Goal: Task Accomplishment & Management: Complete application form

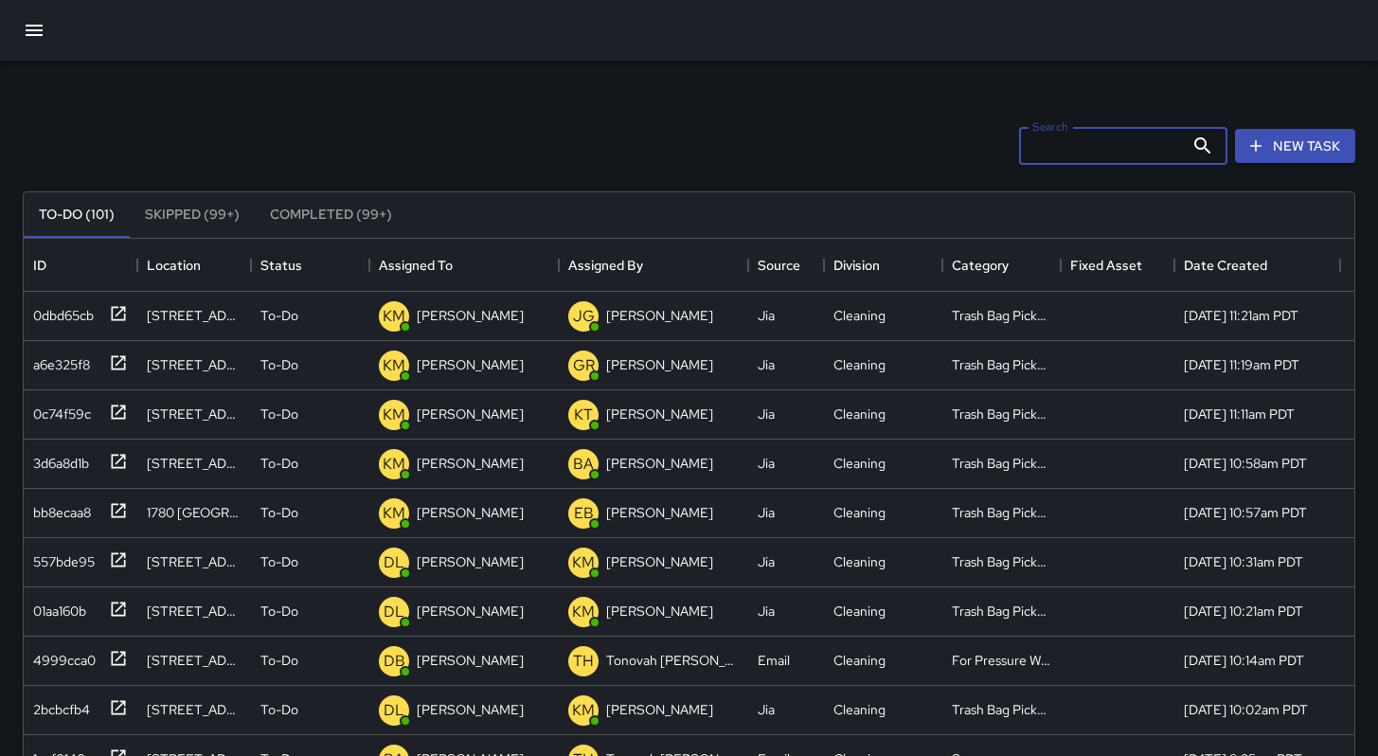
scroll to position [788, 1316]
click at [36, 41] on icon "button" at bounding box center [34, 30] width 23 height 23
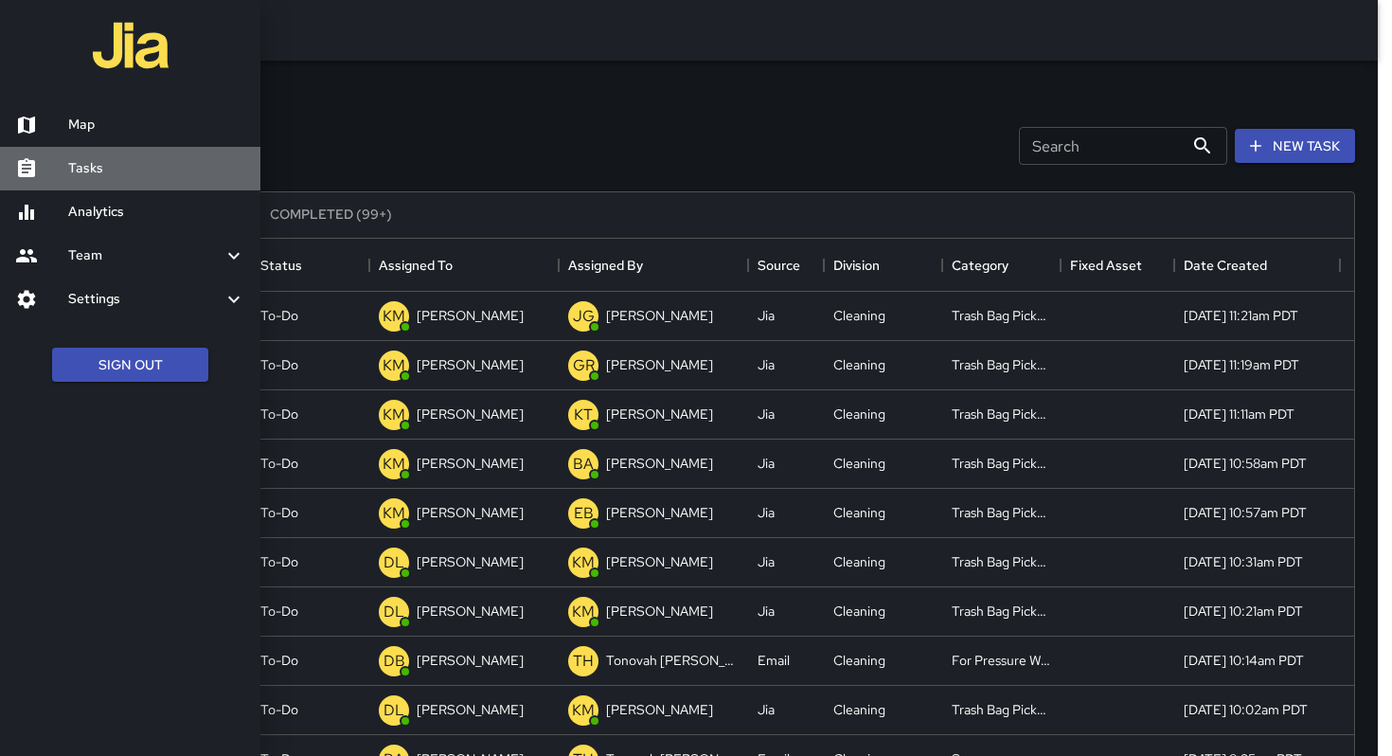
click at [78, 158] on h6 "Tasks" at bounding box center [156, 168] width 177 height 21
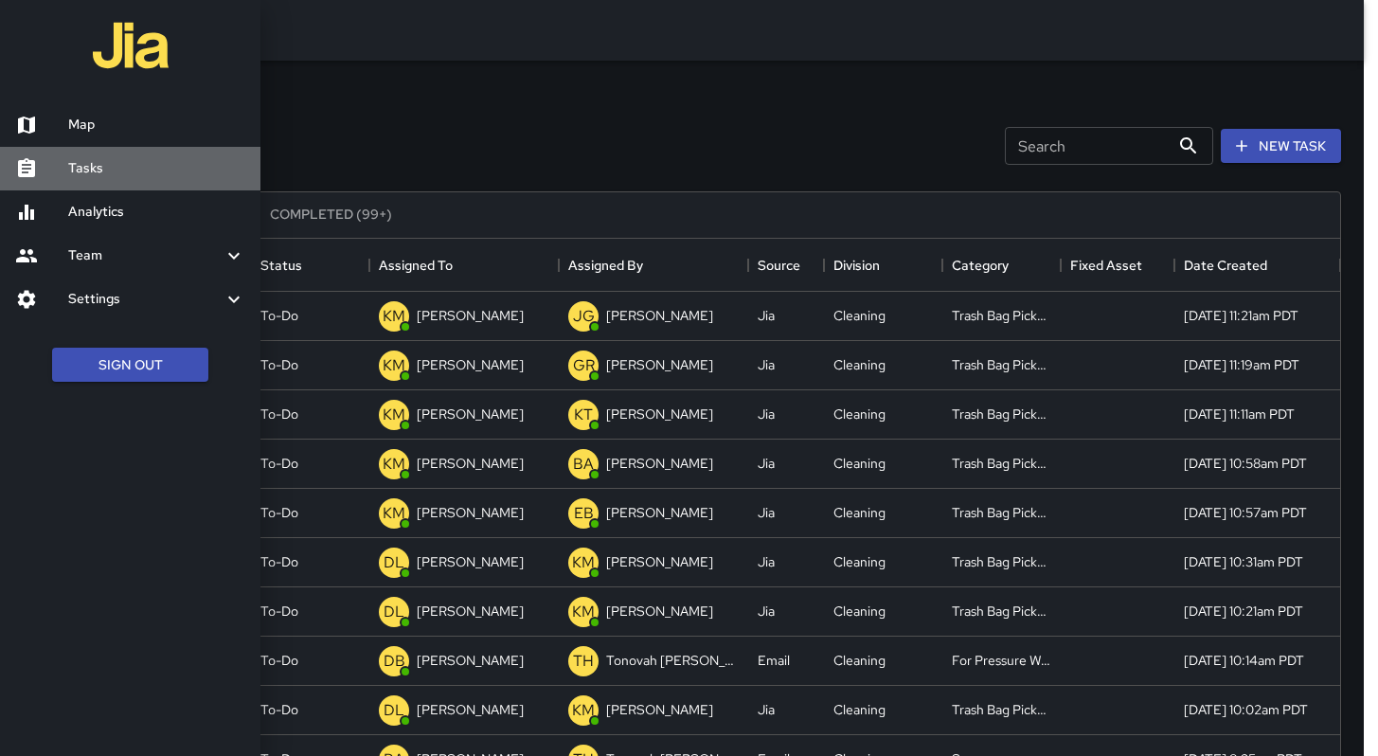
scroll to position [15, 15]
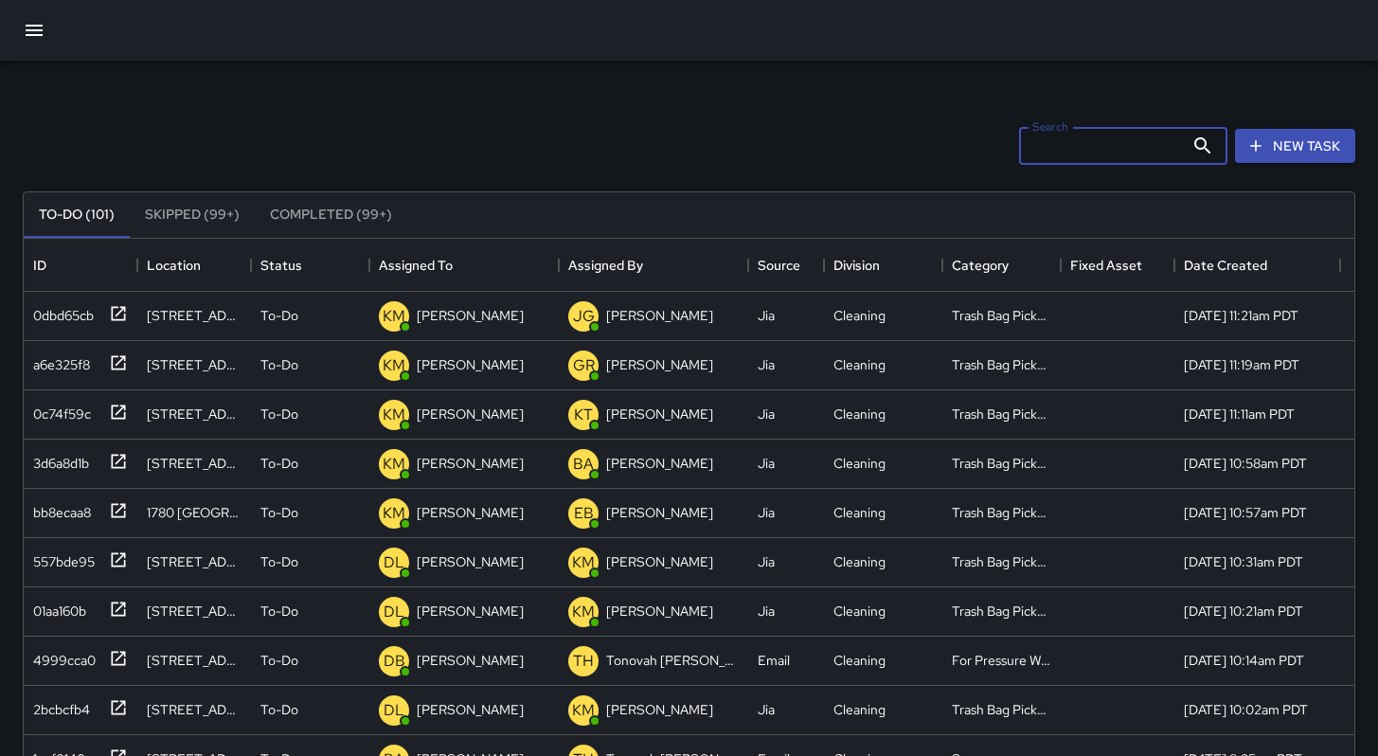
click at [1026, 145] on input "Search" at bounding box center [1101, 146] width 165 height 38
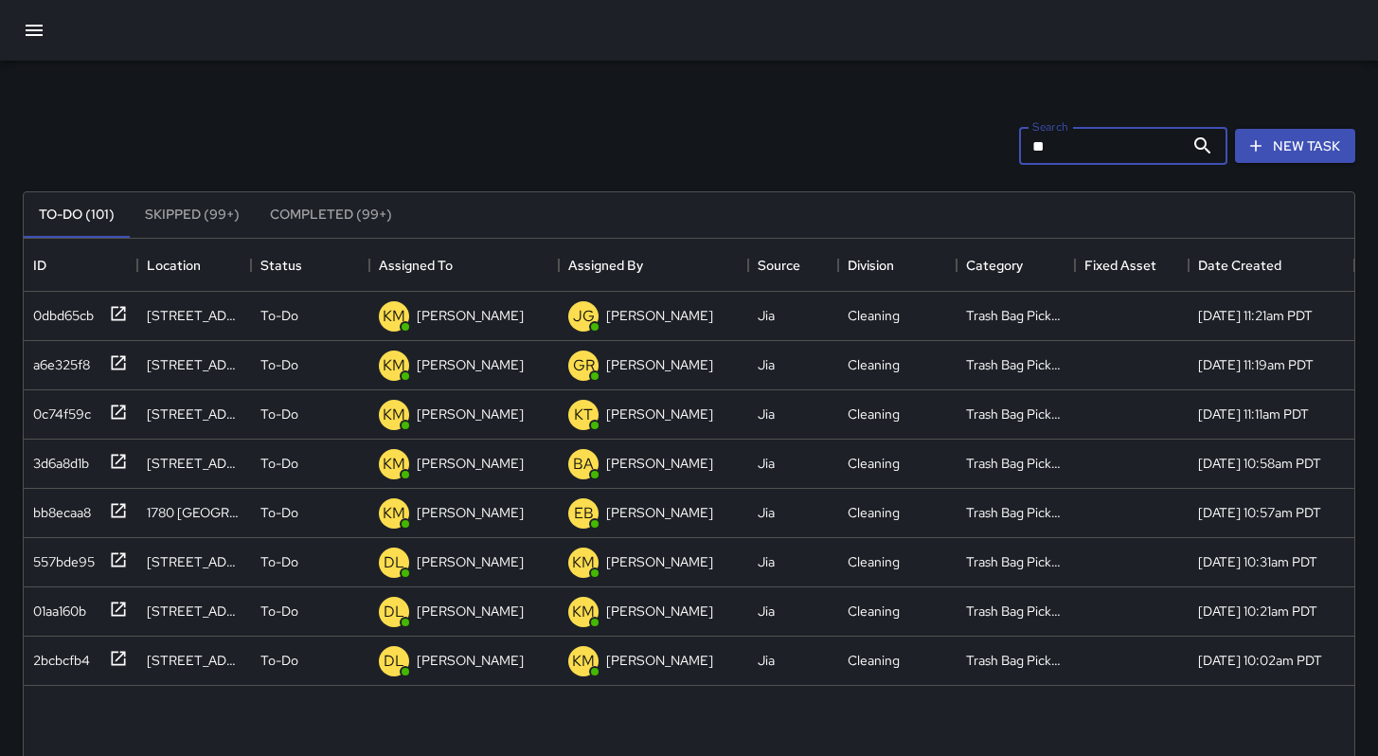
type input "*"
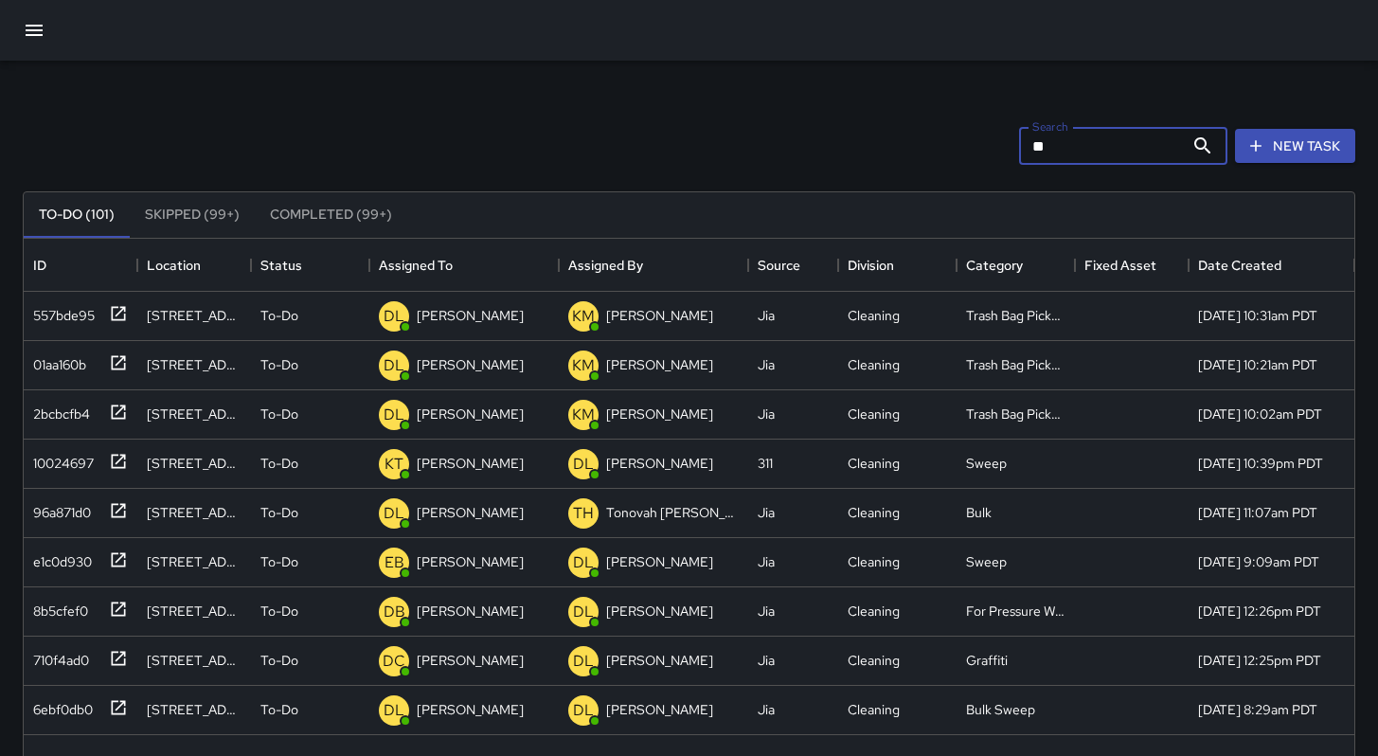
type input "*"
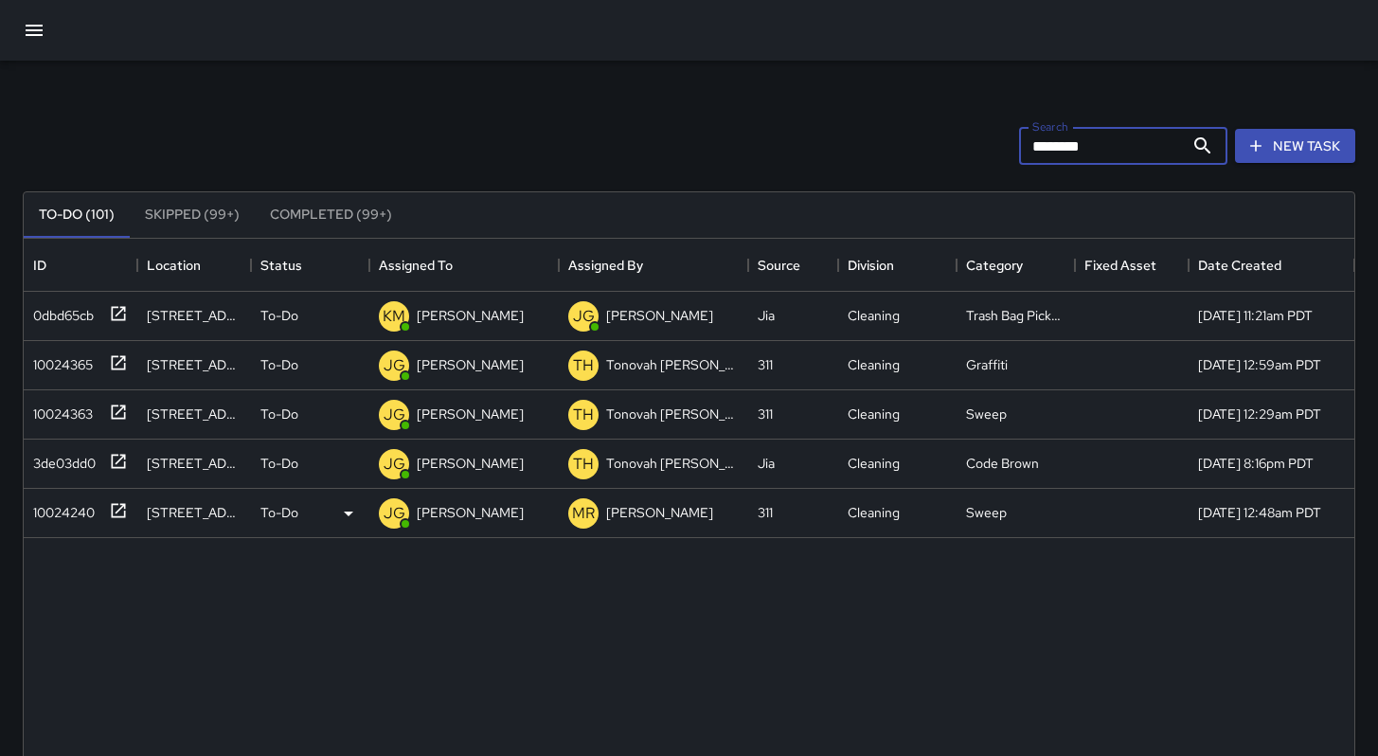
type input "********"
click at [36, 512] on div "10024240" at bounding box center [60, 508] width 69 height 27
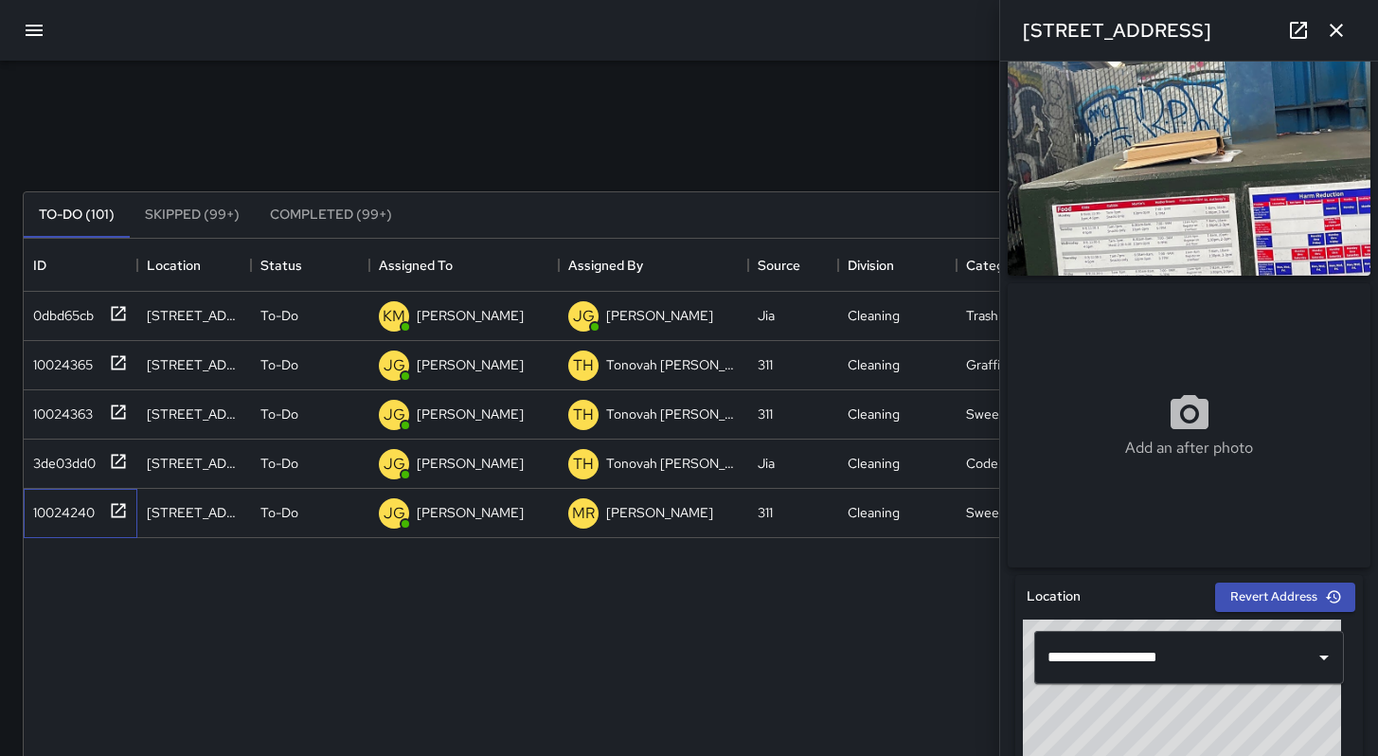
scroll to position [0, 0]
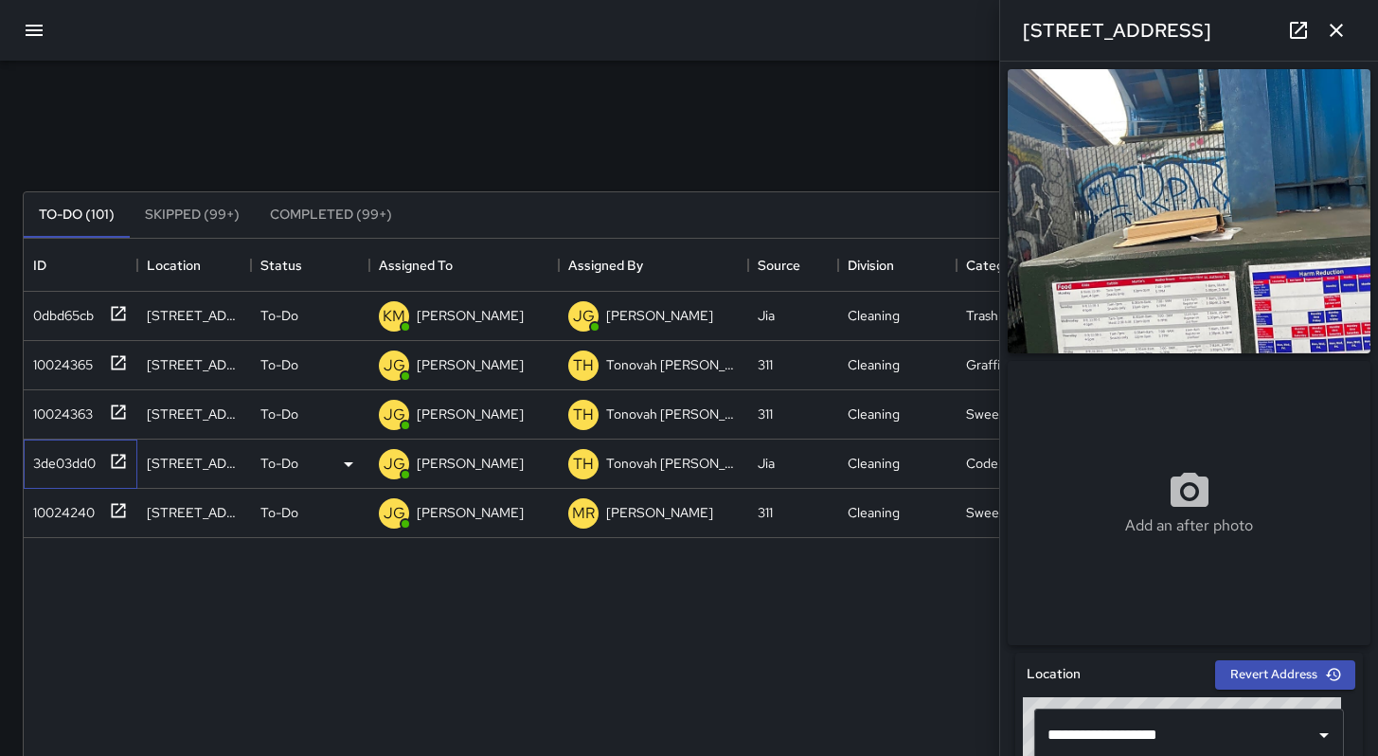
click at [64, 469] on div "3de03dd0" at bounding box center [61, 459] width 70 height 27
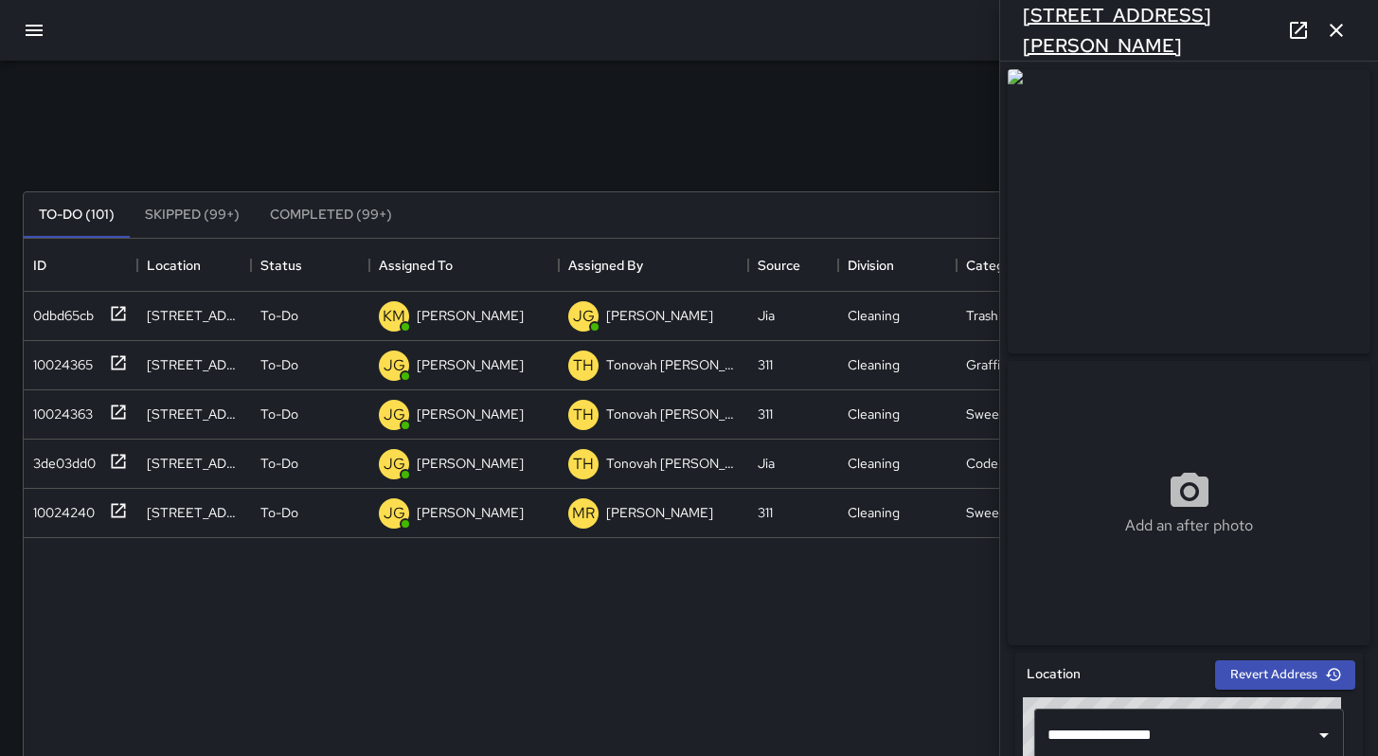
click at [1068, 35] on h6 "[STREET_ADDRESS][PERSON_NAME]" at bounding box center [1151, 30] width 257 height 61
drag, startPoint x: 1196, startPoint y: 27, endPoint x: 1020, endPoint y: 27, distance: 176.2
click at [1020, 27] on div "[STREET_ADDRESS][PERSON_NAME]" at bounding box center [1189, 30] width 378 height 61
copy h6 "[STREET_ADDRESS][PERSON_NAME]"
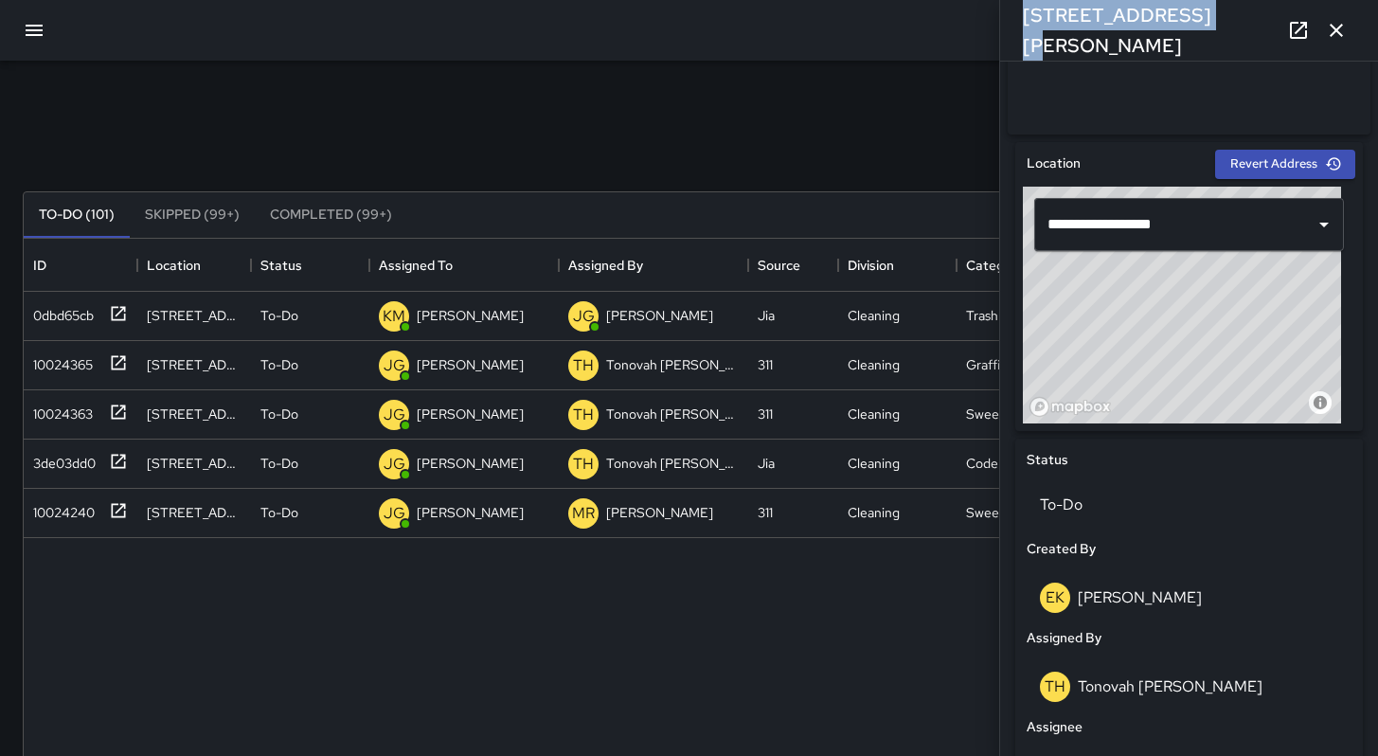
scroll to position [675, 0]
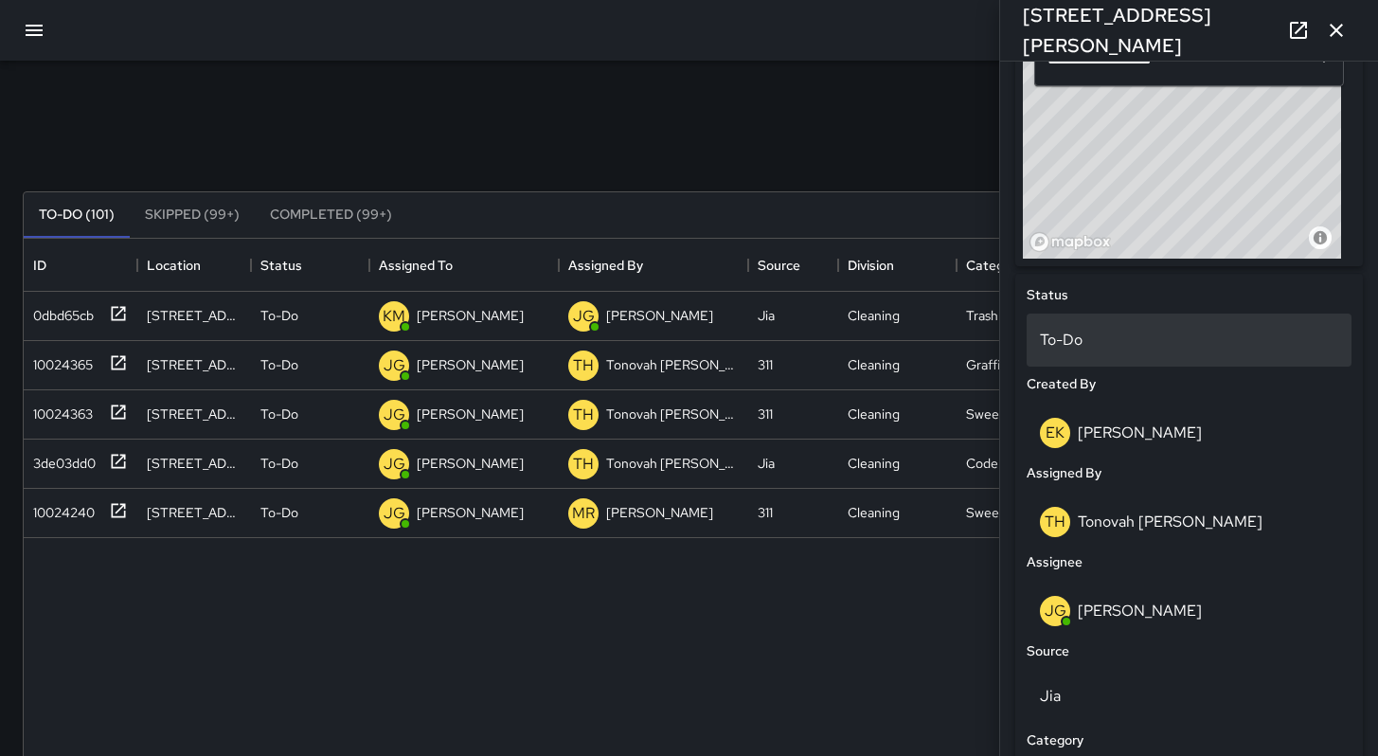
click at [1090, 347] on p "To-Do" at bounding box center [1189, 340] width 298 height 23
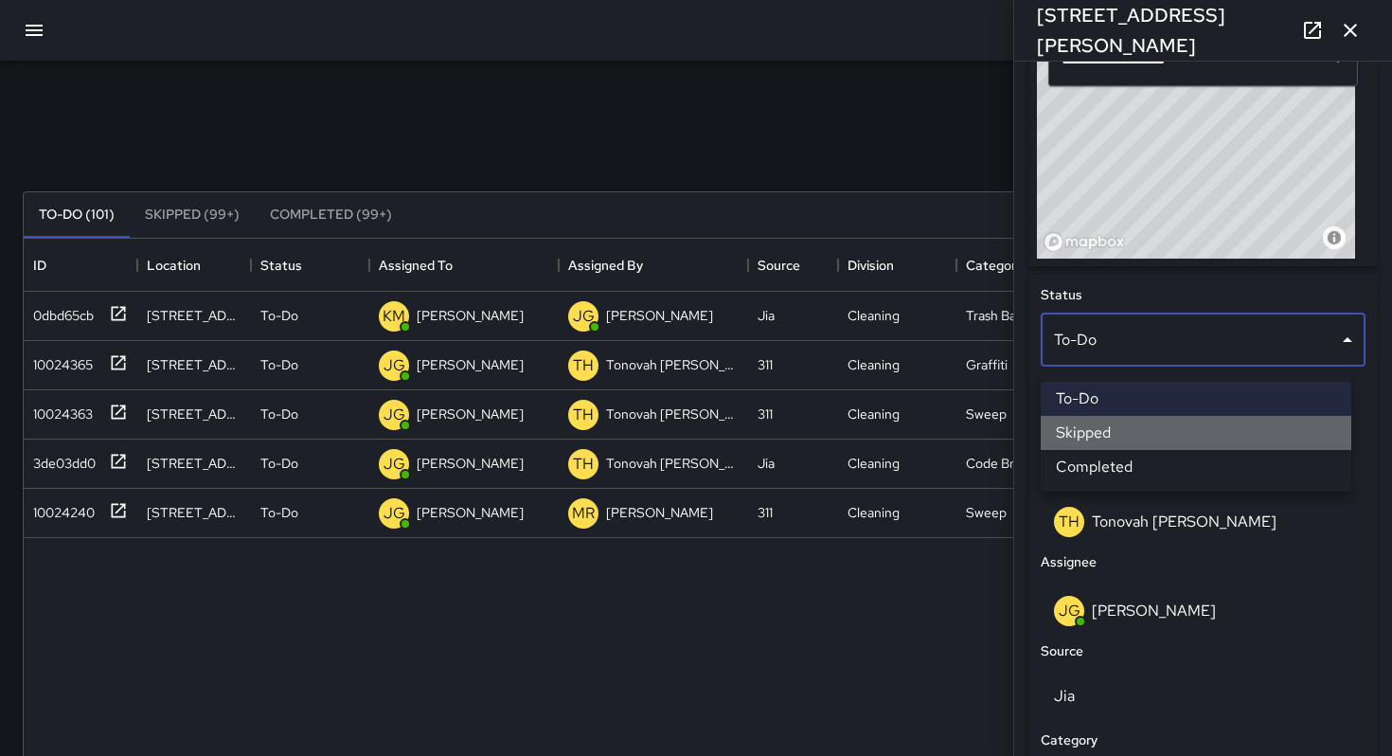
click at [1106, 424] on li "Skipped" at bounding box center [1196, 433] width 311 height 34
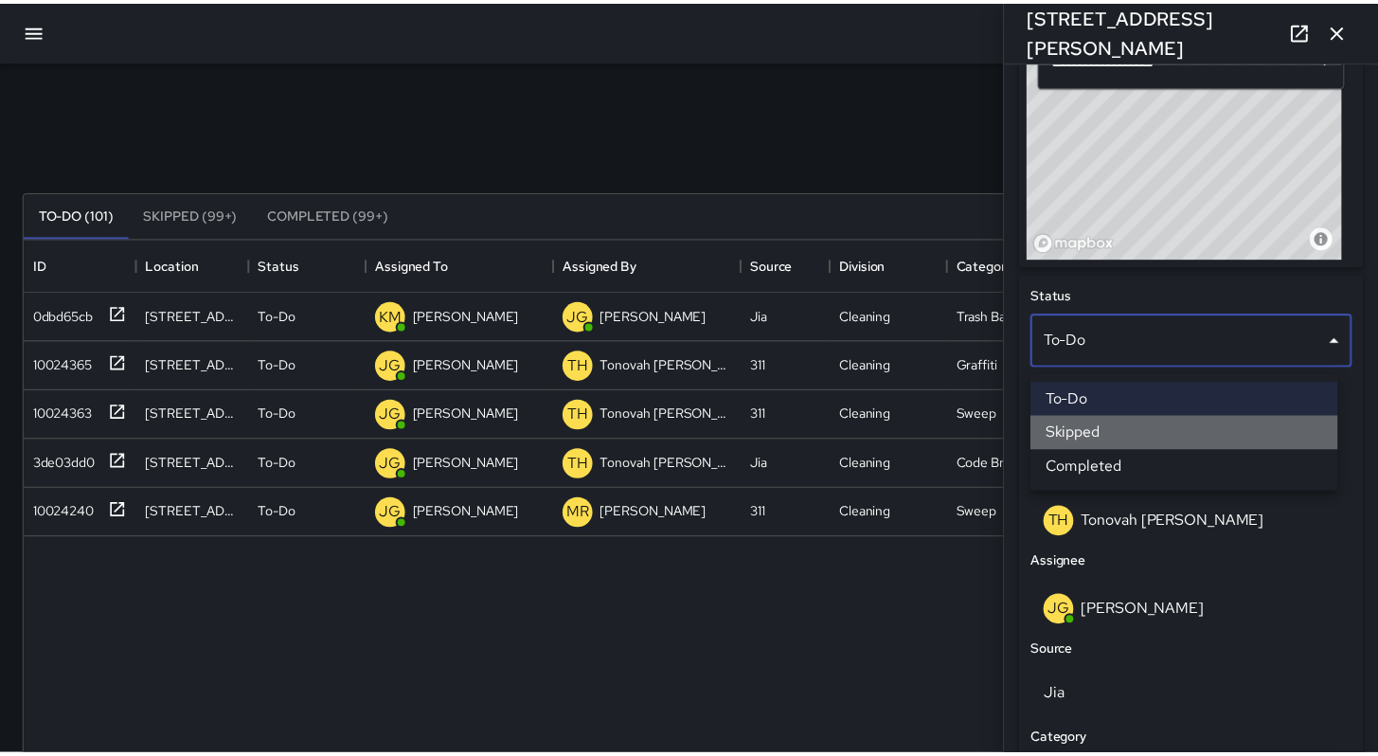
scroll to position [15, 15]
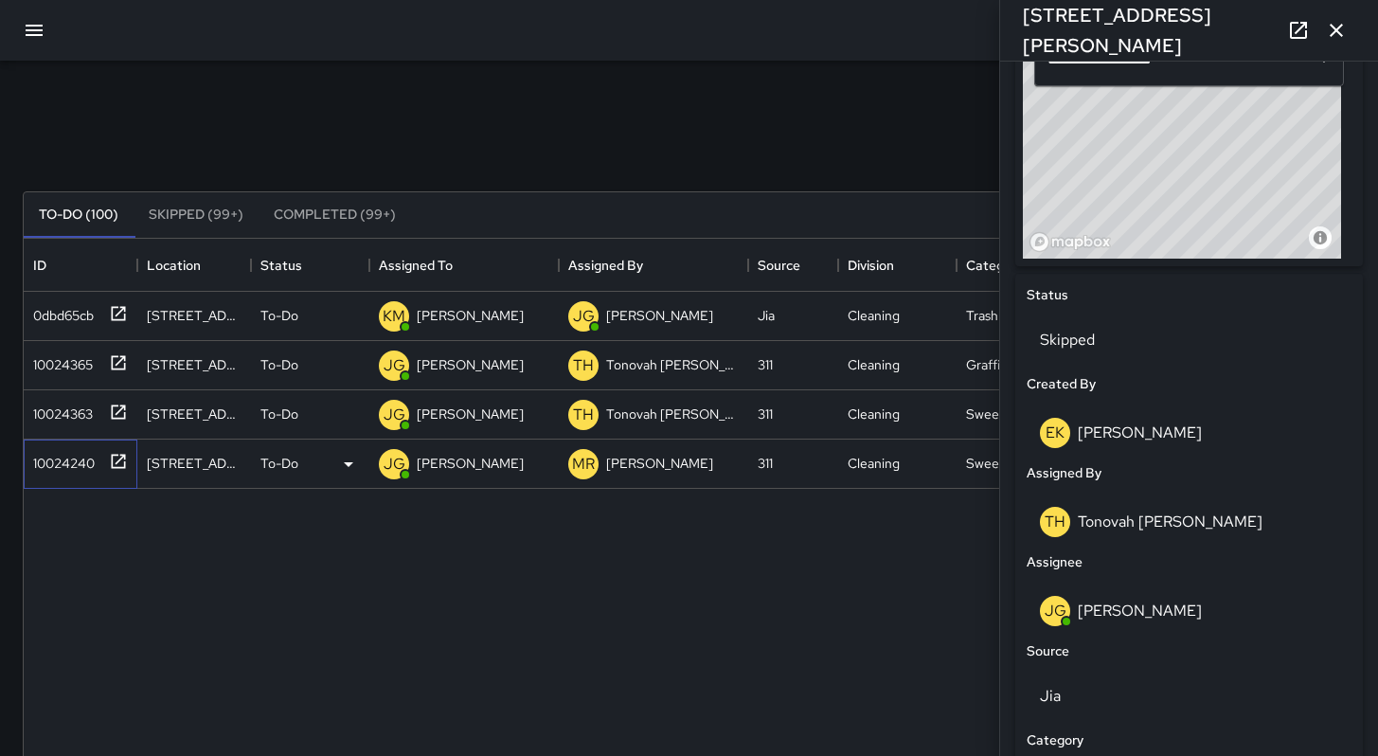
click at [63, 469] on div "10024240" at bounding box center [60, 459] width 69 height 27
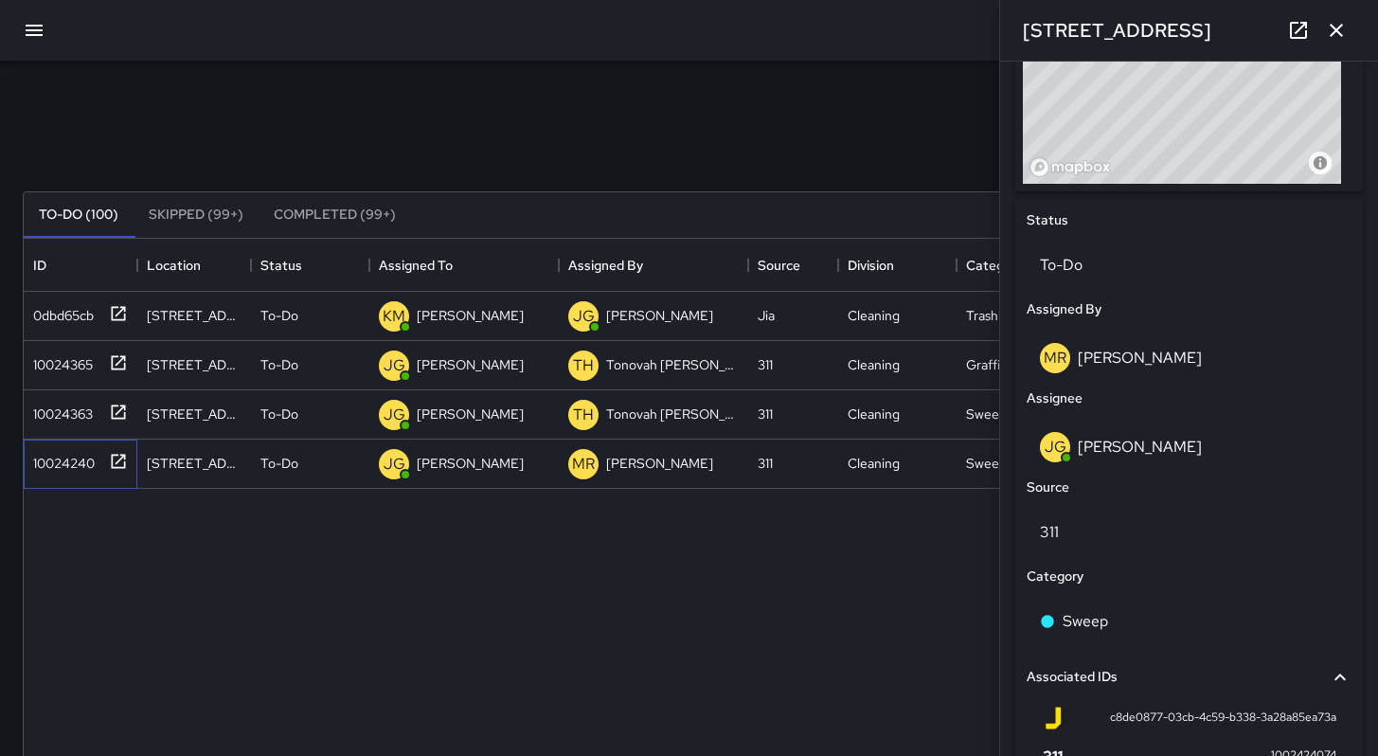
scroll to position [756, 0]
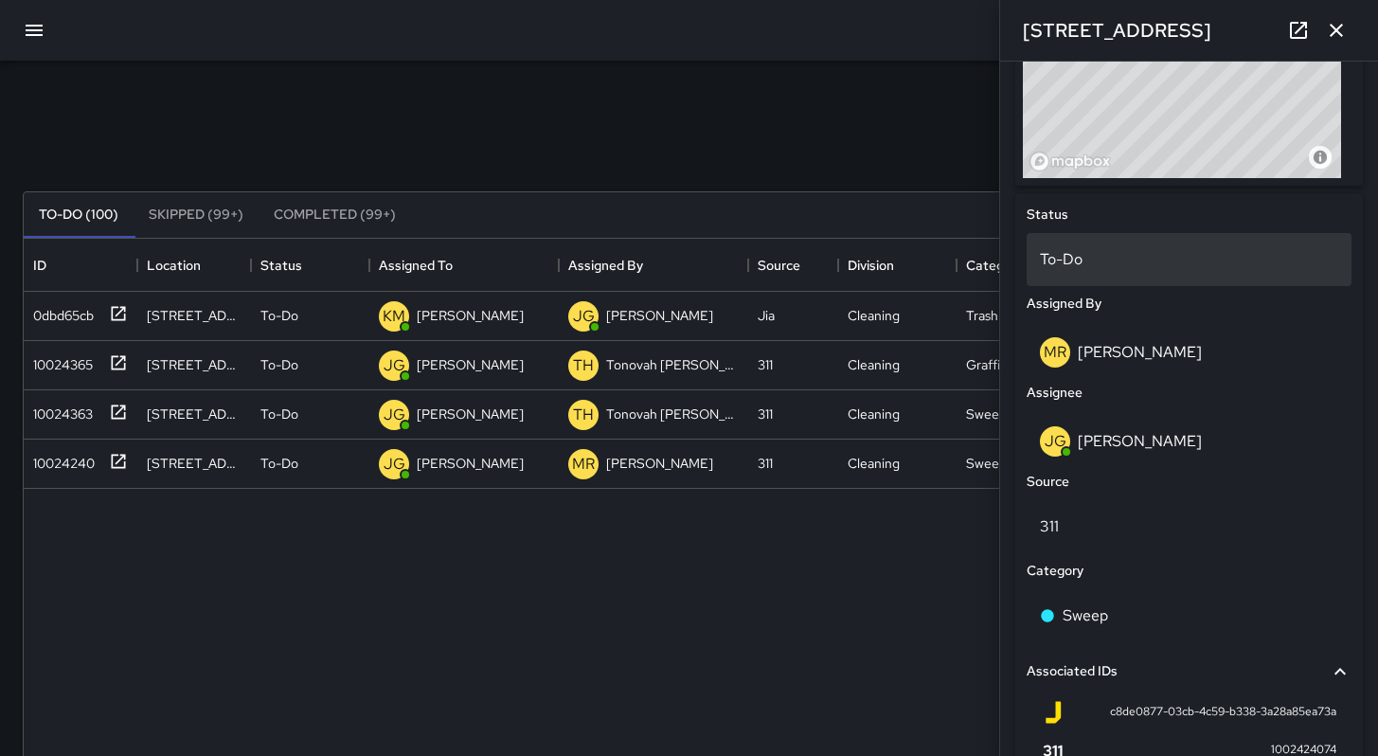
click at [1089, 271] on p "To-Do" at bounding box center [1189, 259] width 298 height 23
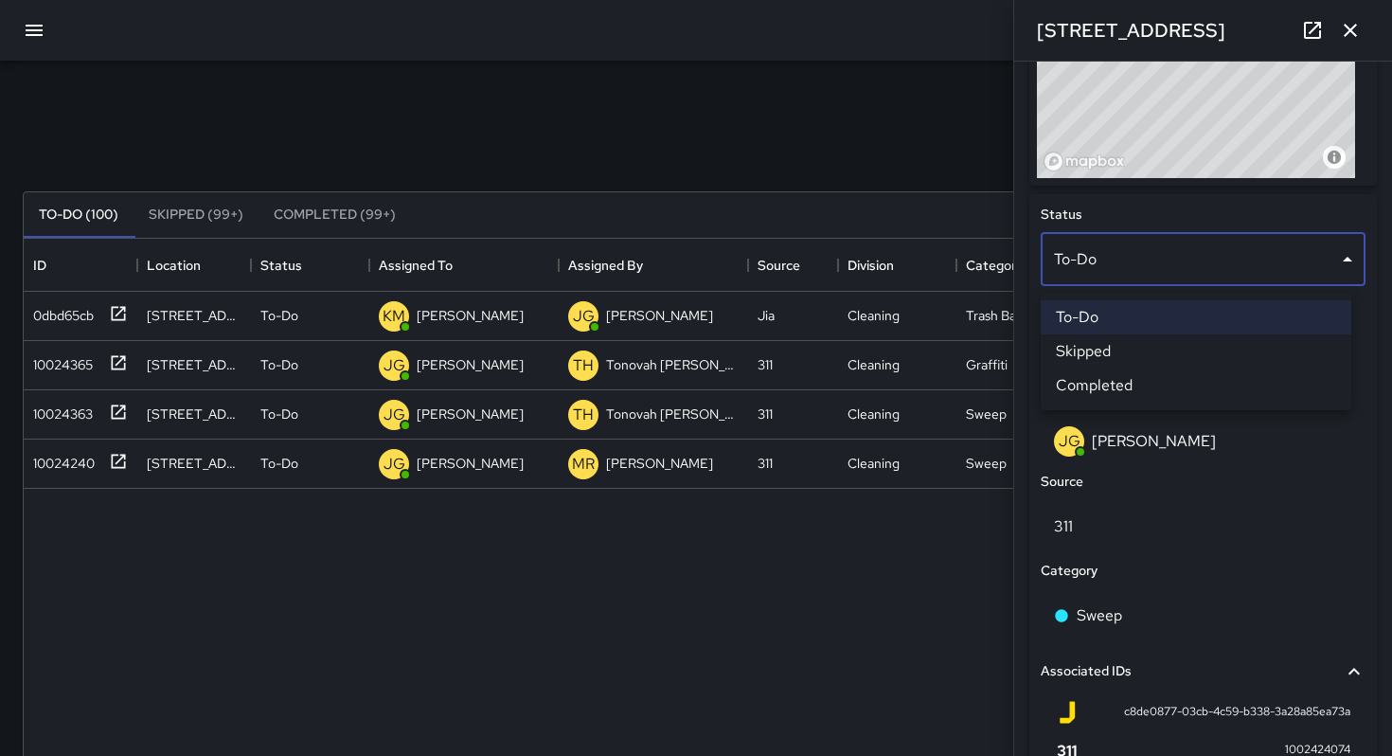
click at [1109, 351] on li "Skipped" at bounding box center [1196, 351] width 311 height 34
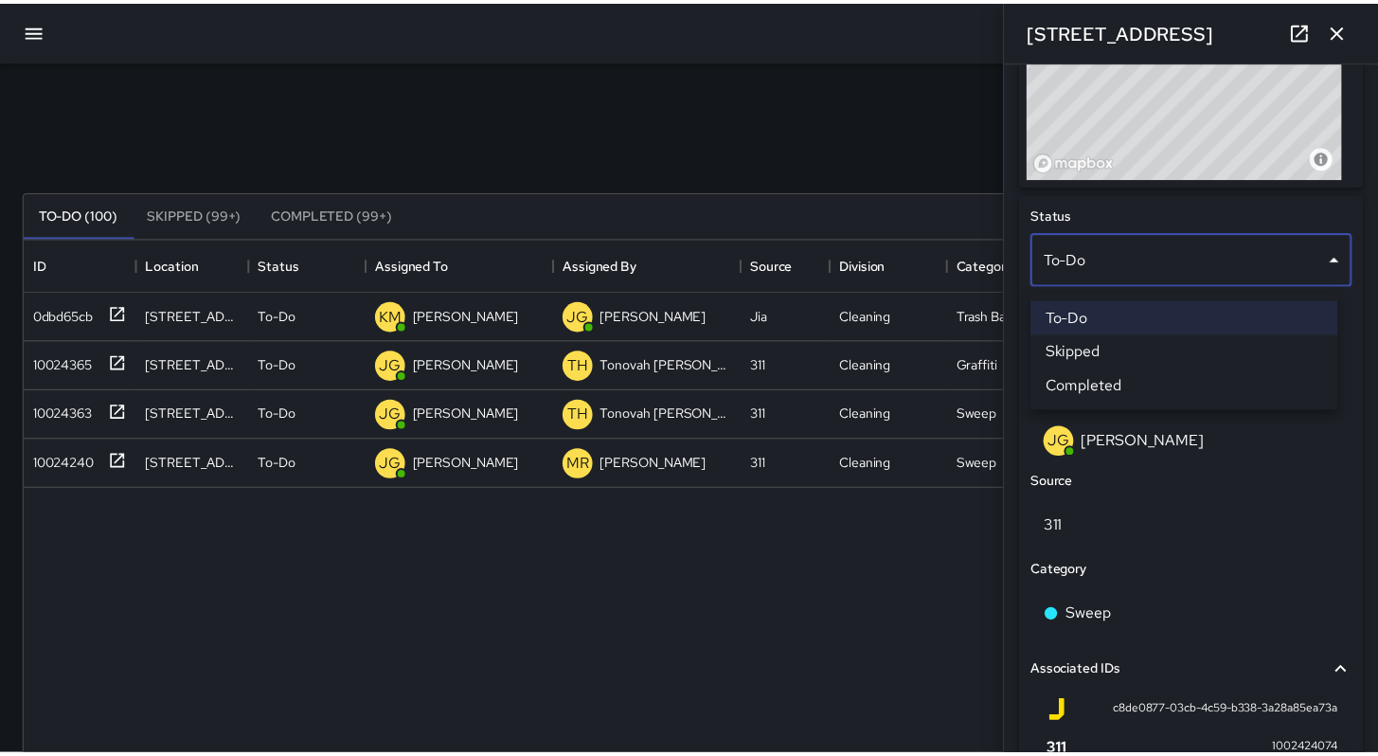
scroll to position [15, 15]
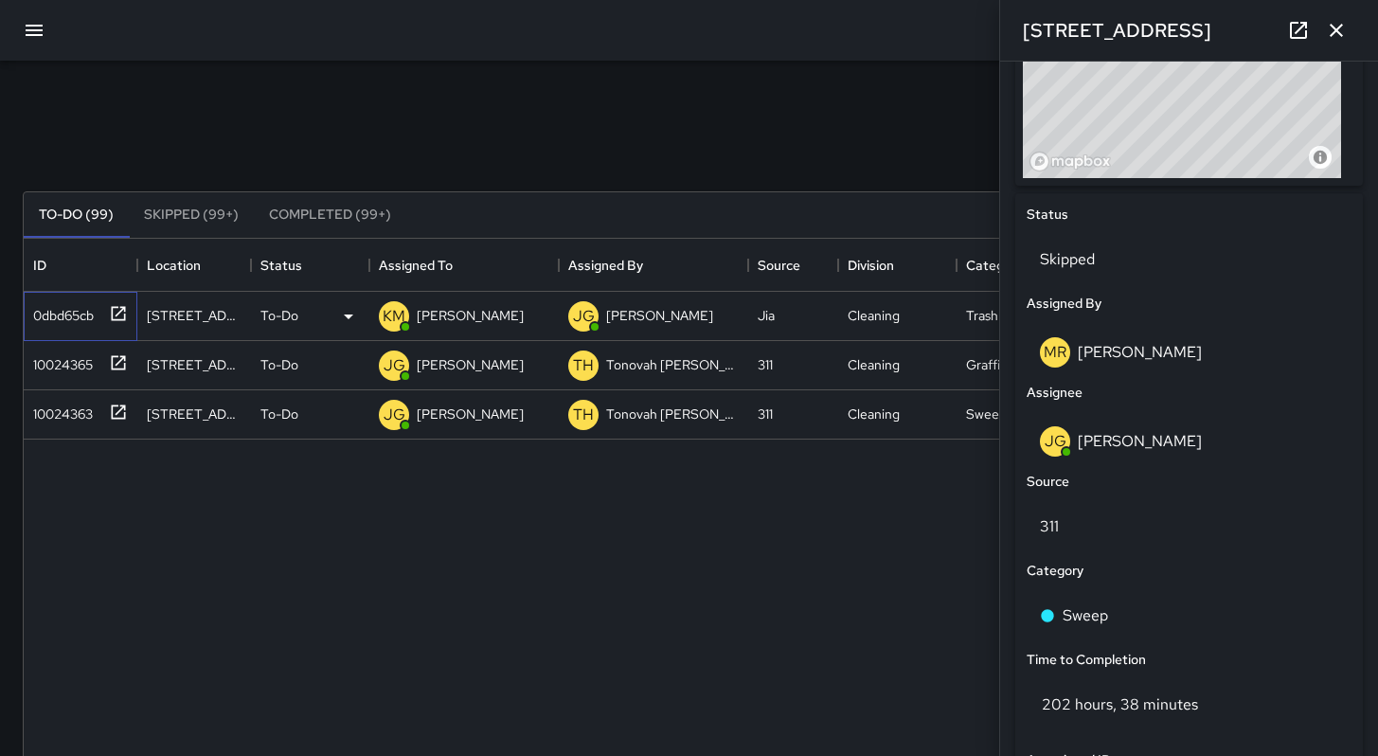
click at [66, 321] on div "0dbd65cb" at bounding box center [60, 311] width 68 height 27
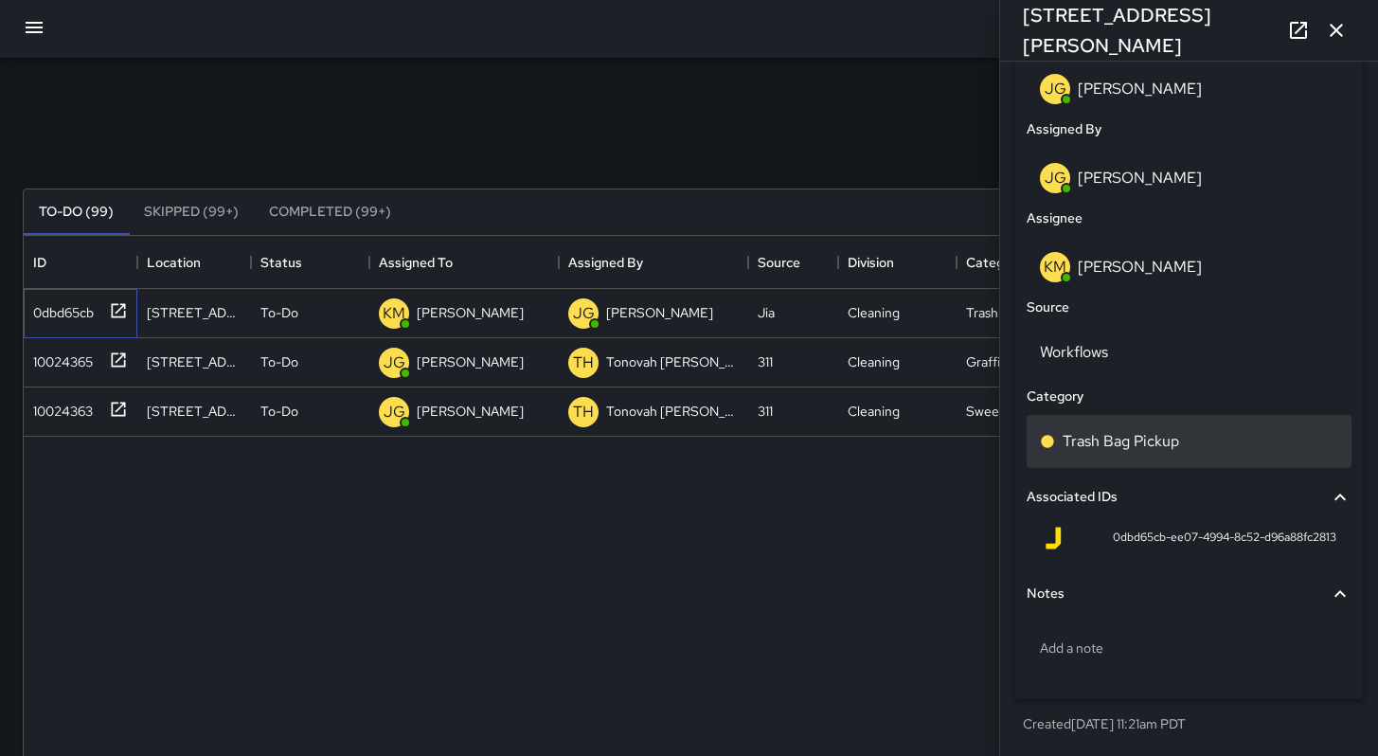
scroll to position [4, 0]
click at [1100, 448] on p "Trash Bag Pickup" at bounding box center [1121, 441] width 116 height 23
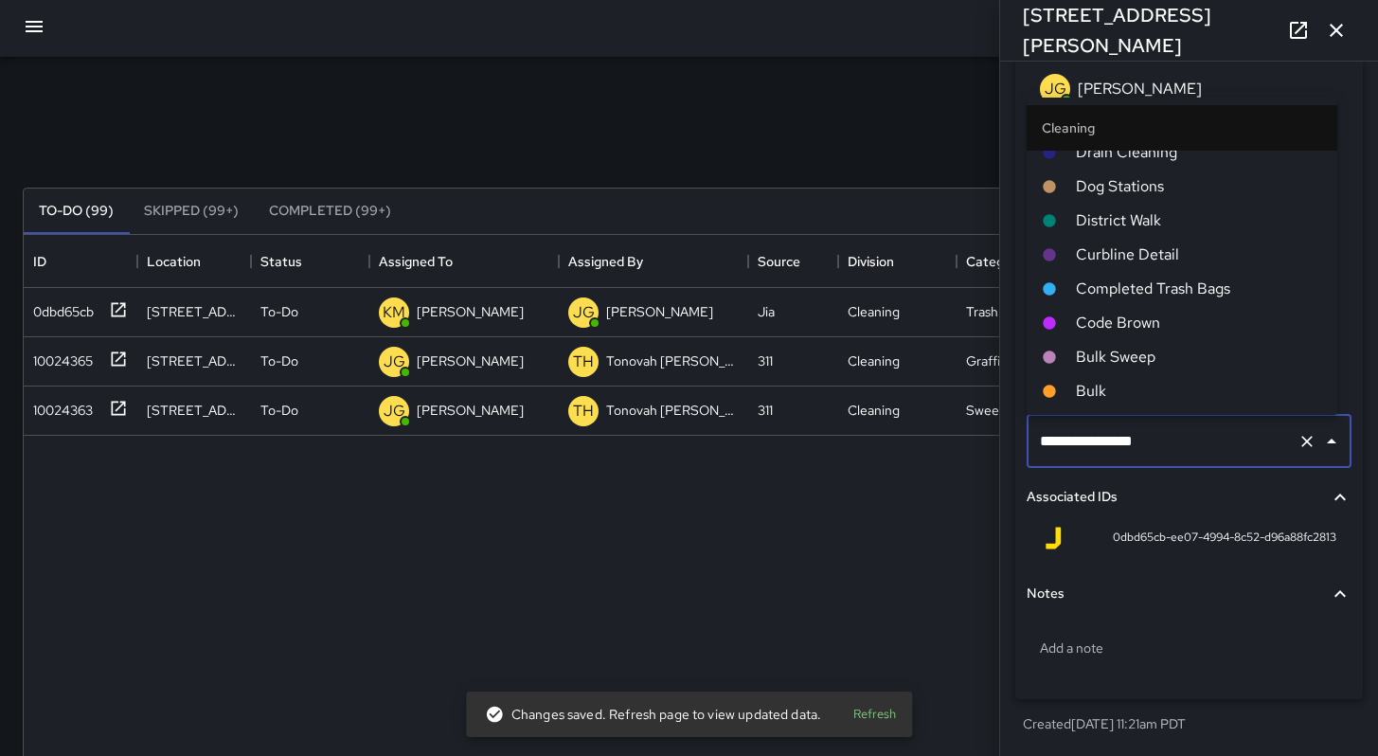
scroll to position [735, 0]
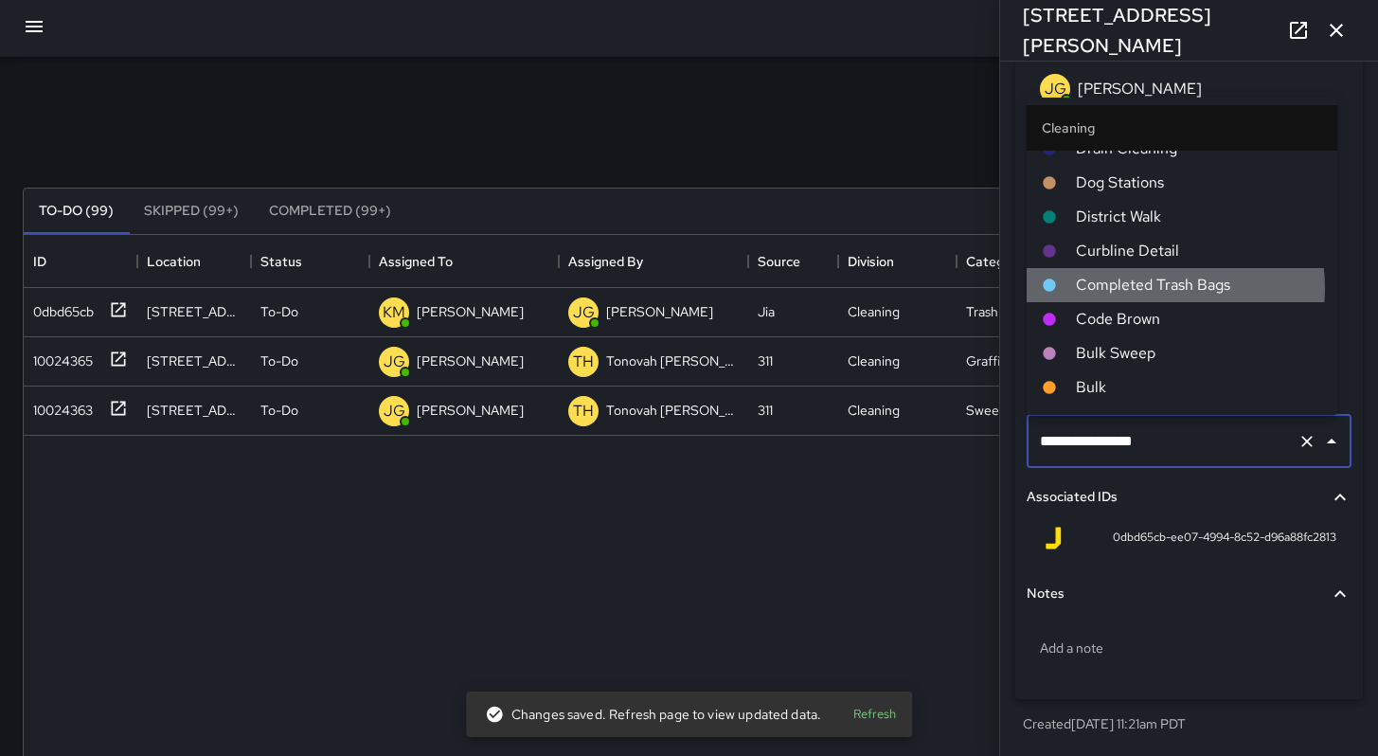
click at [1149, 287] on span "Completed Trash Bags" at bounding box center [1199, 285] width 246 height 23
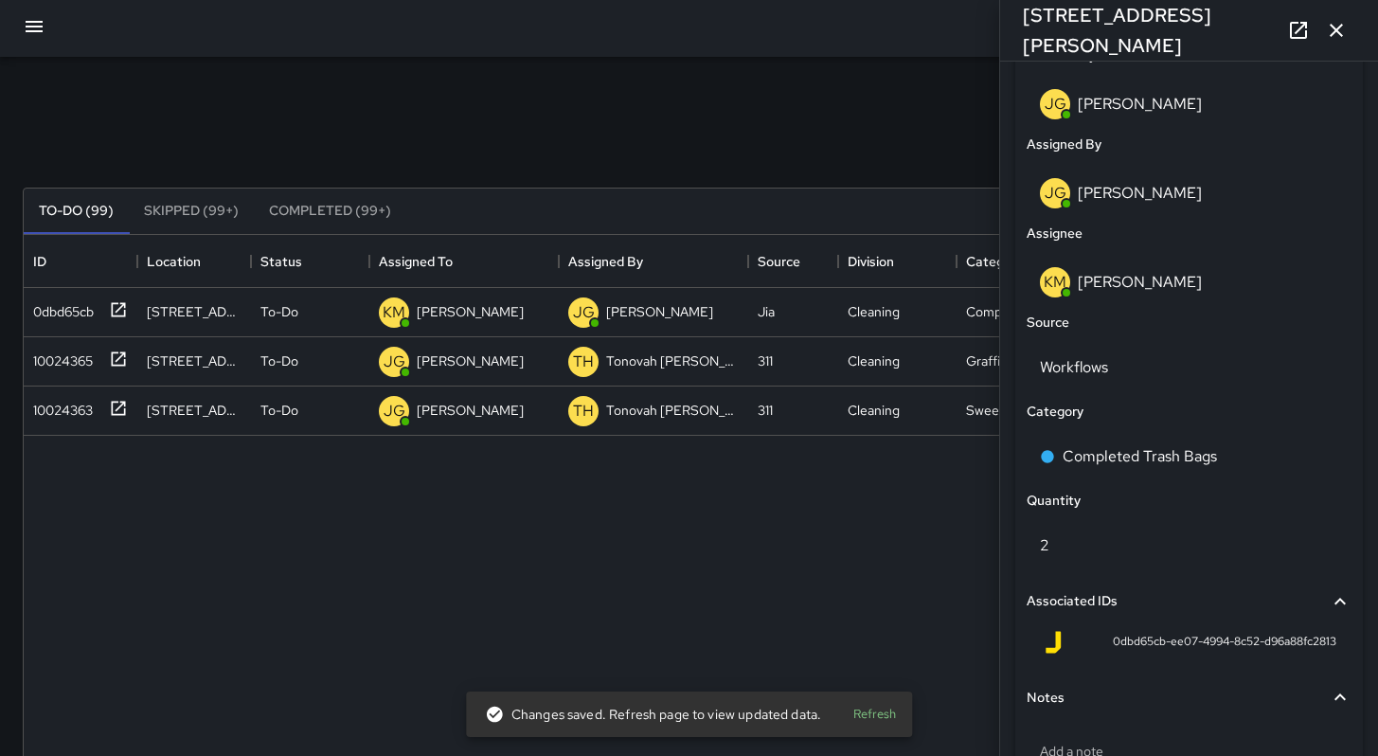
scroll to position [1115, 0]
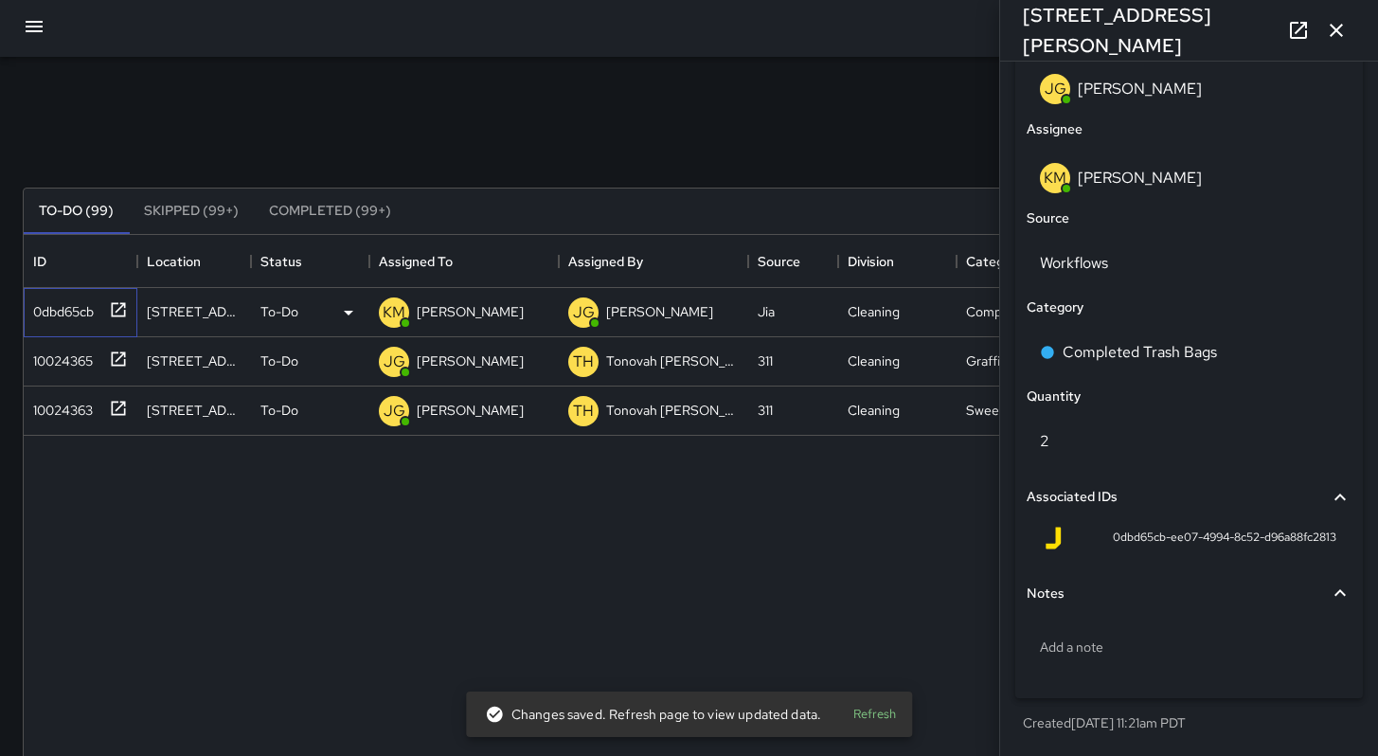
click at [56, 308] on div "0dbd65cb" at bounding box center [60, 308] width 68 height 27
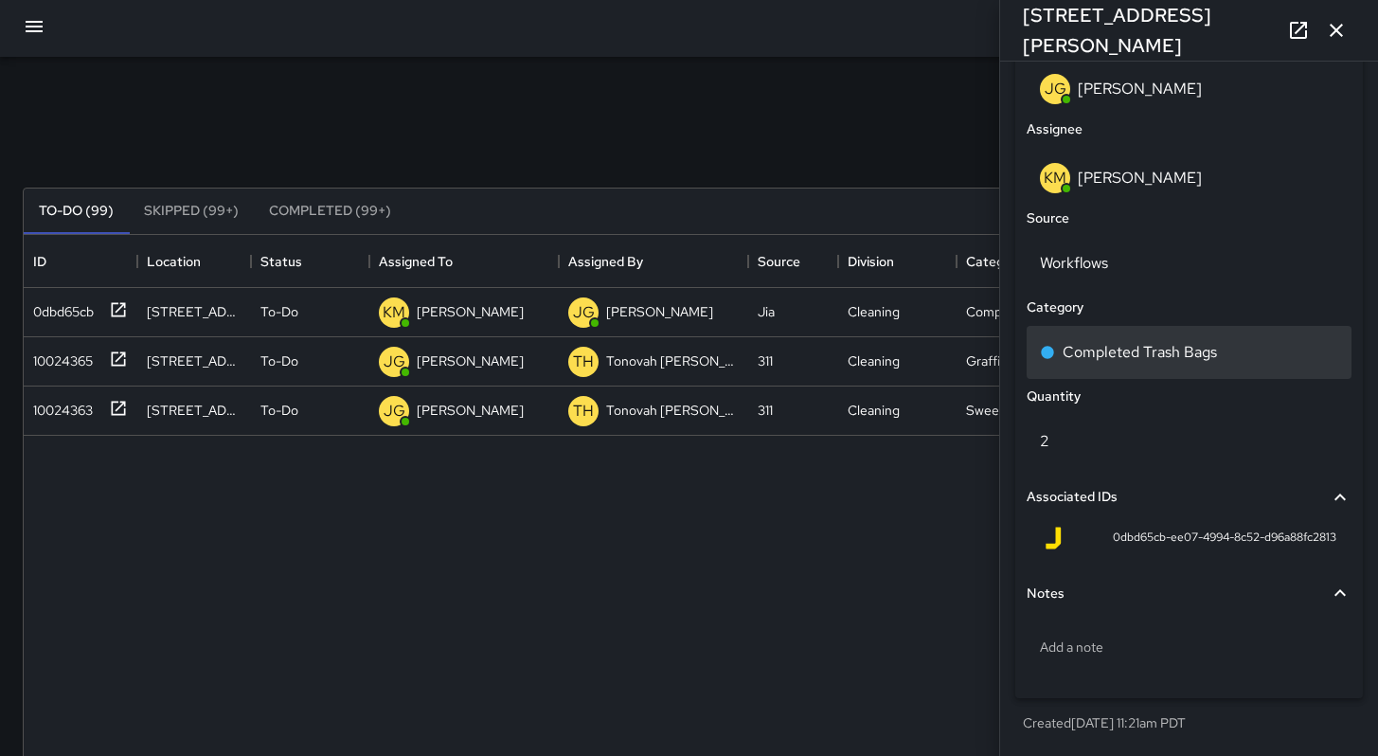
click at [1077, 354] on p "Completed Trash Bags" at bounding box center [1140, 352] width 154 height 23
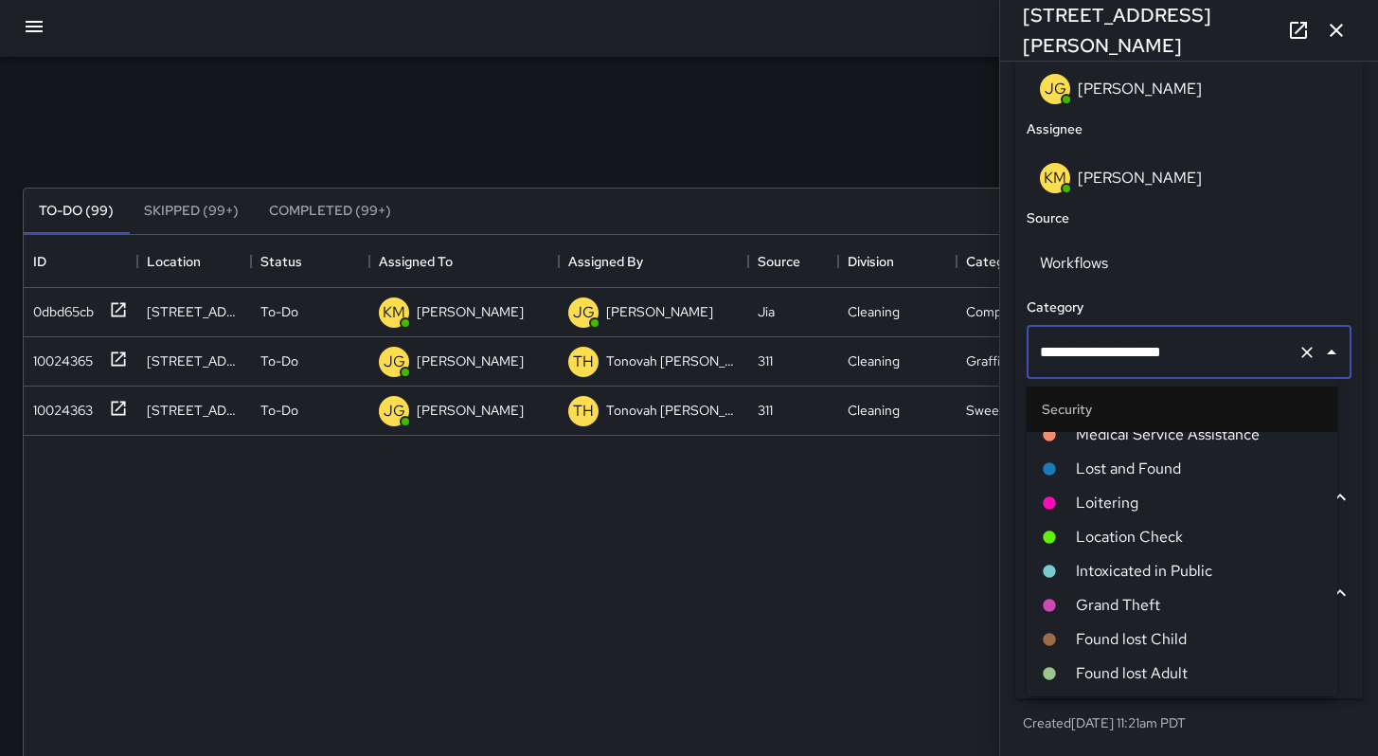
scroll to position [3431, 0]
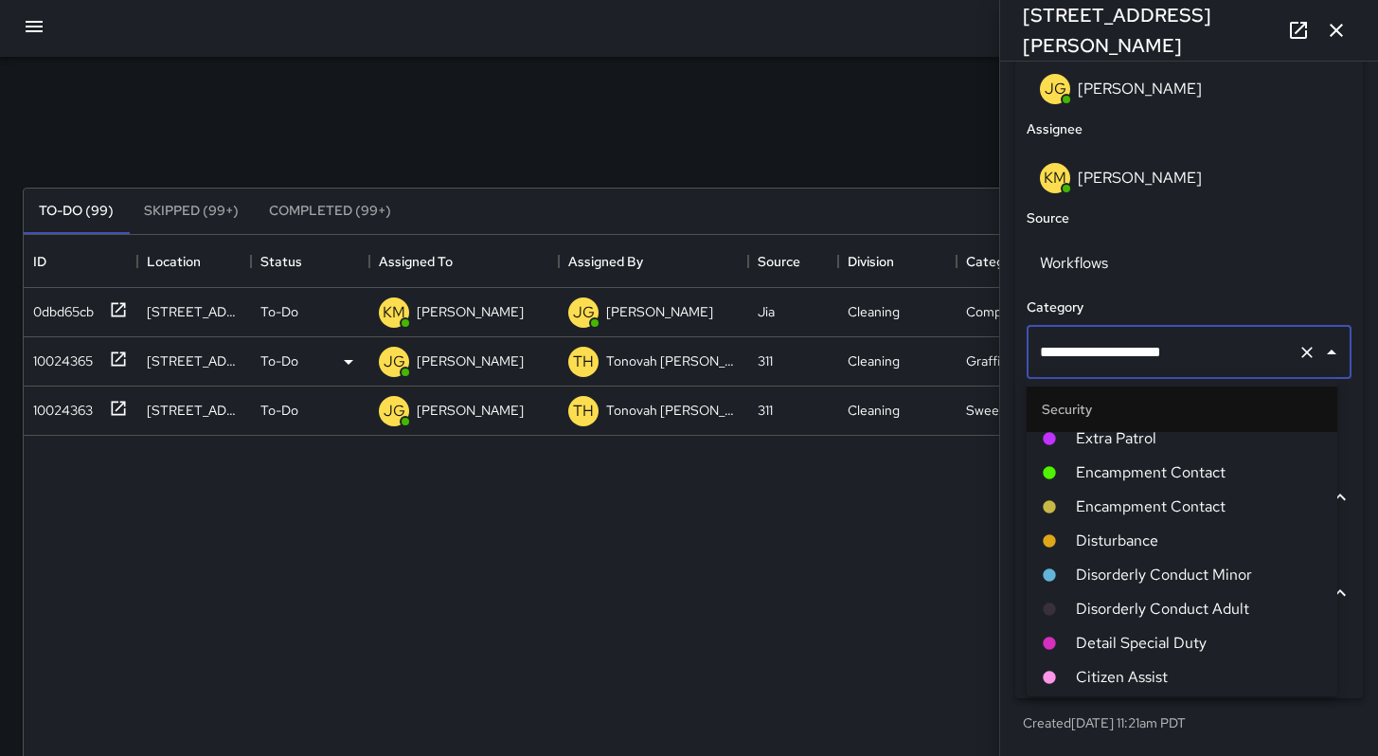
drag, startPoint x: 1194, startPoint y: 359, endPoint x: 991, endPoint y: 341, distance: 204.4
click at [991, 341] on div "**********" at bounding box center [689, 586] width 1378 height 1058
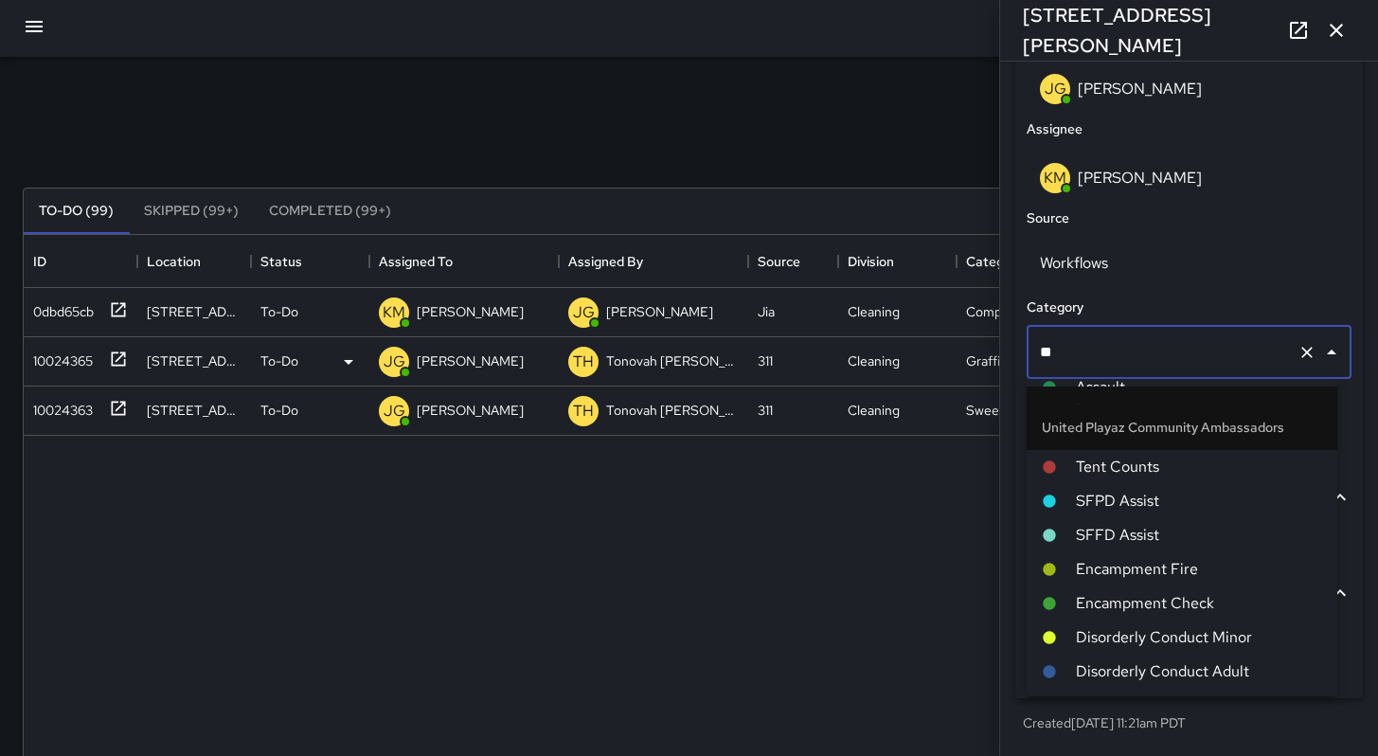
scroll to position [0, 0]
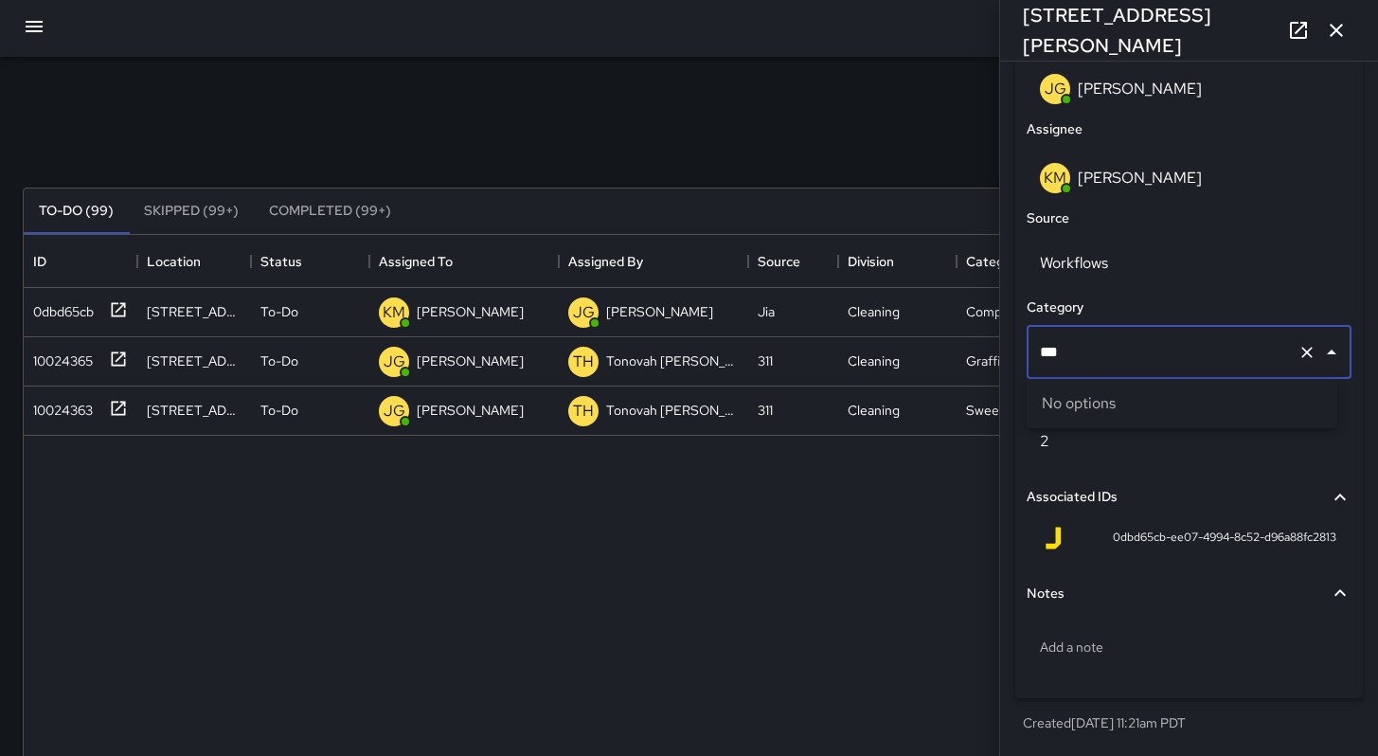
type input "*"
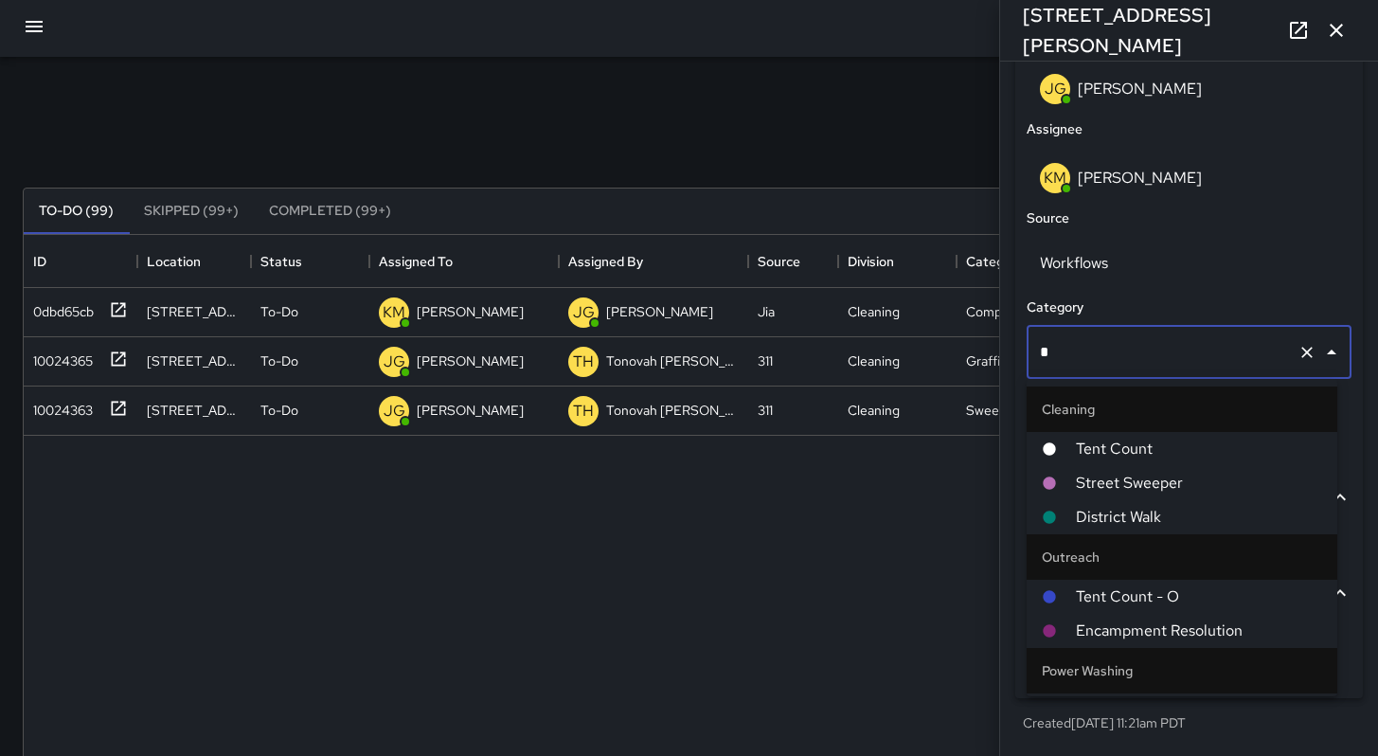
scroll to position [349, 0]
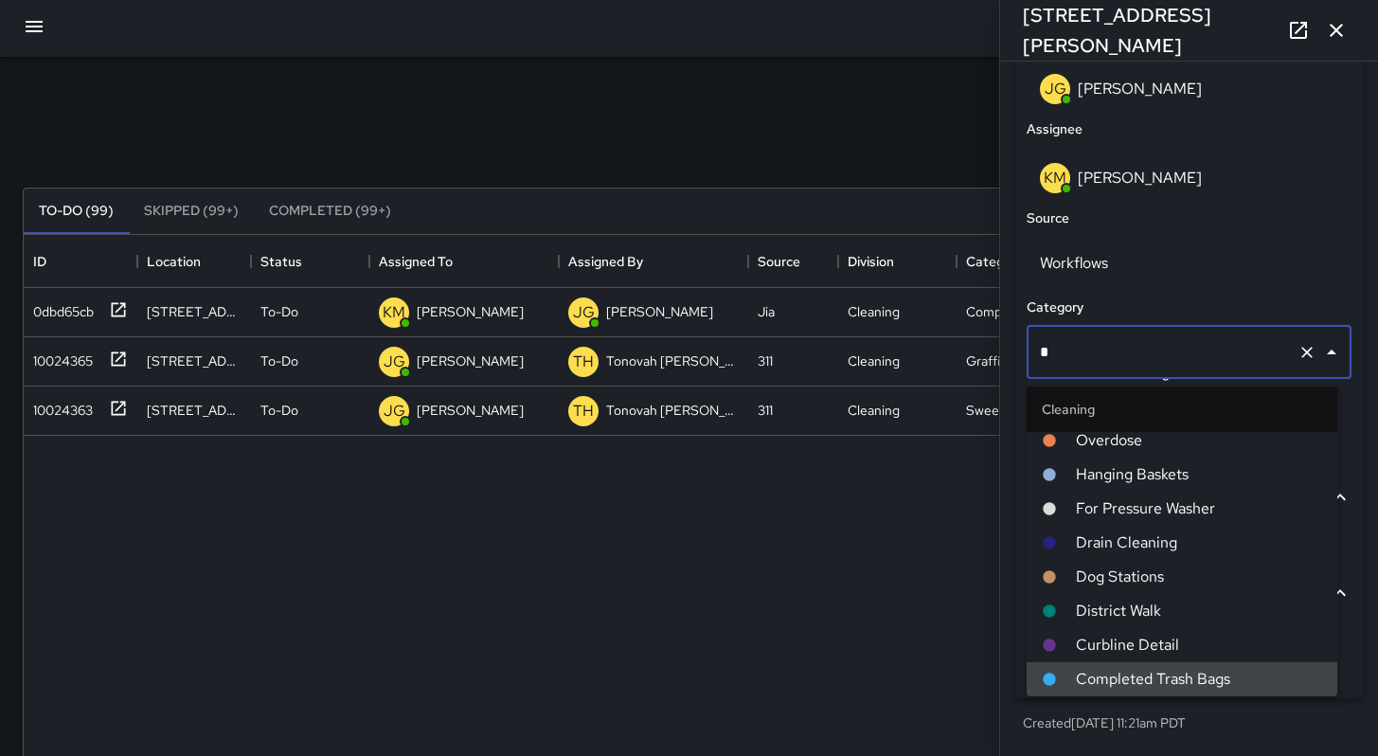
click at [1137, 677] on span "Completed Trash Bags" at bounding box center [1199, 679] width 246 height 23
type input "**********"
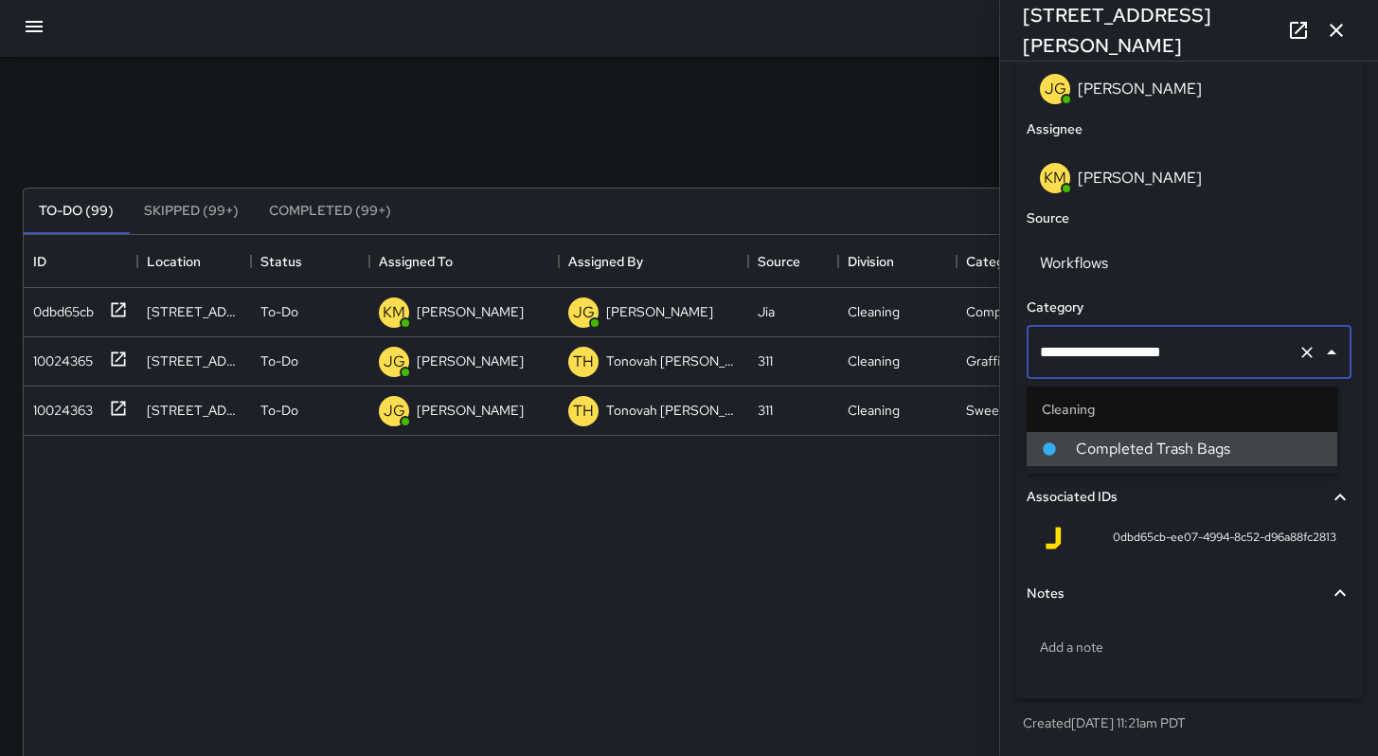
scroll to position [0, 0]
click at [1147, 447] on span "Completed Trash Bags" at bounding box center [1199, 449] width 246 height 23
drag, startPoint x: 1196, startPoint y: 350, endPoint x: 1011, endPoint y: 357, distance: 185.7
click at [1008, 356] on div "**********" at bounding box center [1189, 142] width 363 height 1211
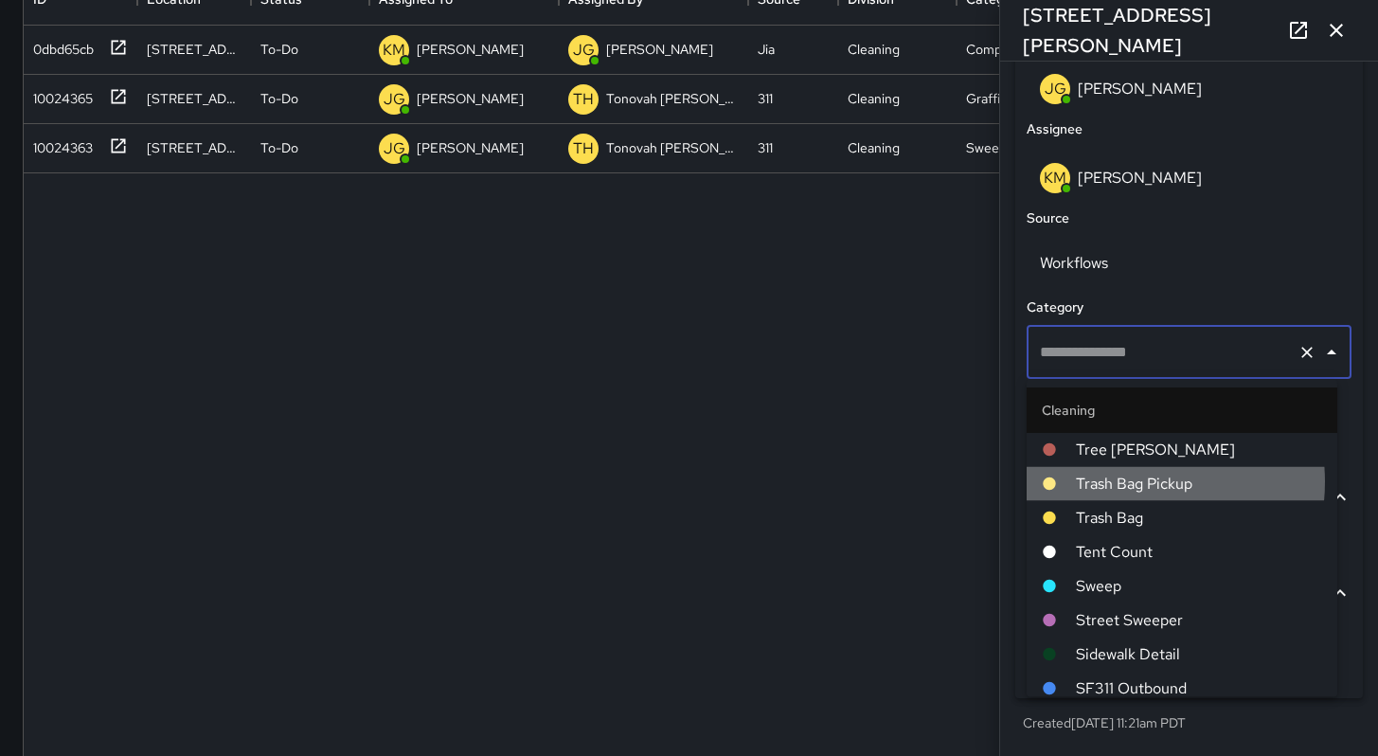
click at [1122, 481] on span "Trash Bag Pickup" at bounding box center [1199, 484] width 246 height 23
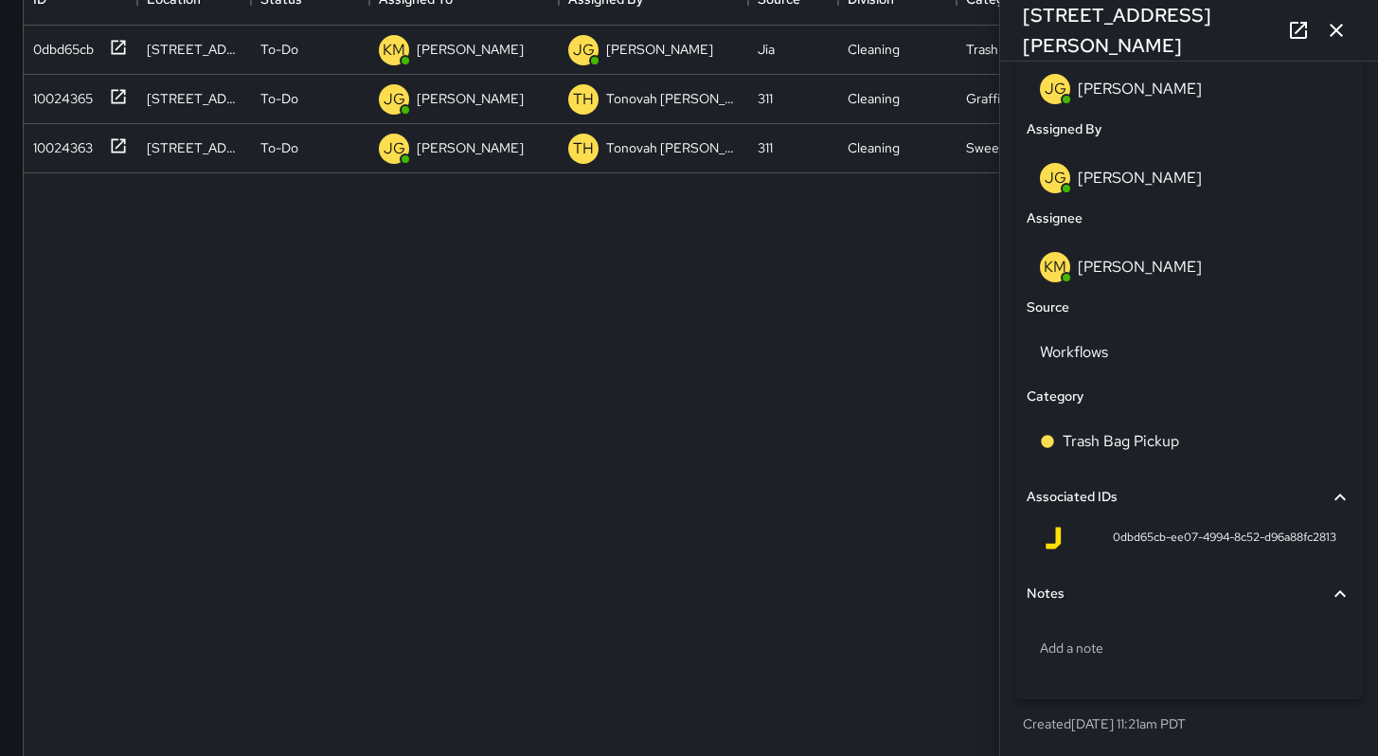
click at [821, 480] on div "0dbd65cb [STREET_ADDRESS][PERSON_NAME] To-Do KM [PERSON_NAME] [PERSON_NAME] Jia…" at bounding box center [689, 400] width 1331 height 749
click at [1328, 27] on icon "button" at bounding box center [1336, 30] width 23 height 23
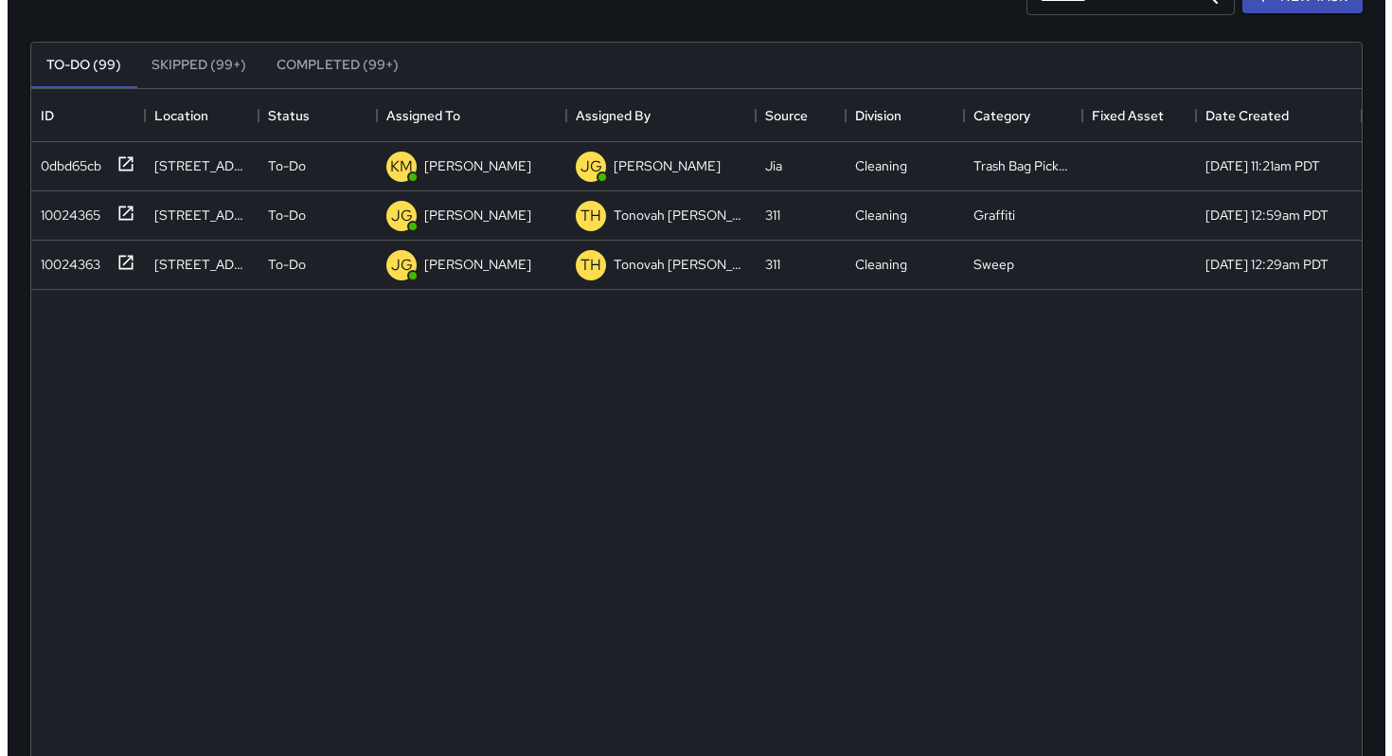
scroll to position [0, 0]
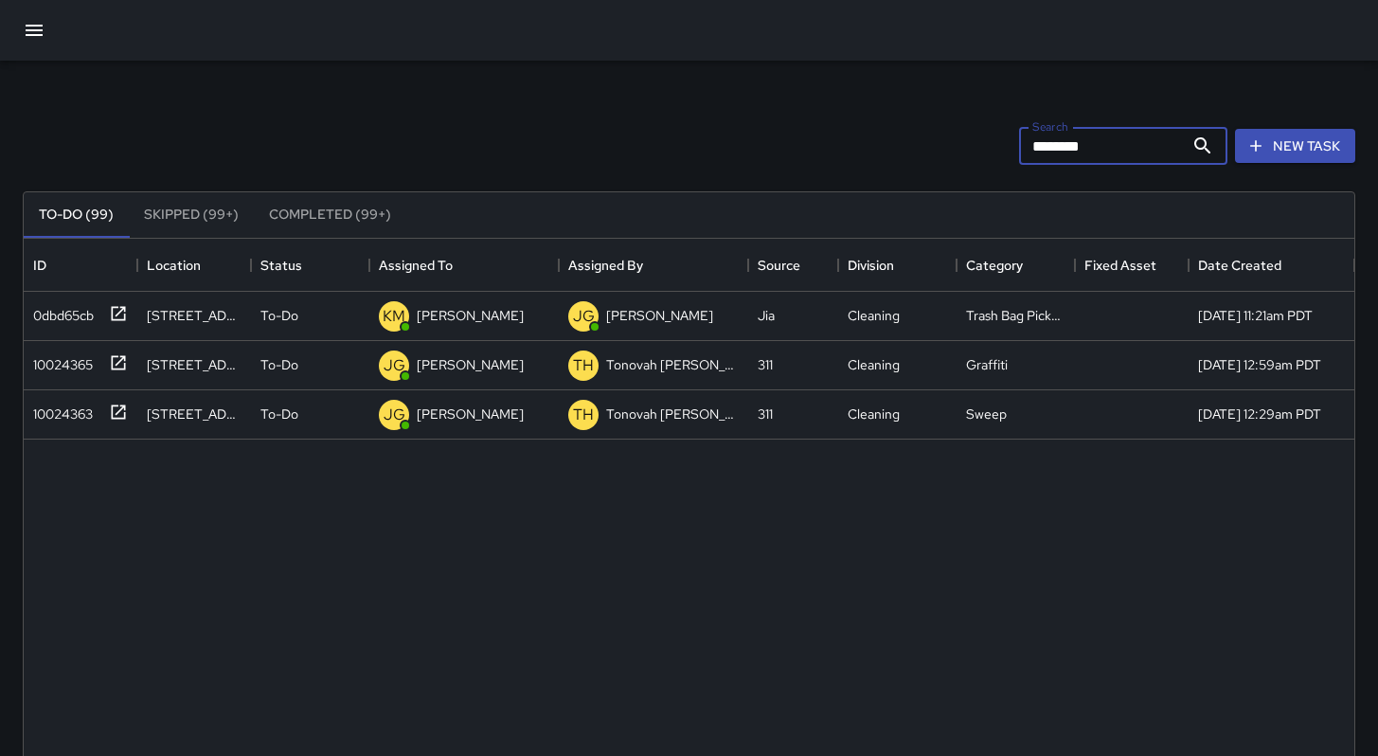
click at [1152, 151] on input "********" at bounding box center [1101, 146] width 165 height 38
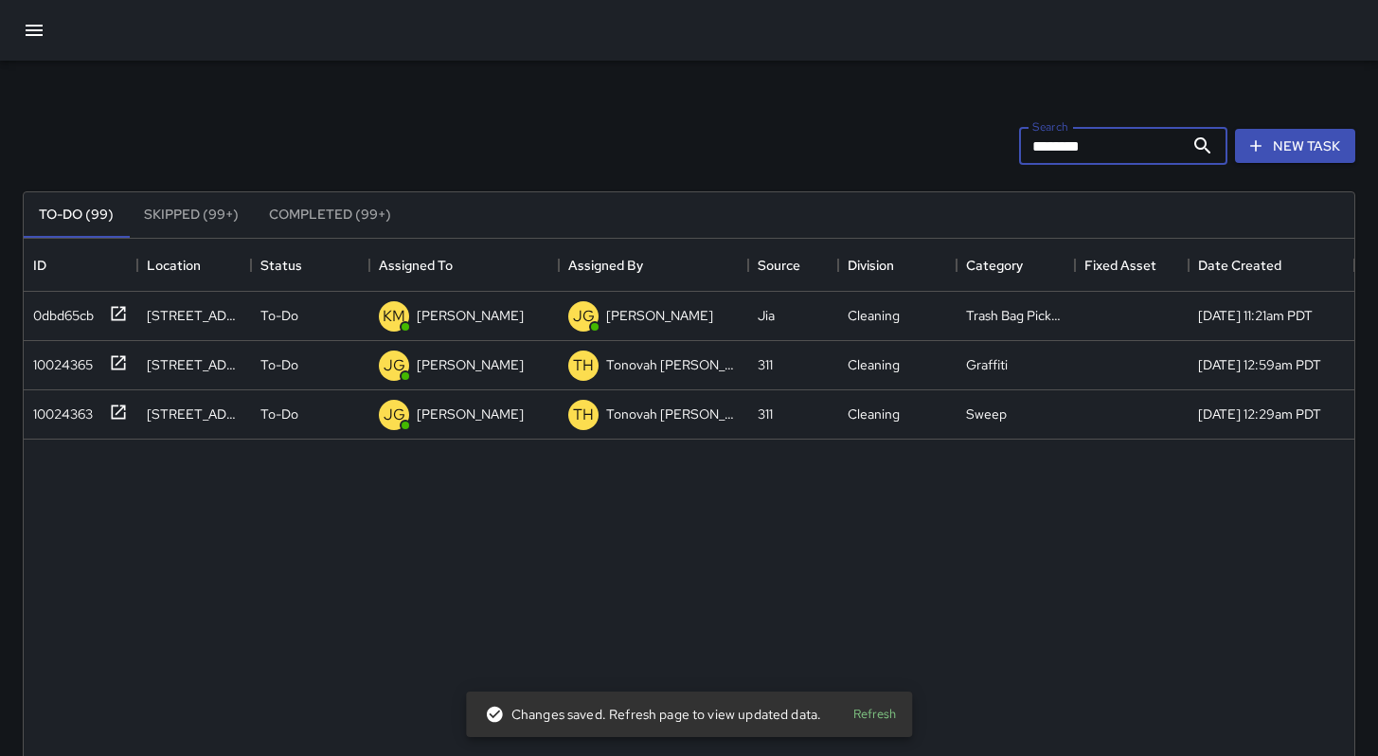
drag, startPoint x: 1072, startPoint y: 146, endPoint x: 963, endPoint y: 141, distance: 109.0
click at [963, 141] on div "Search ******** Search New Task" at bounding box center [689, 146] width 1340 height 98
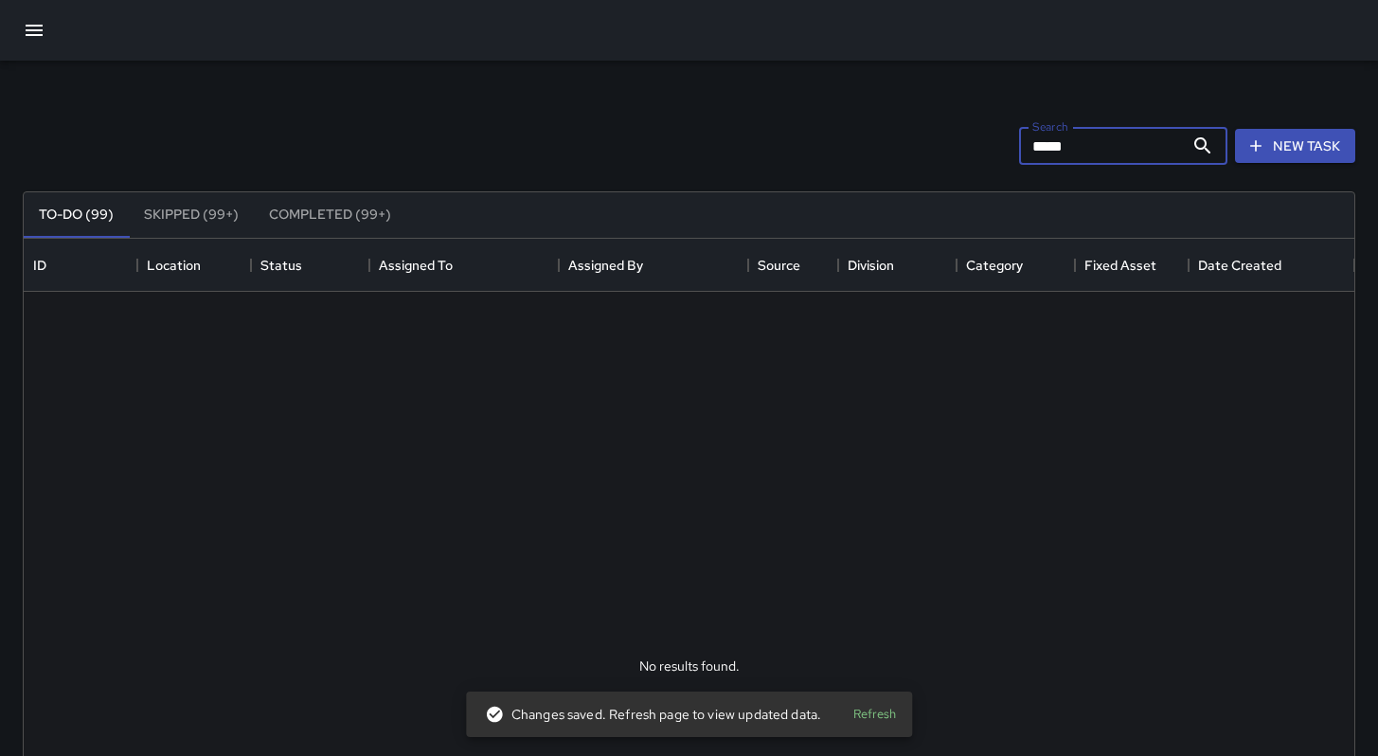
type input "******"
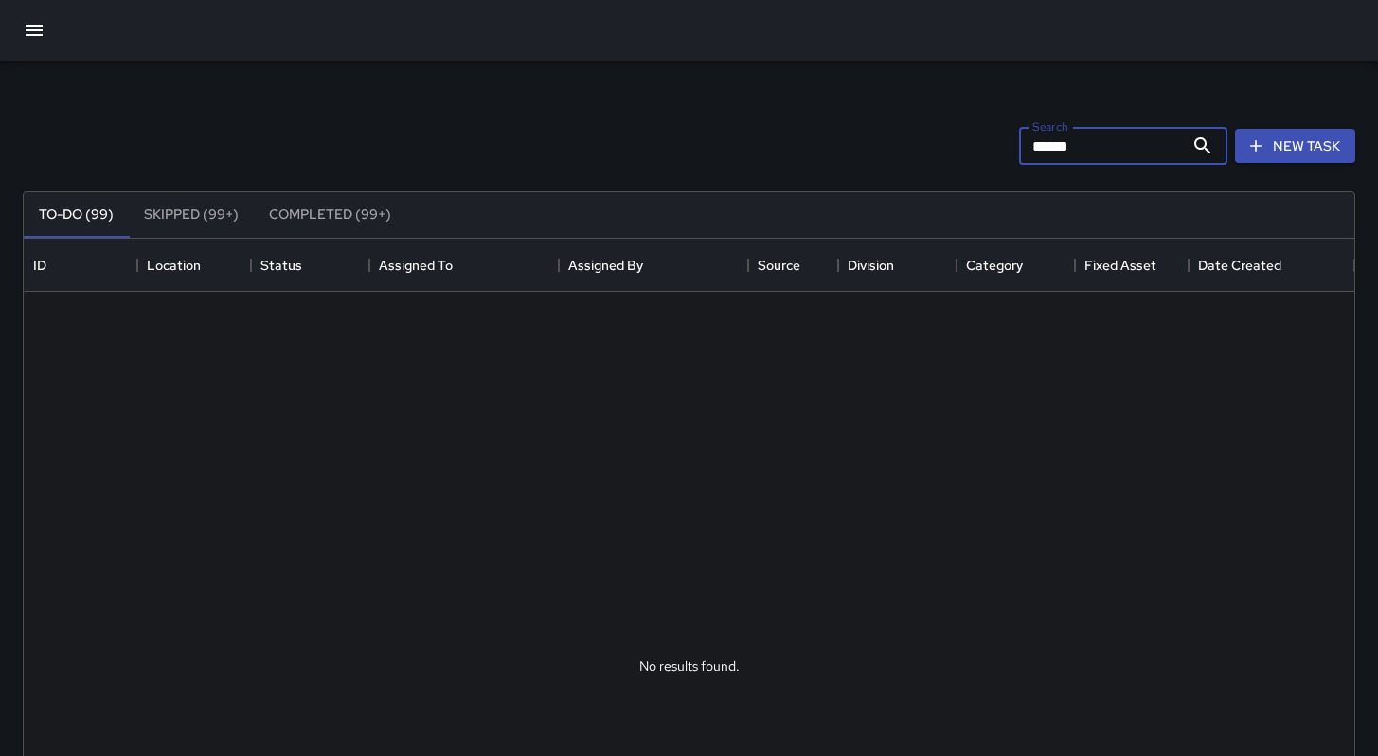
drag, startPoint x: 1091, startPoint y: 142, endPoint x: 938, endPoint y: 127, distance: 154.2
click at [940, 126] on div "Search ****** Search New Task" at bounding box center [689, 146] width 1340 height 98
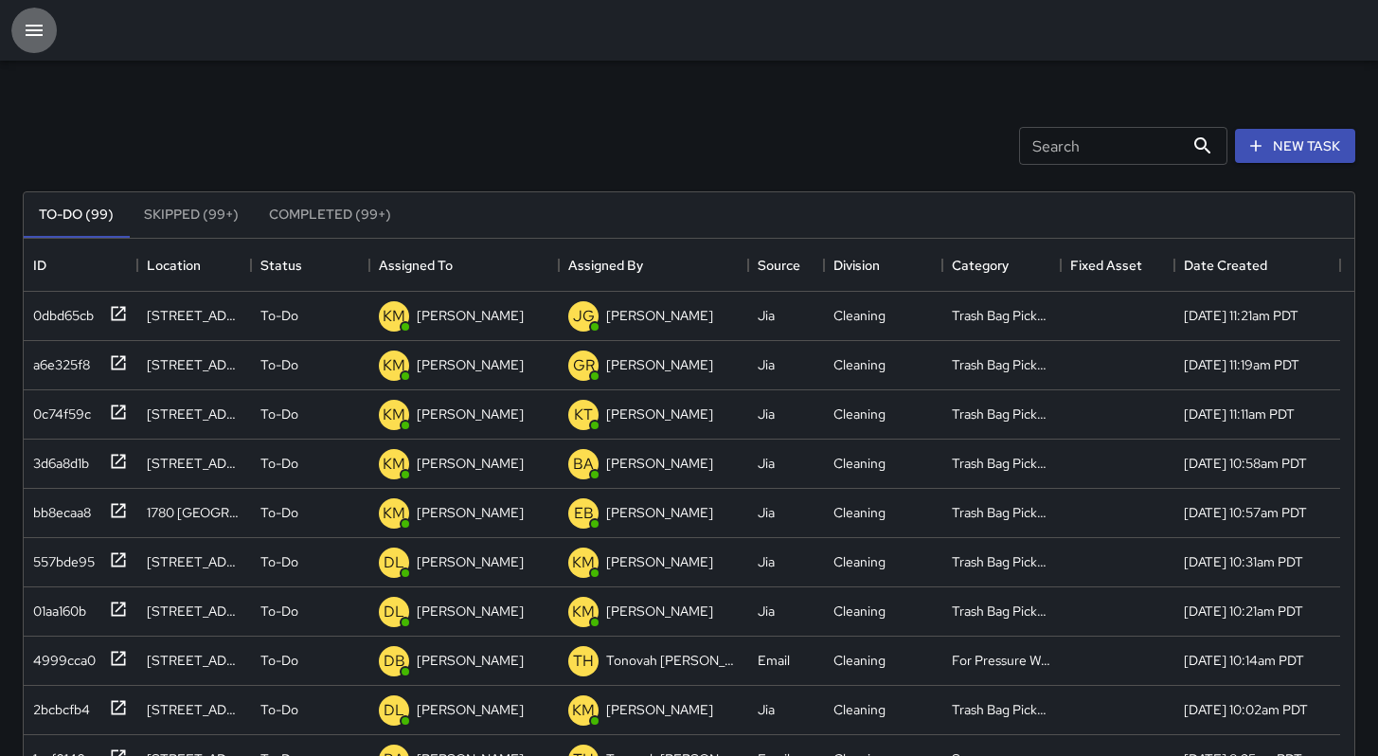
click at [27, 32] on icon "button" at bounding box center [34, 30] width 23 height 23
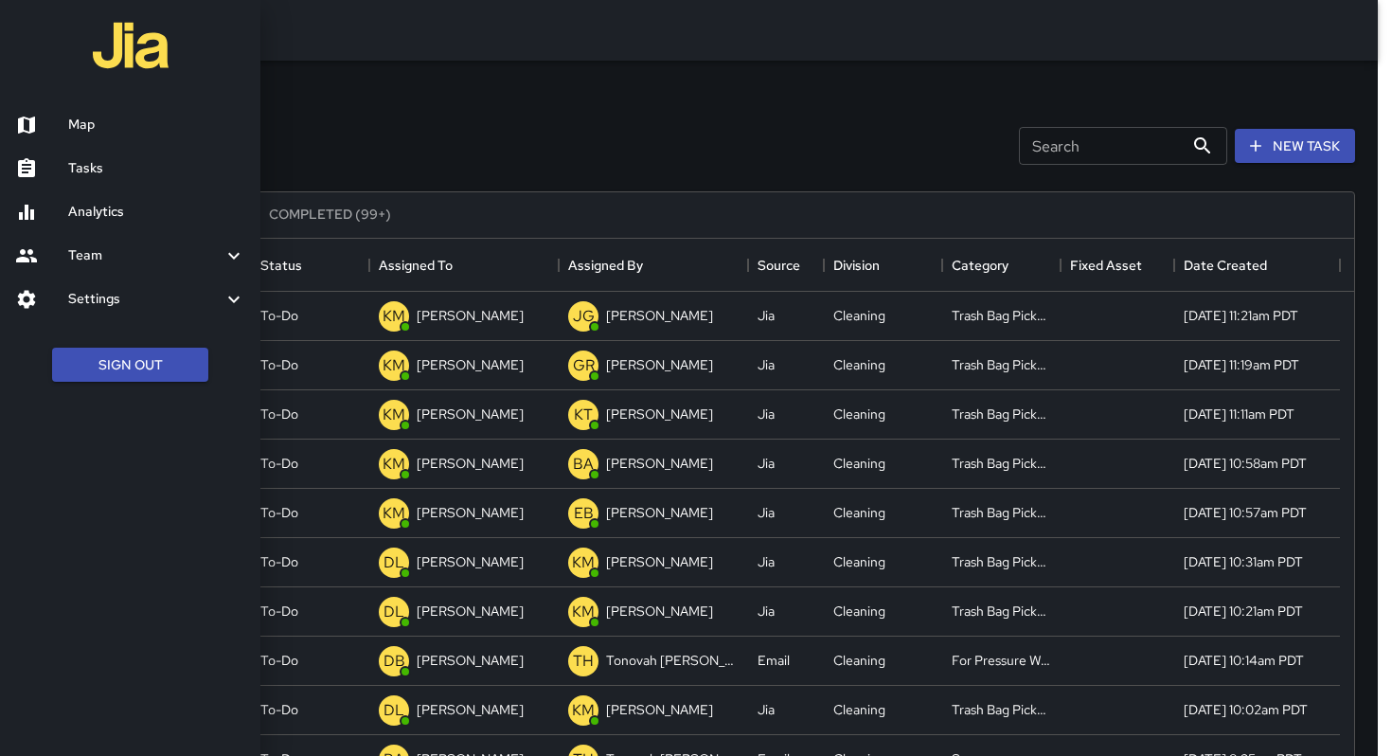
click at [92, 201] on link "Analytics" at bounding box center [130, 212] width 260 height 44
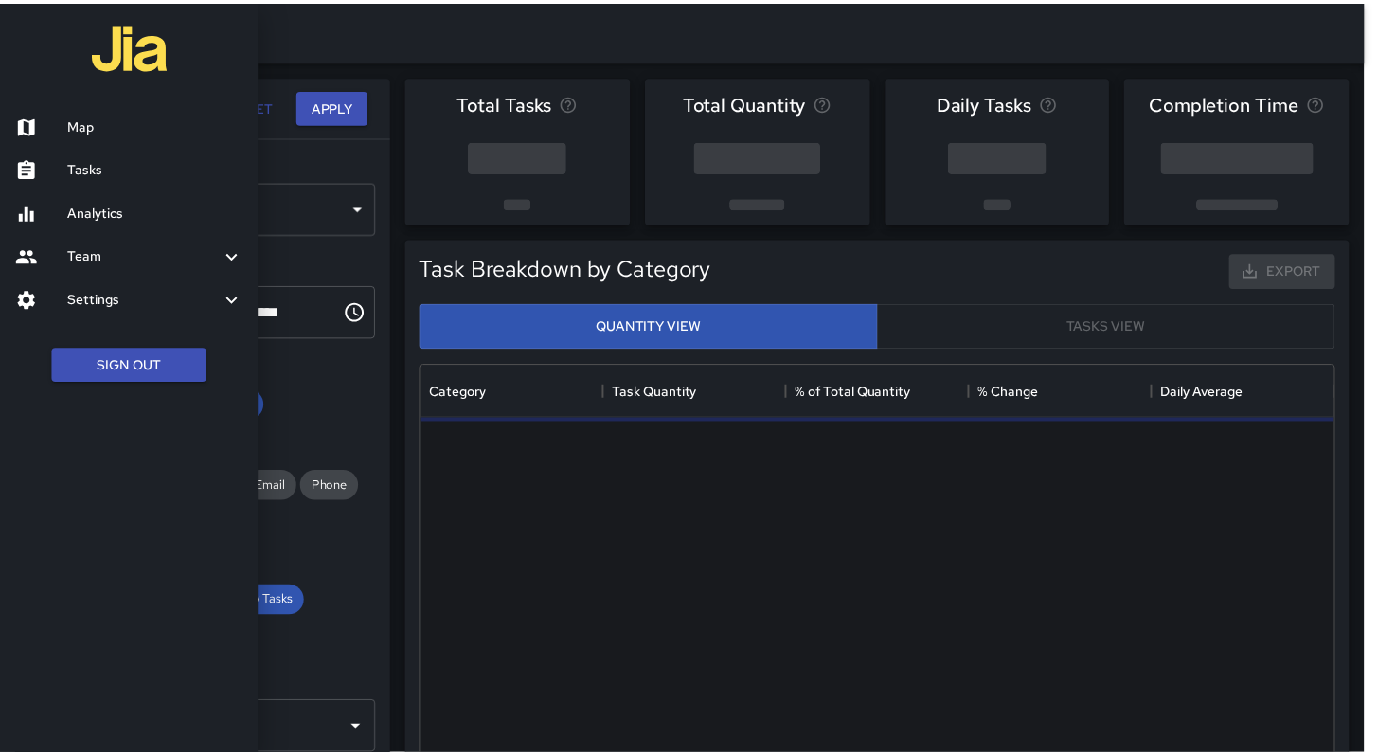
scroll to position [552, 909]
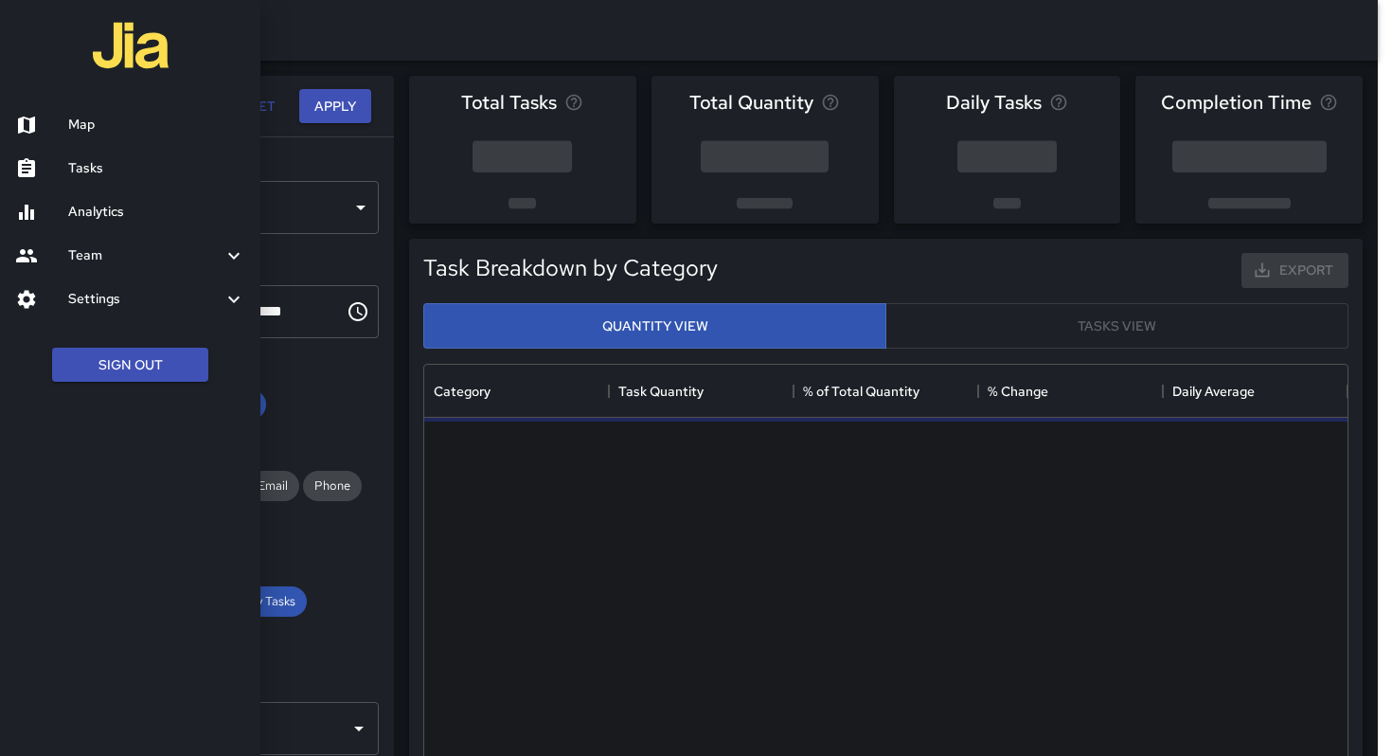
click at [89, 166] on h6 "Tasks" at bounding box center [156, 168] width 177 height 21
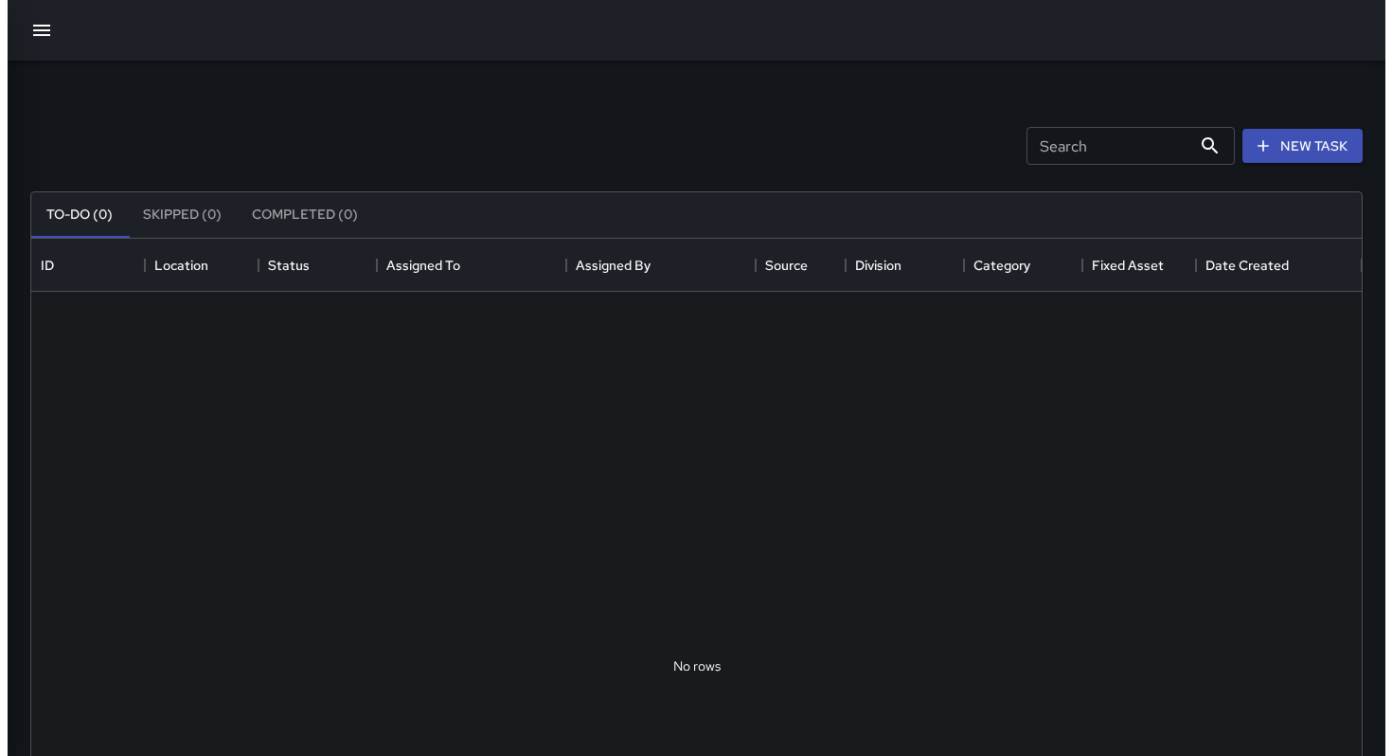
scroll to position [788, 1316]
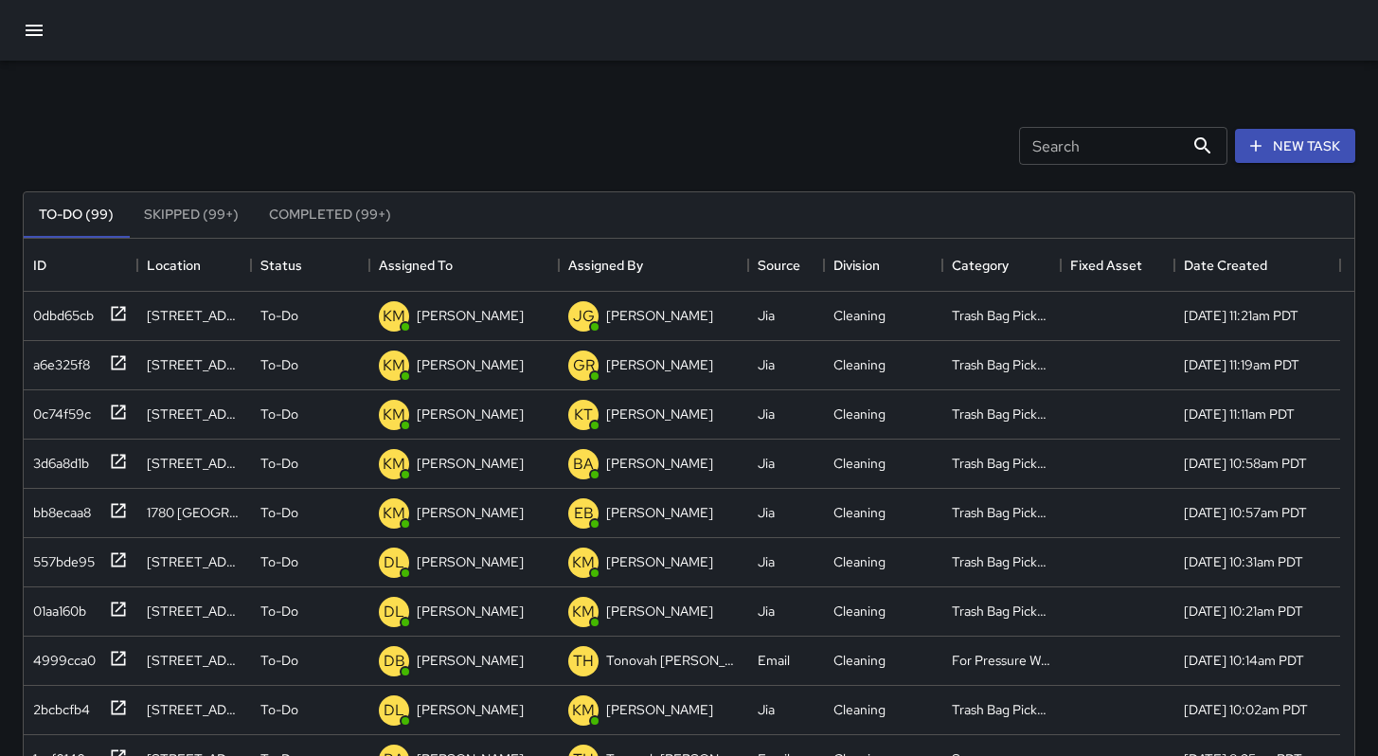
click at [30, 38] on icon "button" at bounding box center [34, 30] width 23 height 23
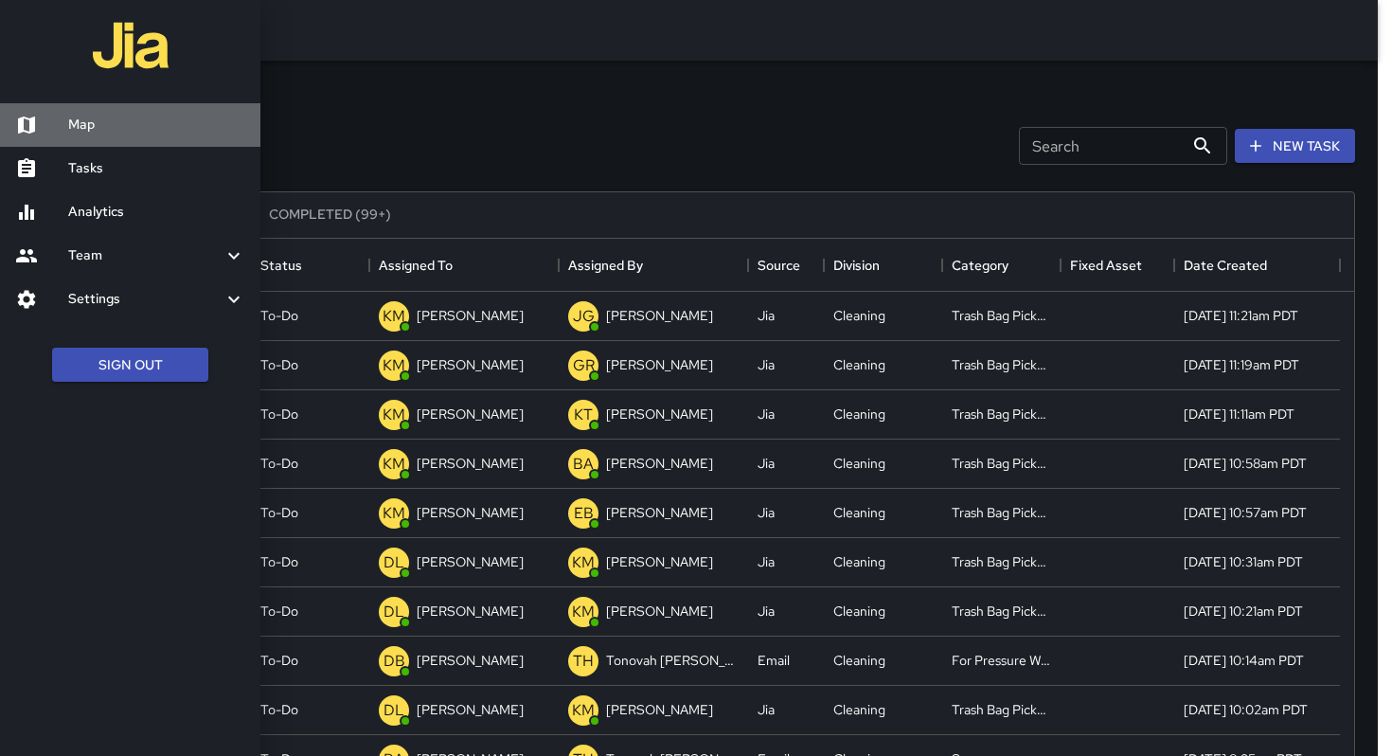
click at [51, 131] on div at bounding box center [41, 125] width 53 height 23
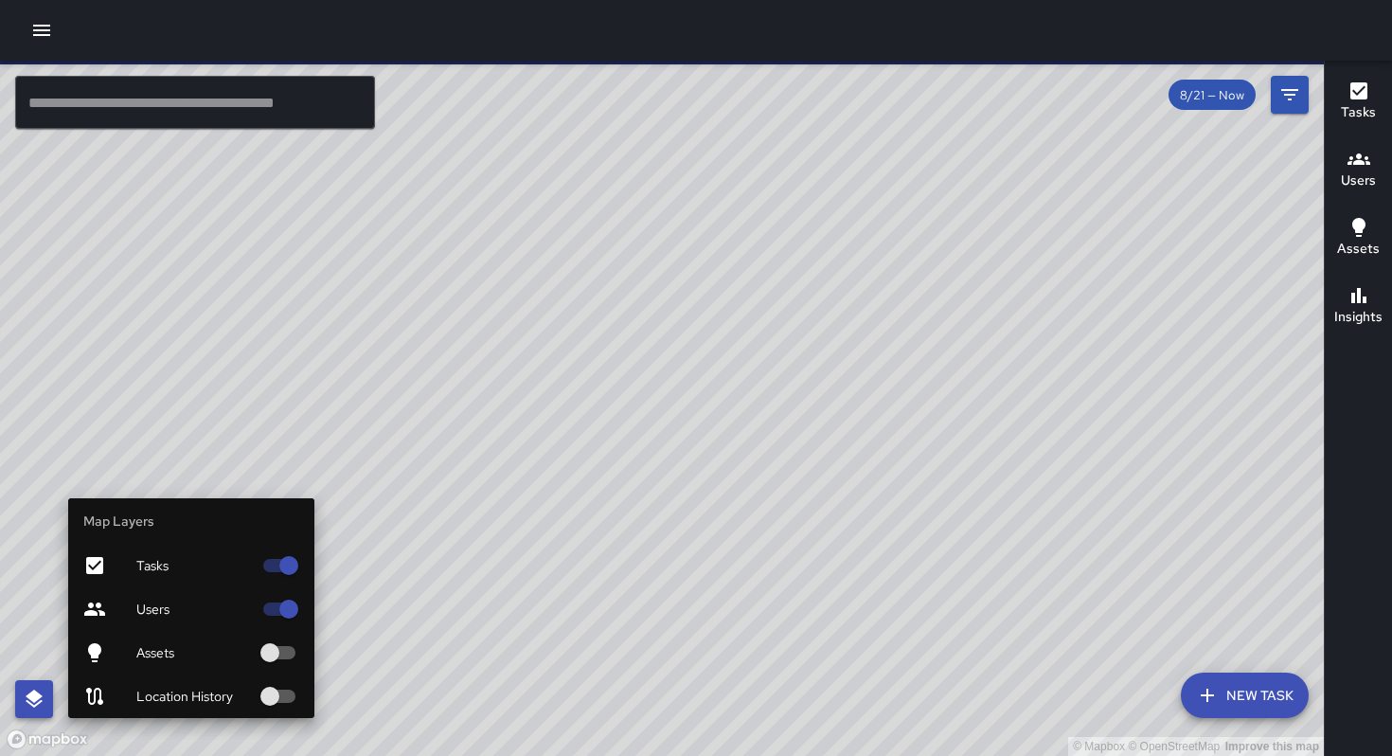
click at [46, 692] on button "button" at bounding box center [34, 699] width 38 height 38
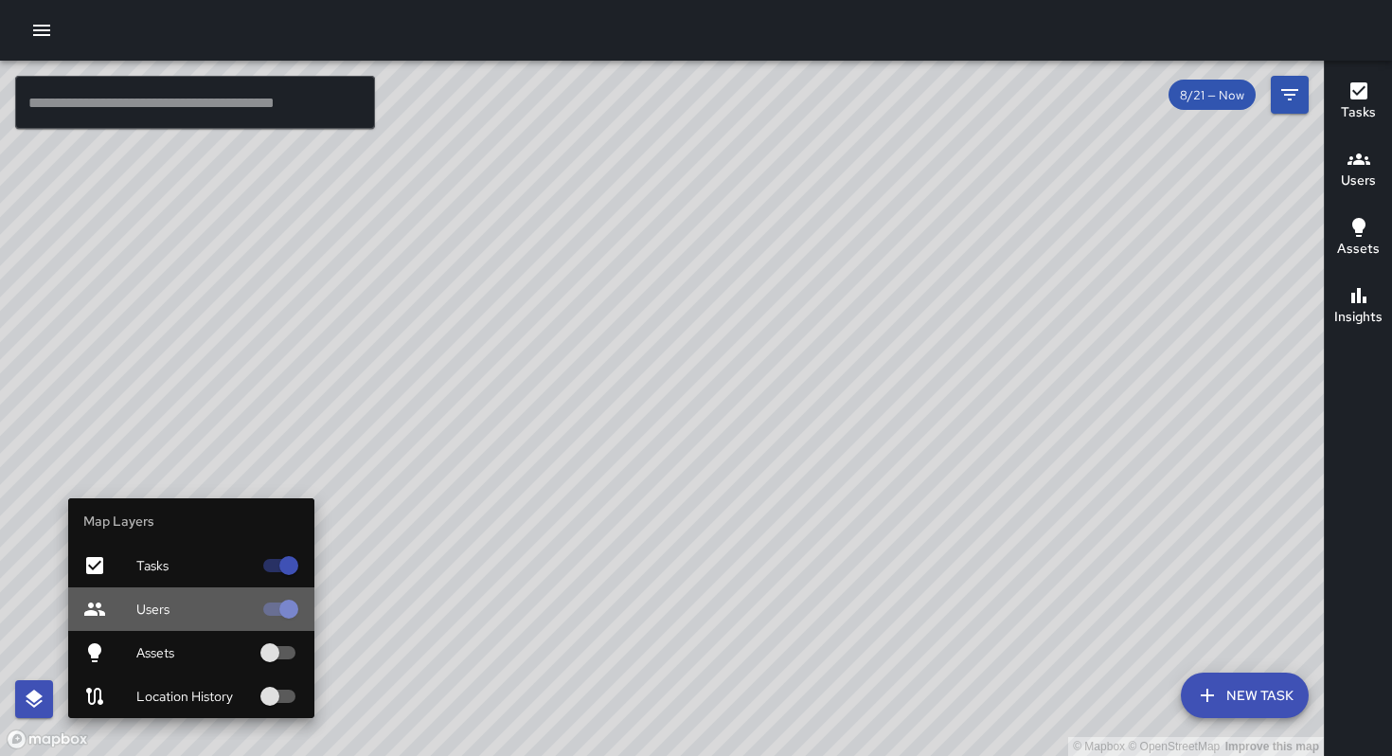
click at [205, 611] on span "Users" at bounding box center [194, 609] width 116 height 19
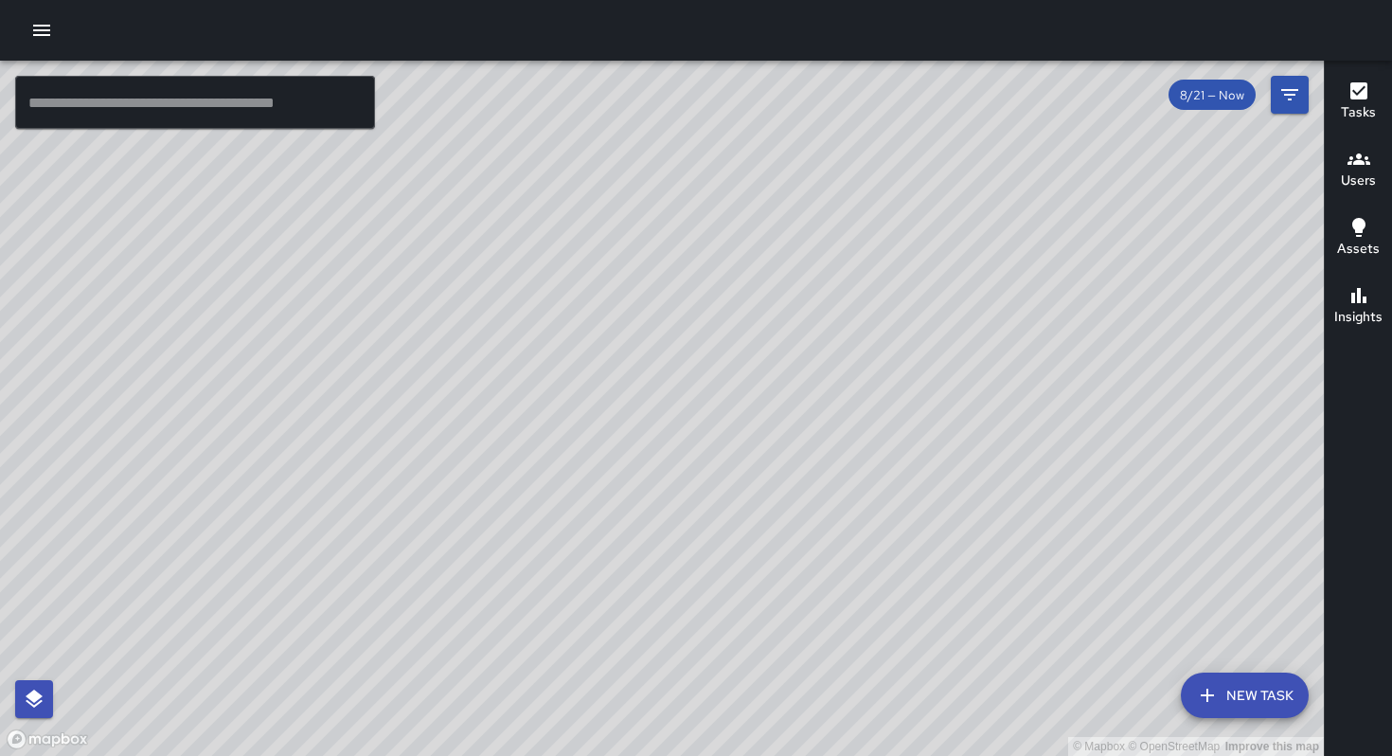
drag, startPoint x: 671, startPoint y: 522, endPoint x: 653, endPoint y: 591, distance: 71.4
click at [653, 591] on div "© Mapbox © OpenStreetMap Improve this map" at bounding box center [662, 408] width 1324 height 695
drag, startPoint x: 729, startPoint y: 417, endPoint x: 539, endPoint y: 755, distance: 388.0
click at [553, 755] on div "© Mapbox © OpenStreetMap Improve this map" at bounding box center [662, 408] width 1324 height 695
drag, startPoint x: 613, startPoint y: 618, endPoint x: 560, endPoint y: 708, distance: 104.4
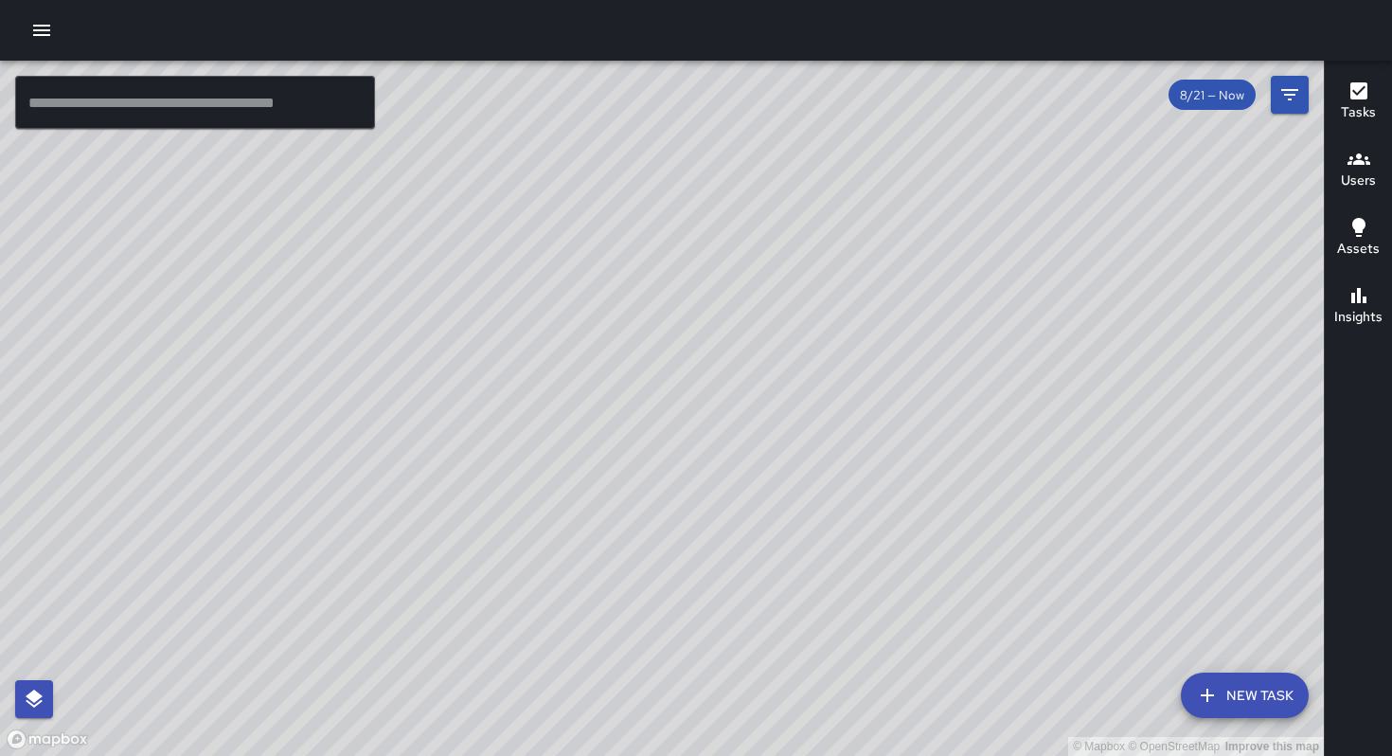
click at [556, 736] on div "© Mapbox © OpenStreetMap Improve this map" at bounding box center [662, 408] width 1324 height 695
drag, startPoint x: 648, startPoint y: 503, endPoint x: 608, endPoint y: 566, distance: 74.9
click at [586, 683] on div "© Mapbox © OpenStreetMap Improve this map" at bounding box center [662, 408] width 1324 height 695
drag, startPoint x: 622, startPoint y: 536, endPoint x: 618, endPoint y: 646, distance: 109.9
click at [593, 714] on div "© Mapbox © OpenStreetMap Improve this map" at bounding box center [662, 408] width 1324 height 695
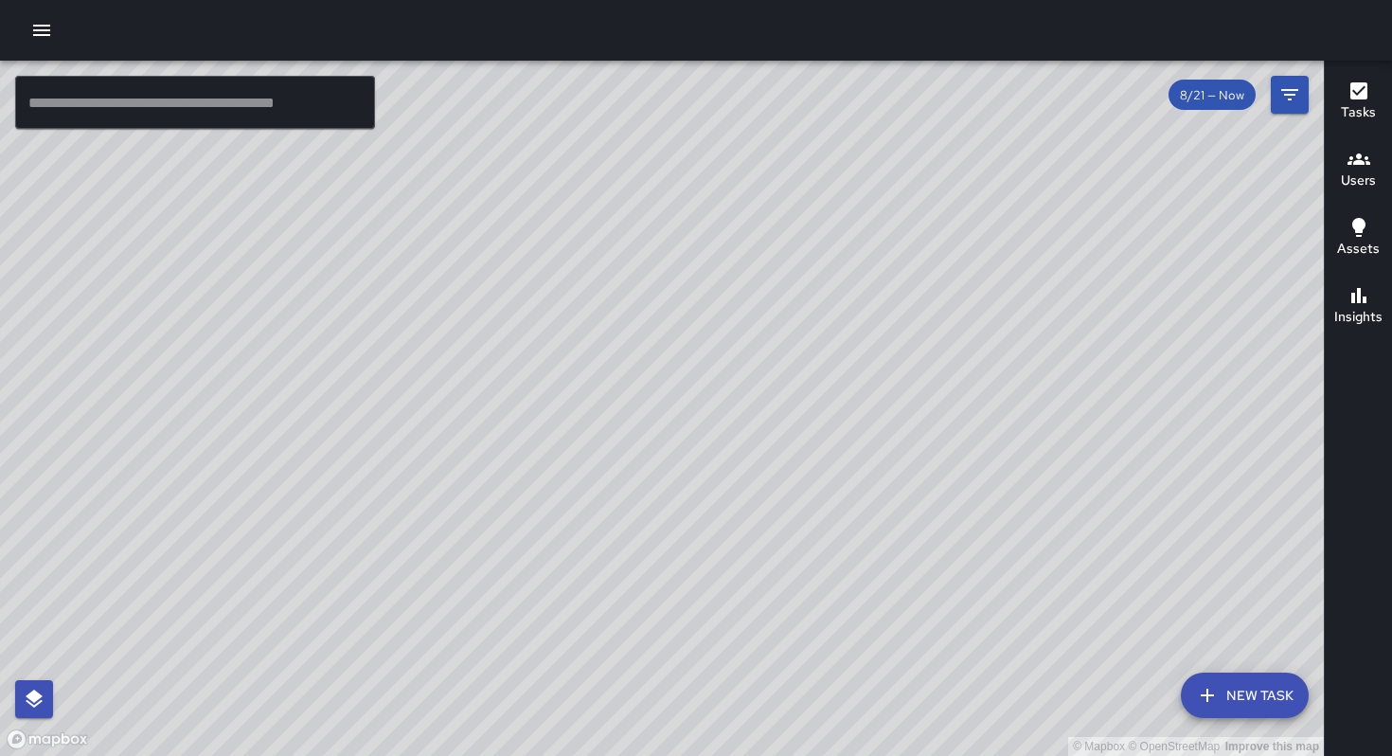
drag, startPoint x: 626, startPoint y: 671, endPoint x: 546, endPoint y: 707, distance: 87.8
click at [541, 724] on div "© Mapbox © OpenStreetMap Improve this map" at bounding box center [662, 408] width 1324 height 695
drag, startPoint x: 581, startPoint y: 672, endPoint x: 333, endPoint y: 715, distance: 250.8
click at [332, 716] on div "© Mapbox © OpenStreetMap Improve this map" at bounding box center [662, 408] width 1324 height 695
drag, startPoint x: 474, startPoint y: 660, endPoint x: 398, endPoint y: 424, distance: 247.7
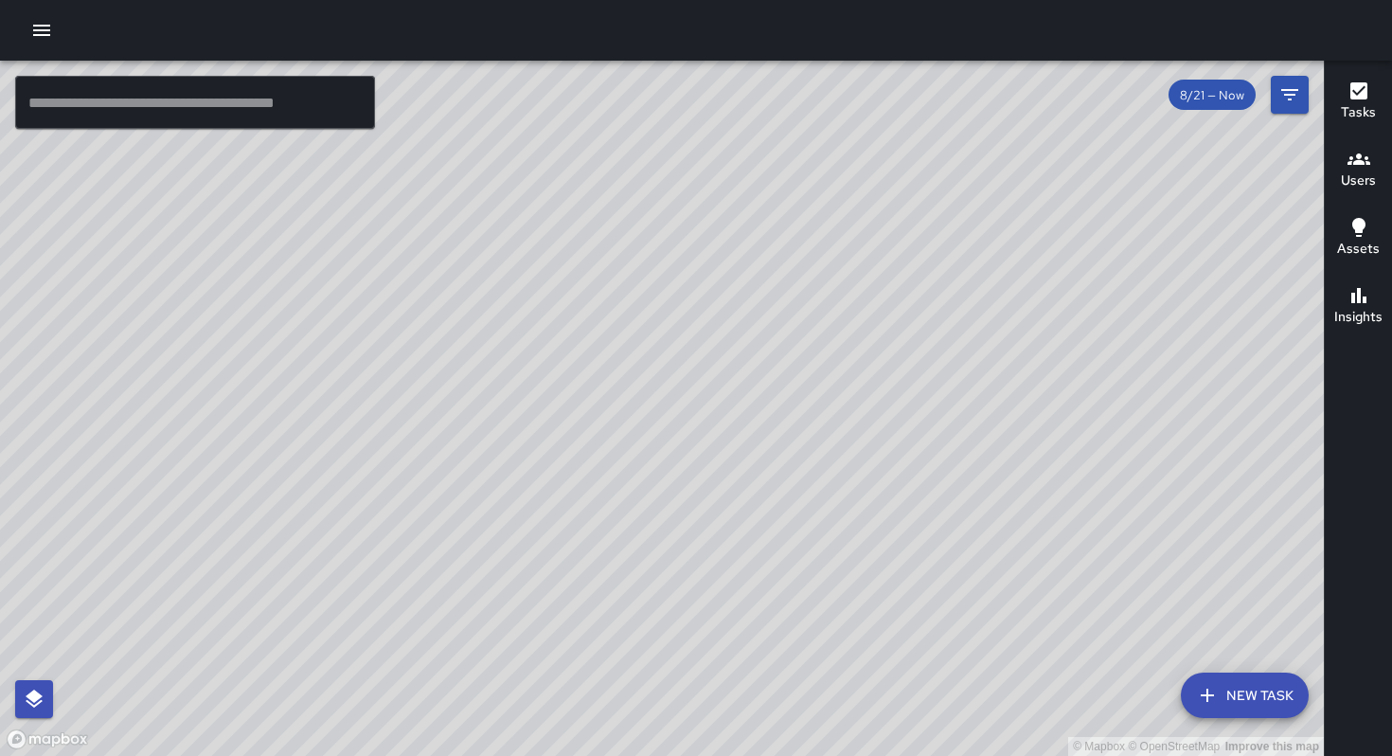
click at [399, 423] on div "© Mapbox © OpenStreetMap Improve this map" at bounding box center [662, 408] width 1324 height 695
drag, startPoint x: 500, startPoint y: 302, endPoint x: 530, endPoint y: 380, distance: 83.4
click at [530, 380] on div "© Mapbox © OpenStreetMap Improve this map" at bounding box center [662, 408] width 1324 height 695
click at [797, 452] on div "© Mapbox © OpenStreetMap Improve this map" at bounding box center [662, 408] width 1324 height 695
click at [801, 454] on div "© Mapbox © OpenStreetMap Improve this map" at bounding box center [662, 408] width 1324 height 695
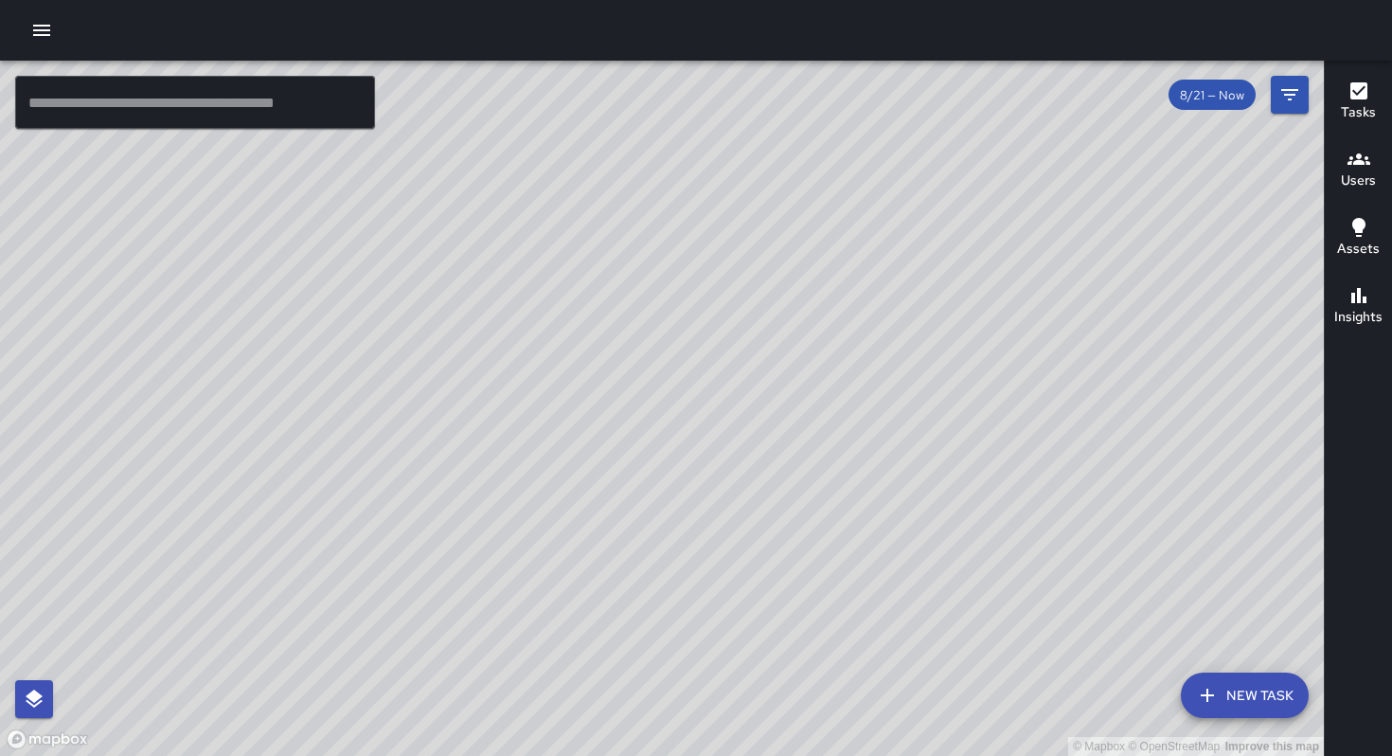
click at [1245, 696] on button "New Task" at bounding box center [1245, 694] width 128 height 45
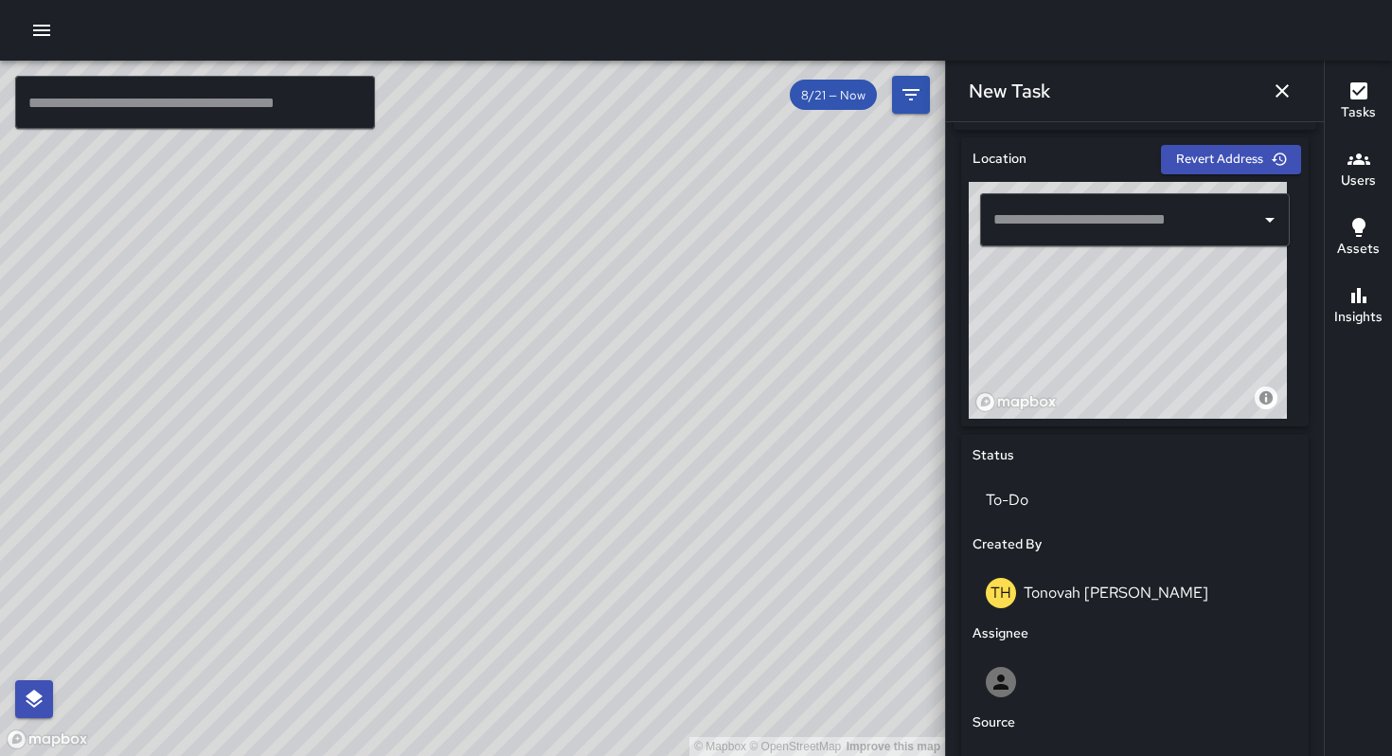
scroll to position [602, 0]
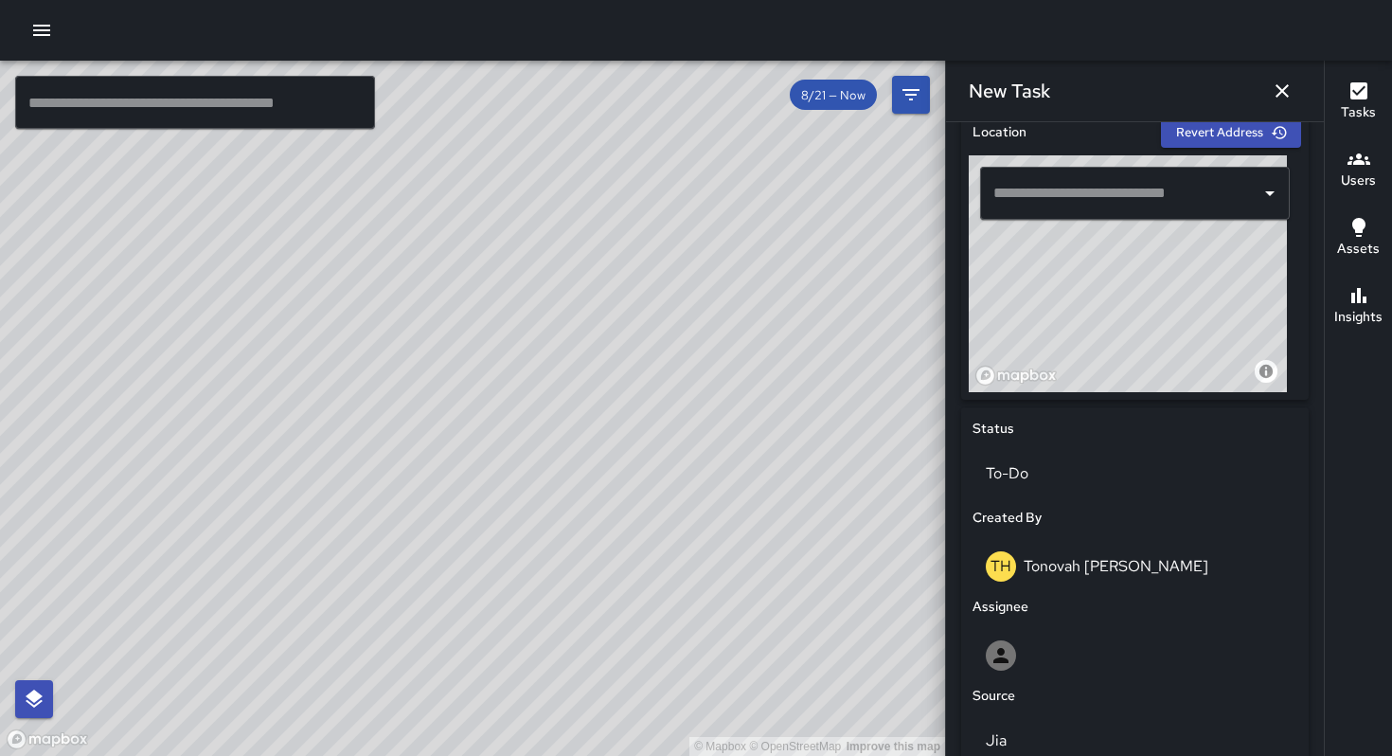
drag, startPoint x: 1121, startPoint y: 310, endPoint x: 994, endPoint y: 358, distance: 135.8
click at [950, 404] on div "Add a before photo Add an after photo Location Revert Address © Mapbox © OpenSt…" at bounding box center [1135, 439] width 378 height 634
drag, startPoint x: 1076, startPoint y: 331, endPoint x: 1058, endPoint y: 356, distance: 30.5
click at [1043, 391] on div "© Mapbox © OpenStreetMap Improve this map" at bounding box center [1128, 273] width 318 height 237
drag, startPoint x: 1011, startPoint y: 338, endPoint x: 1072, endPoint y: 196, distance: 154.8
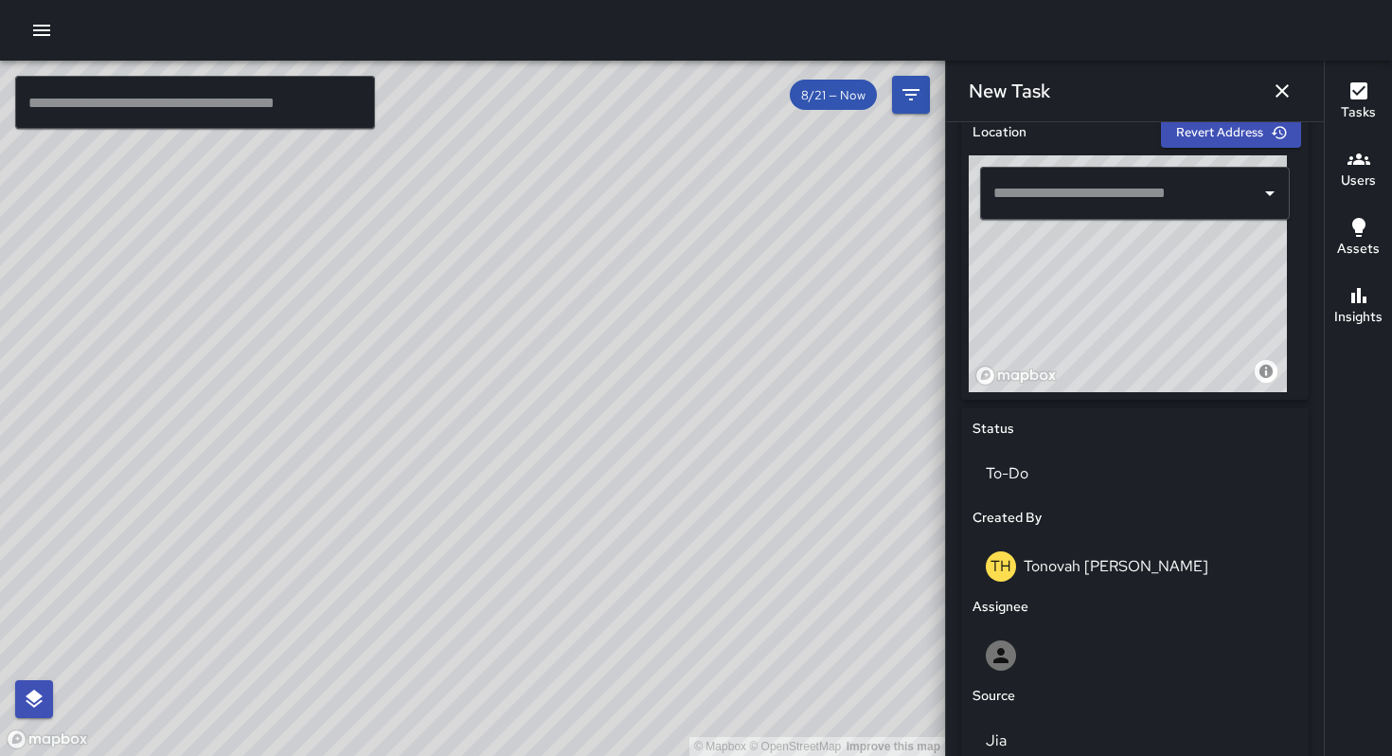
click at [1061, 206] on div "© Mapbox © OpenStreetMap Improve this map ​" at bounding box center [1135, 273] width 332 height 237
drag, startPoint x: 1042, startPoint y: 321, endPoint x: 1071, endPoint y: 285, distance: 46.4
click at [1070, 285] on div "© Mapbox © OpenStreetMap Improve this map" at bounding box center [1128, 273] width 318 height 237
drag, startPoint x: 1008, startPoint y: 331, endPoint x: 1120, endPoint y: 351, distance: 114.6
click at [1120, 351] on div "© Mapbox © OpenStreetMap Improve this map" at bounding box center [1128, 273] width 318 height 237
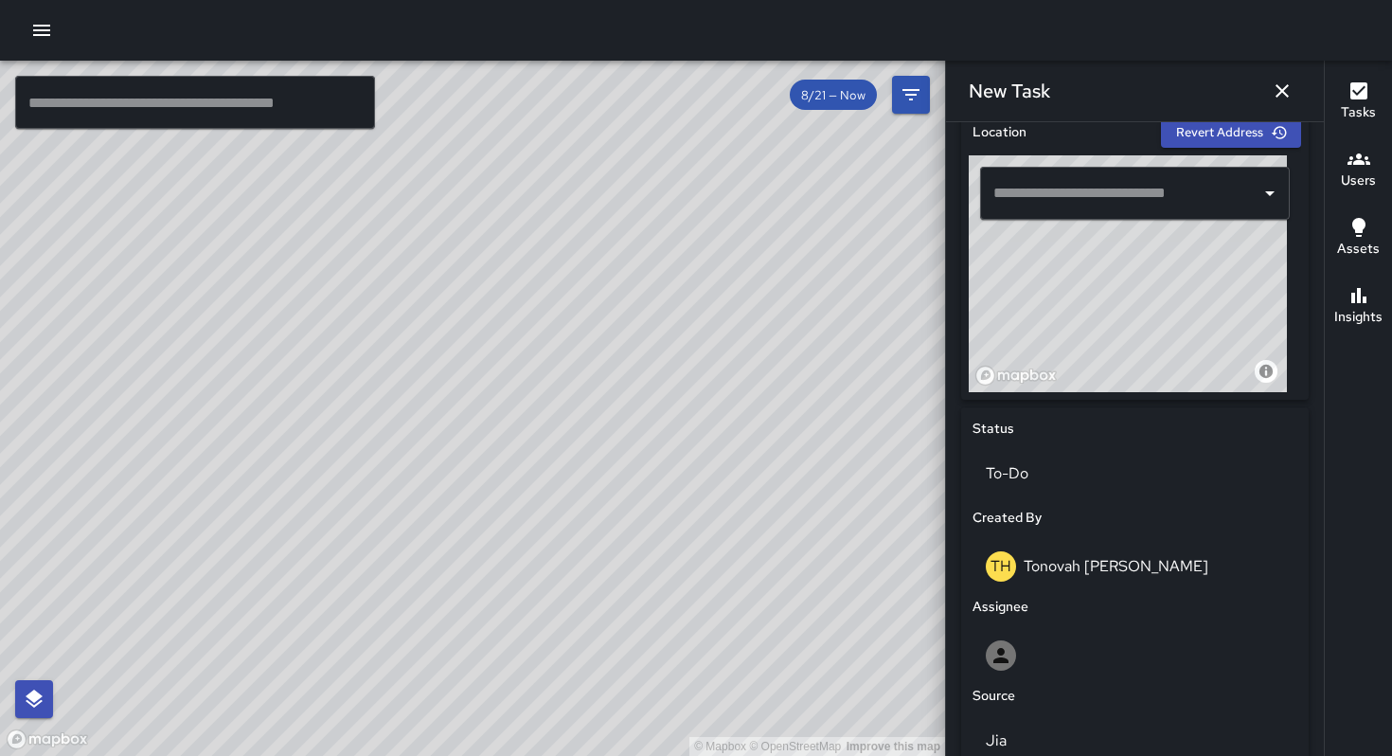
click at [1110, 321] on div "© Mapbox © OpenStreetMap Improve this map" at bounding box center [1128, 273] width 318 height 237
type input "**********"
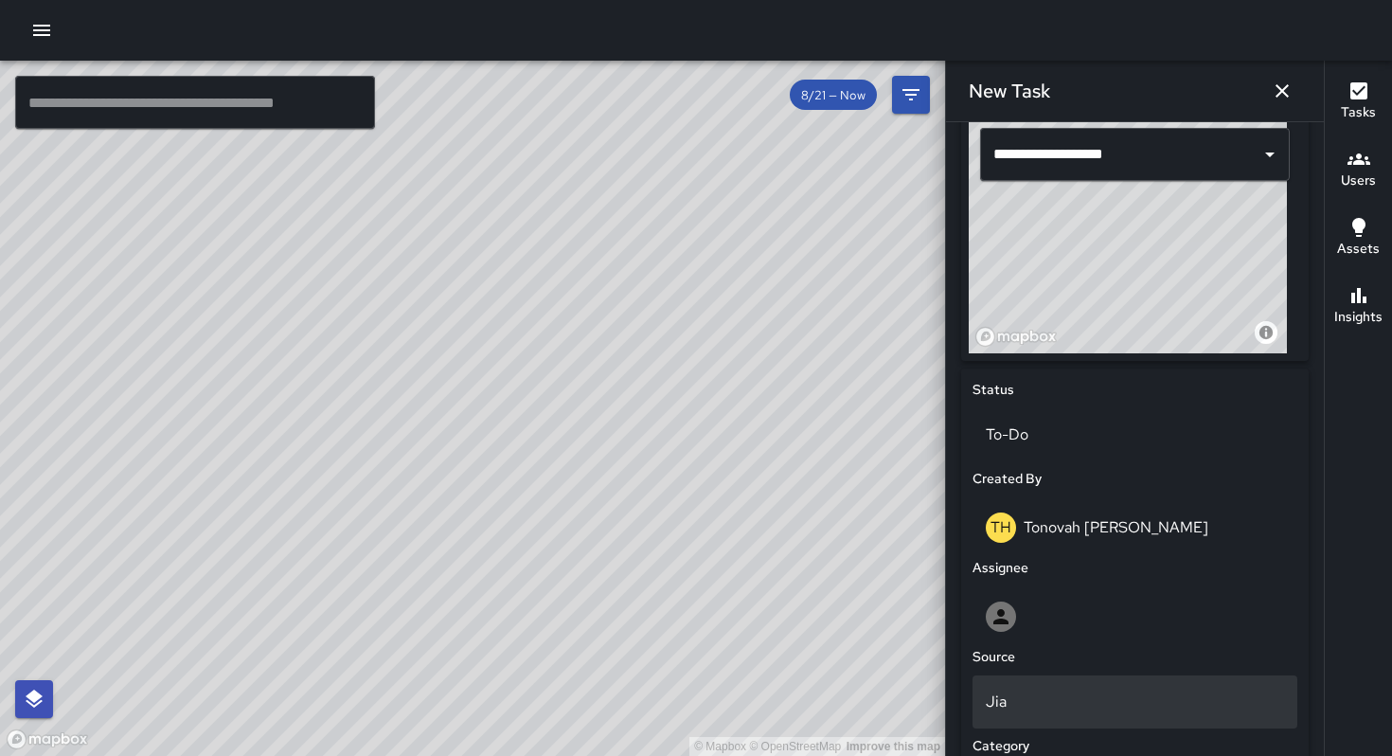
scroll to position [739, 0]
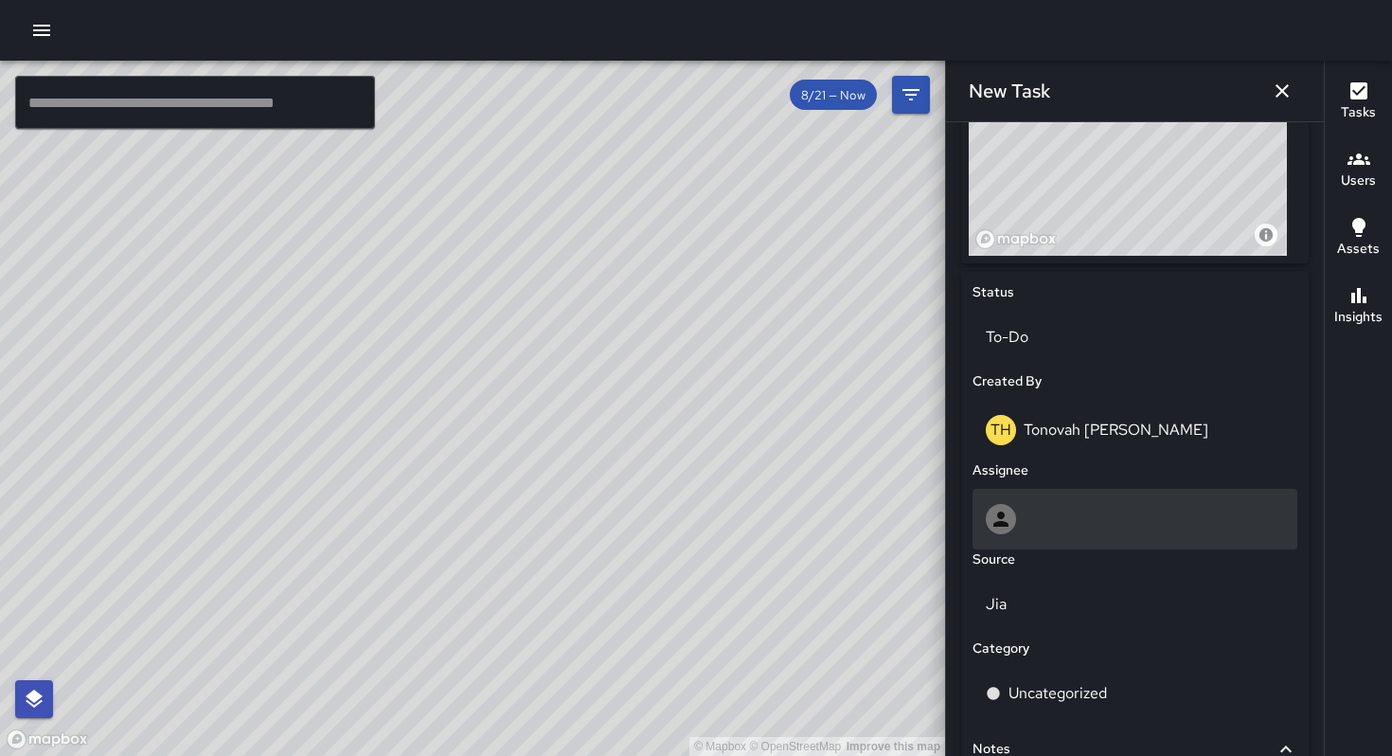
click at [1082, 522] on div at bounding box center [1135, 519] width 298 height 30
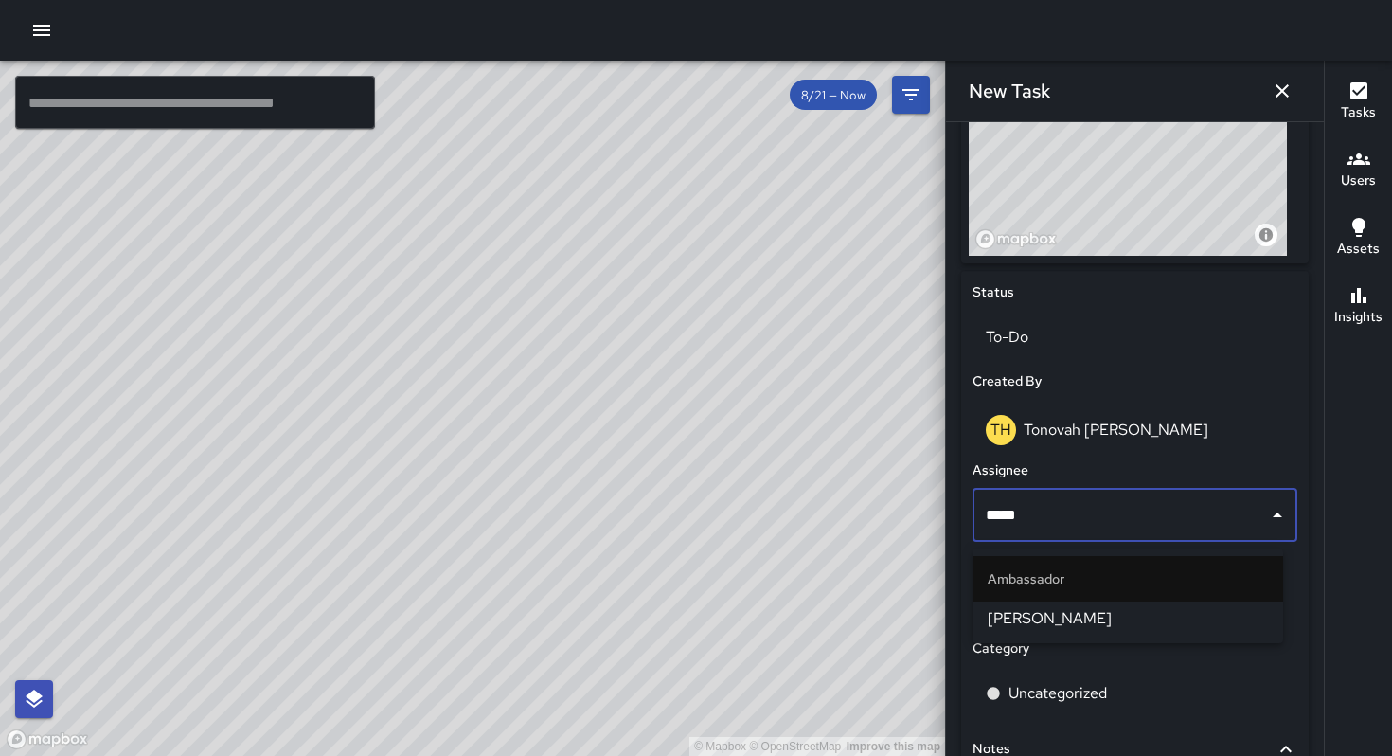
type input "******"
click at [1084, 608] on span "[PERSON_NAME]" at bounding box center [1128, 618] width 280 height 23
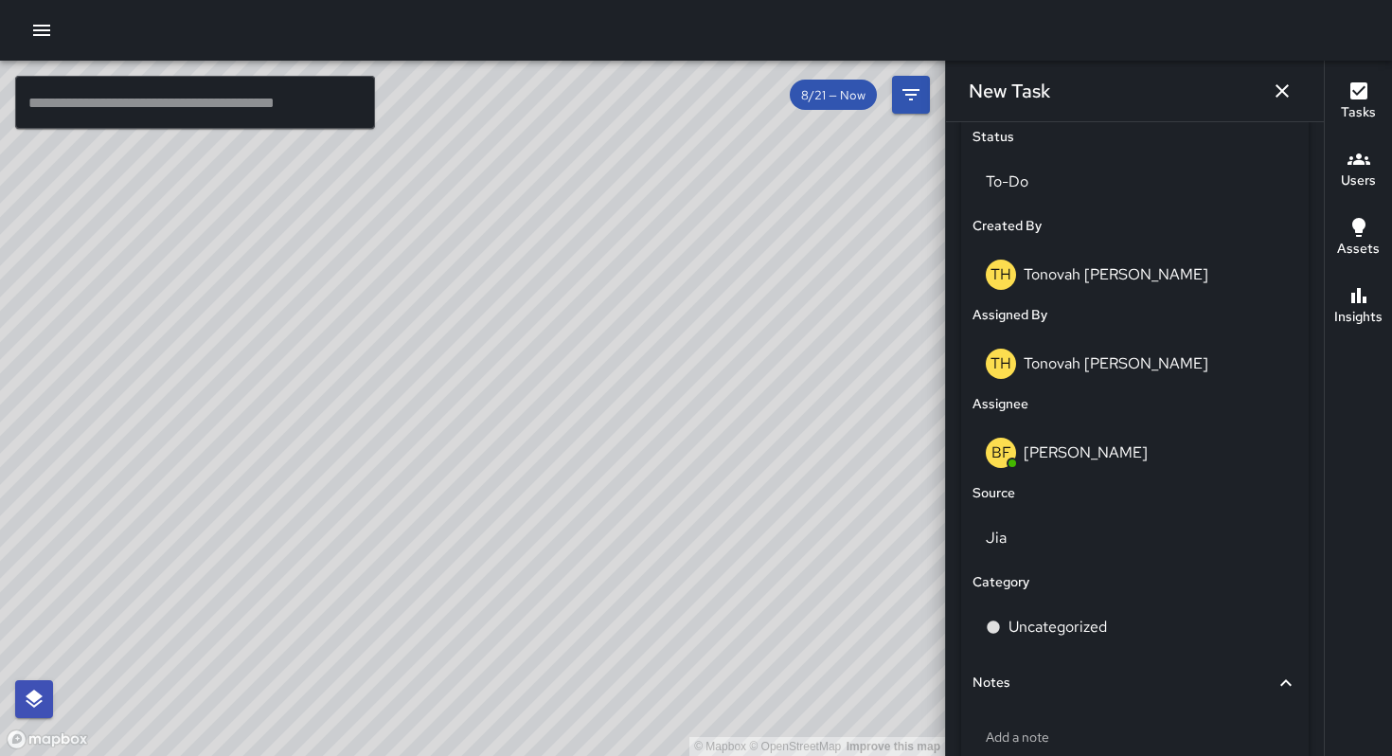
scroll to position [896, 0]
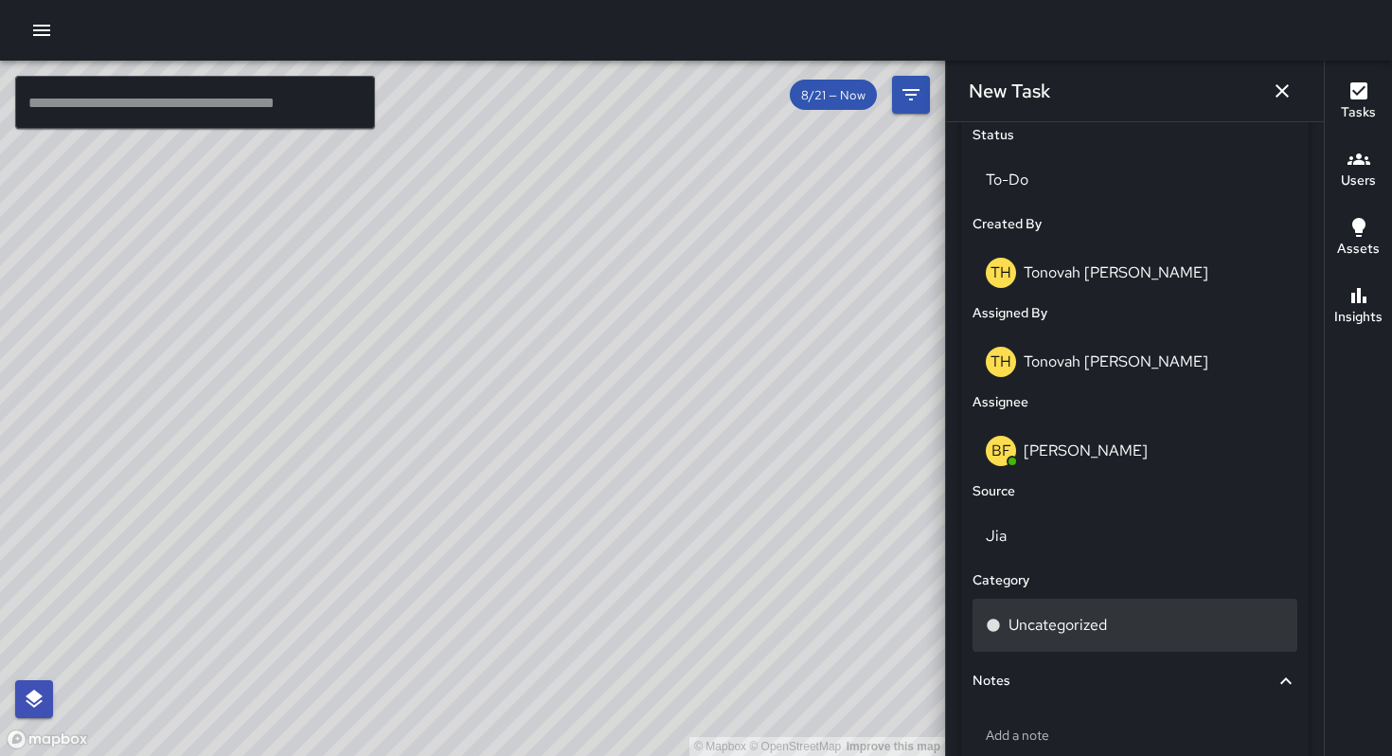
click at [1079, 636] on p "Uncategorized" at bounding box center [1058, 625] width 98 height 23
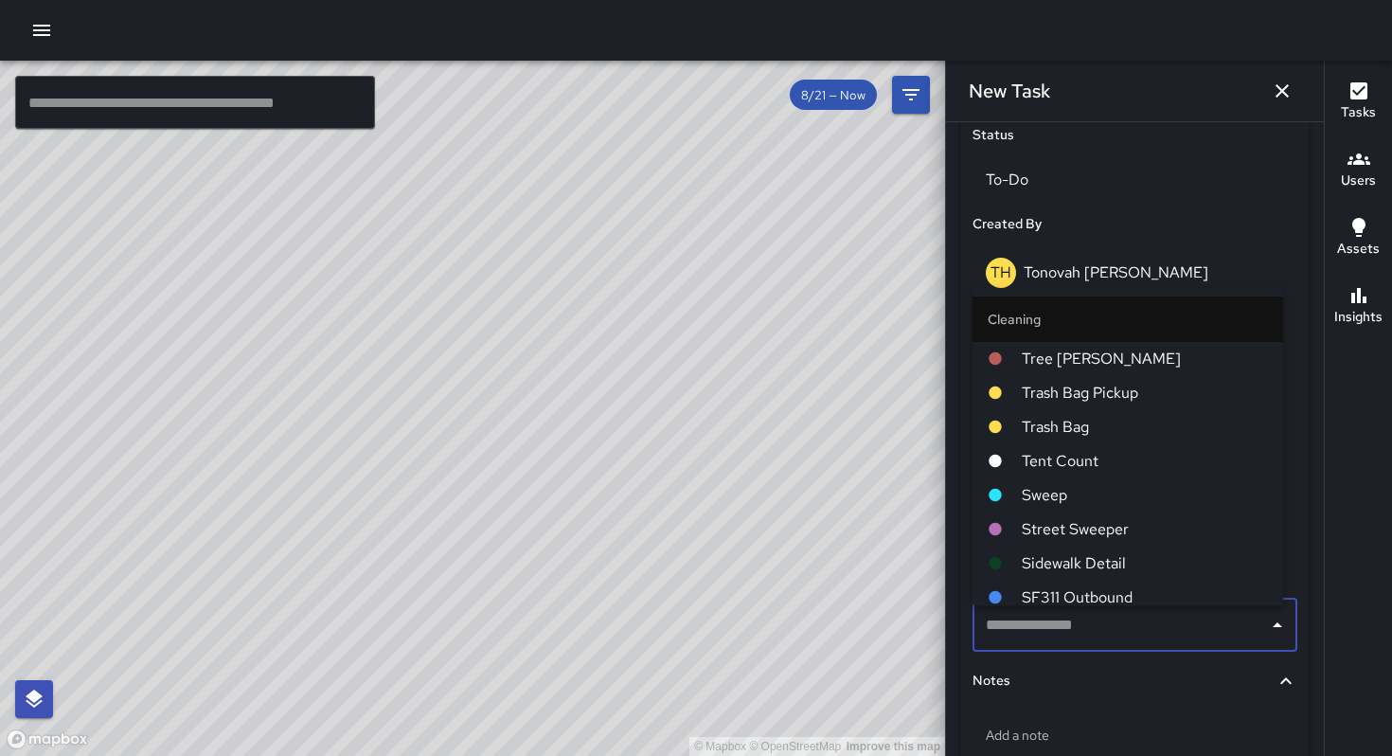
click at [1033, 503] on span "Sweep" at bounding box center [1145, 494] width 246 height 23
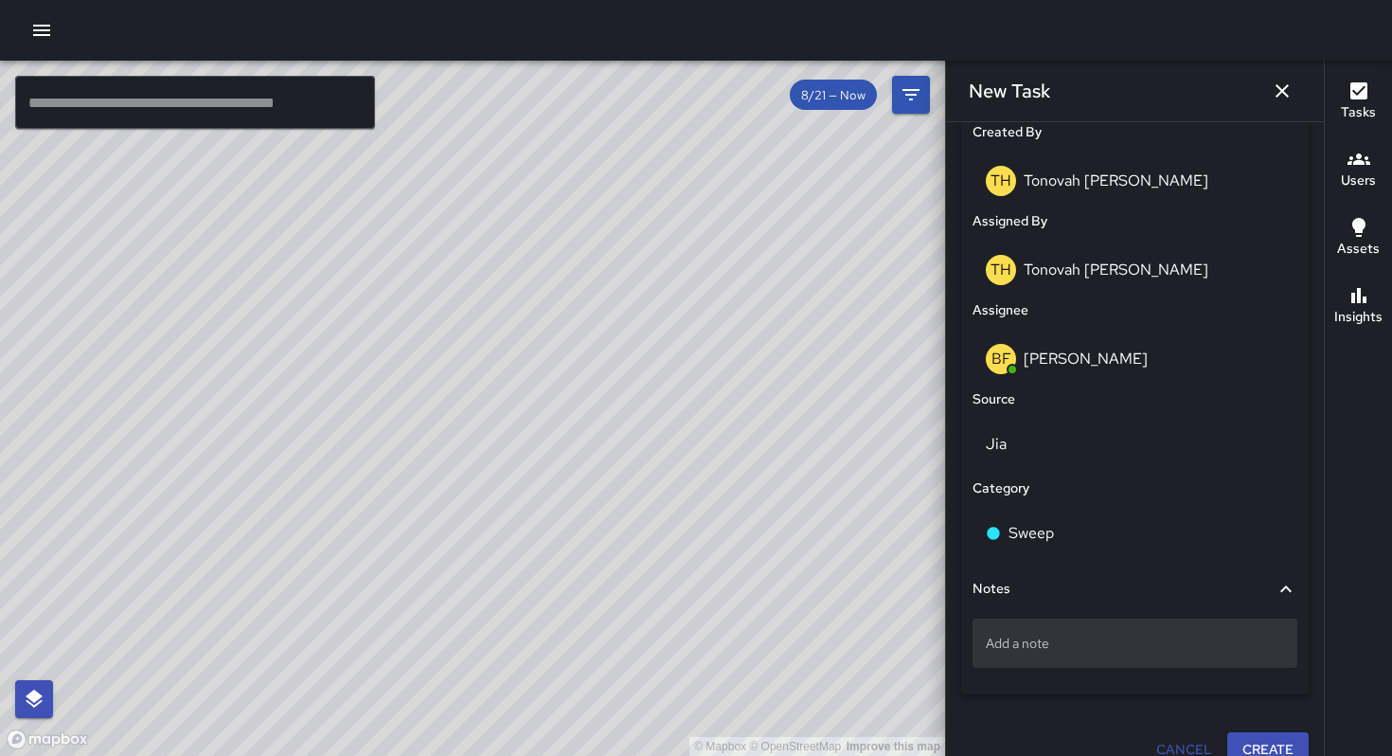
scroll to position [1021, 0]
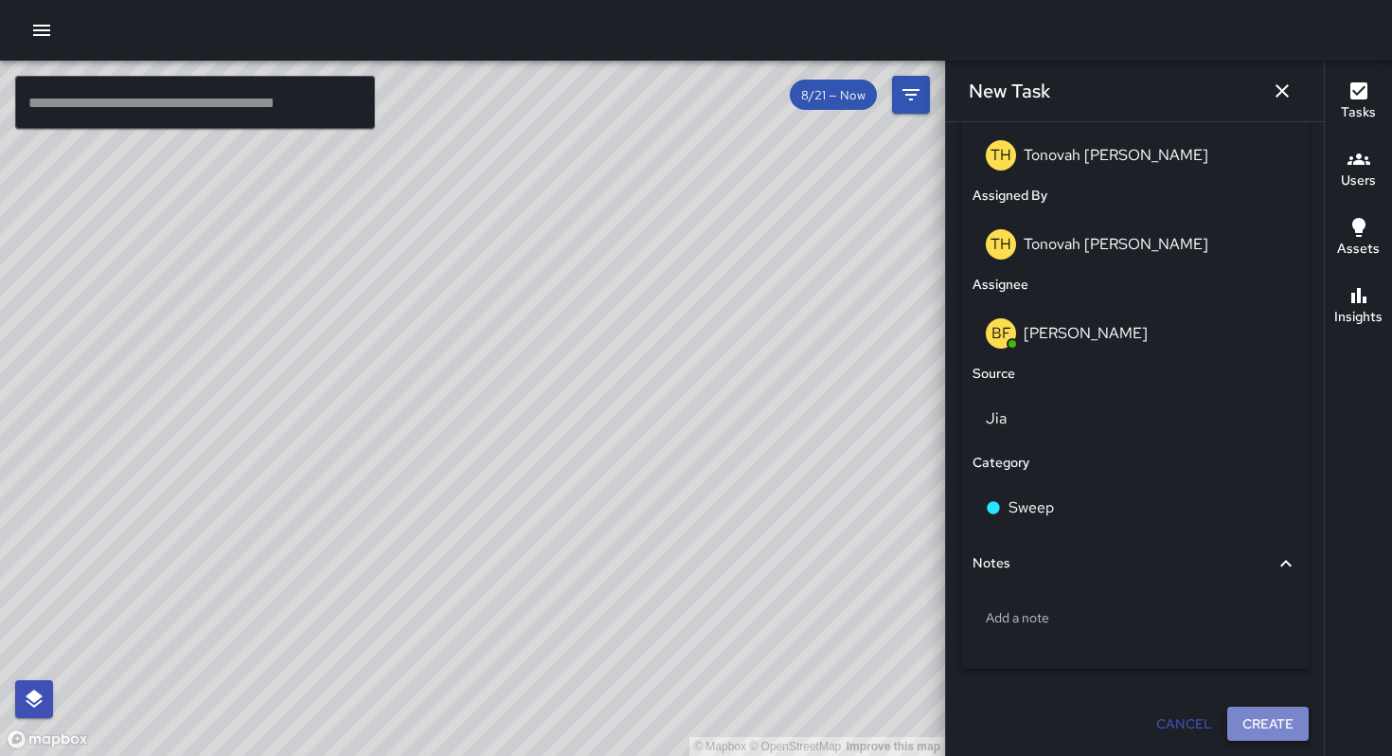
click at [1257, 715] on button "Create" at bounding box center [1267, 724] width 81 height 35
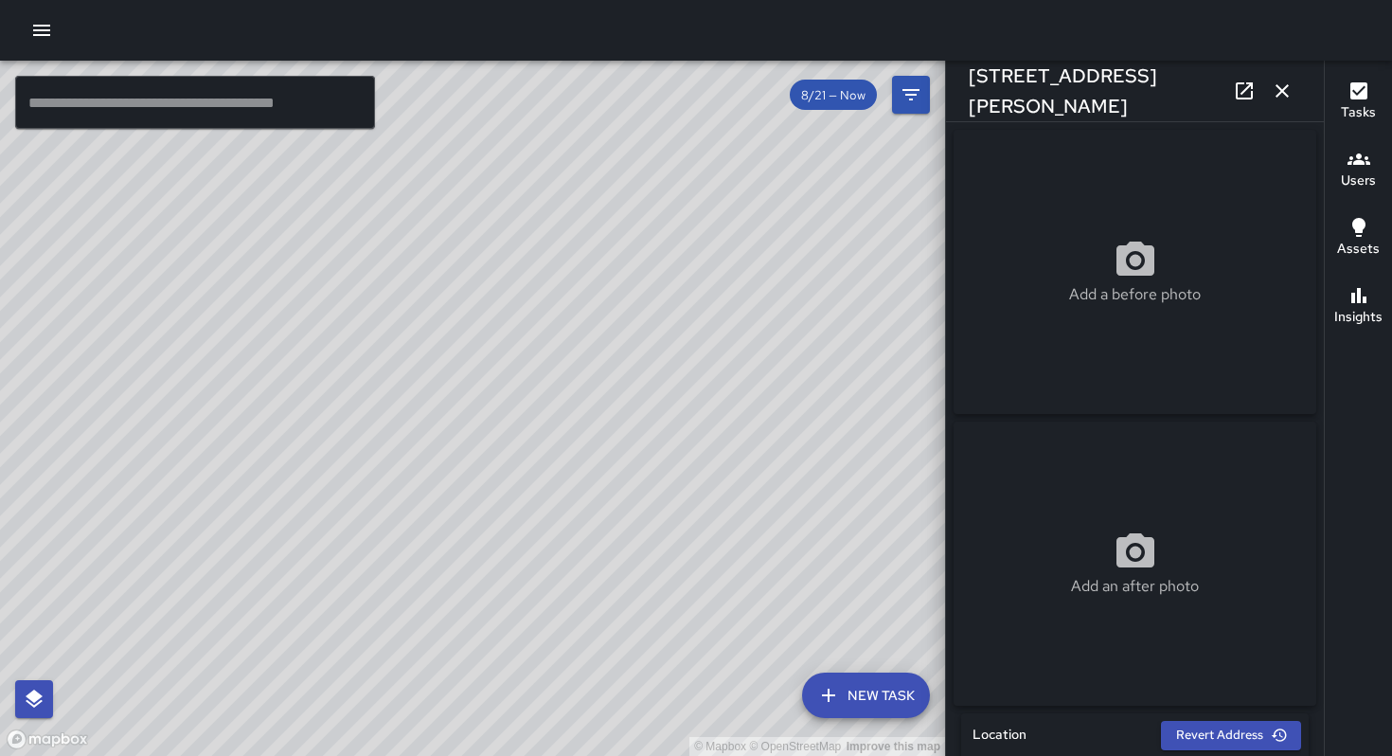
click at [485, 476] on div "© Mapbox © OpenStreetMap Improve this map" at bounding box center [472, 408] width 945 height 695
click at [398, 403] on div "© Mapbox © OpenStreetMap Improve this map" at bounding box center [472, 408] width 945 height 695
drag, startPoint x: 582, startPoint y: 375, endPoint x: 580, endPoint y: 523, distance: 147.8
click at [580, 523] on div "© Mapbox © OpenStreetMap Improve this map" at bounding box center [472, 408] width 945 height 695
drag, startPoint x: 450, startPoint y: 362, endPoint x: 443, endPoint y: 490, distance: 128.0
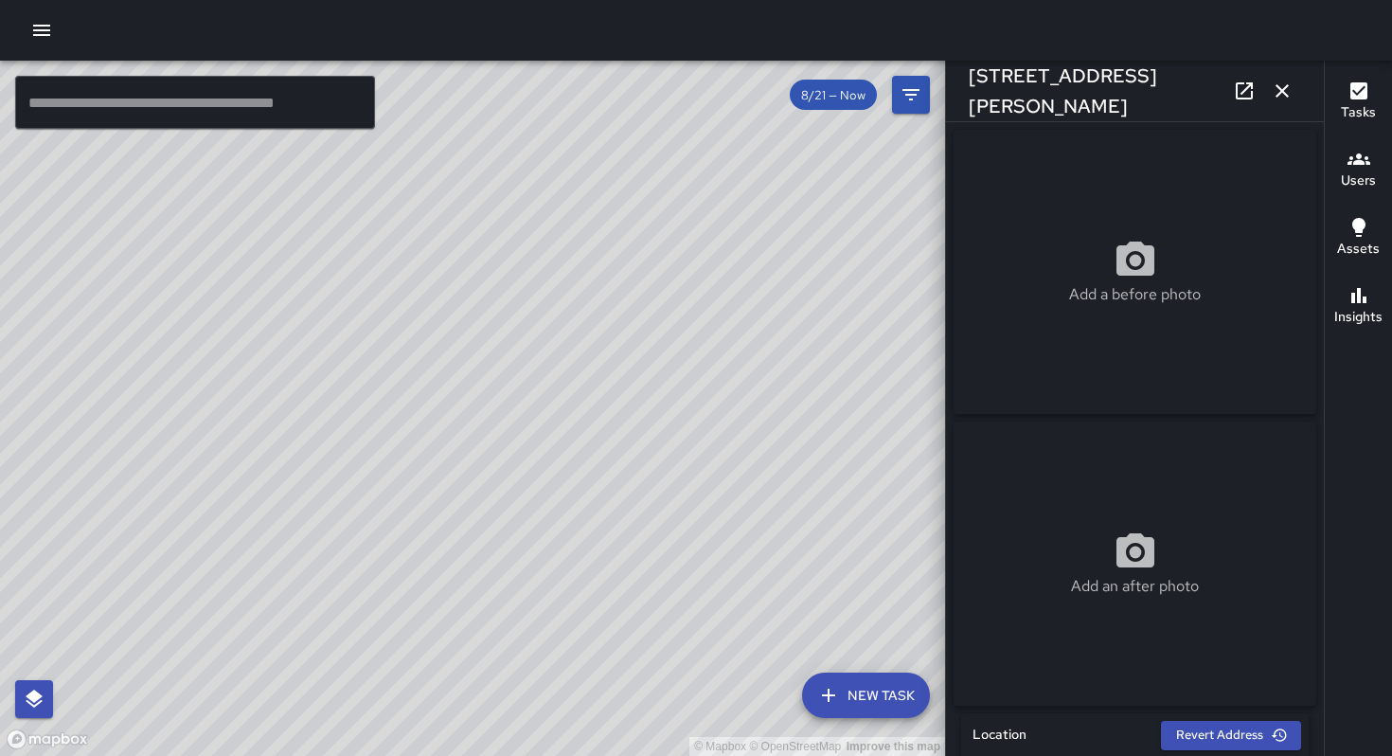
click at [444, 541] on div "© Mapbox © OpenStreetMap Improve this map" at bounding box center [472, 408] width 945 height 695
click at [362, 471] on div "© Mapbox © OpenStreetMap Improve this map" at bounding box center [472, 408] width 945 height 695
drag, startPoint x: 543, startPoint y: 412, endPoint x: 480, endPoint y: 614, distance: 211.2
click at [480, 614] on div "© Mapbox © OpenStreetMap Improve this map" at bounding box center [472, 408] width 945 height 695
drag, startPoint x: 565, startPoint y: 558, endPoint x: 468, endPoint y: 469, distance: 132.1
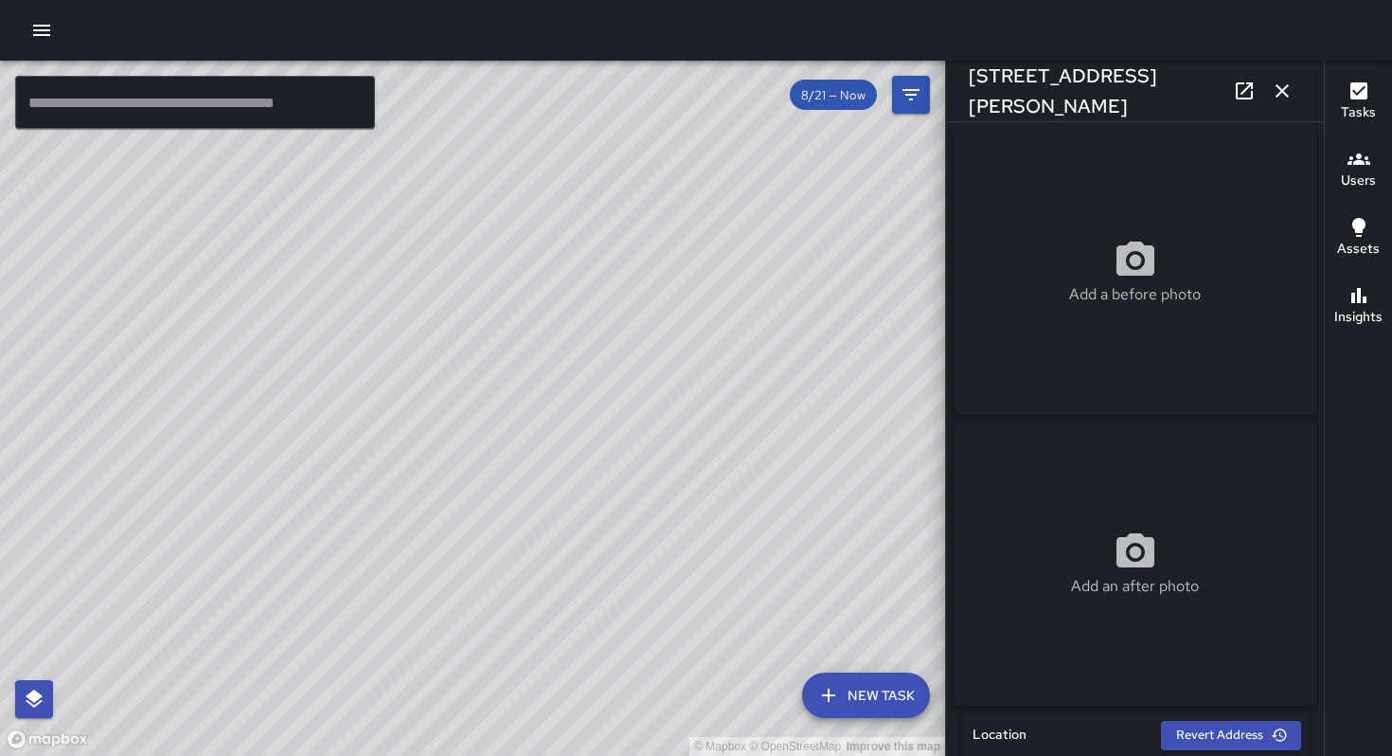
click at [469, 469] on div "© Mapbox © OpenStreetMap Improve this map" at bounding box center [472, 408] width 945 height 695
drag, startPoint x: 556, startPoint y: 510, endPoint x: 502, endPoint y: 465, distance: 70.0
click at [502, 465] on div "© Mapbox © OpenStreetMap Improve this map" at bounding box center [472, 408] width 945 height 695
click at [548, 444] on div "© Mapbox © OpenStreetMap Improve this map" at bounding box center [472, 408] width 945 height 695
drag, startPoint x: 524, startPoint y: 465, endPoint x: 589, endPoint y: 356, distance: 127.0
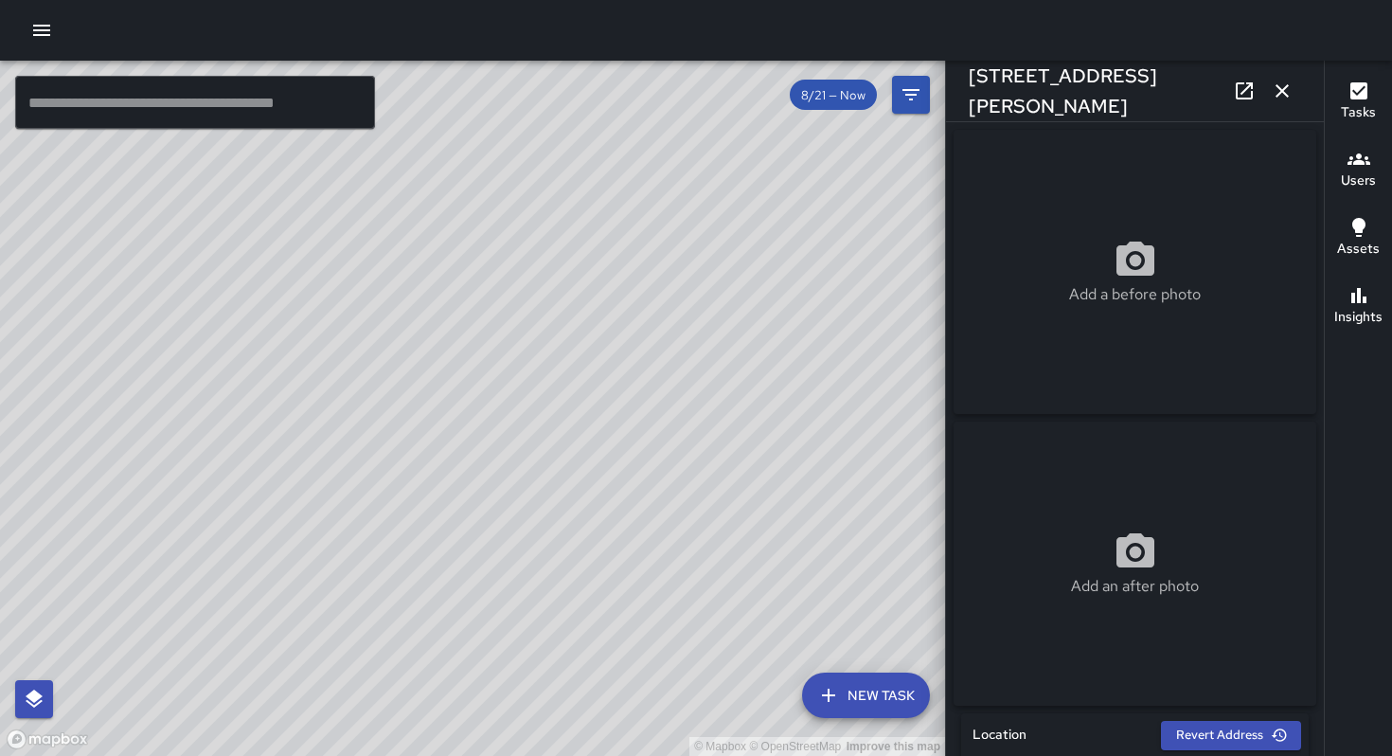
click at [590, 355] on div "© Mapbox © OpenStreetMap Improve this map" at bounding box center [472, 408] width 945 height 695
drag, startPoint x: 542, startPoint y: 349, endPoint x: 490, endPoint y: 565, distance: 223.1
click at [490, 565] on div "© Mapbox © OpenStreetMap Improve this map" at bounding box center [472, 408] width 945 height 695
drag, startPoint x: 568, startPoint y: 481, endPoint x: 564, endPoint y: 495, distance: 14.7
click at [564, 495] on div "© Mapbox © OpenStreetMap Improve this map" at bounding box center [472, 408] width 945 height 695
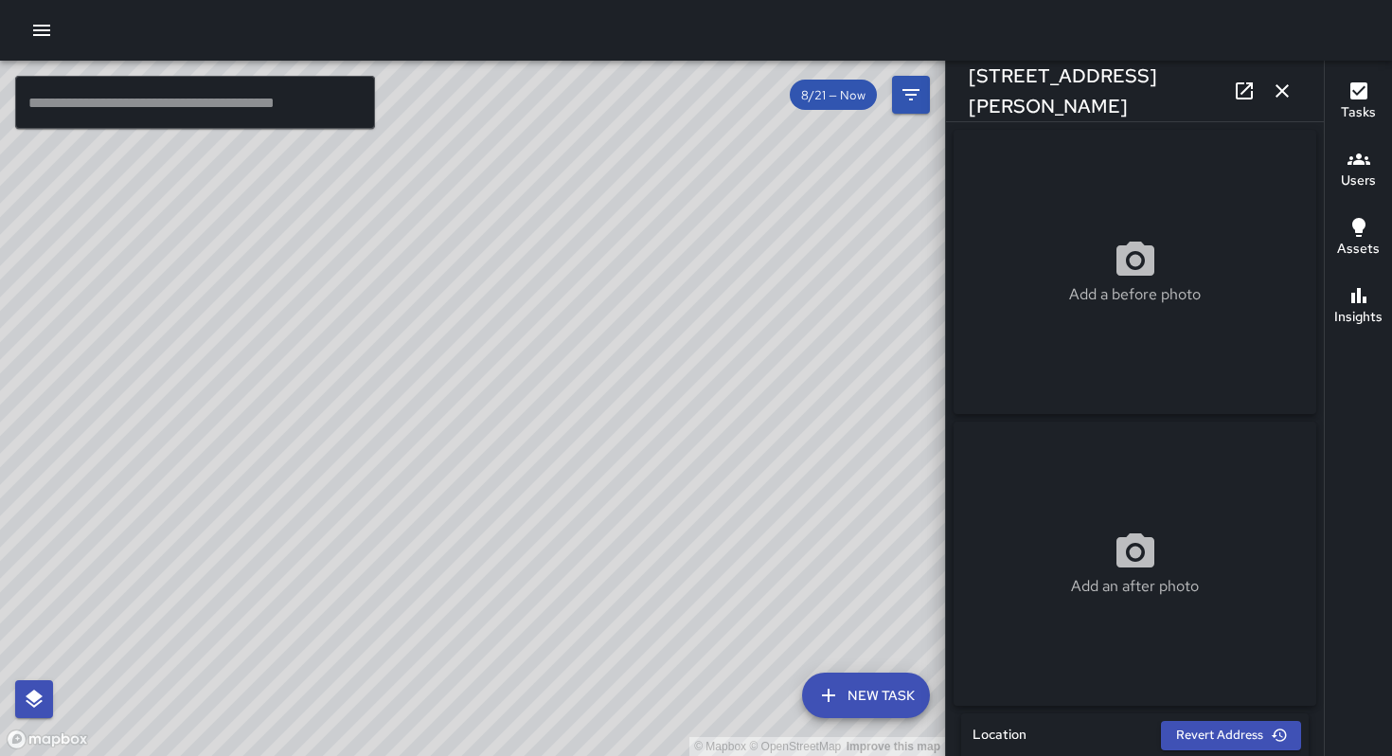
drag, startPoint x: 654, startPoint y: 509, endPoint x: 596, endPoint y: 481, distance: 64.8
click at [591, 474] on div "© Mapbox © OpenStreetMap Improve this map" at bounding box center [472, 408] width 945 height 695
drag, startPoint x: 676, startPoint y: 528, endPoint x: 605, endPoint y: 474, distance: 89.2
click at [606, 476] on div "© Mapbox © OpenStreetMap Improve this map" at bounding box center [472, 408] width 945 height 695
drag, startPoint x: 618, startPoint y: 487, endPoint x: 567, endPoint y: 435, distance: 72.3
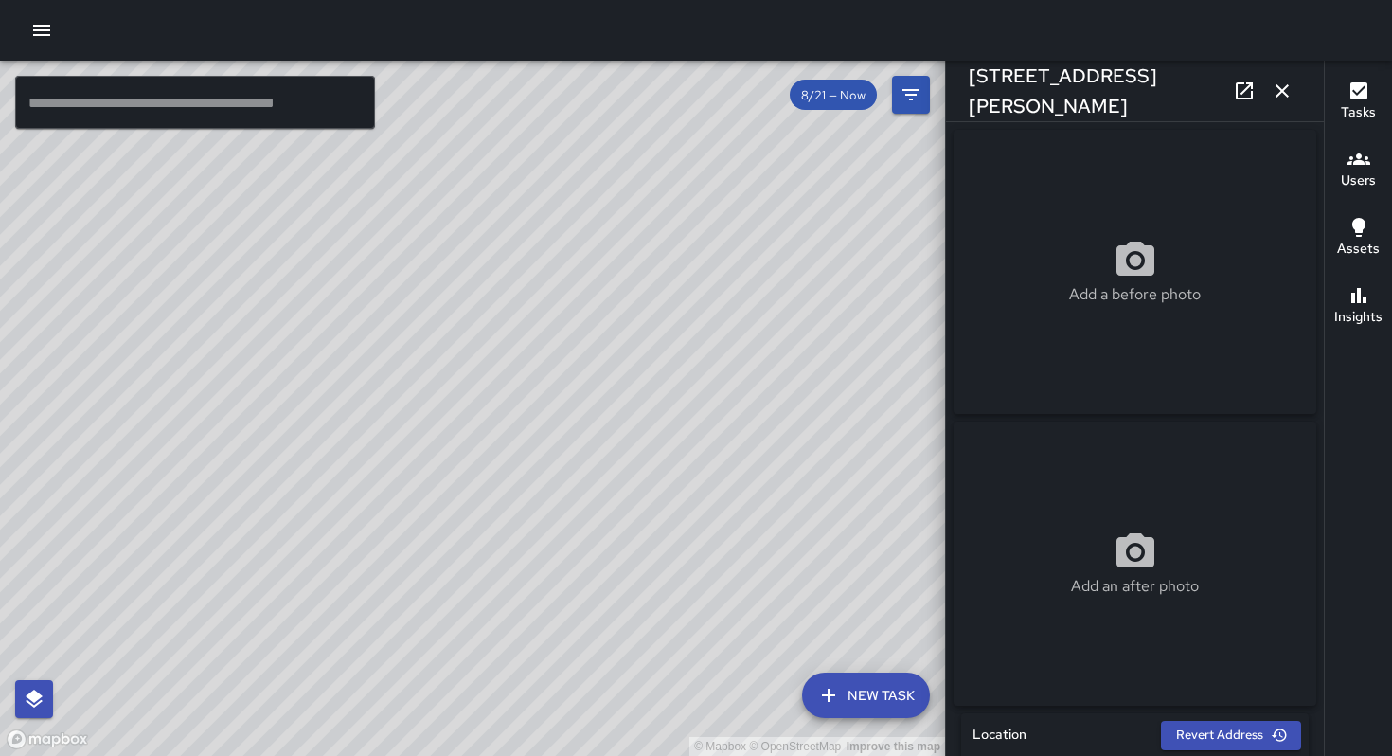
click at [556, 431] on div "© Mapbox © OpenStreetMap Improve this map" at bounding box center [472, 408] width 945 height 695
drag, startPoint x: 404, startPoint y: 435, endPoint x: 548, endPoint y: 556, distance: 188.2
click at [545, 564] on div "© Mapbox © OpenStreetMap Improve this map" at bounding box center [472, 408] width 945 height 695
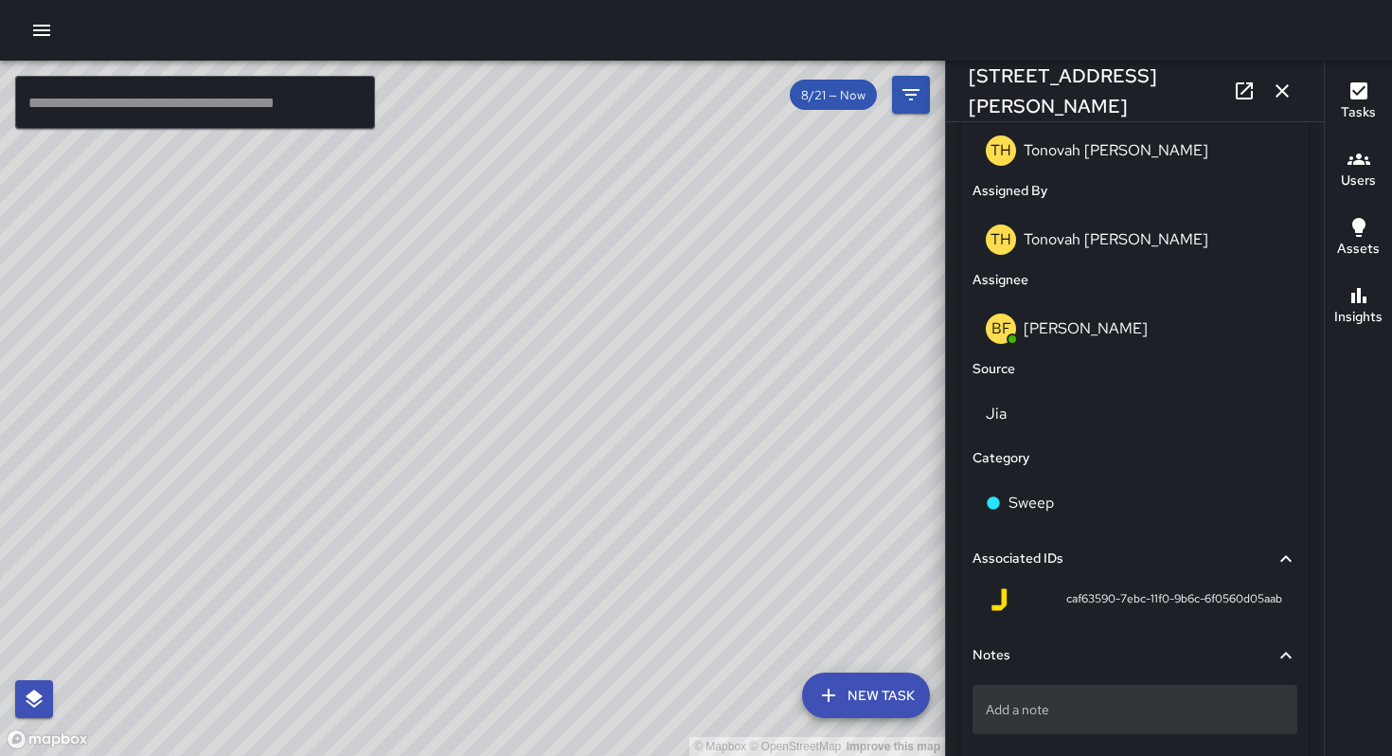
scroll to position [1086, 0]
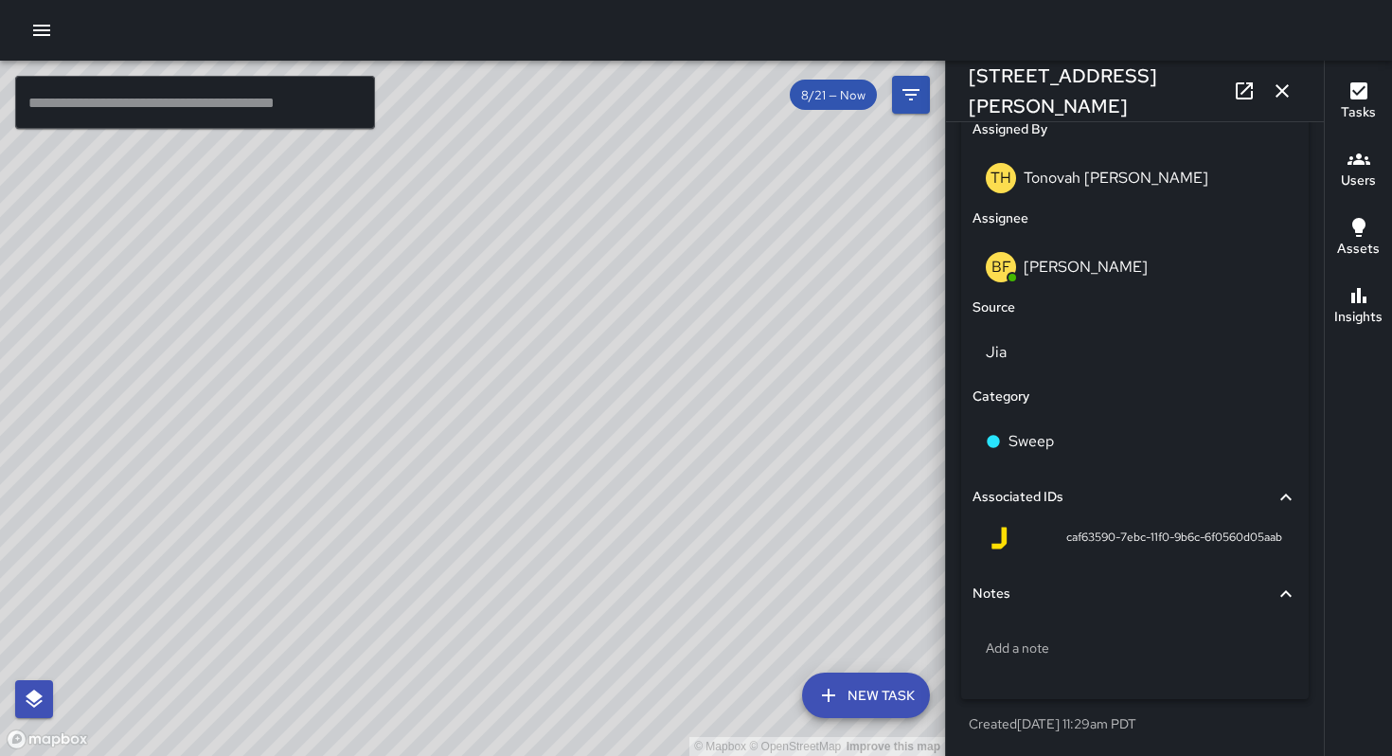
click at [1277, 91] on icon "button" at bounding box center [1282, 91] width 23 height 23
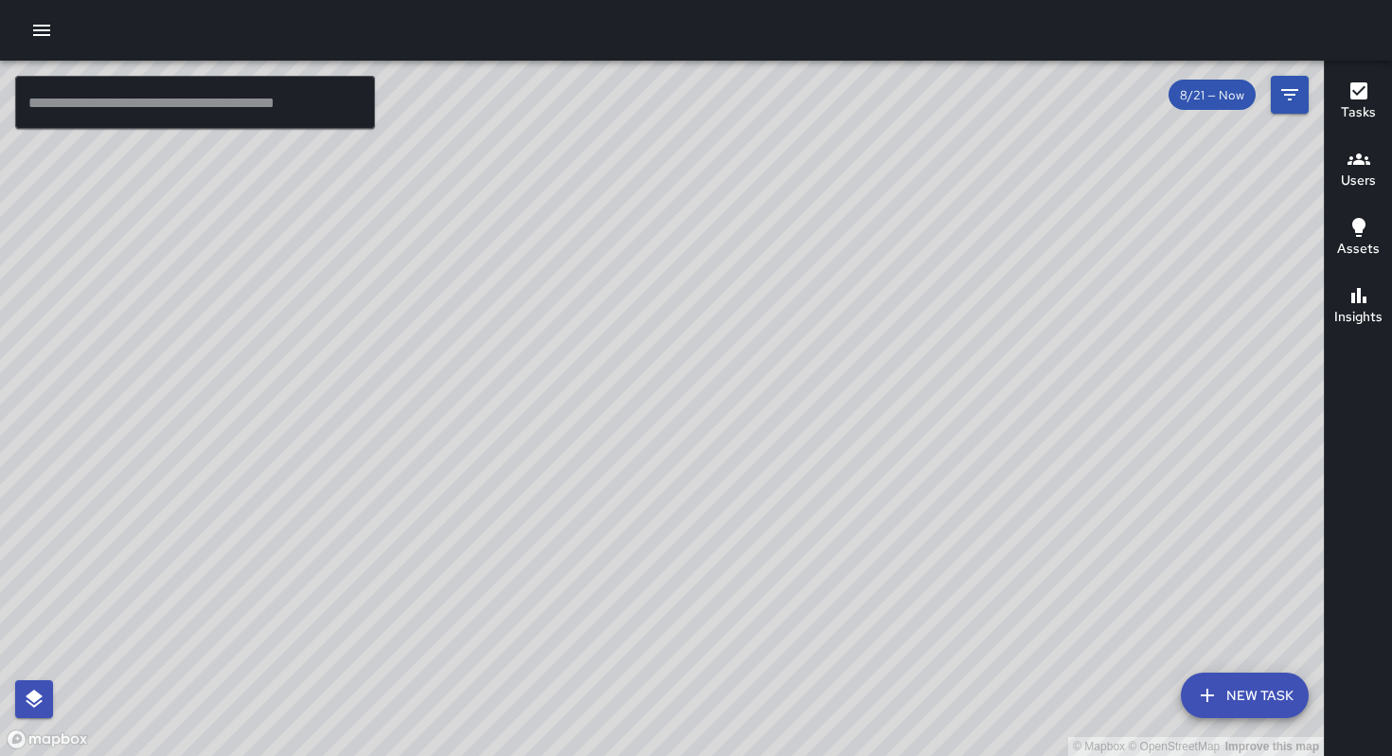
click at [675, 349] on div "© Mapbox © OpenStreetMap Improve this map" at bounding box center [662, 408] width 1324 height 695
click at [1245, 685] on button "New Task" at bounding box center [1245, 694] width 128 height 45
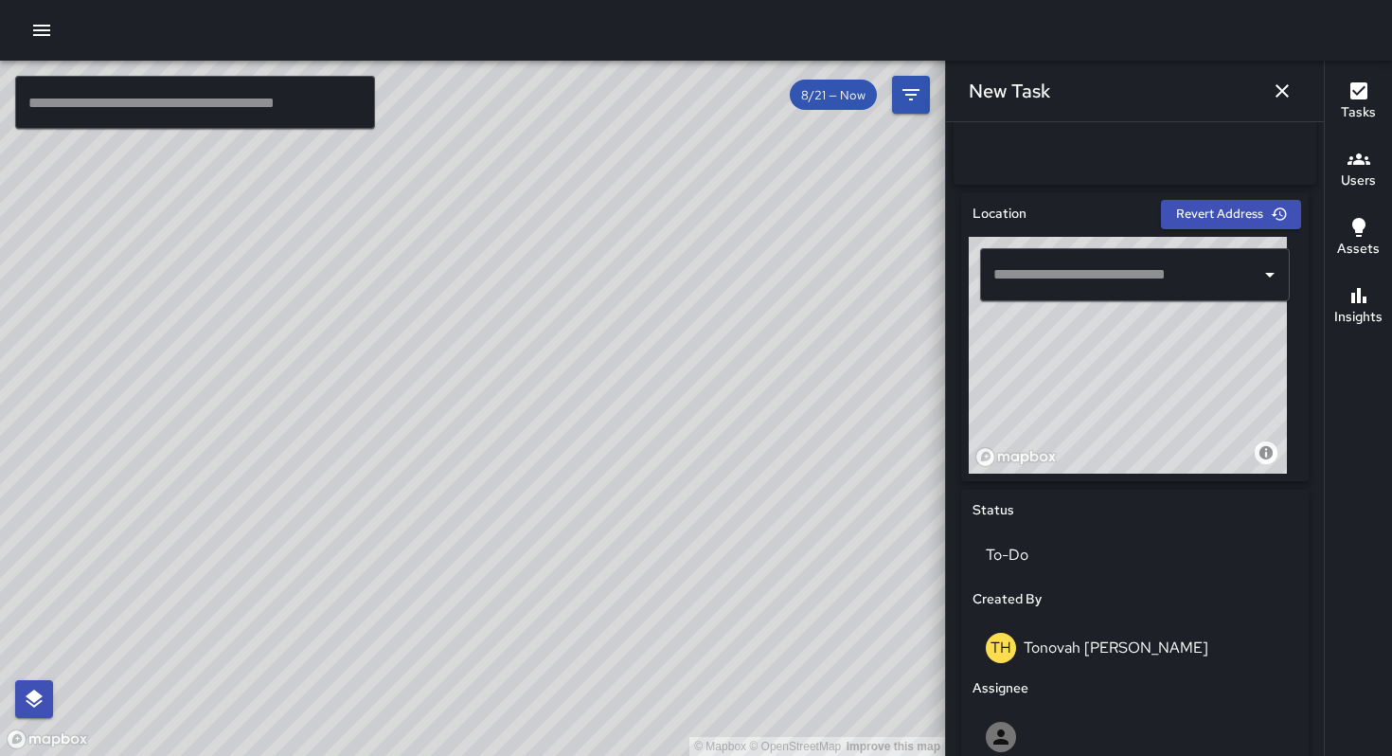
scroll to position [642, 0]
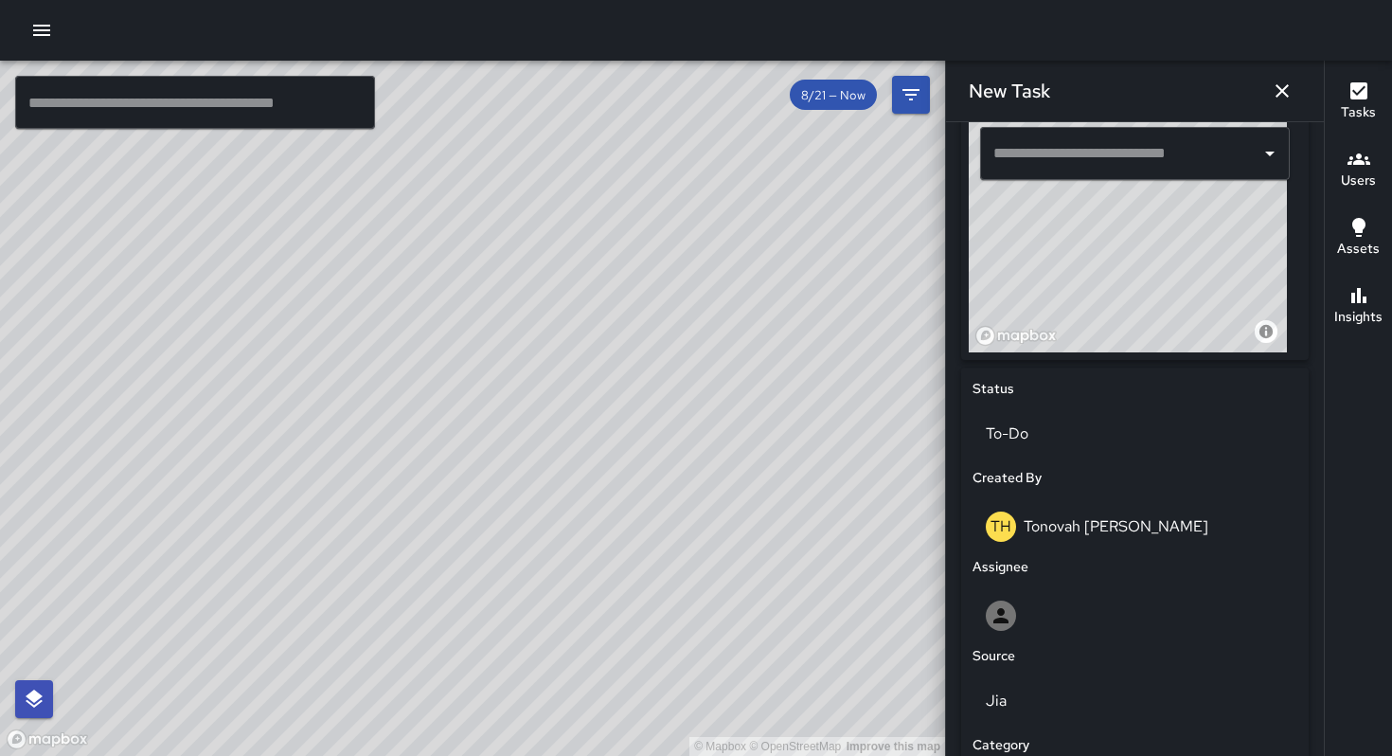
drag, startPoint x: 1142, startPoint y: 272, endPoint x: 1029, endPoint y: 362, distance: 144.2
click at [1027, 360] on div "Location Revert Address © Mapbox © OpenStreetMap Improve this map ​" at bounding box center [1135, 215] width 348 height 289
drag, startPoint x: 1170, startPoint y: 280, endPoint x: 1119, endPoint y: 313, distance: 60.4
click at [1120, 324] on div "© Mapbox © OpenStreetMap Improve this map" at bounding box center [1128, 234] width 318 height 237
click at [1115, 261] on div "© Mapbox © OpenStreetMap Improve this map" at bounding box center [1128, 234] width 318 height 237
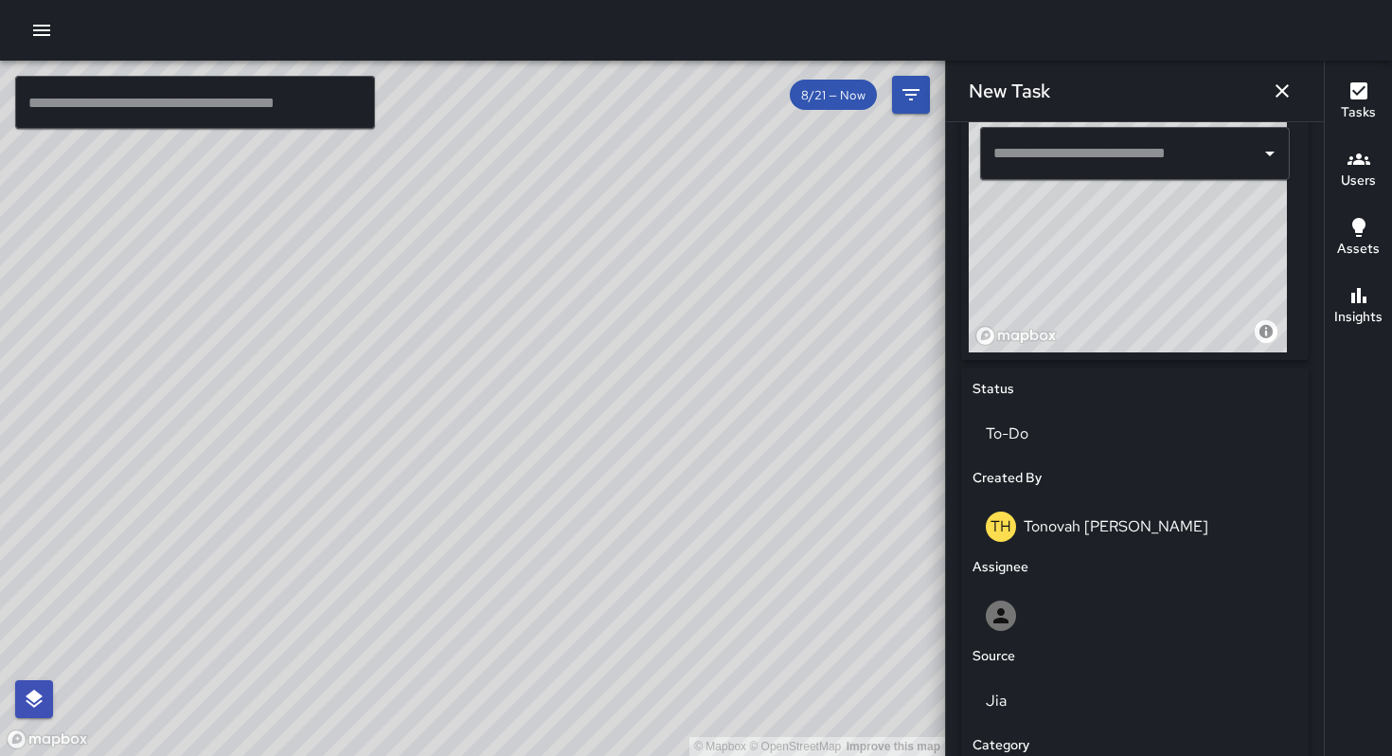
drag, startPoint x: 1078, startPoint y: 295, endPoint x: 1089, endPoint y: 247, distance: 48.7
click at [1089, 247] on div "© Mapbox © OpenStreetMap Improve this map" at bounding box center [1128, 234] width 318 height 237
click at [1086, 237] on div "© Mapbox © OpenStreetMap Improve this map" at bounding box center [1128, 234] width 318 height 237
type input "**********"
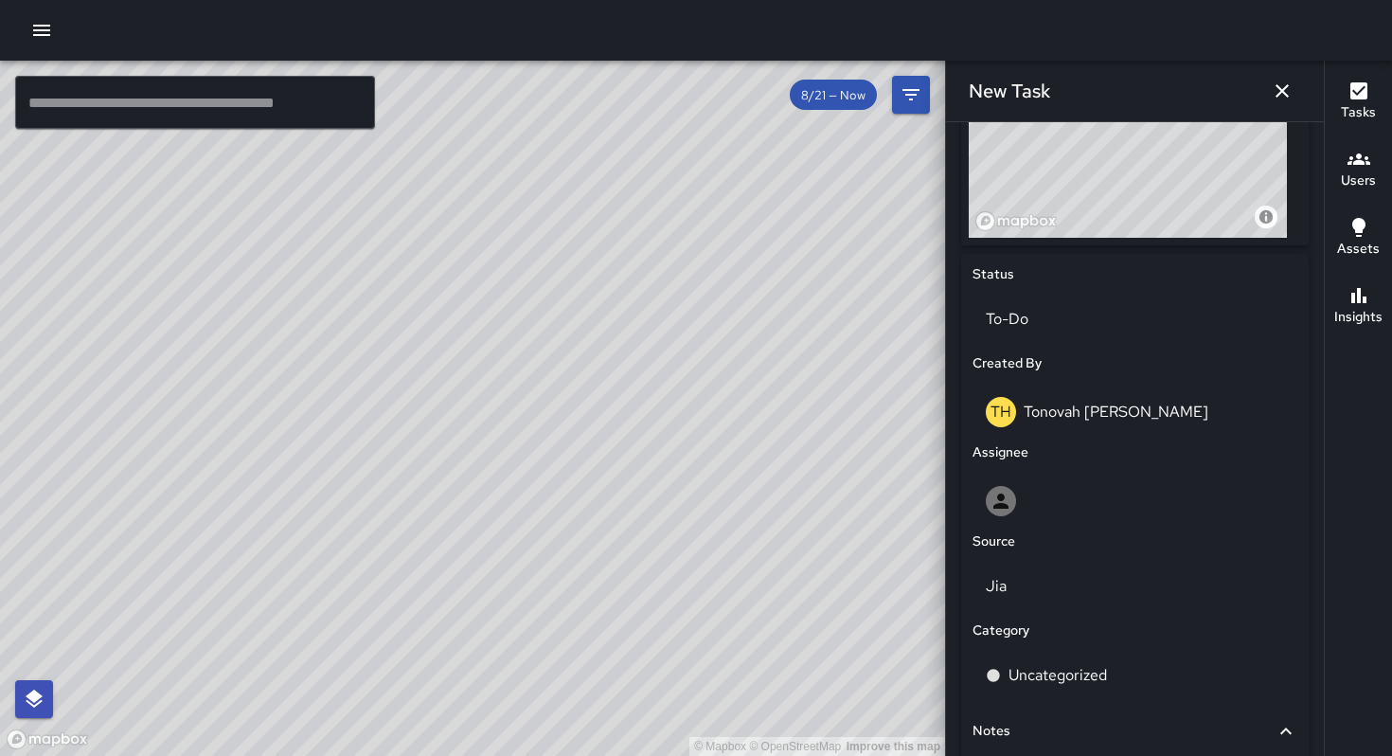
scroll to position [932, 0]
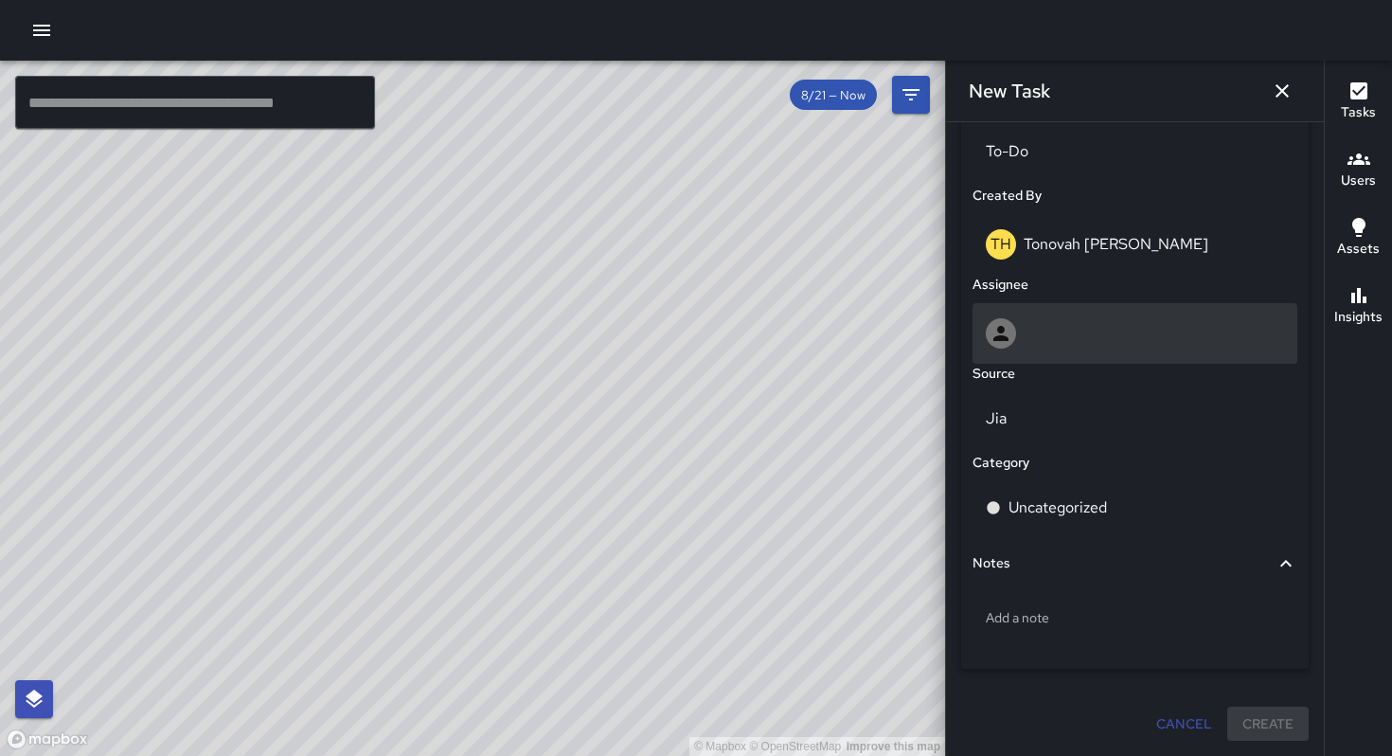
click at [1063, 328] on div at bounding box center [1135, 333] width 298 height 30
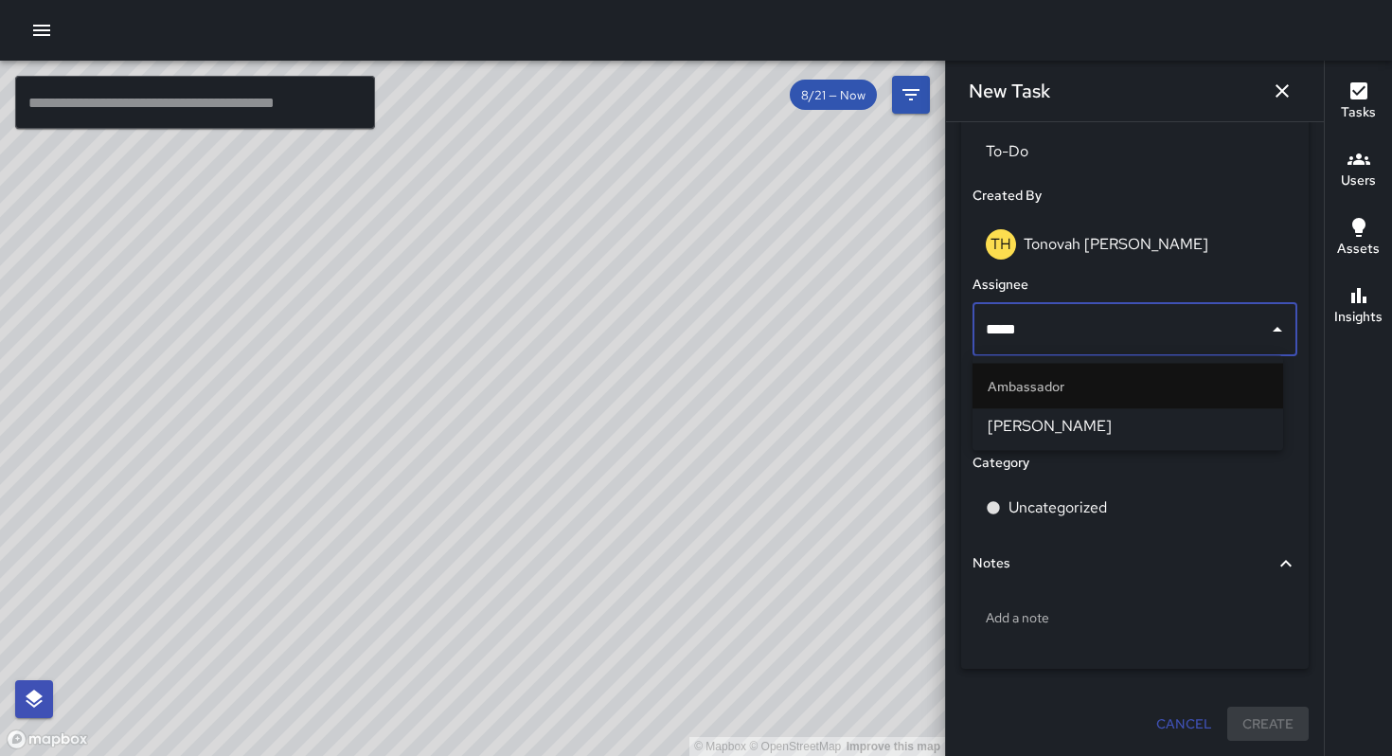
type input "******"
click at [1053, 421] on span "[PERSON_NAME]" at bounding box center [1128, 426] width 280 height 23
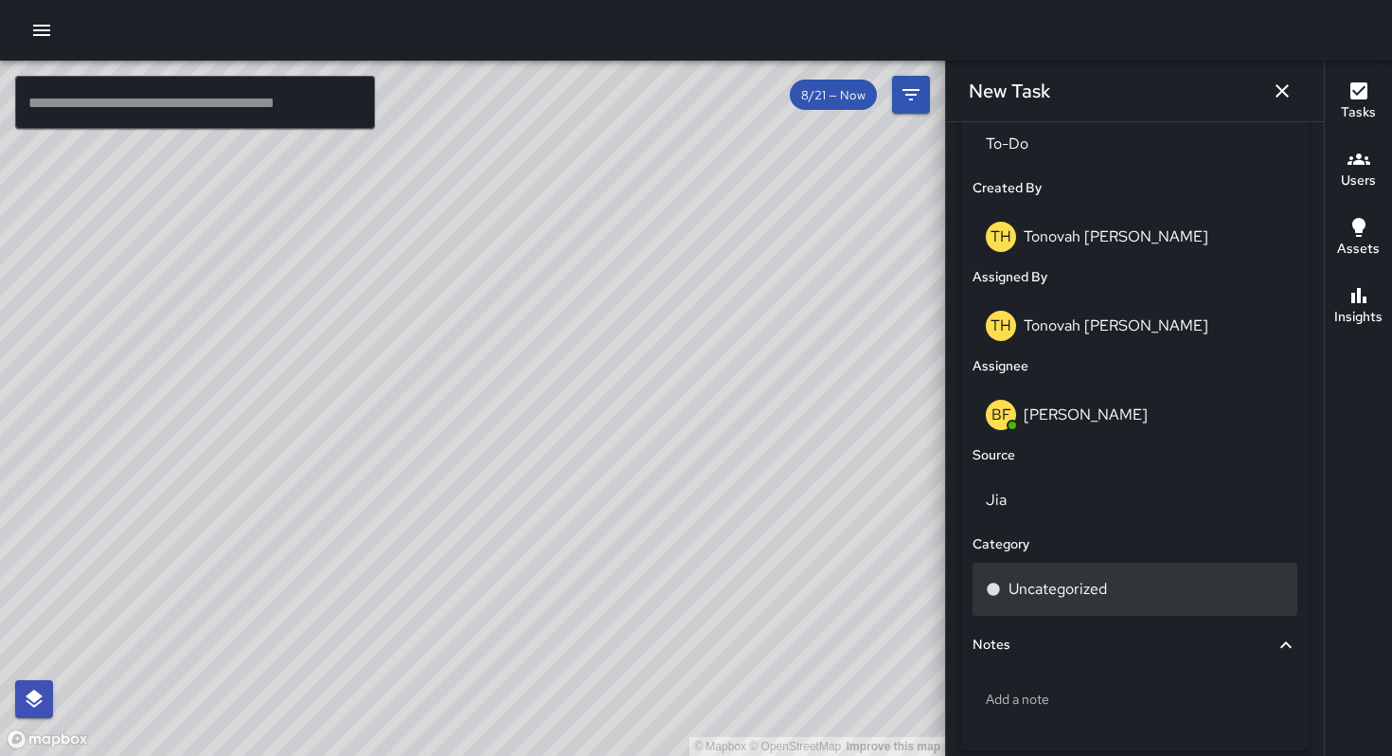
click at [1058, 600] on p "Uncategorized" at bounding box center [1058, 589] width 98 height 23
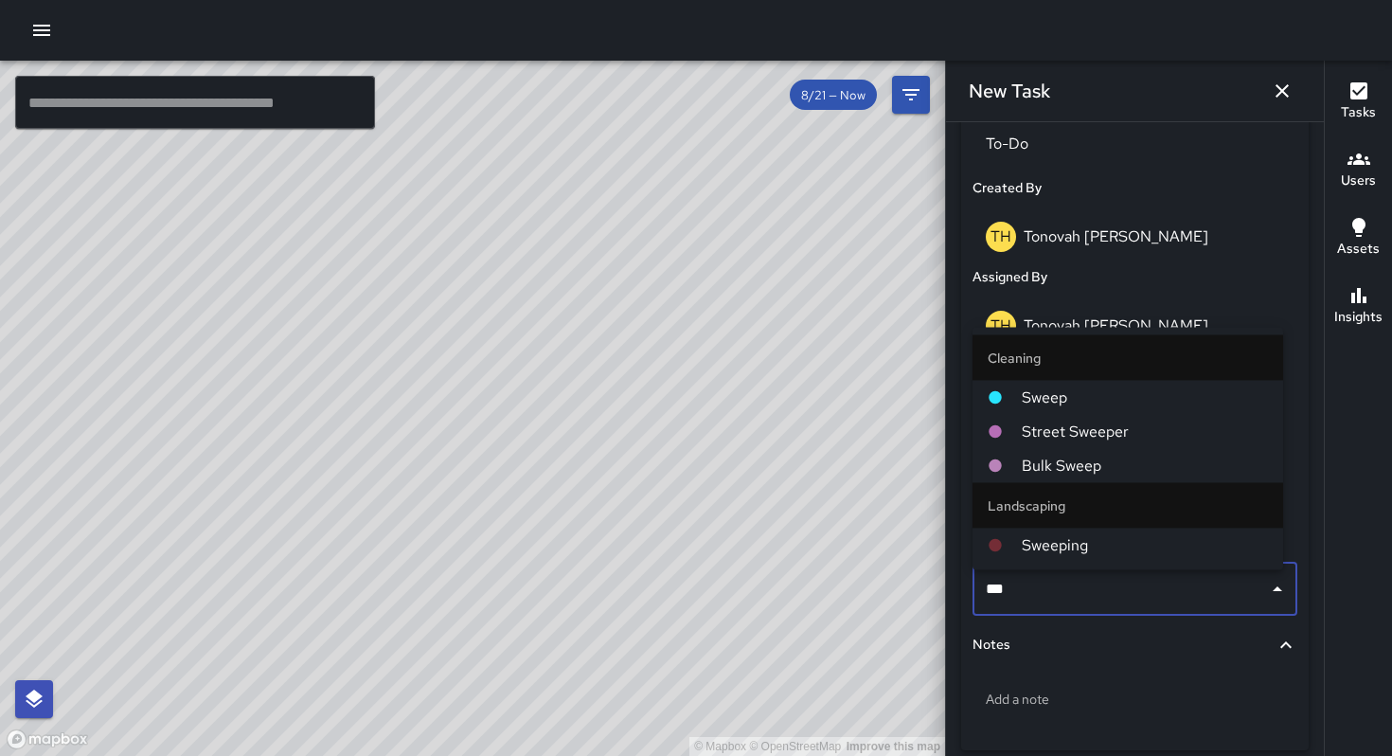
type input "****"
click at [1068, 393] on span "Sweep" at bounding box center [1145, 397] width 246 height 23
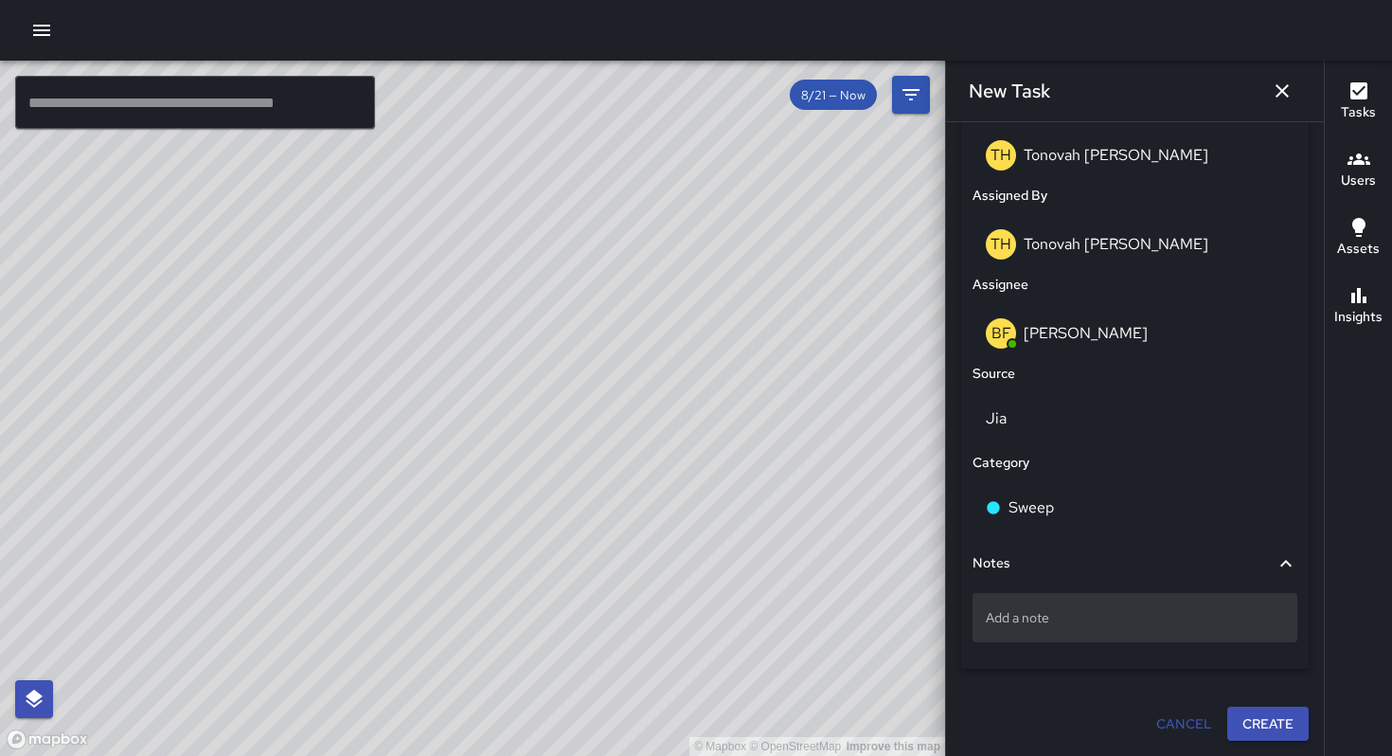
scroll to position [1021, 0]
click at [1257, 717] on button "Create" at bounding box center [1267, 724] width 81 height 35
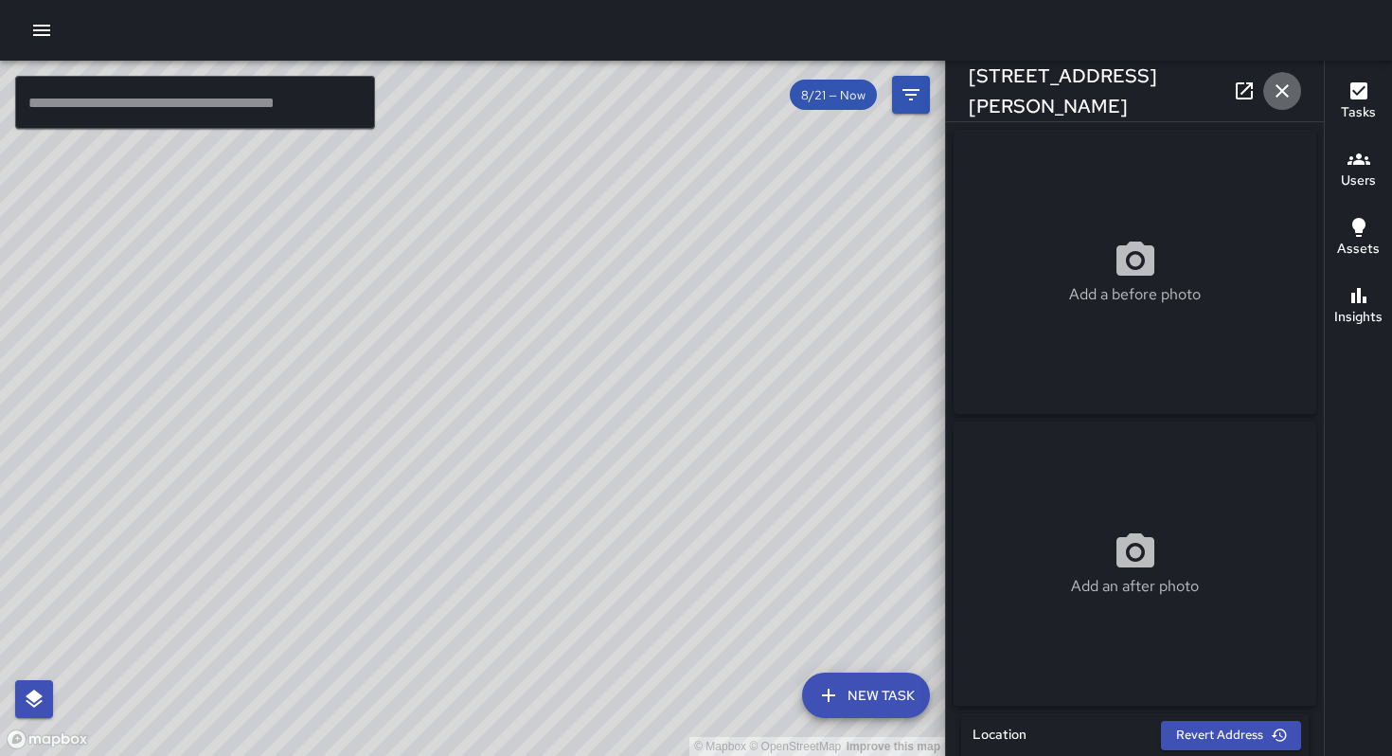
click at [1274, 89] on icon "button" at bounding box center [1282, 91] width 23 height 23
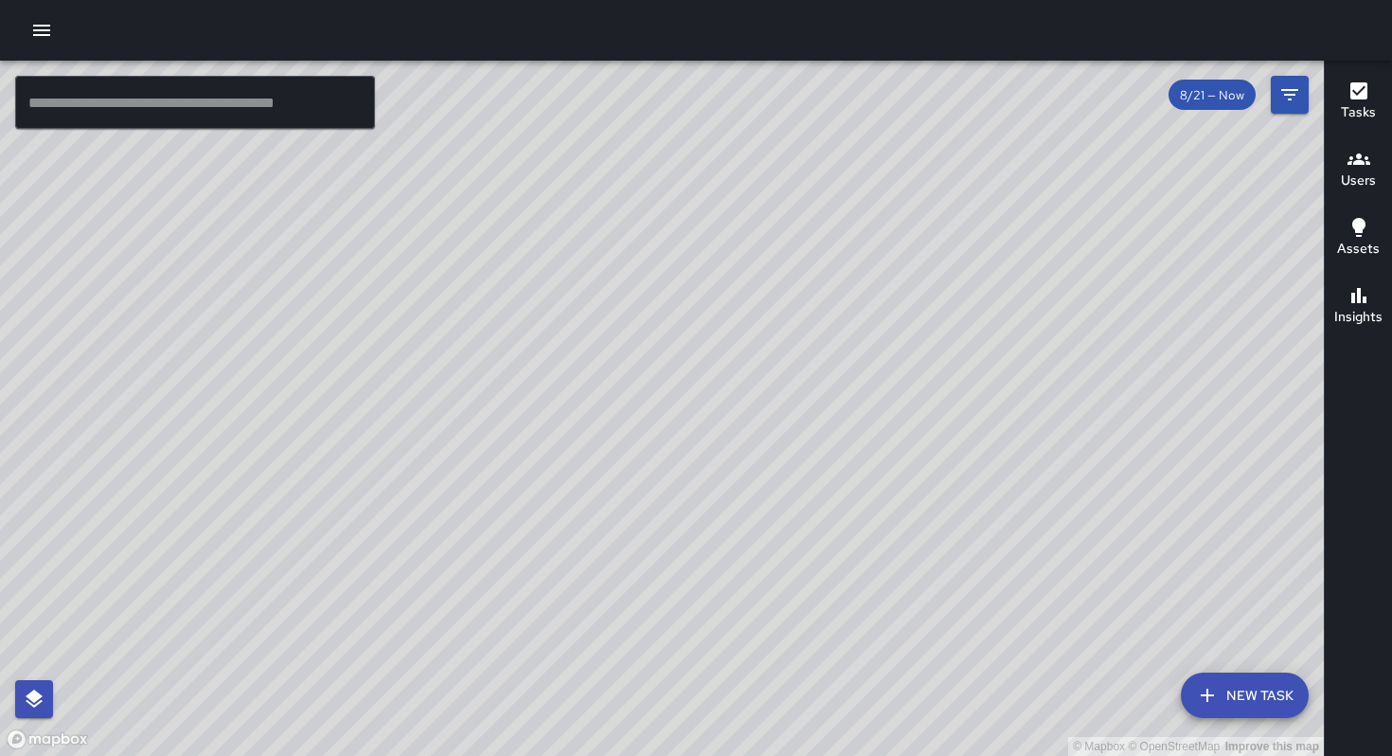
drag, startPoint x: 540, startPoint y: 466, endPoint x: 572, endPoint y: 307, distance: 162.3
click at [569, 317] on div "© Mapbox © OpenStreetMap Improve this map" at bounding box center [662, 408] width 1324 height 695
drag, startPoint x: 633, startPoint y: 393, endPoint x: 653, endPoint y: 333, distance: 62.9
click at [652, 316] on div "© Mapbox © OpenStreetMap Improve this map" at bounding box center [662, 408] width 1324 height 695
click at [671, 395] on div "© Mapbox © OpenStreetMap Improve this map" at bounding box center [662, 408] width 1324 height 695
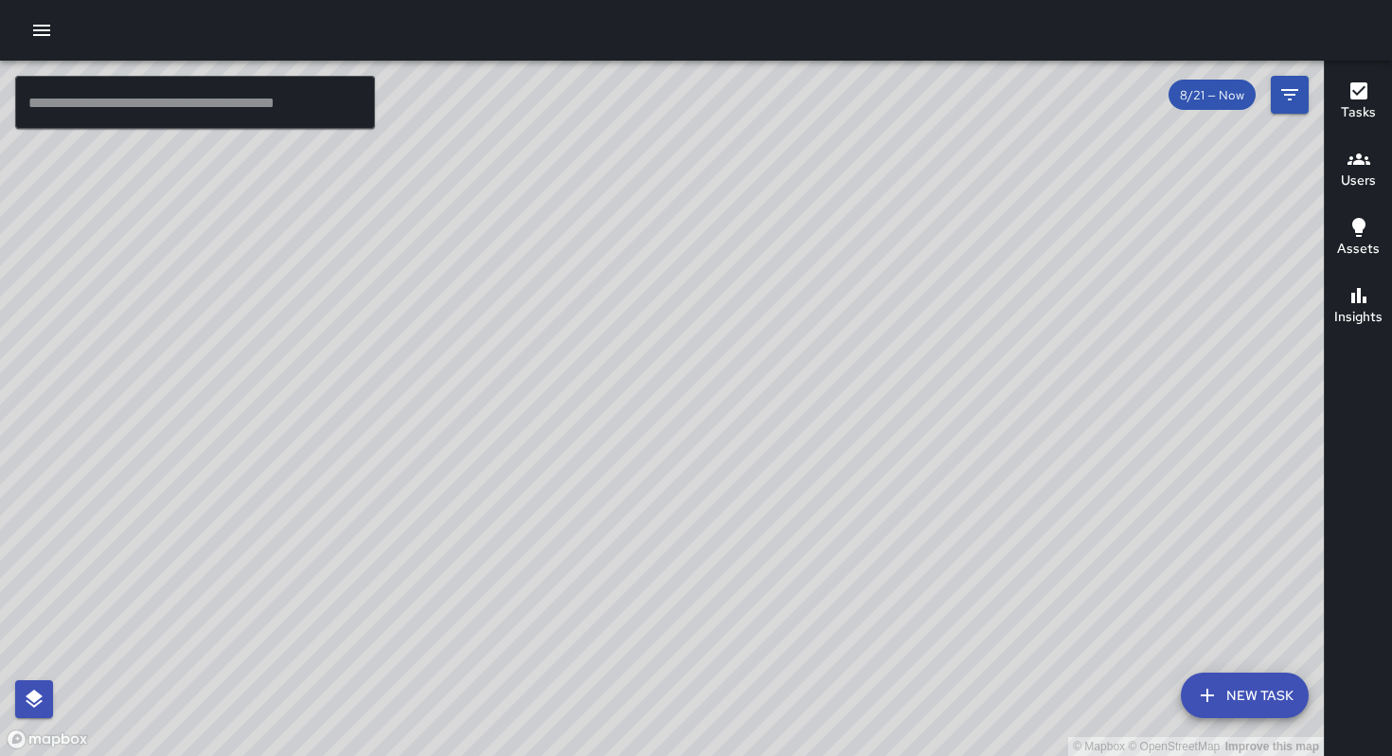
click at [672, 394] on div "© Mapbox © OpenStreetMap Improve this map" at bounding box center [662, 408] width 1324 height 695
click at [672, 395] on div "© Mapbox © OpenStreetMap Improve this map" at bounding box center [662, 408] width 1324 height 695
click at [955, 306] on div "© Mapbox © OpenStreetMap Improve this map" at bounding box center [662, 408] width 1324 height 695
click at [1117, 179] on div "© Mapbox © OpenStreetMap Improve this map" at bounding box center [662, 408] width 1324 height 695
click at [1247, 699] on button "New Task" at bounding box center [1245, 694] width 128 height 45
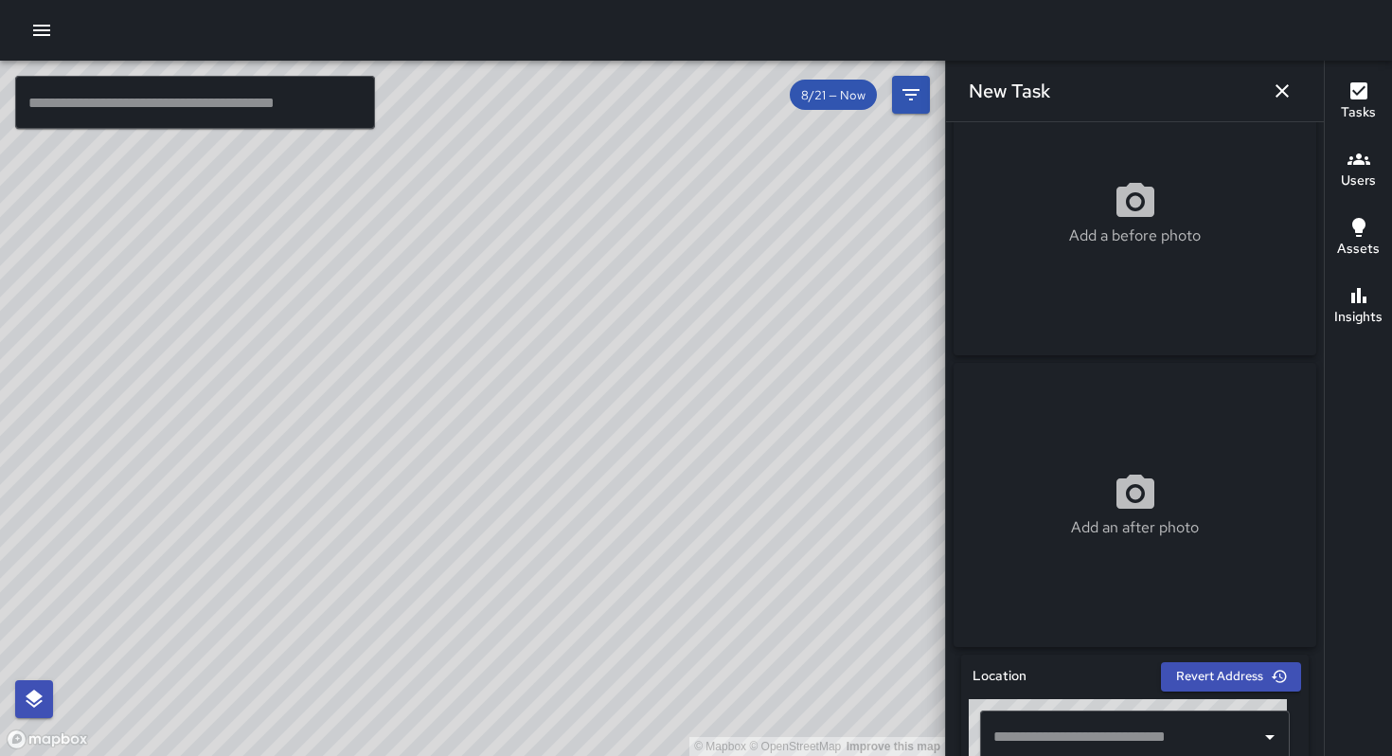
scroll to position [573, 0]
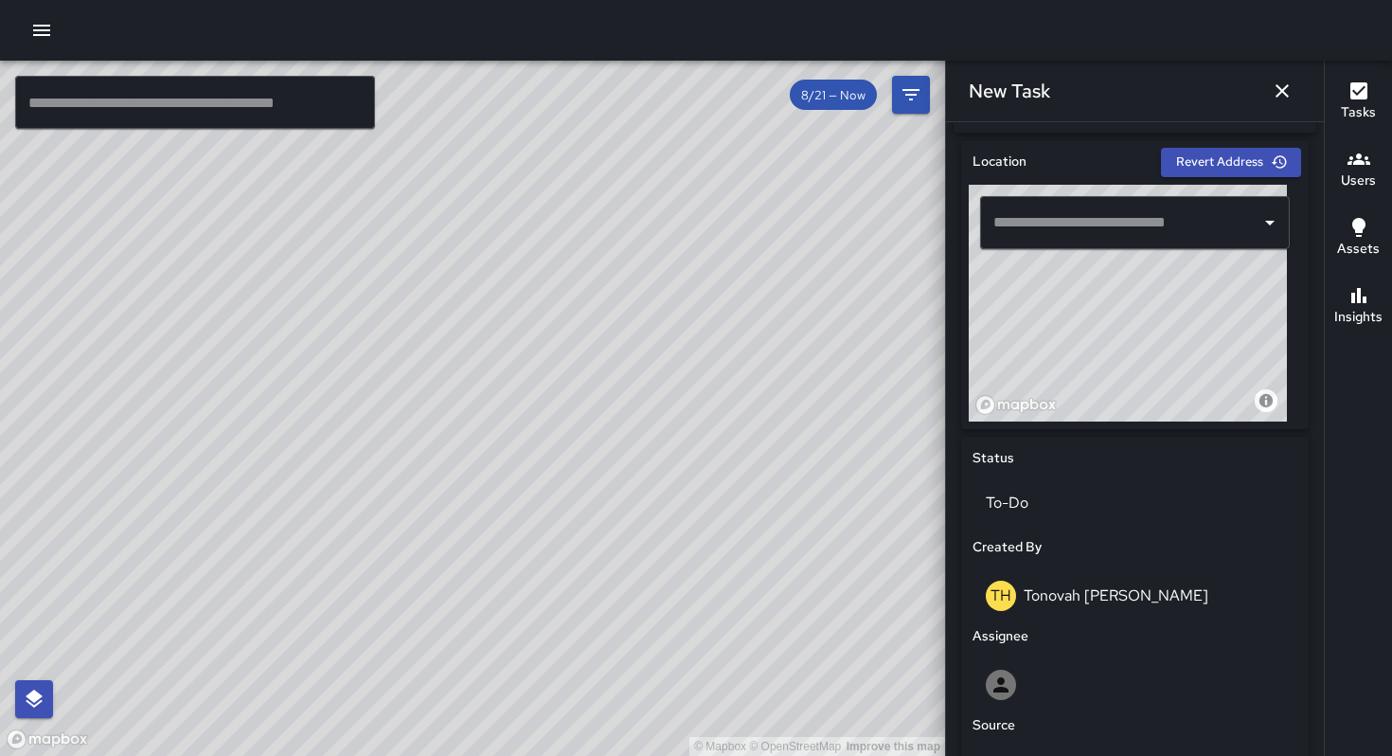
drag, startPoint x: 1157, startPoint y: 329, endPoint x: 981, endPoint y: 474, distance: 228.1
click at [986, 480] on div "Location Revert Address © Mapbox © OpenStreetMap Improve this map ​ Status To-D…" at bounding box center [1135, 591] width 348 height 903
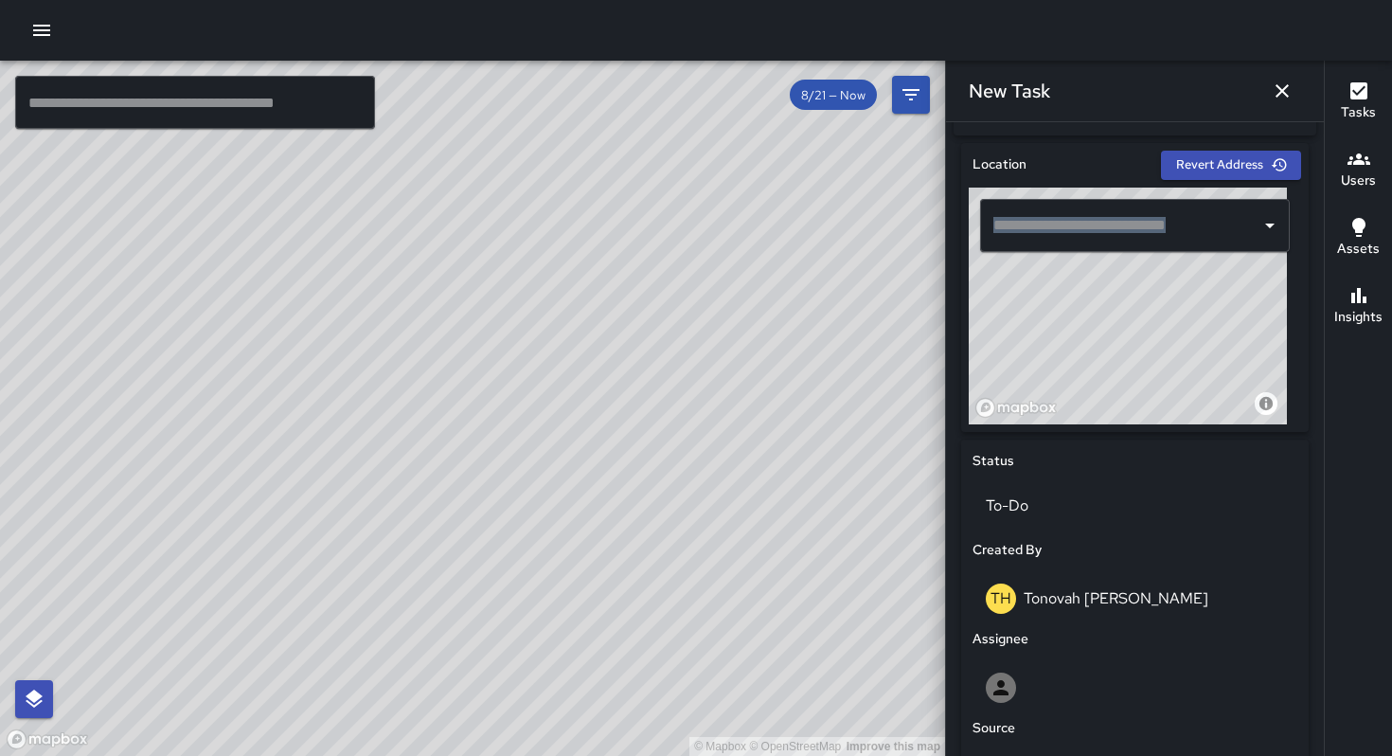
scroll to position [569, 0]
drag, startPoint x: 1168, startPoint y: 238, endPoint x: 1199, endPoint y: 218, distance: 37.0
click at [1199, 218] on div "​" at bounding box center [1135, 226] width 332 height 76
drag, startPoint x: 1137, startPoint y: 319, endPoint x: 1205, endPoint y: 277, distance: 79.9
click at [1205, 277] on div "© Mapbox © OpenStreetMap Improve this map" at bounding box center [1128, 306] width 318 height 237
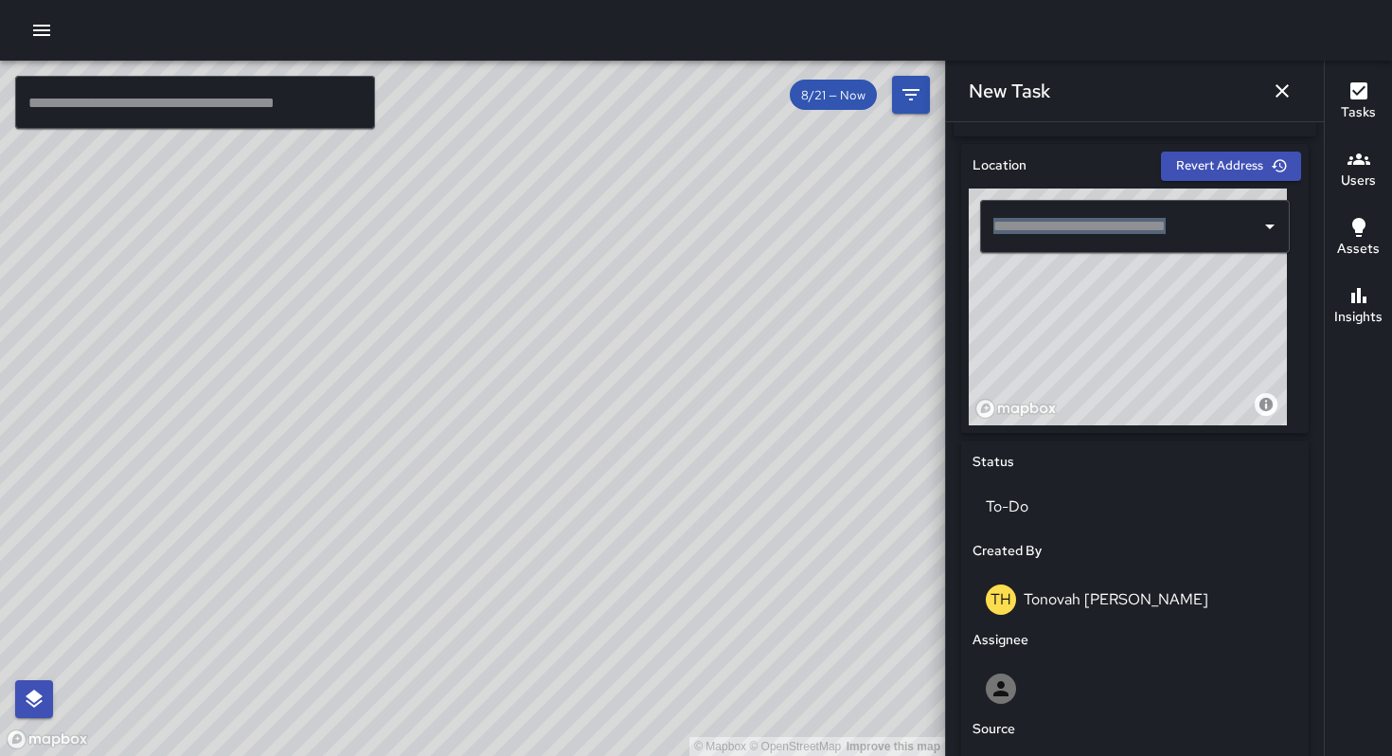
drag, startPoint x: 1128, startPoint y: 300, endPoint x: 1121, endPoint y: 292, distance: 10.8
click at [1122, 292] on div "© Mapbox © OpenStreetMap Improve this map" at bounding box center [1128, 306] width 318 height 237
drag, startPoint x: 1138, startPoint y: 348, endPoint x: 1095, endPoint y: 315, distance: 54.2
click at [1095, 315] on div "© Mapbox © OpenStreetMap Improve this map" at bounding box center [1128, 306] width 318 height 237
click at [1073, 317] on div "© Mapbox © OpenStreetMap Improve this map" at bounding box center [1128, 306] width 318 height 237
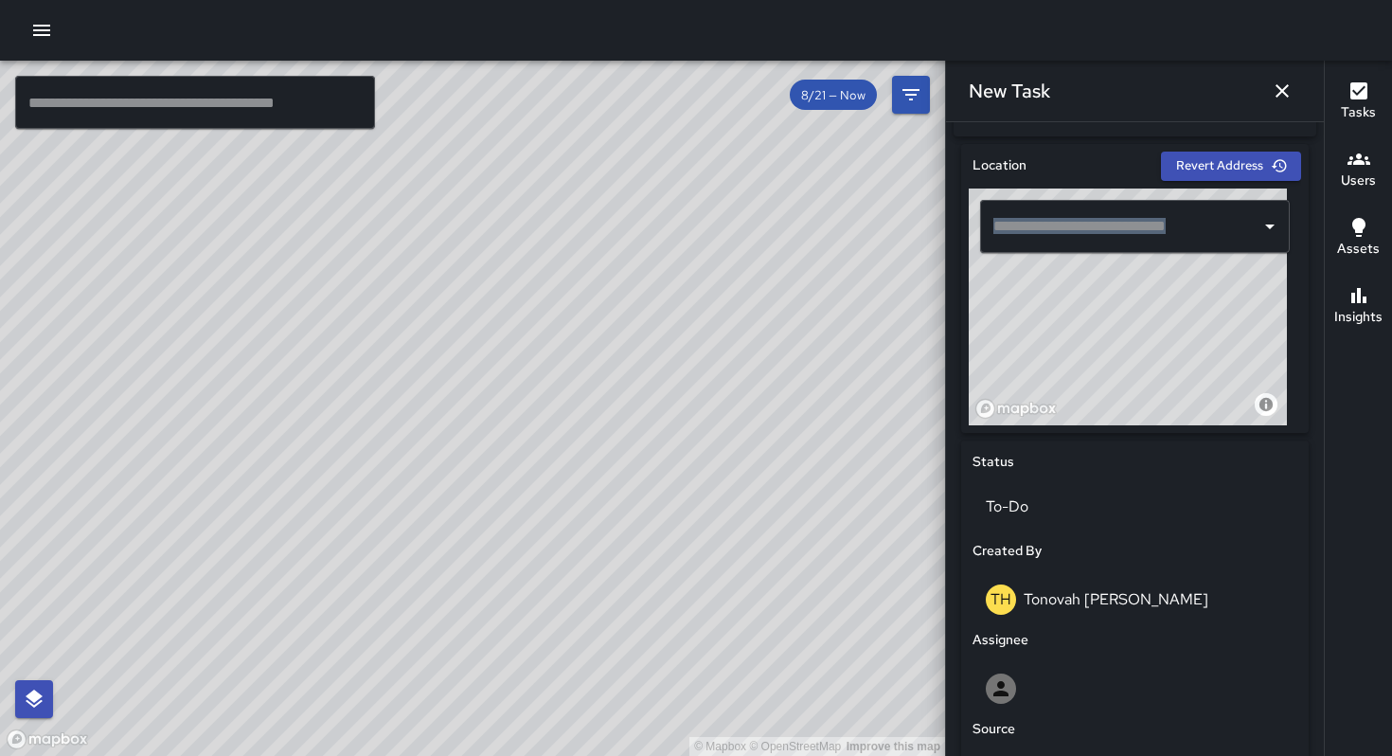
click at [1175, 282] on div "© Mapbox © OpenStreetMap Improve this map" at bounding box center [1128, 306] width 318 height 237
type input "**********"
click at [1119, 325] on div "© Mapbox © OpenStreetMap Improve this map" at bounding box center [1128, 306] width 318 height 237
click at [1120, 326] on div "© Mapbox © OpenStreetMap Improve this map" at bounding box center [1128, 306] width 318 height 237
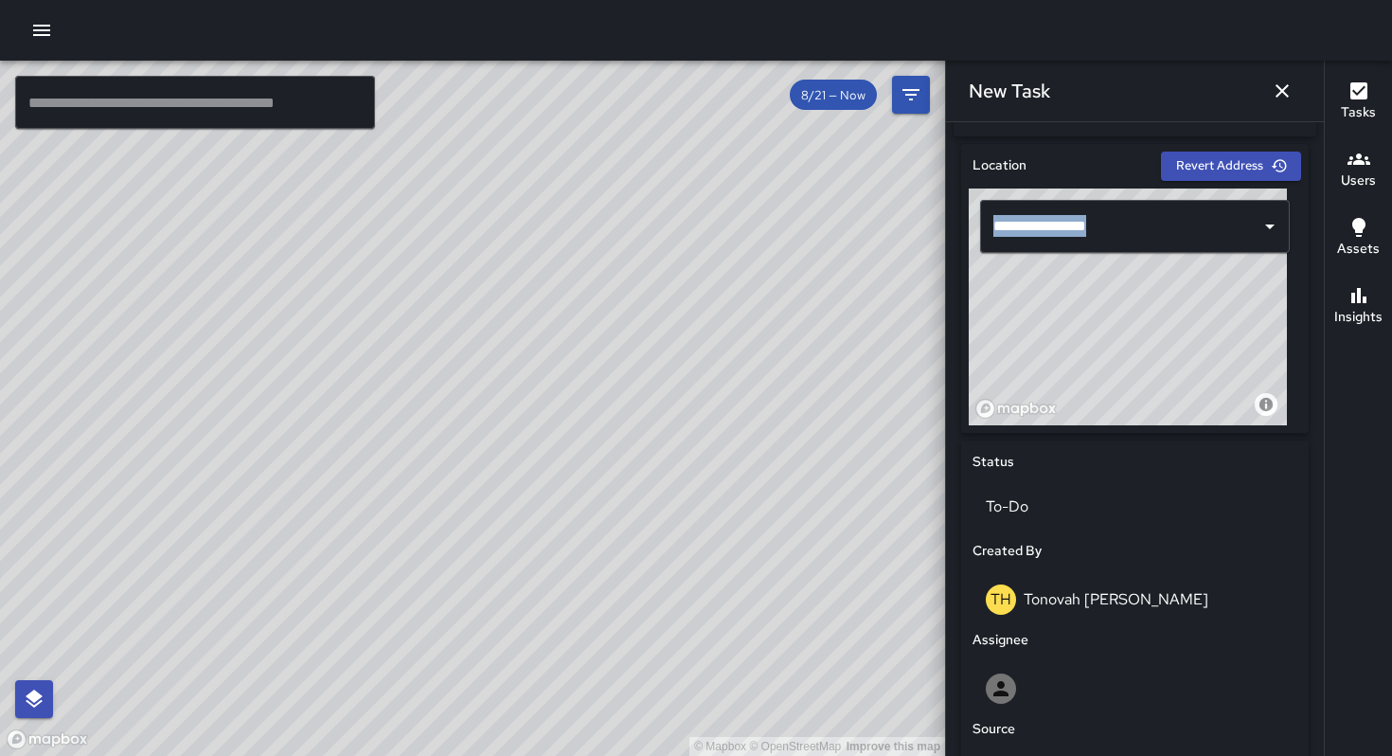
drag, startPoint x: 1140, startPoint y: 329, endPoint x: 1155, endPoint y: 309, distance: 25.0
click at [1155, 309] on div "© Mapbox © OpenStreetMap Improve this map" at bounding box center [1128, 306] width 318 height 237
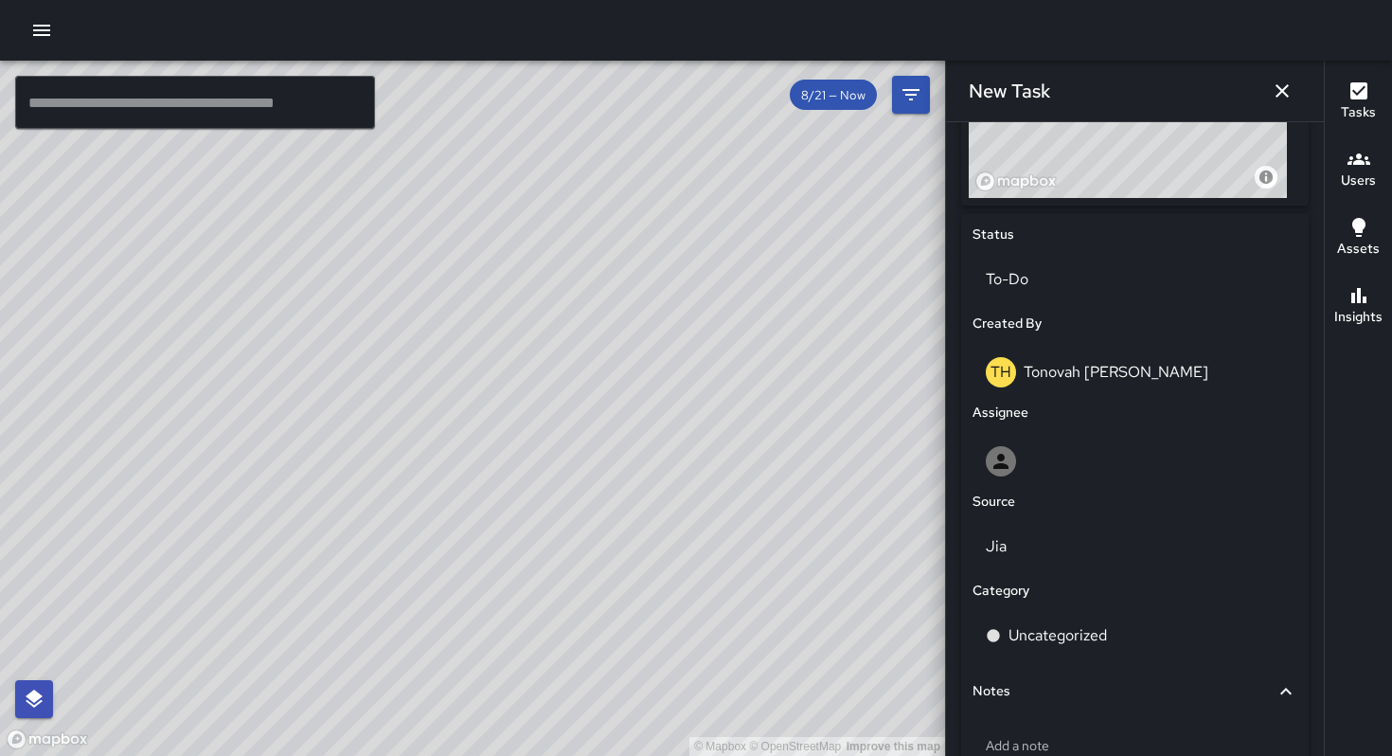
scroll to position [932, 0]
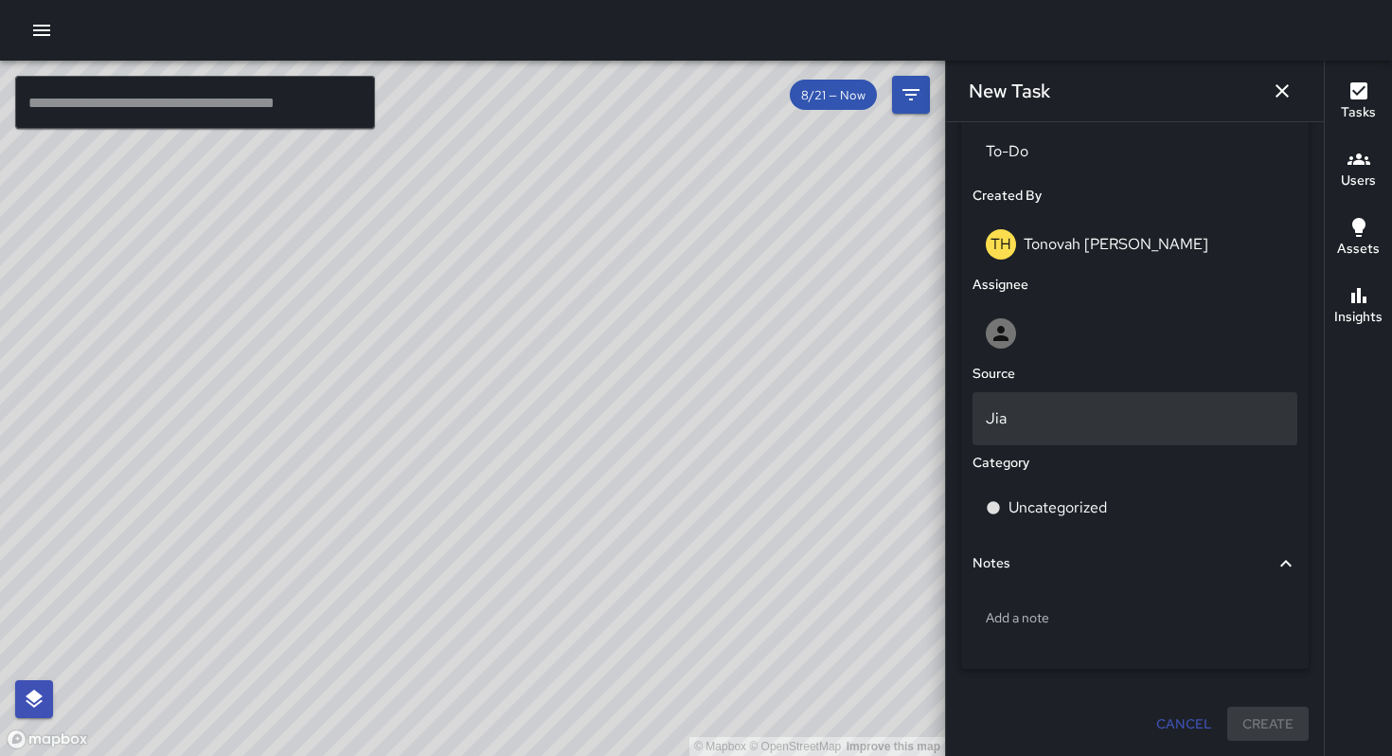
click at [1065, 421] on p "Jia" at bounding box center [1135, 418] width 298 height 23
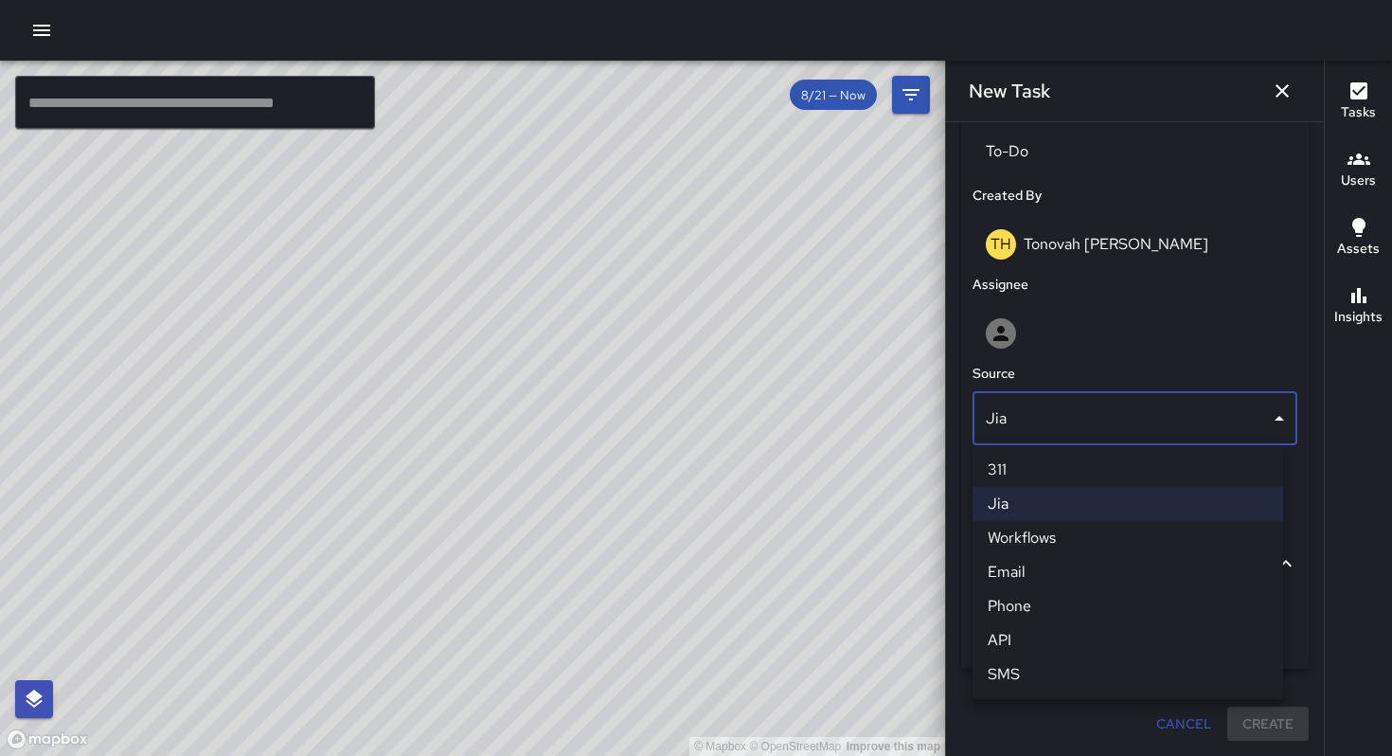
click at [1051, 504] on li "Jia" at bounding box center [1128, 504] width 311 height 34
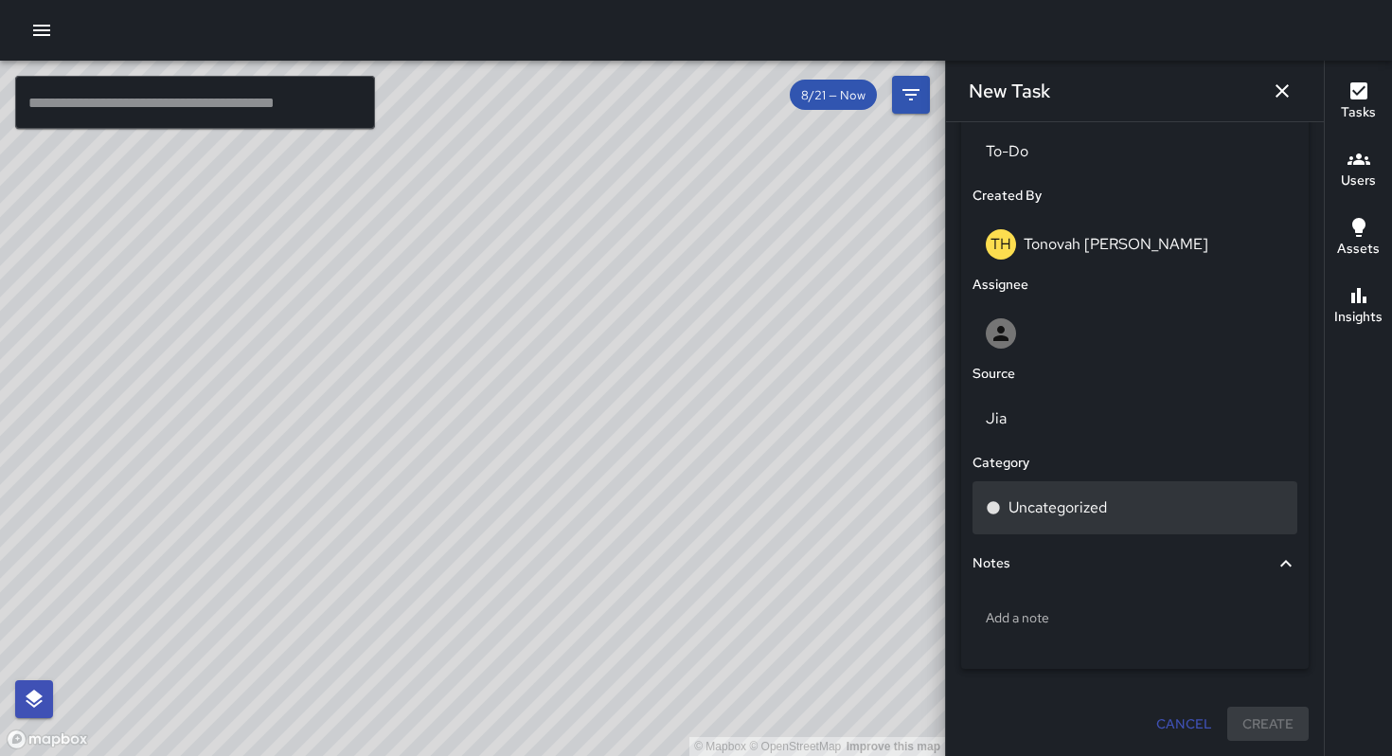
click at [1049, 506] on p "Uncategorized" at bounding box center [1058, 507] width 98 height 23
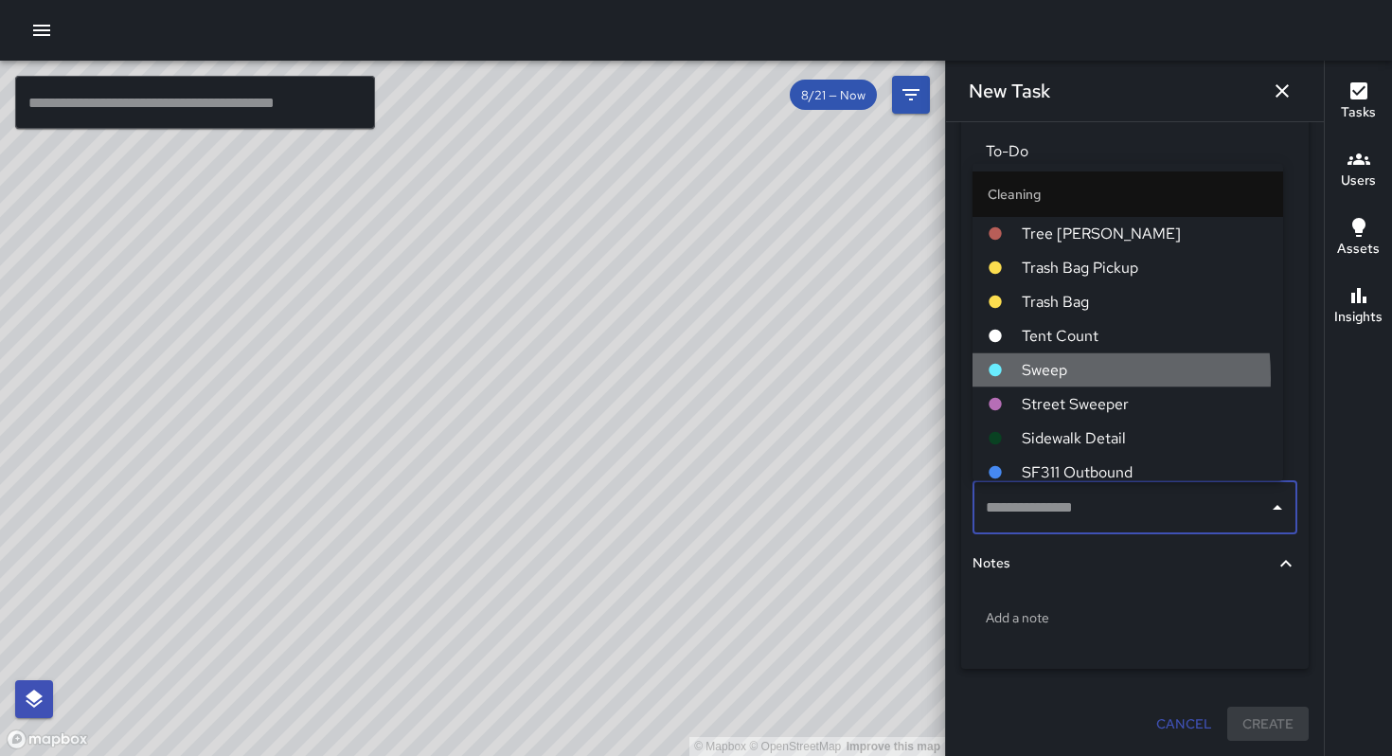
click at [1021, 378] on li "Sweep" at bounding box center [1128, 369] width 311 height 34
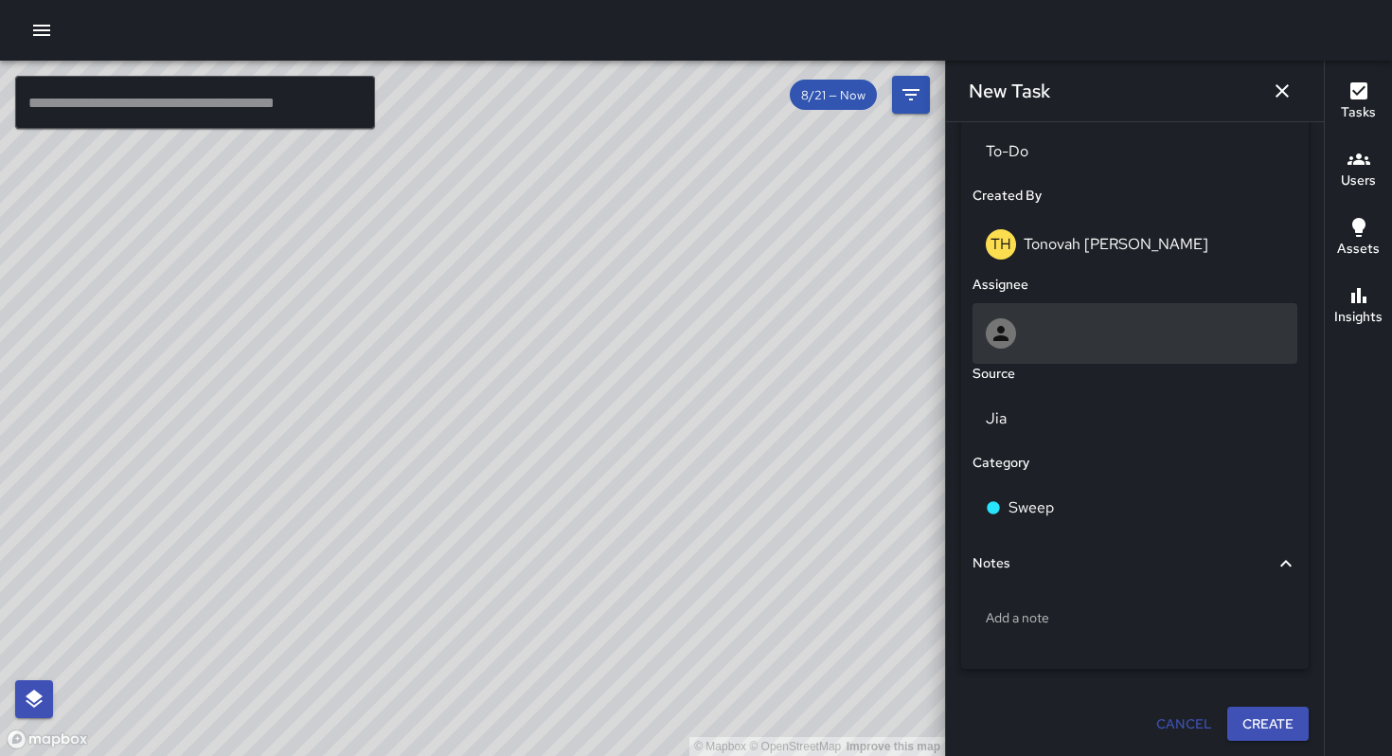
click at [1086, 340] on div at bounding box center [1135, 333] width 298 height 30
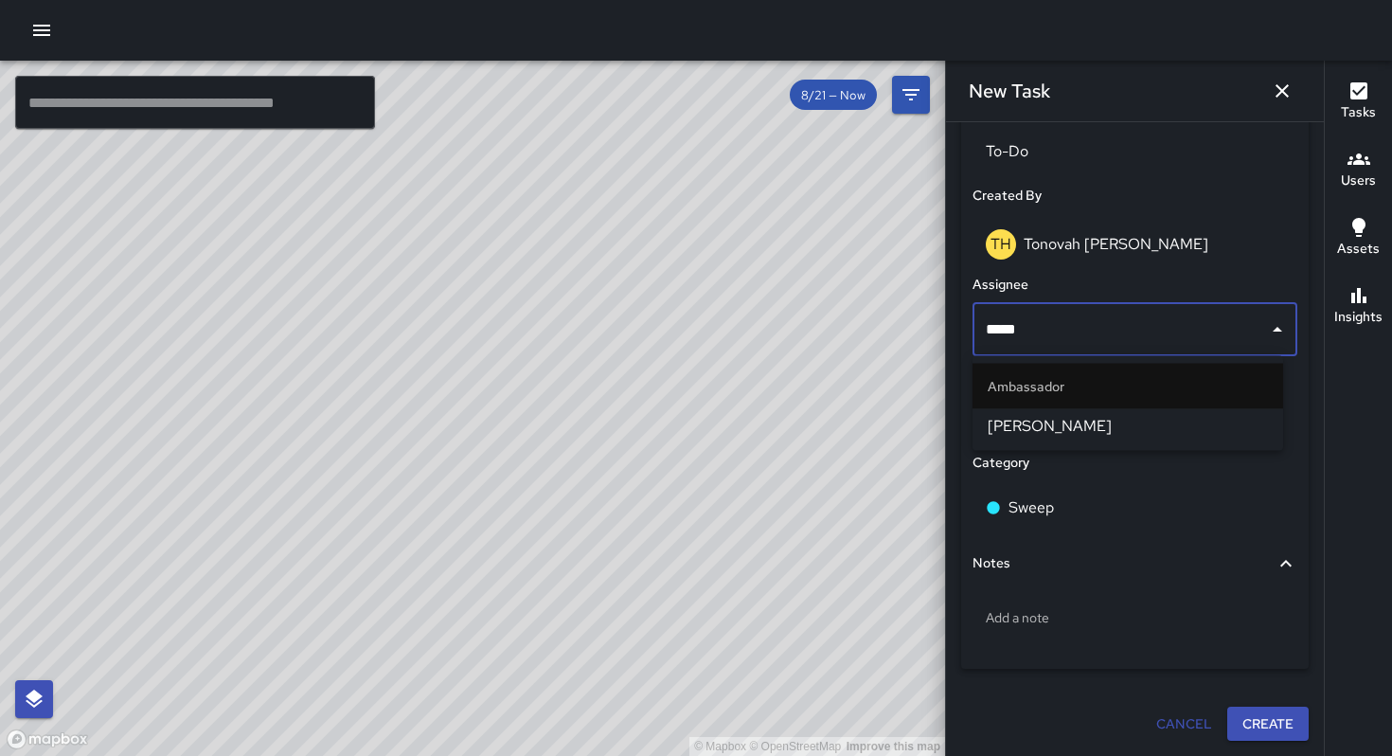
type input "******"
click at [1090, 417] on span "[PERSON_NAME]" at bounding box center [1128, 426] width 280 height 23
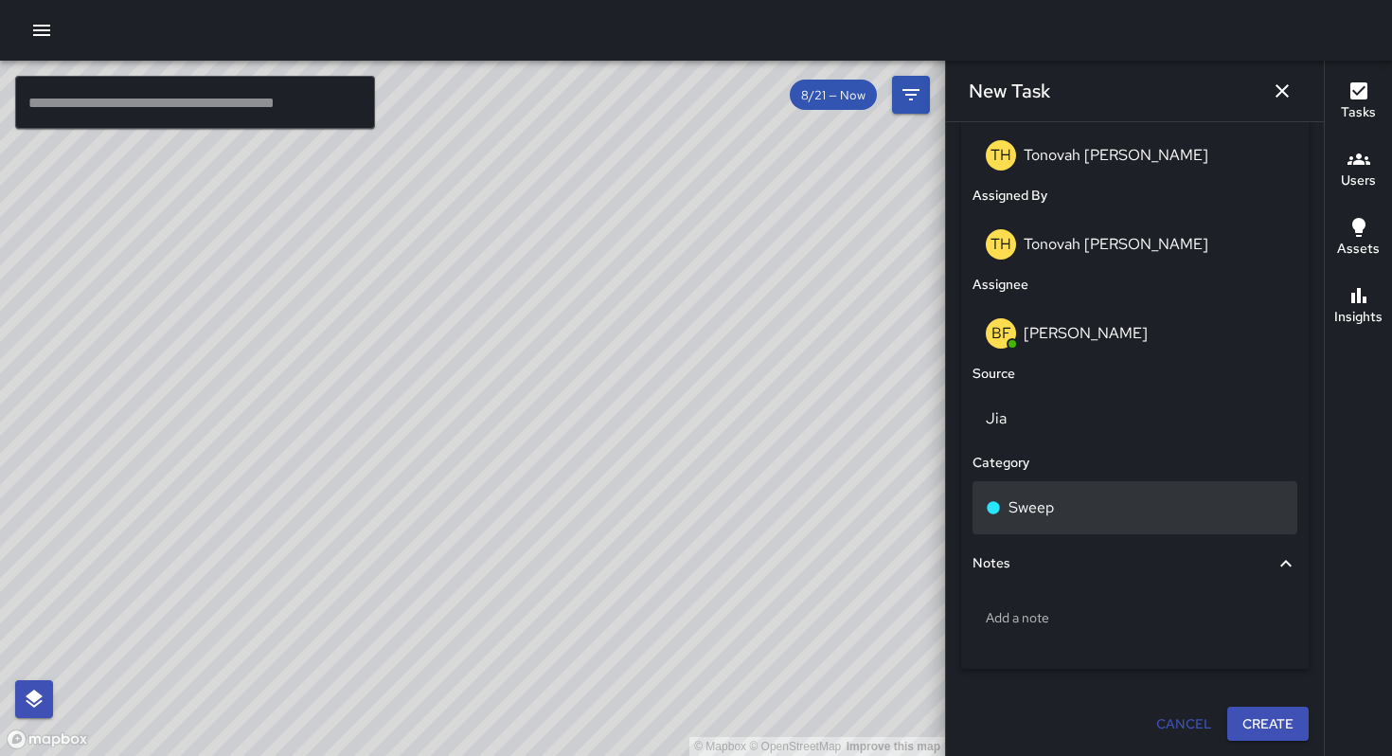
scroll to position [1021, 0]
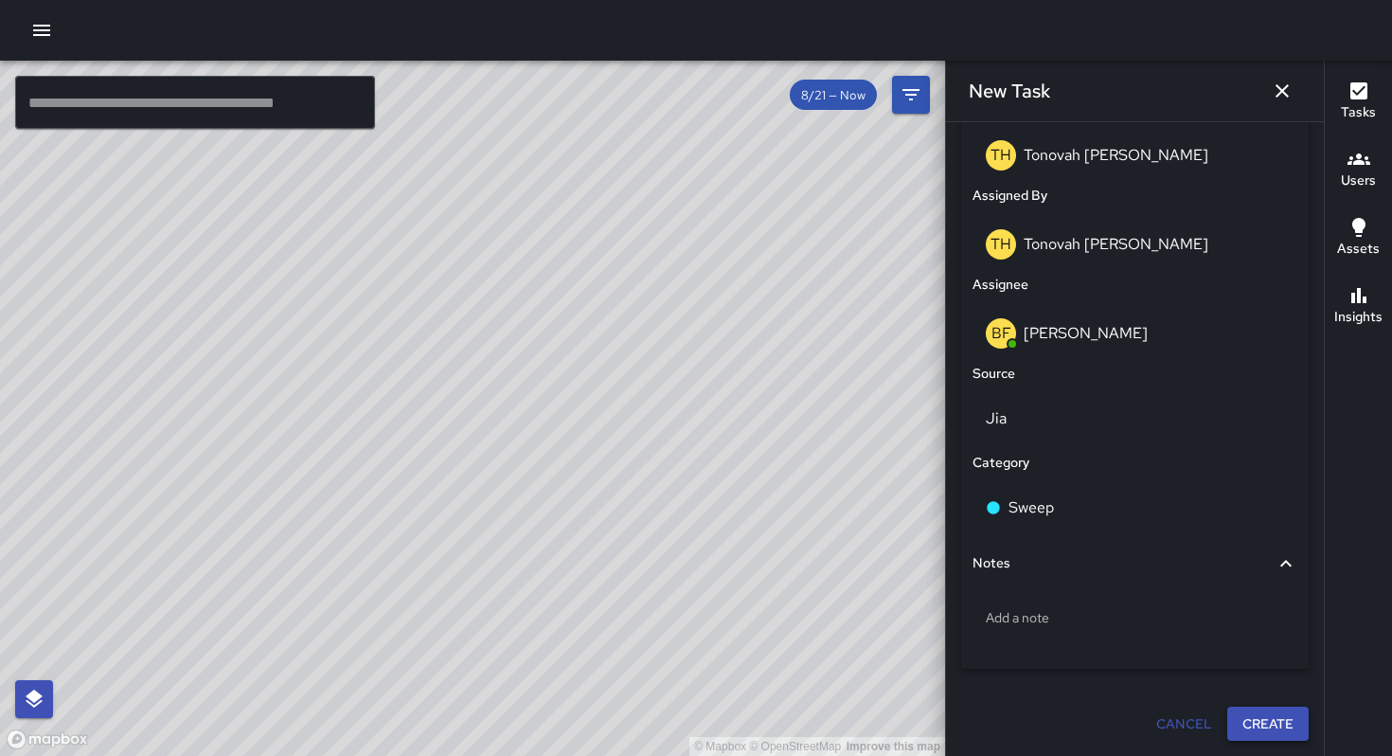
click at [1234, 713] on button "Create" at bounding box center [1267, 724] width 81 height 35
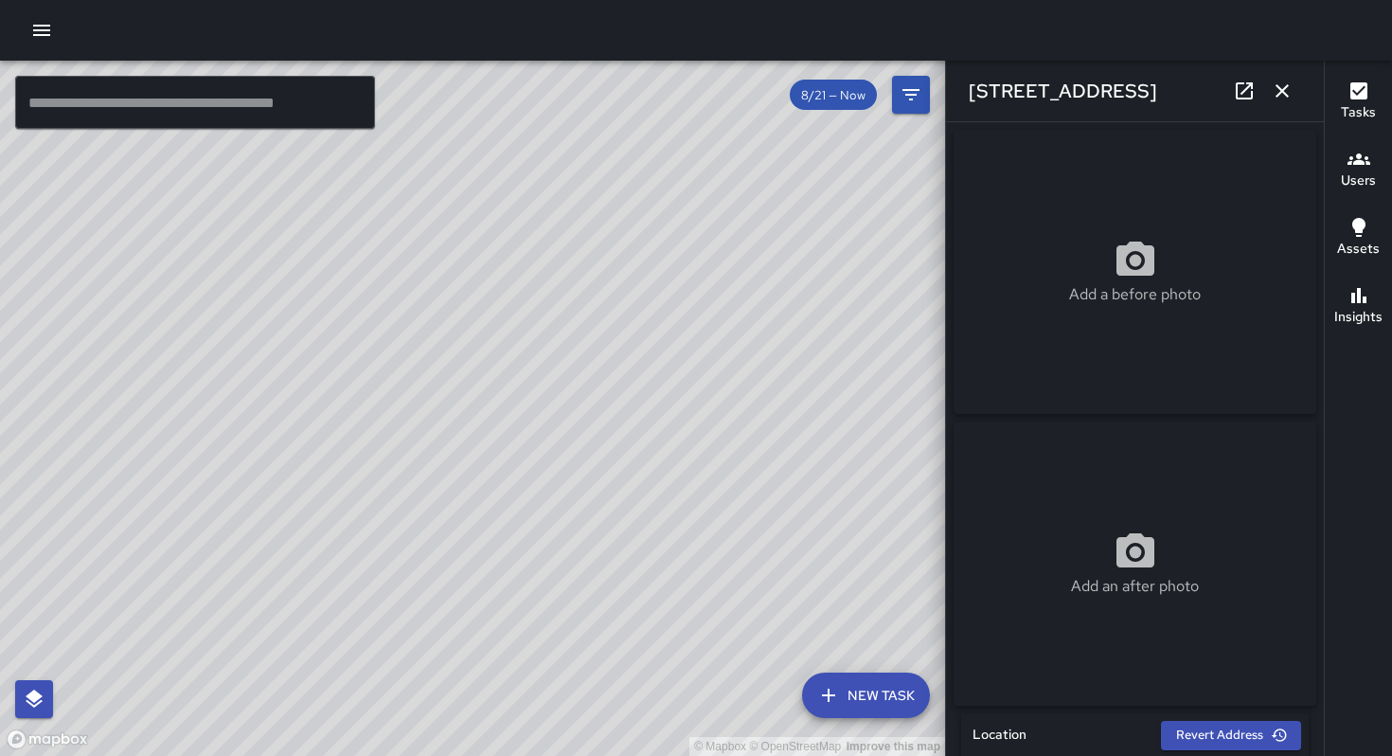
click at [349, 533] on div "© Mapbox © OpenStreetMap Improve this map" at bounding box center [472, 408] width 945 height 695
click at [1272, 85] on icon "button" at bounding box center [1282, 91] width 23 height 23
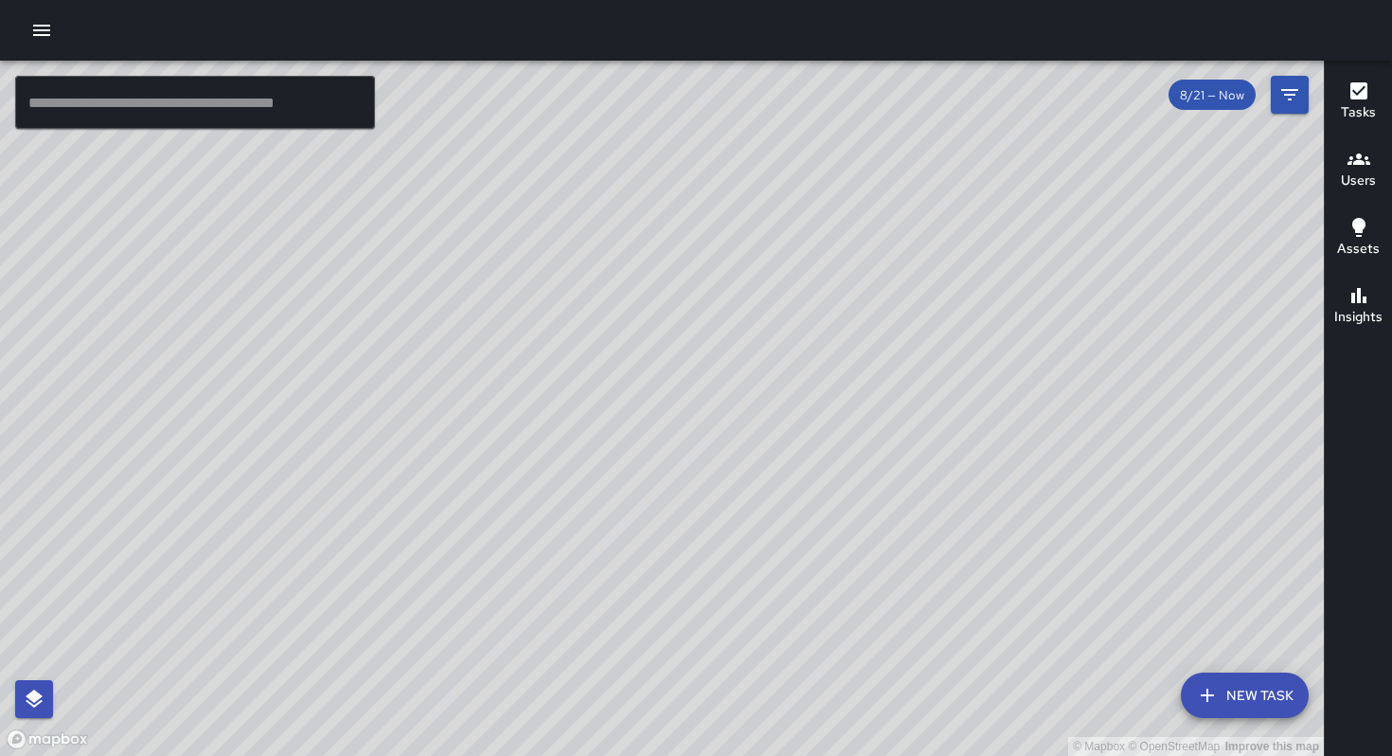
drag, startPoint x: 1226, startPoint y: 690, endPoint x: 1220, endPoint y: 613, distance: 77.9
click at [1226, 691] on button "New Task" at bounding box center [1245, 694] width 128 height 45
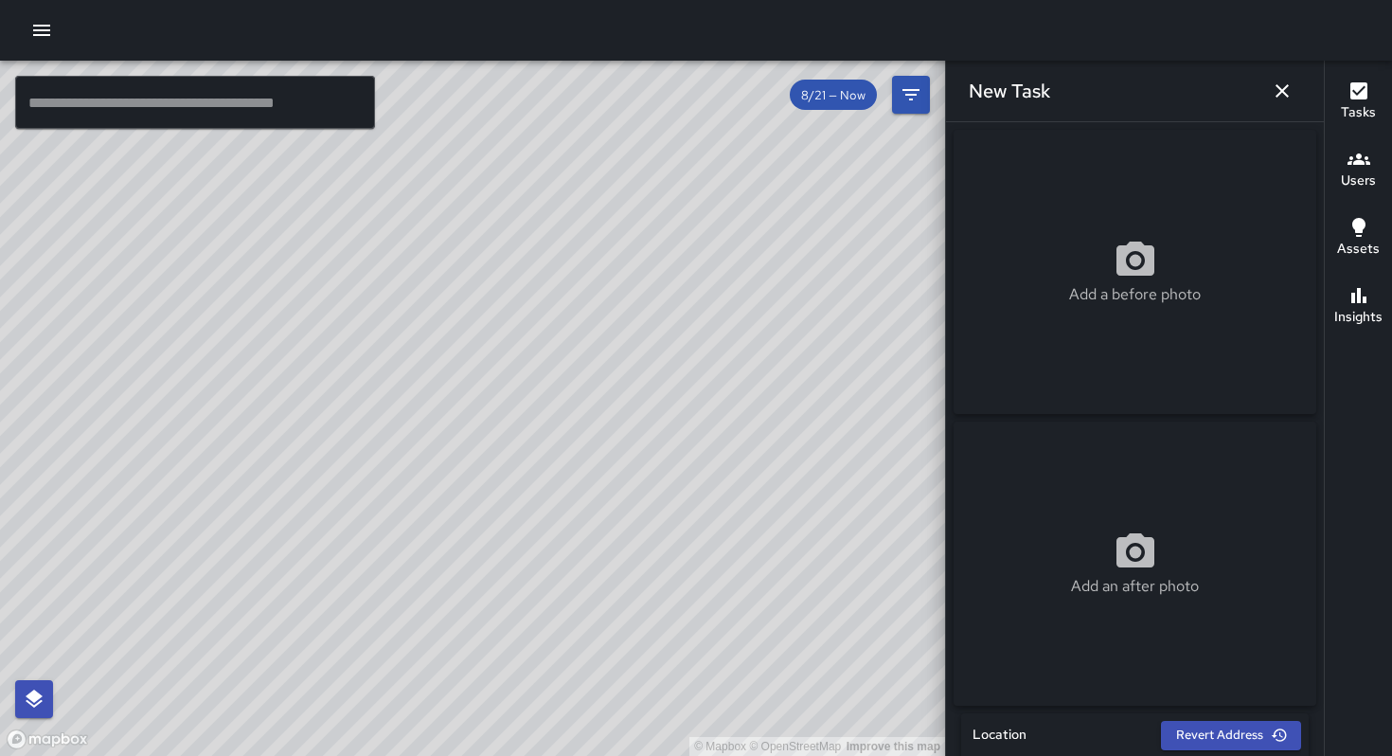
click at [1122, 306] on p "Add a before photo" at bounding box center [1135, 294] width 132 height 23
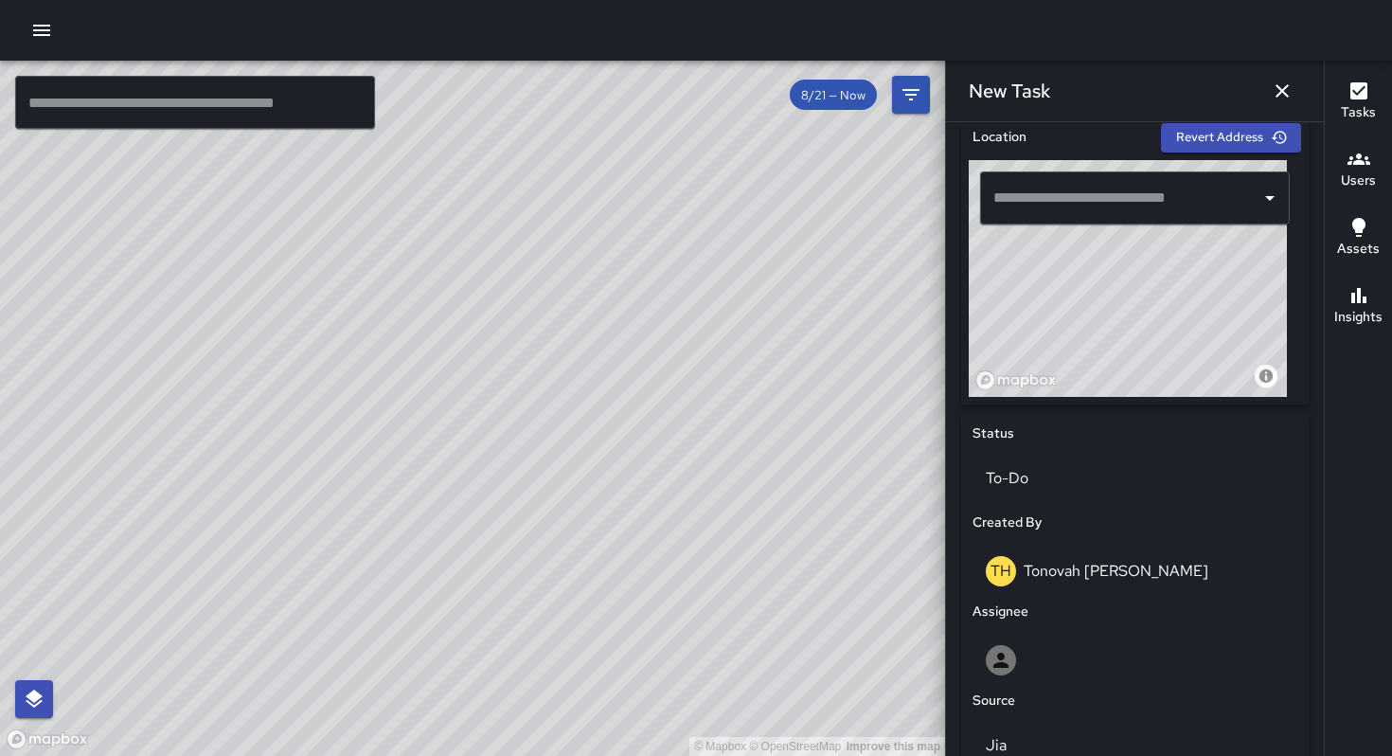
scroll to position [605, 0]
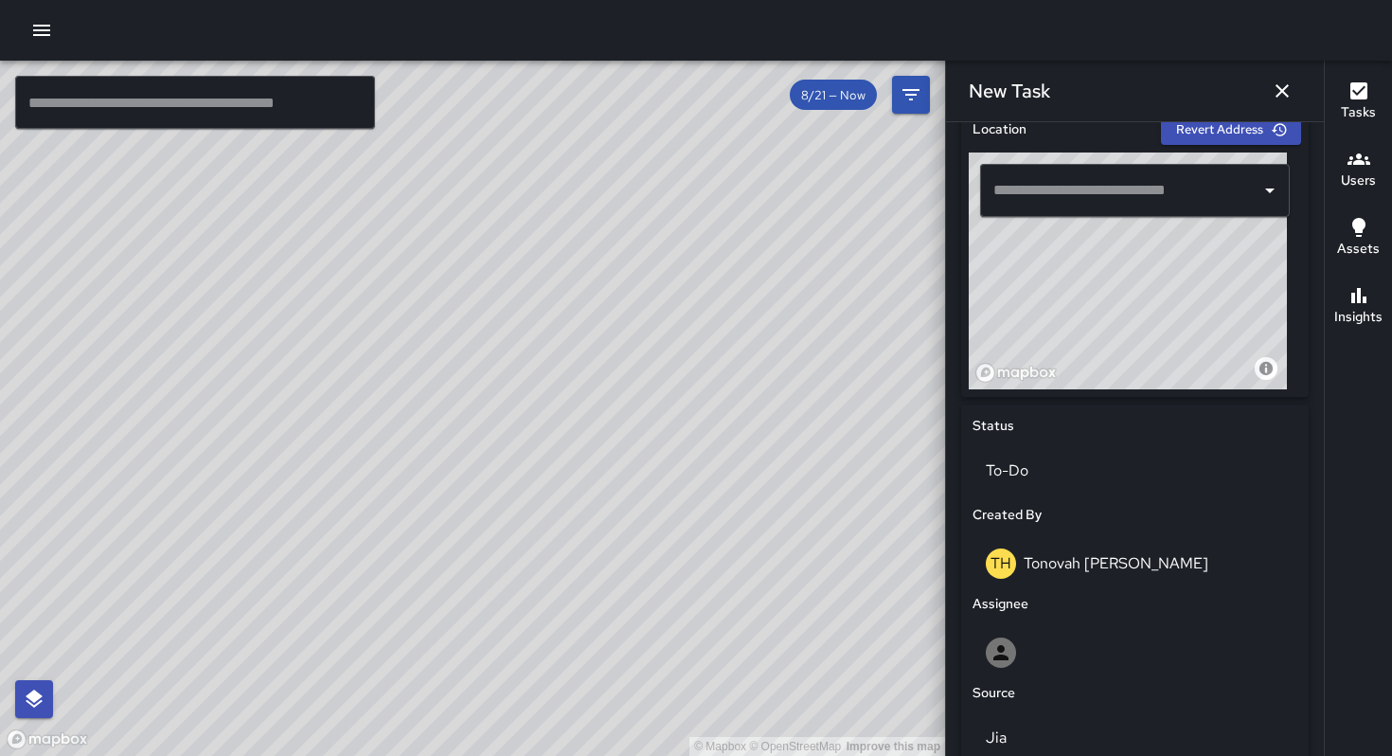
drag, startPoint x: 1171, startPoint y: 321, endPoint x: 1020, endPoint y: 403, distance: 171.7
click at [1013, 415] on div "Location Revert Address © Mapbox © OpenStreetMap Improve this map ​ Status To-D…" at bounding box center [1135, 559] width 348 height 903
drag, startPoint x: 1131, startPoint y: 302, endPoint x: 1075, endPoint y: 386, distance: 101.1
click at [1075, 385] on div "© Mapbox © OpenStreetMap Improve this map" at bounding box center [1128, 270] width 318 height 237
drag, startPoint x: 1125, startPoint y: 327, endPoint x: 1102, endPoint y: 347, distance: 30.2
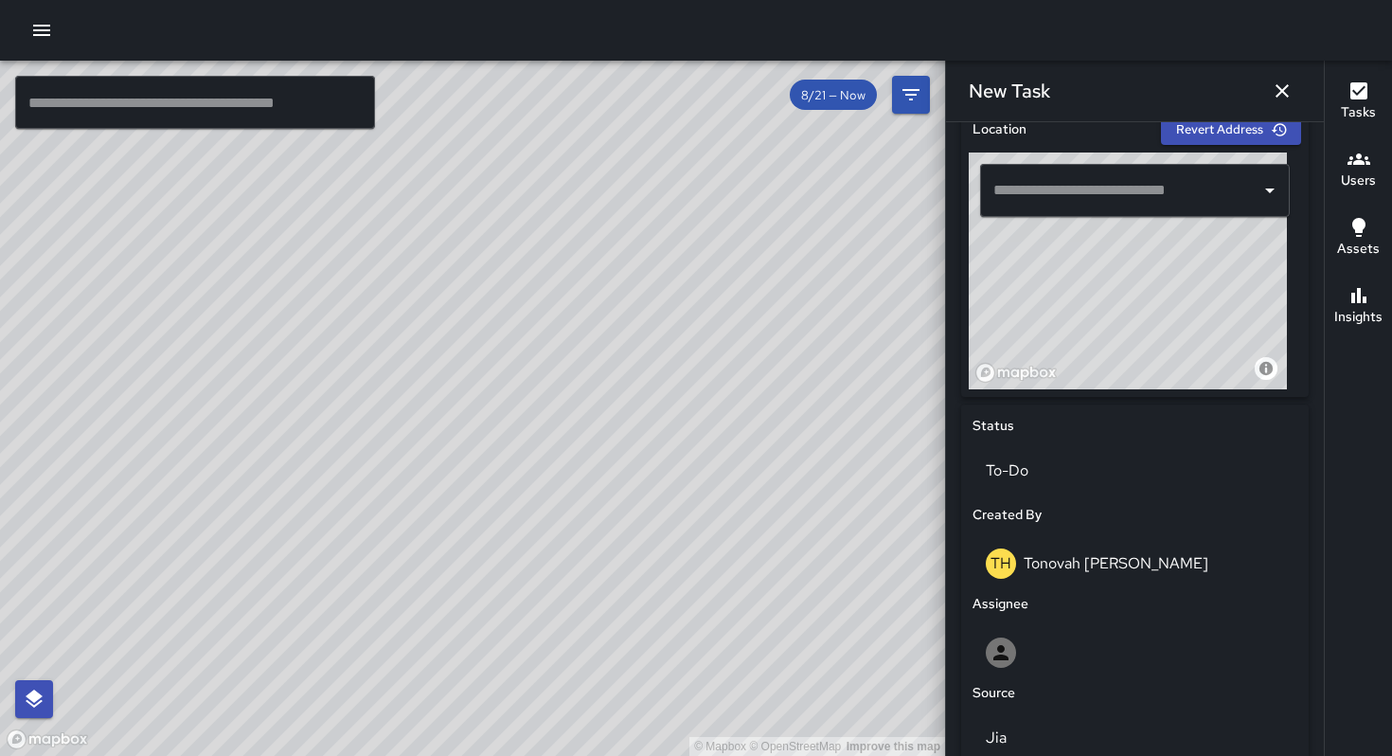
click at [1102, 348] on div "© Mapbox © OpenStreetMap Improve this map" at bounding box center [1128, 270] width 318 height 237
drag, startPoint x: 1098, startPoint y: 342, endPoint x: 1114, endPoint y: 279, distance: 64.5
click at [1105, 269] on div "© Mapbox © OpenStreetMap Improve this map" at bounding box center [1128, 270] width 318 height 237
drag, startPoint x: 1095, startPoint y: 327, endPoint x: 1124, endPoint y: 264, distance: 69.1
click at [1124, 264] on div "© Mapbox © OpenStreetMap Improve this map" at bounding box center [1128, 270] width 318 height 237
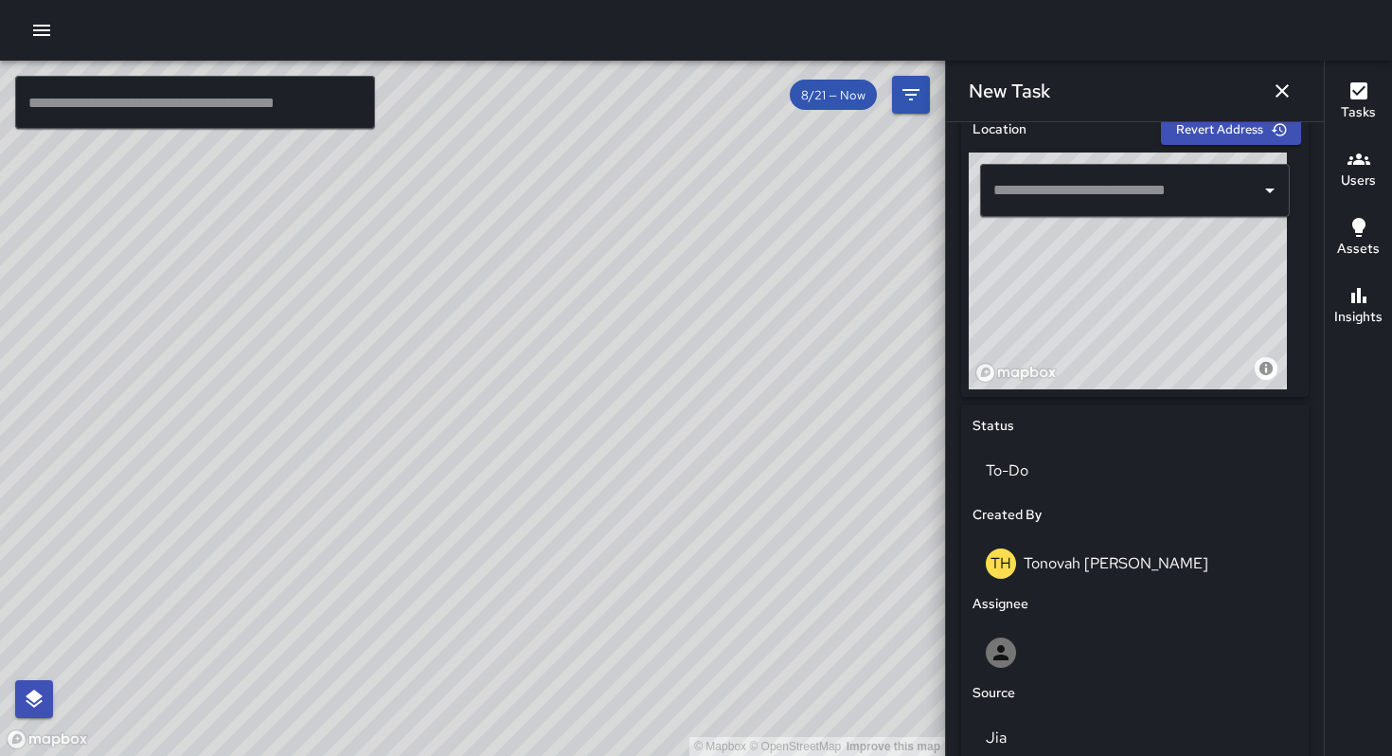
drag, startPoint x: 1104, startPoint y: 315, endPoint x: 1090, endPoint y: 339, distance: 27.6
click at [1088, 344] on div "© Mapbox © OpenStreetMap Improve this map" at bounding box center [1128, 270] width 318 height 237
click at [1098, 313] on div "© Mapbox © OpenStreetMap Improve this map" at bounding box center [1128, 270] width 318 height 237
type input "**********"
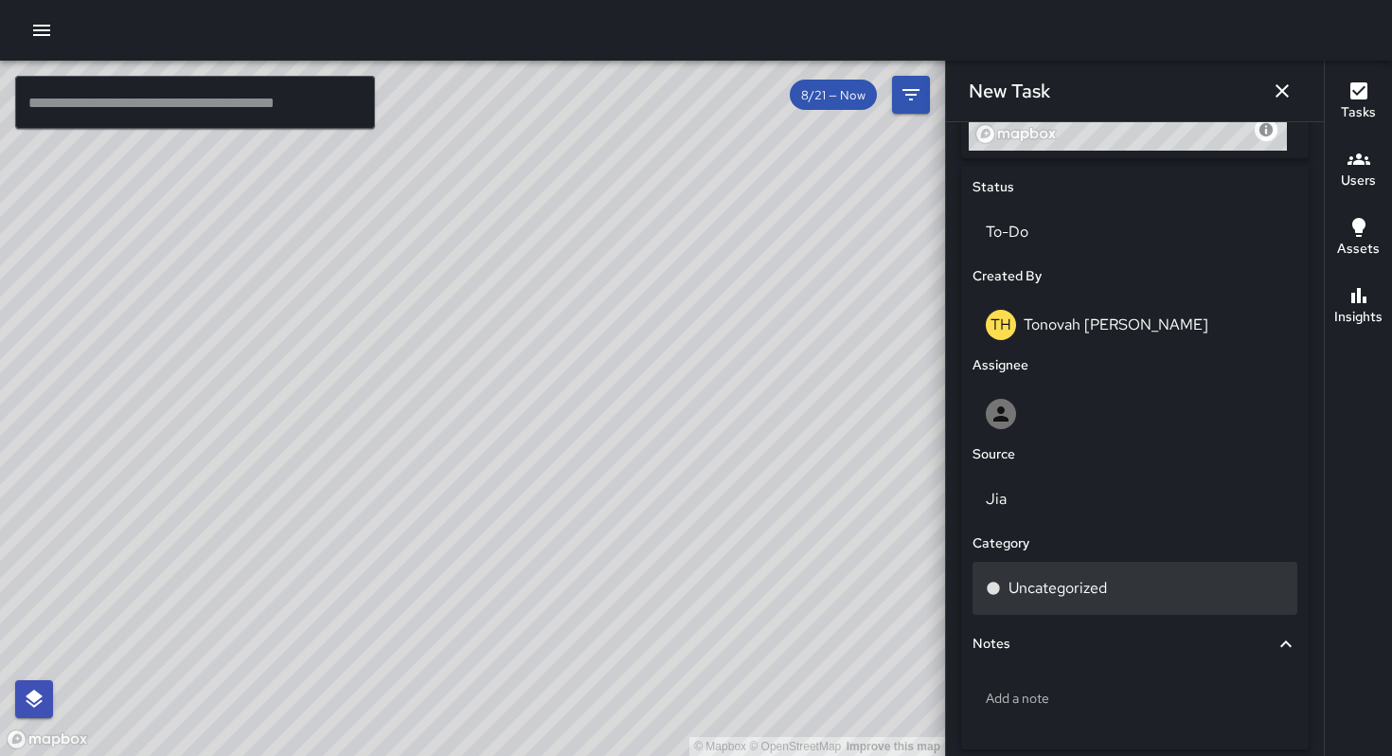
scroll to position [932, 0]
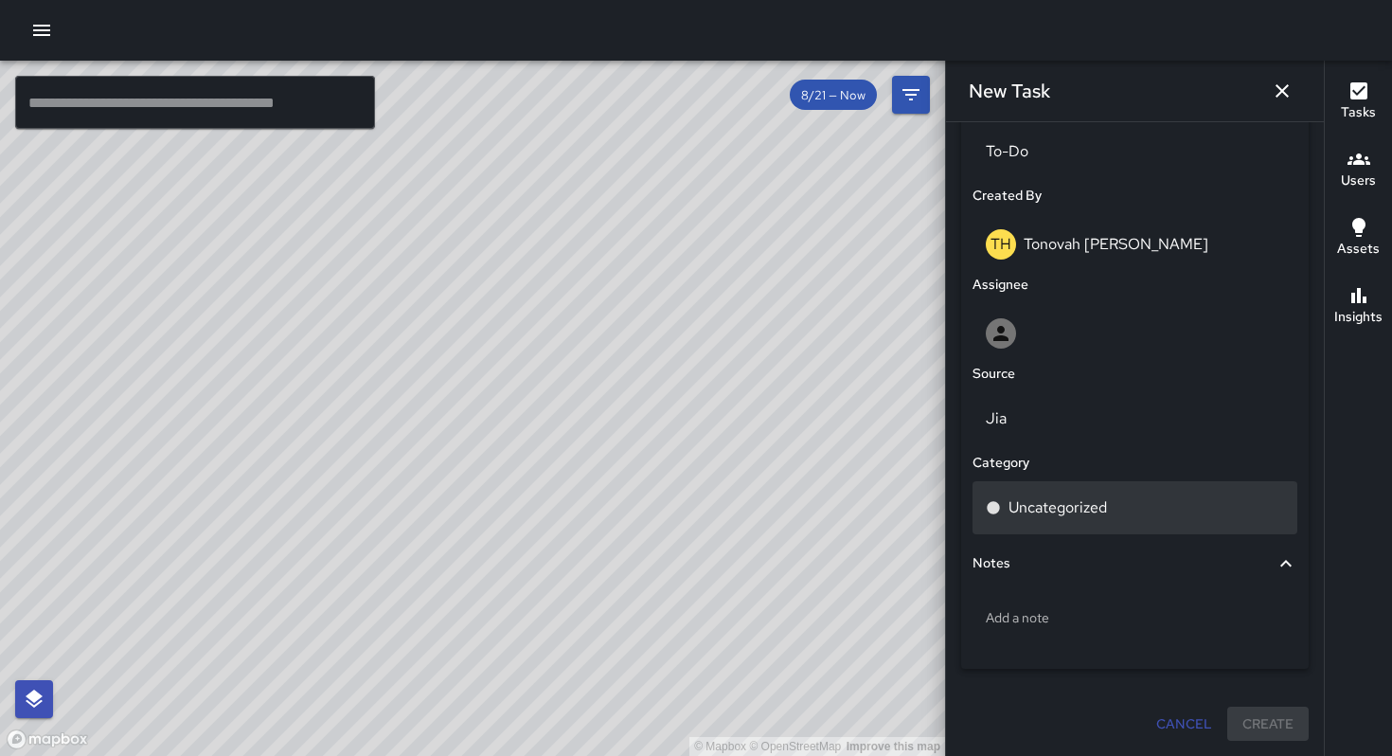
click at [1078, 504] on p "Uncategorized" at bounding box center [1058, 507] width 98 height 23
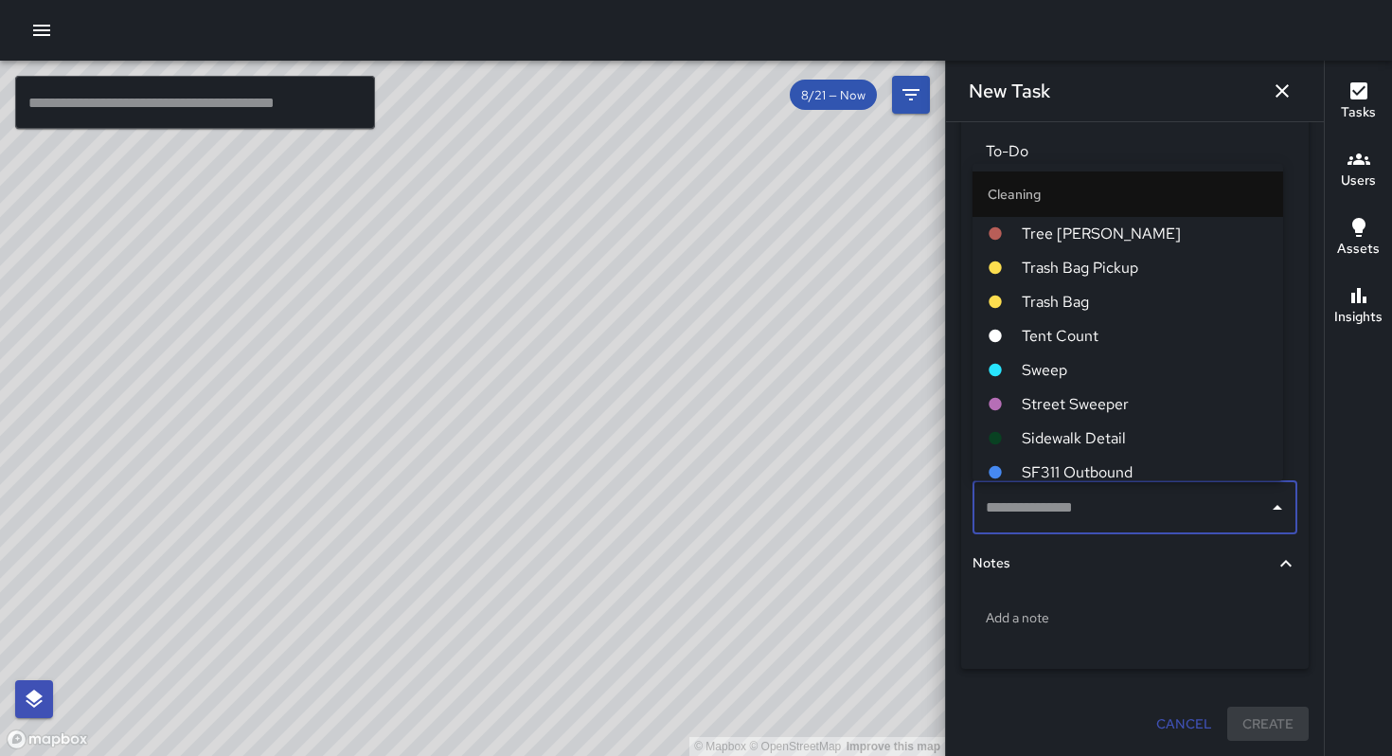
click at [1057, 517] on input "text" at bounding box center [1120, 508] width 279 height 36
click at [1045, 375] on span "Sweep" at bounding box center [1145, 369] width 246 height 23
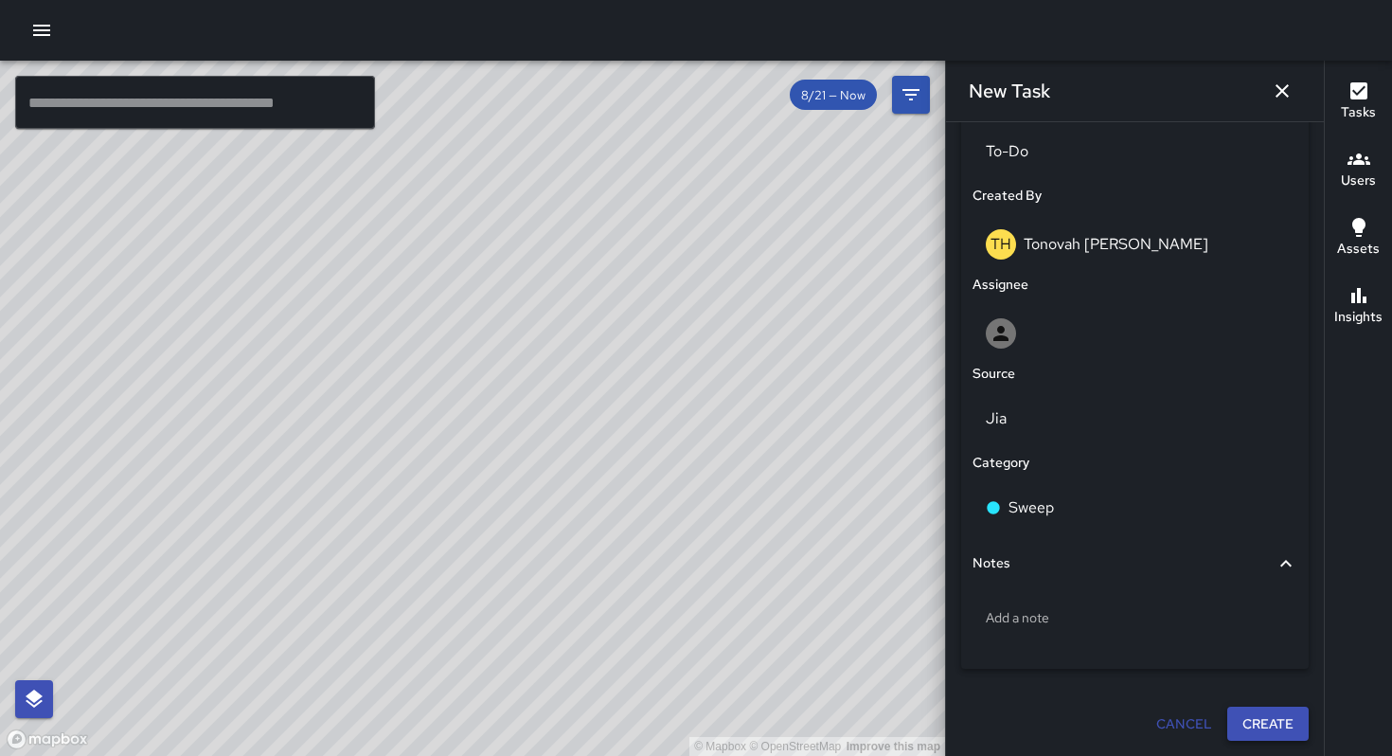
click at [1231, 724] on button "Create" at bounding box center [1267, 724] width 81 height 35
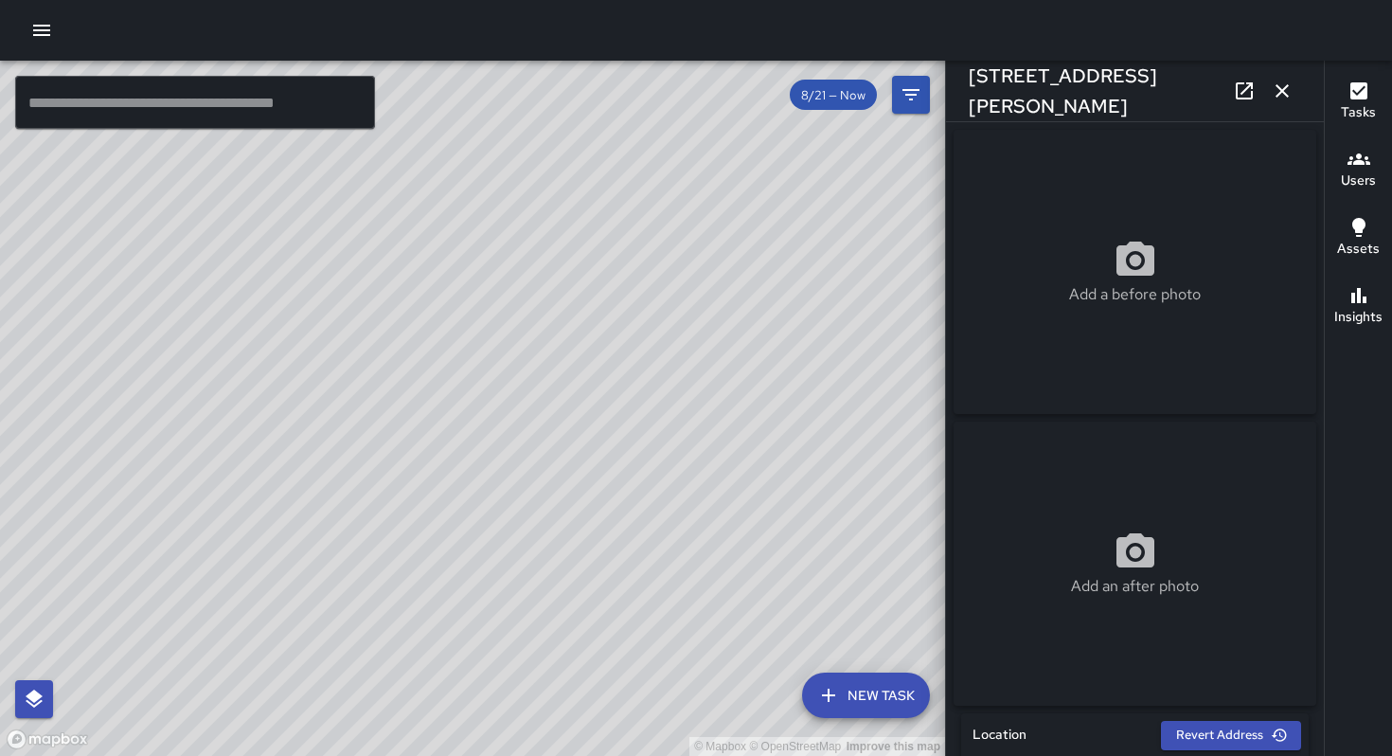
type input "**********"
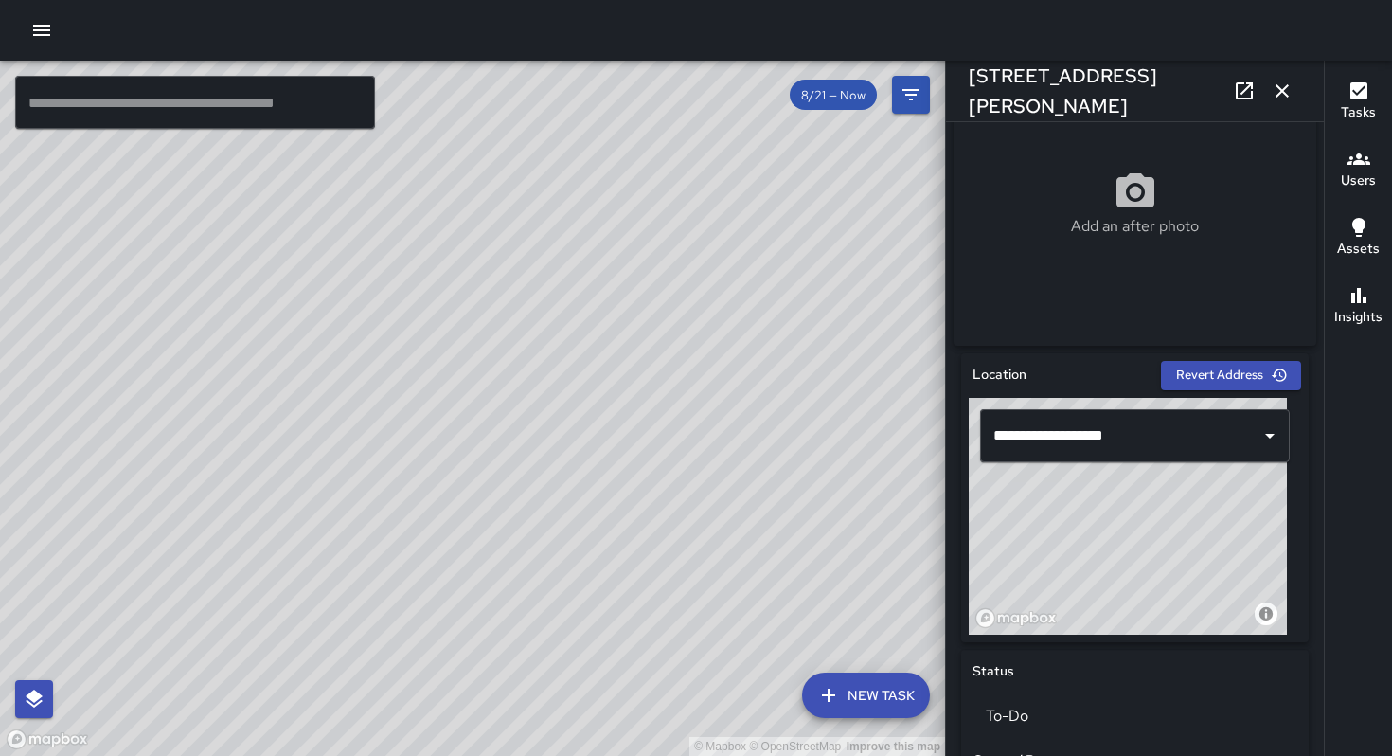
scroll to position [0, 0]
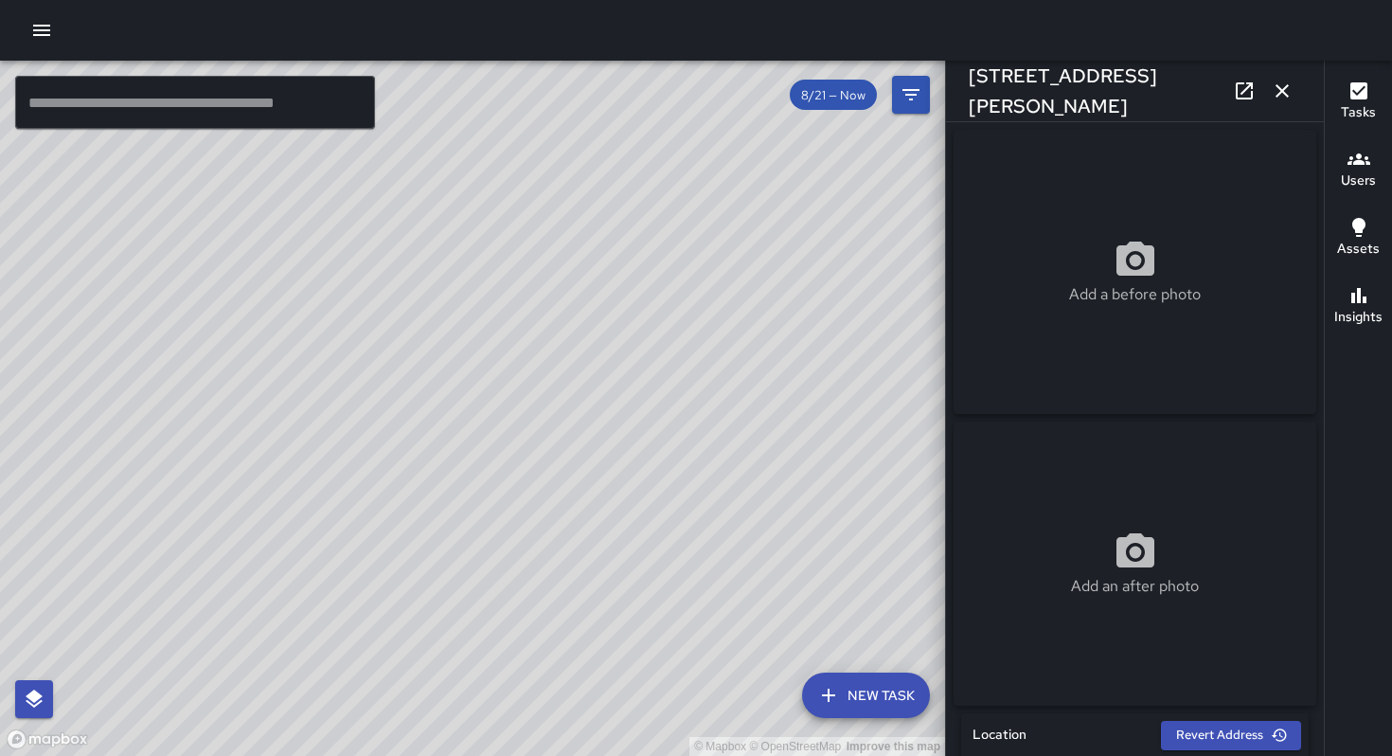
drag, startPoint x: 469, startPoint y: 538, endPoint x: 460, endPoint y: 466, distance: 72.5
click at [460, 466] on div "© Mapbox © OpenStreetMap Improve this map" at bounding box center [472, 408] width 945 height 695
click at [311, 471] on div "© Mapbox © OpenStreetMap Improve this map" at bounding box center [472, 408] width 945 height 695
click at [1280, 94] on icon "button" at bounding box center [1282, 90] width 13 height 13
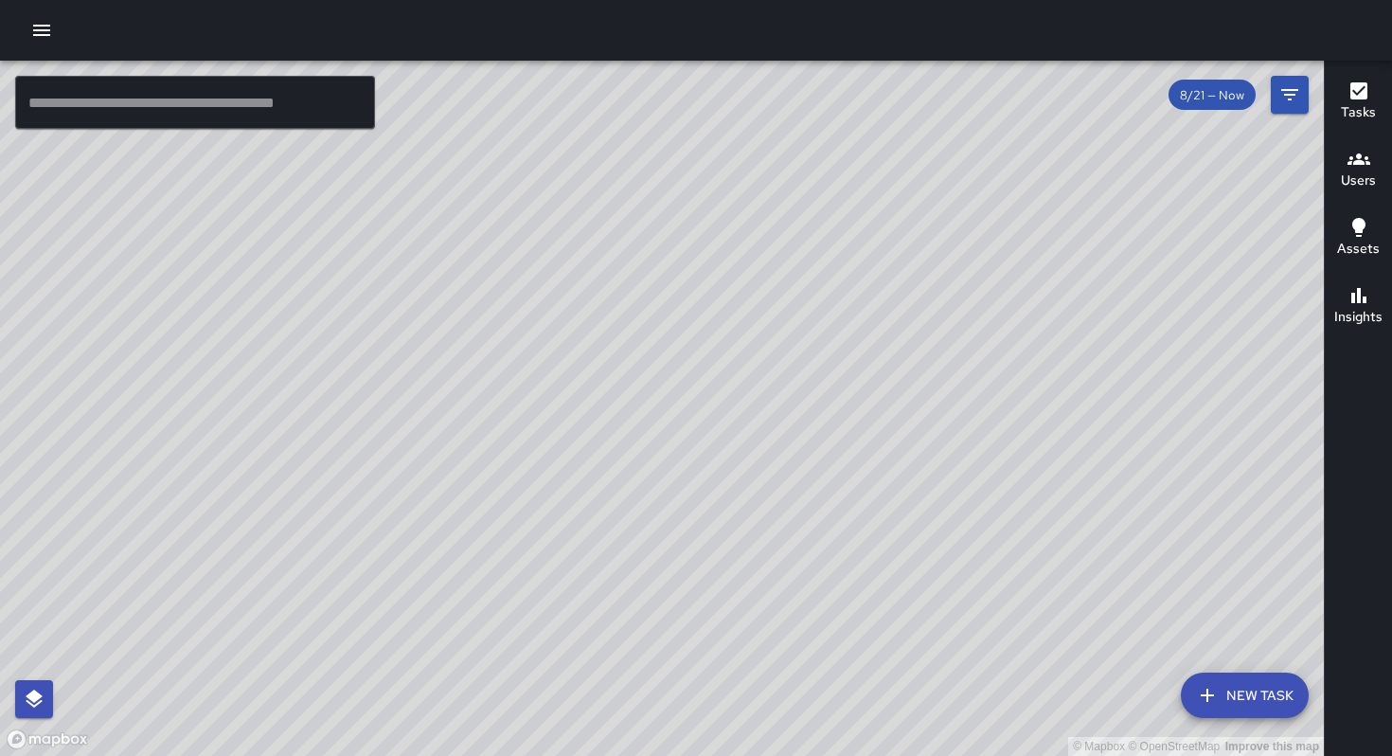
click at [657, 342] on div "© Mapbox © OpenStreetMap Improve this map" at bounding box center [662, 408] width 1324 height 695
click at [646, 336] on div "© Mapbox © OpenStreetMap Improve this map Unassigned [STREET_ADDRESS][PERSON_NA…" at bounding box center [662, 408] width 1324 height 695
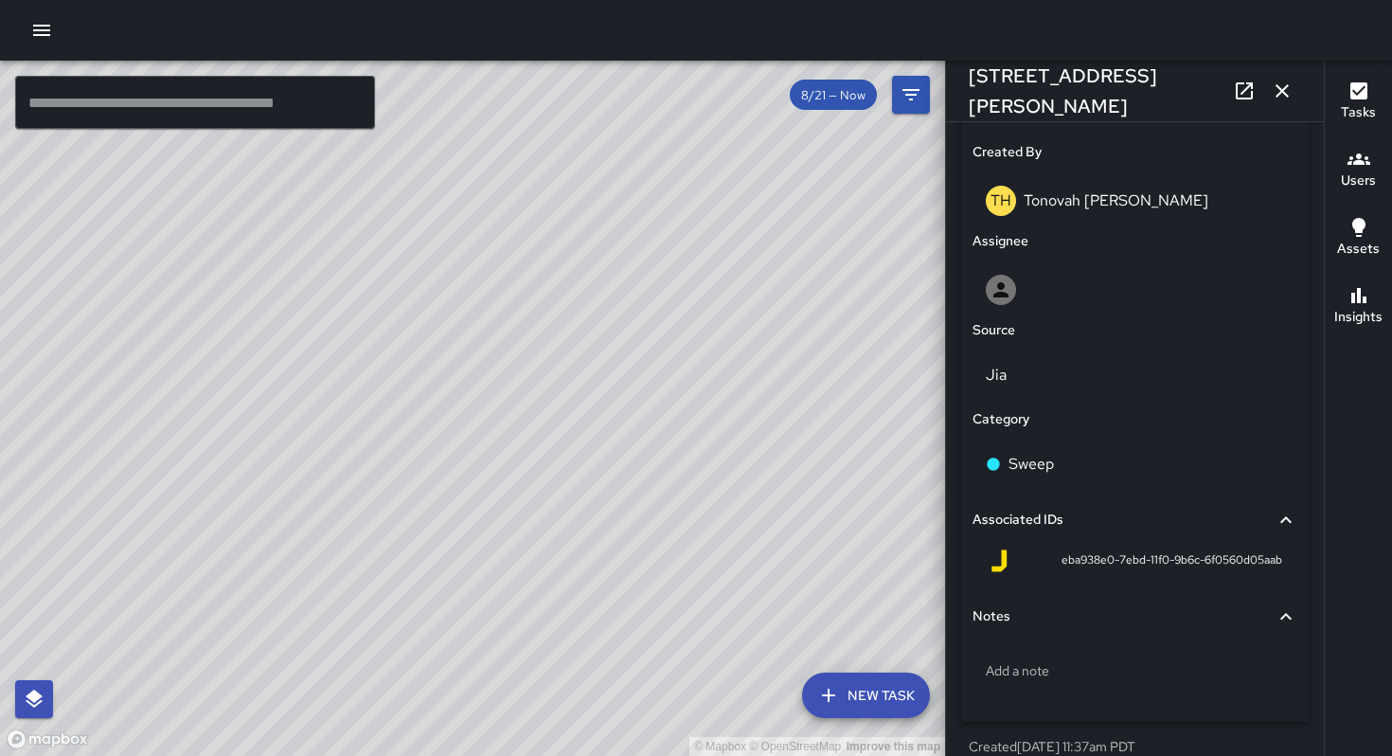
scroll to position [997, 0]
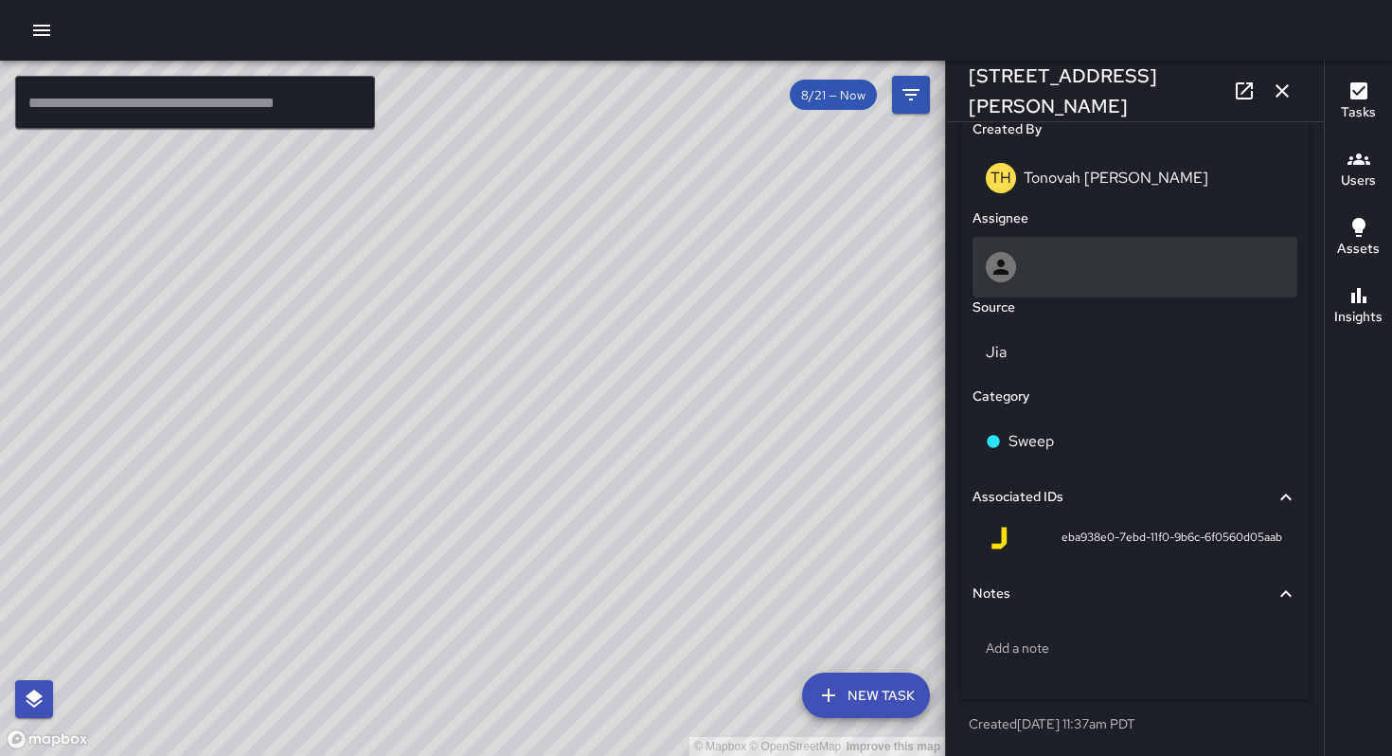
click at [1044, 280] on div at bounding box center [1135, 267] width 298 height 30
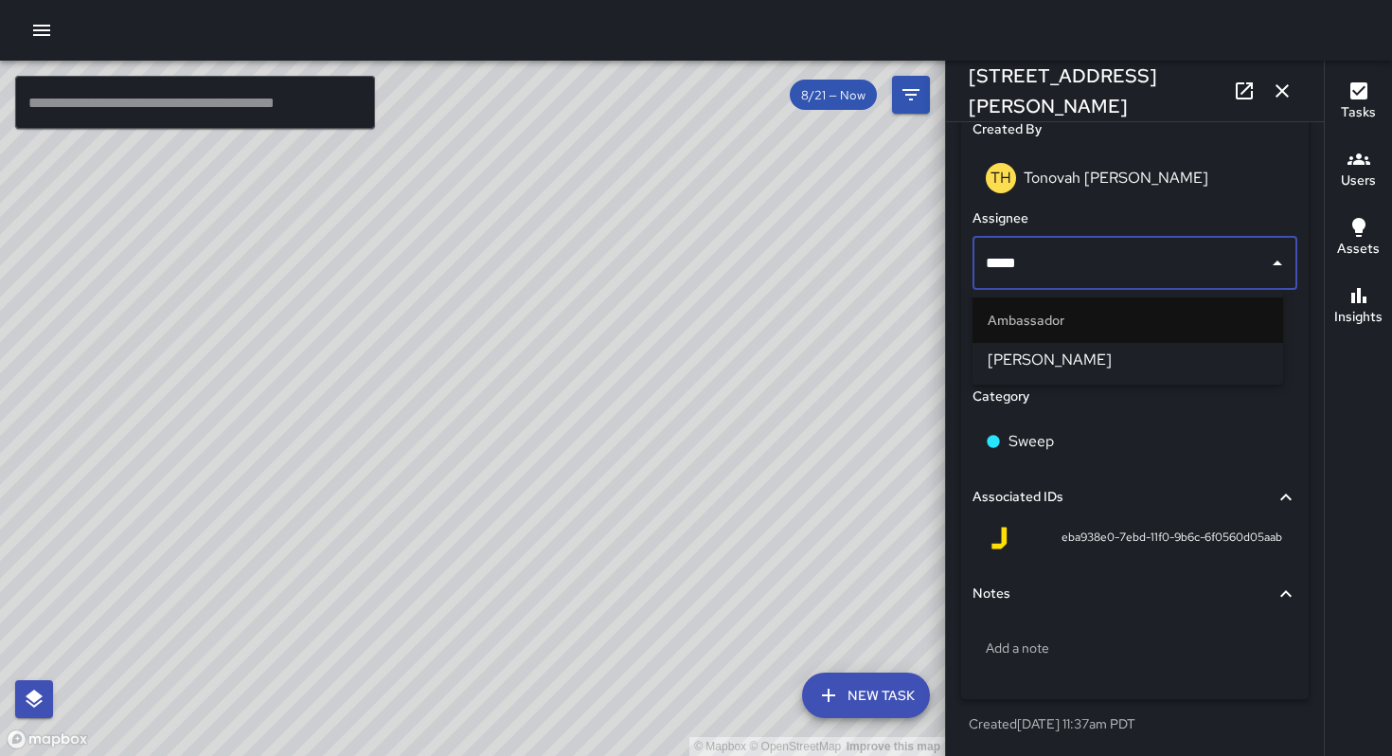
type input "******"
click at [1037, 355] on span "[PERSON_NAME]" at bounding box center [1128, 360] width 280 height 23
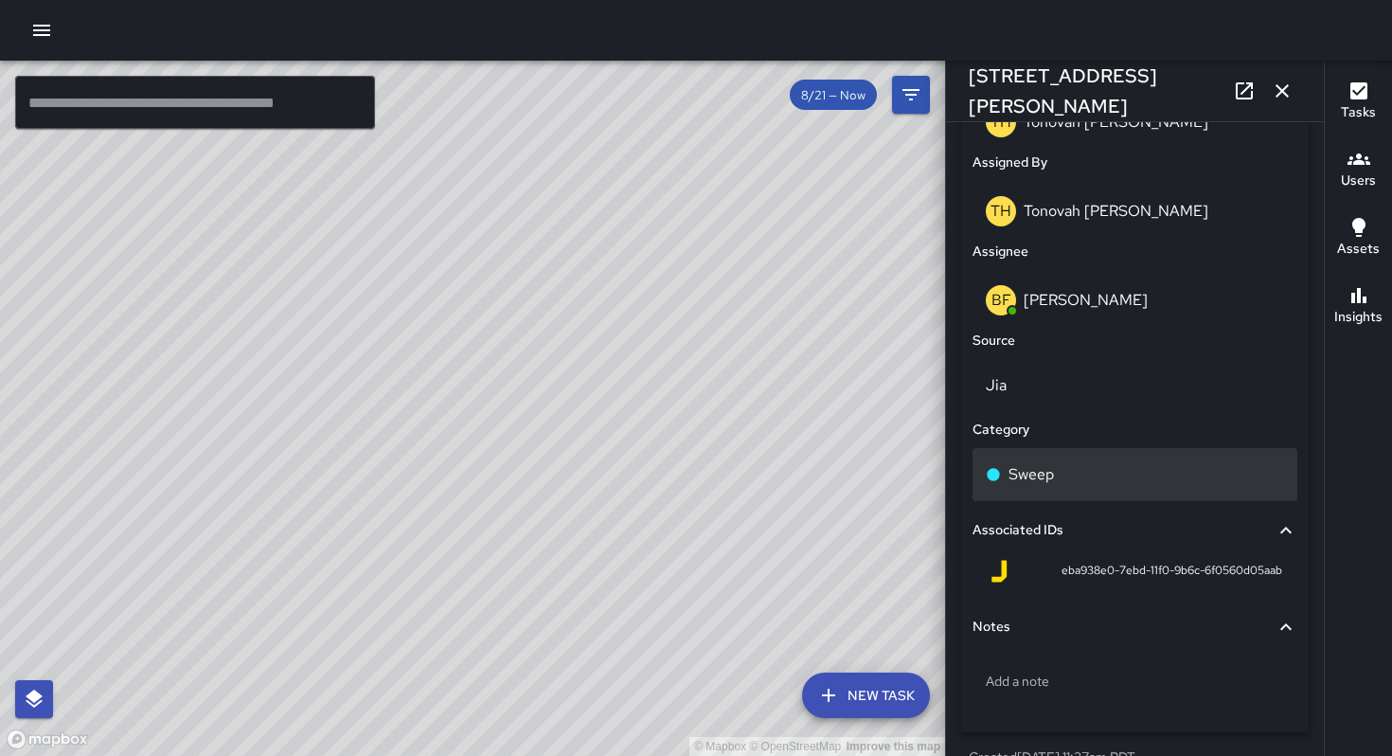
scroll to position [1086, 0]
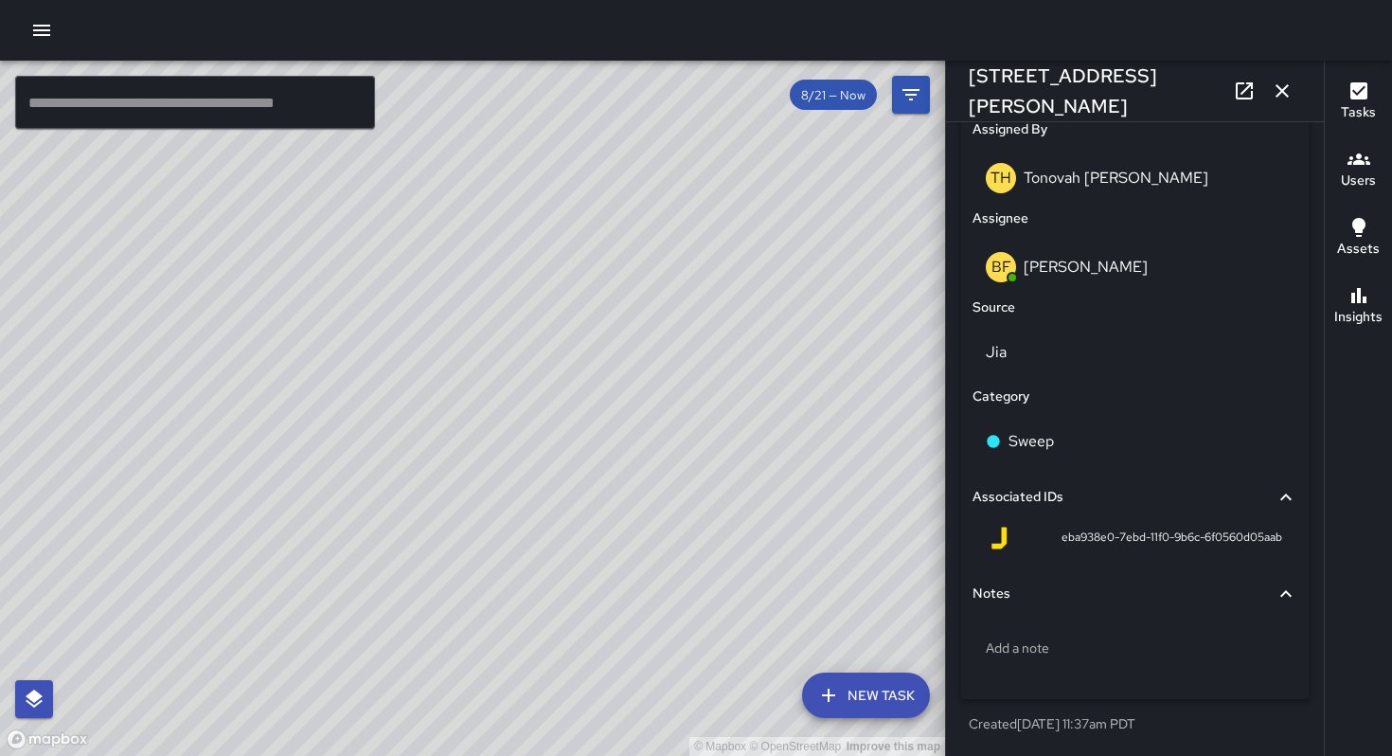
click at [1295, 94] on button "button" at bounding box center [1282, 91] width 38 height 38
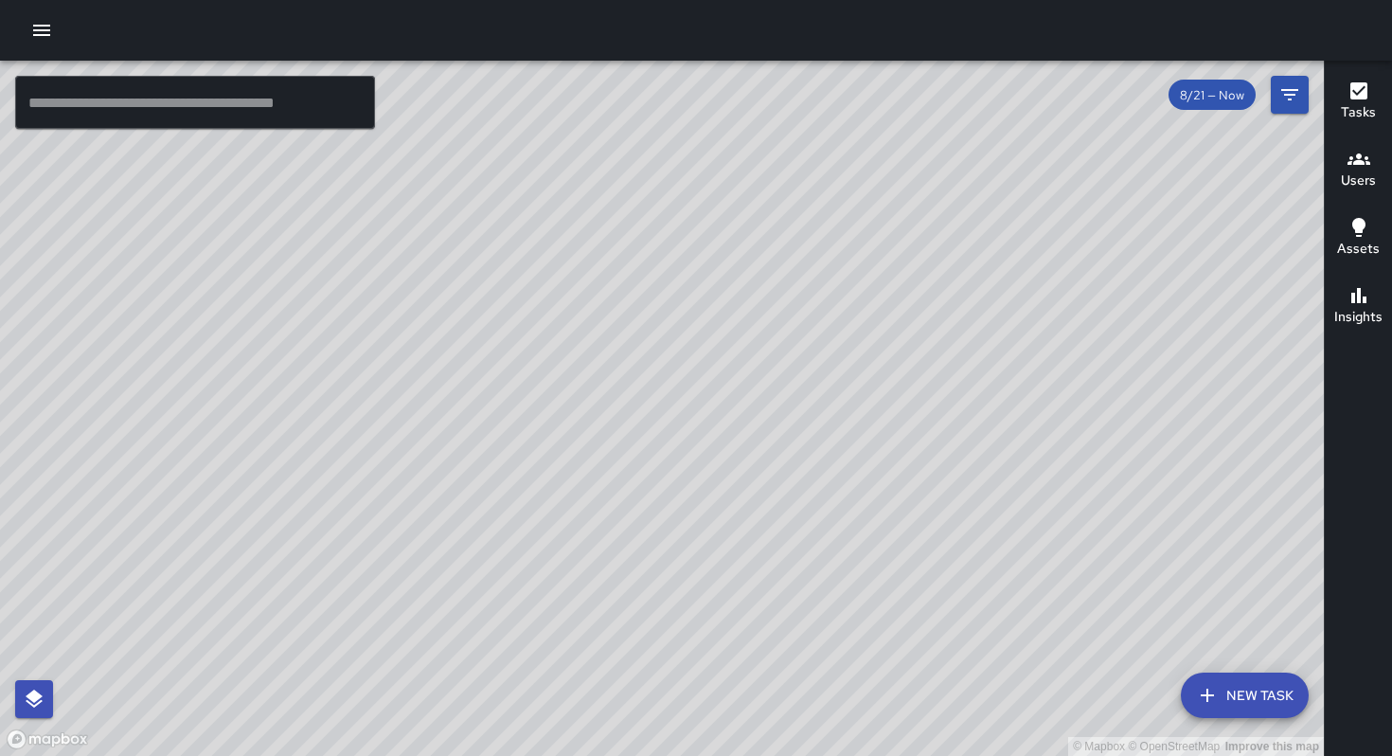
drag, startPoint x: 517, startPoint y: 548, endPoint x: 511, endPoint y: 502, distance: 46.8
click at [513, 500] on div "© Mapbox © OpenStreetMap Improve this map" at bounding box center [662, 408] width 1324 height 695
click at [510, 501] on div "© Mapbox © OpenStreetMap Improve this map" at bounding box center [662, 408] width 1324 height 695
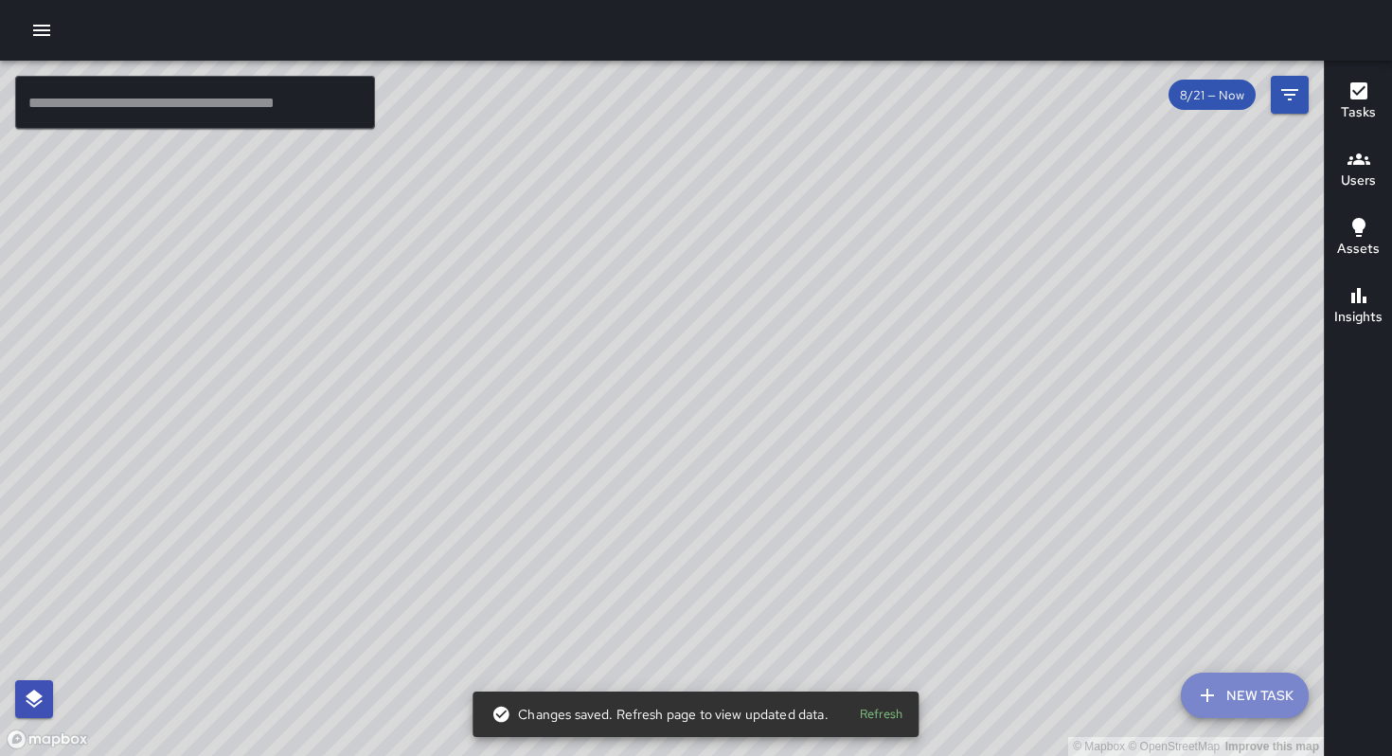
click at [1215, 684] on icon "button" at bounding box center [1207, 695] width 23 height 23
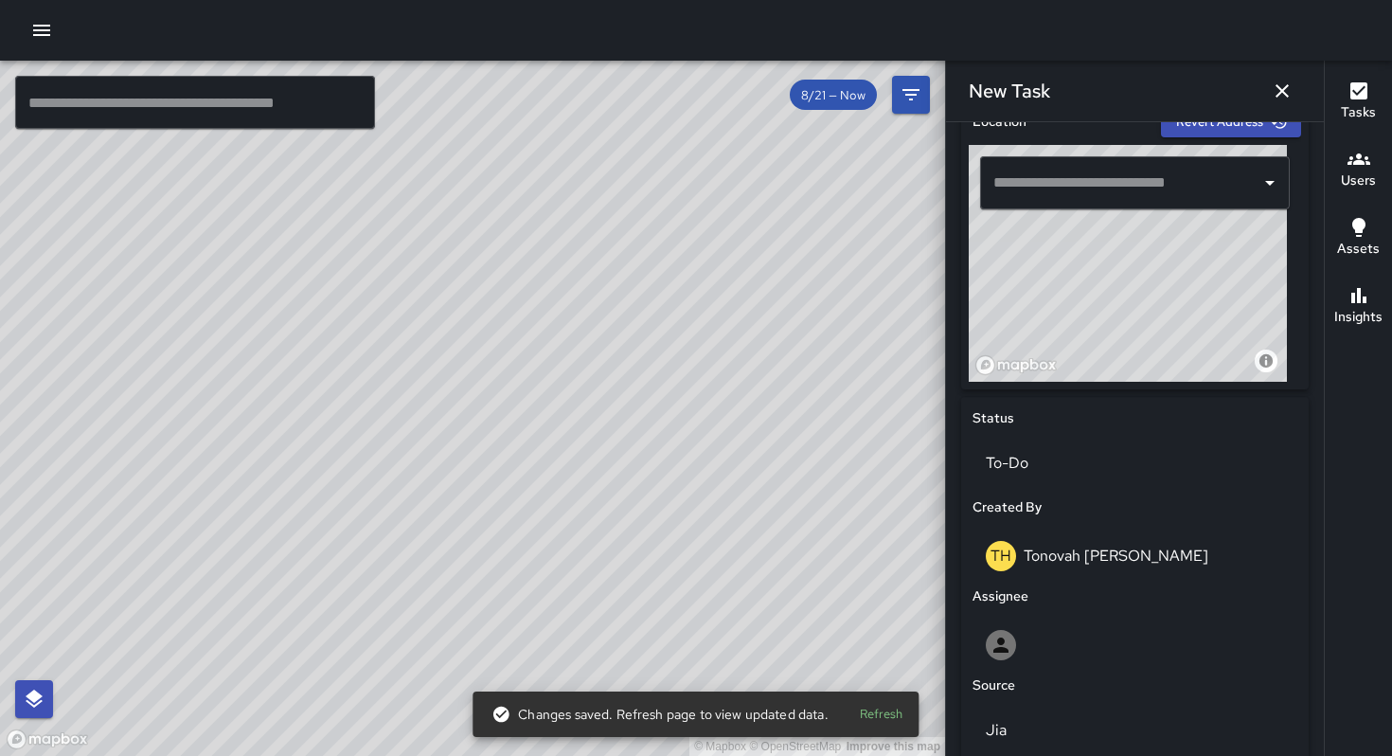
scroll to position [614, 0]
drag, startPoint x: 1151, startPoint y: 300, endPoint x: 1027, endPoint y: 398, distance: 157.8
click at [1027, 398] on div "Location Revert Address © Mapbox © OpenStreetMap Improve this map ​ Status To-D…" at bounding box center [1135, 550] width 348 height 903
click at [1129, 269] on div "© Mapbox © OpenStreetMap Improve this map" at bounding box center [1128, 262] width 318 height 237
drag, startPoint x: 1121, startPoint y: 299, endPoint x: 1197, endPoint y: 179, distance: 142.2
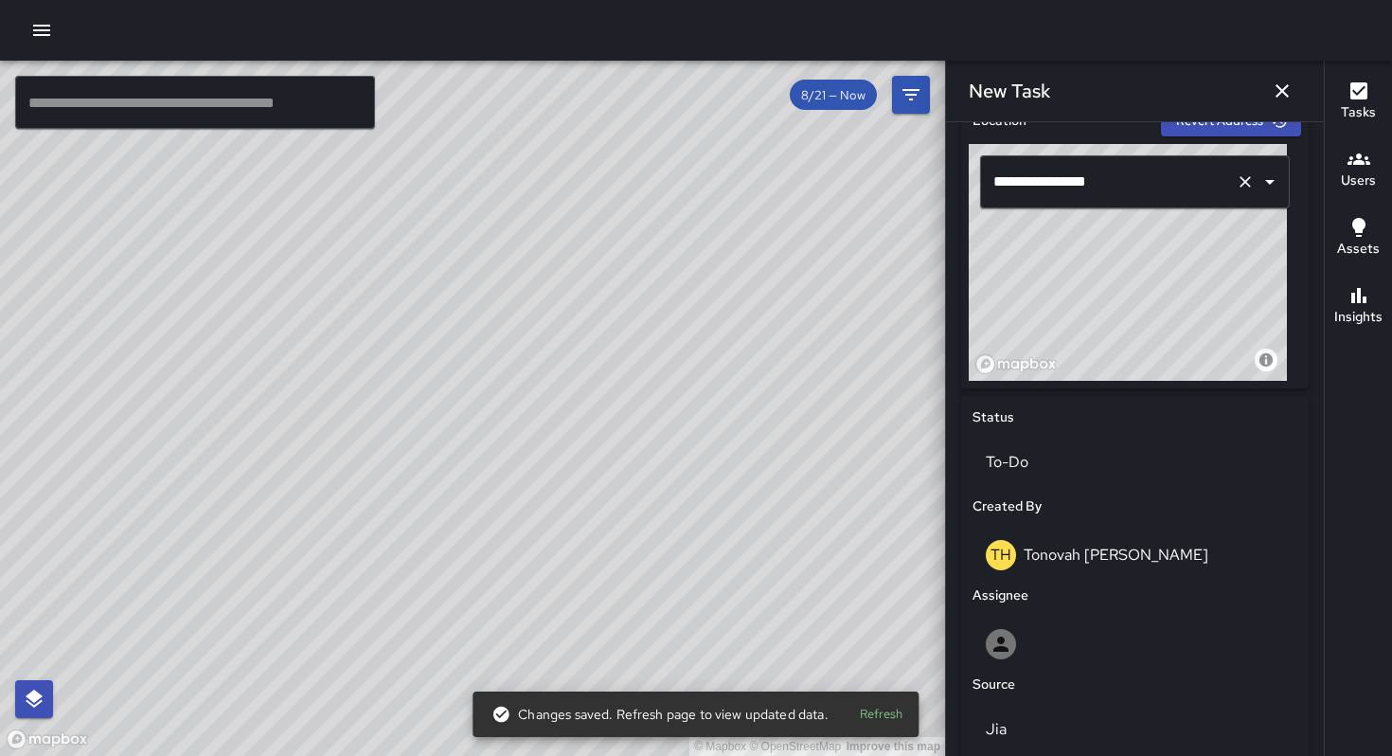
click at [1196, 178] on div "**********" at bounding box center [1135, 262] width 332 height 237
drag, startPoint x: 1173, startPoint y: 273, endPoint x: 1180, endPoint y: 292, distance: 20.4
click at [1191, 200] on div "**********" at bounding box center [1135, 262] width 332 height 237
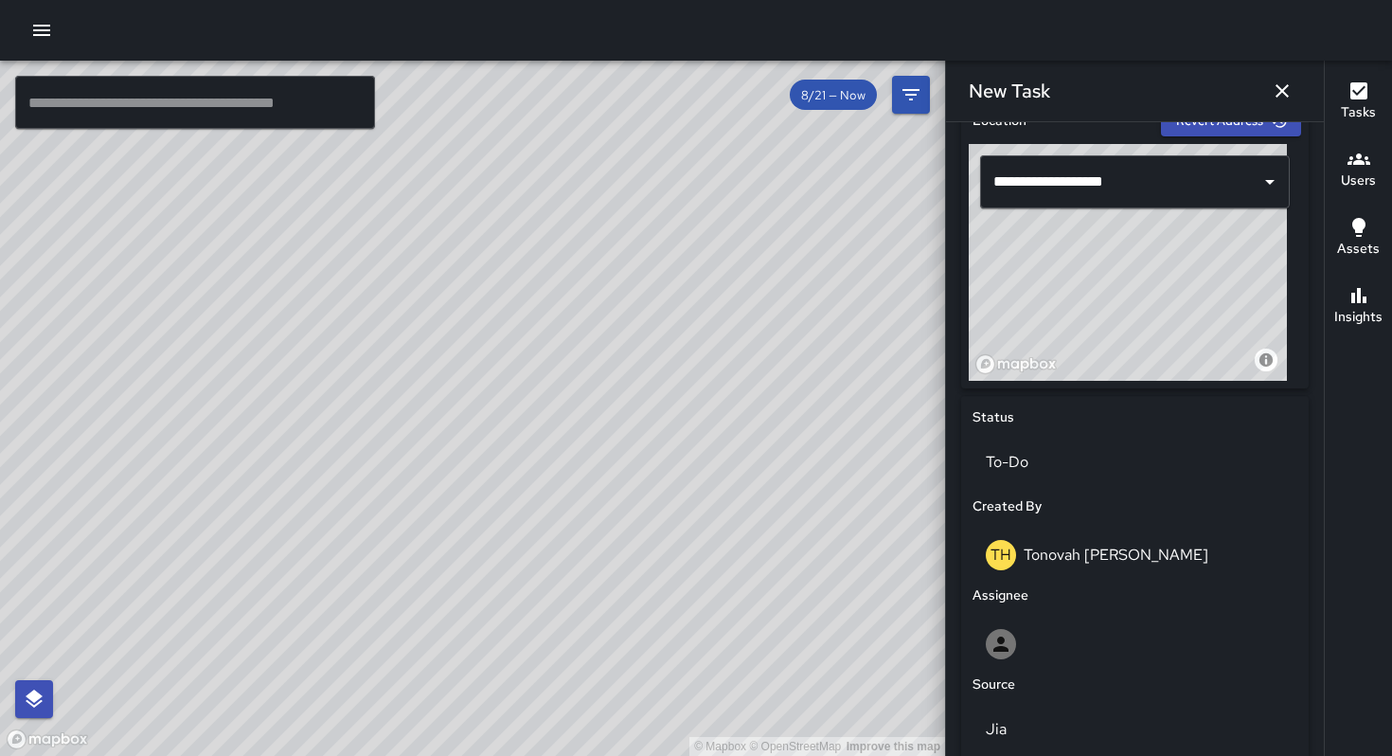
drag, startPoint x: 1164, startPoint y: 309, endPoint x: 1175, endPoint y: 267, distance: 43.2
click at [1174, 267] on div "© Mapbox © OpenStreetMap Improve this map" at bounding box center [1128, 262] width 318 height 237
drag, startPoint x: 1157, startPoint y: 348, endPoint x: 1178, endPoint y: 243, distance: 106.2
click at [1179, 236] on div "© Mapbox © OpenStreetMap Improve this map" at bounding box center [1128, 262] width 318 height 237
drag, startPoint x: 1177, startPoint y: 240, endPoint x: 1175, endPoint y: 260, distance: 20.0
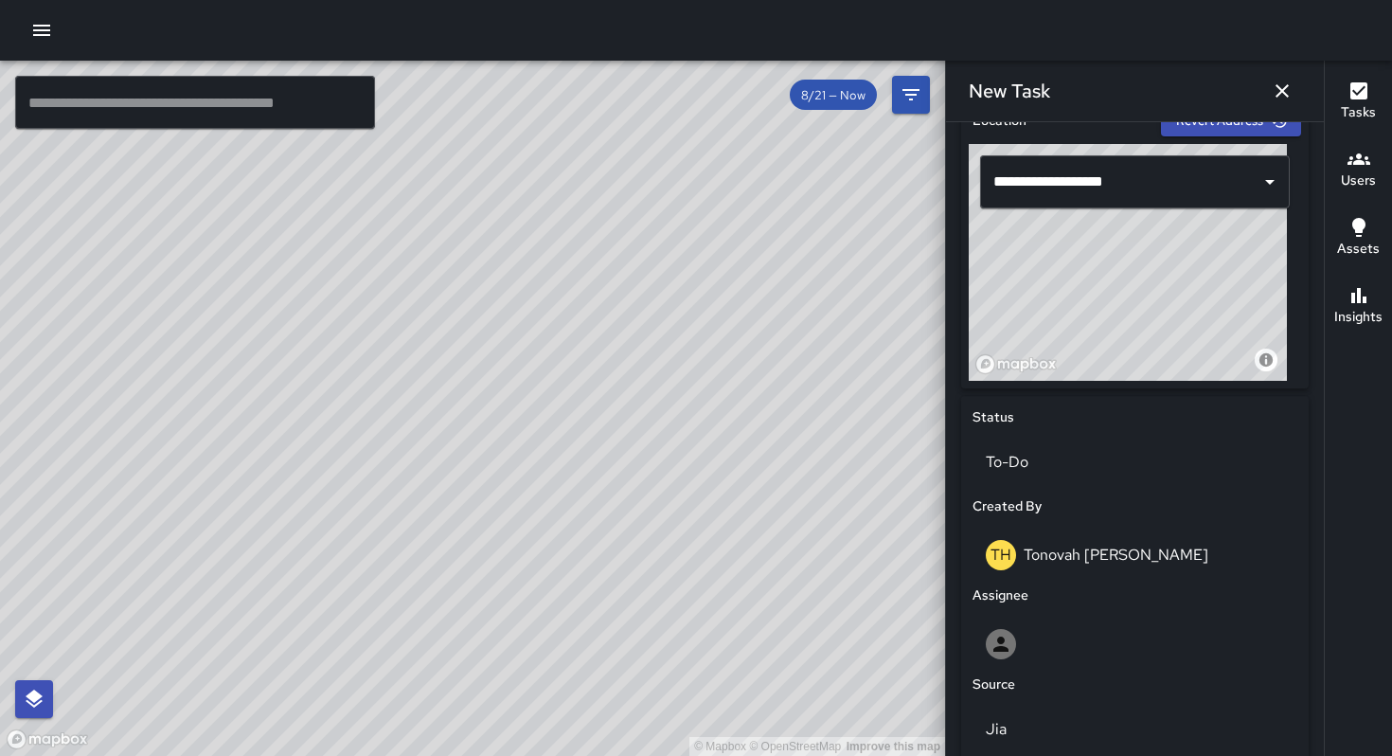
click at [1177, 238] on div "© Mapbox © OpenStreetMap Improve this map" at bounding box center [1128, 262] width 318 height 237
drag, startPoint x: 1173, startPoint y: 261, endPoint x: 958, endPoint y: 226, distance: 217.8
click at [958, 209] on div "**********" at bounding box center [1135, 551] width 363 height 918
drag, startPoint x: 996, startPoint y: 239, endPoint x: 985, endPoint y: 351, distance: 113.3
click at [985, 351] on div "© Mapbox © OpenStreetMap Improve this map" at bounding box center [1128, 262] width 318 height 237
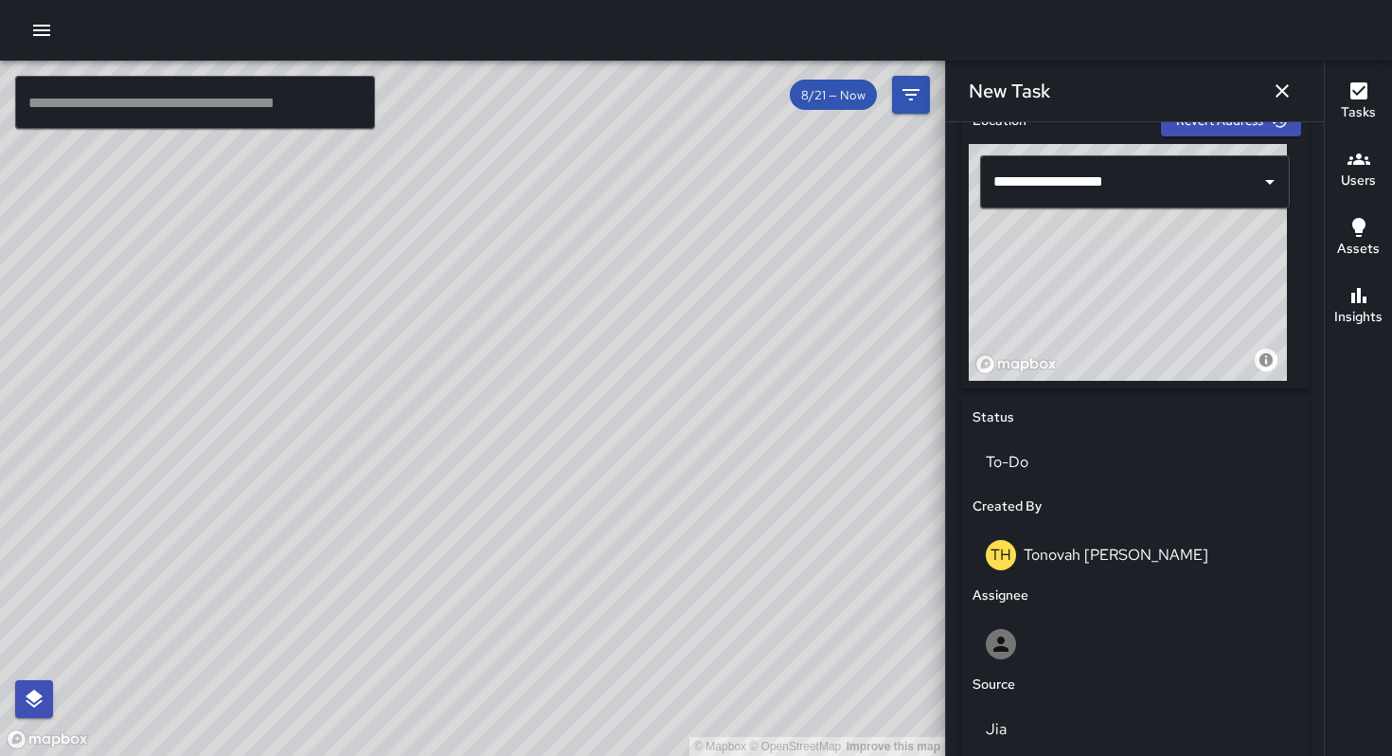
type input "**********"
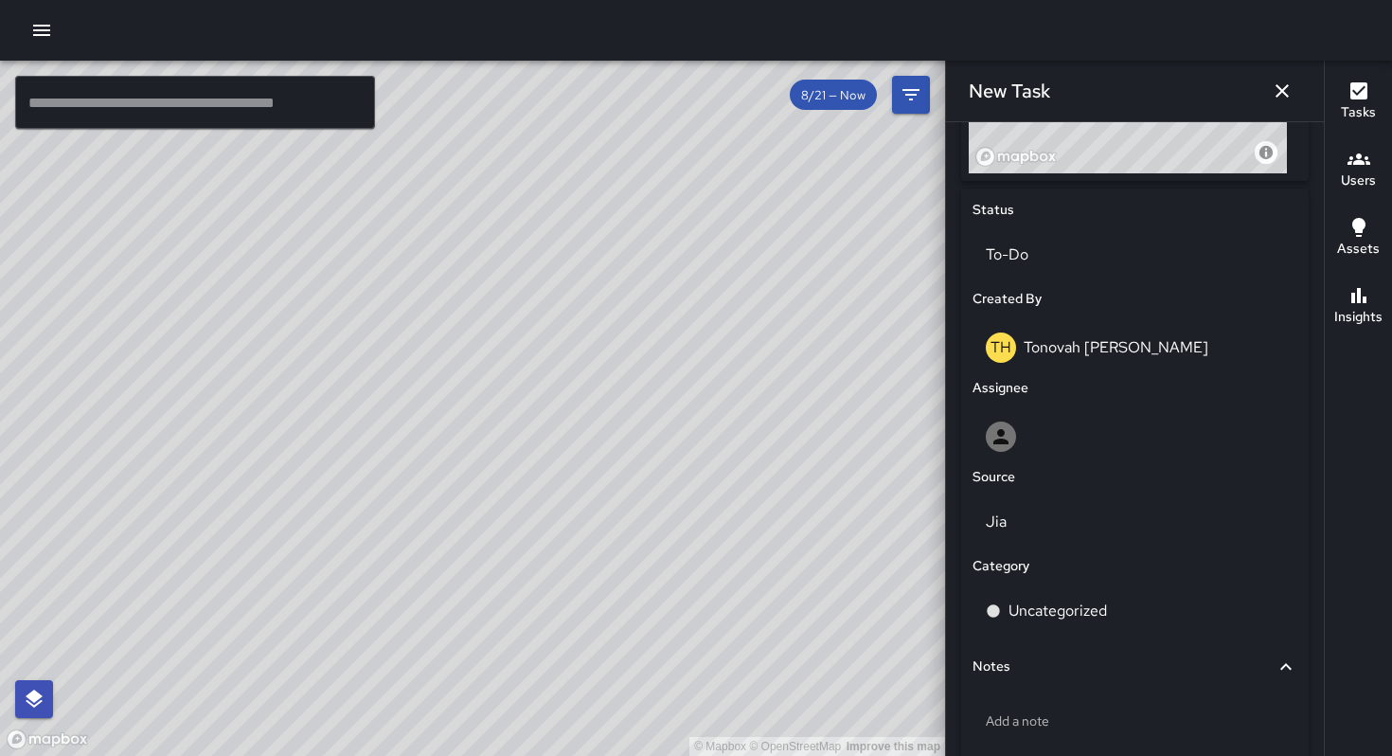
scroll to position [932, 0]
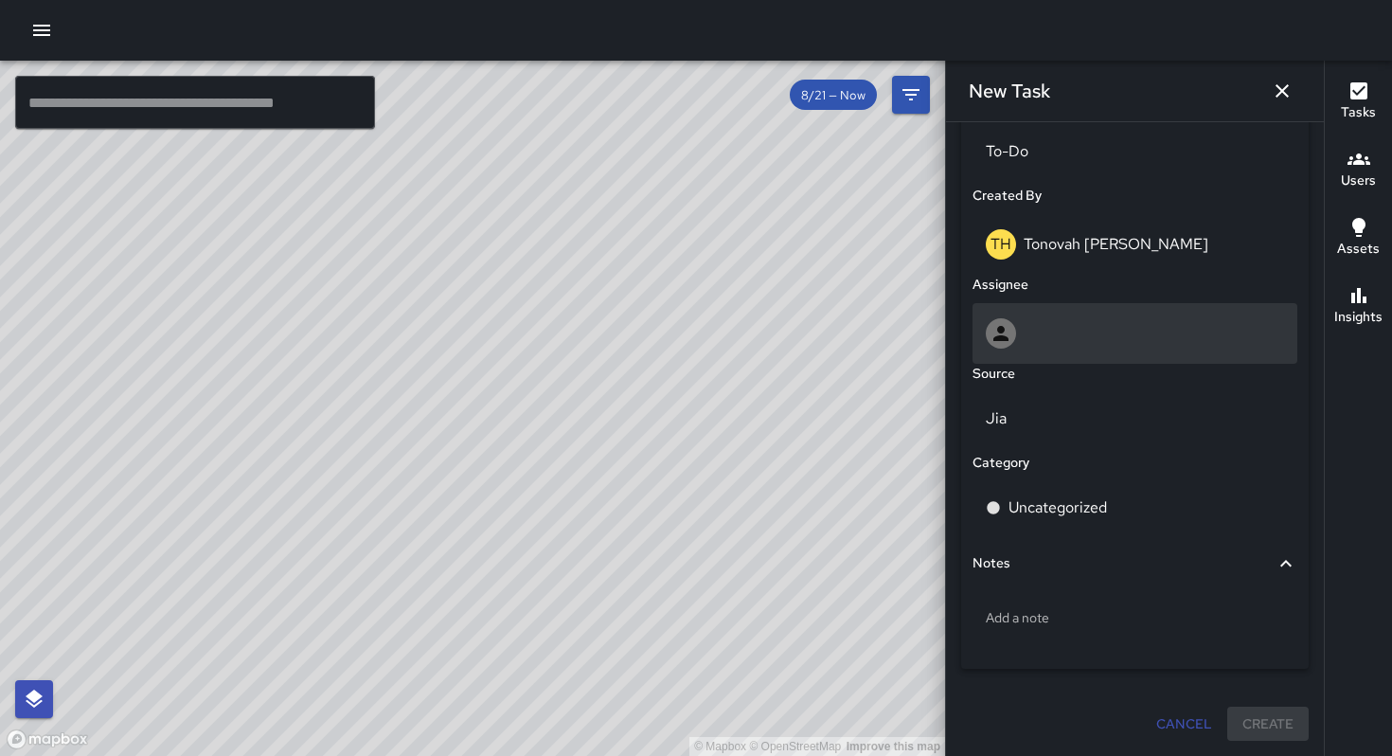
click at [1036, 331] on div at bounding box center [1135, 333] width 298 height 30
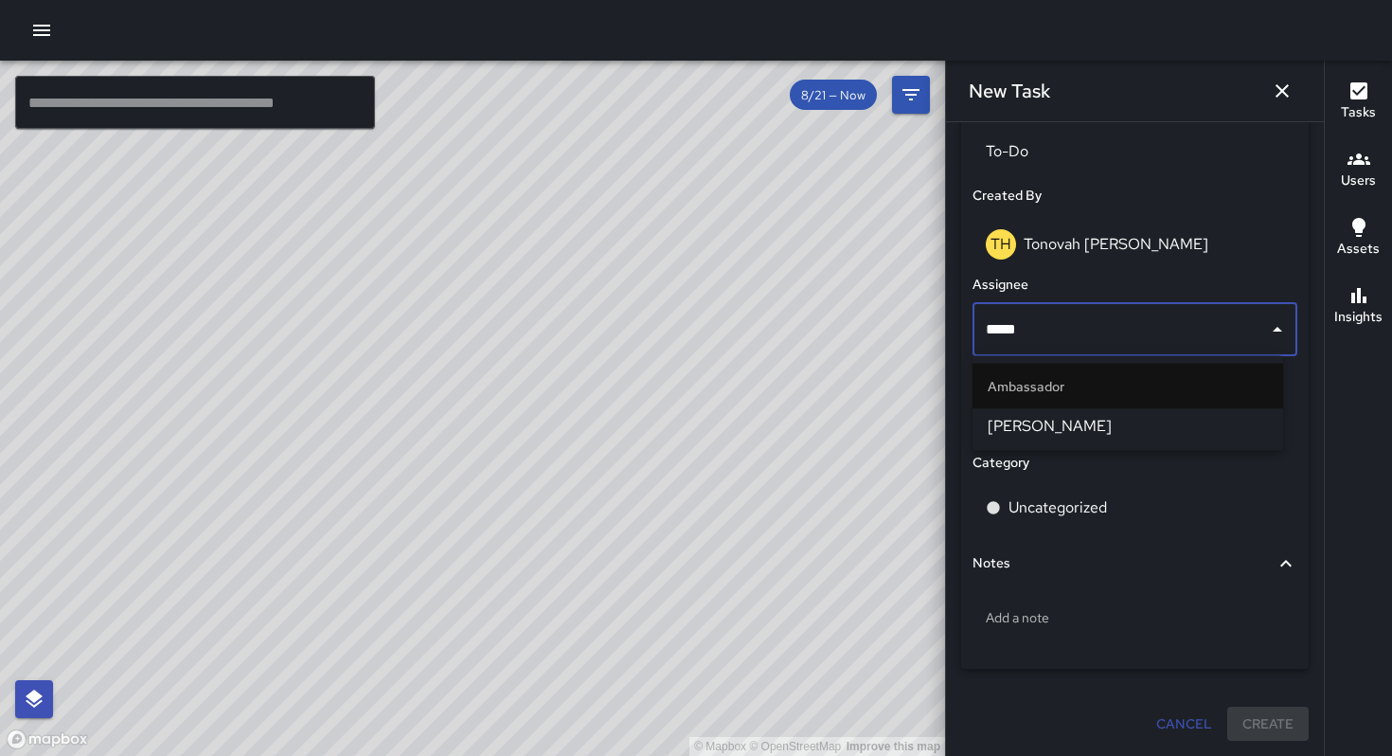
type input "******"
click at [1053, 441] on li "[PERSON_NAME]" at bounding box center [1128, 426] width 311 height 34
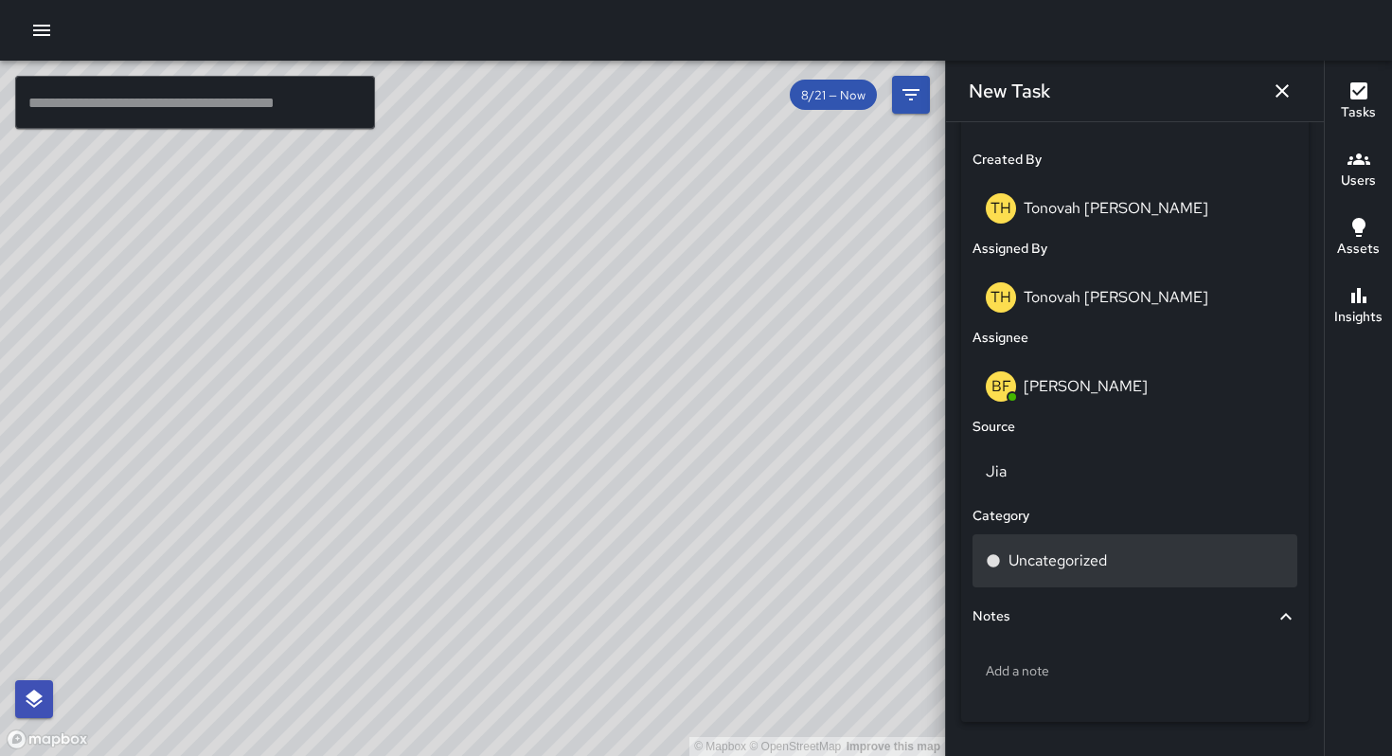
scroll to position [1021, 0]
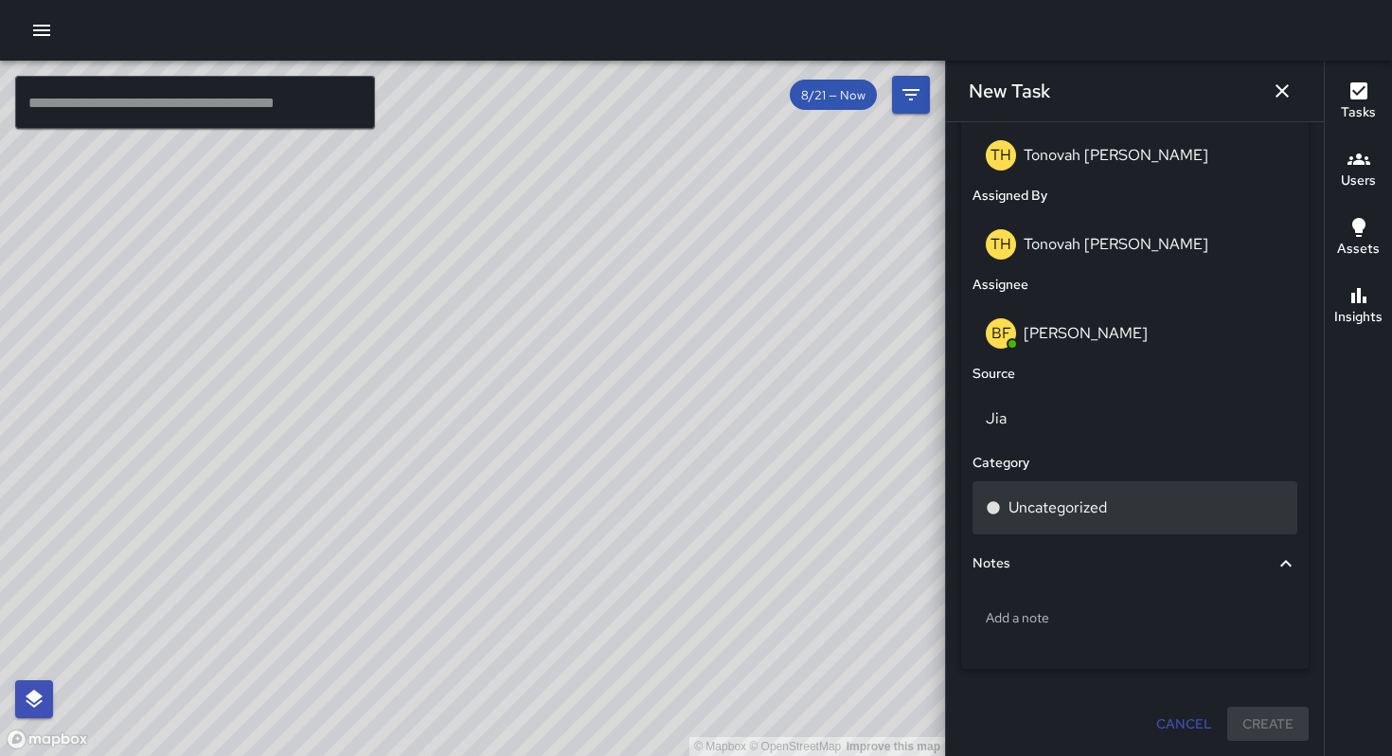
click at [1087, 518] on div "Uncategorized" at bounding box center [1135, 507] width 325 height 53
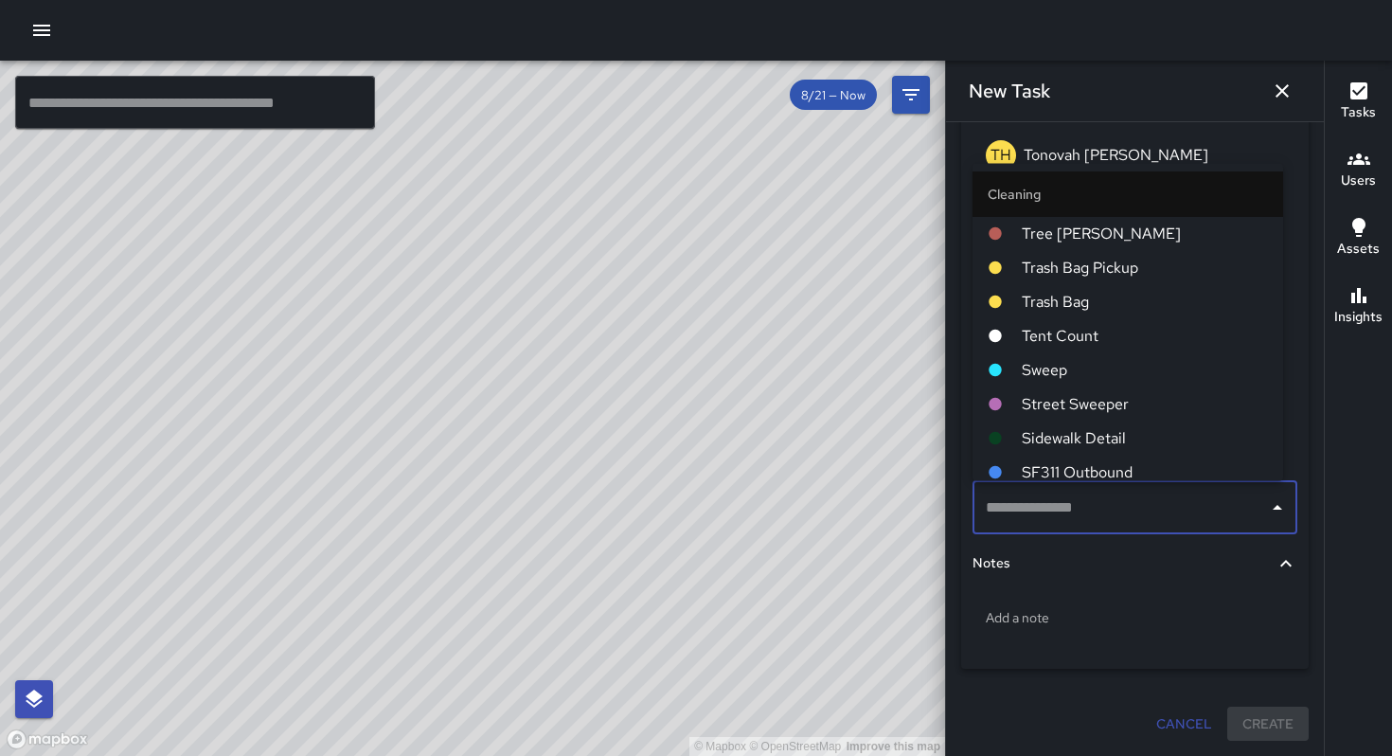
click at [1071, 374] on span "Sweep" at bounding box center [1145, 369] width 246 height 23
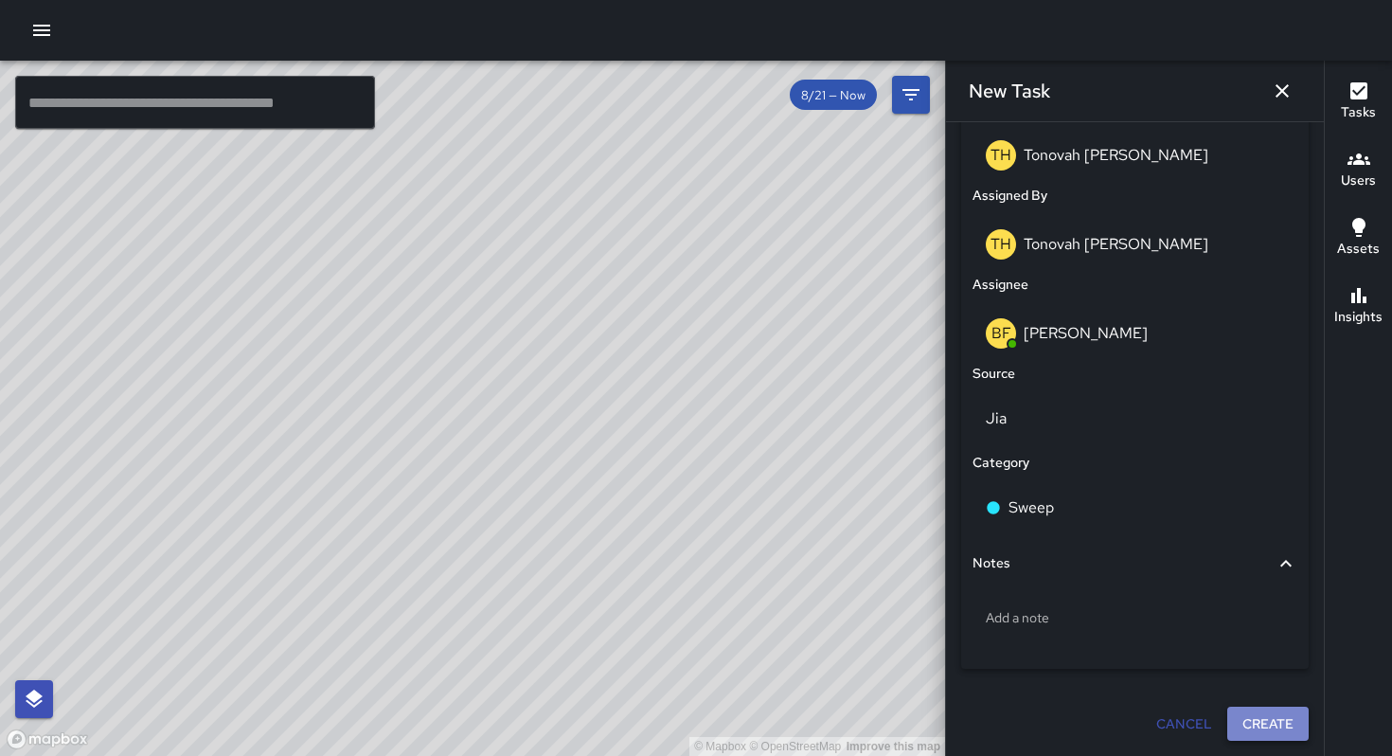
click at [1238, 722] on button "Create" at bounding box center [1267, 724] width 81 height 35
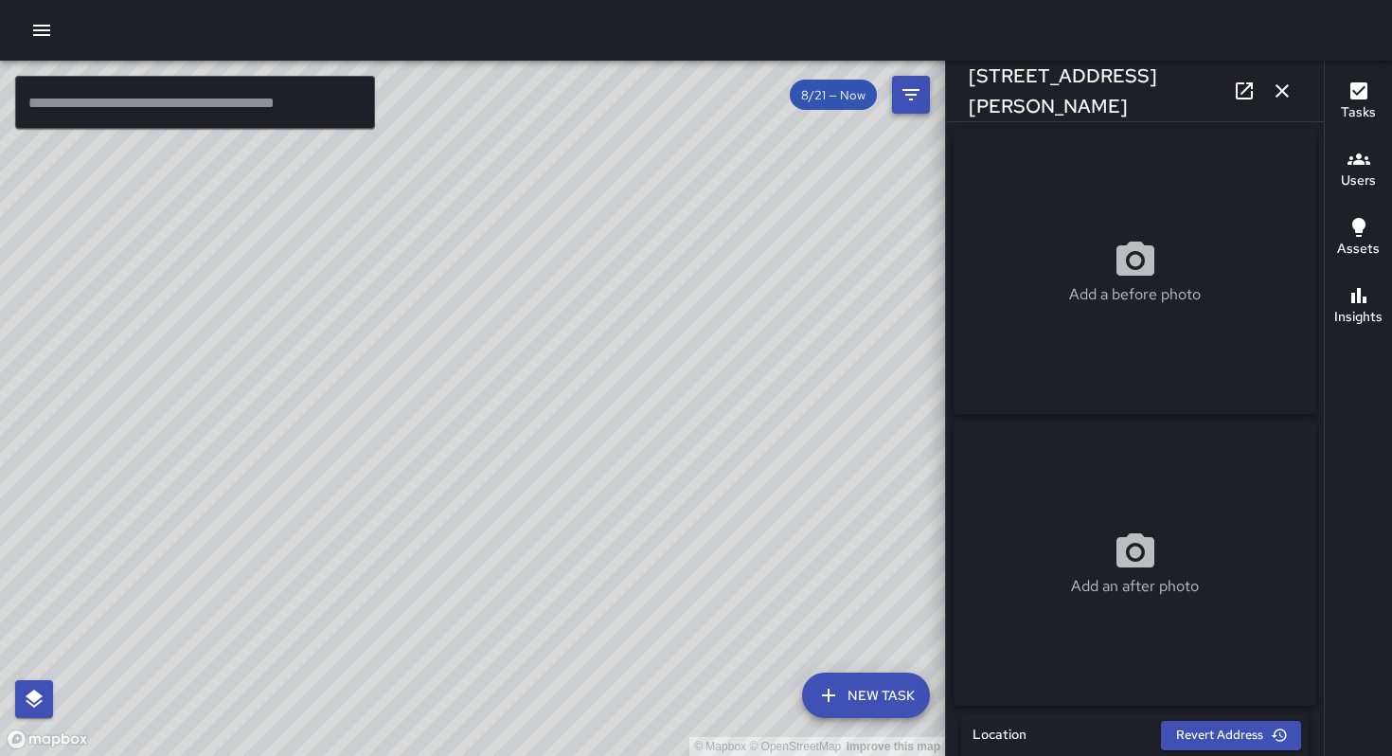
click at [1298, 87] on button "button" at bounding box center [1282, 91] width 38 height 38
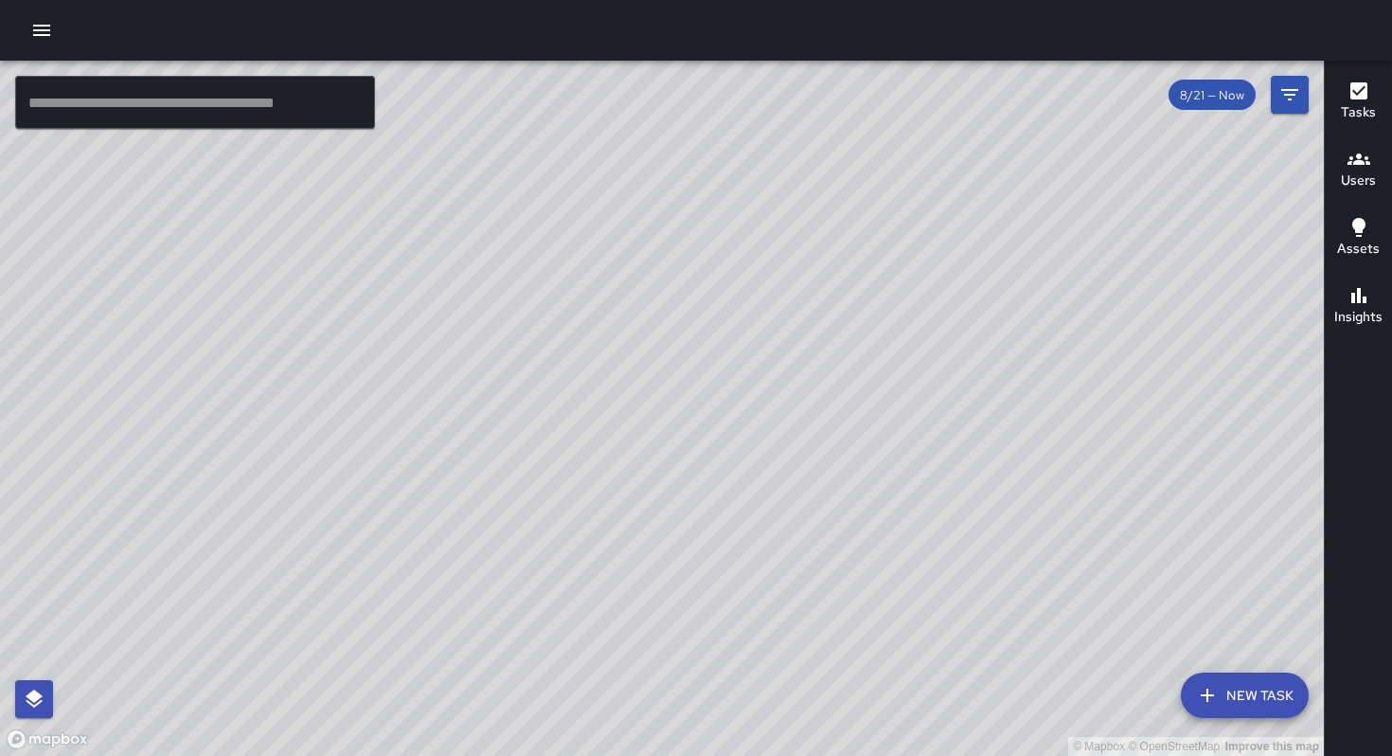
drag, startPoint x: 508, startPoint y: 305, endPoint x: 731, endPoint y: 301, distance: 223.5
click at [731, 301] on div "© Mapbox © OpenStreetMap Improve this map" at bounding box center [662, 408] width 1324 height 695
drag, startPoint x: 698, startPoint y: 351, endPoint x: 736, endPoint y: 303, distance: 61.4
click at [741, 288] on div "© Mapbox © OpenStreetMap Improve this map" at bounding box center [662, 408] width 1324 height 695
drag, startPoint x: 850, startPoint y: 445, endPoint x: 716, endPoint y: 257, distance: 231.5
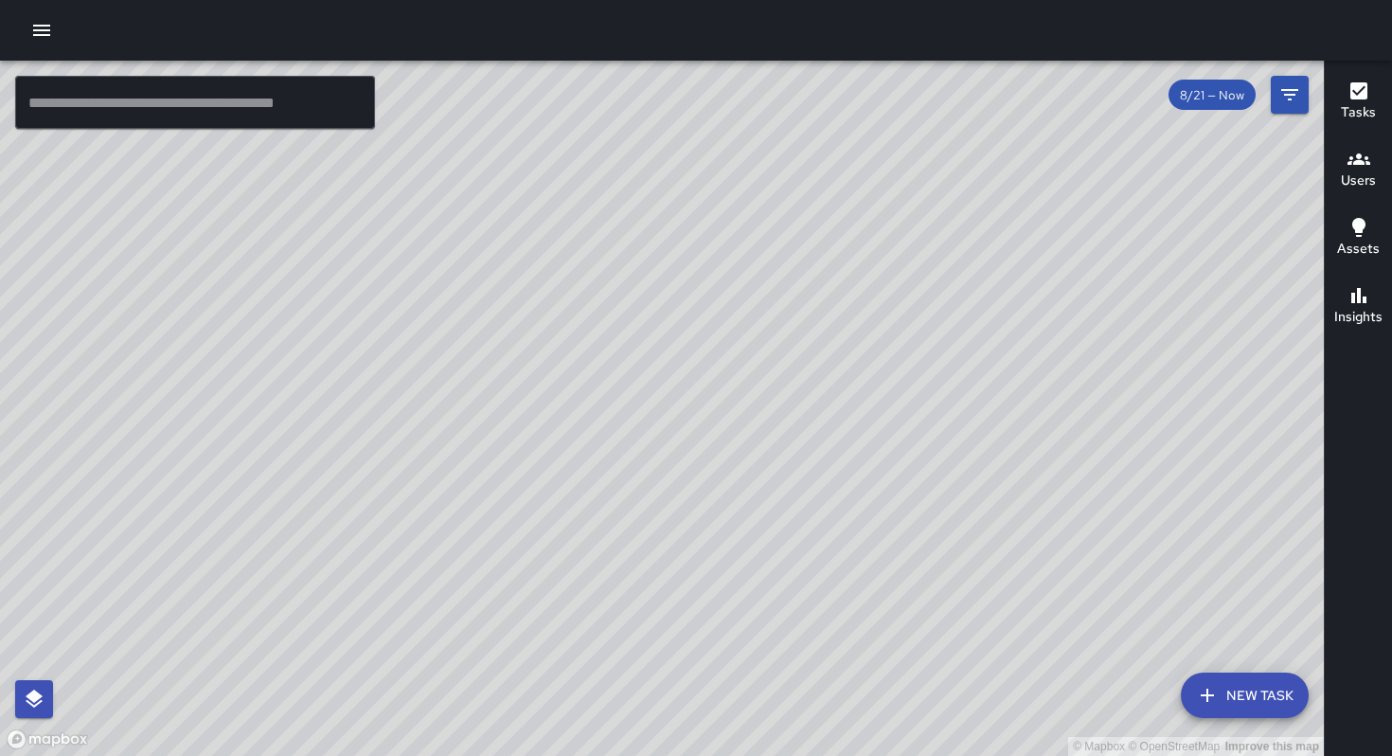
click at [716, 257] on div "© Mapbox © OpenStreetMap Improve this map" at bounding box center [662, 408] width 1324 height 695
drag, startPoint x: 792, startPoint y: 343, endPoint x: 739, endPoint y: 294, distance: 72.4
click at [739, 293] on div "© Mapbox © OpenStreetMap Improve this map" at bounding box center [662, 408] width 1324 height 695
drag, startPoint x: 802, startPoint y: 363, endPoint x: 795, endPoint y: 267, distance: 96.0
click at [795, 267] on div "© Mapbox © OpenStreetMap Improve this map" at bounding box center [662, 408] width 1324 height 695
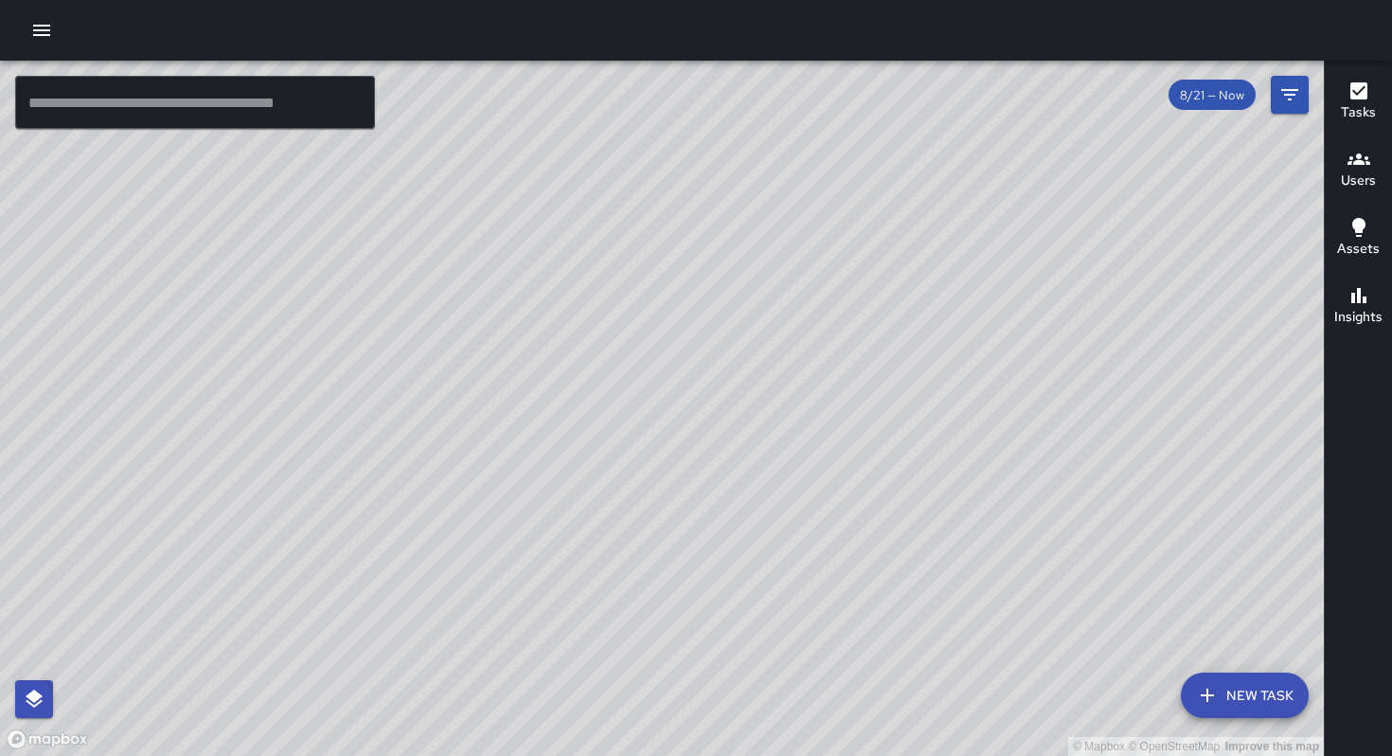
drag, startPoint x: 682, startPoint y: 367, endPoint x: 679, endPoint y: 331, distance: 36.1
click at [679, 331] on div "© Mapbox © OpenStreetMap Improve this map" at bounding box center [662, 408] width 1324 height 695
click at [622, 357] on div "© Mapbox © OpenStreetMap Improve this map" at bounding box center [662, 408] width 1324 height 695
click at [622, 365] on div "© Mapbox © OpenStreetMap Improve this map" at bounding box center [662, 408] width 1324 height 695
drag, startPoint x: 1233, startPoint y: 700, endPoint x: 1217, endPoint y: 694, distance: 17.1
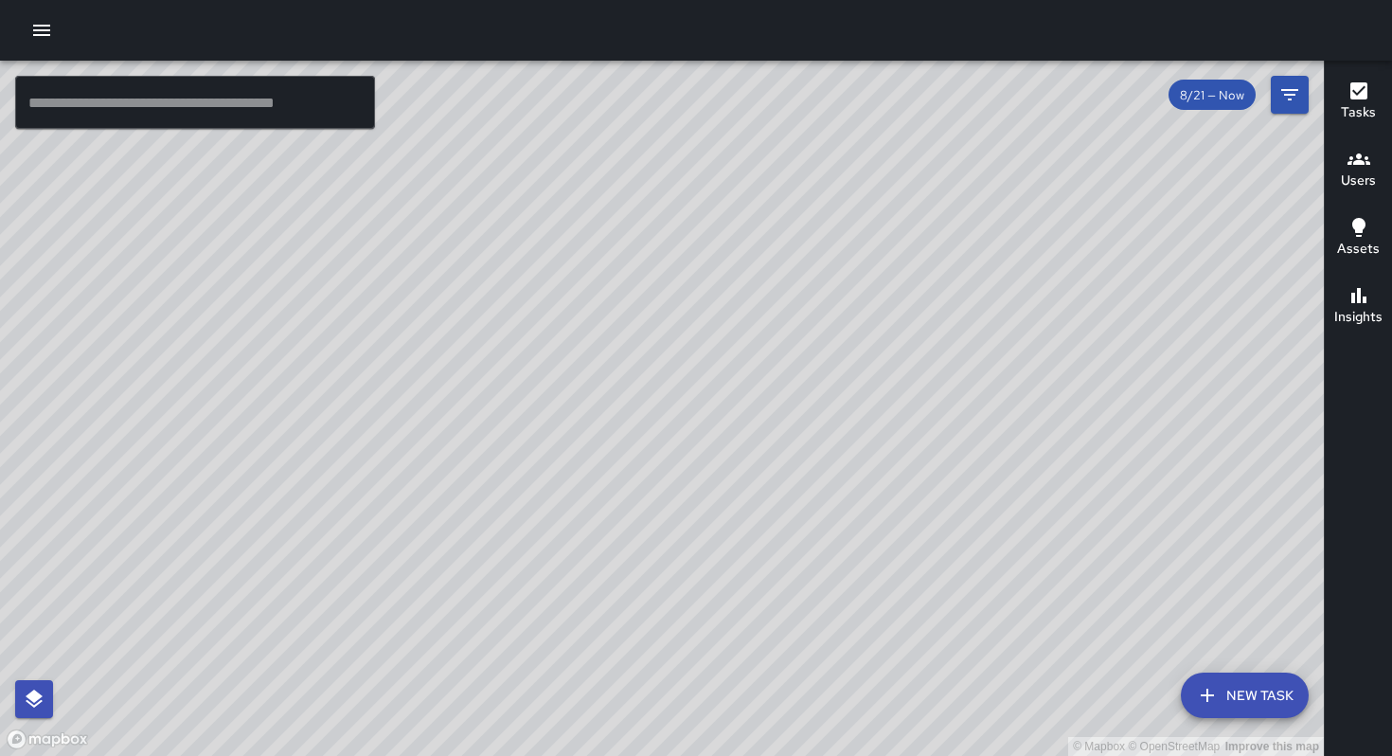
click at [1232, 700] on button "New Task" at bounding box center [1245, 694] width 128 height 45
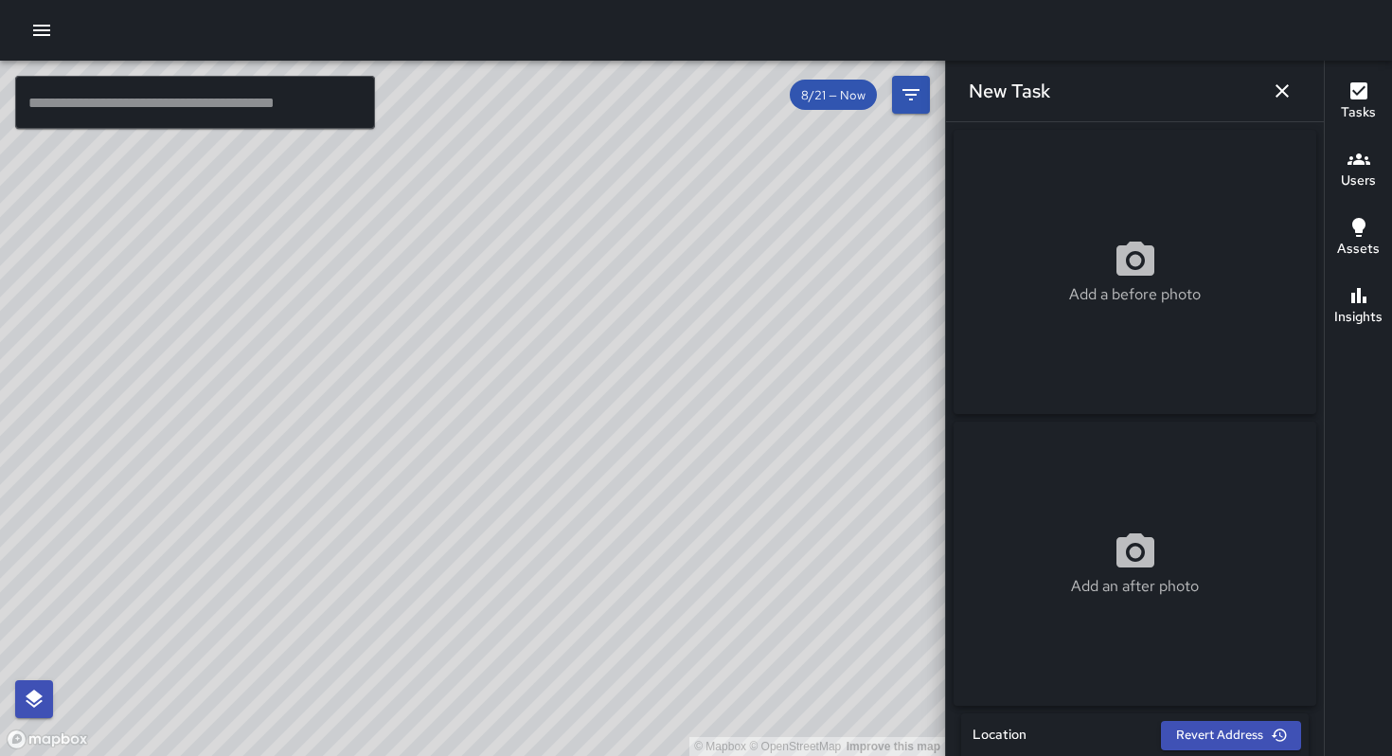
click at [1113, 252] on icon at bounding box center [1135, 260] width 45 height 45
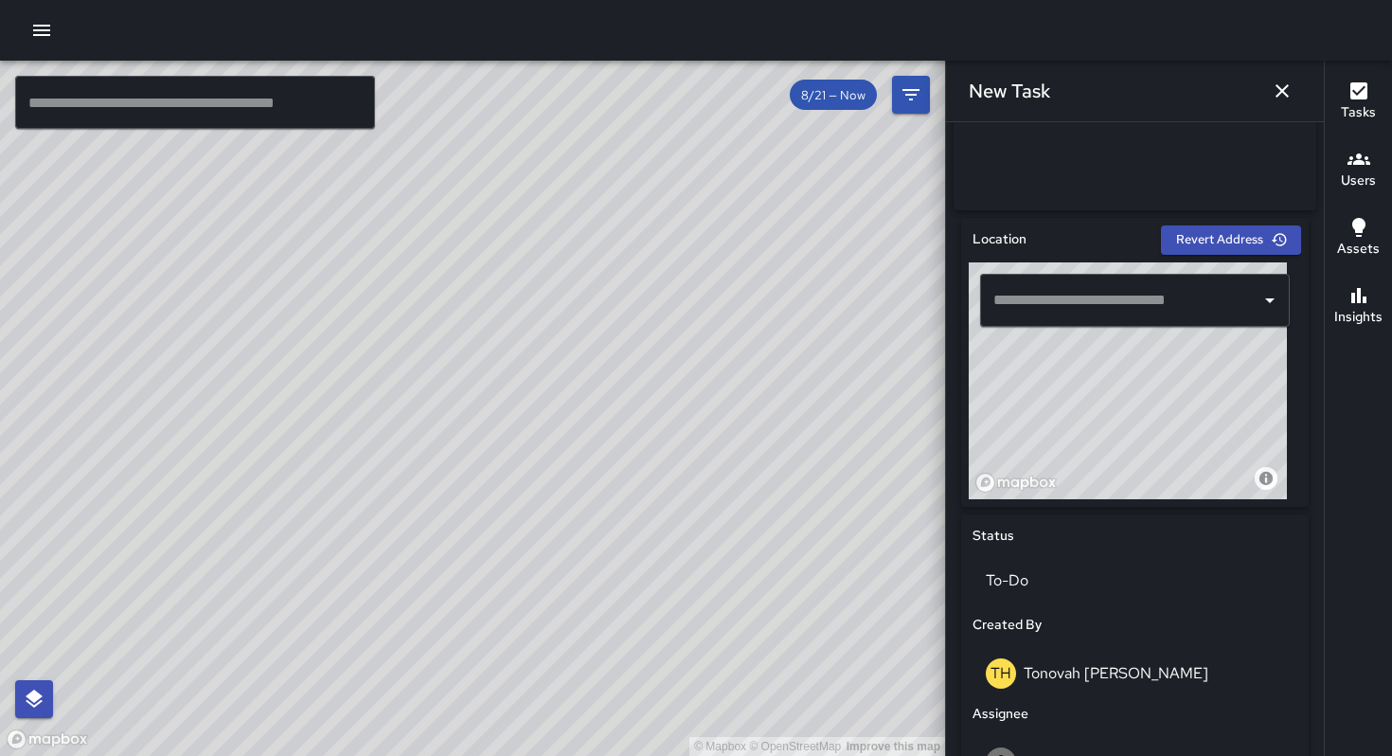
scroll to position [532, 0]
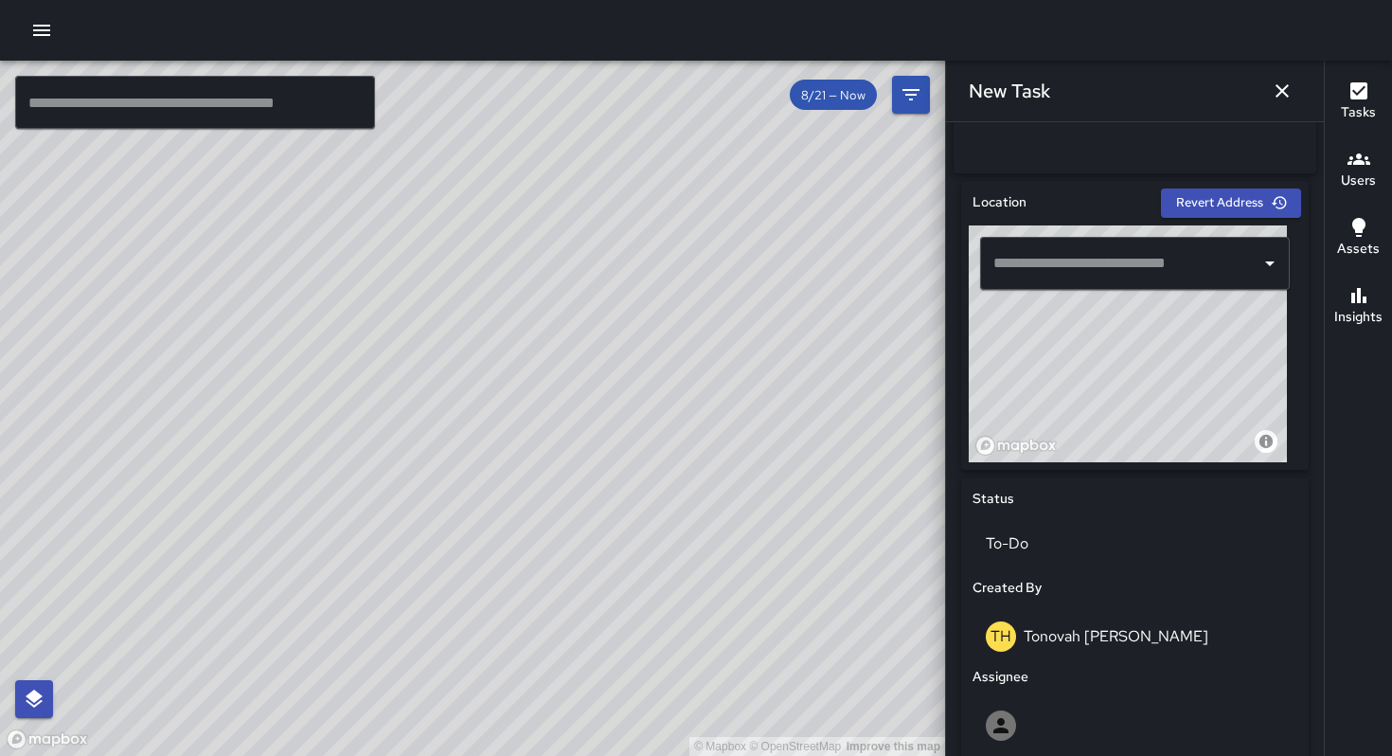
drag, startPoint x: 1119, startPoint y: 416, endPoint x: 988, endPoint y: 456, distance: 137.5
click at [986, 462] on div "© Mapbox © OpenStreetMap Improve this map" at bounding box center [1128, 343] width 318 height 237
click at [1100, 389] on div "© Mapbox © OpenStreetMap Improve this map" at bounding box center [1128, 343] width 318 height 237
type input "**********"
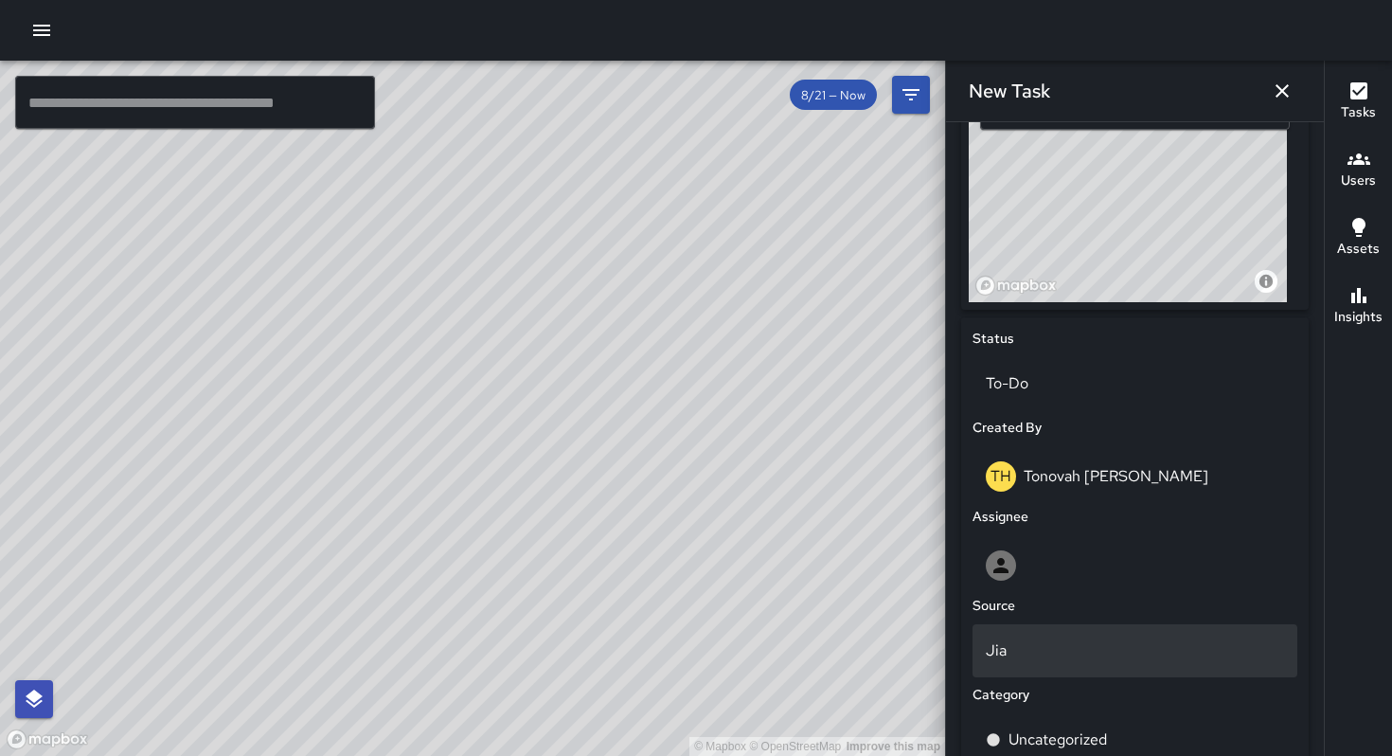
scroll to position [814, 0]
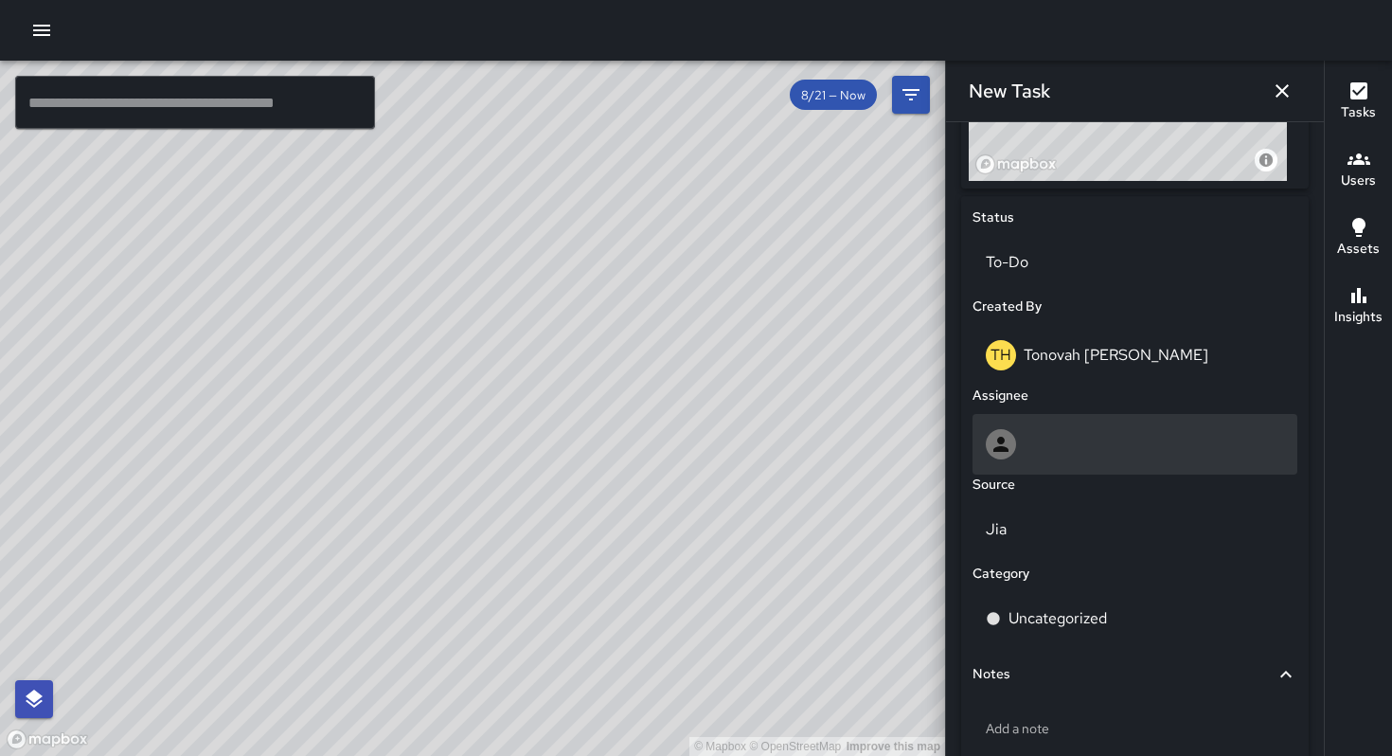
click at [1075, 452] on div at bounding box center [1135, 444] width 298 height 30
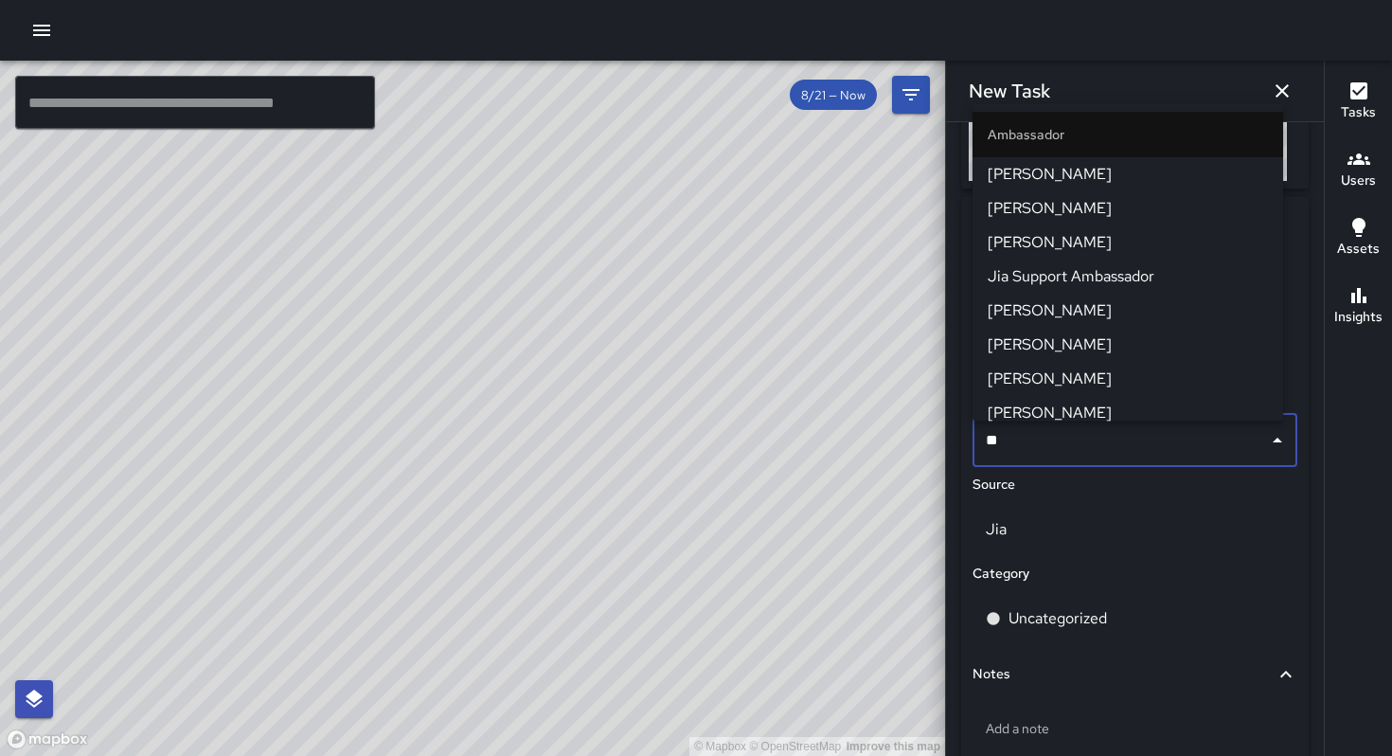
type input "***"
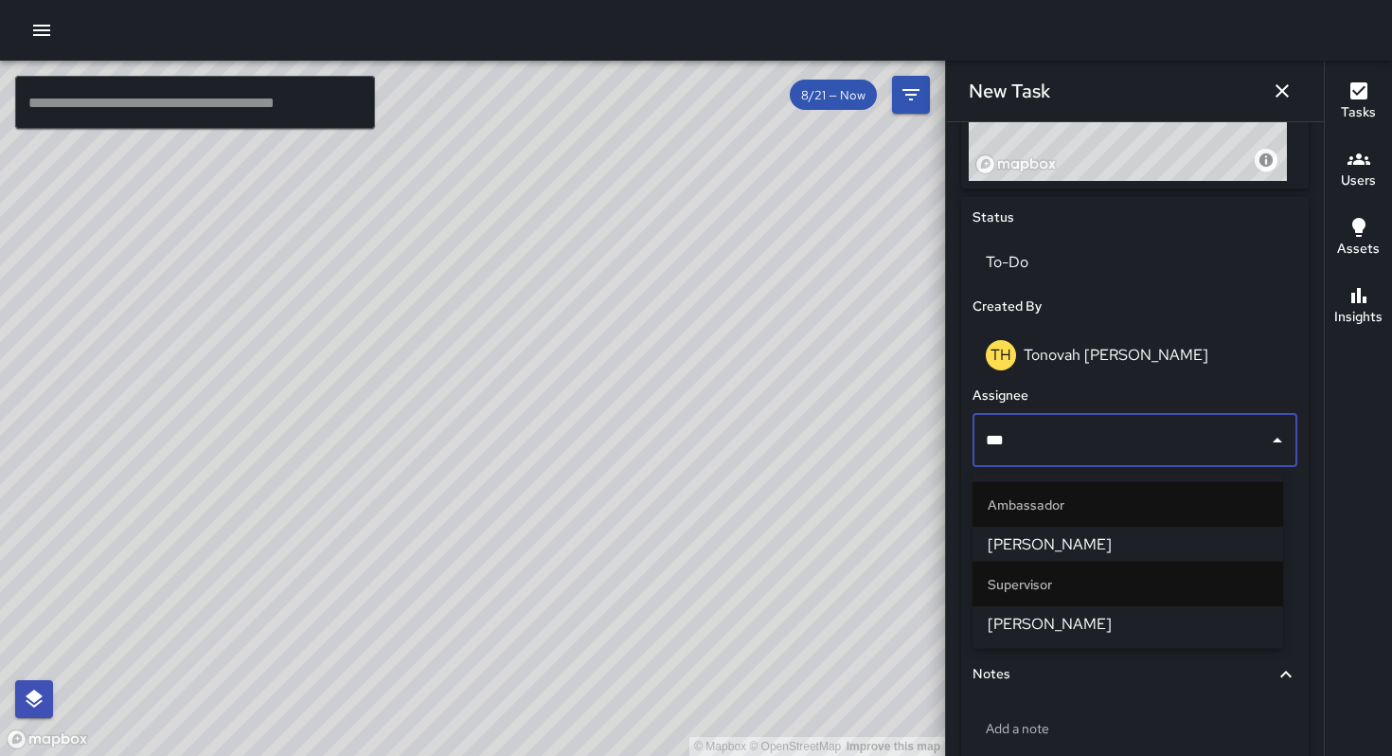
click at [1068, 544] on span "[PERSON_NAME]" at bounding box center [1128, 544] width 280 height 23
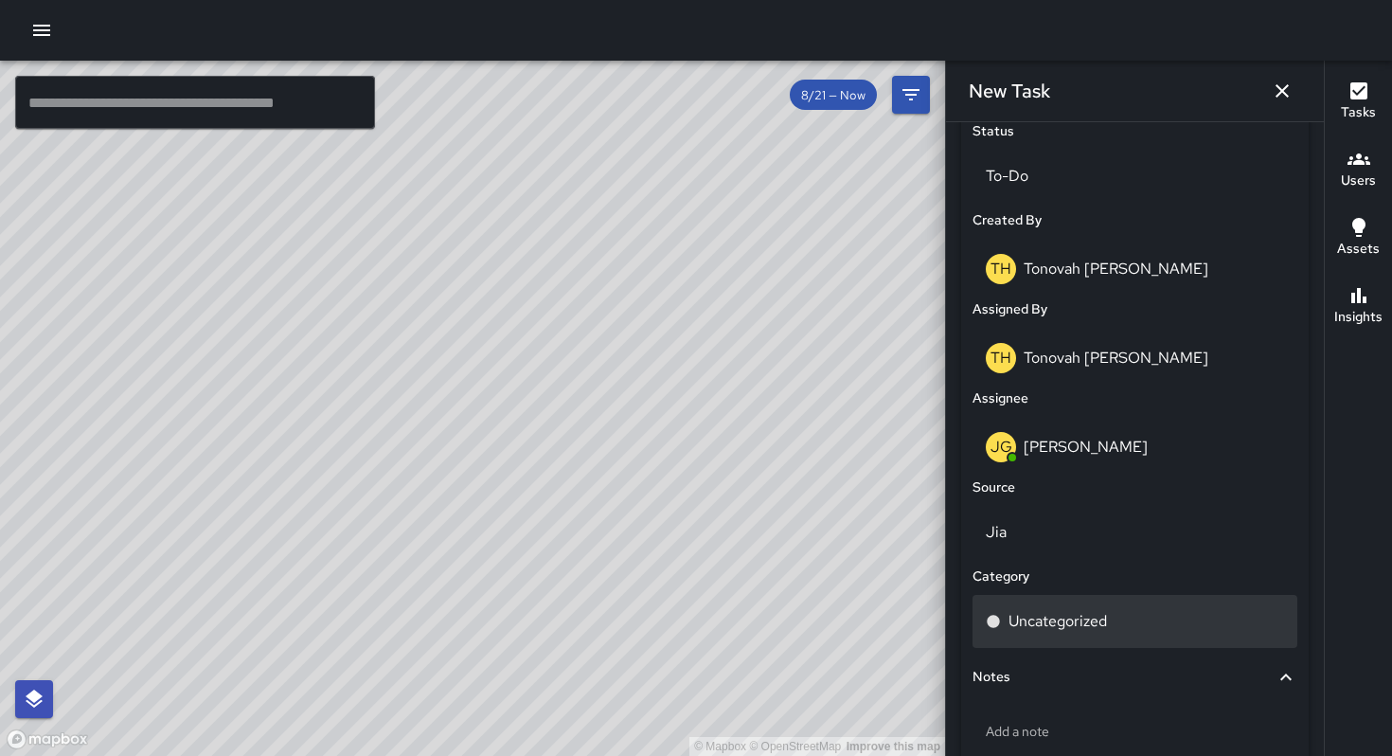
scroll to position [975, 0]
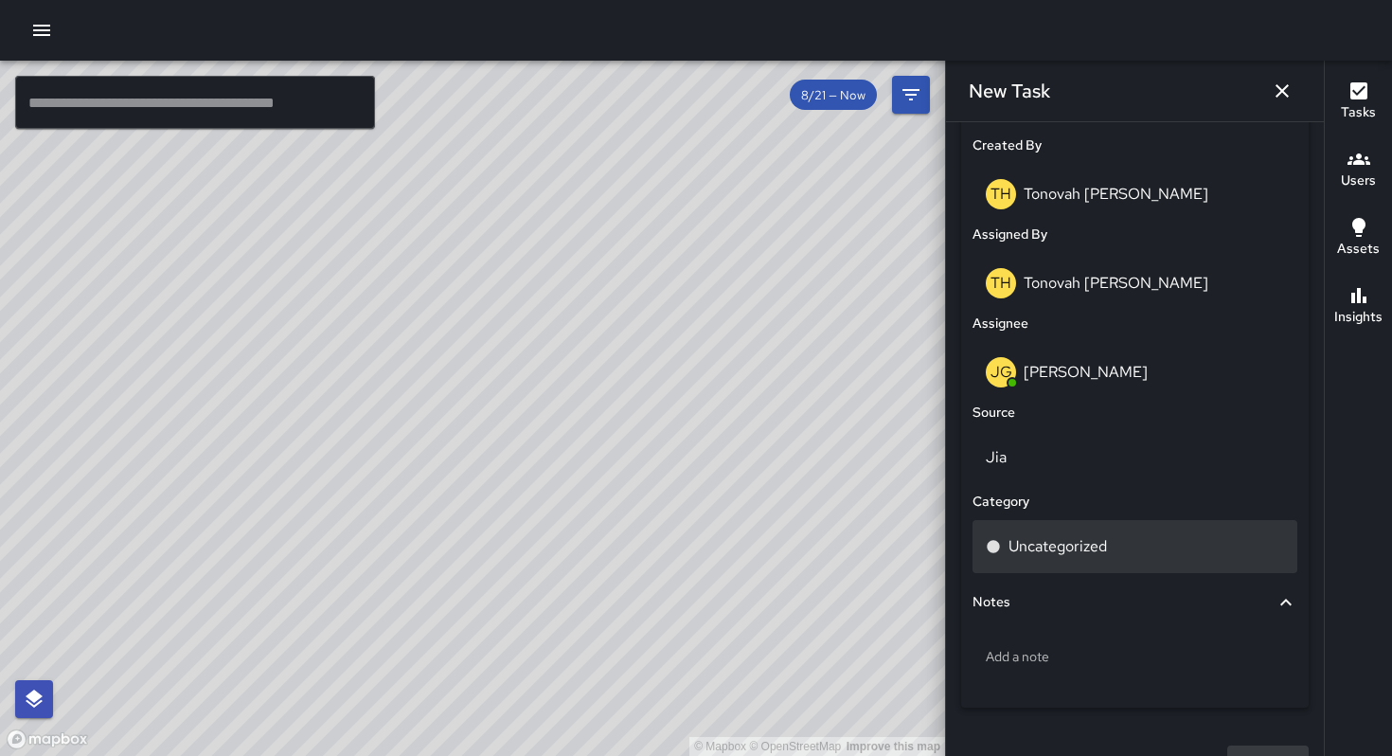
click at [1040, 546] on p "Uncategorized" at bounding box center [1058, 546] width 98 height 23
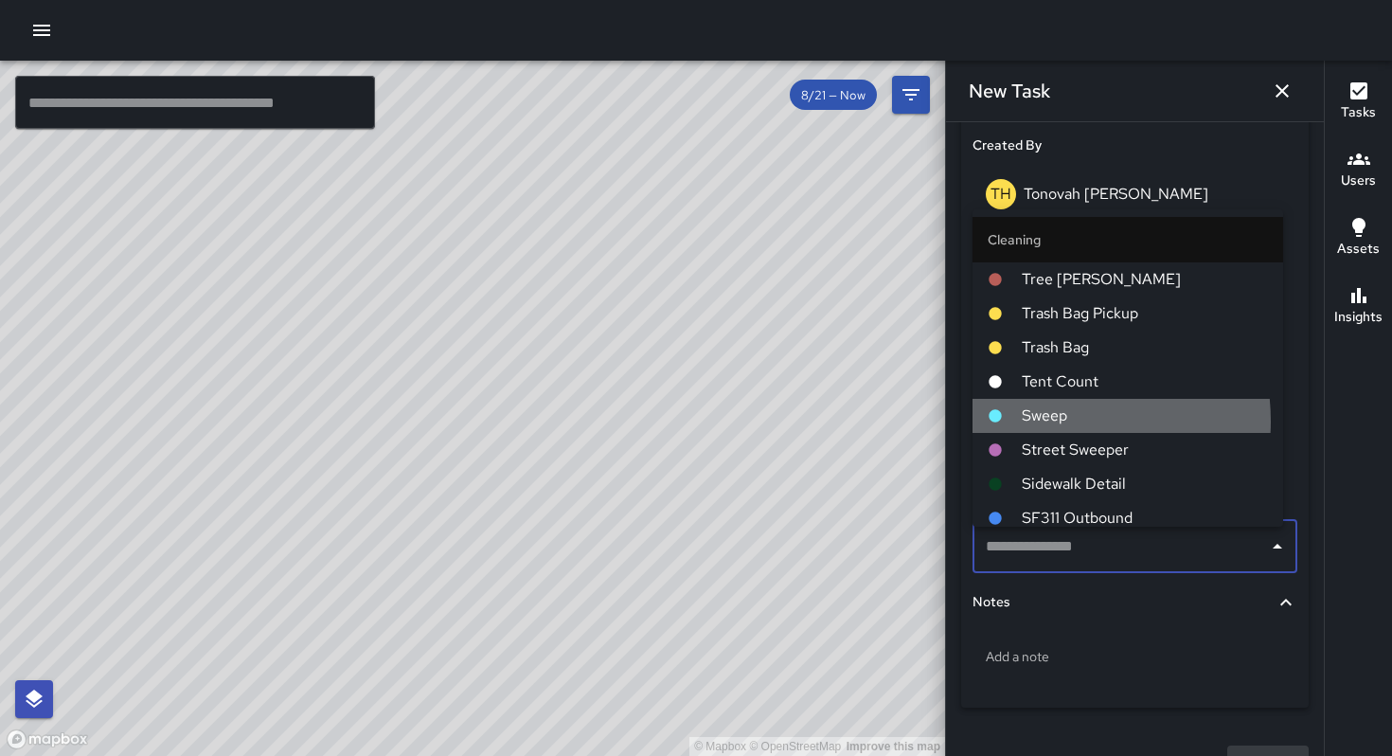
click at [1054, 421] on span "Sweep" at bounding box center [1145, 415] width 246 height 23
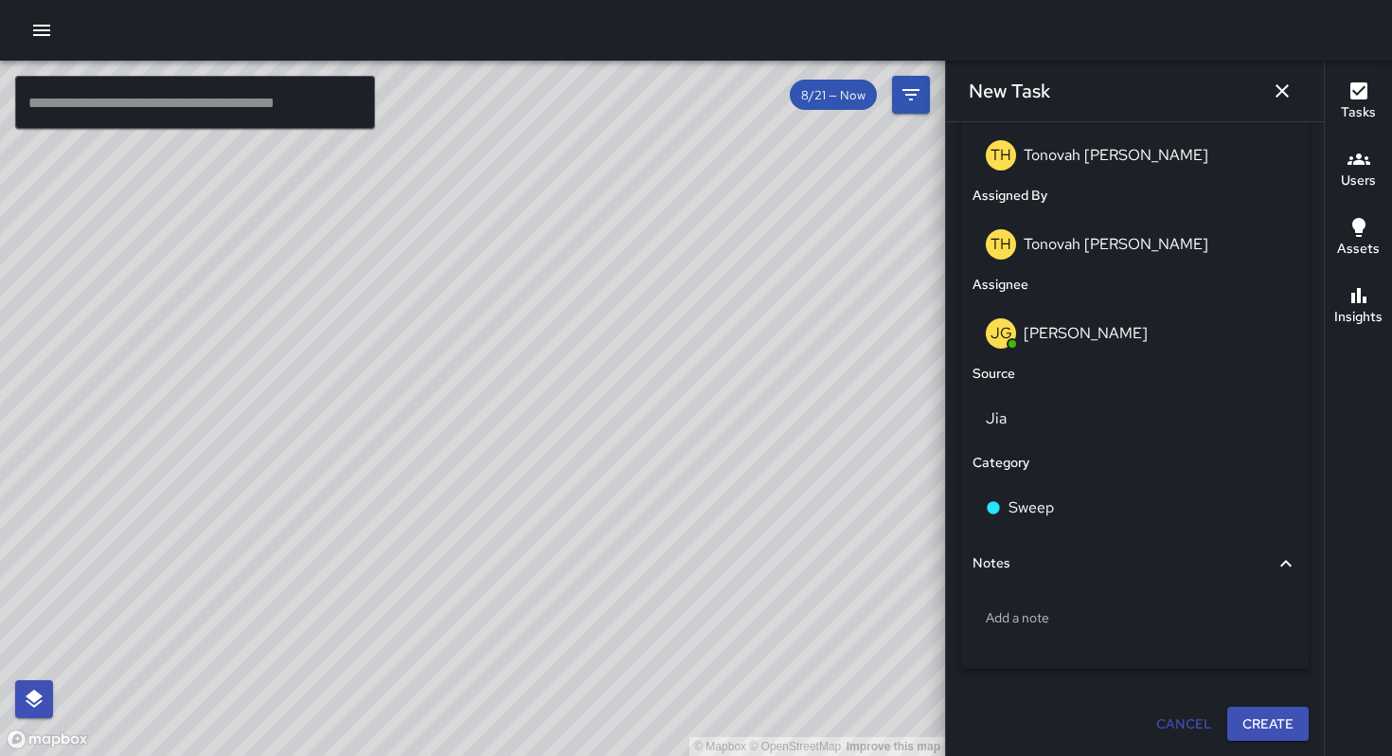
scroll to position [1021, 0]
click at [1249, 722] on button "Create" at bounding box center [1267, 724] width 81 height 35
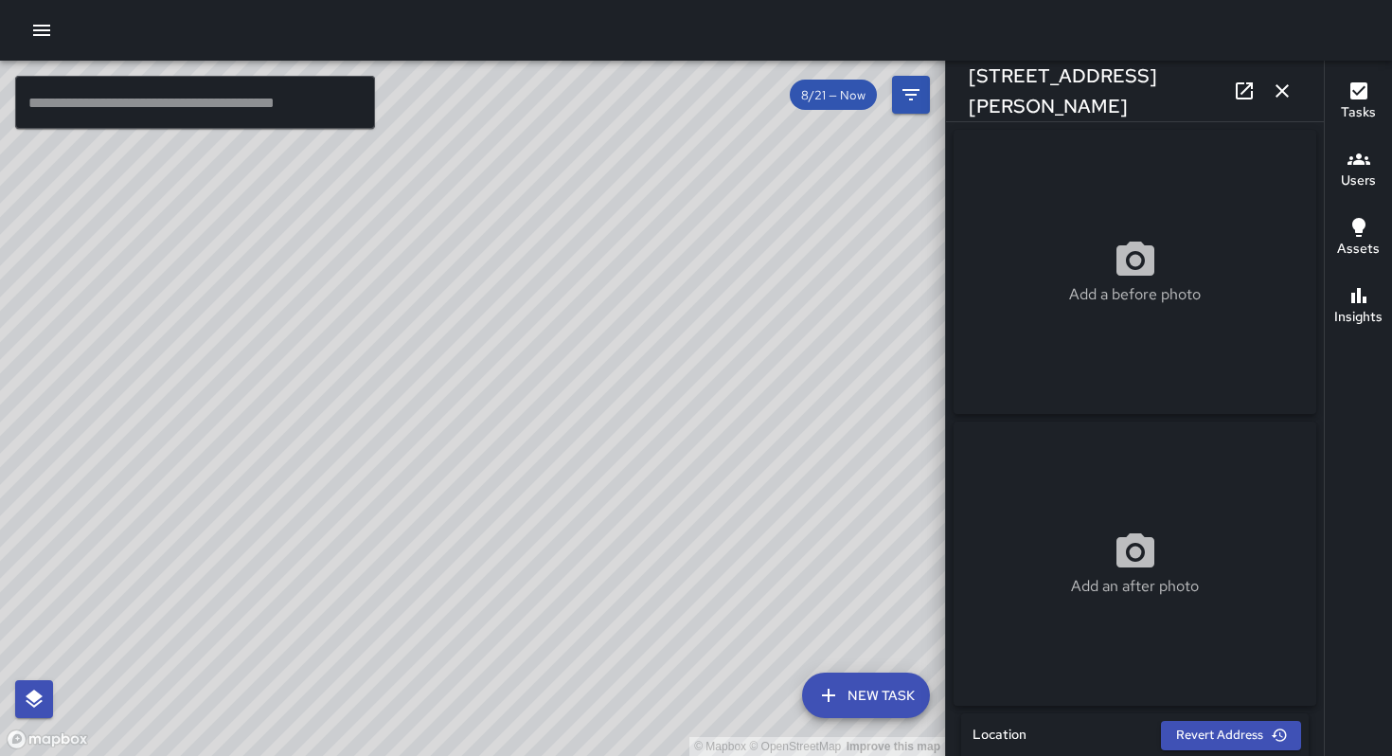
drag, startPoint x: 571, startPoint y: 482, endPoint x: 642, endPoint y: 445, distance: 80.1
click at [642, 445] on div "© Mapbox © OpenStreetMap Improve this map" at bounding box center [472, 408] width 945 height 695
click at [531, 520] on div "© Mapbox © OpenStreetMap Improve this map" at bounding box center [472, 408] width 945 height 695
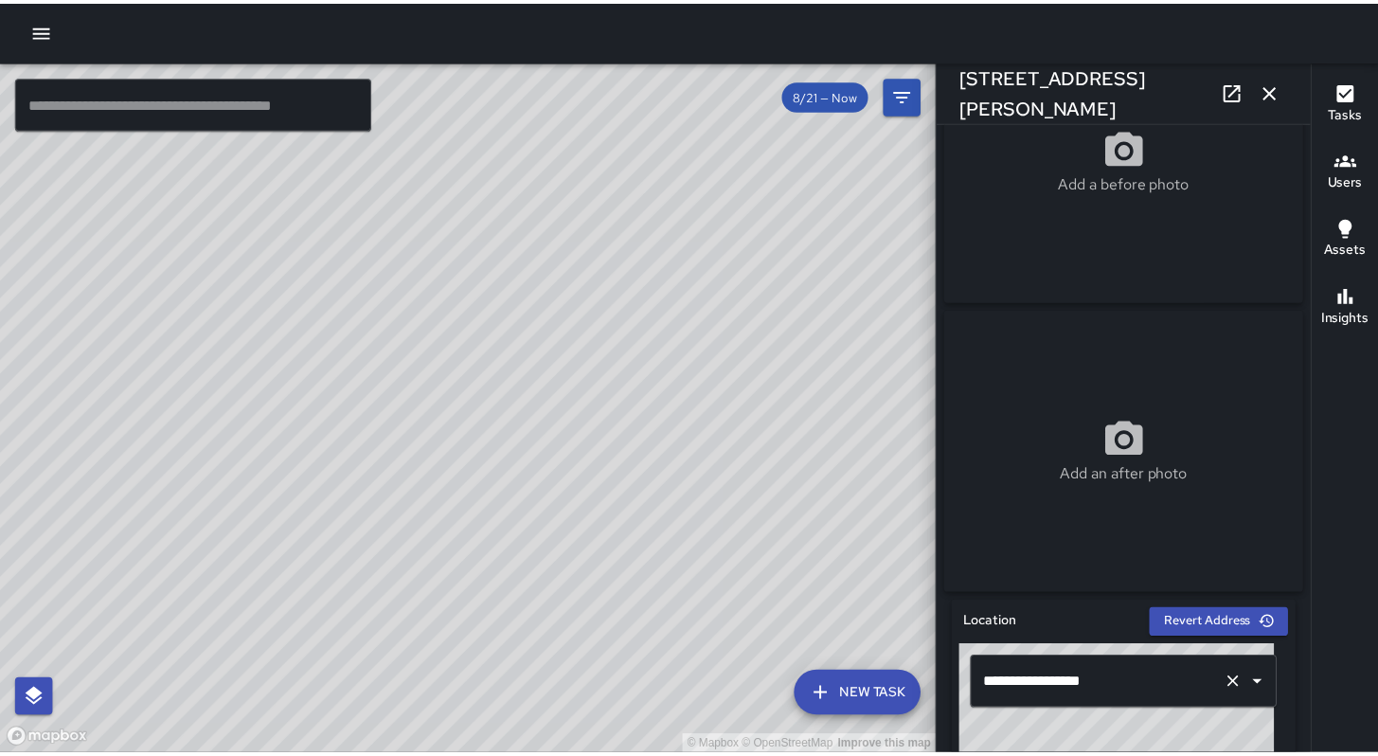
scroll to position [352, 0]
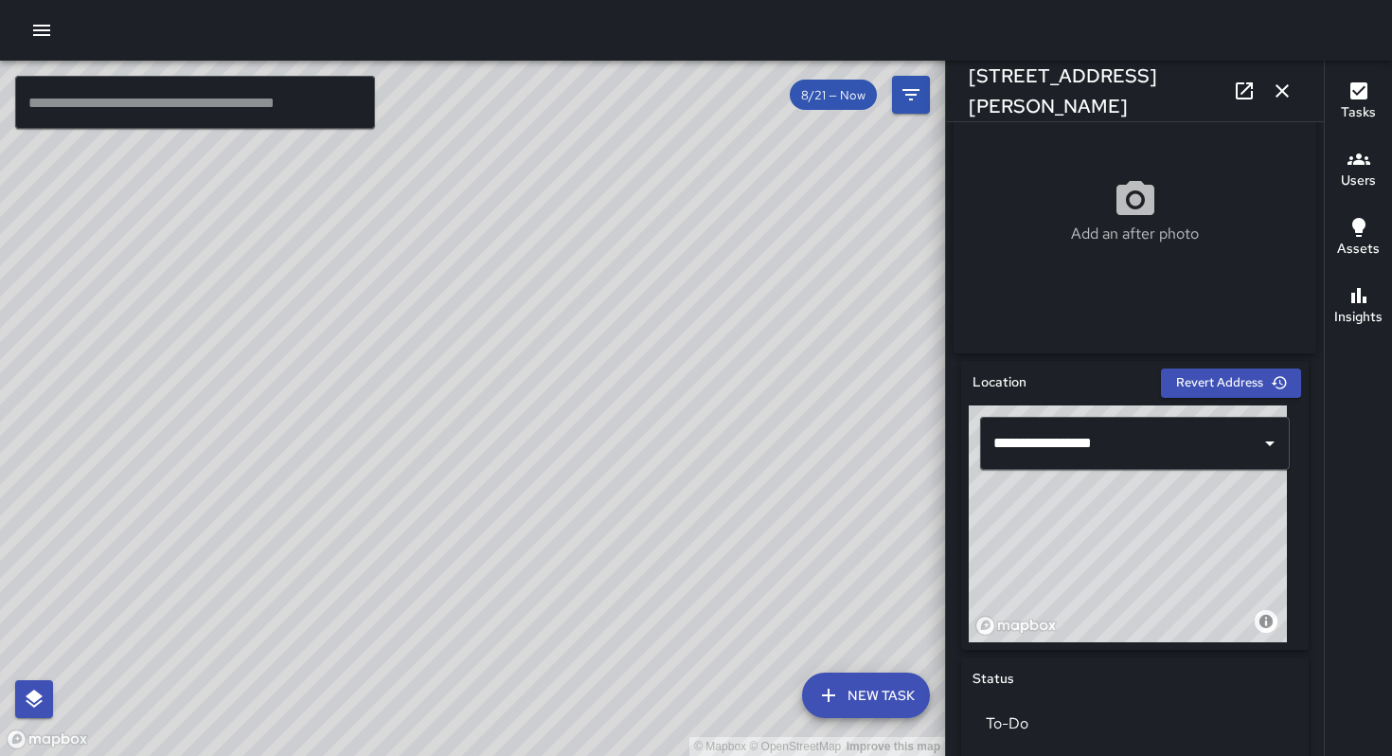
drag, startPoint x: 1110, startPoint y: 553, endPoint x: 1171, endPoint y: 523, distance: 67.8
click at [1289, 469] on div "**********" at bounding box center [1135, 505] width 348 height 289
drag, startPoint x: 1102, startPoint y: 560, endPoint x: 1139, endPoint y: 401, distance: 163.3
click at [1139, 401] on div "**********" at bounding box center [1135, 505] width 348 height 289
drag, startPoint x: 1090, startPoint y: 507, endPoint x: 1156, endPoint y: 474, distance: 73.7
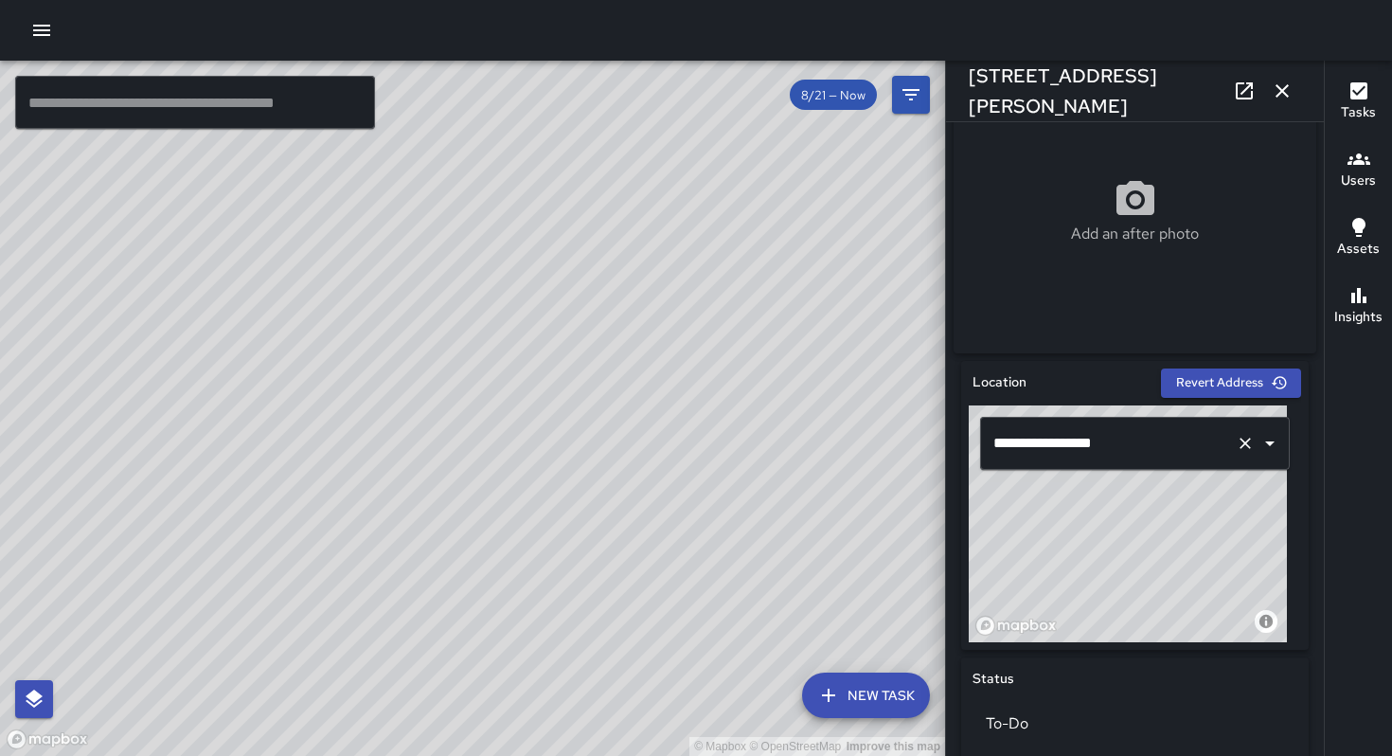
click at [1180, 425] on div "**********" at bounding box center [1135, 523] width 332 height 237
drag, startPoint x: 1103, startPoint y: 542, endPoint x: 1160, endPoint y: 459, distance: 100.1
click at [1160, 459] on div "**********" at bounding box center [1135, 523] width 332 height 237
click at [1089, 561] on div "© Mapbox © OpenStreetMap Improve this map" at bounding box center [1128, 523] width 318 height 237
drag, startPoint x: 1197, startPoint y: 500, endPoint x: 1031, endPoint y: 571, distance: 180.3
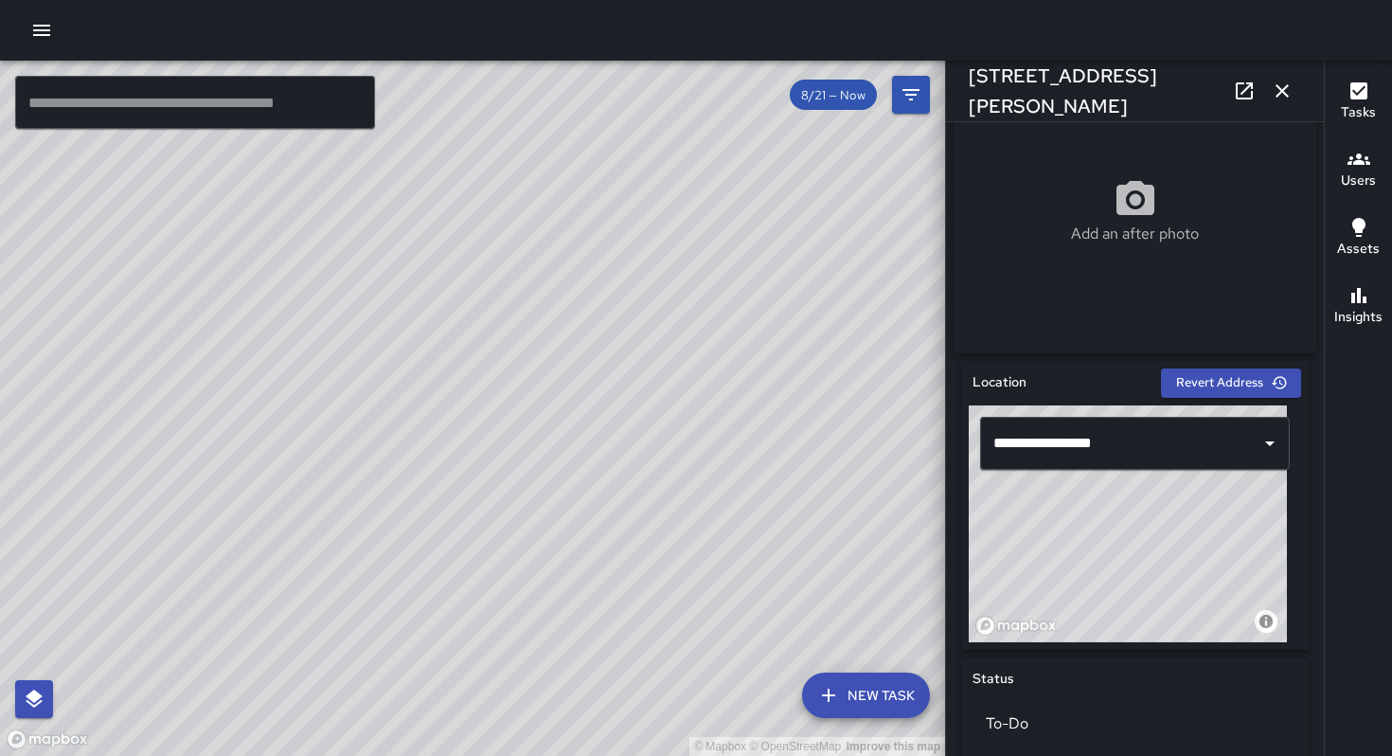
click at [1198, 500] on div "© Mapbox © OpenStreetMap Improve this map" at bounding box center [1128, 523] width 318 height 237
drag, startPoint x: 1146, startPoint y: 551, endPoint x: 1274, endPoint y: 483, distance: 144.9
click at [1152, 549] on div "© Mapbox © OpenStreetMap Improve this map" at bounding box center [1128, 523] width 318 height 237
drag, startPoint x: 1293, startPoint y: 471, endPoint x: 1304, endPoint y: 465, distance: 12.7
click at [1304, 465] on div "**********" at bounding box center [1135, 439] width 378 height 634
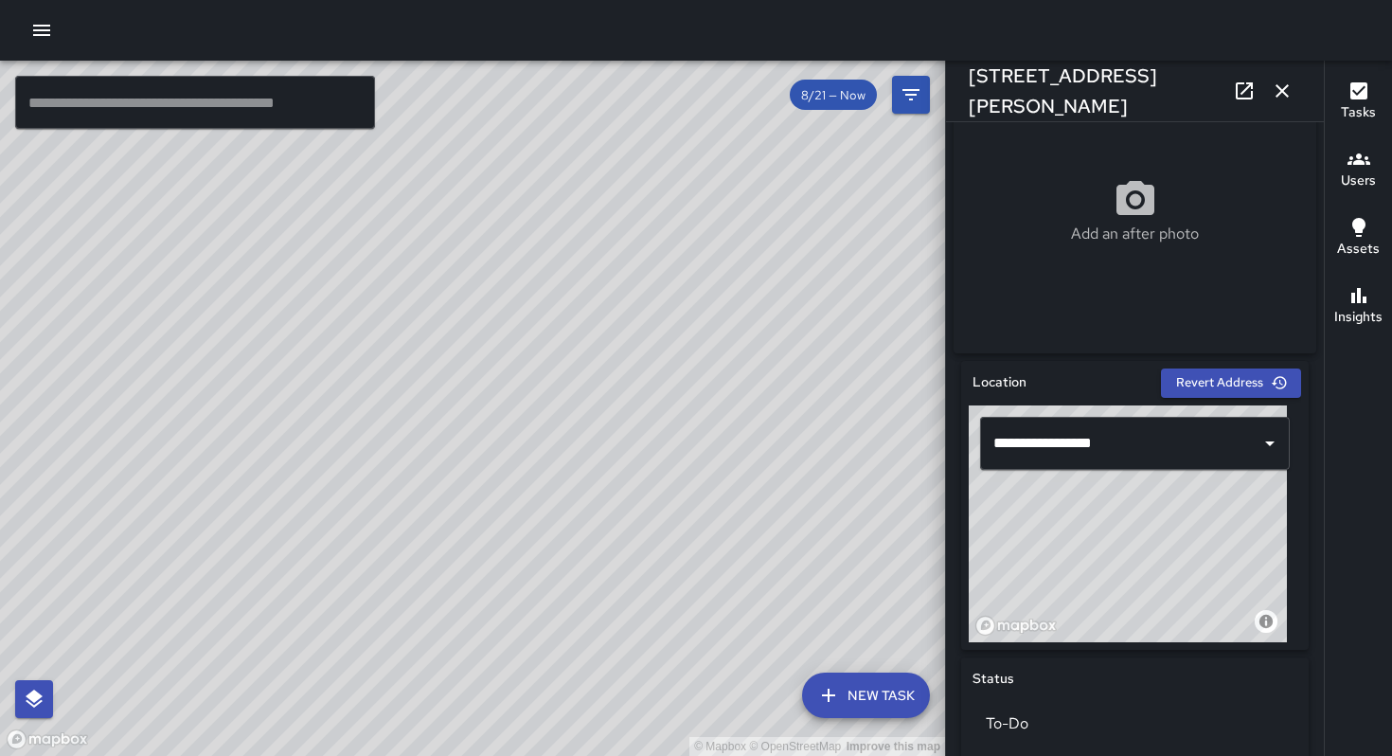
drag, startPoint x: 1086, startPoint y: 497, endPoint x: 1142, endPoint y: 660, distance: 172.2
click at [1109, 486] on div "**********" at bounding box center [1135, 523] width 332 height 237
drag, startPoint x: 1155, startPoint y: 565, endPoint x: 416, endPoint y: 134, distance: 855.7
click at [1155, 564] on div "© Mapbox © OpenStreetMap Improve this map" at bounding box center [1128, 523] width 318 height 237
click at [1038, 610] on div "© Mapbox © OpenStreetMap Improve this map" at bounding box center [1128, 523] width 318 height 237
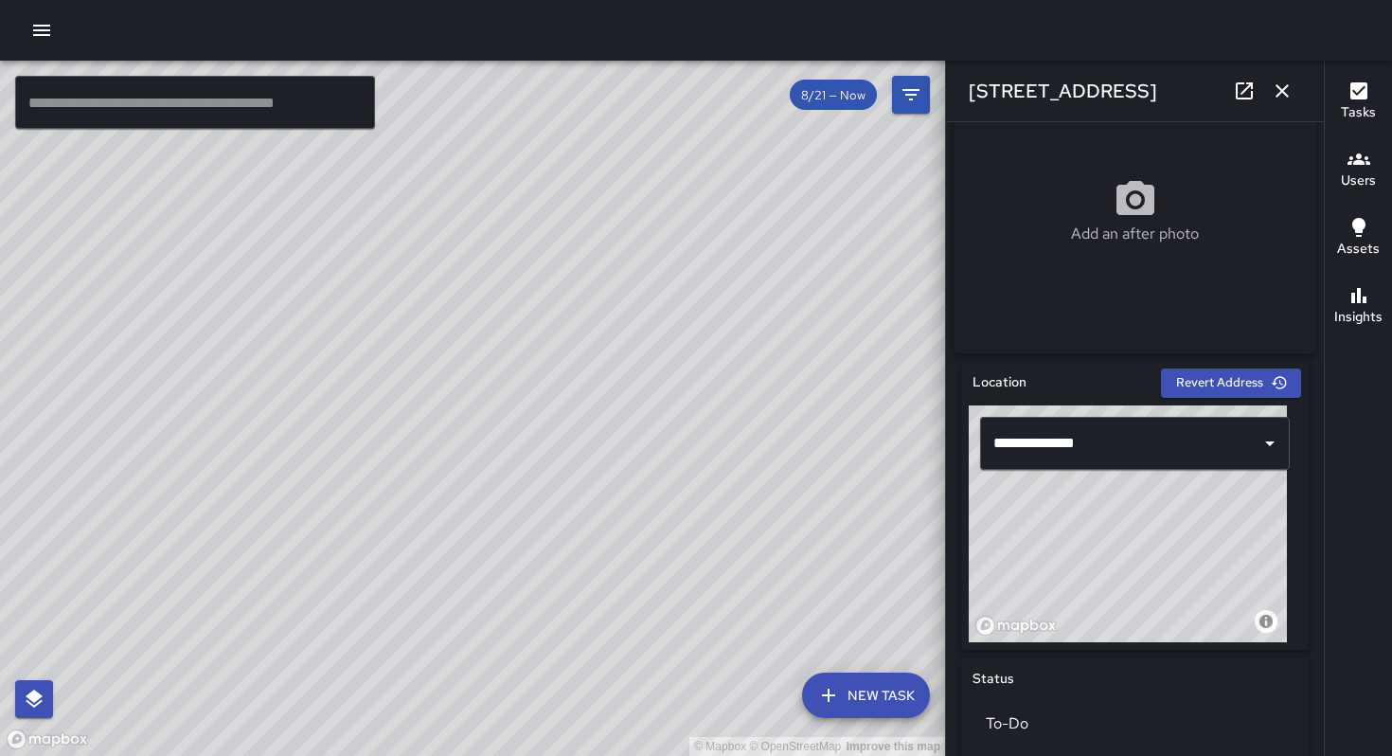
click at [1045, 613] on div "© Mapbox © OpenStreetMap Improve this map" at bounding box center [1128, 523] width 318 height 237
drag, startPoint x: 1045, startPoint y: 613, endPoint x: 1161, endPoint y: 600, distance: 117.1
click at [1258, 458] on div "**********" at bounding box center [1135, 523] width 332 height 237
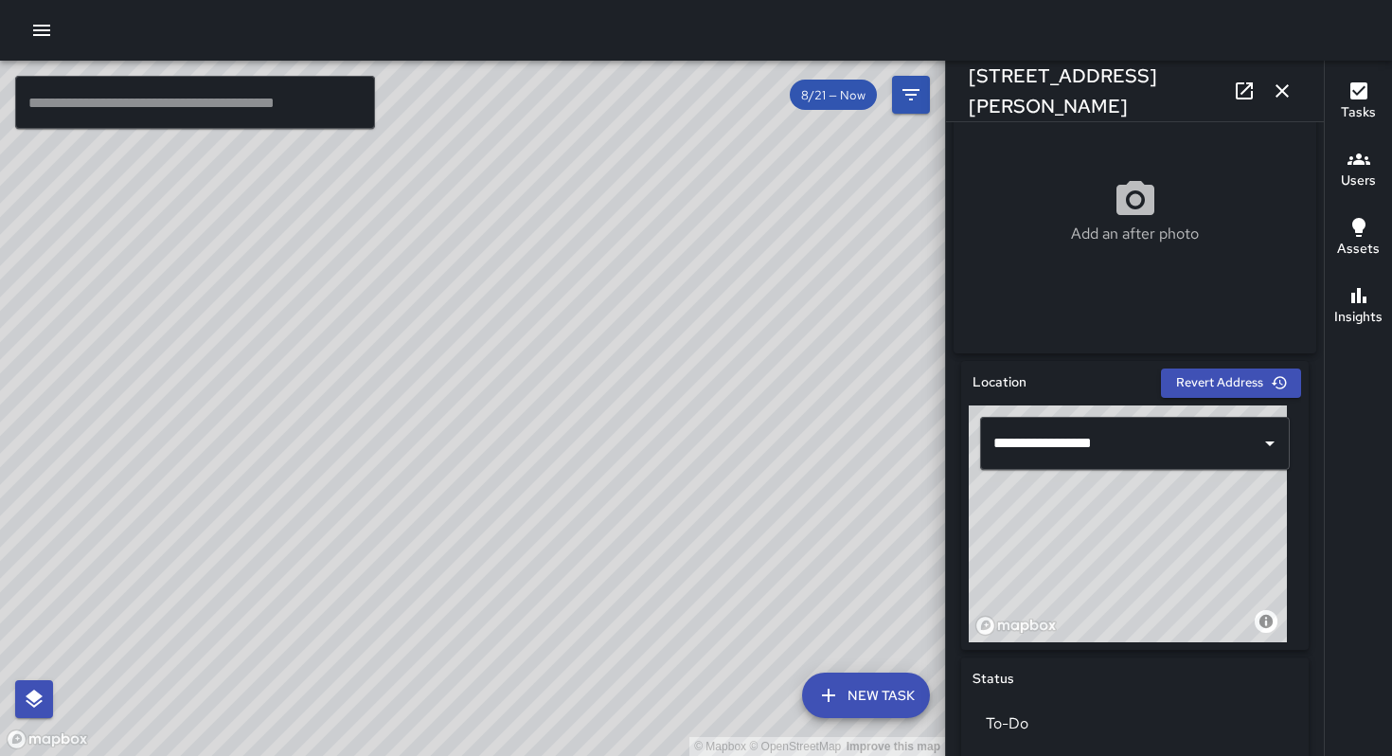
type input "**********"
drag, startPoint x: 1216, startPoint y: 557, endPoint x: 1385, endPoint y: 469, distance: 190.2
click at [1218, 642] on div "© Mapbox © OpenStreetMap Improve this map" at bounding box center [1128, 523] width 318 height 237
click at [1280, 98] on icon "button" at bounding box center [1282, 91] width 23 height 23
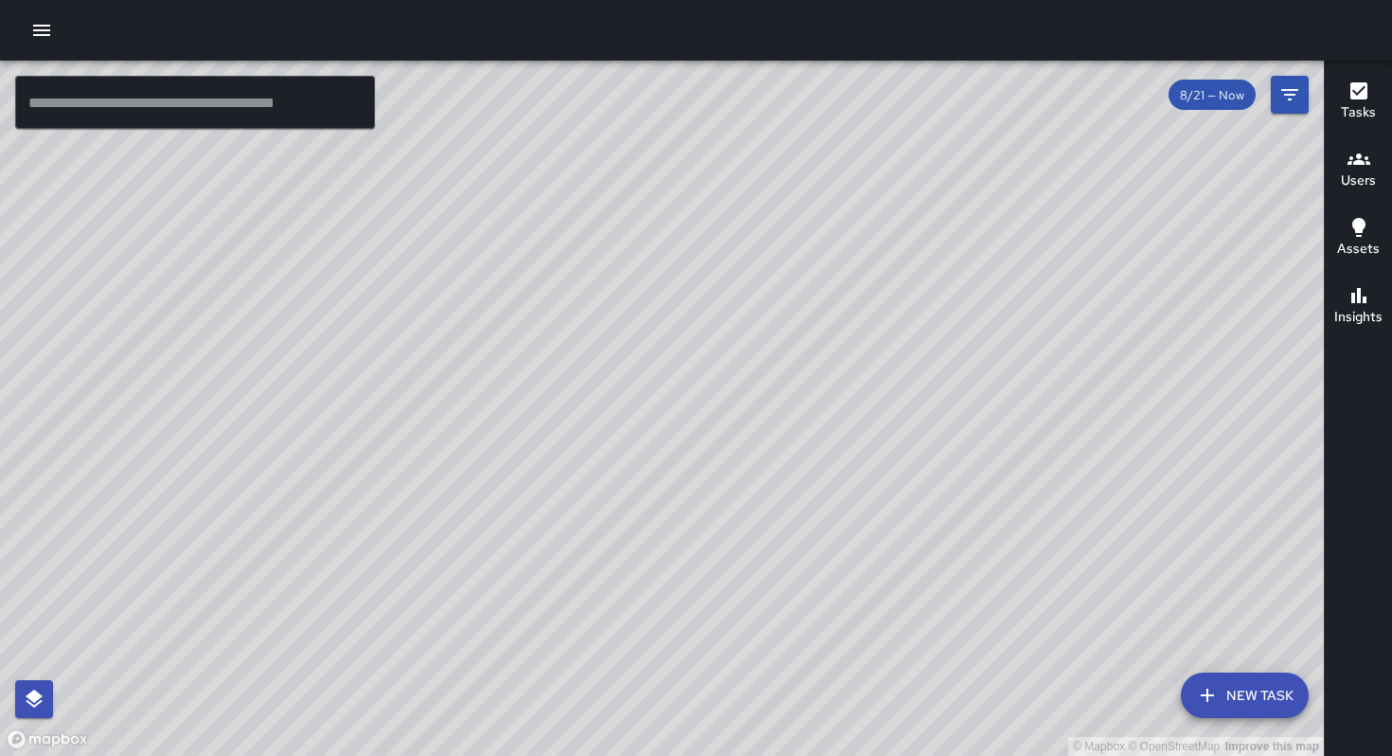
click at [40, 20] on icon "button" at bounding box center [41, 30] width 23 height 23
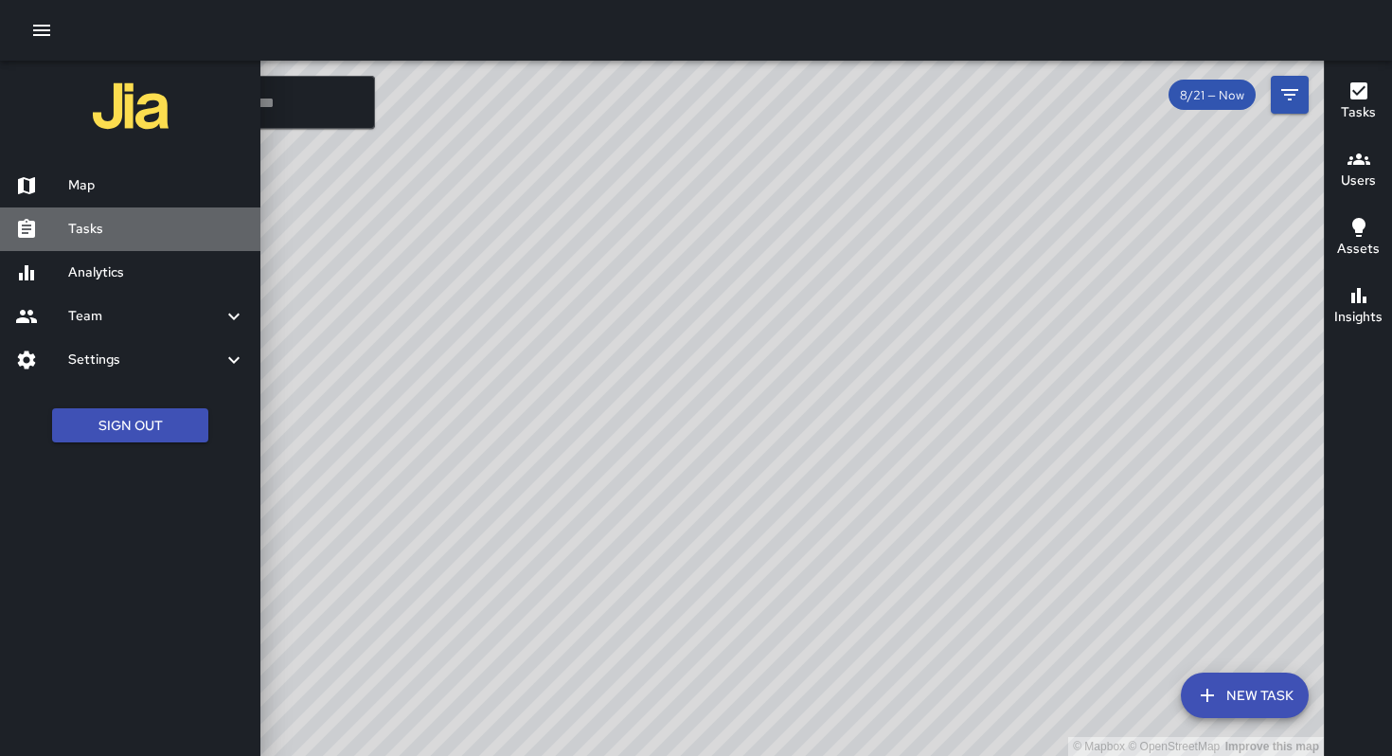
click at [140, 237] on h6 "Tasks" at bounding box center [156, 229] width 177 height 21
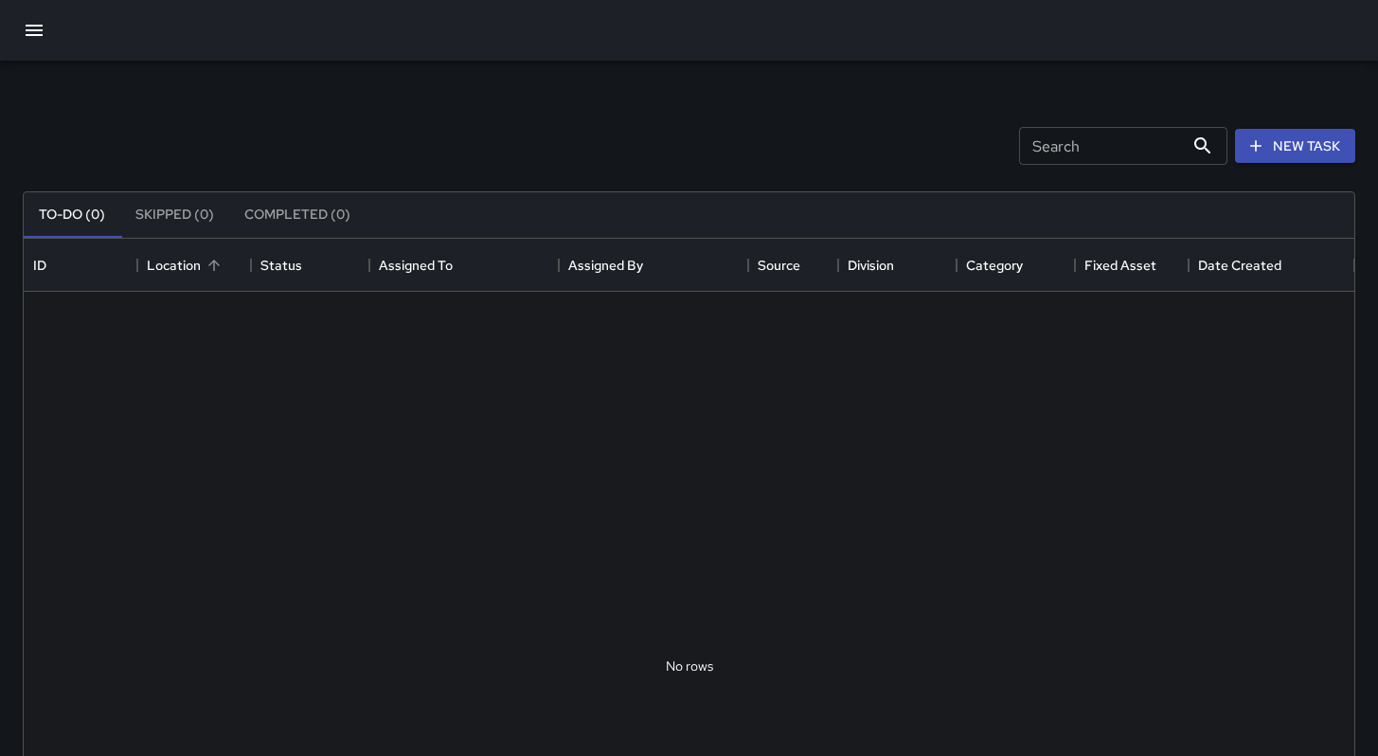
scroll to position [788, 1316]
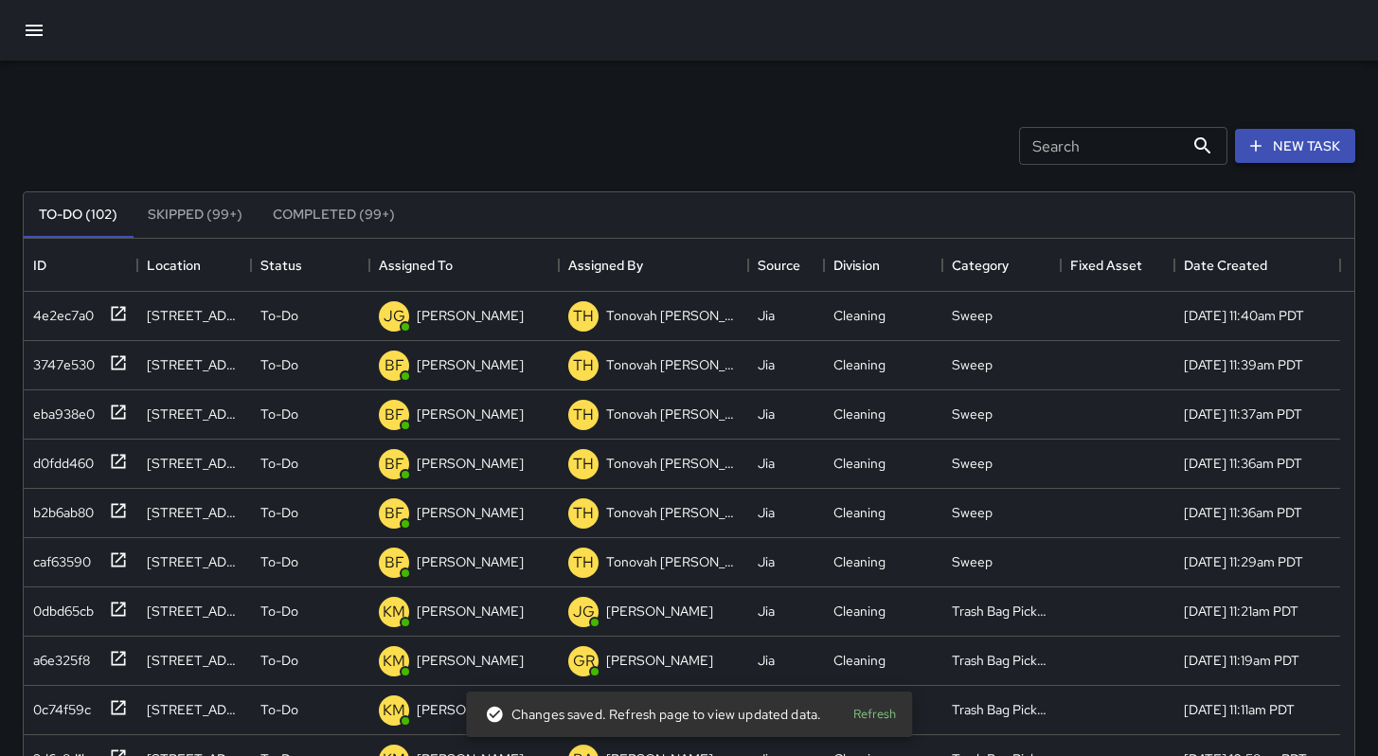
click at [1303, 136] on button "New Task" at bounding box center [1295, 146] width 120 height 35
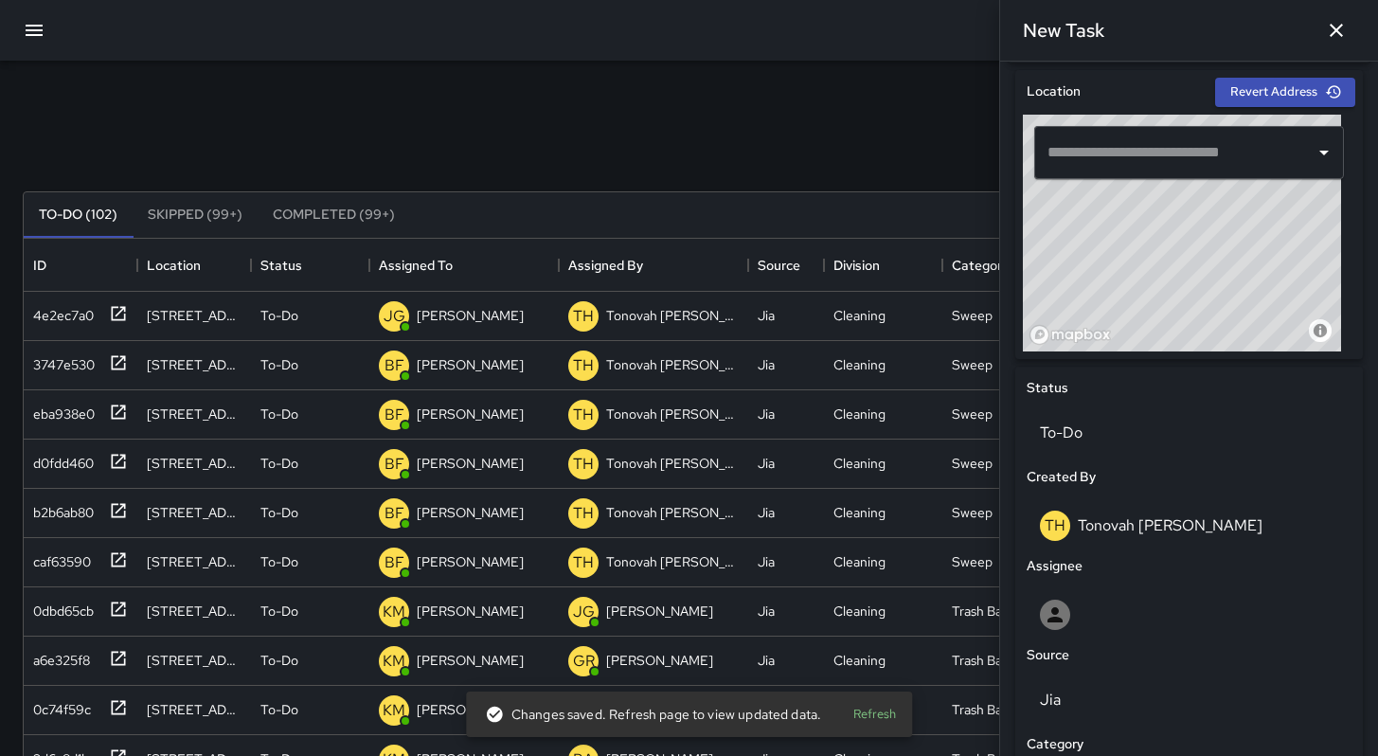
scroll to position [583, 0]
drag, startPoint x: 1203, startPoint y: 267, endPoint x: 1131, endPoint y: 276, distance: 72.5
click at [1131, 276] on div "© Mapbox © OpenStreetMap Improve this map" at bounding box center [1182, 232] width 318 height 237
click at [1184, 287] on div "© Mapbox © OpenStreetMap Improve this map" at bounding box center [1182, 232] width 318 height 237
type input "**********"
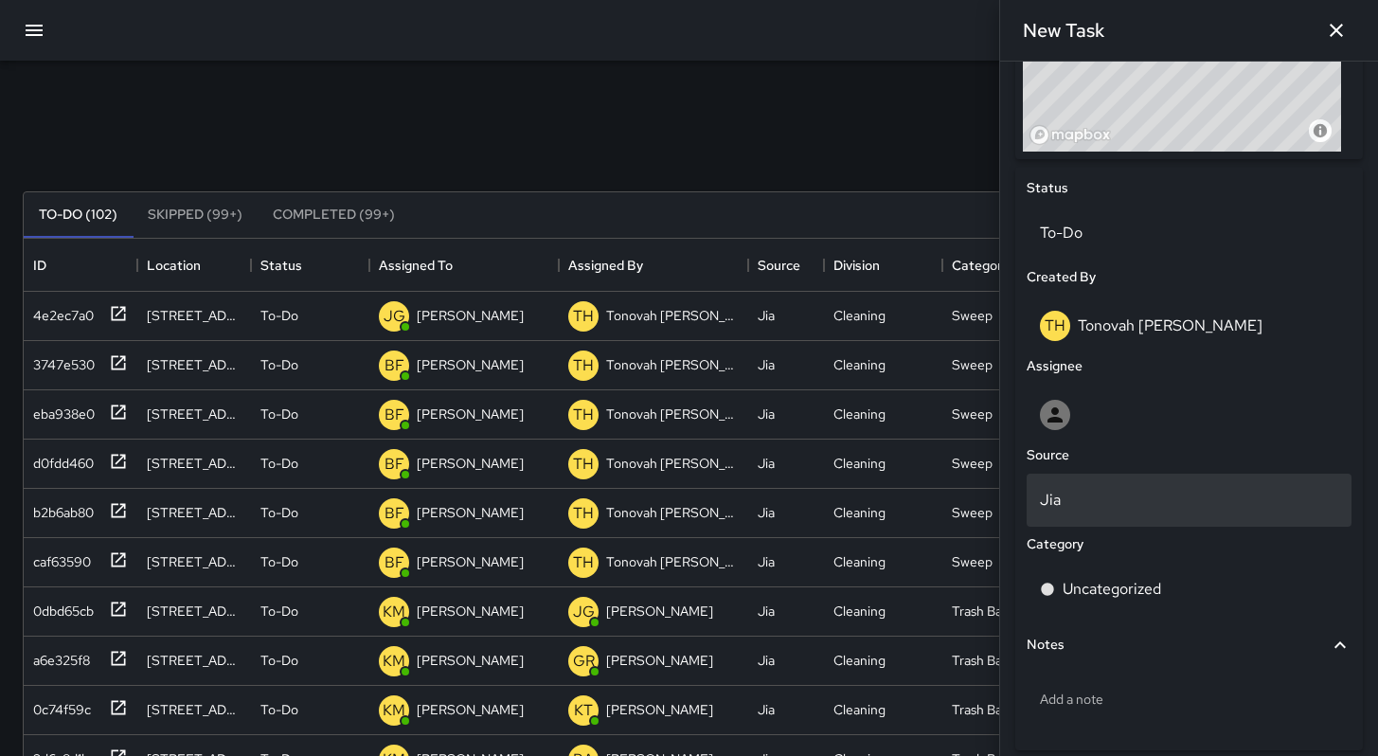
scroll to position [871, 0]
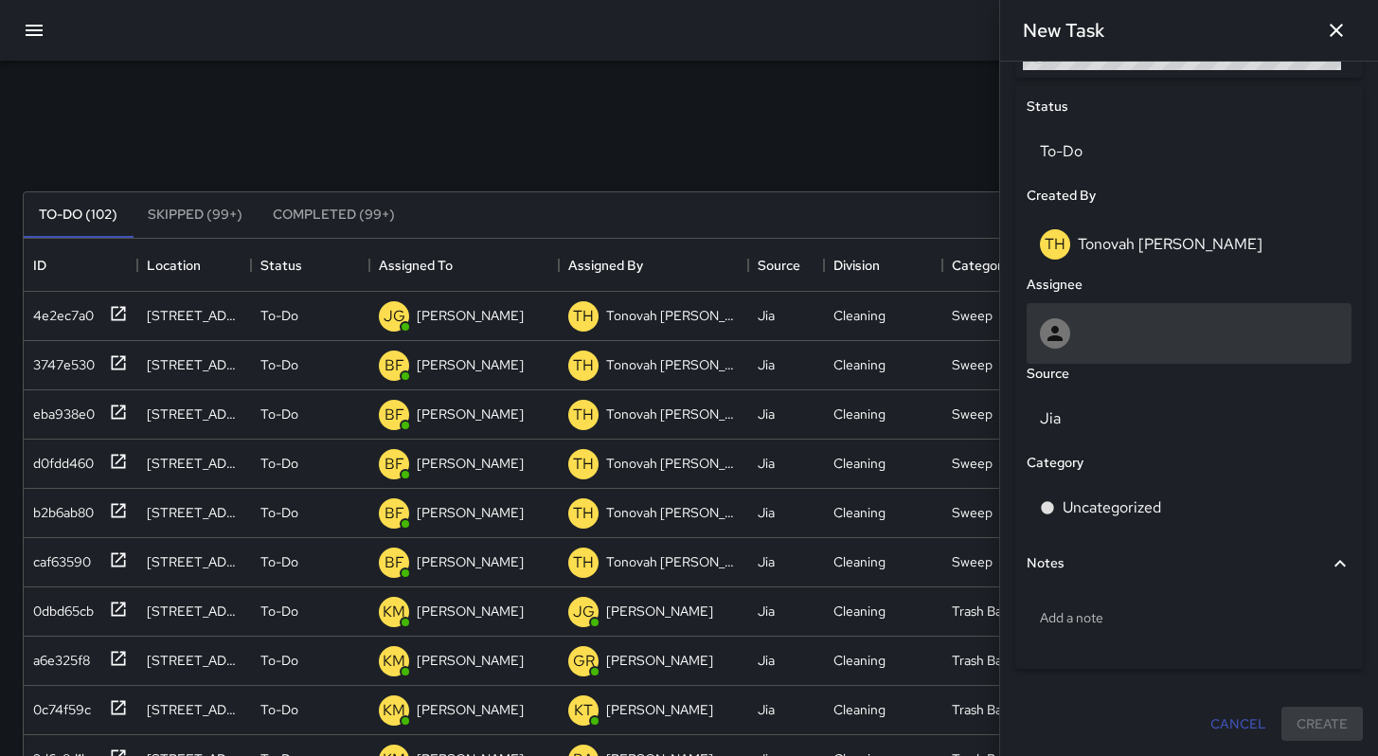
click at [1117, 343] on div at bounding box center [1189, 333] width 298 height 30
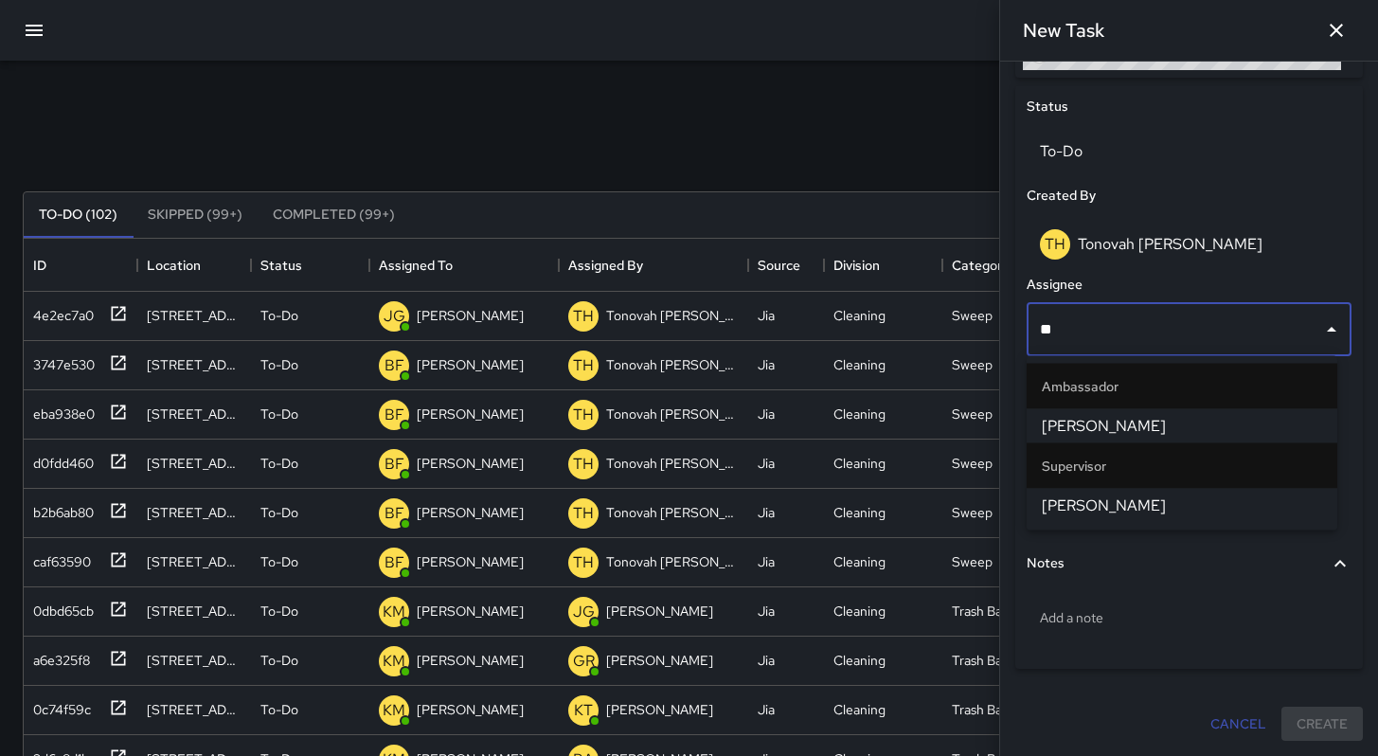
type input "***"
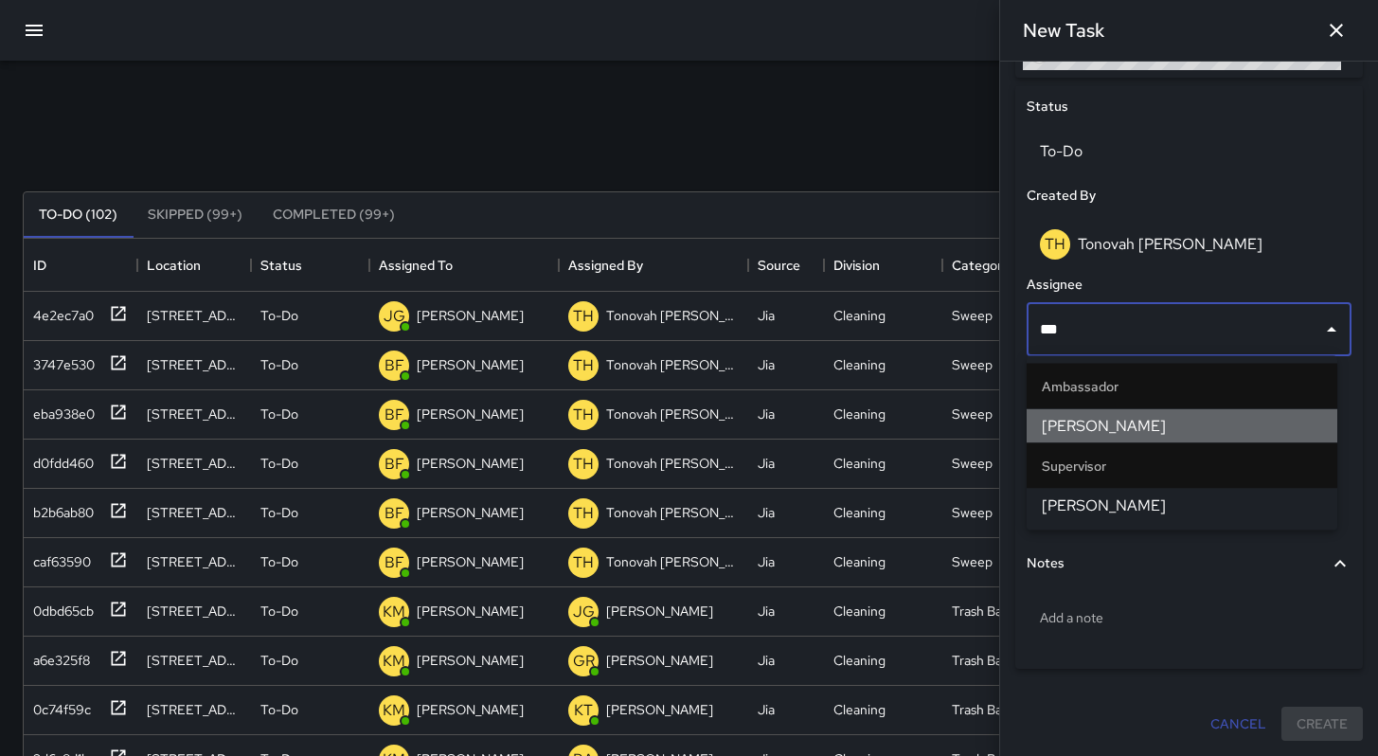
click at [1155, 440] on li "[PERSON_NAME]" at bounding box center [1182, 426] width 311 height 34
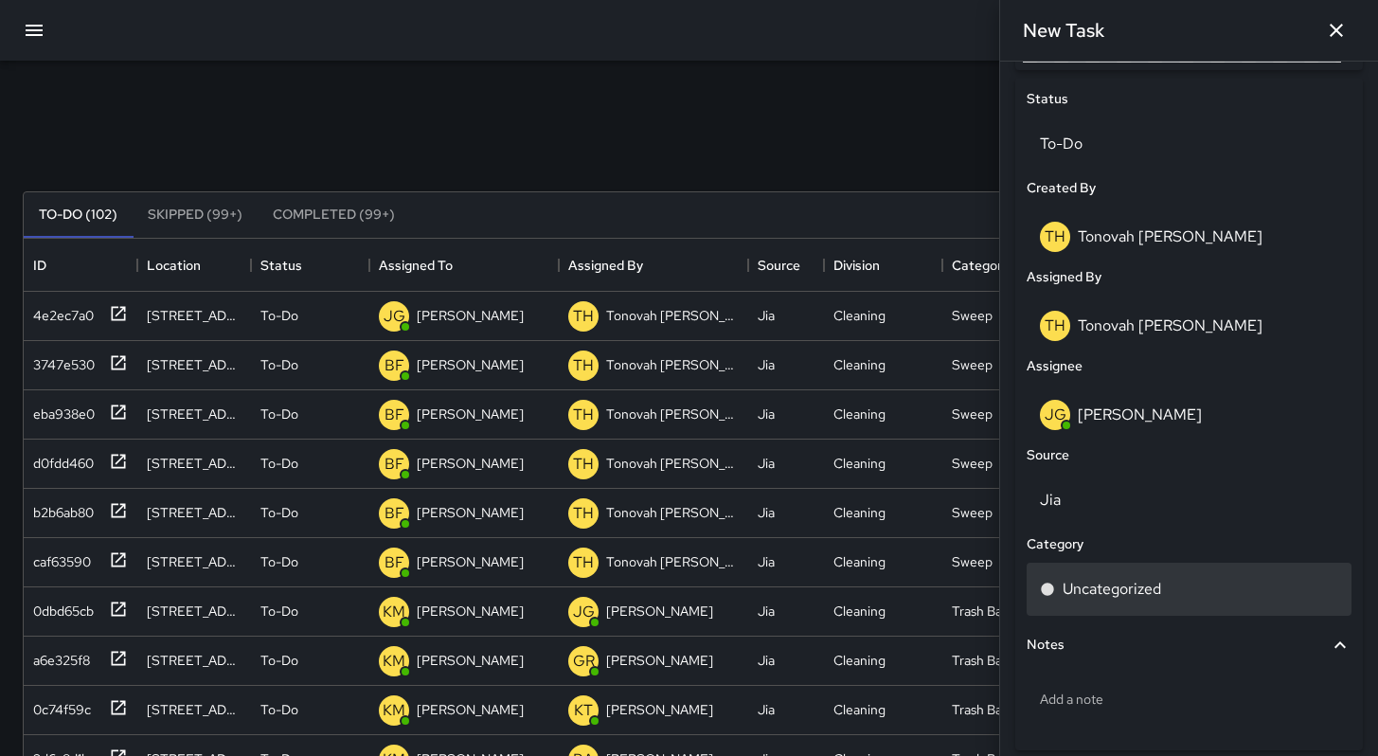
click at [1098, 600] on p "Uncategorized" at bounding box center [1112, 589] width 98 height 23
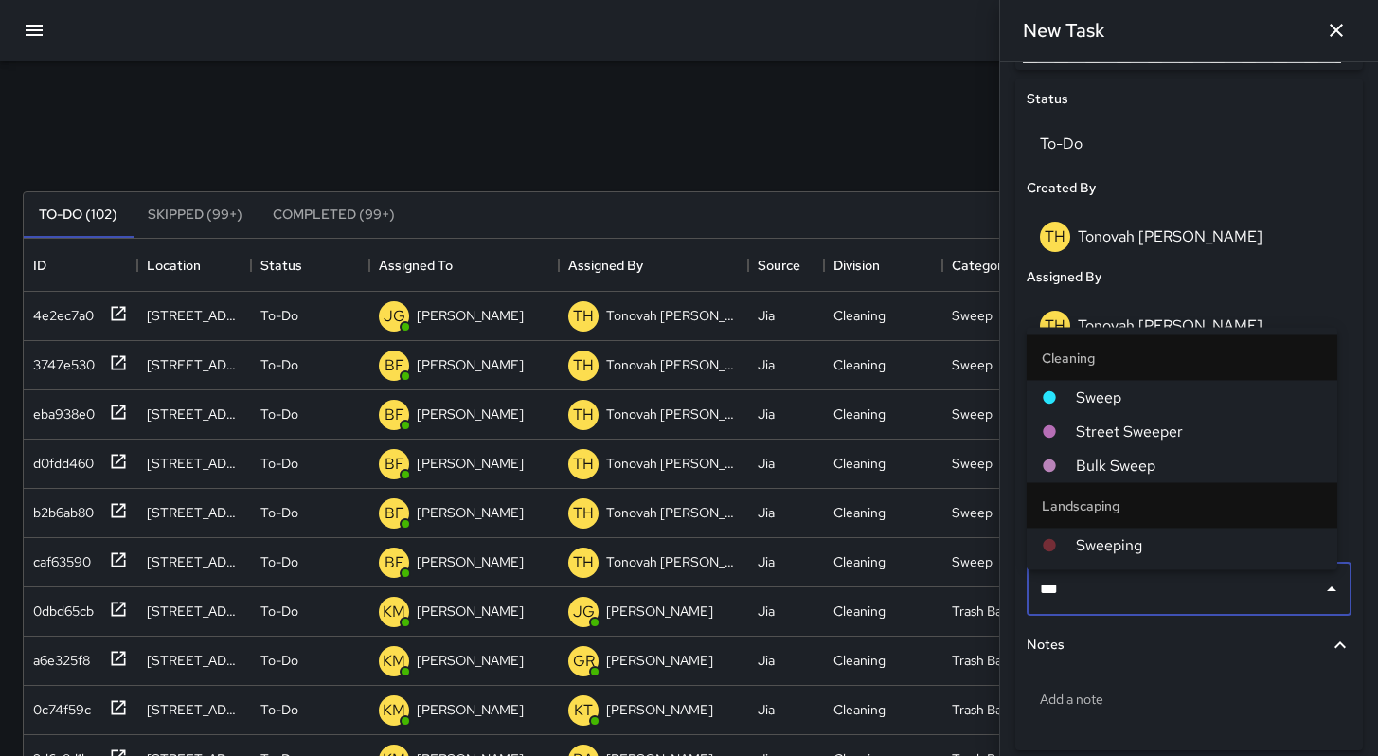
type input "****"
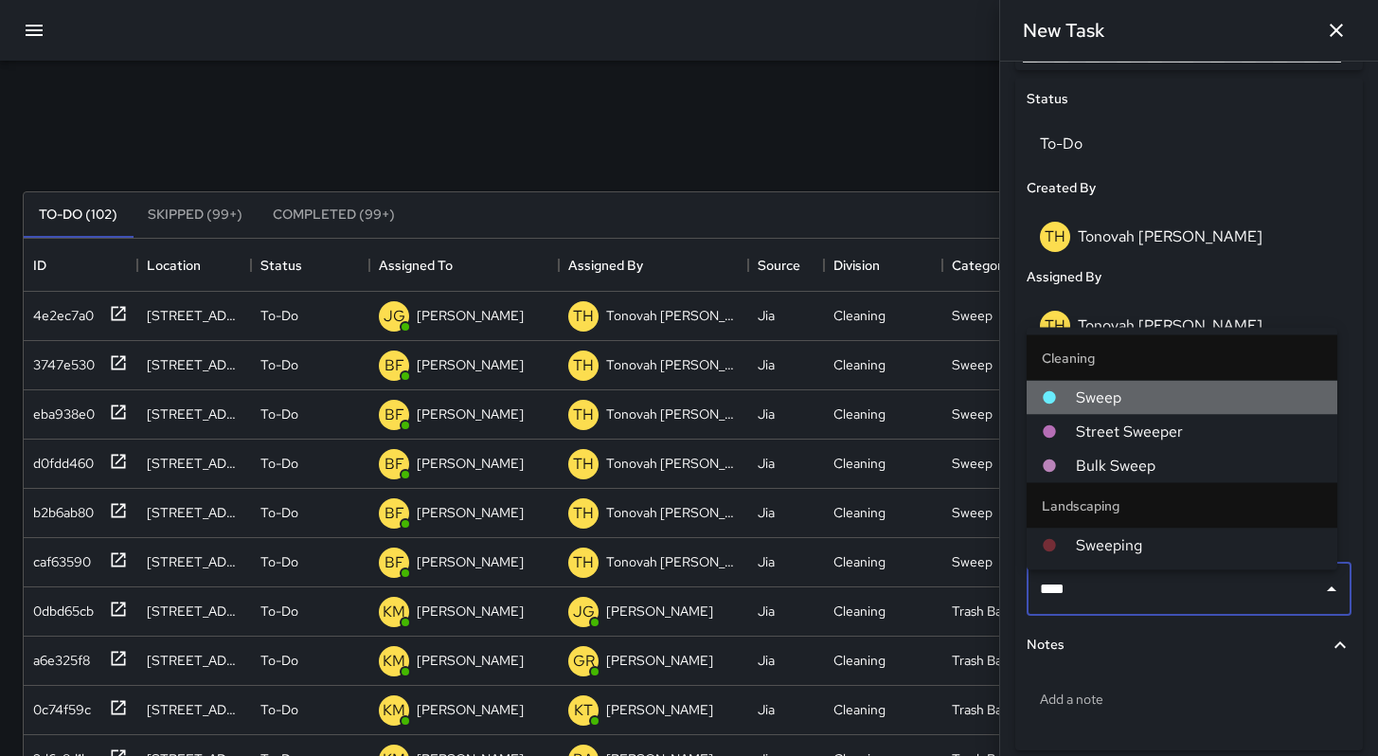
click at [1103, 401] on span "Sweep" at bounding box center [1199, 397] width 246 height 23
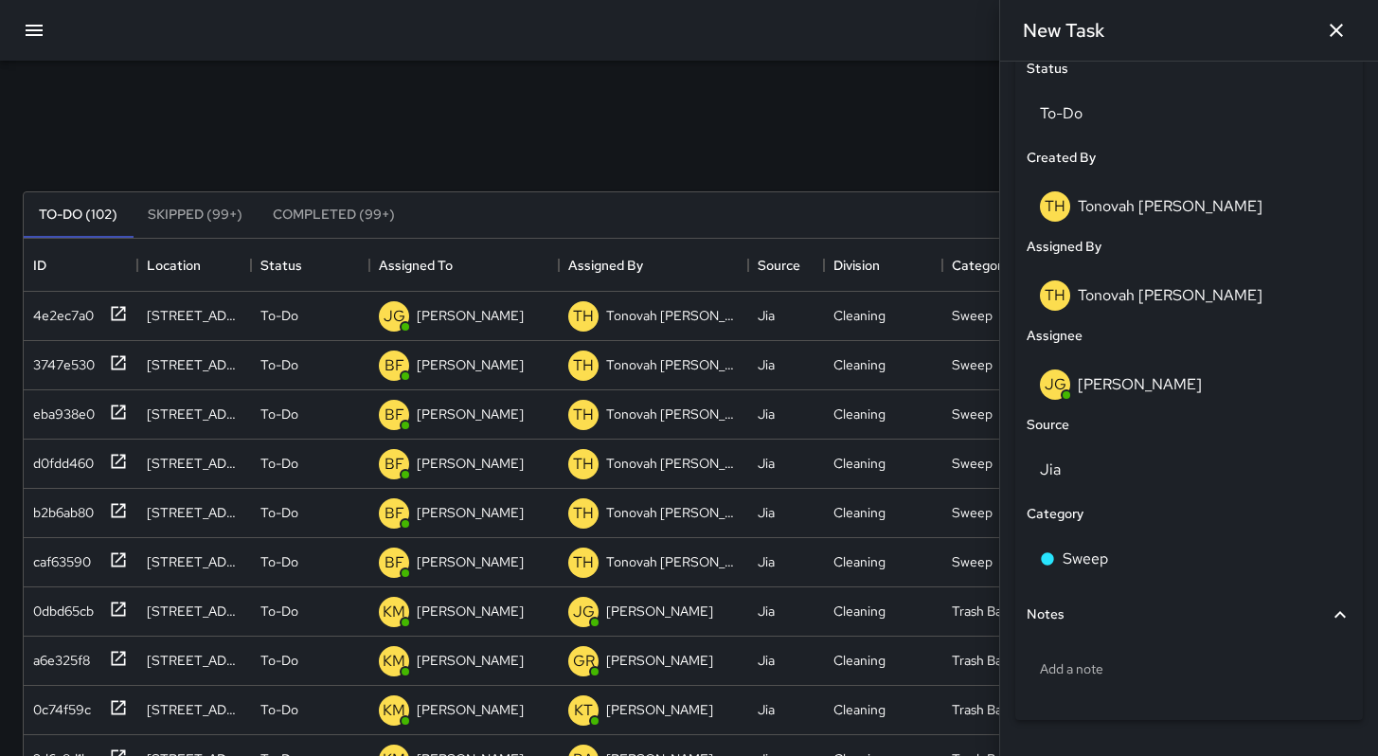
scroll to position [960, 0]
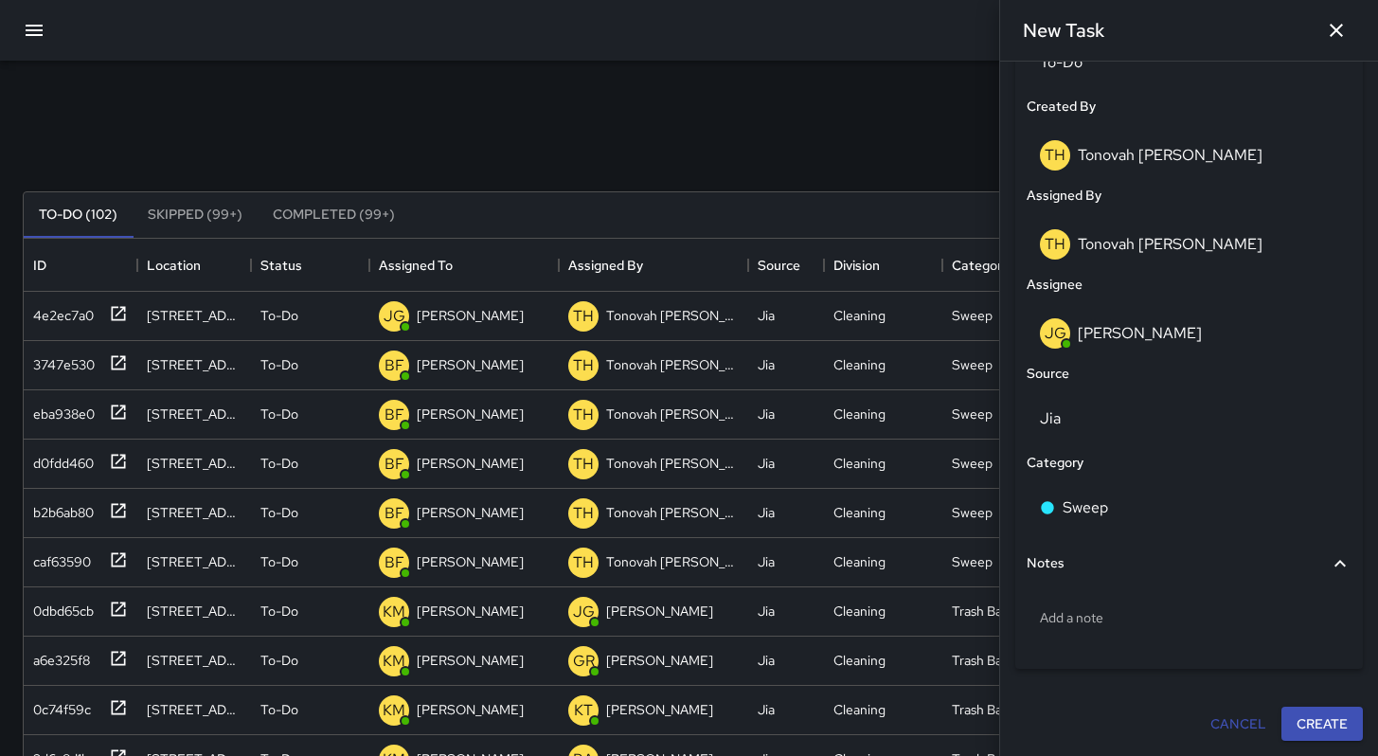
click at [1293, 699] on div "Cancel Create" at bounding box center [1189, 724] width 363 height 50
click at [1294, 714] on button "Create" at bounding box center [1321, 724] width 81 height 35
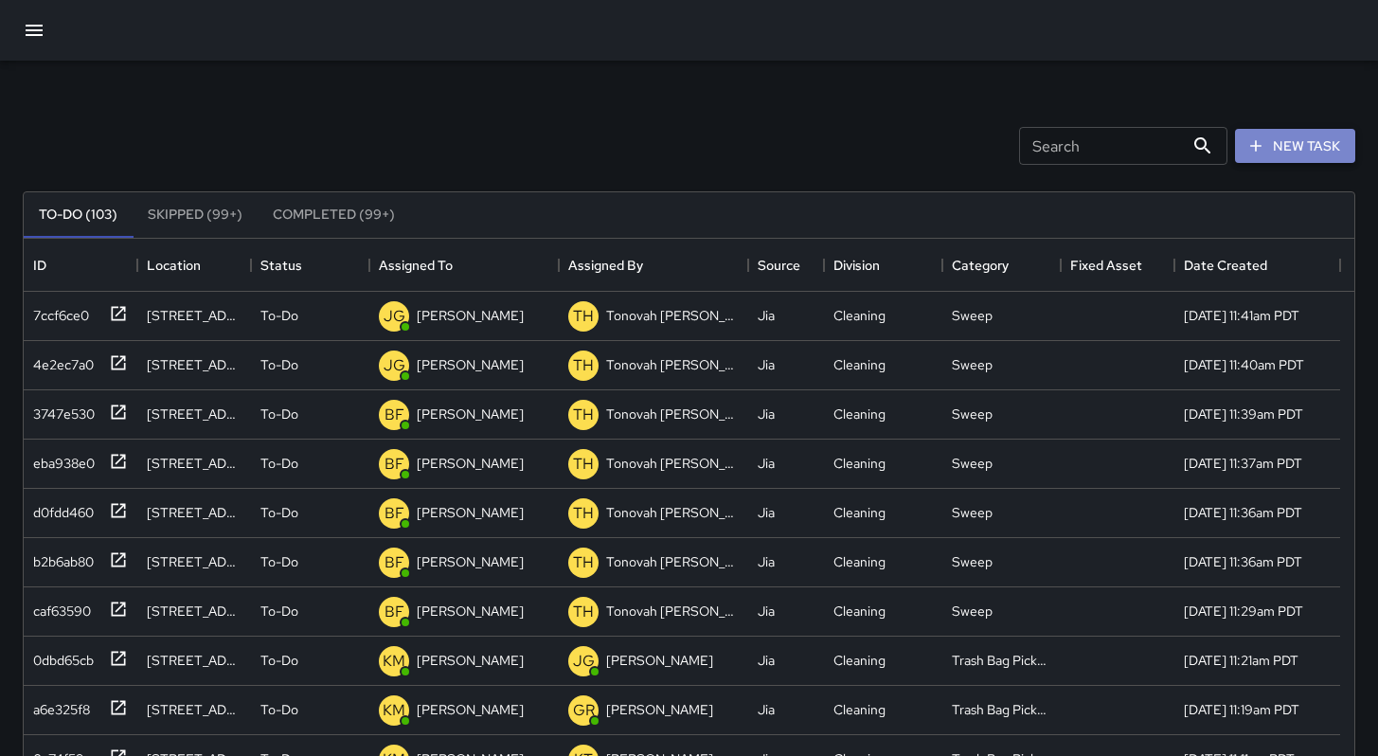
click at [1266, 146] on button "New Task" at bounding box center [1295, 146] width 120 height 35
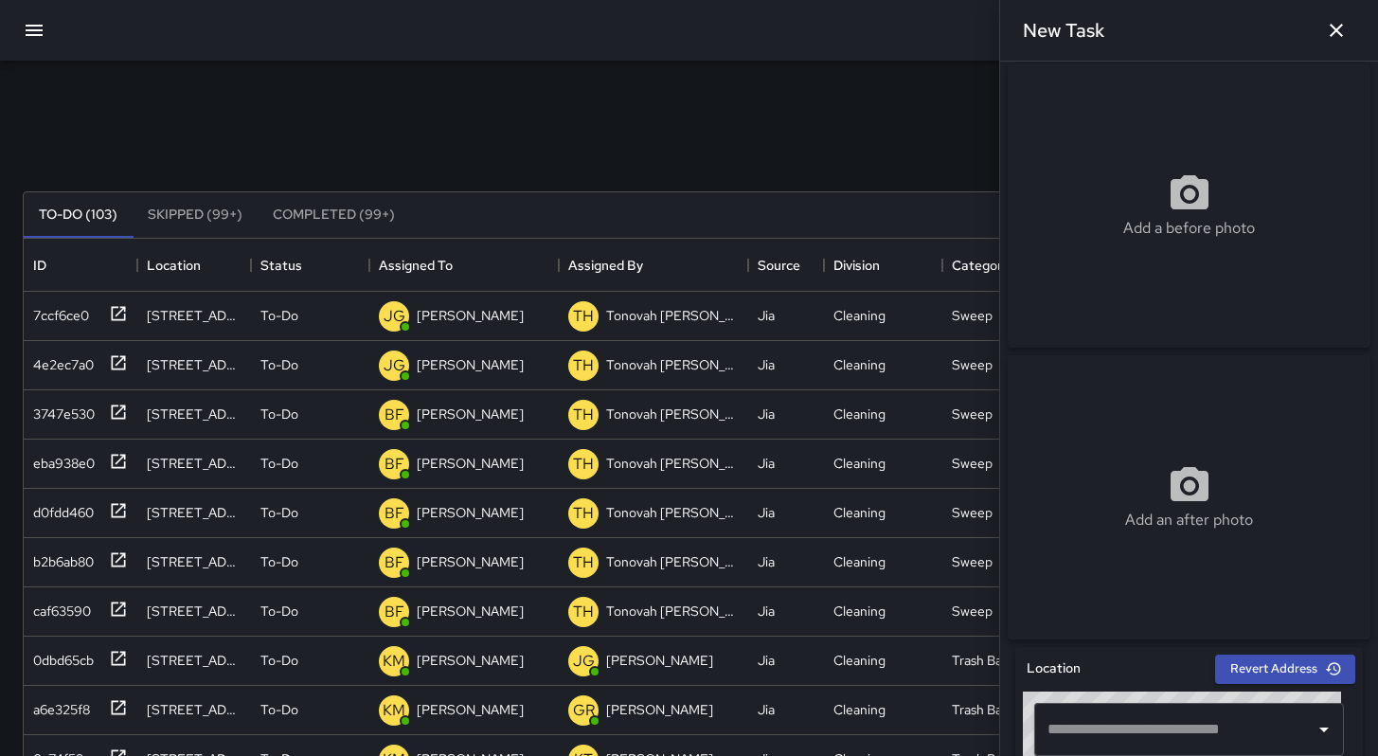
scroll to position [355, 0]
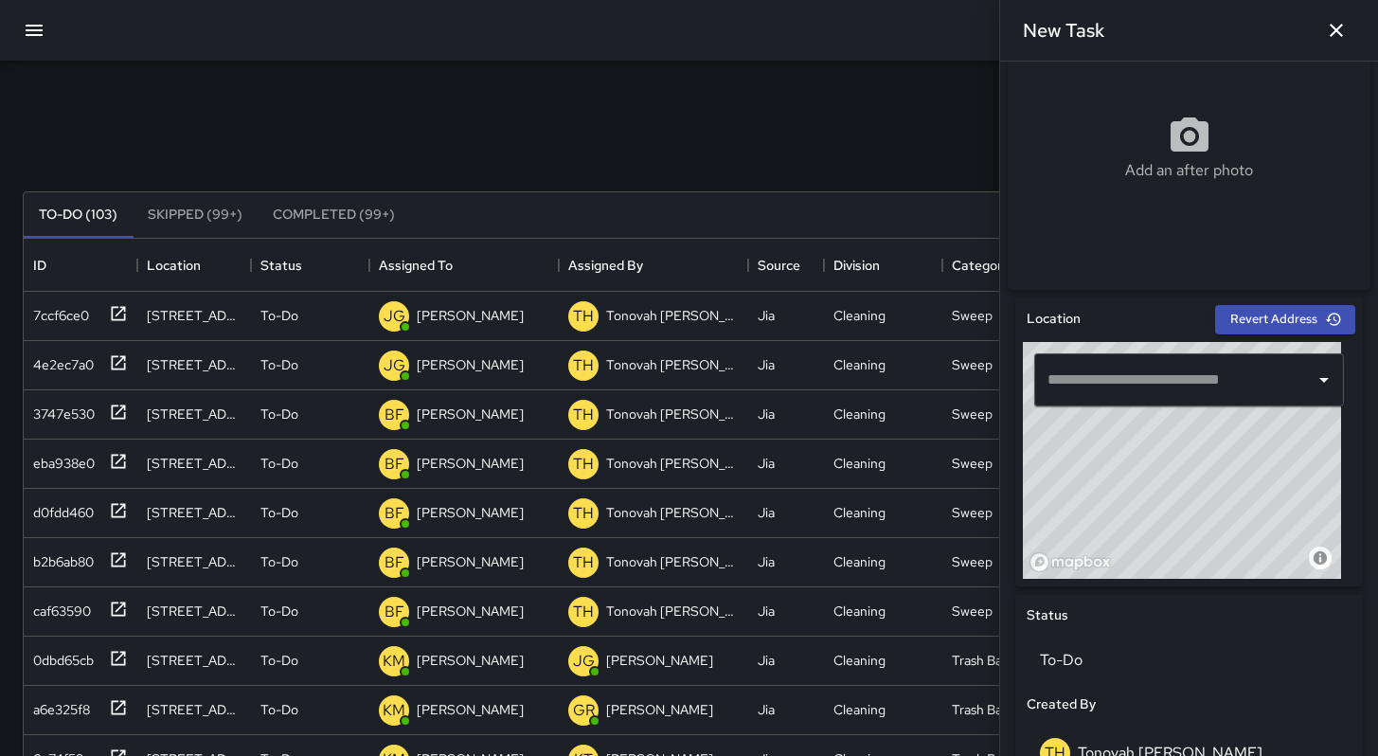
drag, startPoint x: 1184, startPoint y: 505, endPoint x: 1143, endPoint y: 453, distance: 66.1
click at [1143, 453] on div "© Mapbox © OpenStreetMap Improve this map" at bounding box center [1182, 460] width 318 height 237
drag, startPoint x: 1200, startPoint y: 436, endPoint x: 1168, endPoint y: 481, distance: 55.7
click at [1168, 481] on div "© Mapbox © OpenStreetMap Improve this map" at bounding box center [1182, 460] width 318 height 237
click at [1173, 490] on div "© Mapbox © OpenStreetMap Improve this map" at bounding box center [1182, 460] width 318 height 237
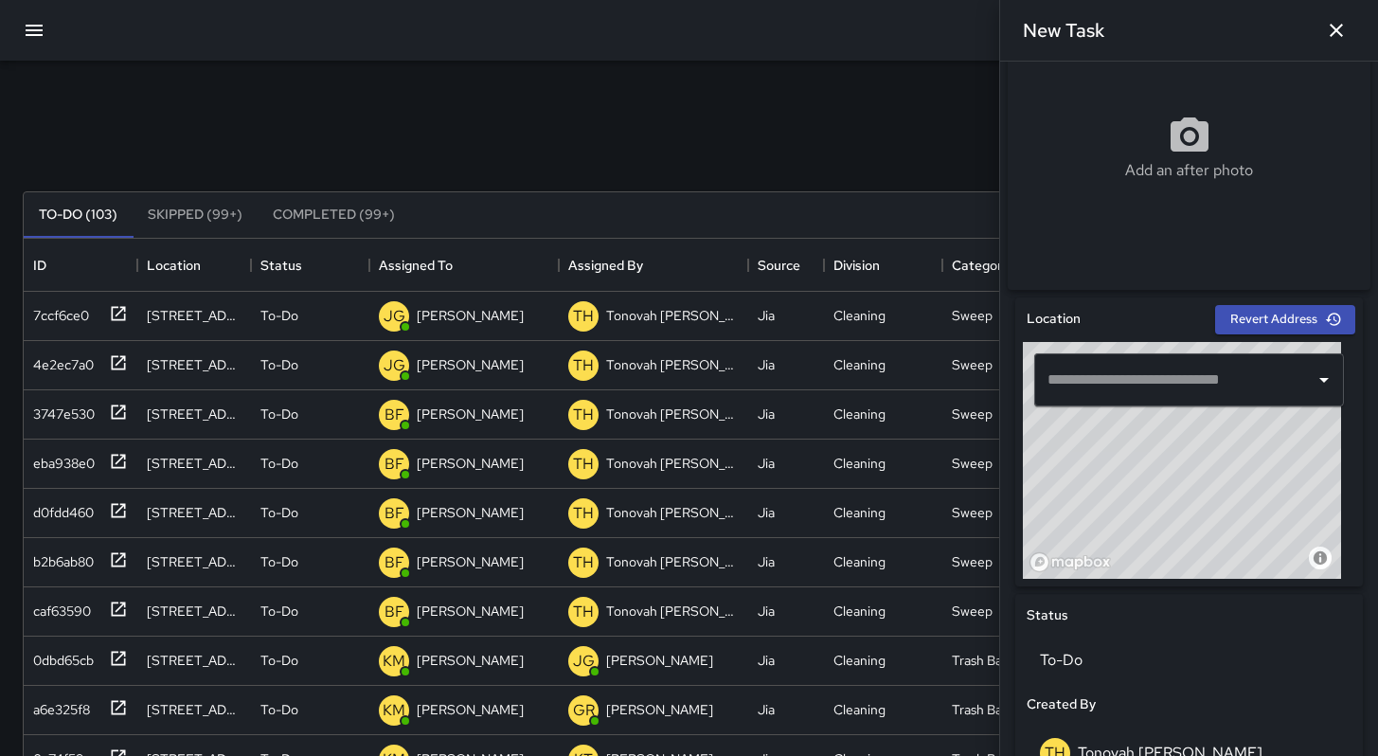
type input "**********"
drag, startPoint x: 1185, startPoint y: 500, endPoint x: 1214, endPoint y: 512, distance: 31.8
click at [1216, 510] on div "© Mapbox © OpenStreetMap Improve this map" at bounding box center [1182, 460] width 318 height 237
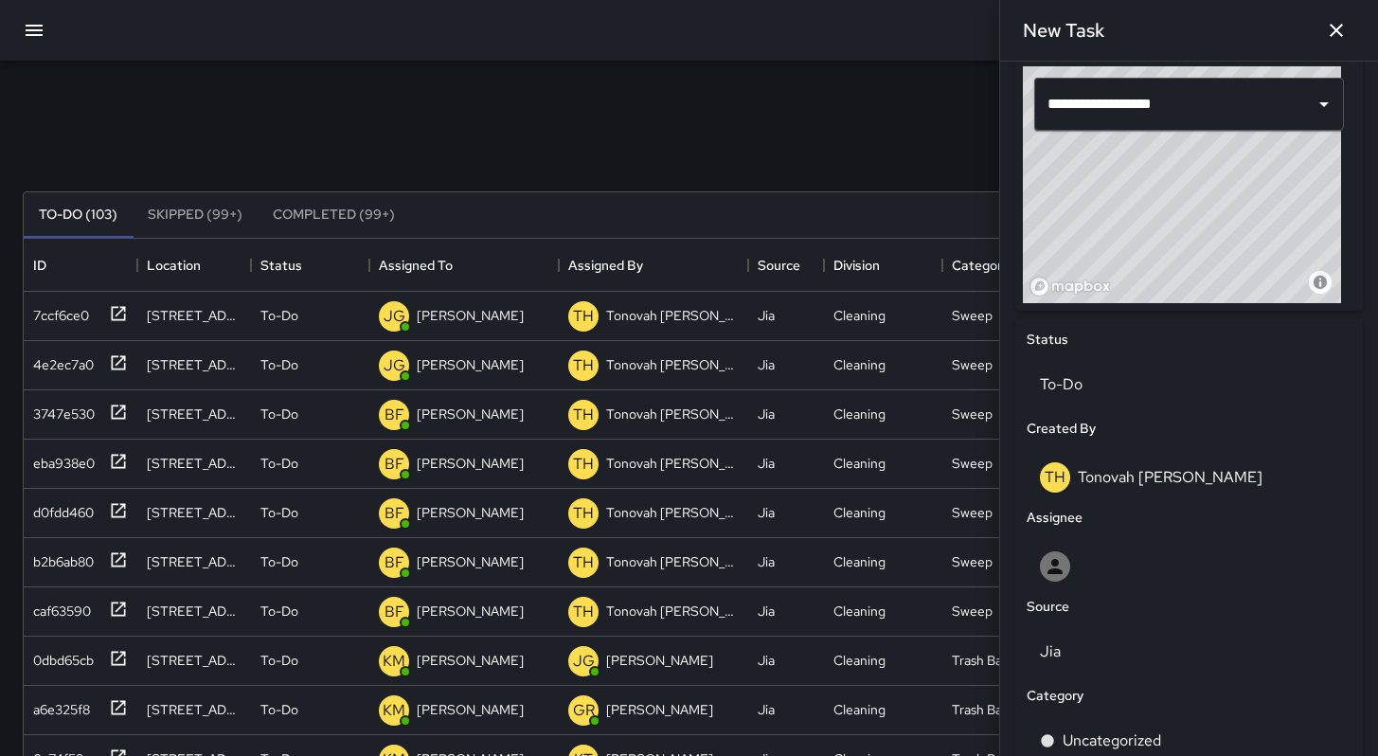
scroll to position [871, 0]
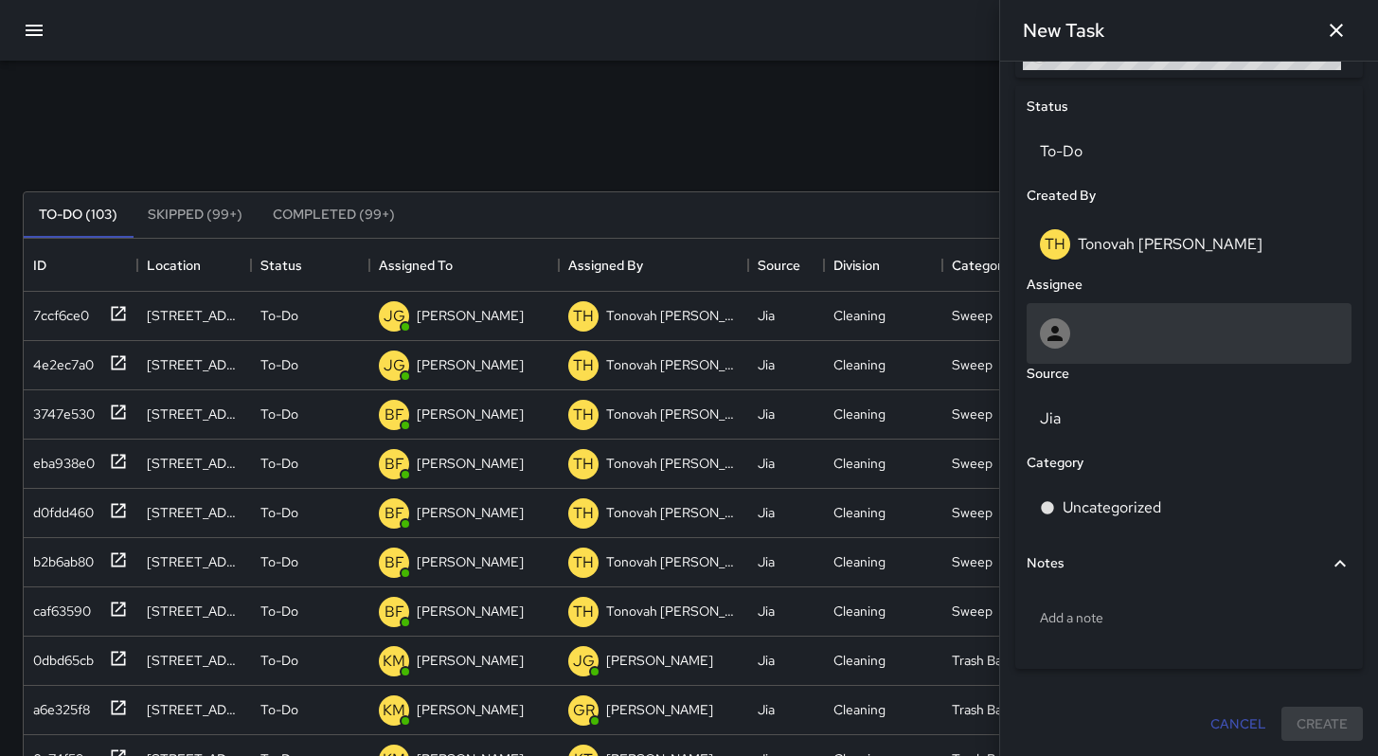
click at [1110, 338] on div at bounding box center [1189, 333] width 298 height 30
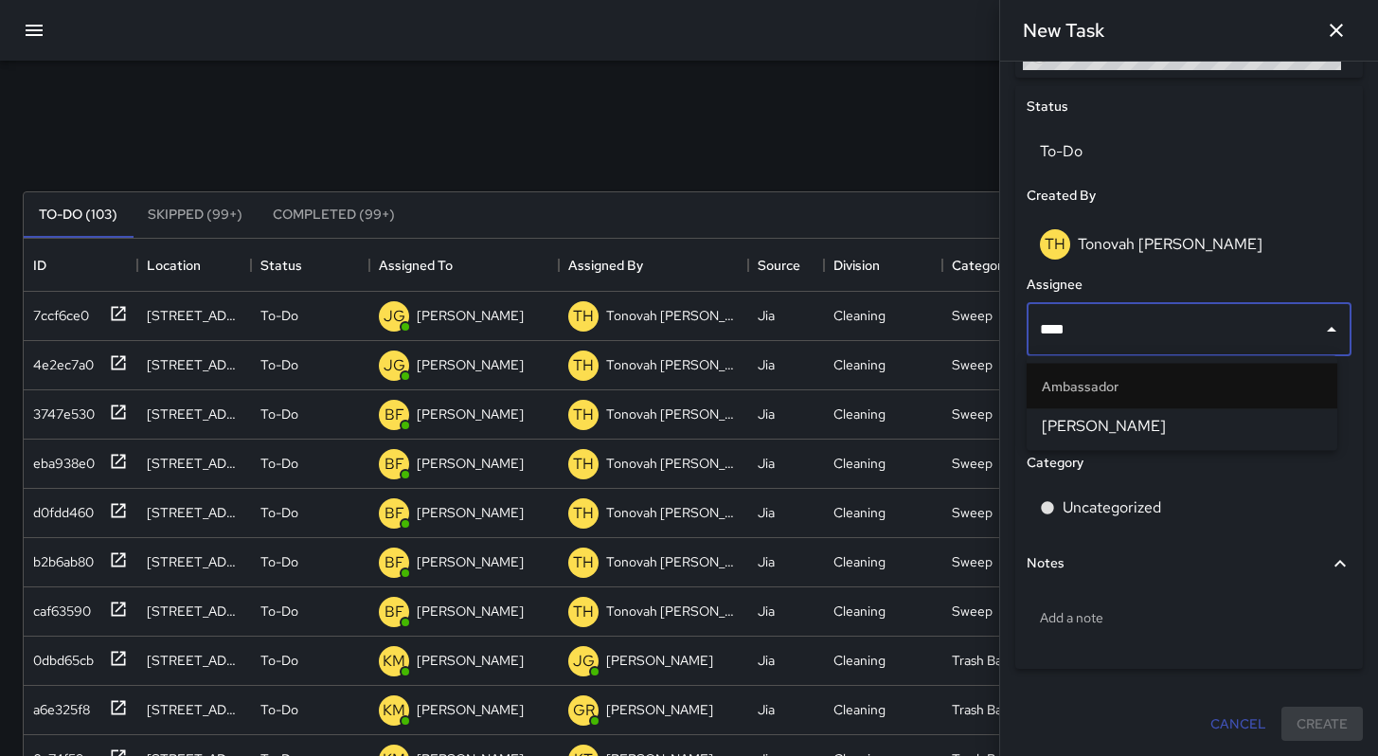
type input "*****"
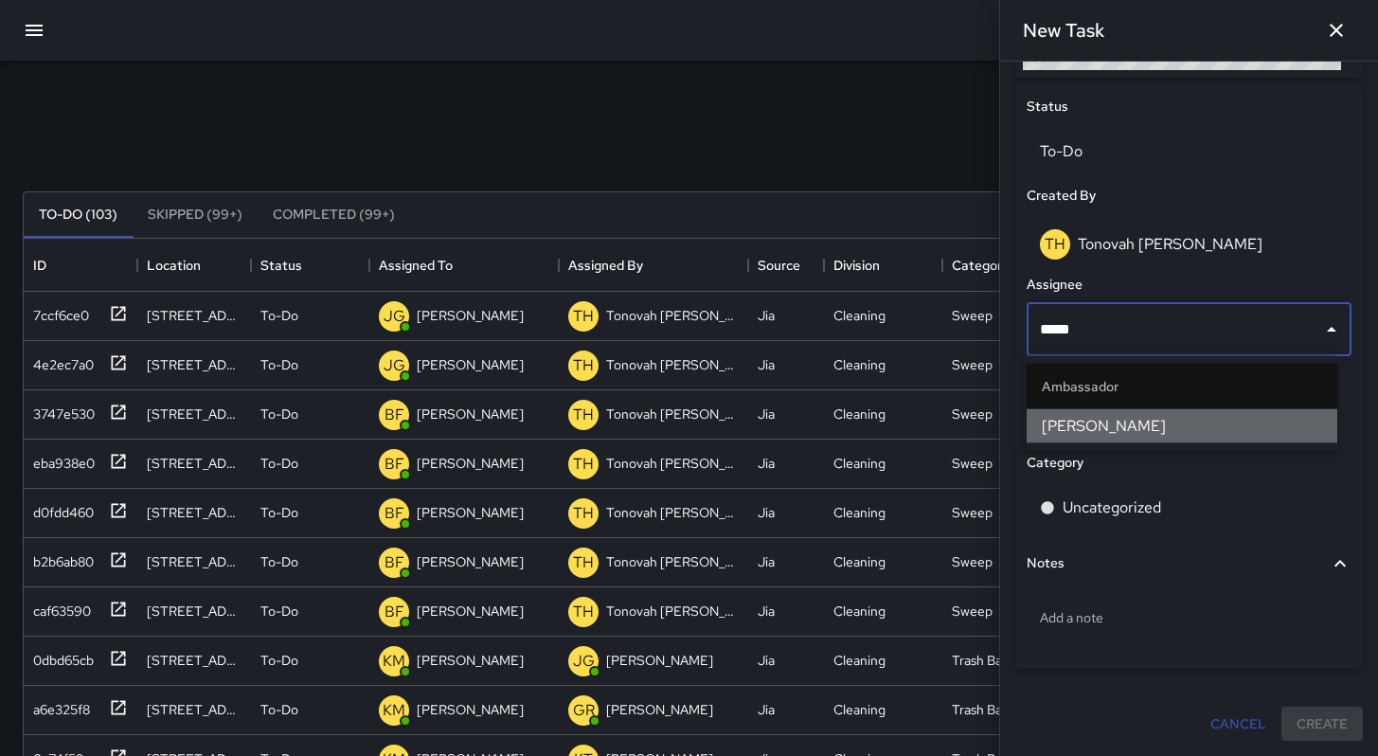
click at [1108, 415] on span "[PERSON_NAME]" at bounding box center [1182, 426] width 280 height 23
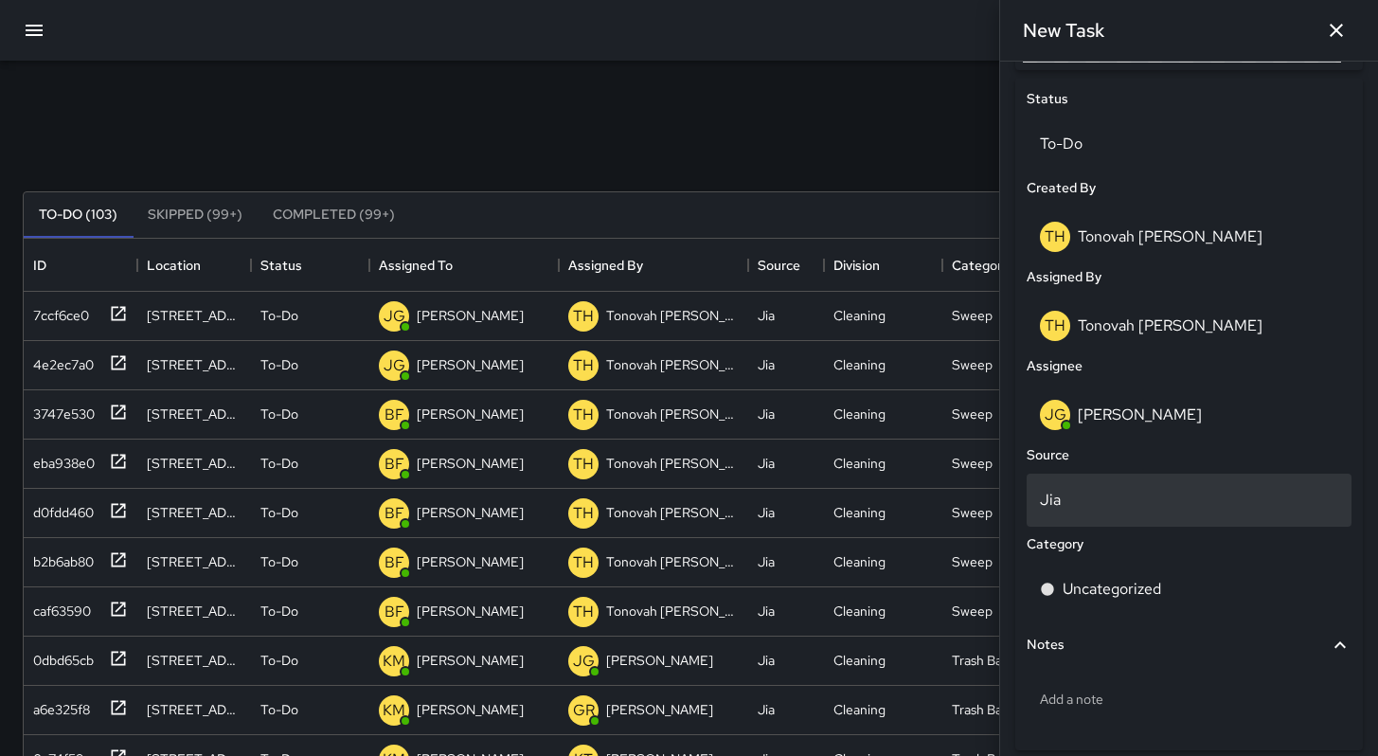
click at [1085, 504] on p "Jia" at bounding box center [1189, 500] width 298 height 23
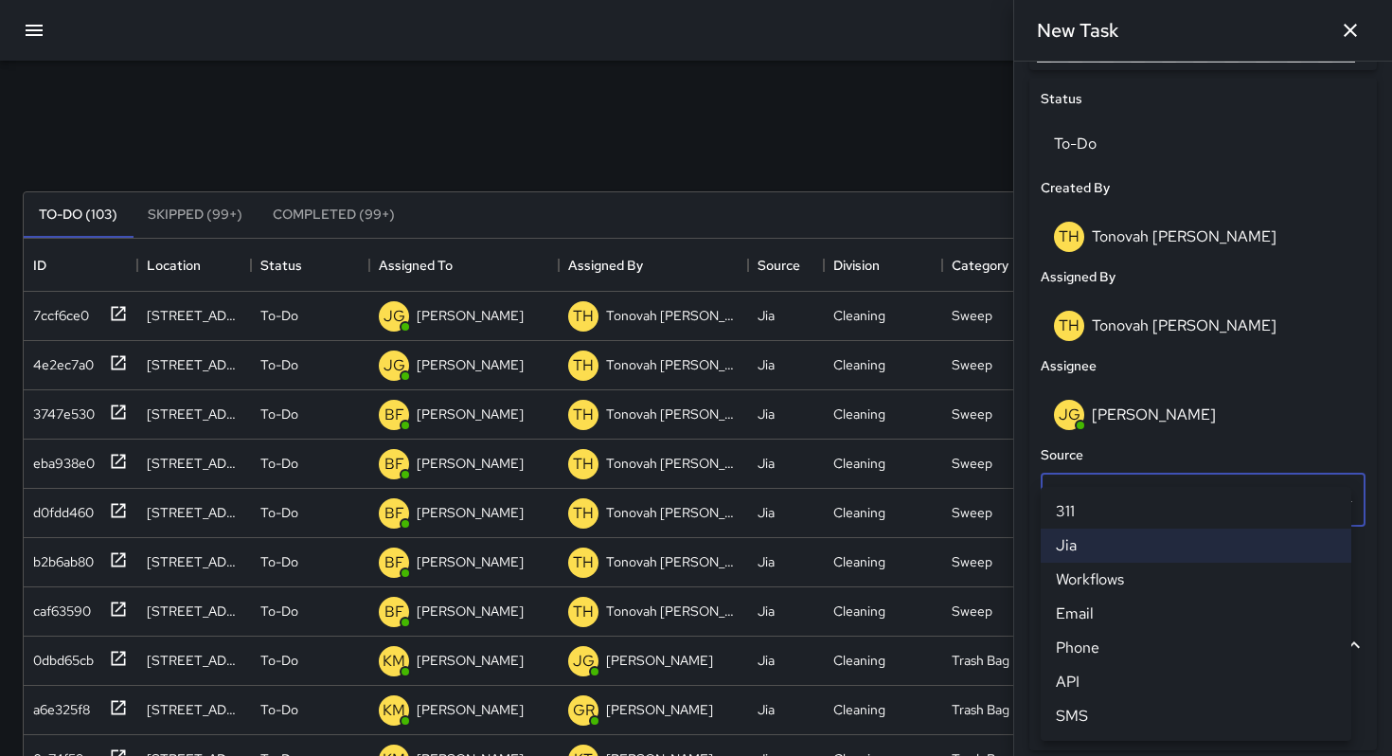
click at [1094, 536] on li "Jia" at bounding box center [1196, 545] width 311 height 34
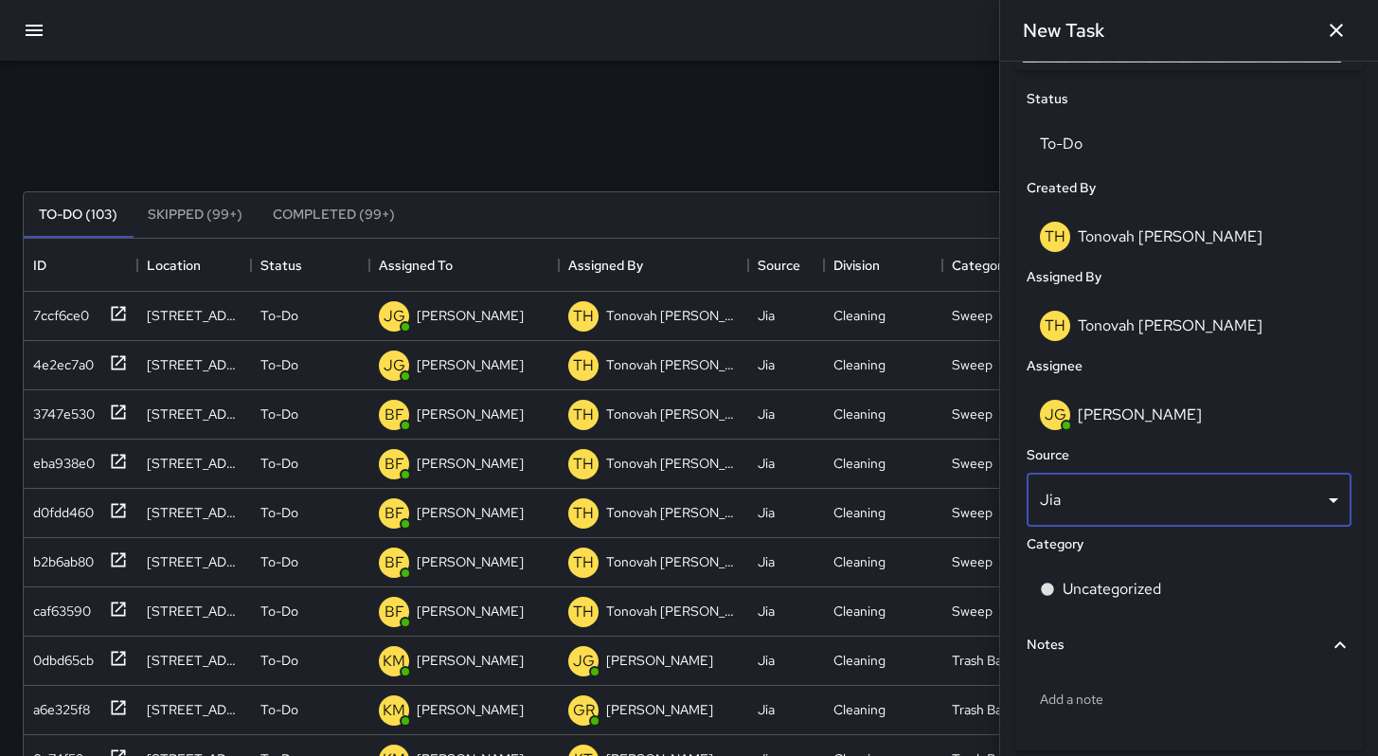
scroll to position [15, 15]
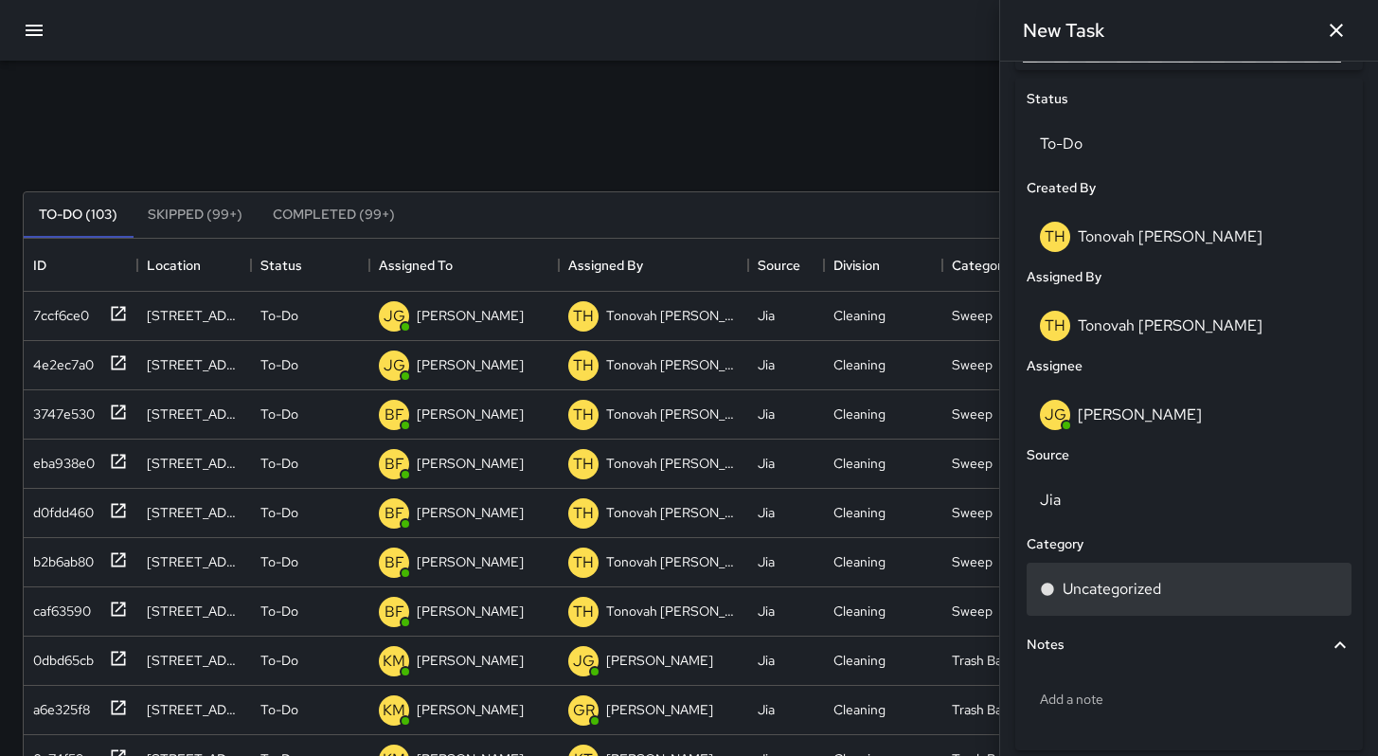
click at [1102, 600] on p "Uncategorized" at bounding box center [1112, 589] width 98 height 23
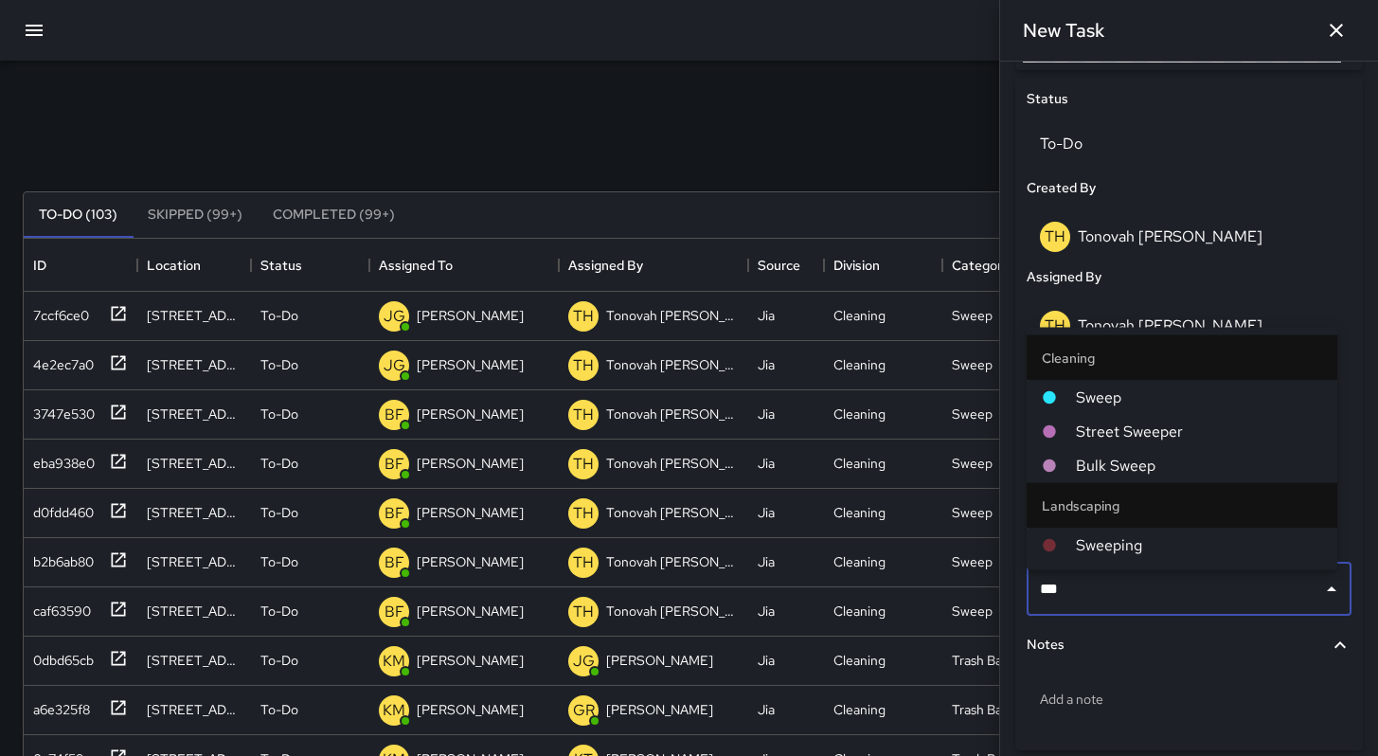
type input "****"
click at [1103, 398] on span "Sweep" at bounding box center [1199, 397] width 246 height 23
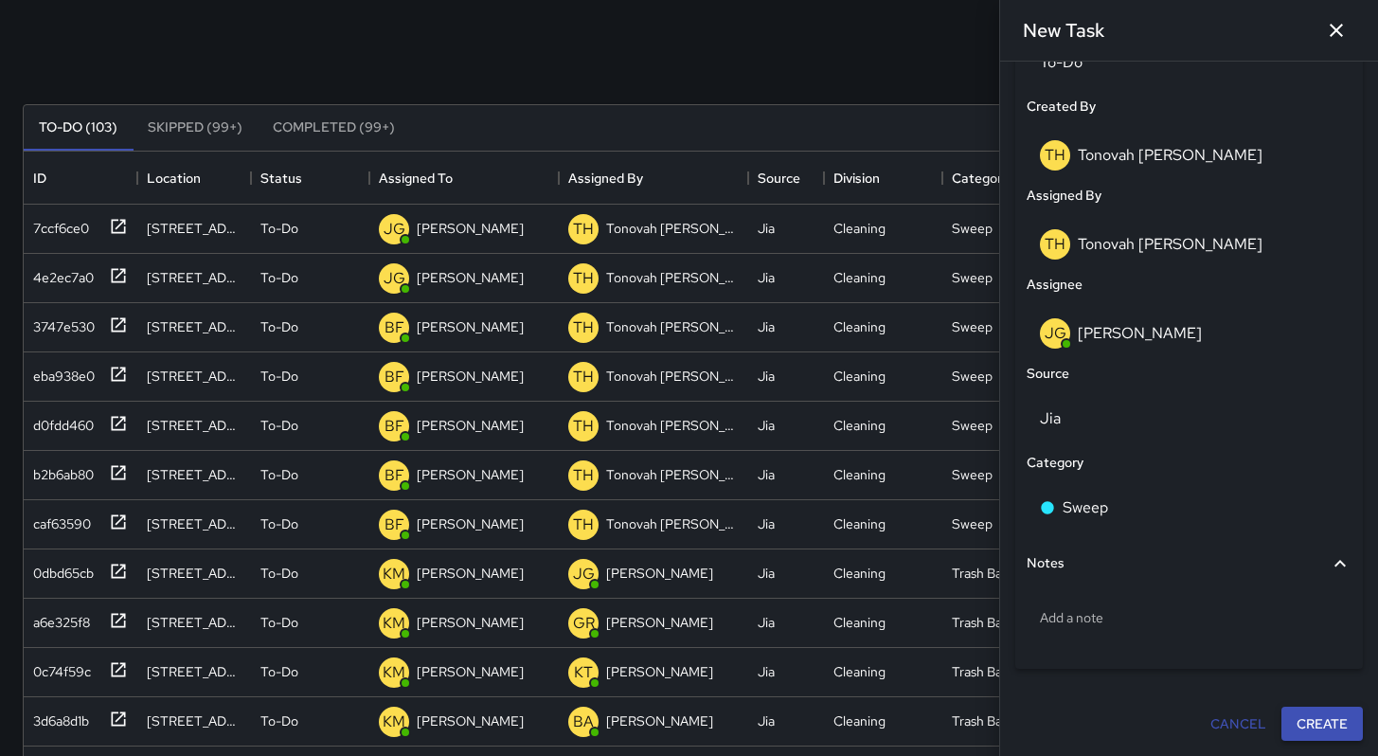
scroll to position [96, 0]
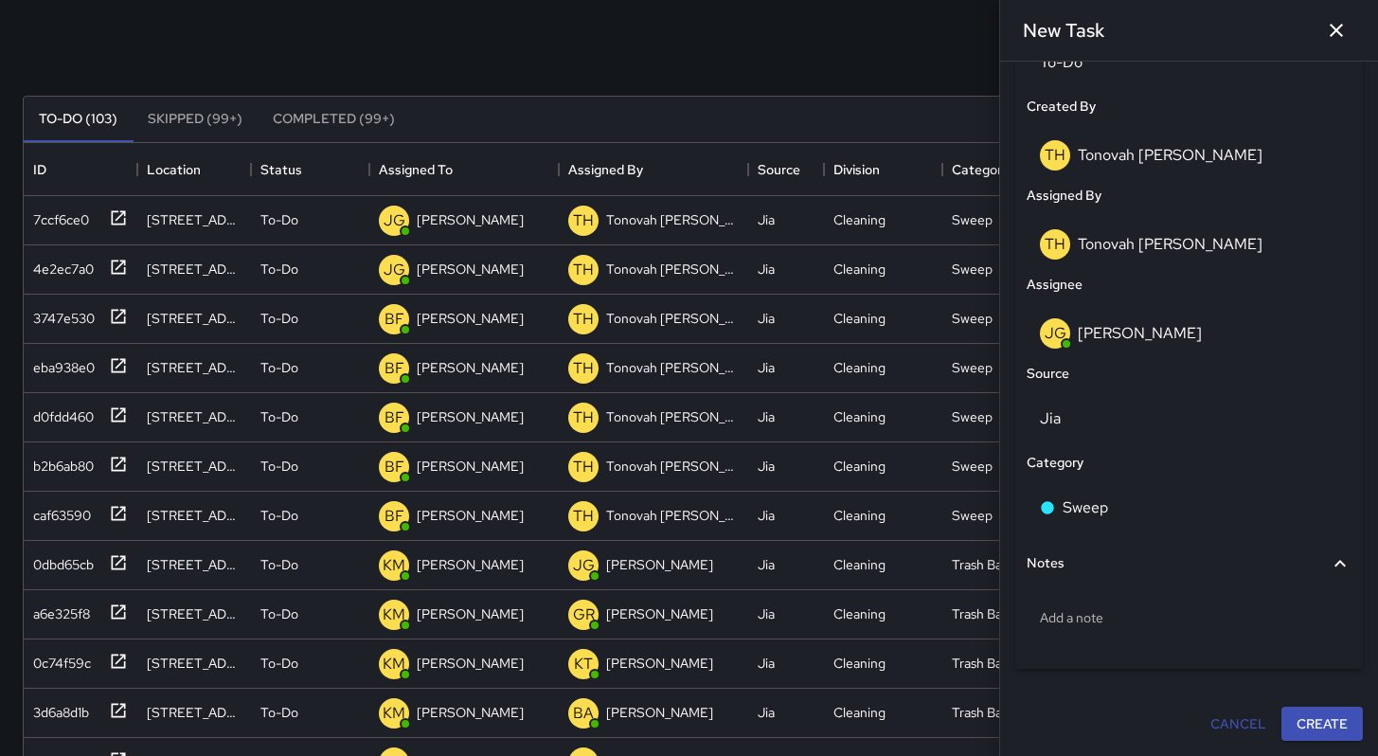
click at [1285, 711] on button "Create" at bounding box center [1321, 724] width 81 height 35
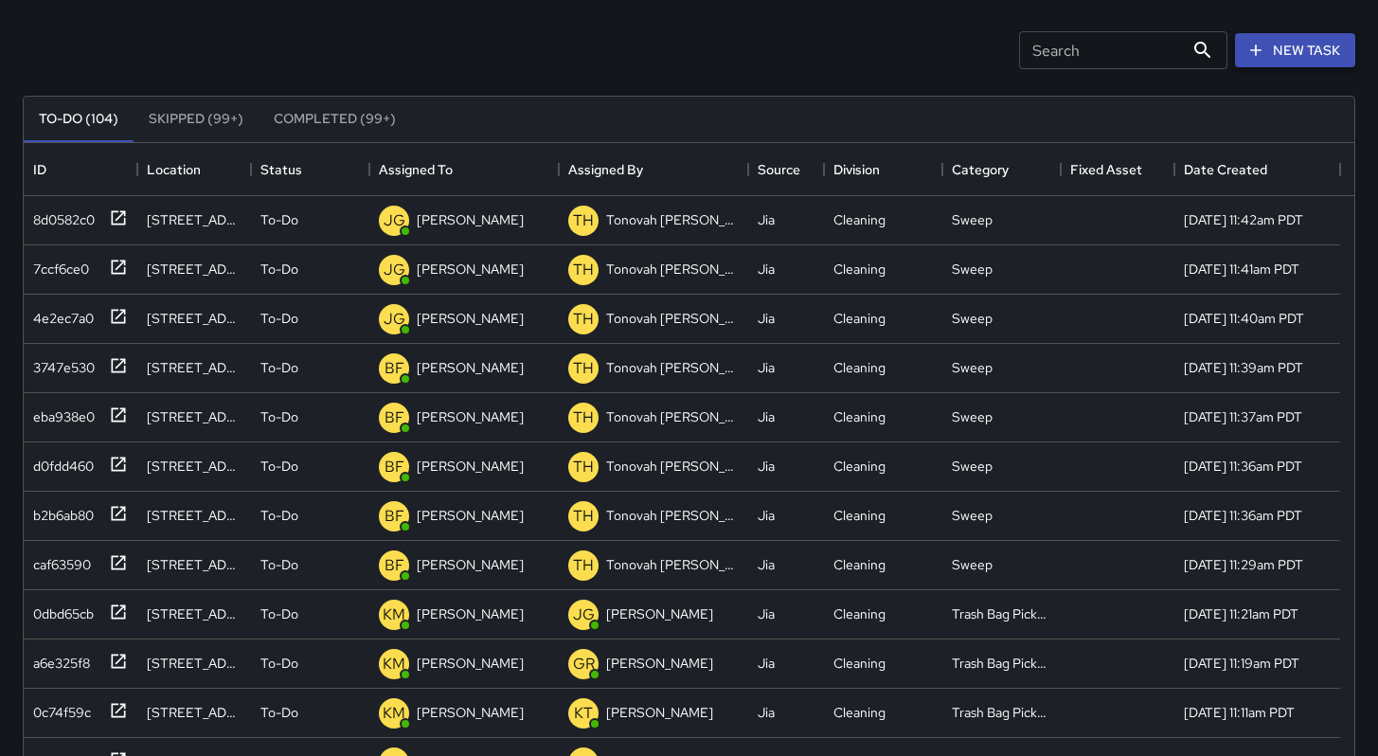
click at [1261, 43] on icon "button" at bounding box center [1255, 50] width 19 height 19
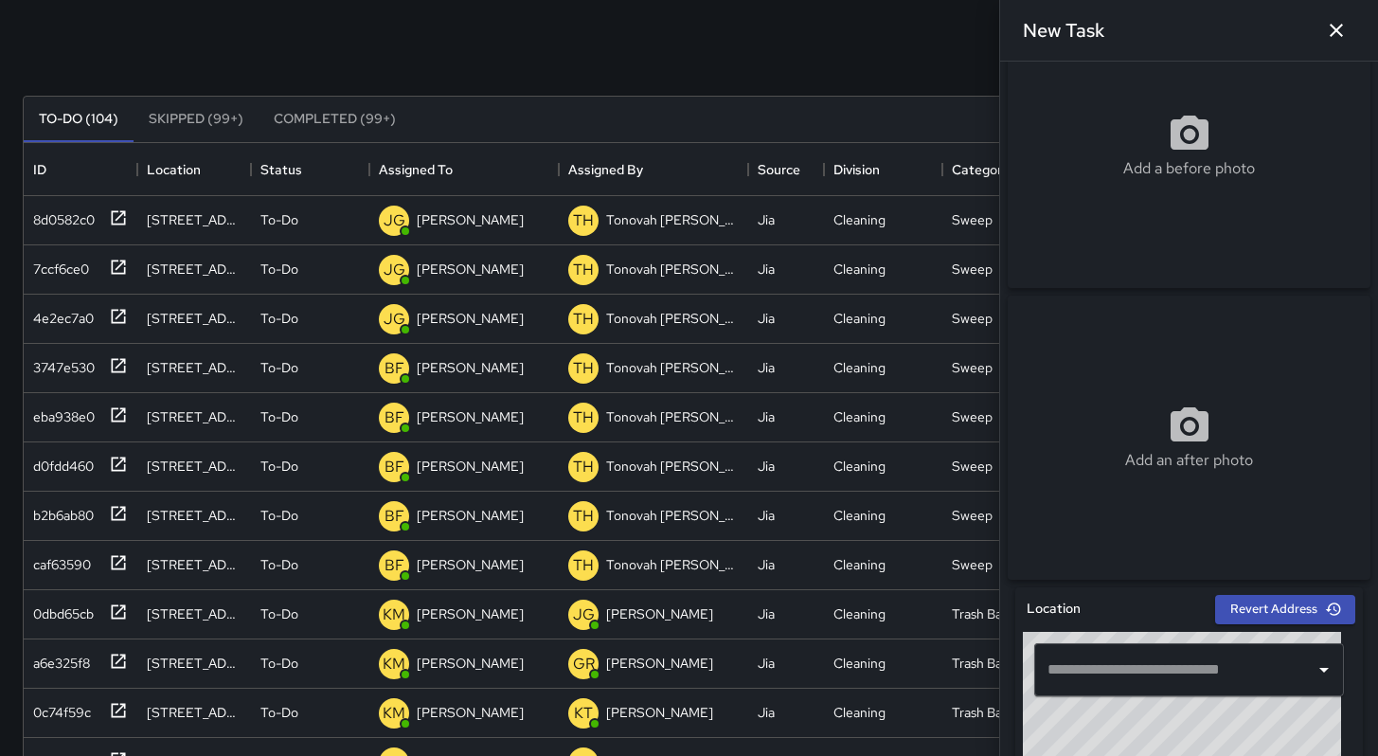
scroll to position [161, 0]
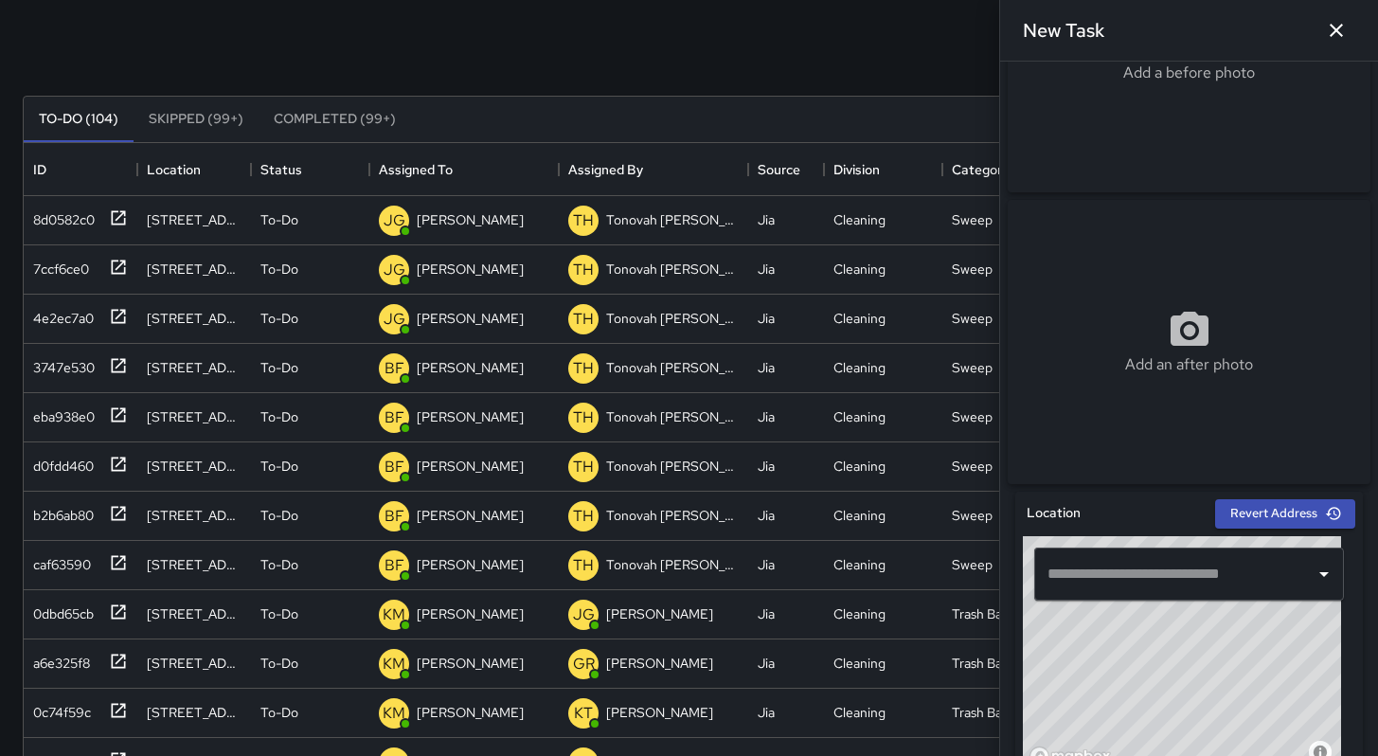
drag, startPoint x: 1195, startPoint y: 657, endPoint x: 1159, endPoint y: 672, distance: 39.0
click at [1159, 672] on div "© Mapbox © OpenStreetMap Improve this map" at bounding box center [1182, 654] width 318 height 237
drag, startPoint x: 1161, startPoint y: 685, endPoint x: 1133, endPoint y: 600, distance: 89.8
click at [1120, 549] on div "© Mapbox © OpenStreetMap Improve this map ​" at bounding box center [1189, 654] width 332 height 237
drag, startPoint x: 1183, startPoint y: 691, endPoint x: 1117, endPoint y: 631, distance: 89.8
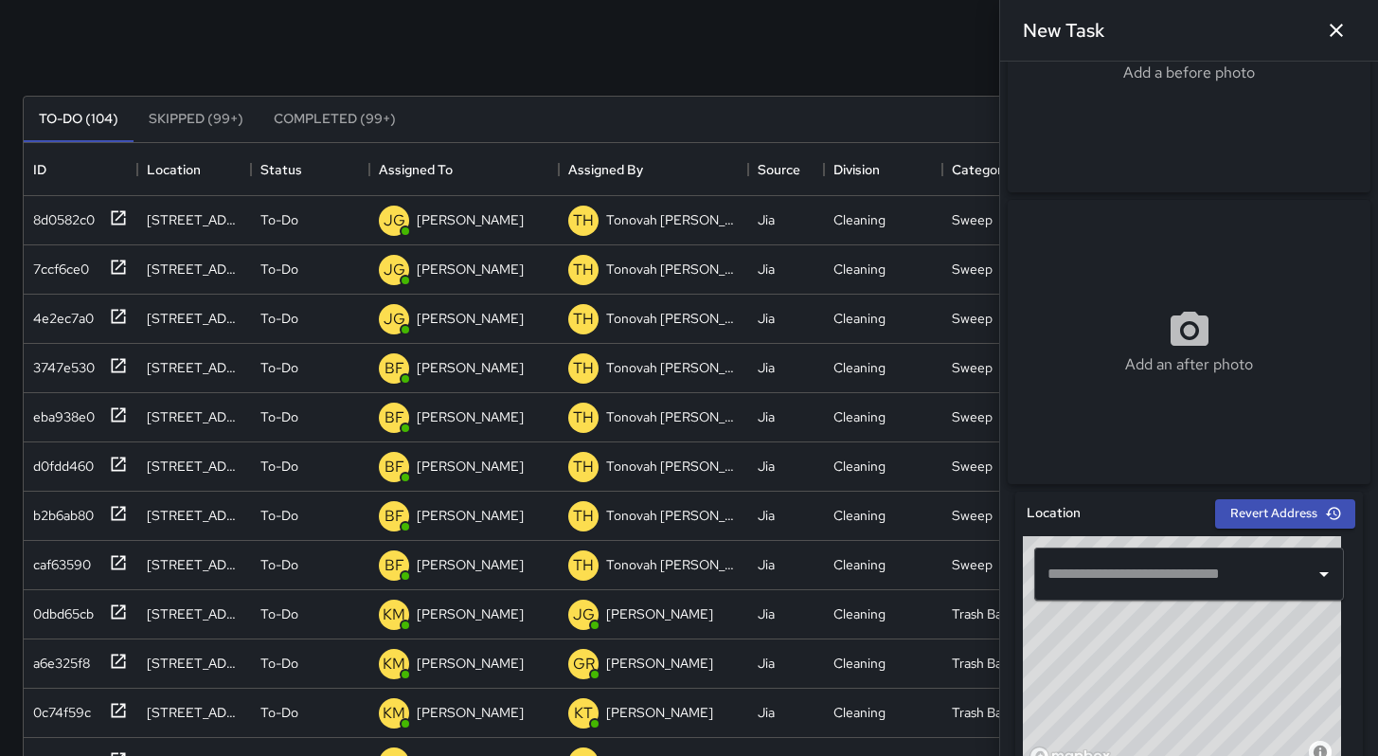
click at [1117, 630] on div "© Mapbox © OpenStreetMap Improve this map" at bounding box center [1182, 654] width 318 height 237
click at [1147, 676] on div "© Mapbox © OpenStreetMap Improve this map" at bounding box center [1182, 654] width 318 height 237
click at [1155, 687] on div "© Mapbox © OpenStreetMap Improve this map" at bounding box center [1182, 654] width 318 height 237
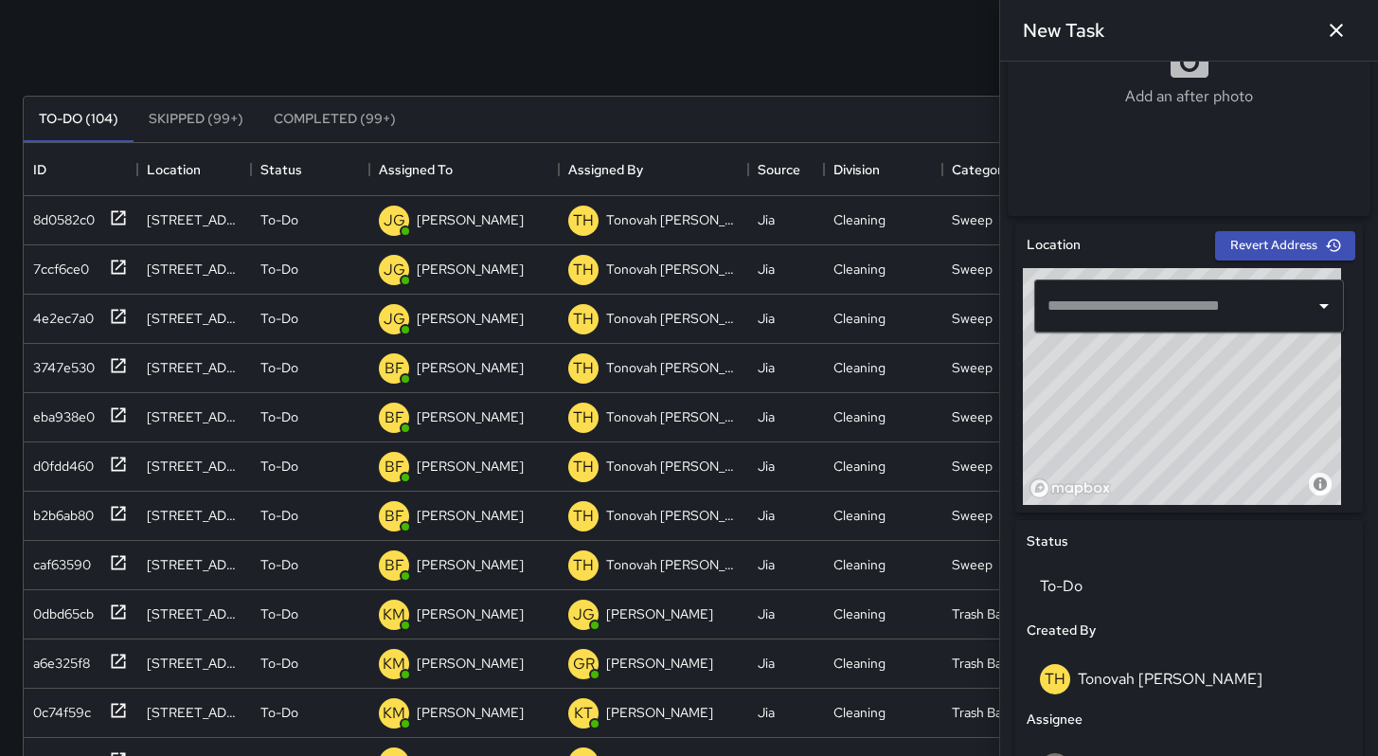
scroll to position [557, 0]
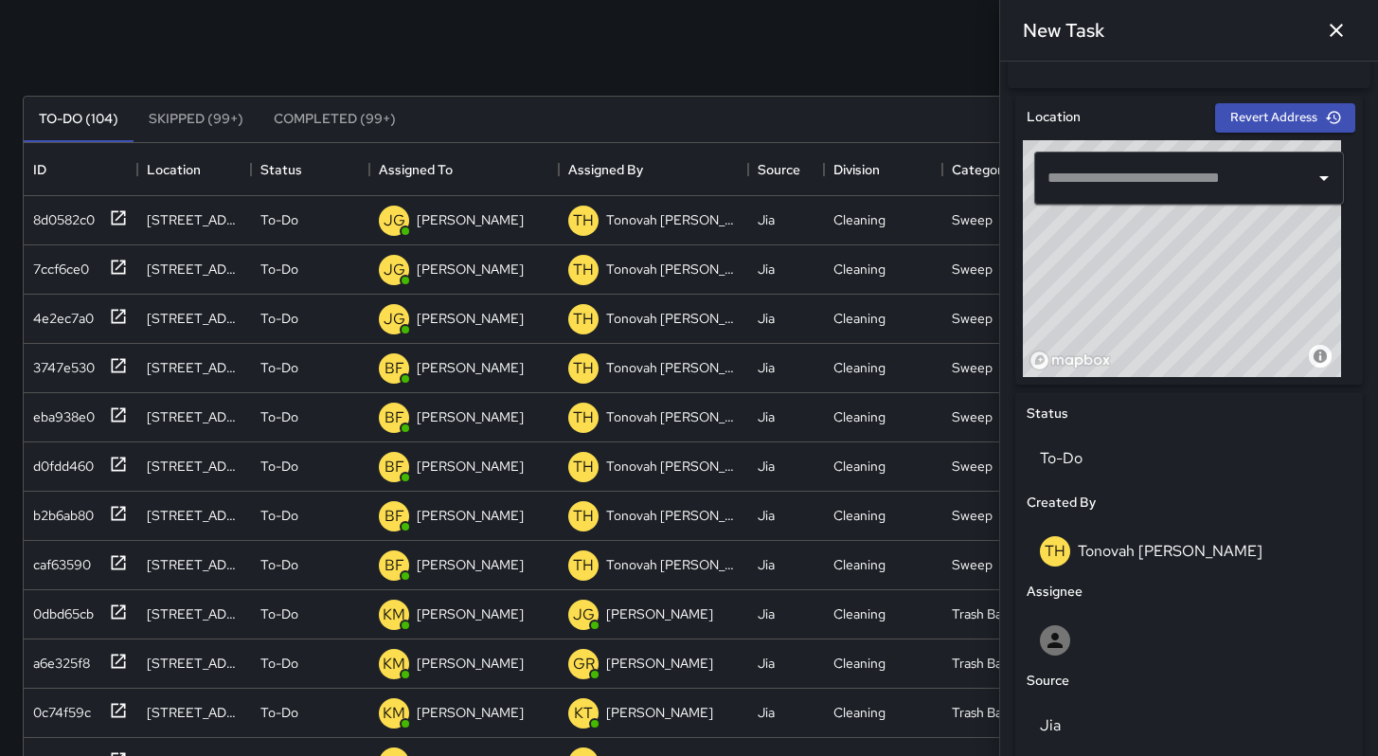
click at [1203, 277] on div "© Mapbox © OpenStreetMap Improve this map" at bounding box center [1182, 258] width 318 height 237
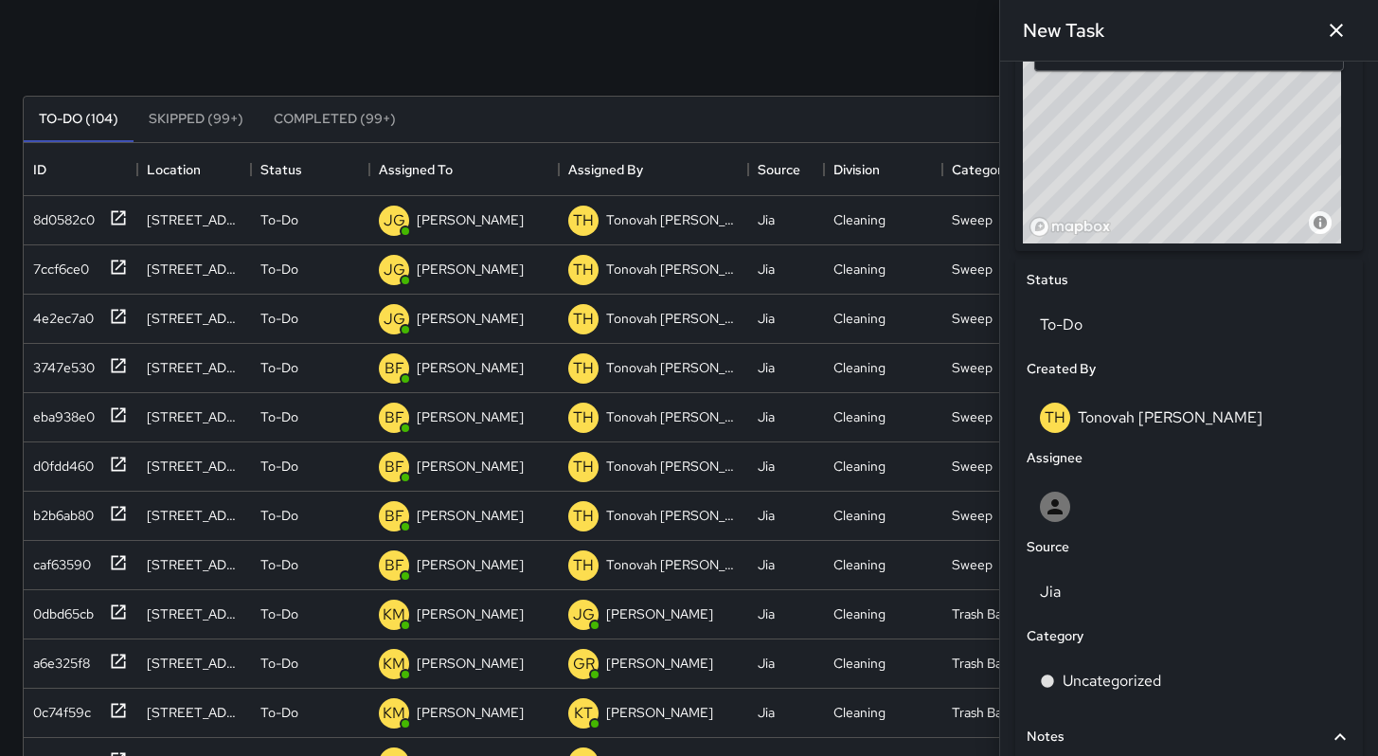
scroll to position [698, 0]
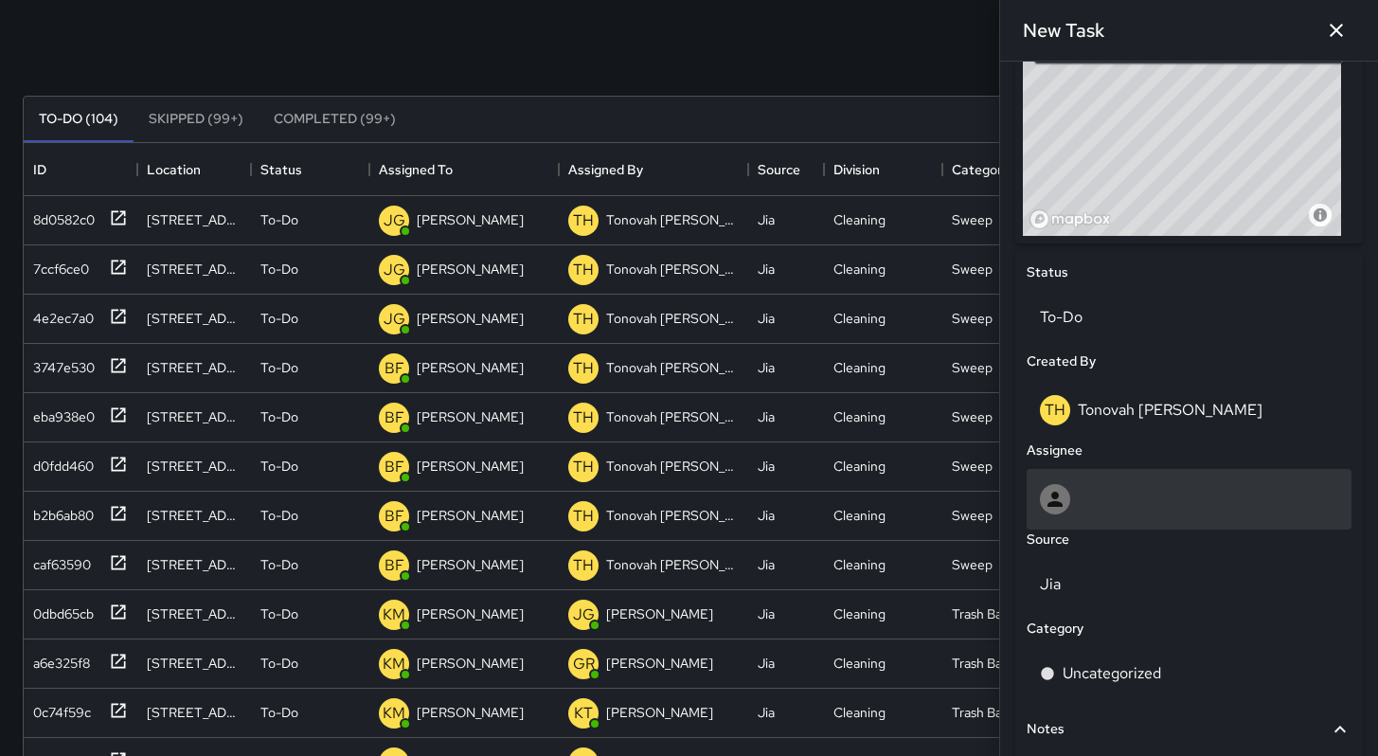
click at [1122, 523] on div at bounding box center [1189, 499] width 325 height 61
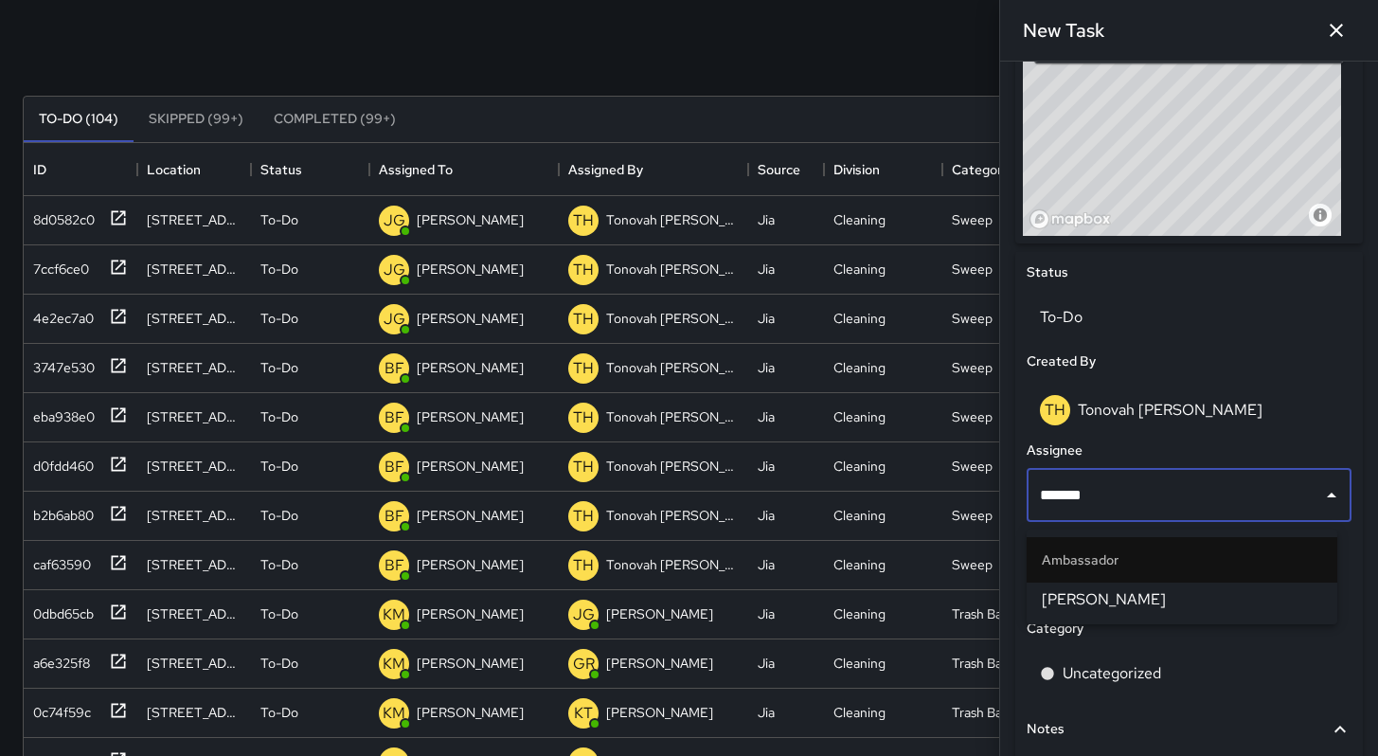
type input "********"
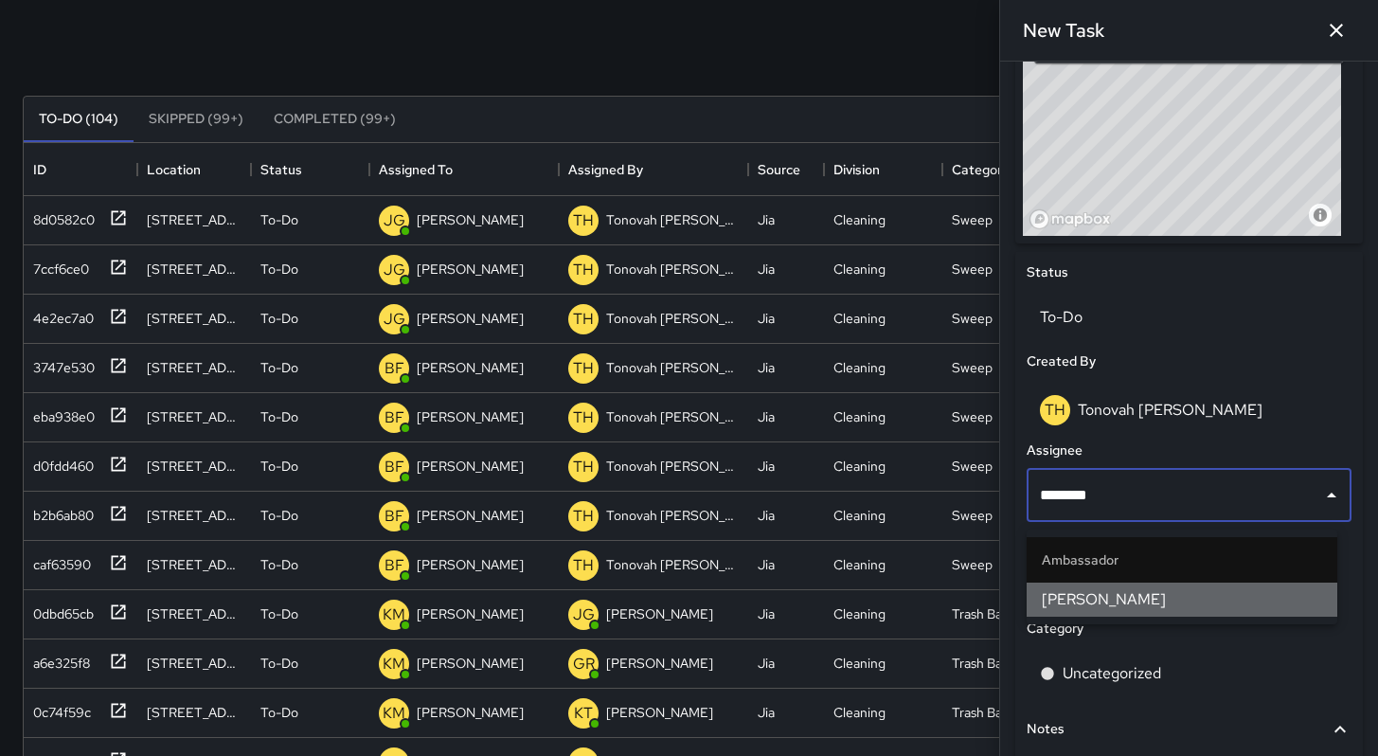
click at [1108, 593] on span "[PERSON_NAME]" at bounding box center [1182, 599] width 280 height 23
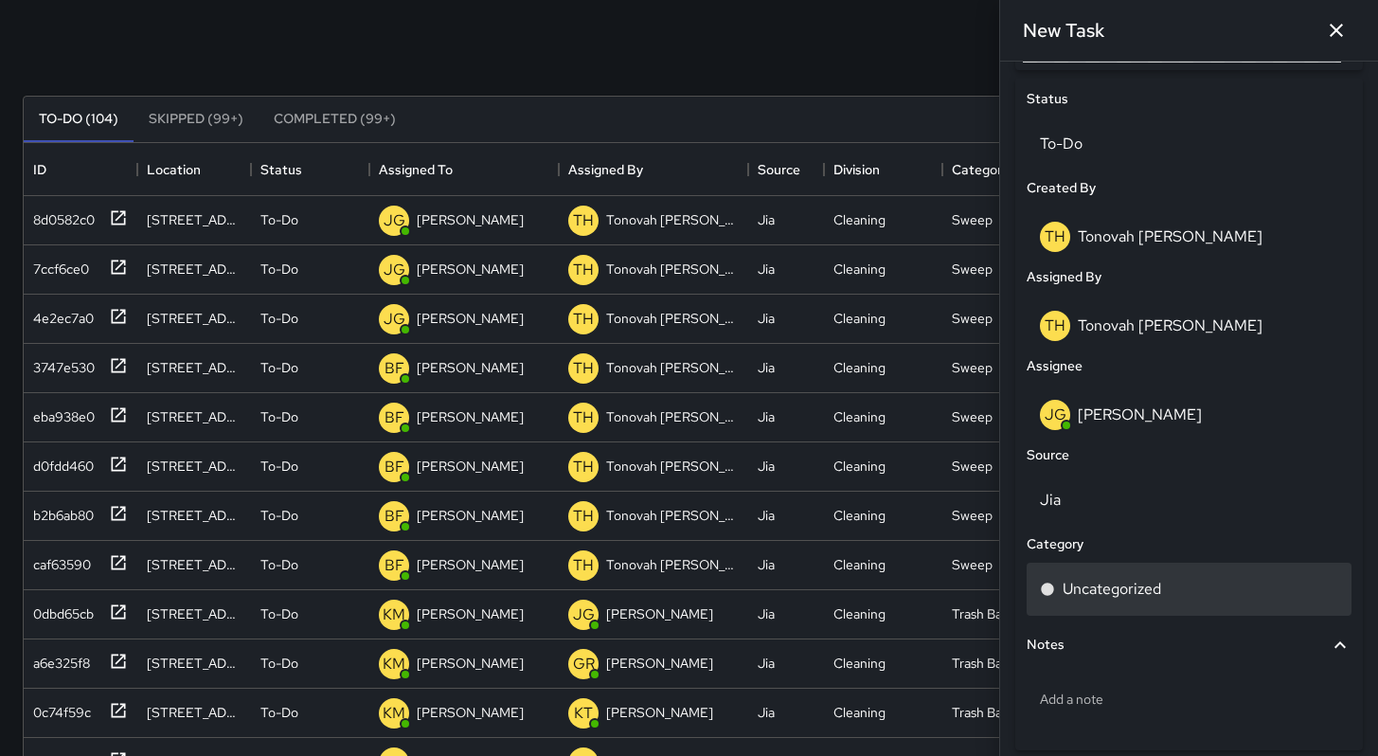
scroll to position [891, 0]
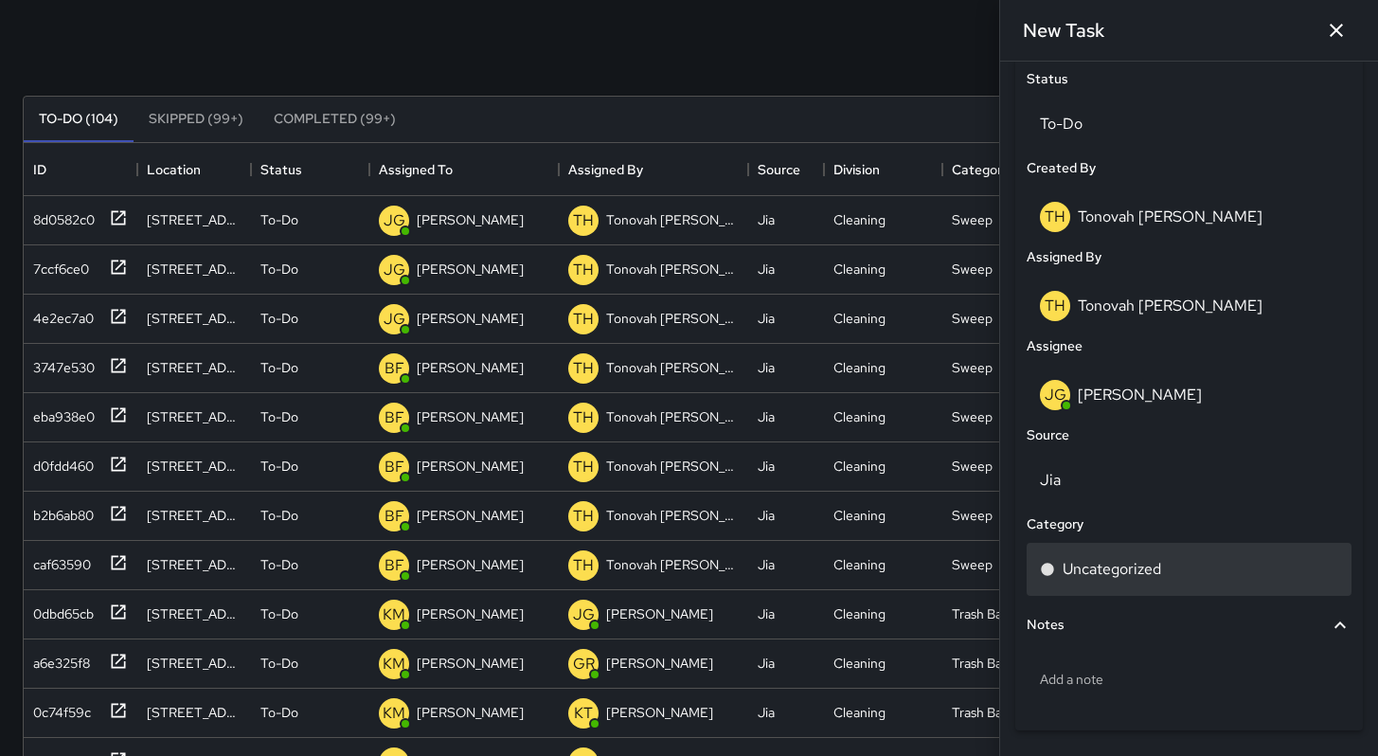
click at [1112, 570] on p "Uncategorized" at bounding box center [1112, 569] width 98 height 23
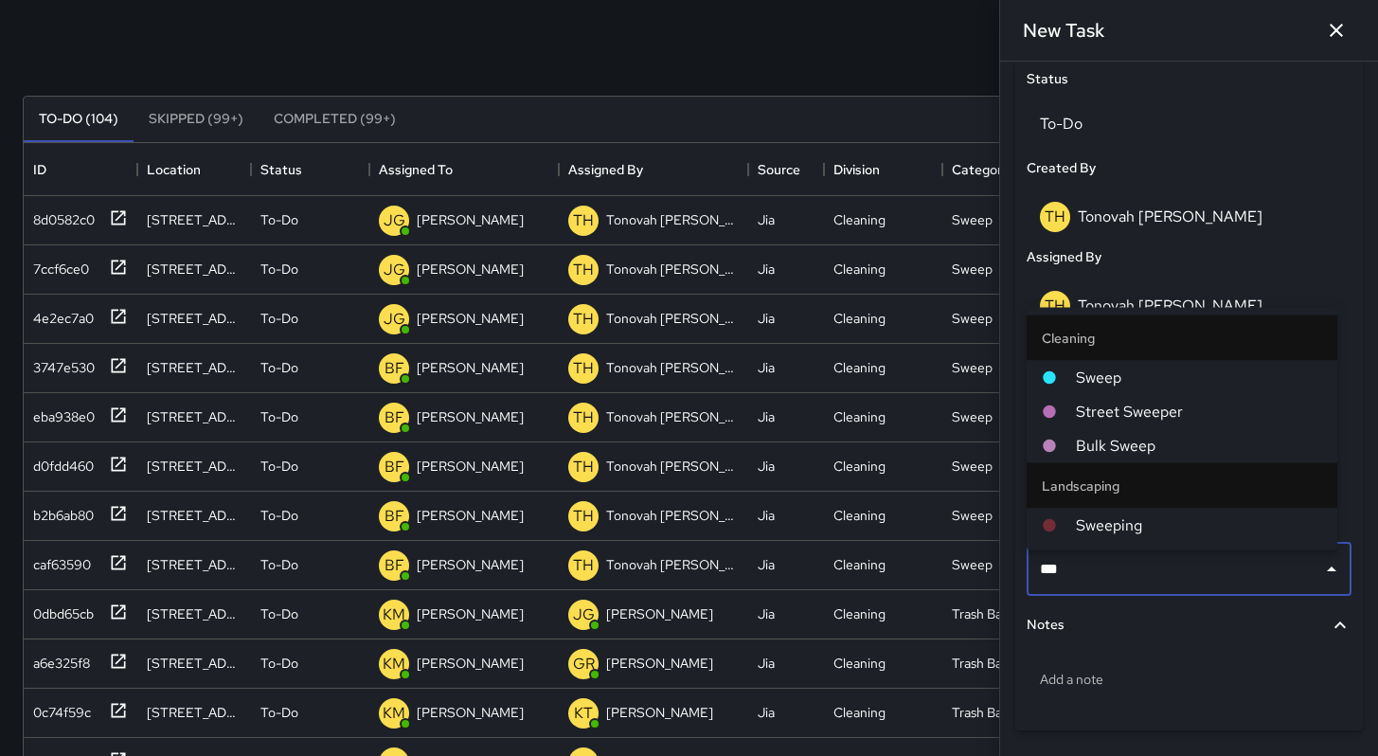
type input "****"
click at [1110, 379] on span "Sweep" at bounding box center [1199, 378] width 246 height 23
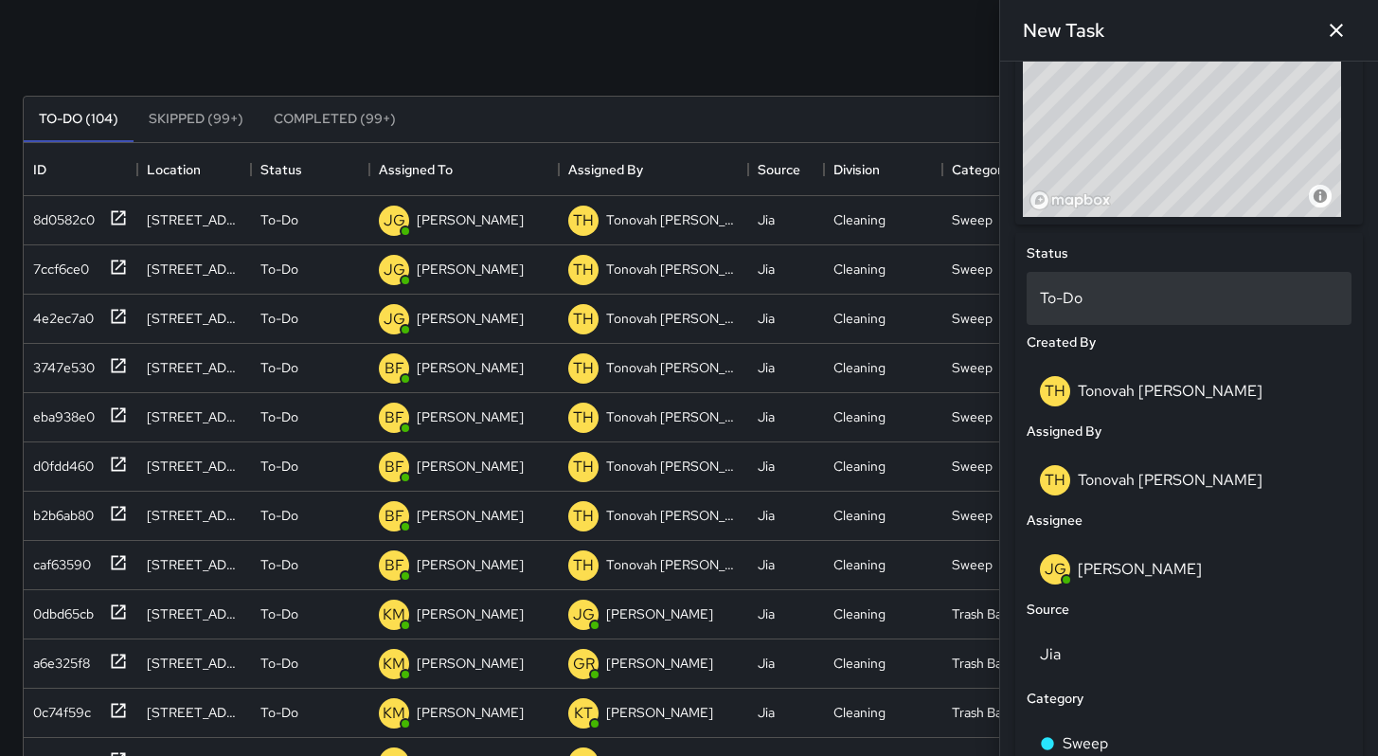
scroll to position [601, 0]
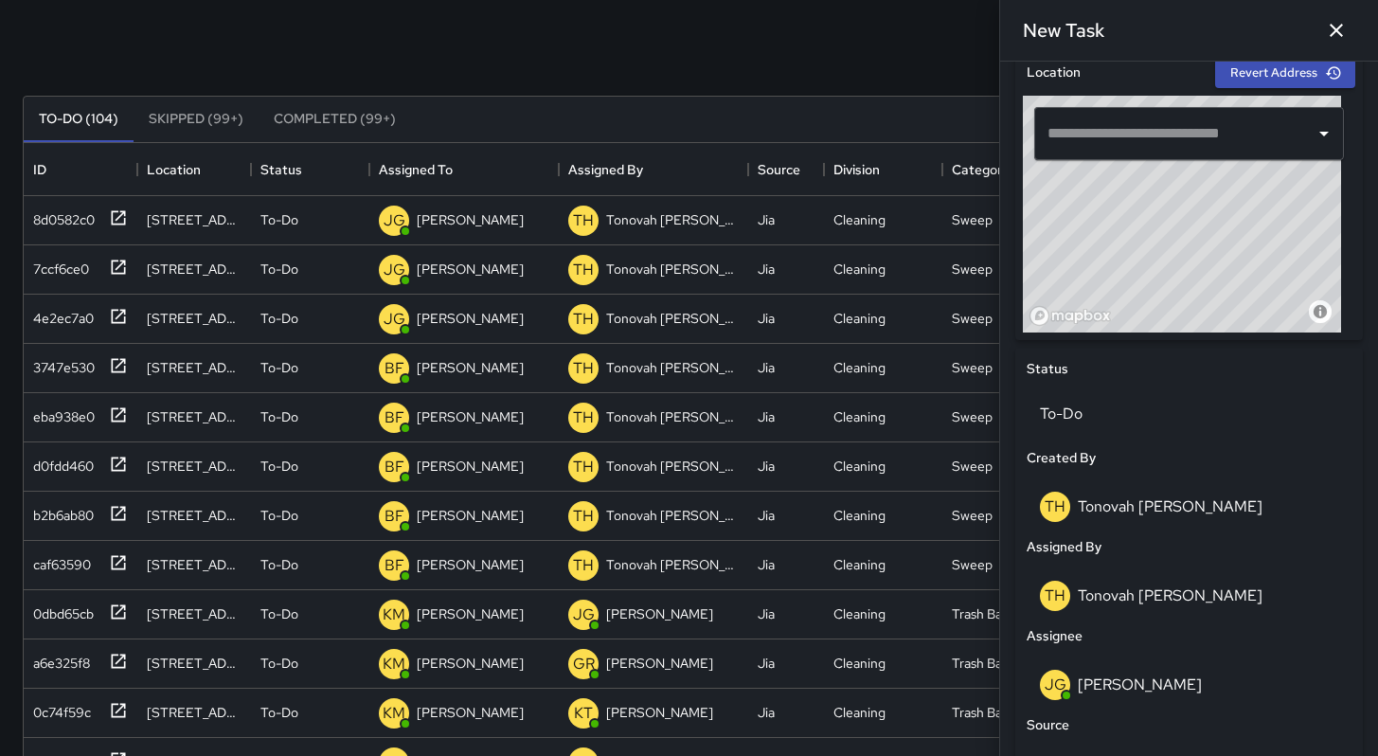
click at [1156, 294] on div "© Mapbox © OpenStreetMap Improve this map" at bounding box center [1182, 214] width 318 height 237
click at [1181, 220] on div "© Mapbox © OpenStreetMap Improve this map" at bounding box center [1182, 214] width 318 height 237
click at [1200, 255] on div "© Mapbox © OpenStreetMap Improve this map" at bounding box center [1182, 214] width 318 height 237
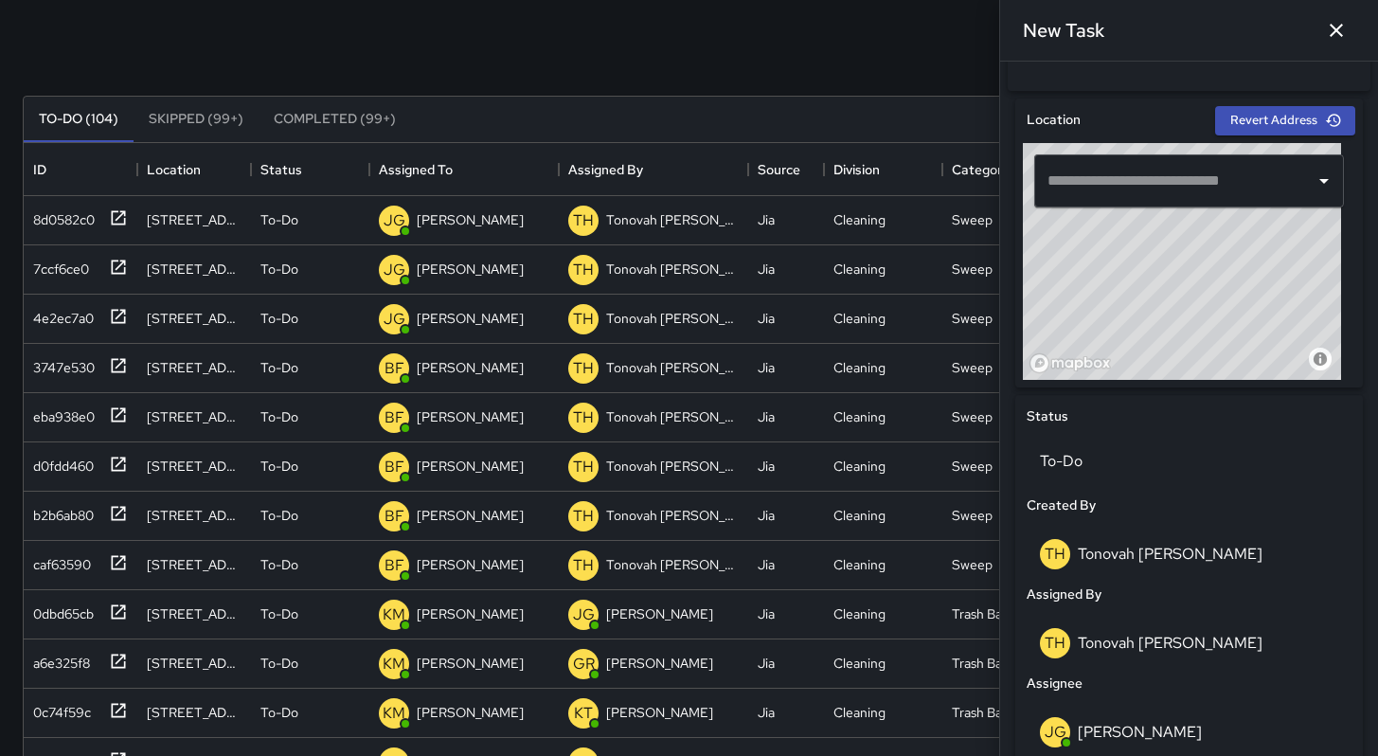
scroll to position [512, 0]
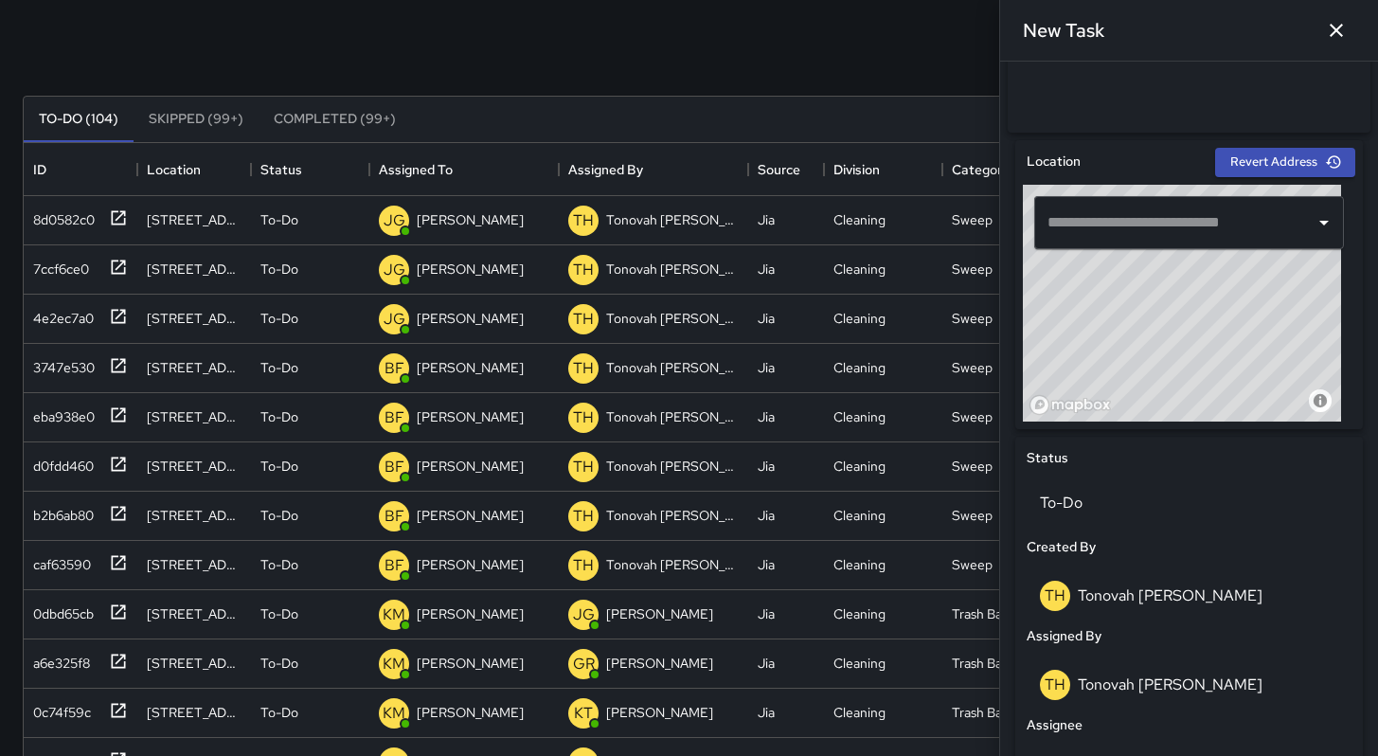
drag, startPoint x: 1209, startPoint y: 335, endPoint x: 1208, endPoint y: 293, distance: 42.6
click at [1208, 339] on div "© Mapbox © OpenStreetMap Improve this map" at bounding box center [1182, 303] width 318 height 237
click at [1222, 173] on button "Revert Address" at bounding box center [1285, 162] width 140 height 29
drag, startPoint x: 1230, startPoint y: 316, endPoint x: 1216, endPoint y: 308, distance: 16.6
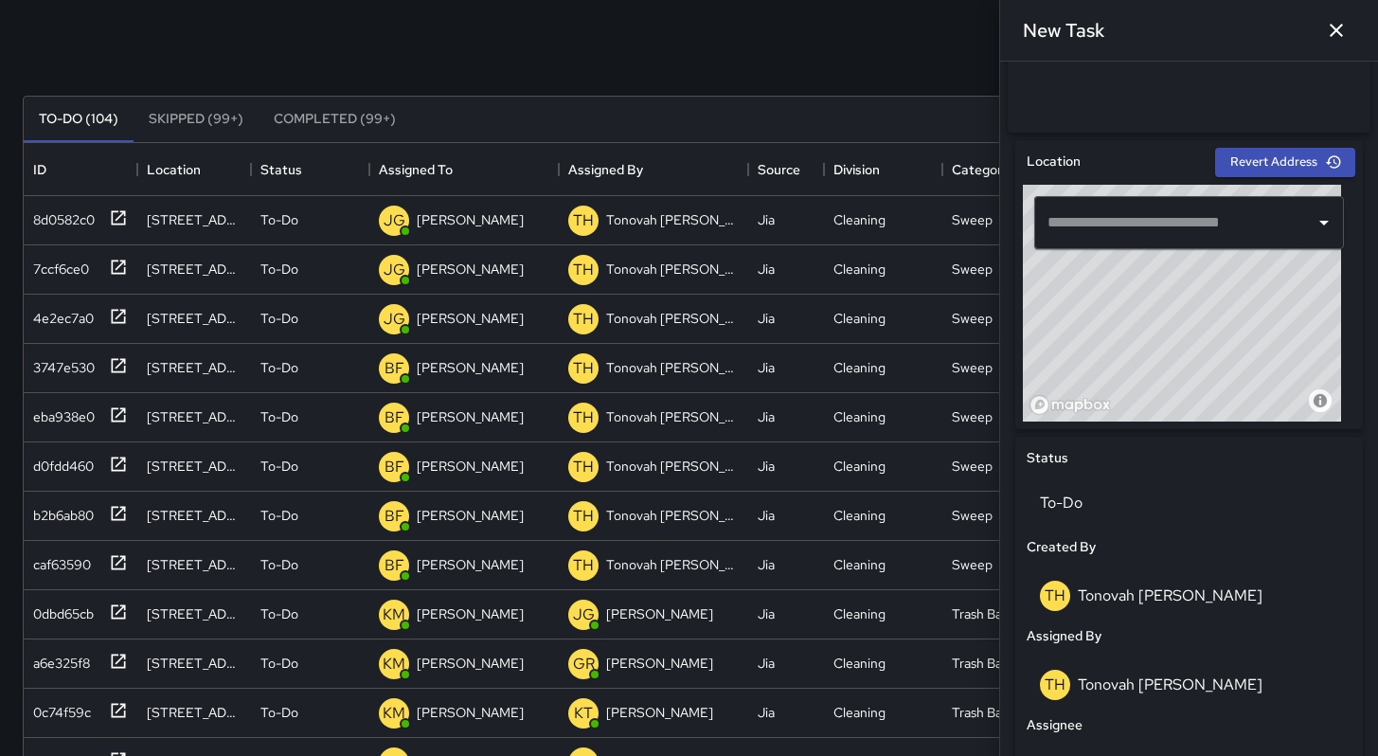
click at [1216, 308] on div "© Mapbox © OpenStreetMap Improve this map" at bounding box center [1182, 303] width 318 height 237
click at [1193, 228] on input "text" at bounding box center [1175, 223] width 264 height 36
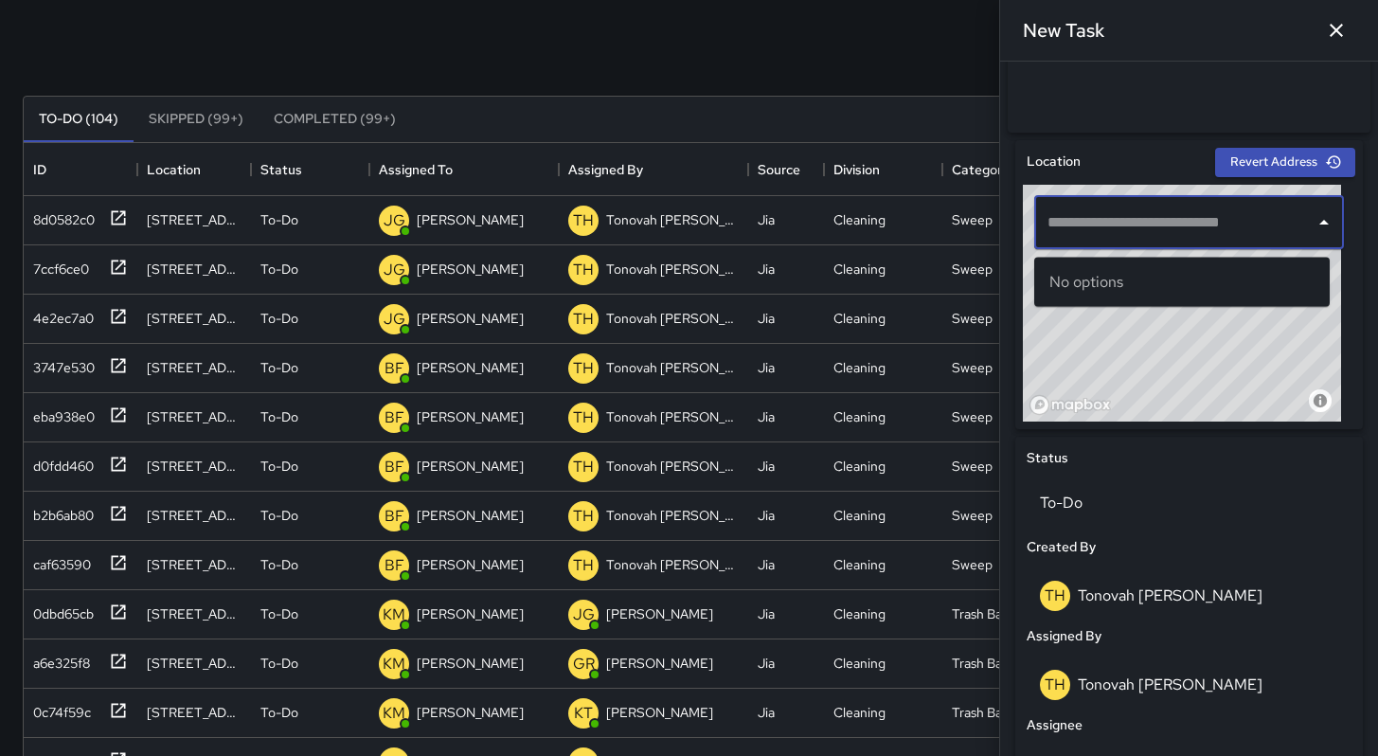
click at [1194, 234] on input "text" at bounding box center [1175, 223] width 264 height 36
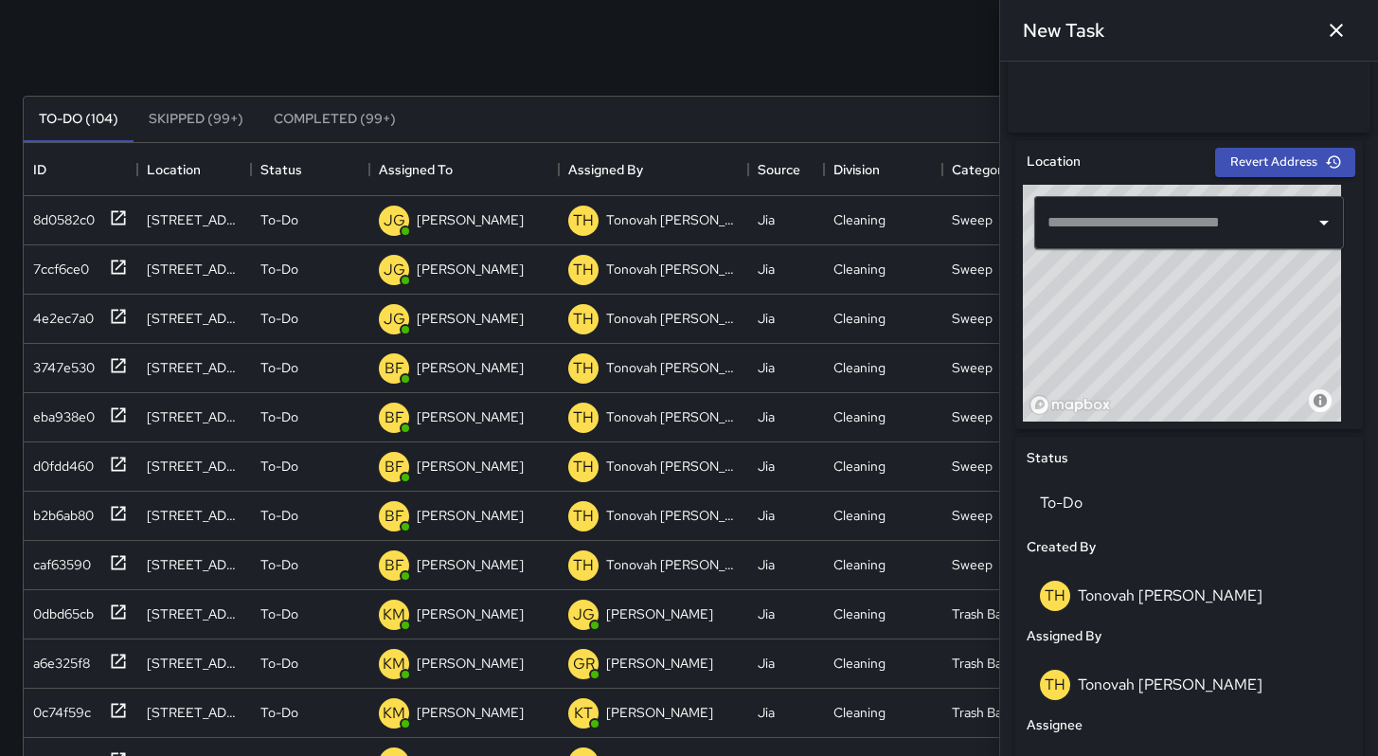
click at [1201, 343] on div "© Mapbox © OpenStreetMap Improve this map" at bounding box center [1182, 303] width 318 height 237
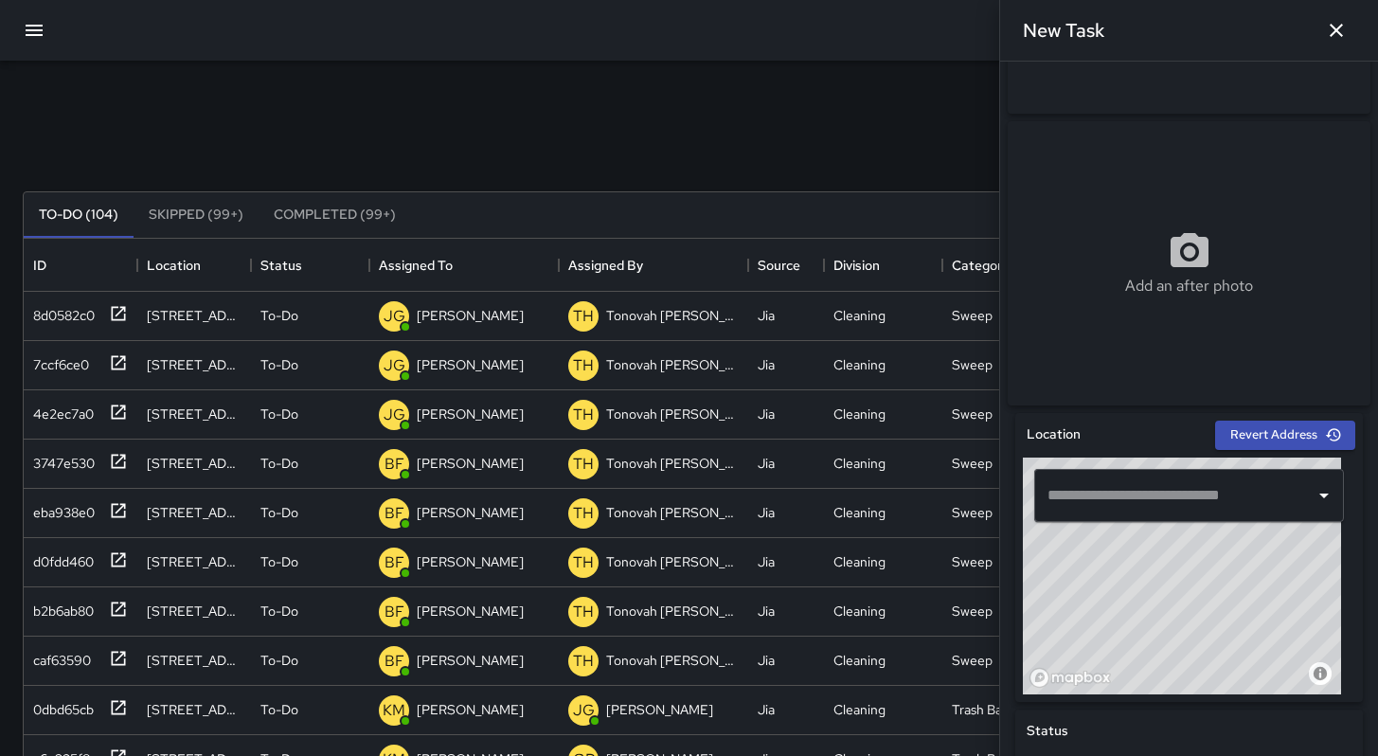
scroll to position [383, 0]
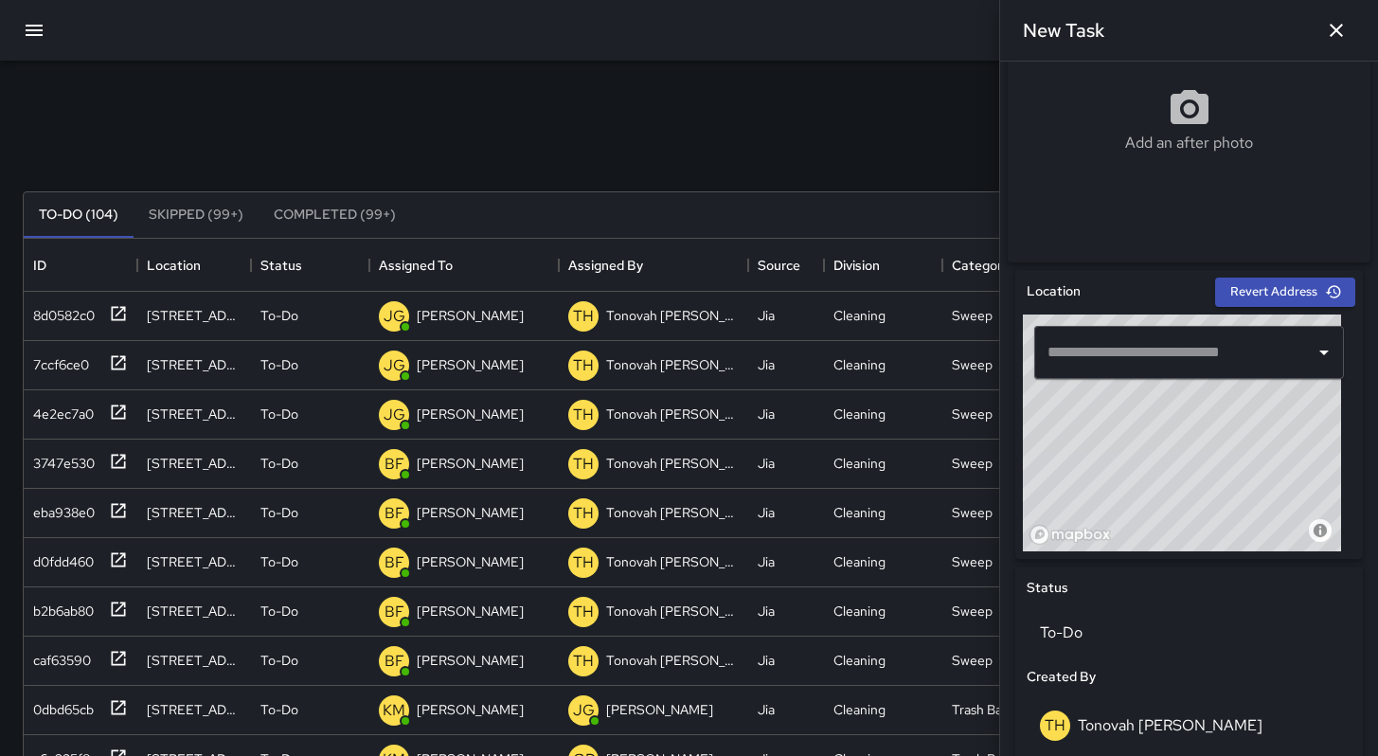
click at [1203, 500] on div "© Mapbox © OpenStreetMap Improve this map" at bounding box center [1182, 432] width 318 height 237
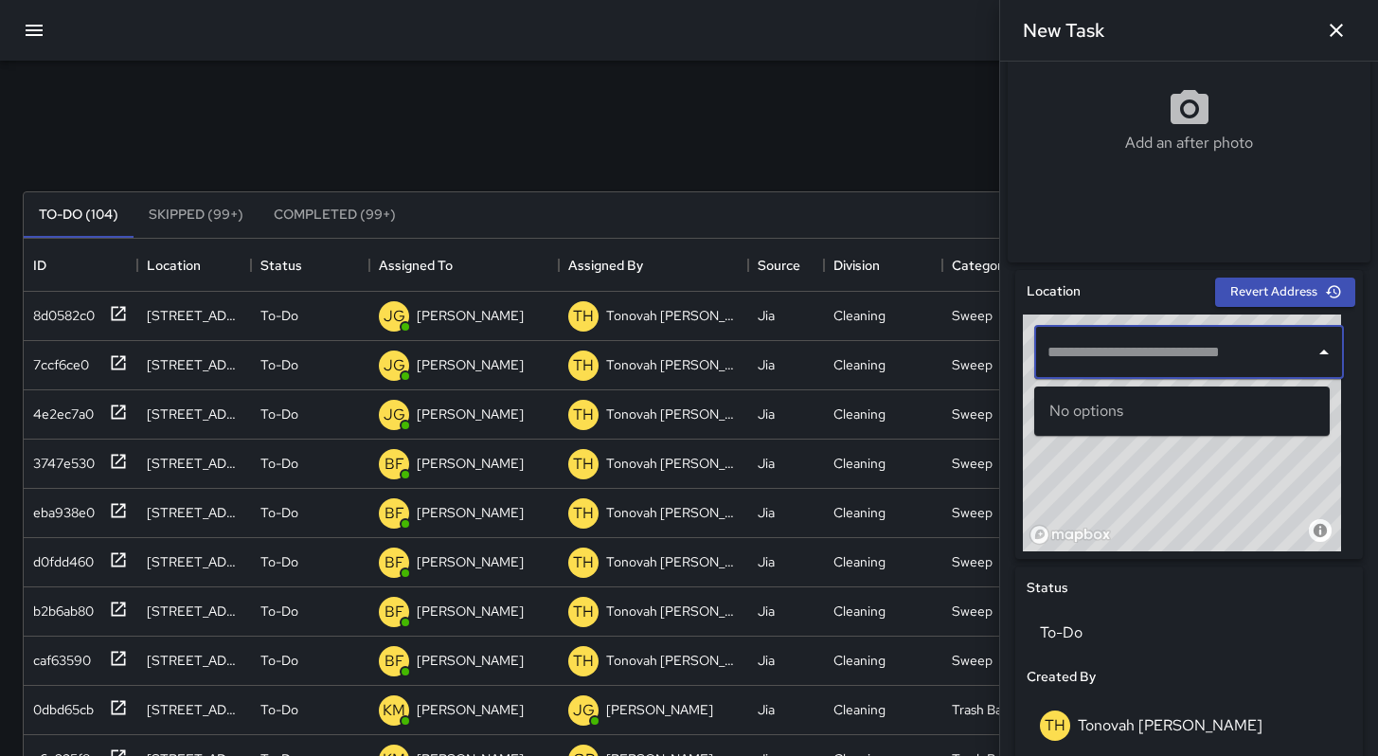
click at [1104, 369] on input "text" at bounding box center [1175, 352] width 264 height 36
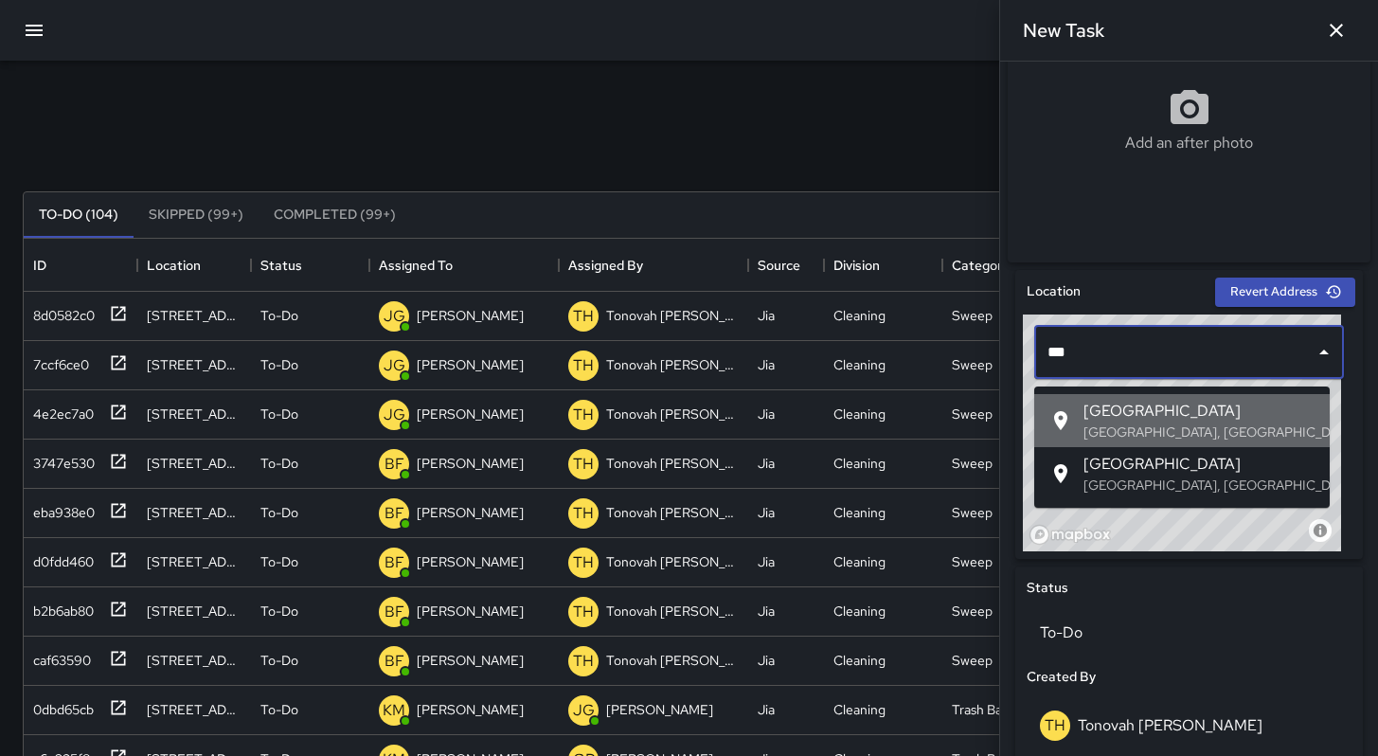
click at [1144, 397] on li "[GEOGRAPHIC_DATA], [GEOGRAPHIC_DATA], [GEOGRAPHIC_DATA]" at bounding box center [1181, 420] width 295 height 53
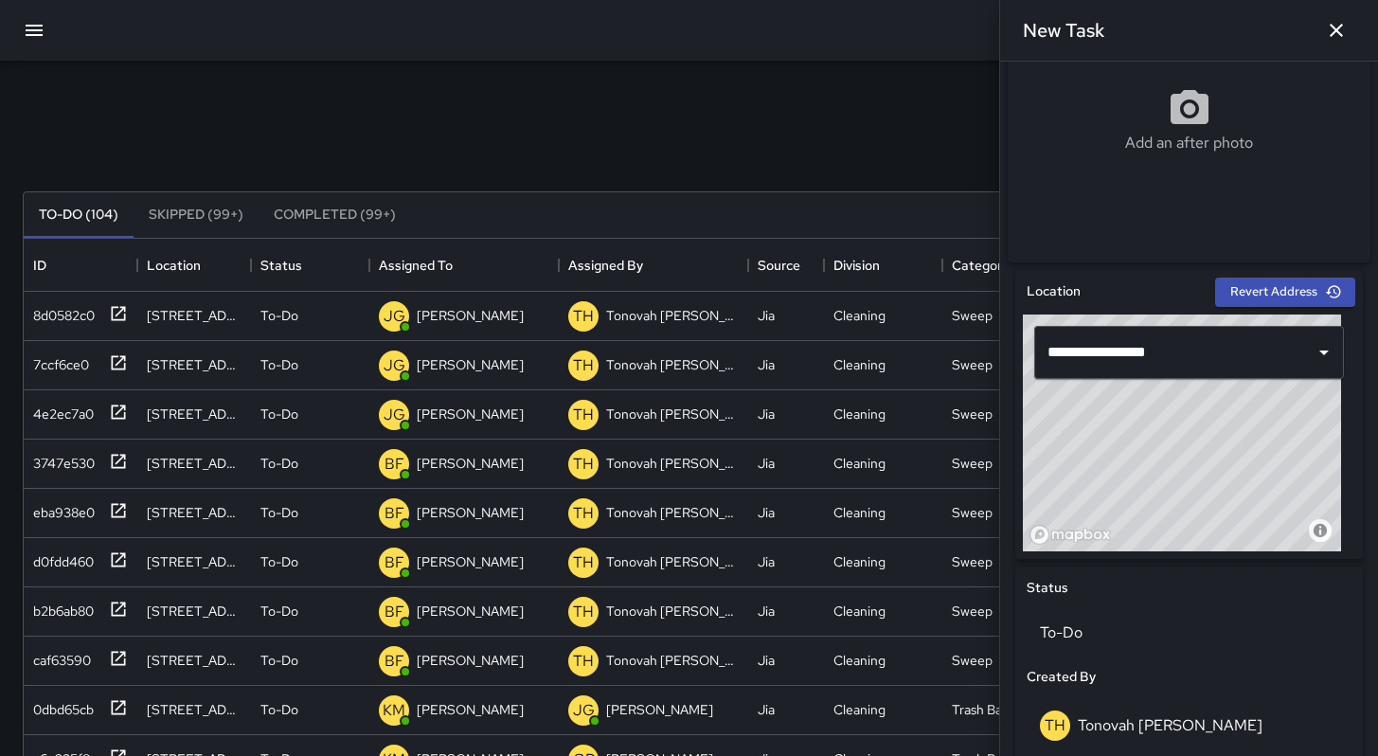
drag, startPoint x: 1113, startPoint y: 476, endPoint x: 1297, endPoint y: 397, distance: 200.2
click at [1289, 390] on div "**********" at bounding box center [1189, 432] width 332 height 237
drag, startPoint x: 1218, startPoint y: 513, endPoint x: 1280, endPoint y: 444, distance: 92.6
click at [1278, 443] on div "**********" at bounding box center [1189, 766] width 348 height 992
drag, startPoint x: 1208, startPoint y: 528, endPoint x: 1217, endPoint y: 491, distance: 37.9
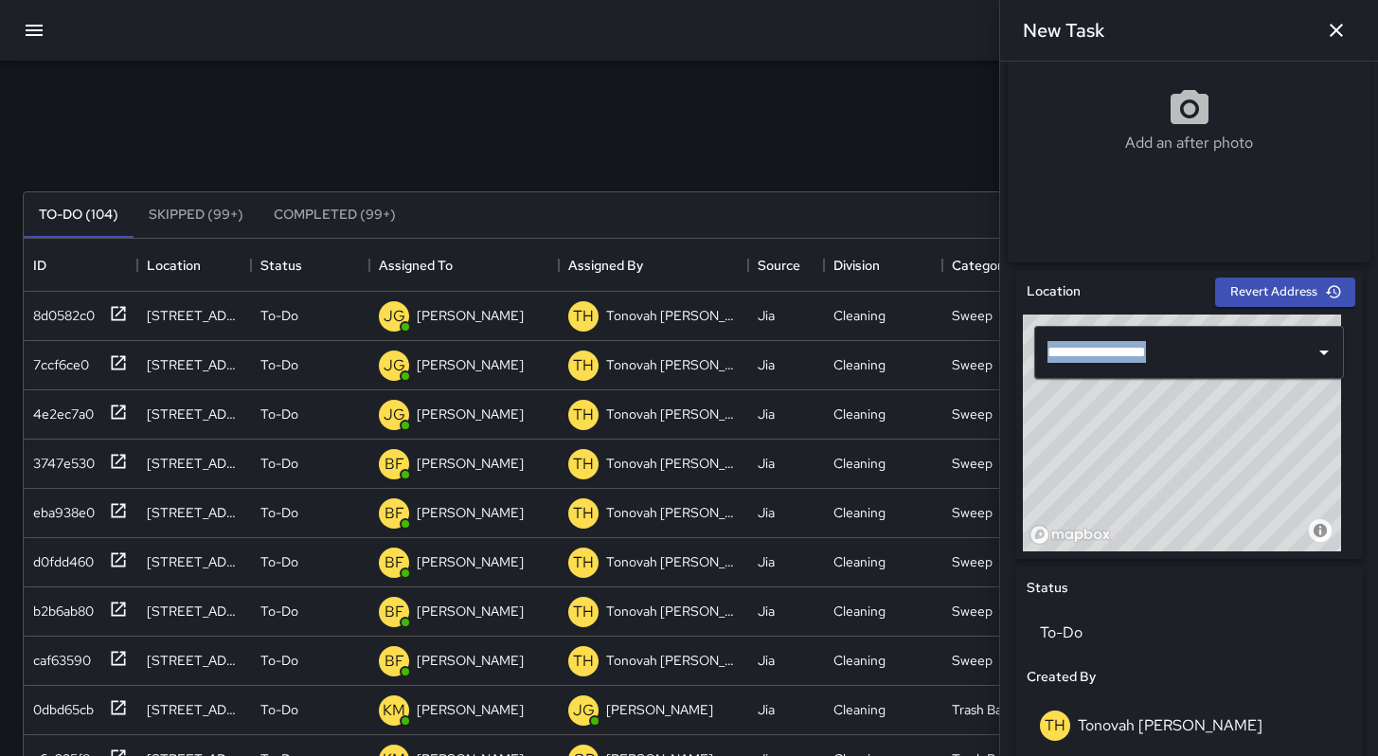
click at [1288, 418] on div "© Mapbox © OpenStreetMap Improve this map" at bounding box center [1182, 432] width 318 height 237
drag, startPoint x: 1141, startPoint y: 498, endPoint x: 1304, endPoint y: 417, distance: 182.1
click at [1296, 417] on div "© Mapbox © OpenStreetMap Improve this map" at bounding box center [1182, 432] width 318 height 237
drag, startPoint x: 1166, startPoint y: 489, endPoint x: 1279, endPoint y: 421, distance: 131.7
click at [1279, 421] on div "© Mapbox © OpenStreetMap Improve this map" at bounding box center [1182, 432] width 318 height 237
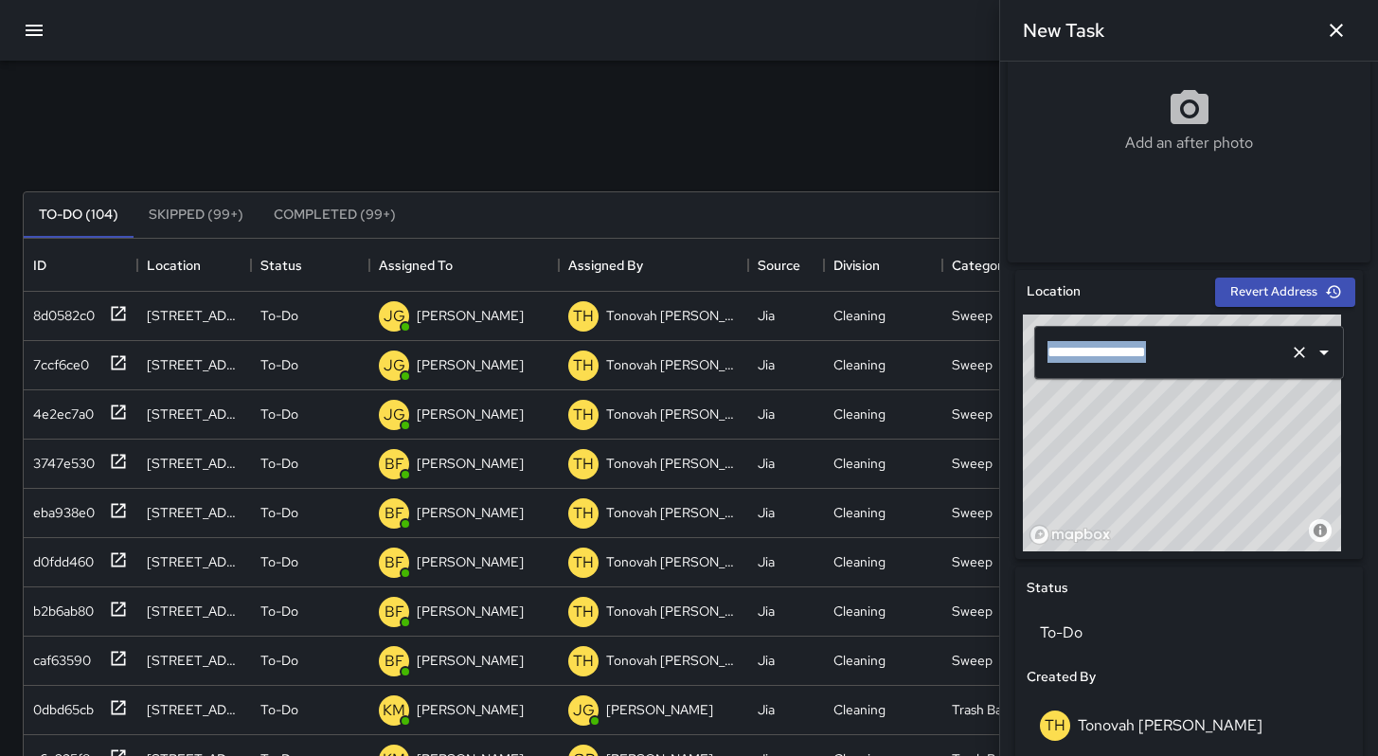
drag, startPoint x: 1208, startPoint y: 467, endPoint x: 1286, endPoint y: 378, distance: 118.8
click at [1285, 378] on div "**********" at bounding box center [1189, 432] width 332 height 237
drag, startPoint x: 1198, startPoint y: 475, endPoint x: 1275, endPoint y: 465, distance: 77.4
click at [1330, 391] on div "**********" at bounding box center [1189, 432] width 332 height 237
drag, startPoint x: 1198, startPoint y: 472, endPoint x: 1257, endPoint y: 465, distance: 59.1
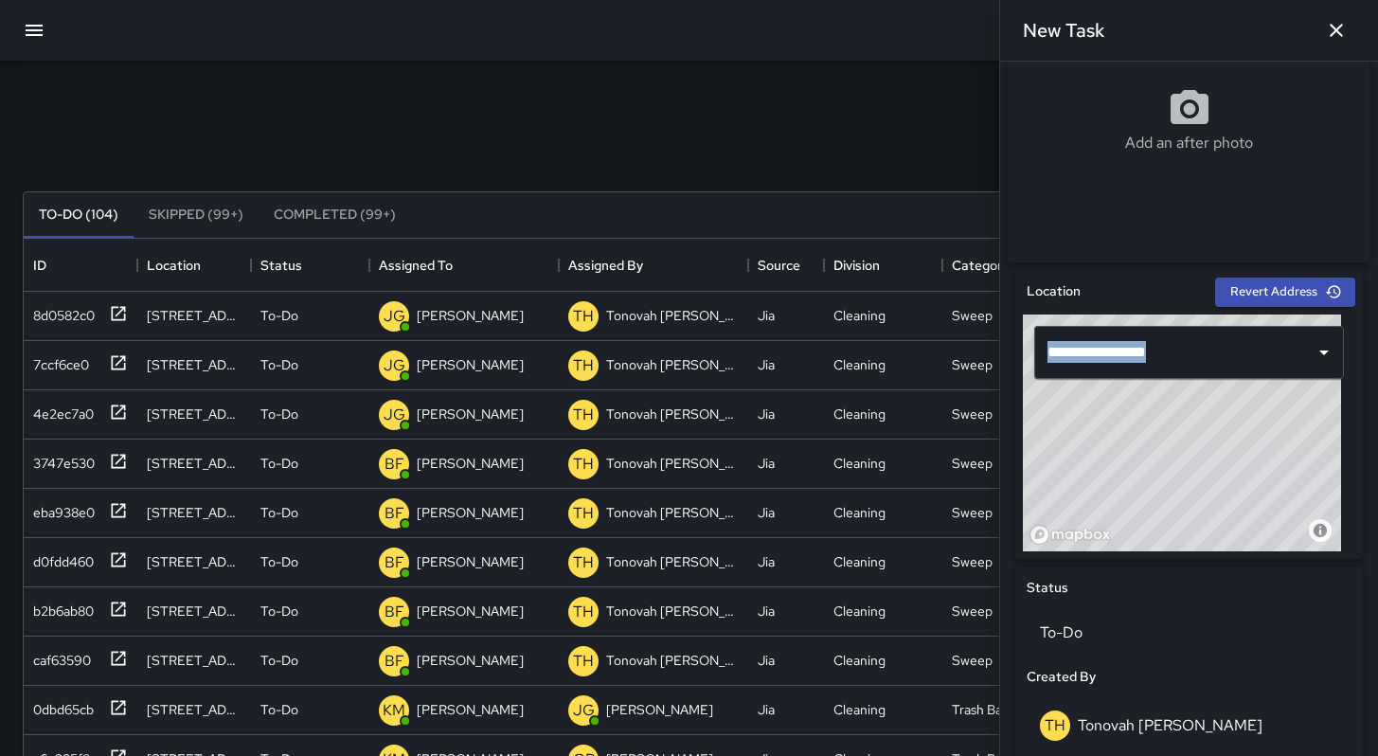
click at [1283, 380] on div "**********" at bounding box center [1189, 432] width 332 height 237
drag, startPoint x: 1231, startPoint y: 492, endPoint x: 1253, endPoint y: 417, distance: 77.9
click at [1262, 379] on div "**********" at bounding box center [1189, 432] width 332 height 237
drag, startPoint x: 1219, startPoint y: 474, endPoint x: 1286, endPoint y: 375, distance: 119.3
click at [1284, 367] on div "**********" at bounding box center [1189, 432] width 332 height 237
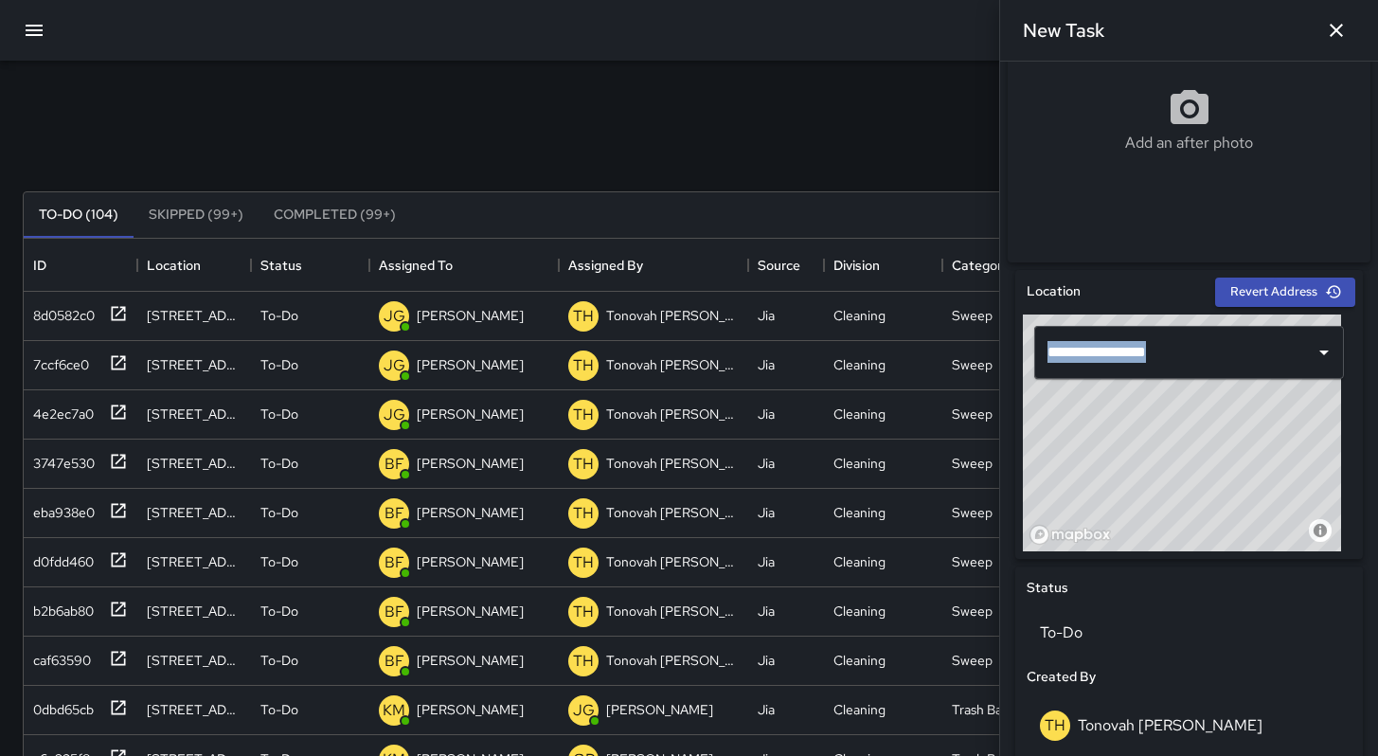
drag, startPoint x: 1237, startPoint y: 476, endPoint x: 1291, endPoint y: 451, distance: 59.7
click at [1315, 394] on div "**********" at bounding box center [1189, 432] width 332 height 237
drag, startPoint x: 1207, startPoint y: 489, endPoint x: 1279, endPoint y: 465, distance: 75.8
click at [1316, 376] on div "**********" at bounding box center [1189, 432] width 332 height 237
drag, startPoint x: 1237, startPoint y: 470, endPoint x: 1316, endPoint y: 375, distance: 123.7
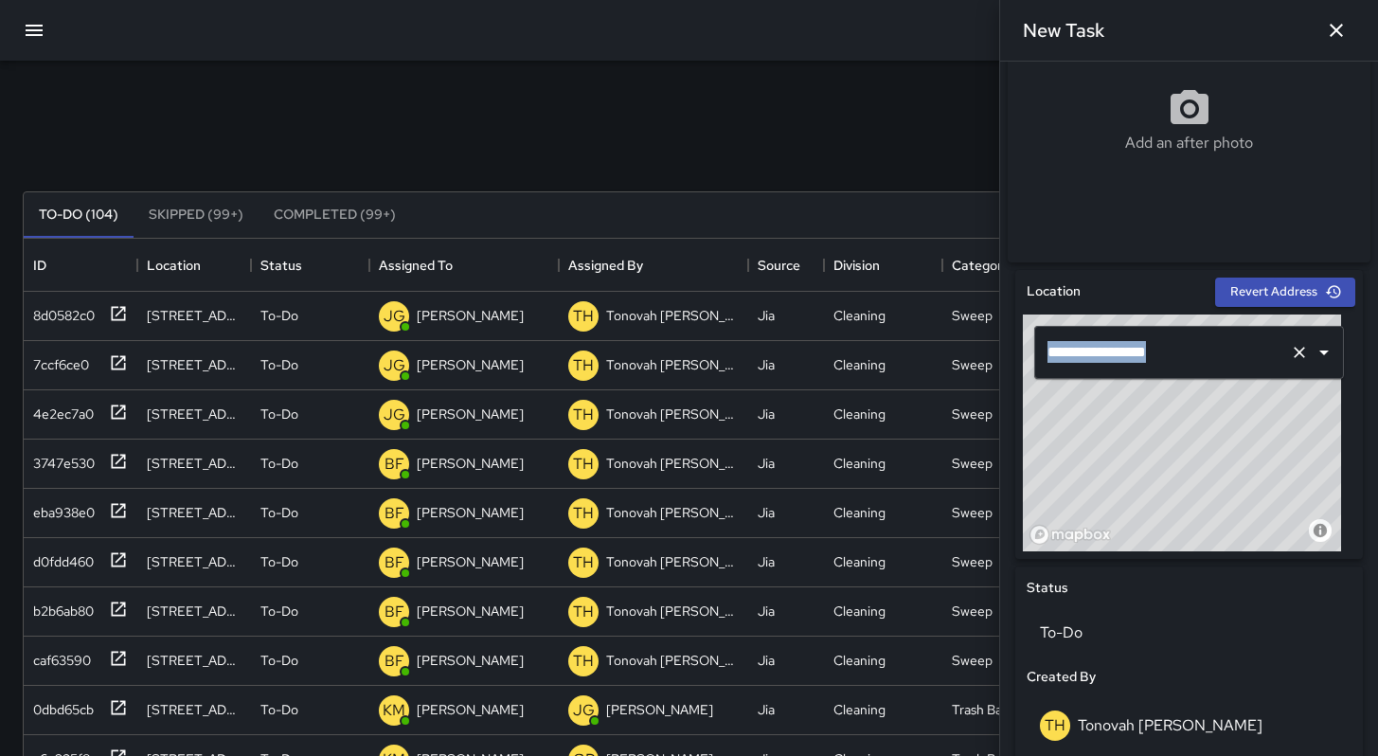
click at [1316, 372] on div "**********" at bounding box center [1189, 432] width 332 height 237
drag, startPoint x: 1201, startPoint y: 499, endPoint x: 1325, endPoint y: 394, distance: 162.6
click at [1324, 394] on div "**********" at bounding box center [1189, 432] width 332 height 237
drag, startPoint x: 1208, startPoint y: 446, endPoint x: 1273, endPoint y: 394, distance: 82.8
click at [1269, 395] on div "**********" at bounding box center [1189, 432] width 332 height 237
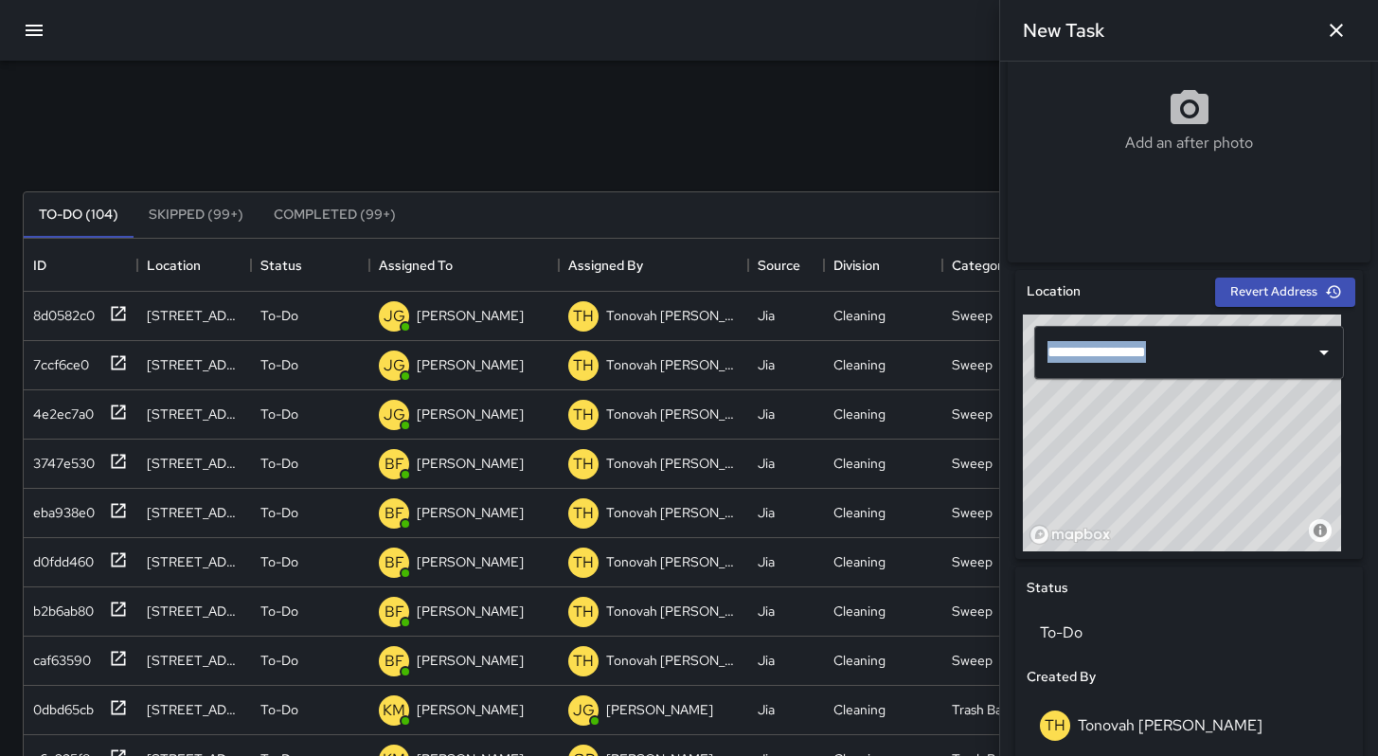
type input "**********"
drag, startPoint x: 1217, startPoint y: 471, endPoint x: 1155, endPoint y: 517, distance: 77.9
click at [1155, 517] on div "© Mapbox © OpenStreetMap Improve this map" at bounding box center [1182, 432] width 318 height 237
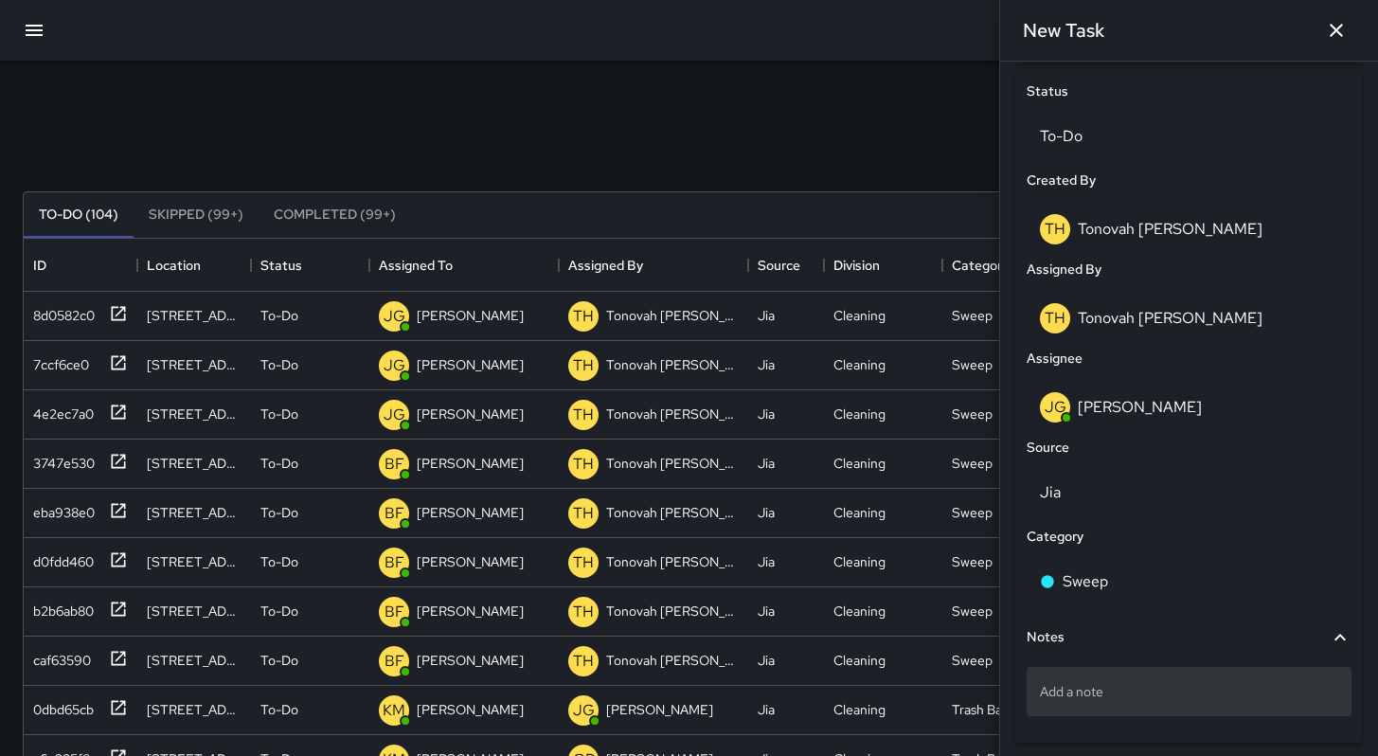
scroll to position [956, 0]
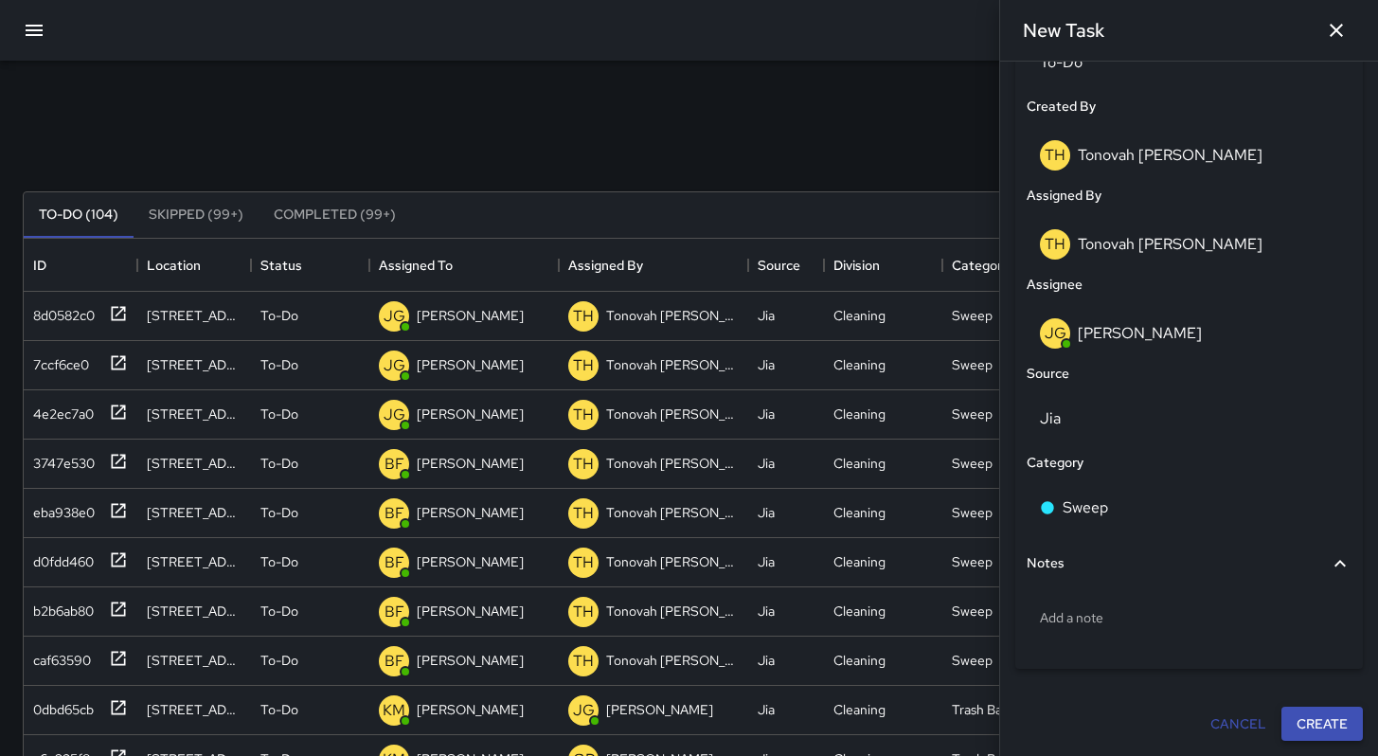
click at [1300, 721] on button "Create" at bounding box center [1321, 724] width 81 height 35
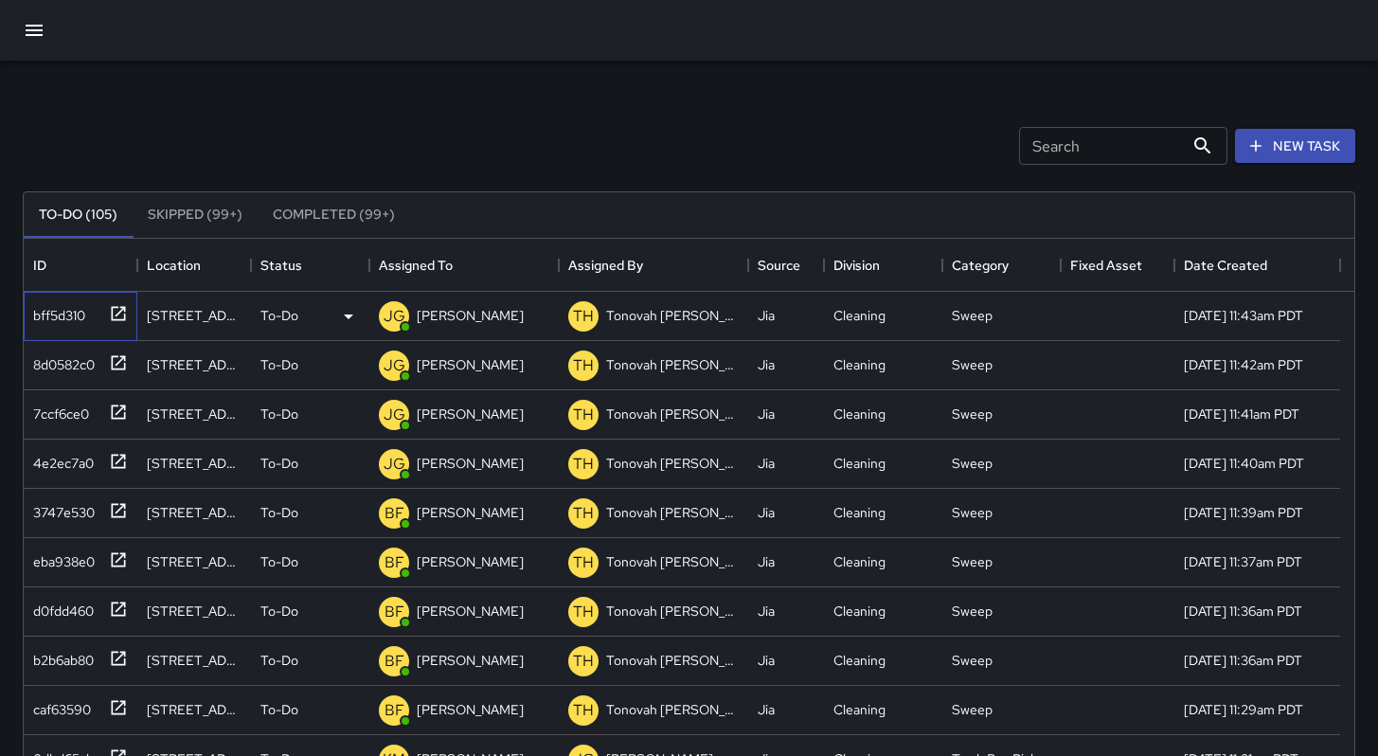
click at [81, 316] on div "bff5d310" at bounding box center [56, 311] width 60 height 27
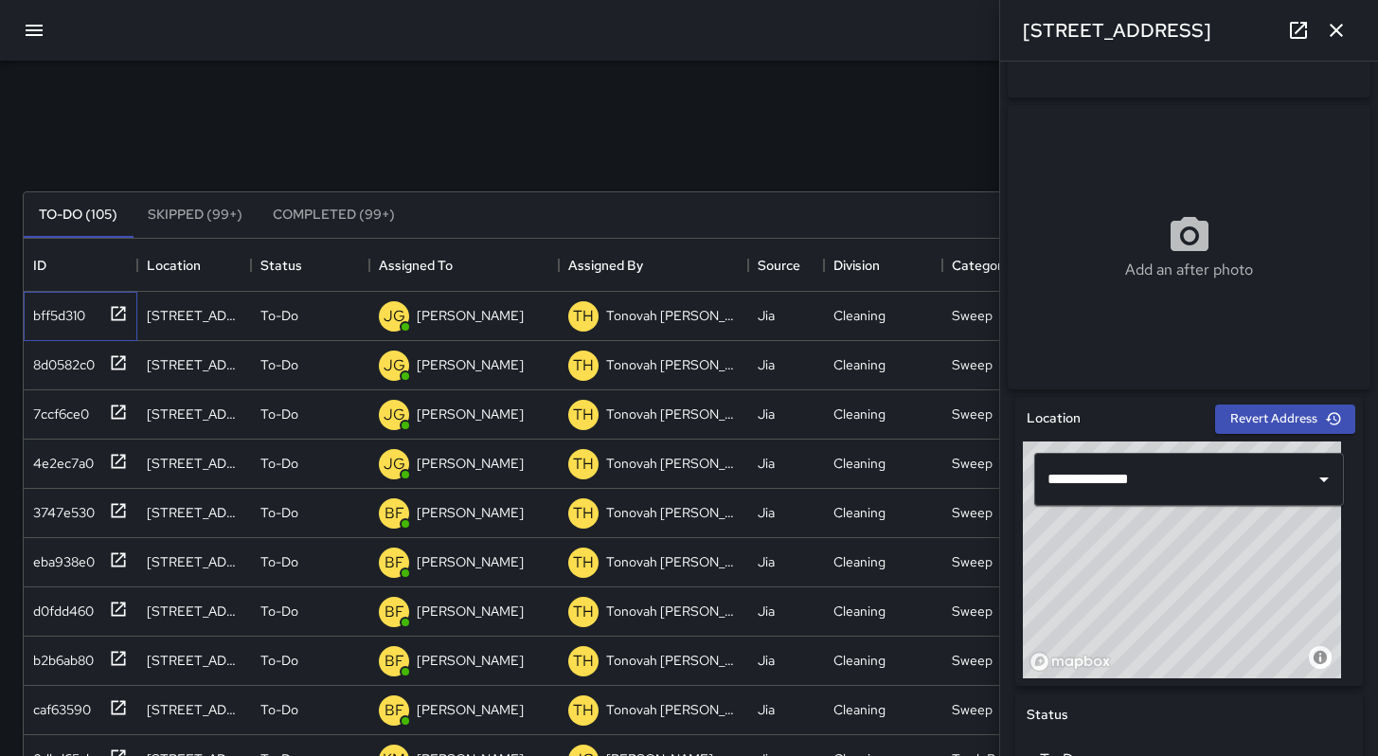
scroll to position [618, 0]
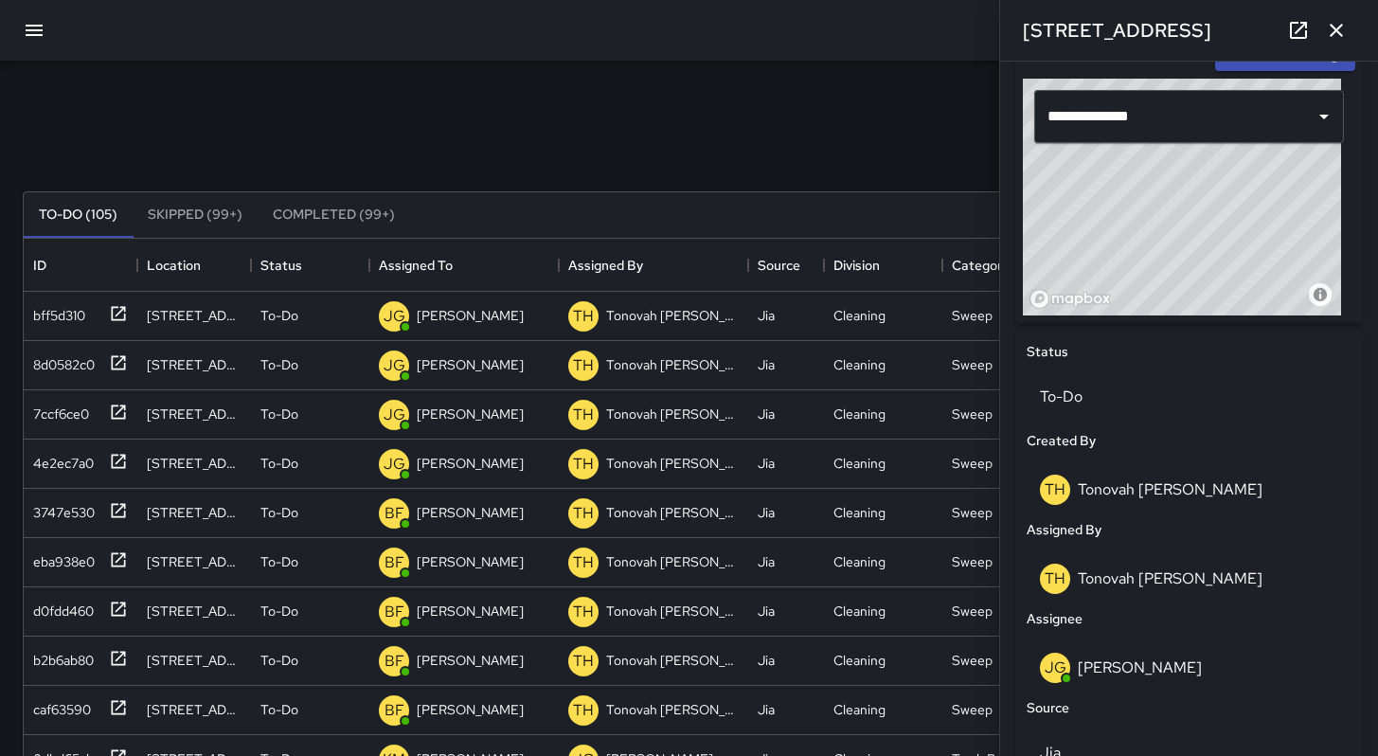
drag, startPoint x: 1192, startPoint y: 233, endPoint x: 1162, endPoint y: 260, distance: 40.3
click at [1162, 260] on div "© Mapbox © OpenStreetMap Improve this map" at bounding box center [1182, 197] width 318 height 237
click at [1169, 252] on div "© Mapbox © OpenStreetMap Improve this map" at bounding box center [1182, 197] width 318 height 237
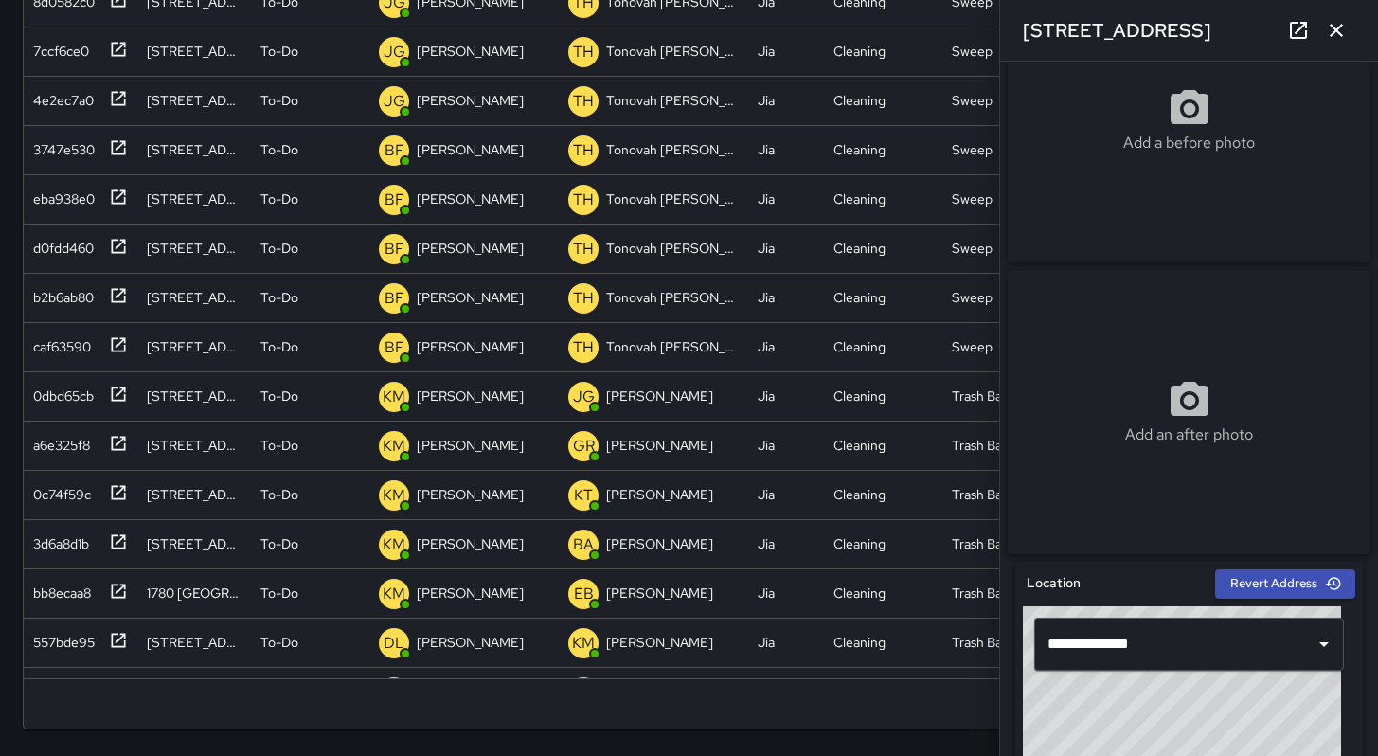
scroll to position [0, 0]
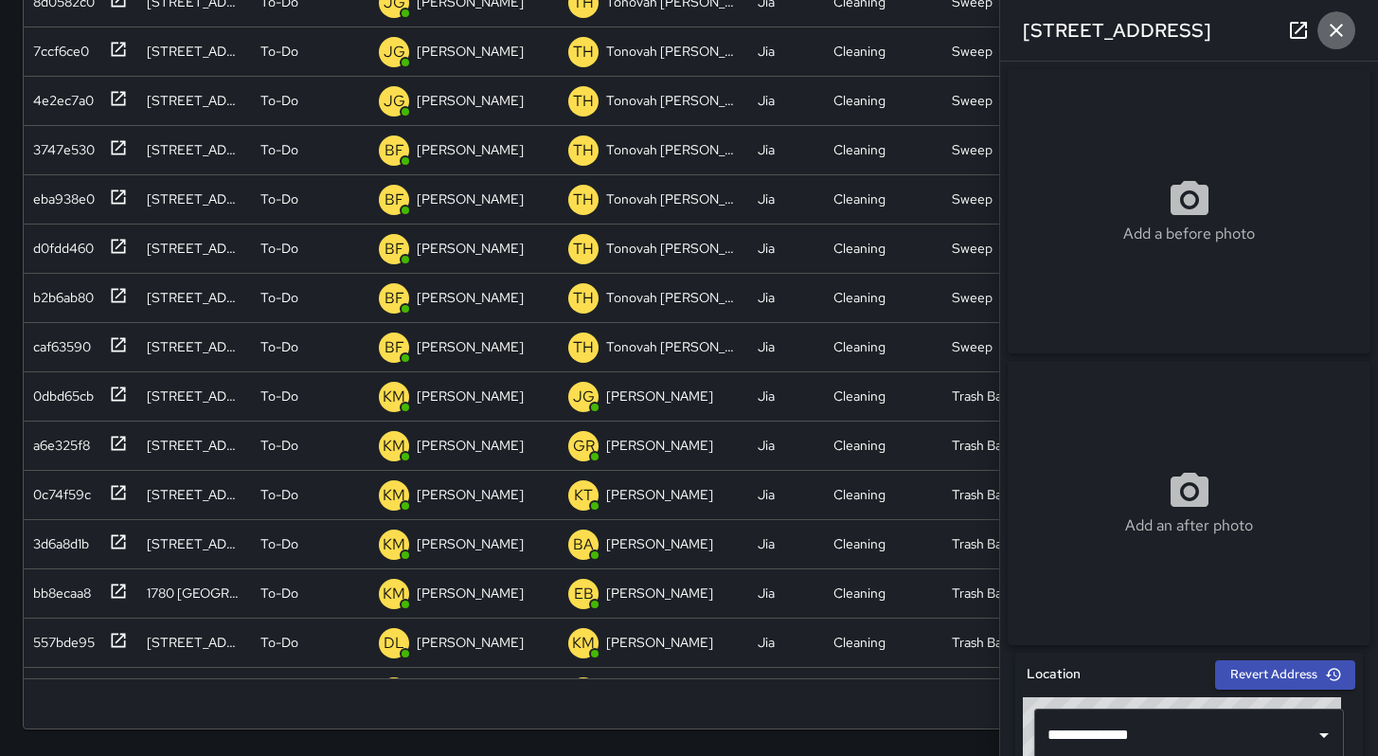
click at [1346, 17] on button "button" at bounding box center [1336, 30] width 38 height 38
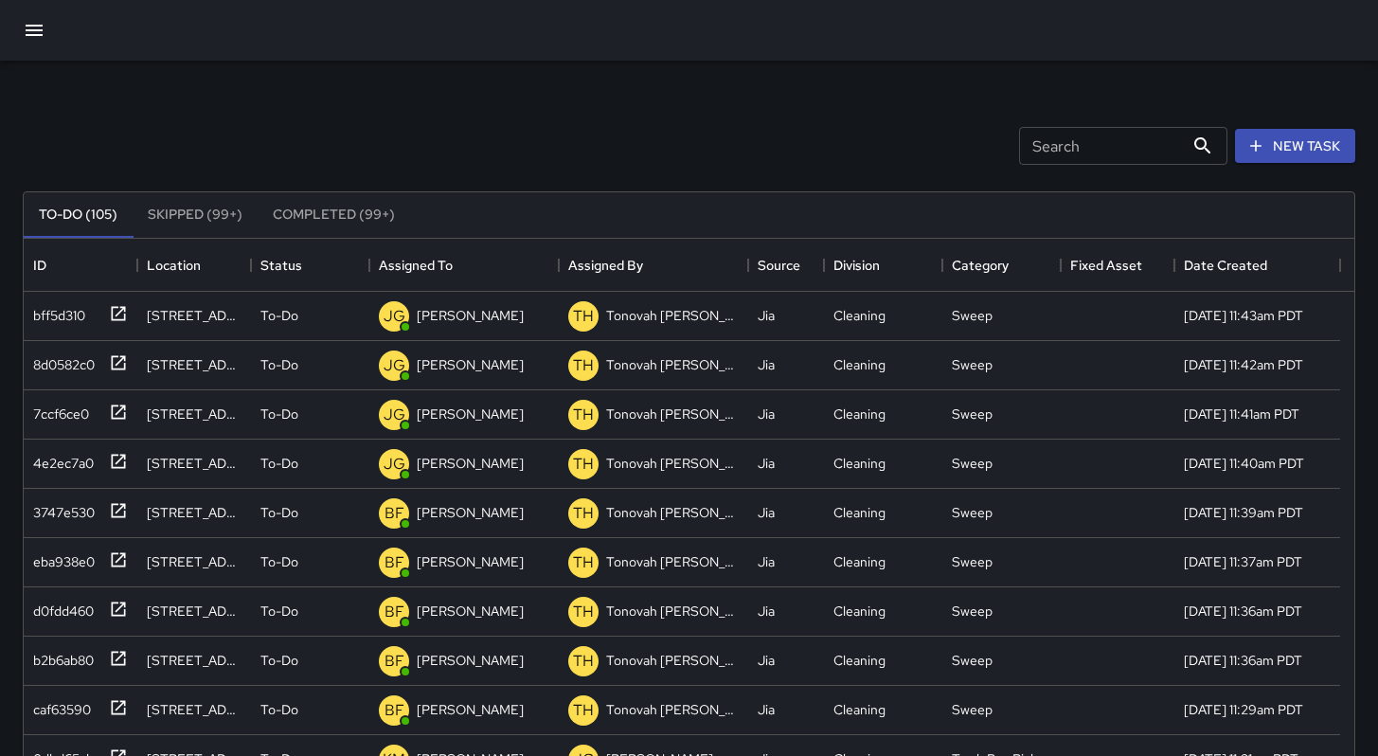
click at [1297, 170] on div "To-Do (105) Skipped (99+) Completed (99+) ID Location Status Assigned To Assign…" at bounding box center [689, 642] width 1333 height 954
click at [1295, 161] on button "New Task" at bounding box center [1295, 146] width 120 height 35
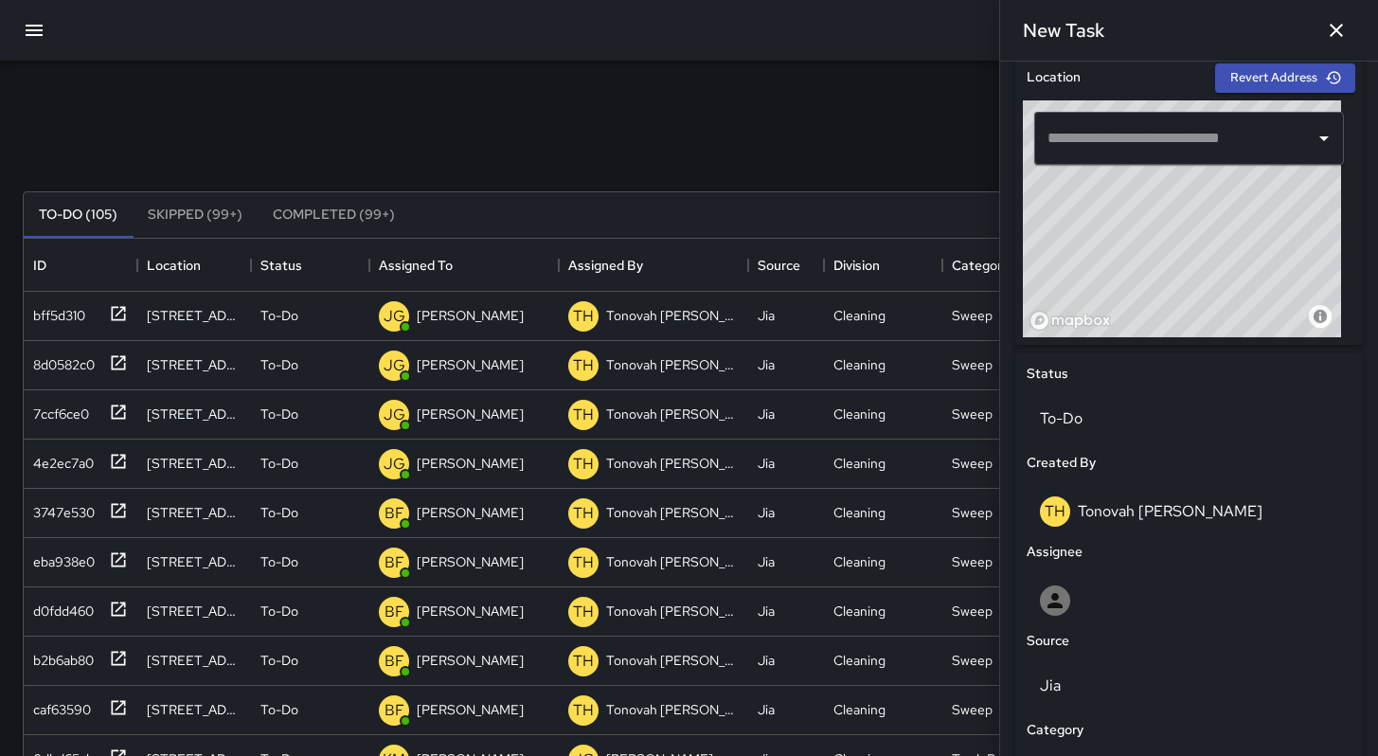
scroll to position [288, 0]
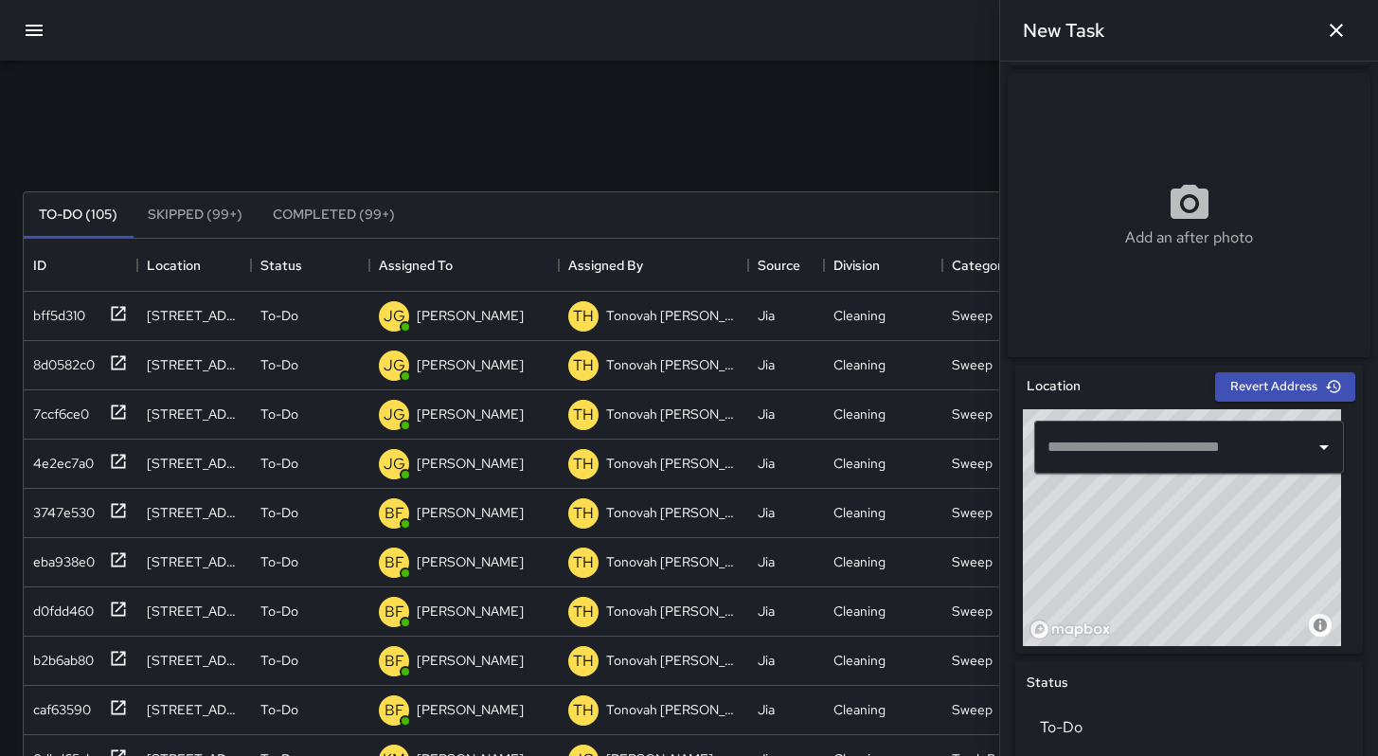
drag, startPoint x: 1179, startPoint y: 554, endPoint x: 1131, endPoint y: 509, distance: 66.3
click at [1130, 506] on div "© Mapbox © OpenStreetMap Improve this map" at bounding box center [1182, 527] width 318 height 237
drag, startPoint x: 1142, startPoint y: 565, endPoint x: 1156, endPoint y: 530, distance: 37.8
click at [1155, 530] on div "© Mapbox © OpenStreetMap Improve this map" at bounding box center [1182, 527] width 318 height 237
click at [1285, 548] on div "© Mapbox © OpenStreetMap Improve this map" at bounding box center [1182, 527] width 318 height 237
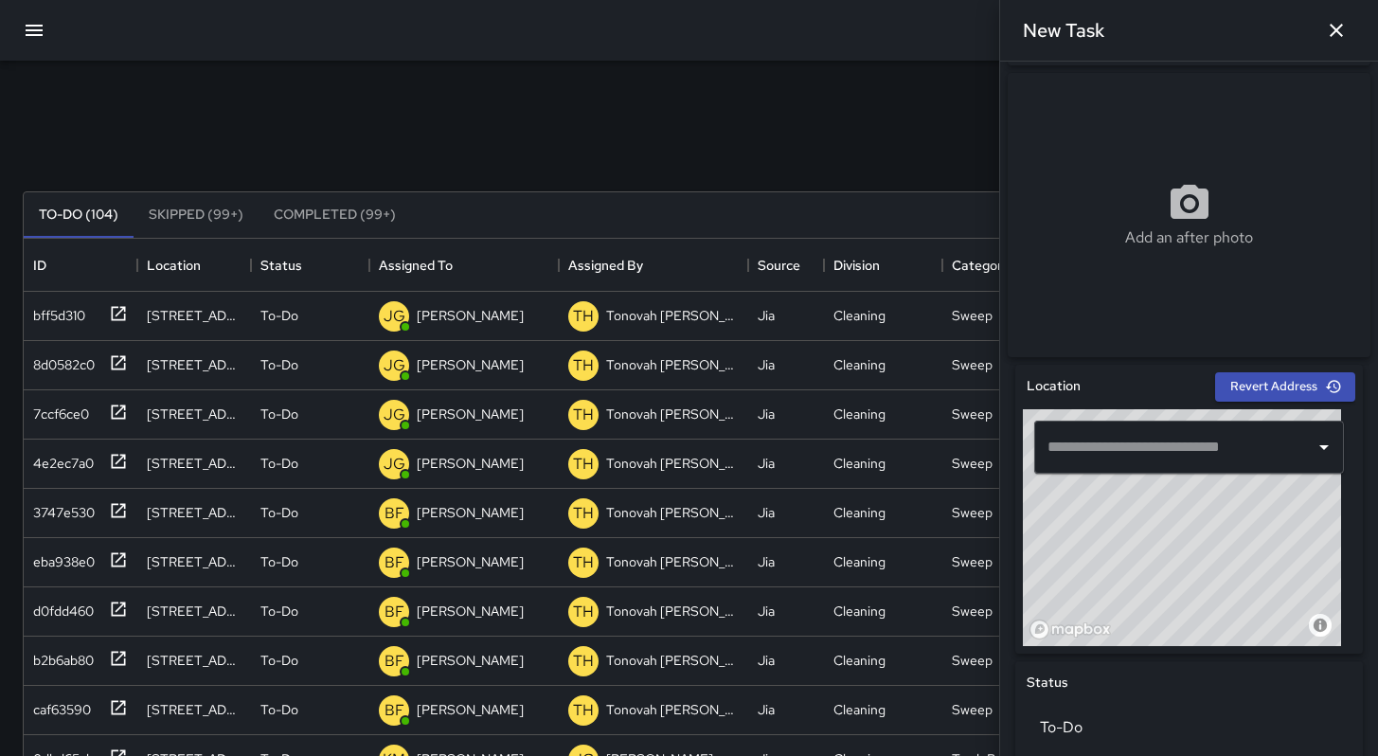
type input "**********"
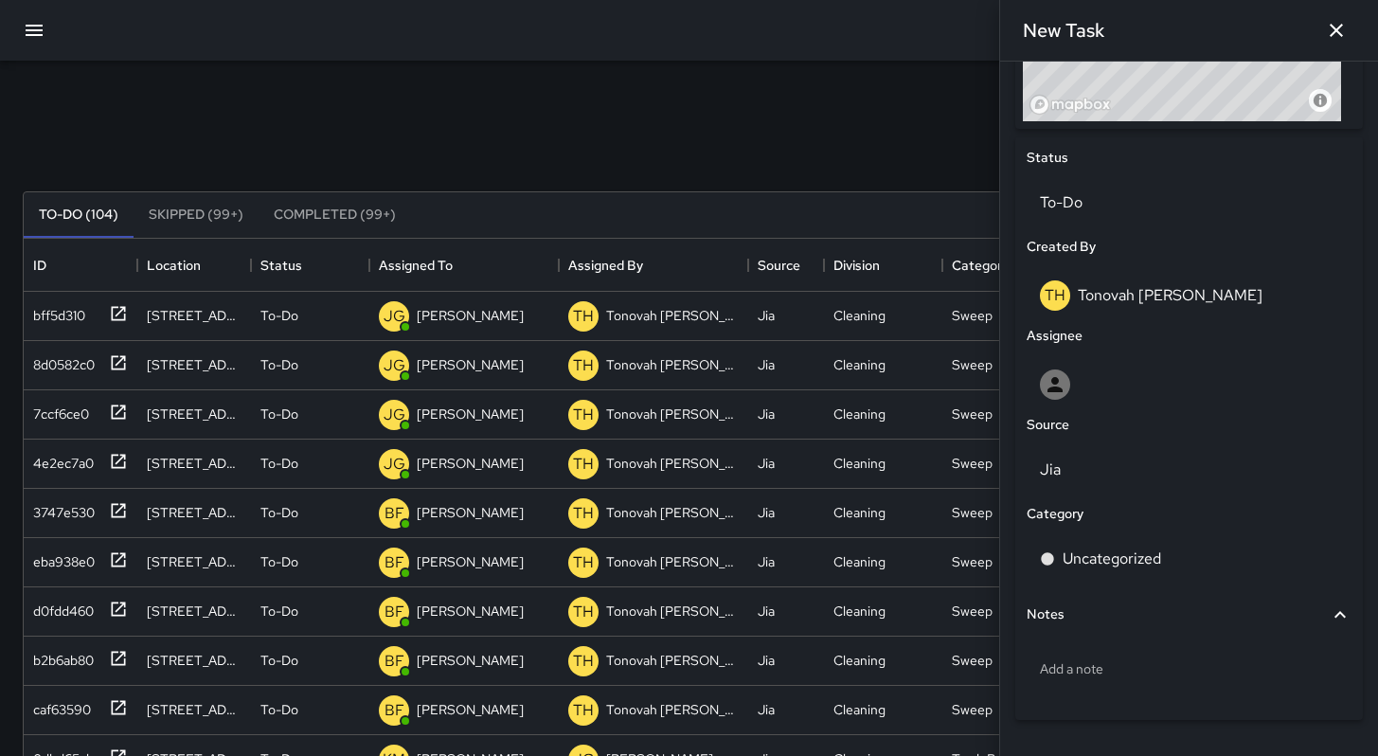
scroll to position [871, 0]
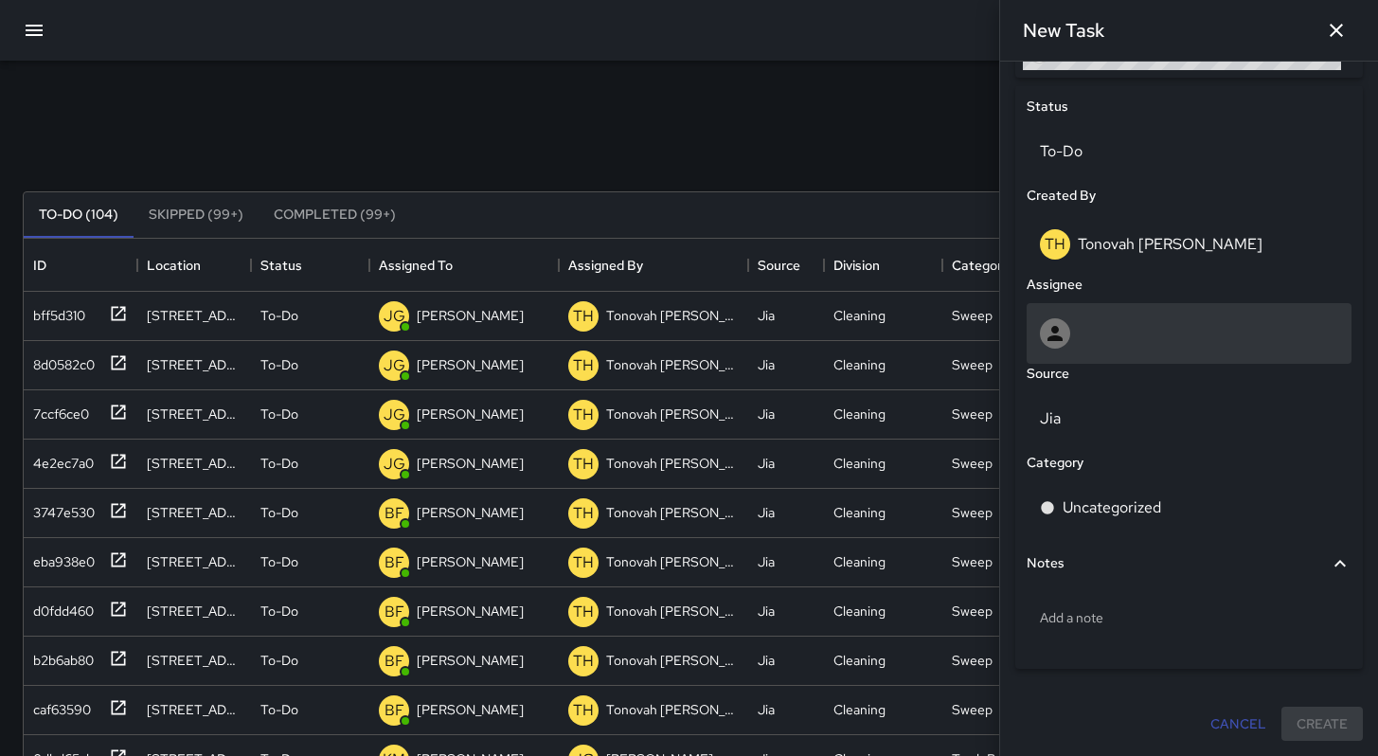
click at [1090, 324] on div at bounding box center [1189, 333] width 298 height 30
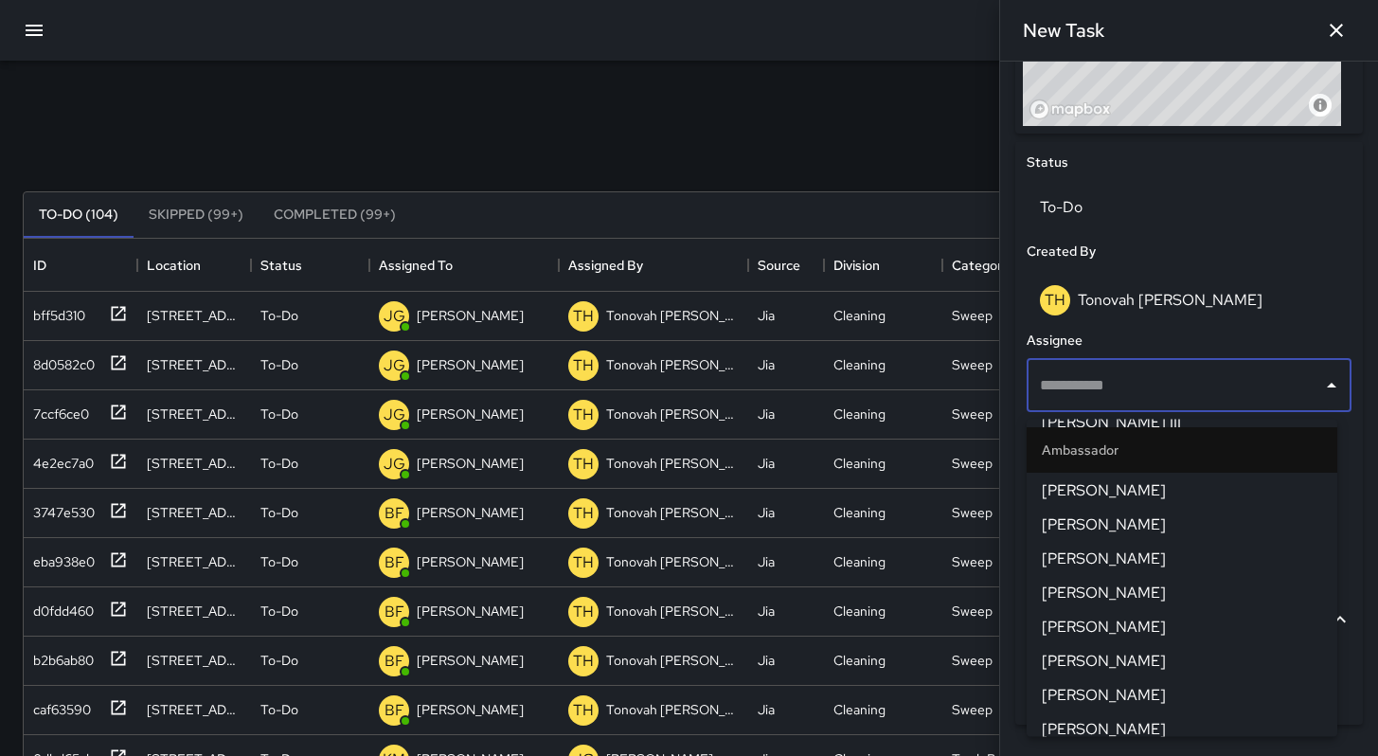
scroll to position [709, 0]
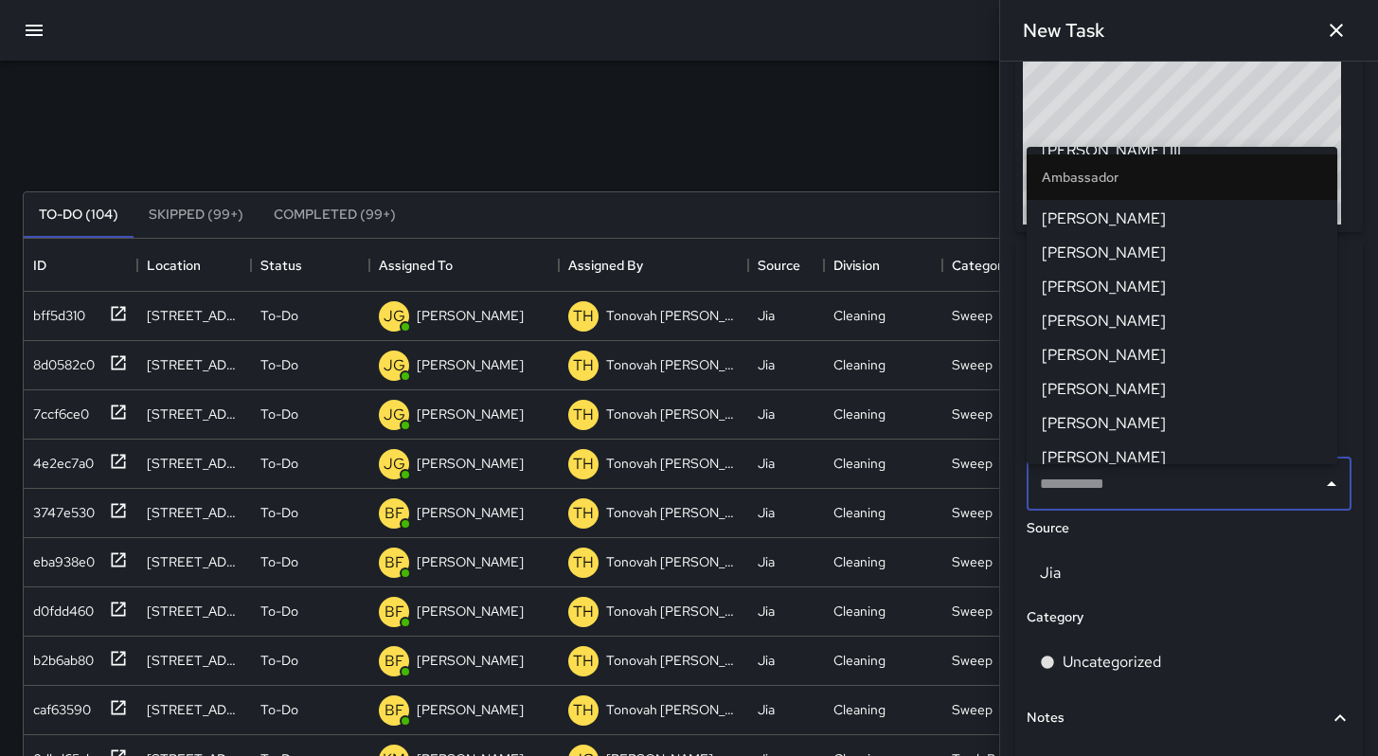
click at [881, 117] on div "Search Search New Task" at bounding box center [689, 146] width 1340 height 98
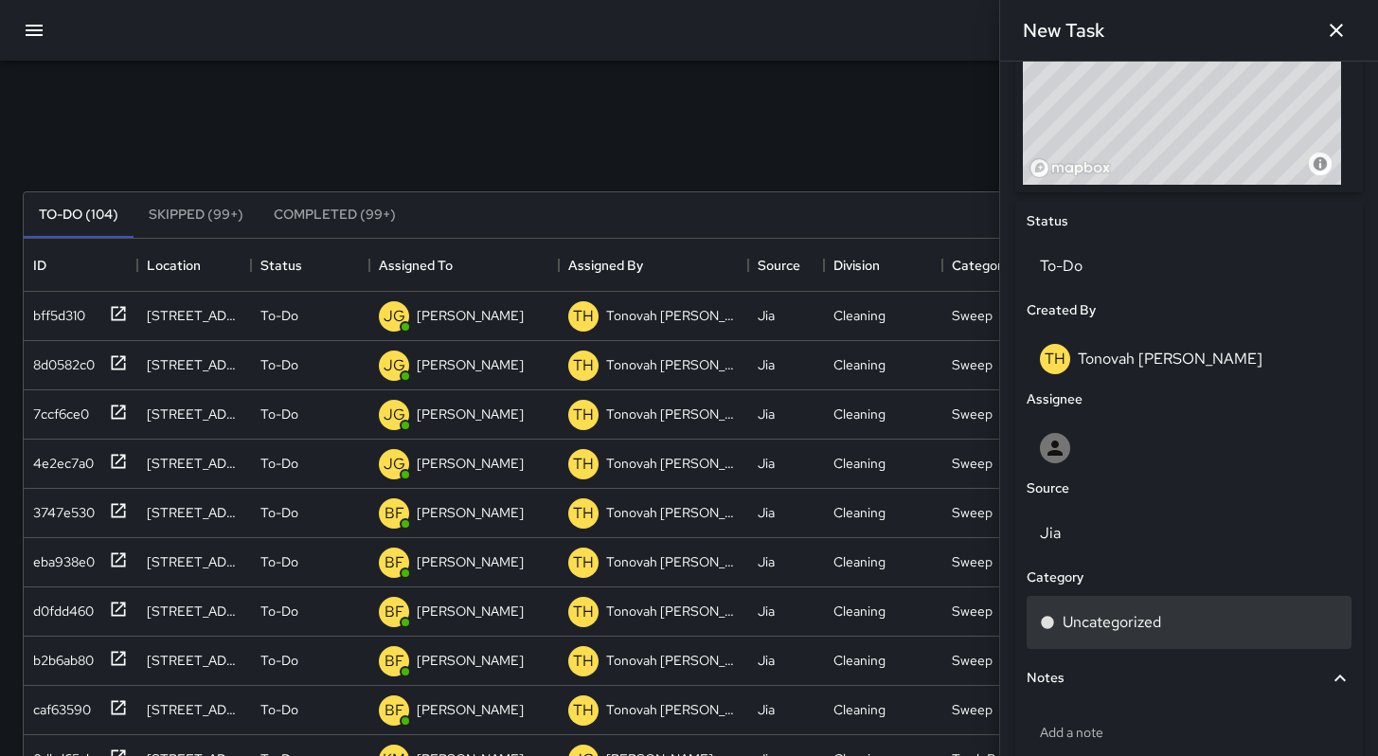
scroll to position [754, 0]
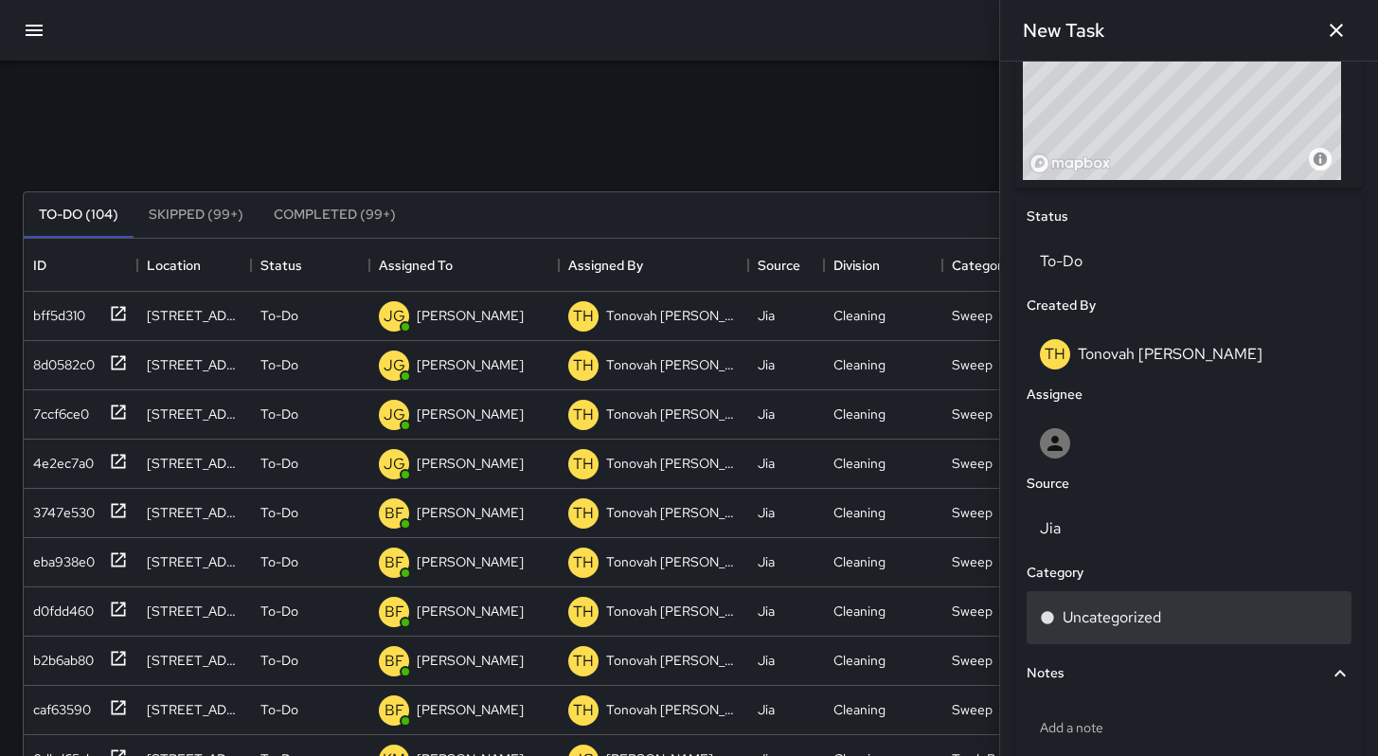
click at [1126, 621] on p "Uncategorized" at bounding box center [1112, 617] width 98 height 23
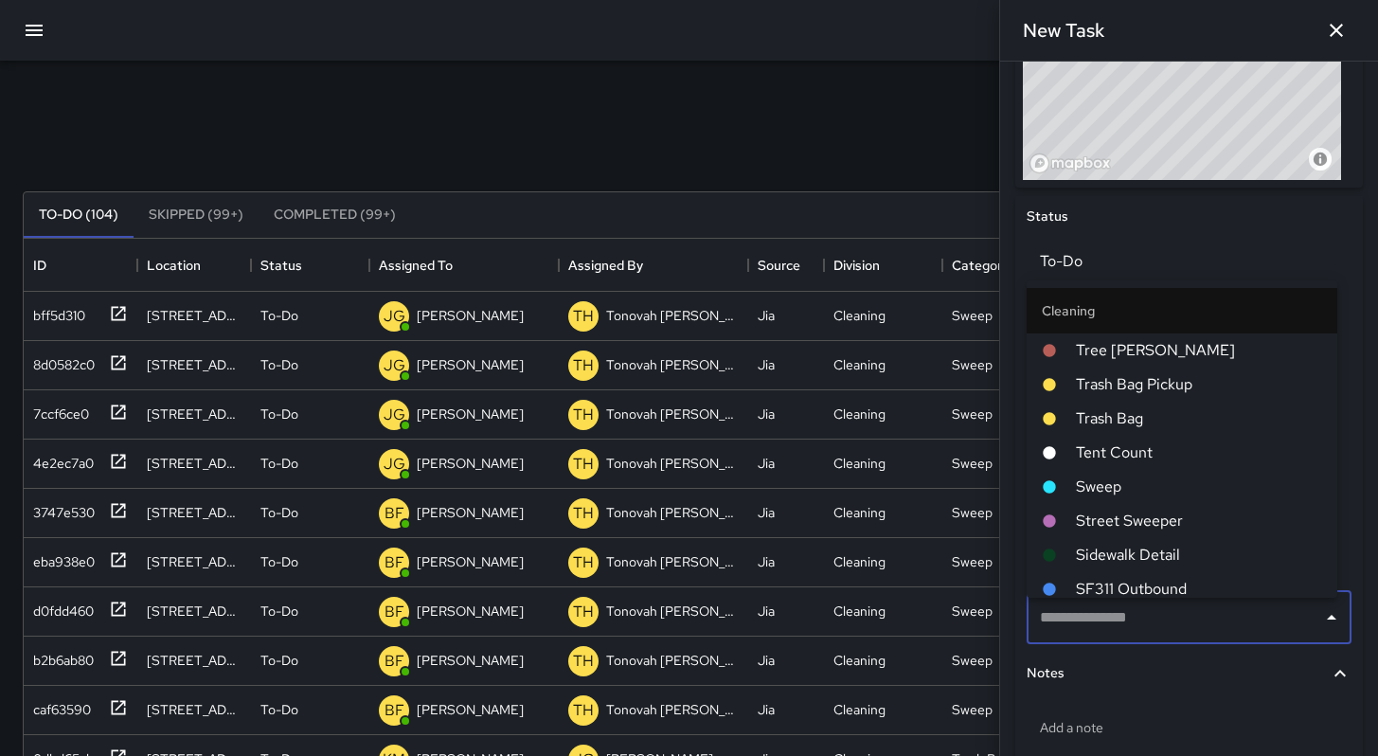
click at [1108, 492] on span "Sweep" at bounding box center [1199, 486] width 246 height 23
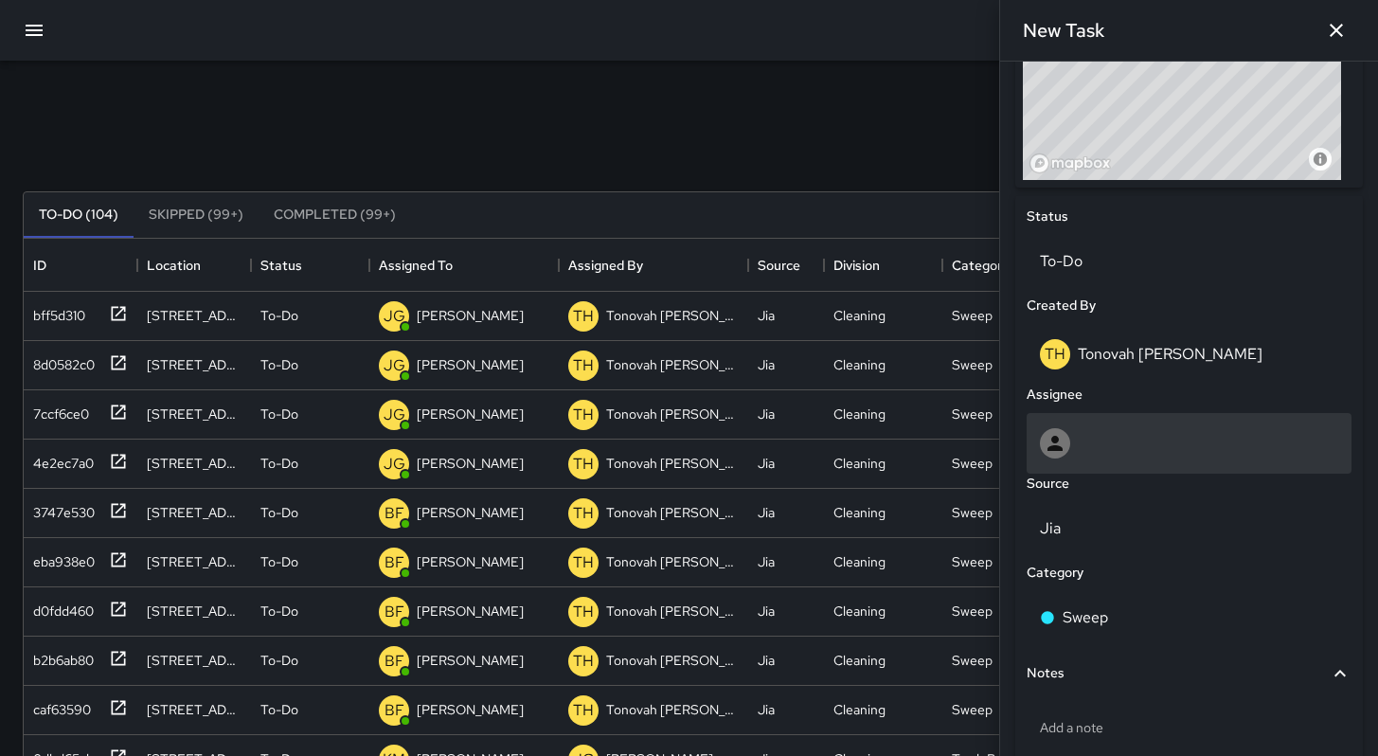
click at [1095, 458] on div at bounding box center [1189, 443] width 298 height 30
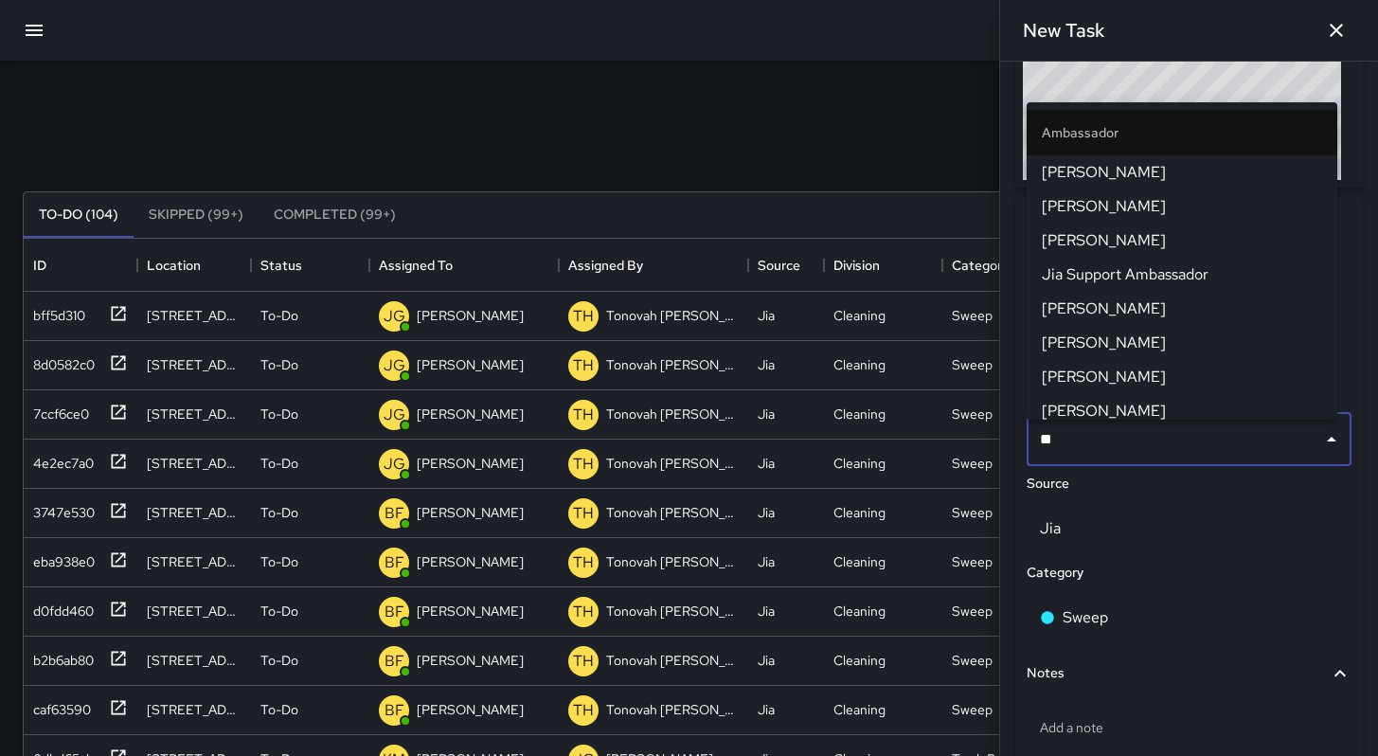
type input "***"
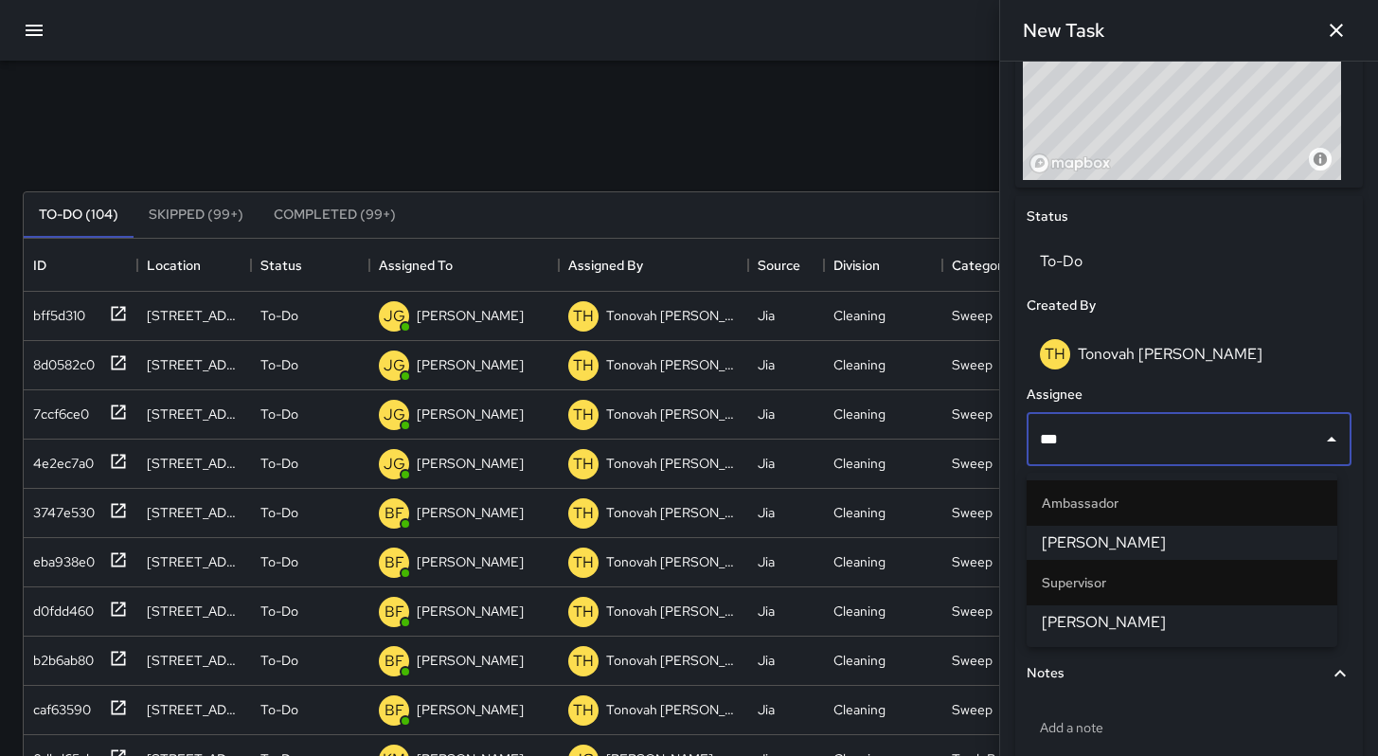
click at [1094, 537] on span "[PERSON_NAME]" at bounding box center [1182, 542] width 280 height 23
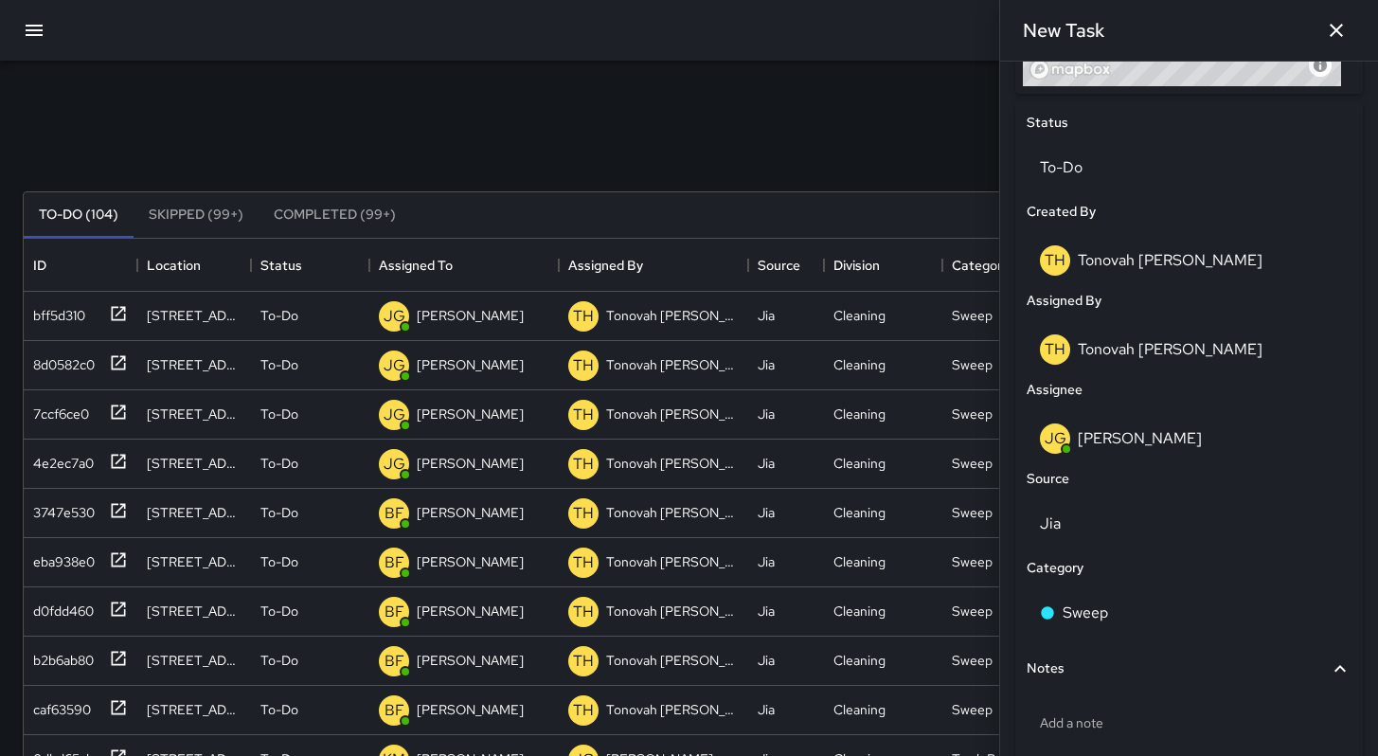
scroll to position [960, 0]
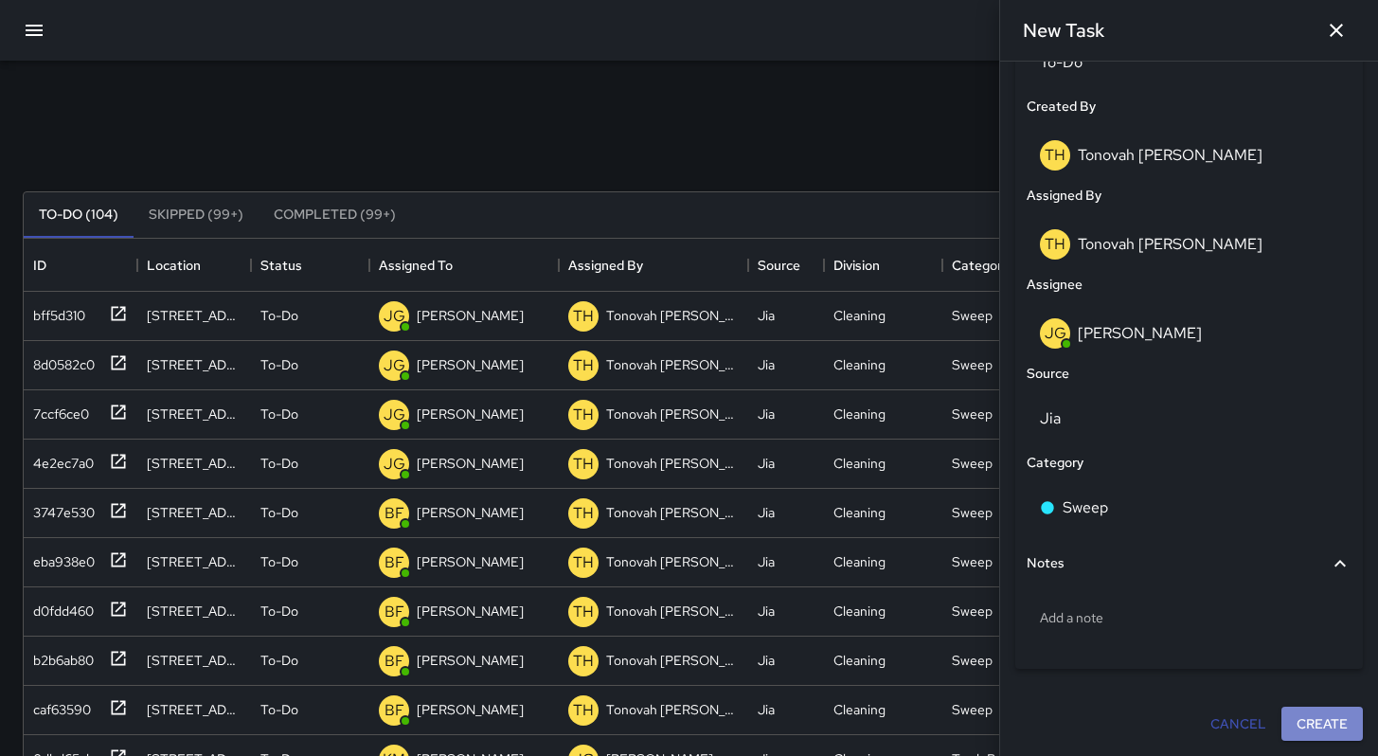
click at [1290, 721] on button "Create" at bounding box center [1321, 724] width 81 height 35
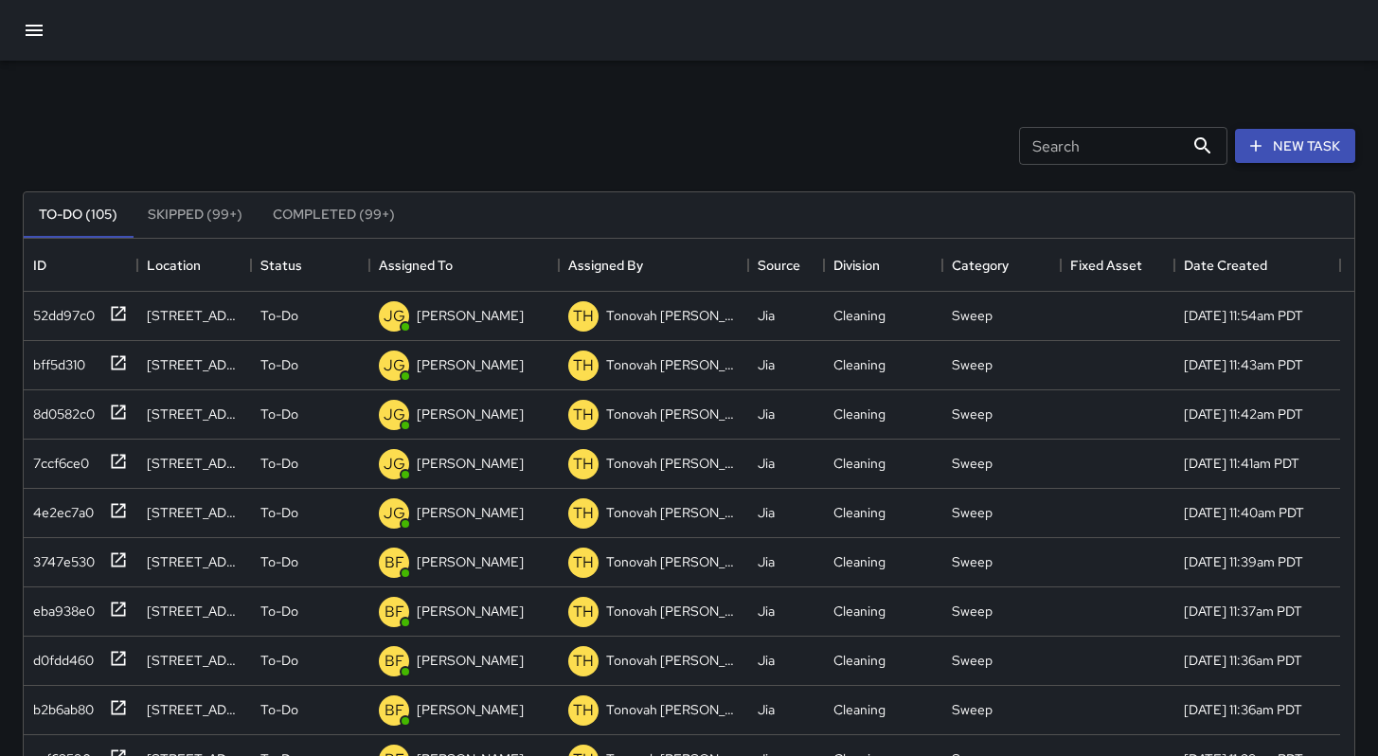
click at [1265, 141] on icon "button" at bounding box center [1255, 145] width 19 height 19
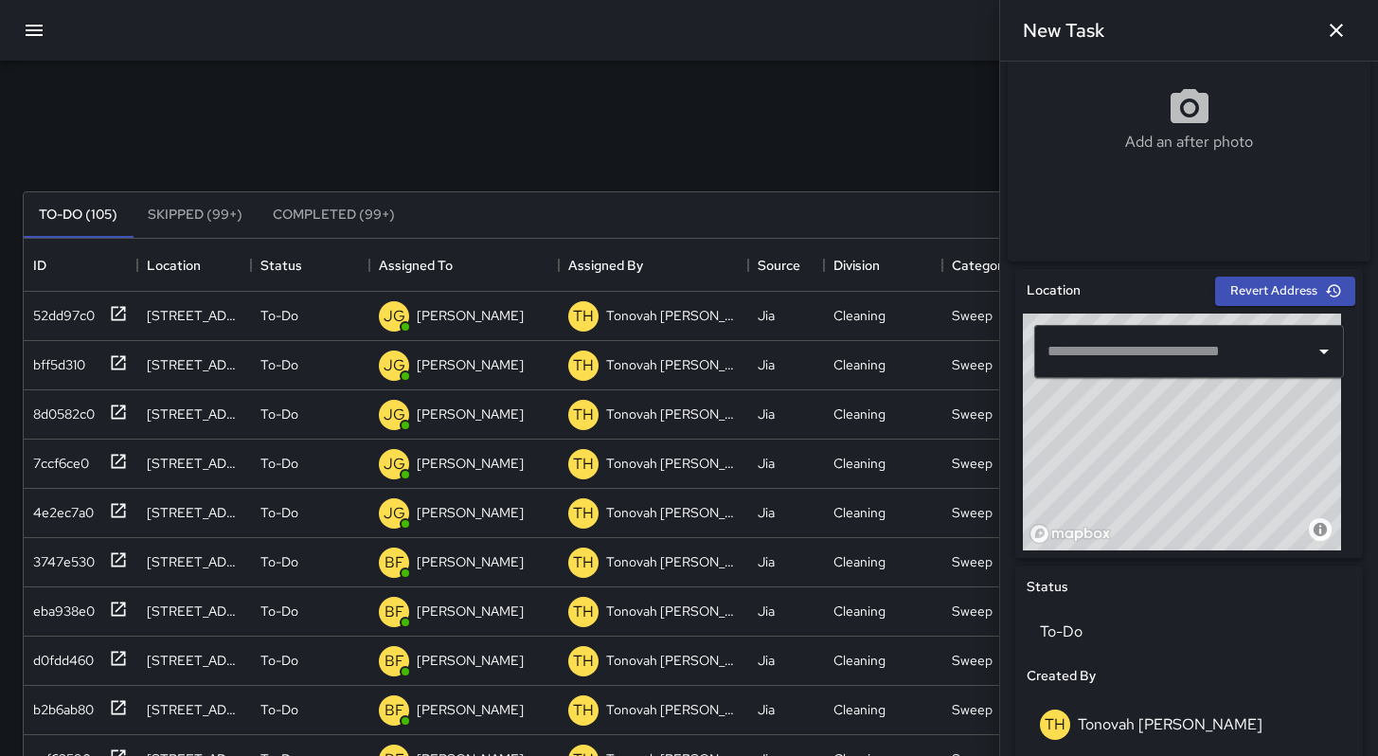
scroll to position [479, 0]
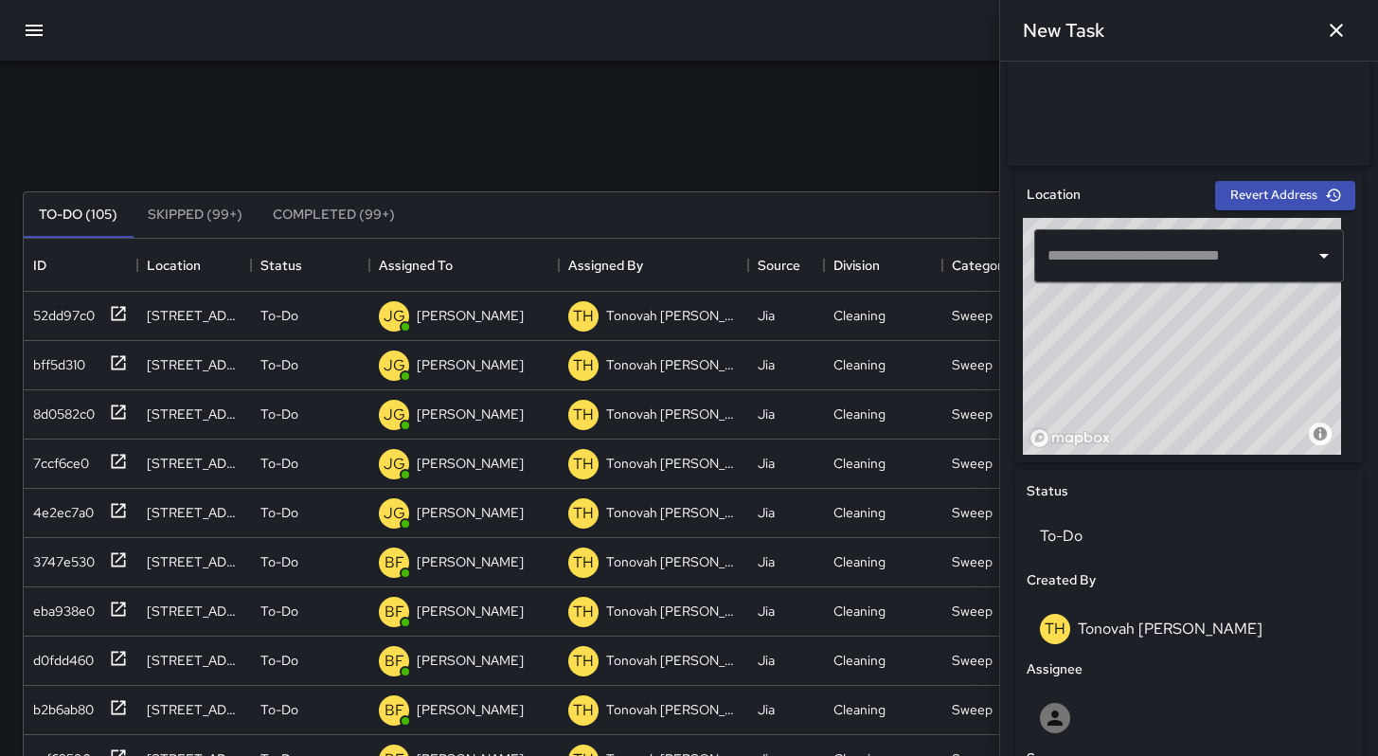
drag, startPoint x: 1137, startPoint y: 403, endPoint x: 1116, endPoint y: 390, distance: 25.5
click at [1233, 348] on div "© Mapbox © OpenStreetMap Improve this map" at bounding box center [1182, 336] width 318 height 237
click at [1155, 315] on div "© Mapbox © OpenStreetMap Improve this map" at bounding box center [1182, 336] width 318 height 237
type input "**********"
drag, startPoint x: 1197, startPoint y: 354, endPoint x: 1210, endPoint y: 385, distance: 34.0
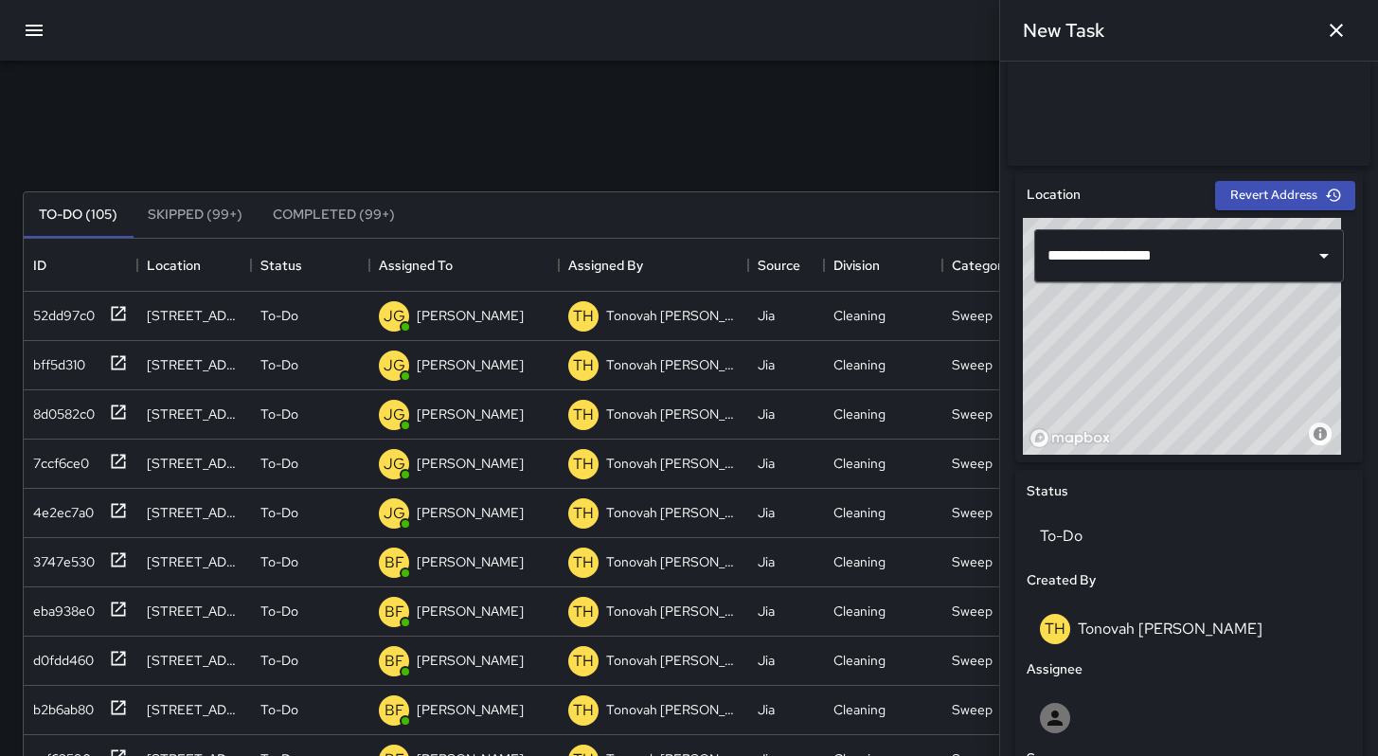
click at [1210, 385] on div "© Mapbox © OpenStreetMap Improve this map" at bounding box center [1182, 336] width 318 height 237
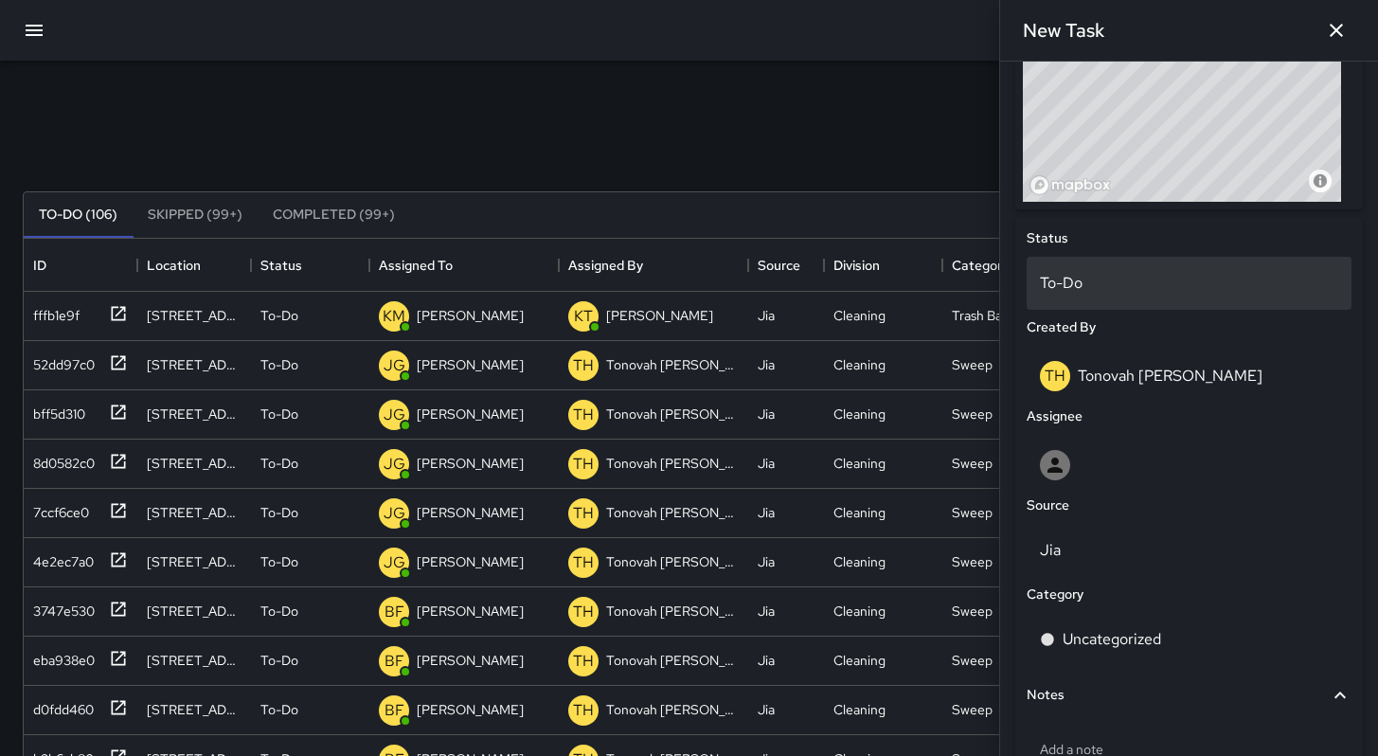
scroll to position [870, 0]
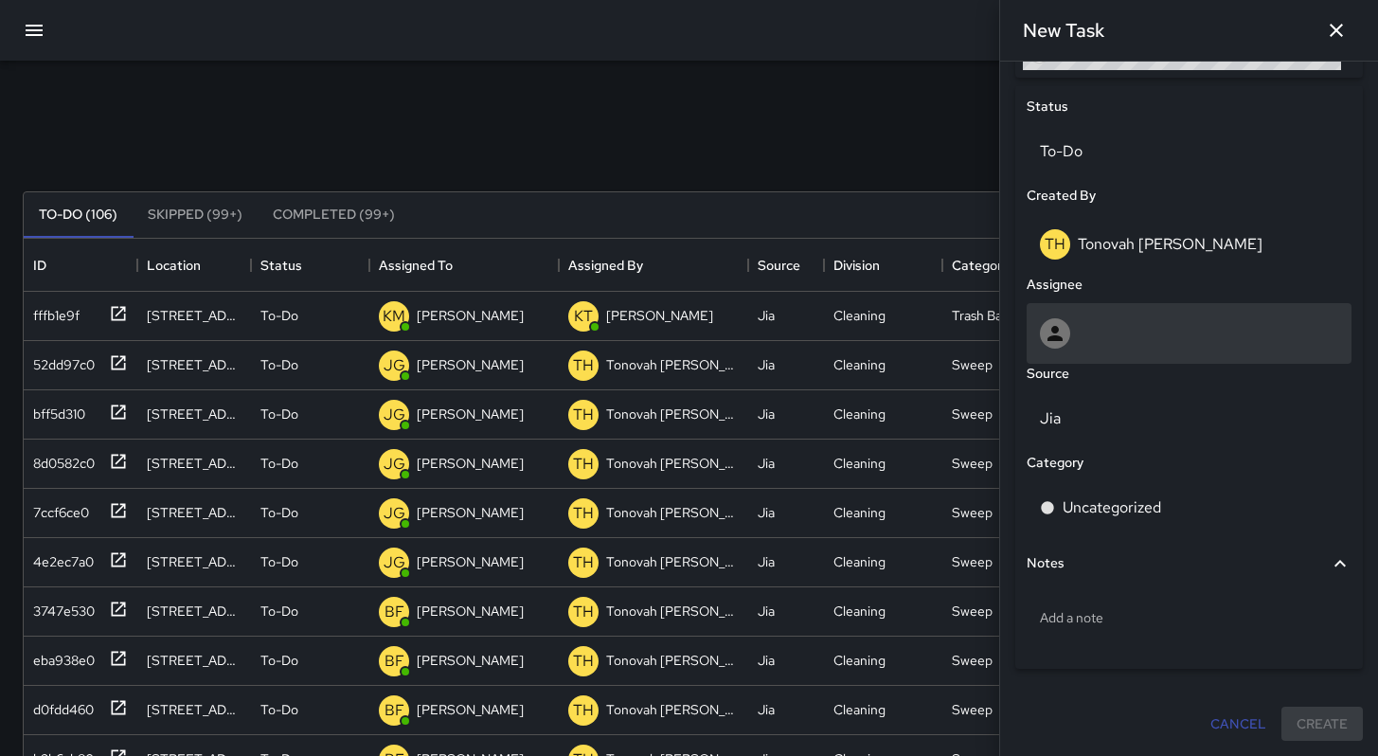
click at [1123, 336] on div at bounding box center [1189, 333] width 298 height 30
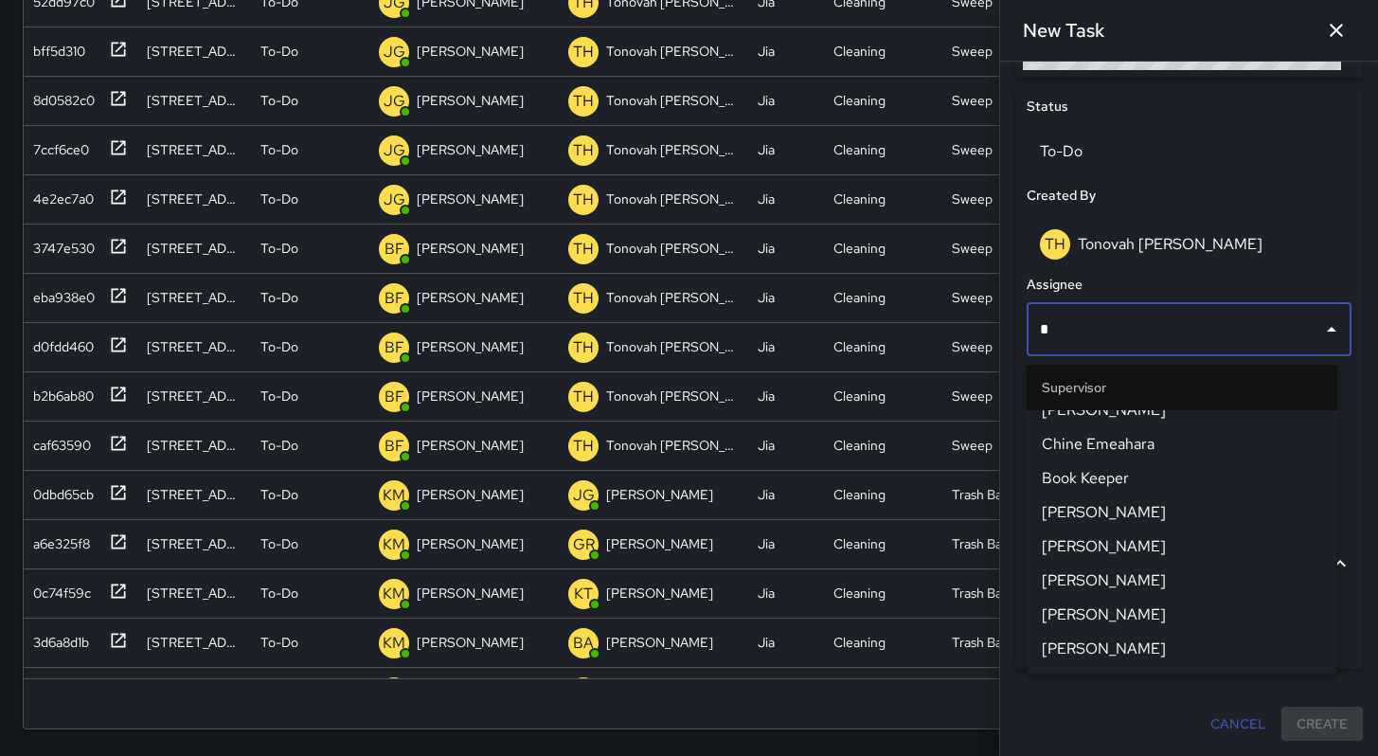
scroll to position [0, 0]
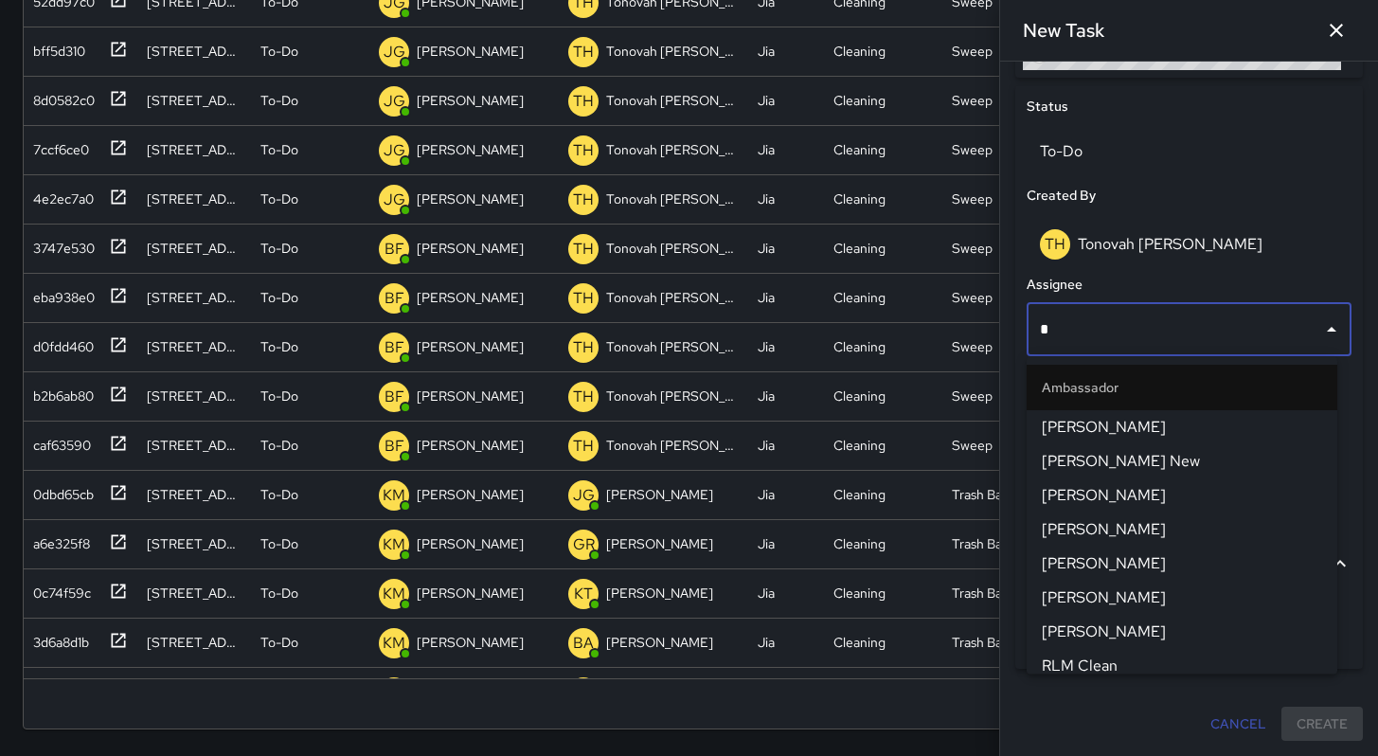
type input "**"
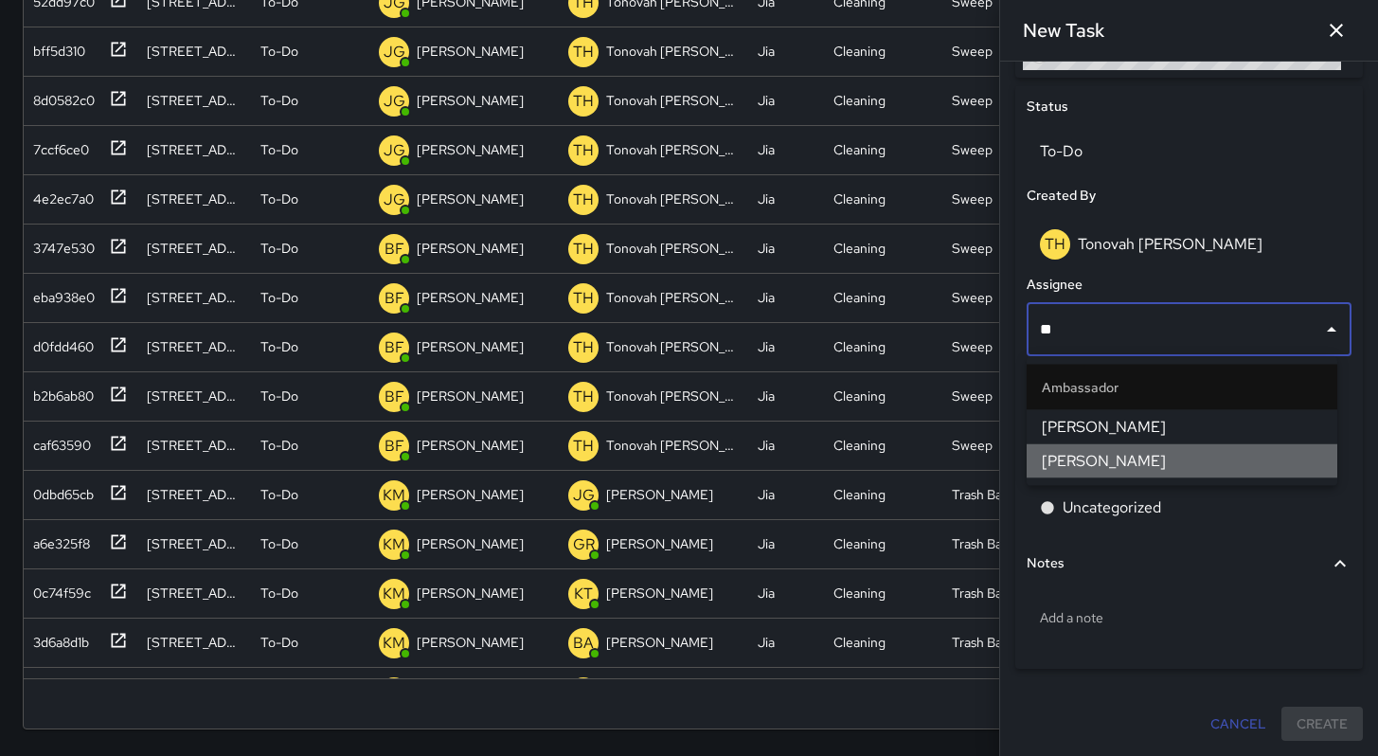
click at [1075, 456] on span "[PERSON_NAME]" at bounding box center [1182, 461] width 280 height 23
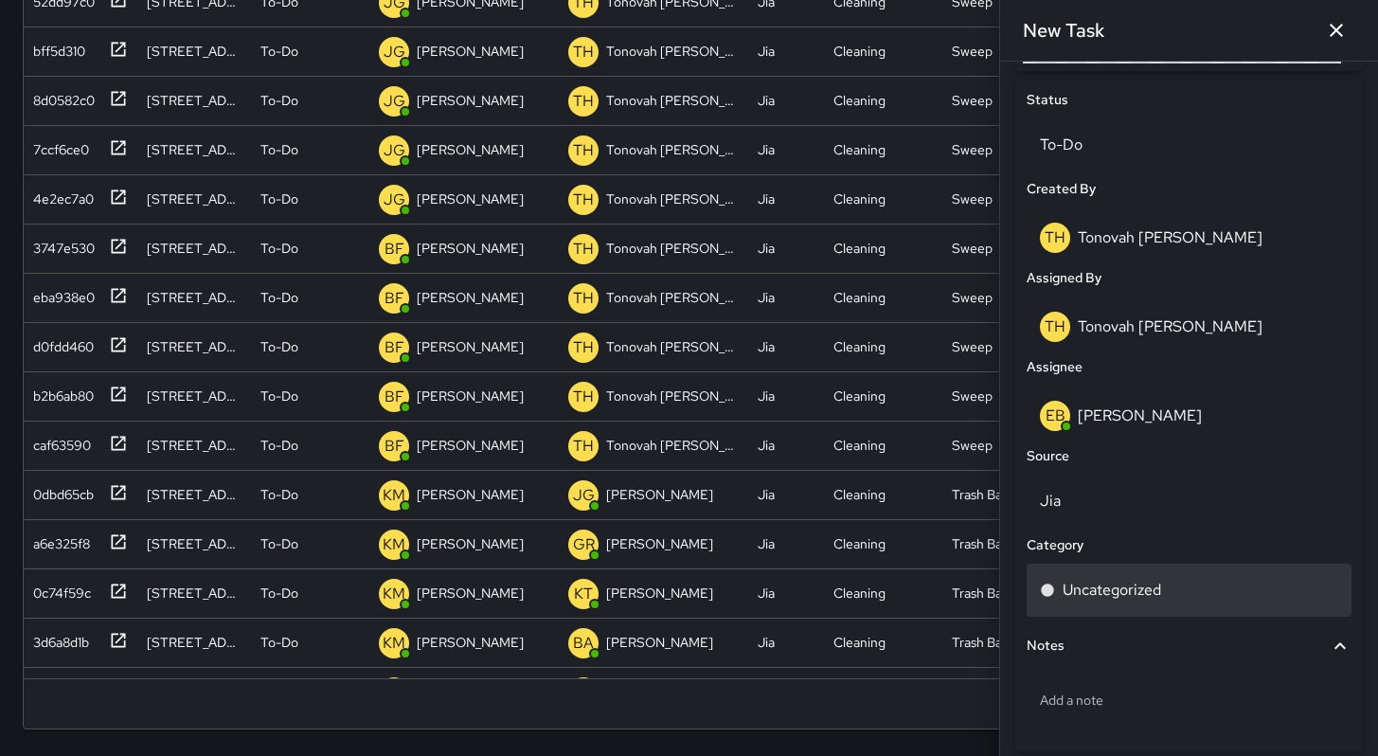
click at [1110, 590] on p "Uncategorized" at bounding box center [1112, 590] width 98 height 23
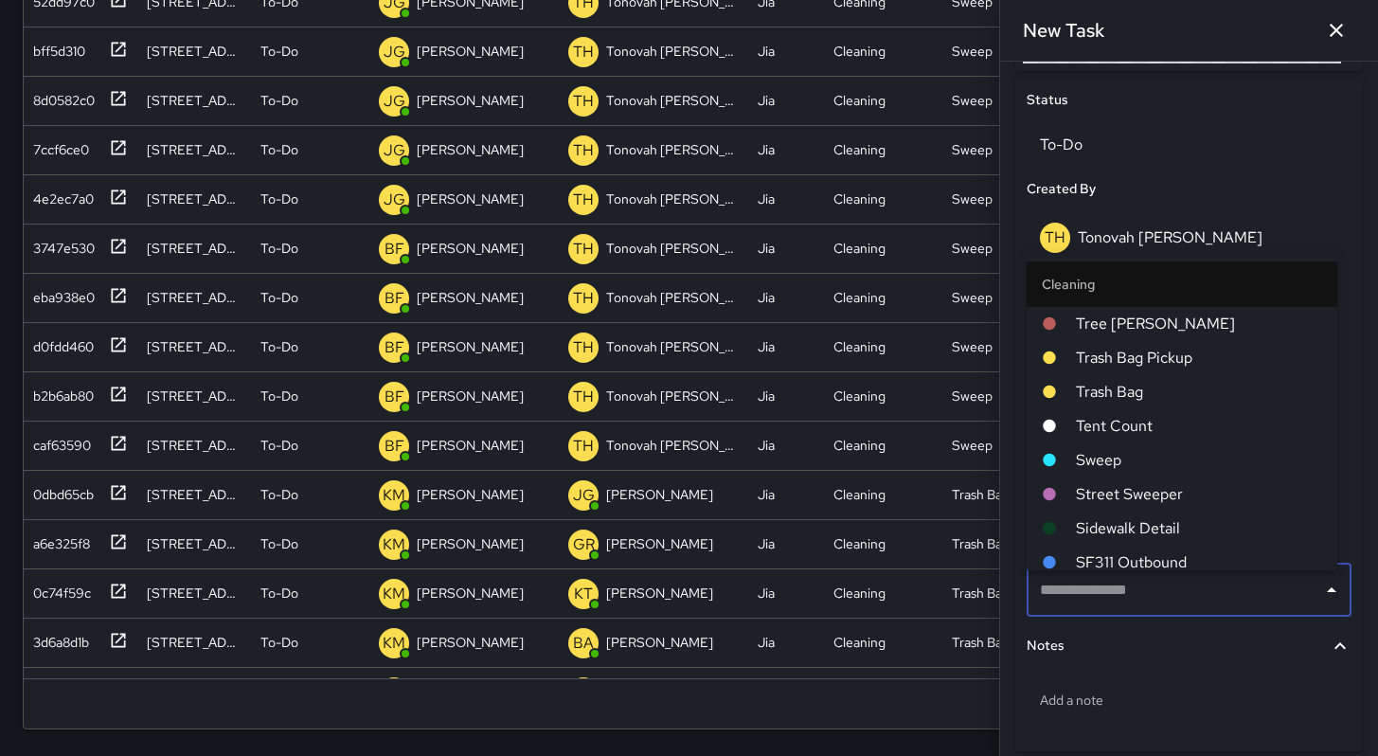
click at [1116, 464] on span "Sweep" at bounding box center [1199, 459] width 246 height 23
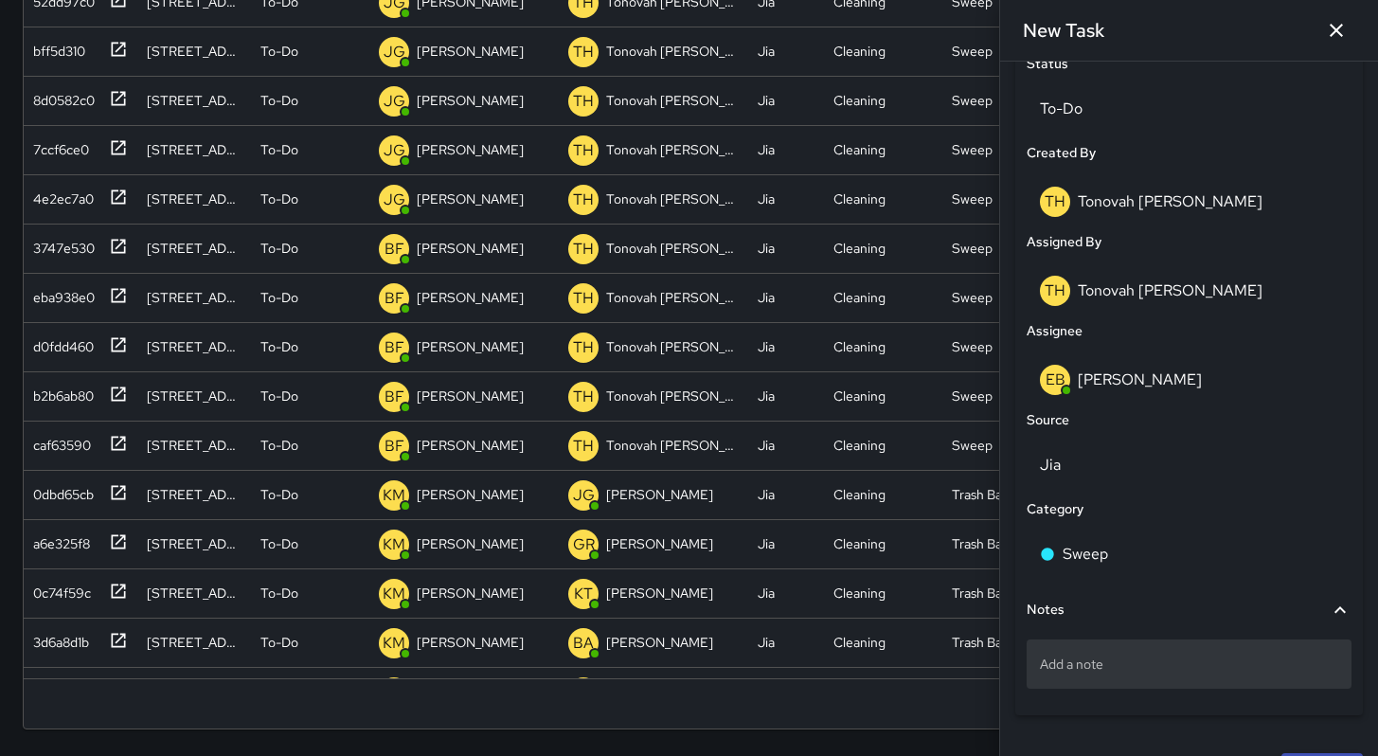
scroll to position [960, 0]
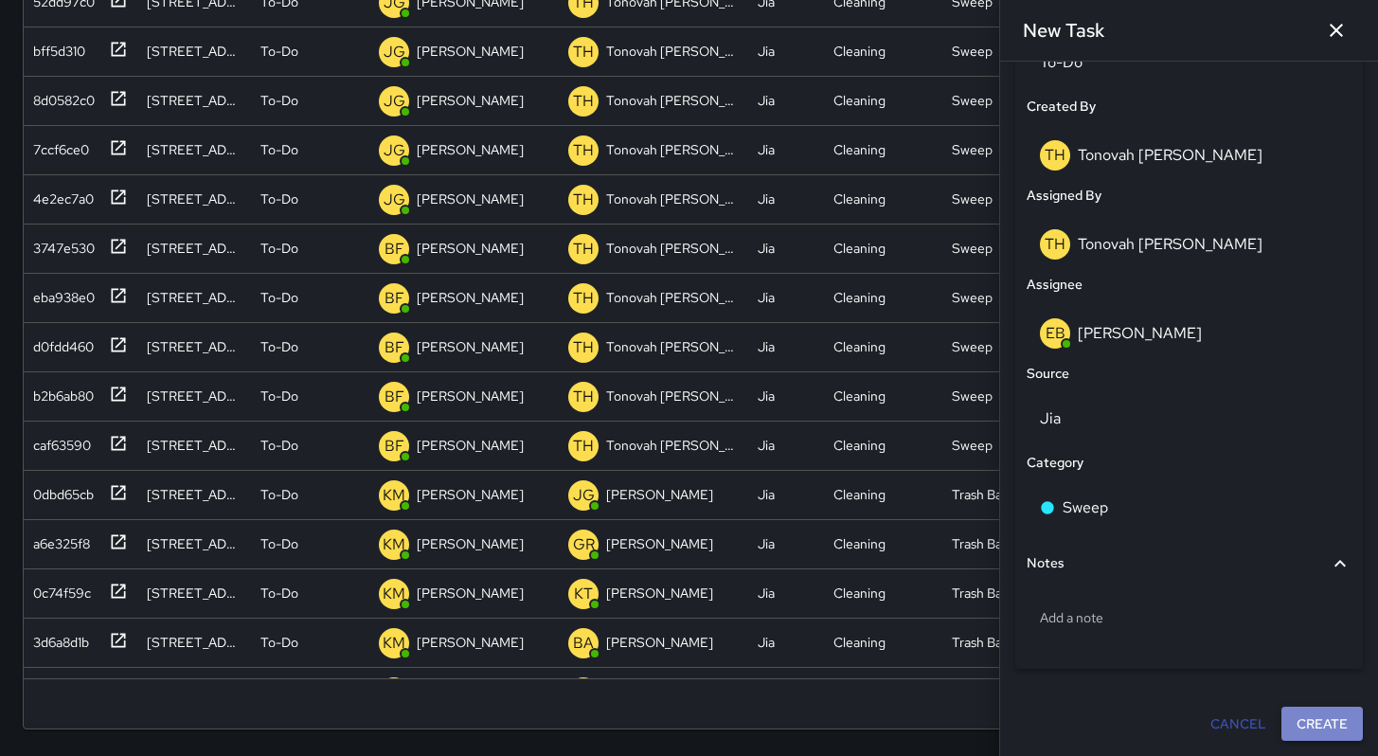
click at [1320, 714] on button "Create" at bounding box center [1321, 724] width 81 height 35
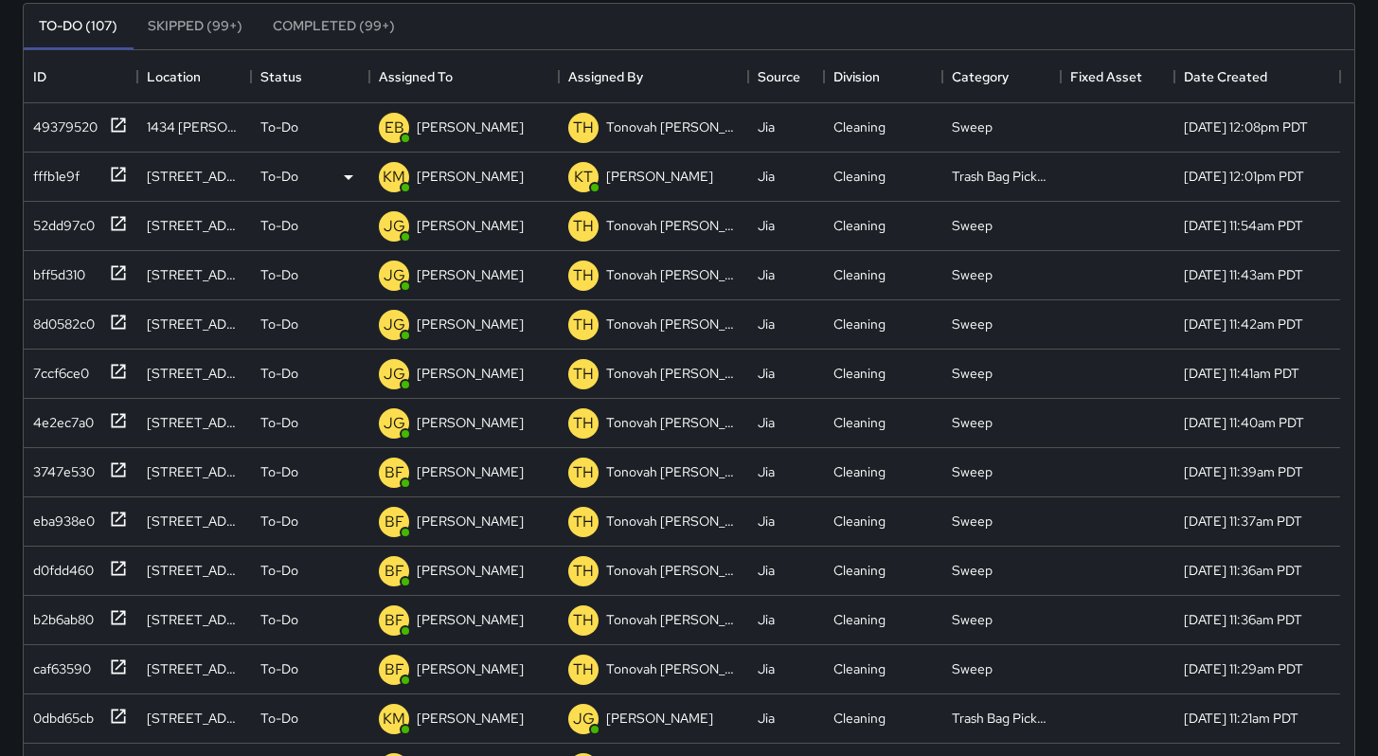
scroll to position [0, 0]
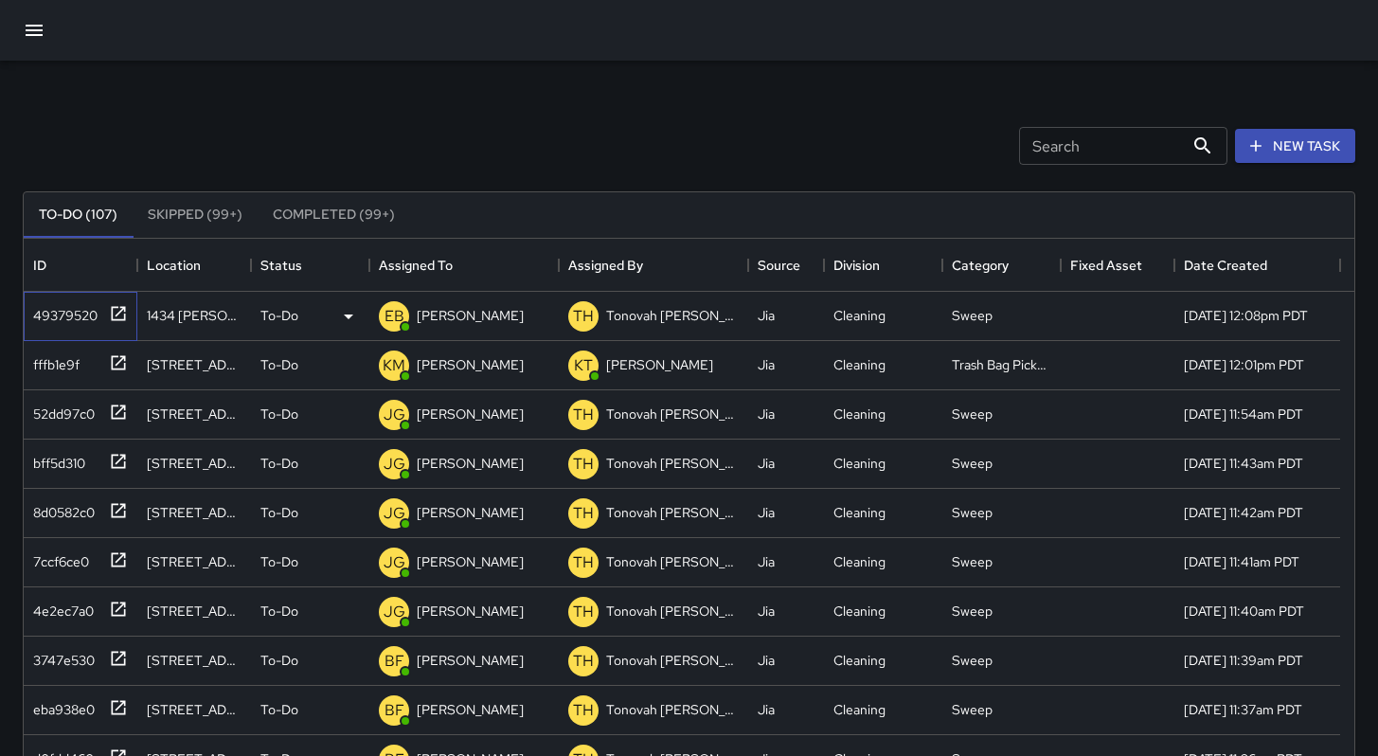
click at [51, 299] on div "49379520" at bounding box center [62, 311] width 72 height 27
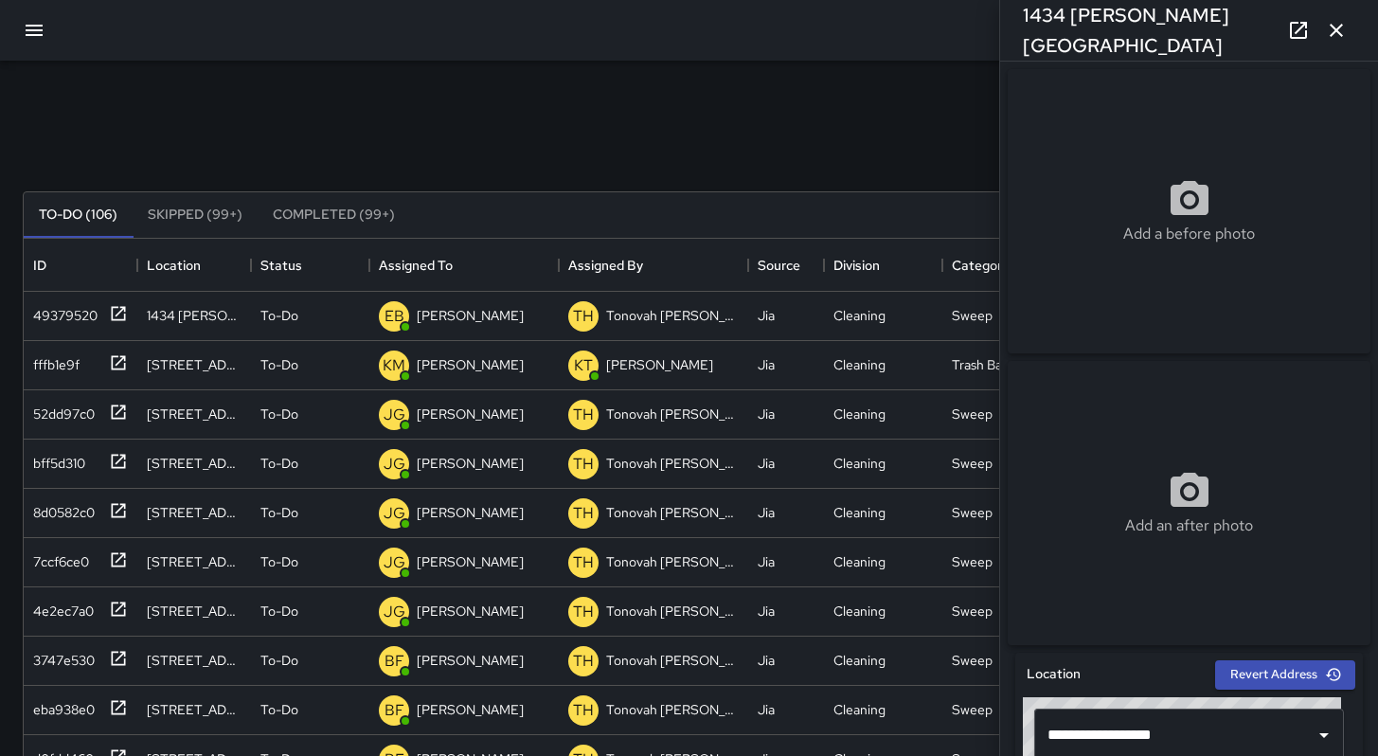
click at [1338, 32] on icon "button" at bounding box center [1336, 30] width 13 height 13
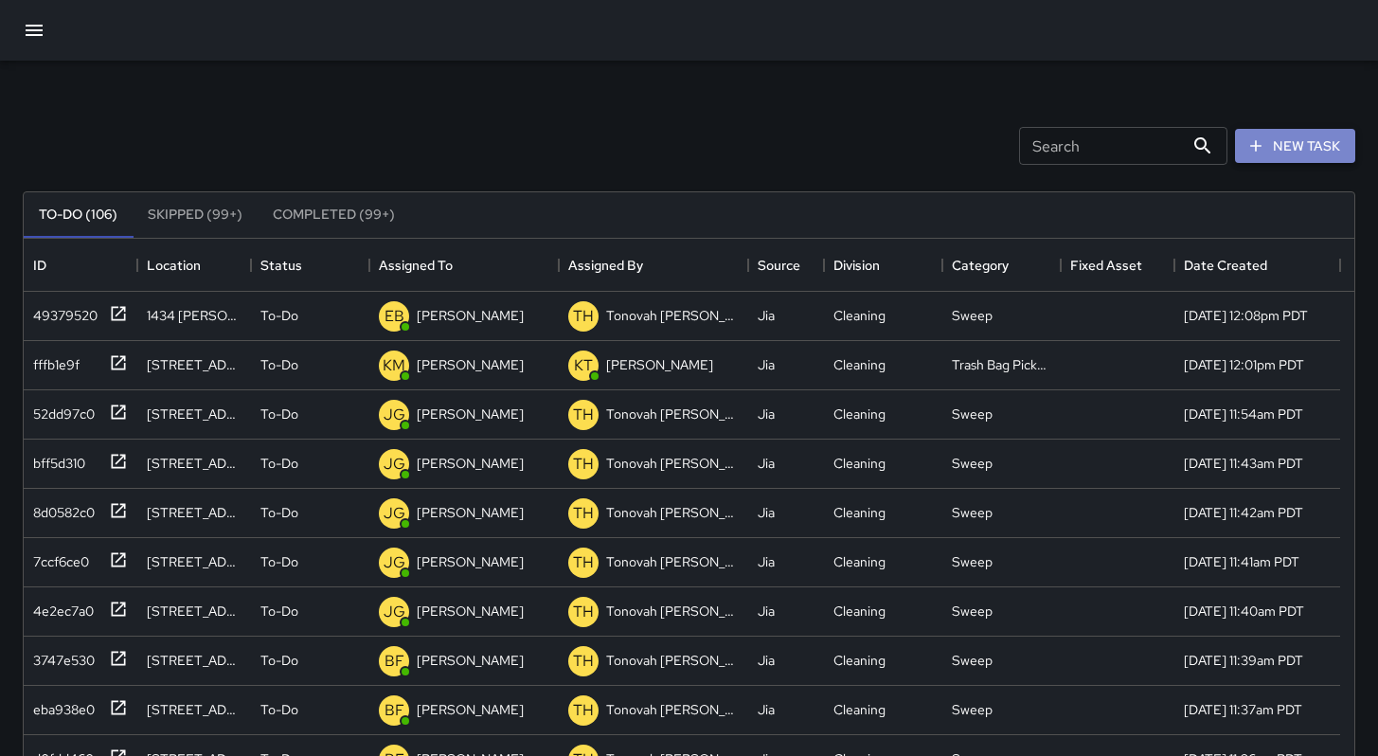
click at [1286, 133] on button "New Task" at bounding box center [1295, 146] width 120 height 35
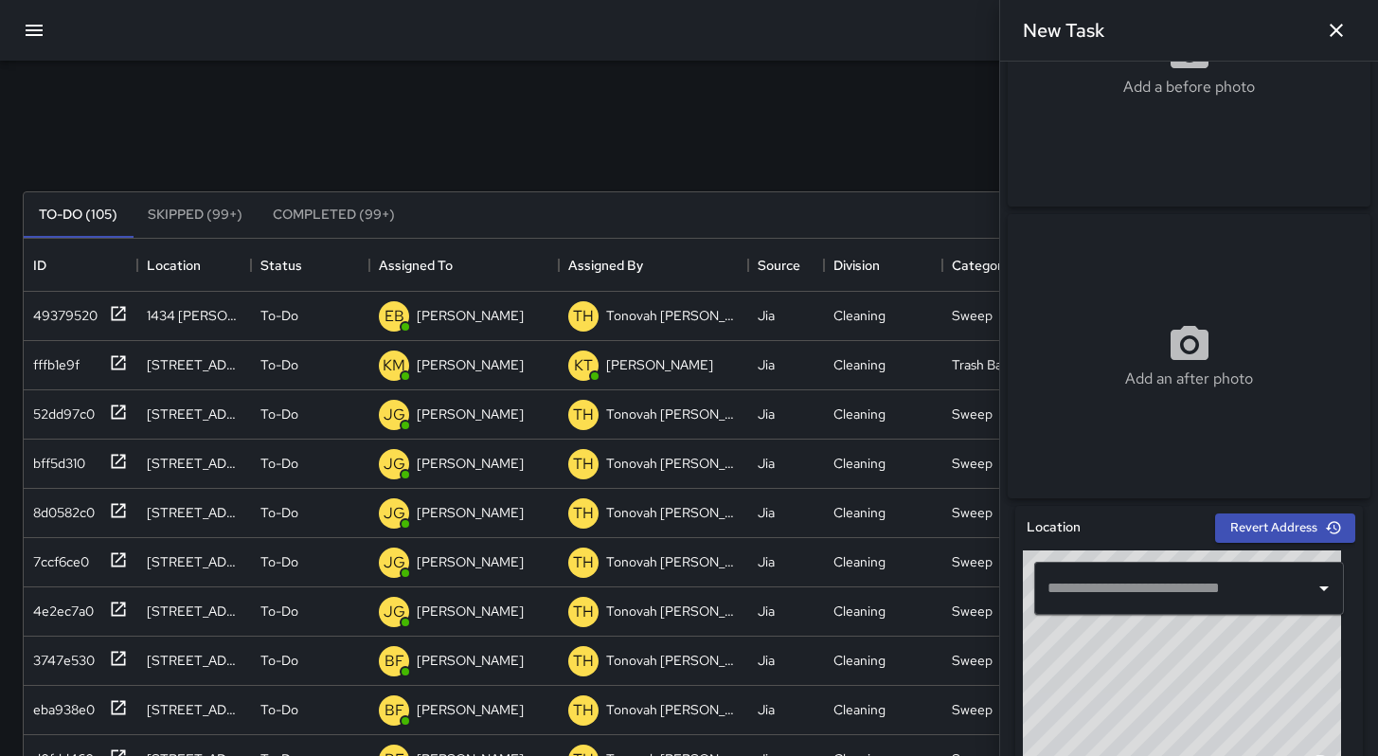
scroll to position [373, 0]
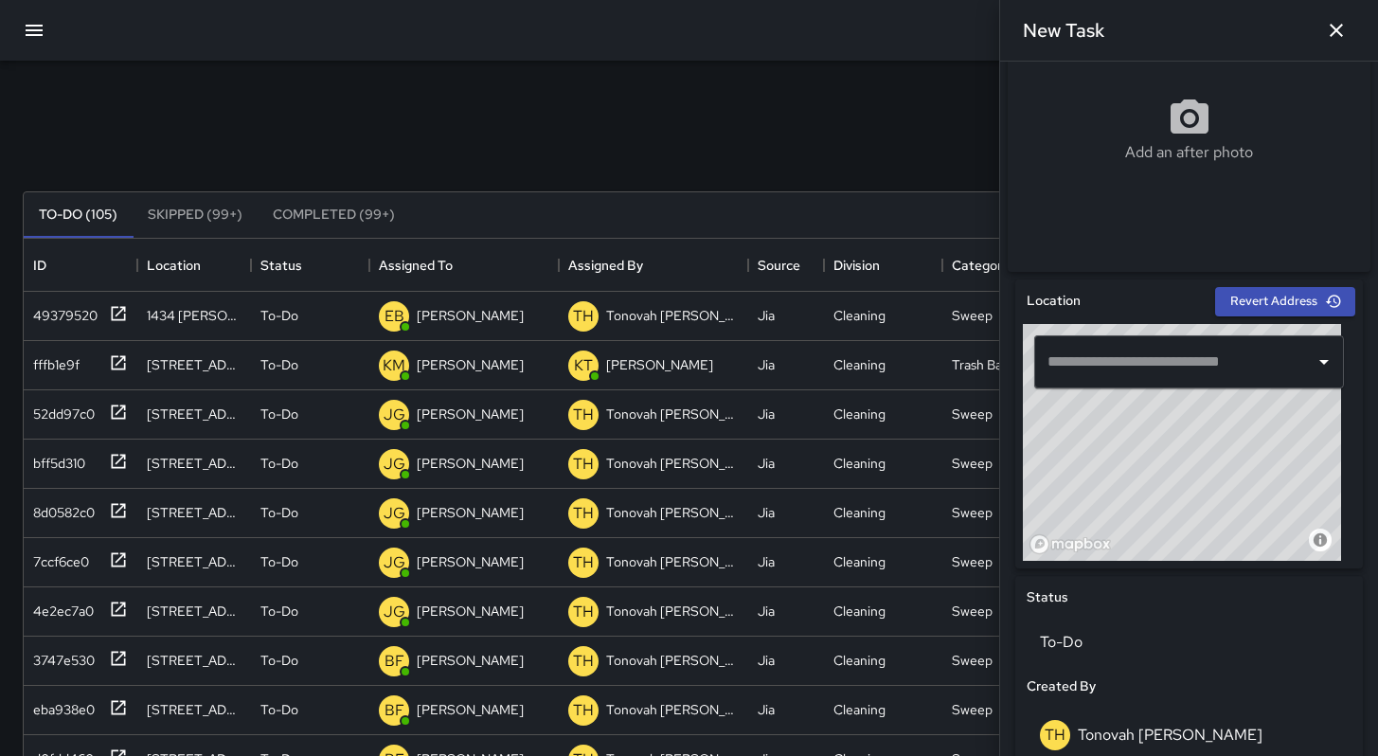
click at [1118, 369] on input "text" at bounding box center [1175, 362] width 264 height 36
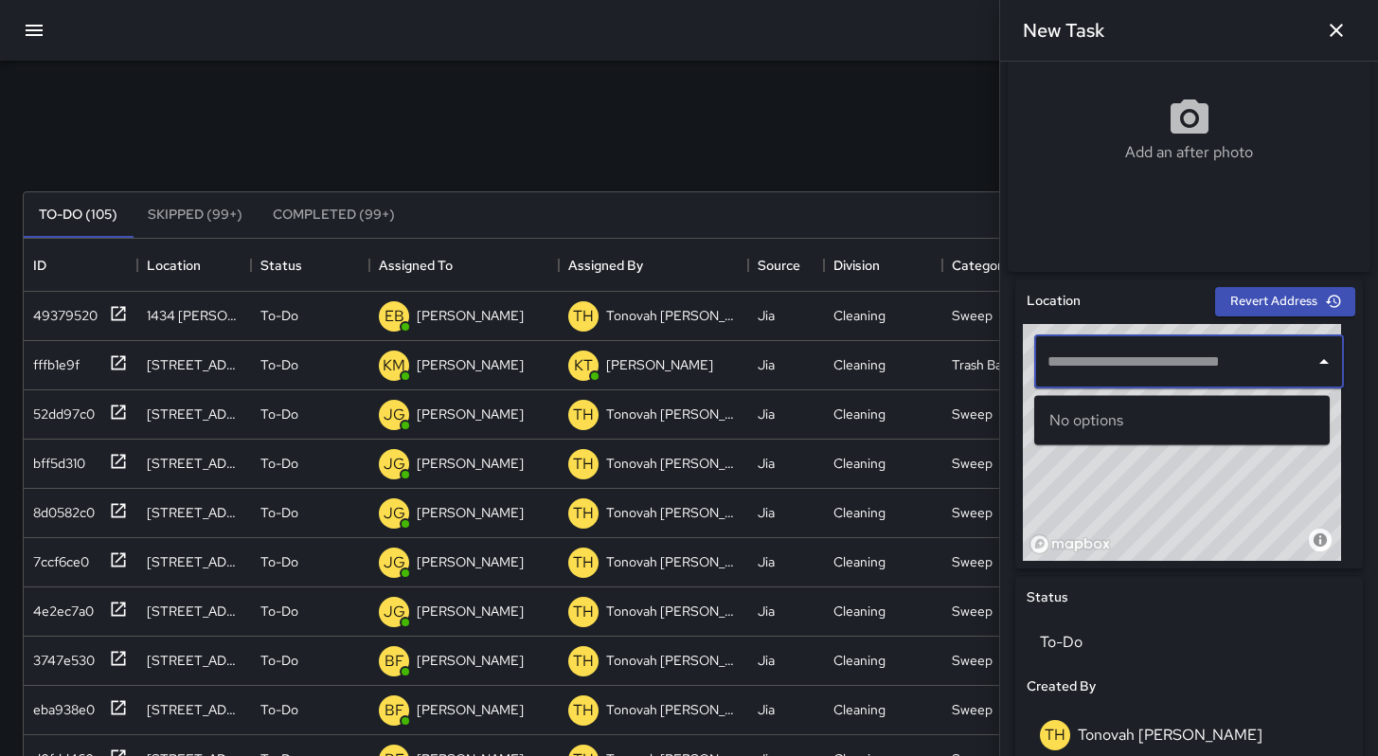
paste input "**********"
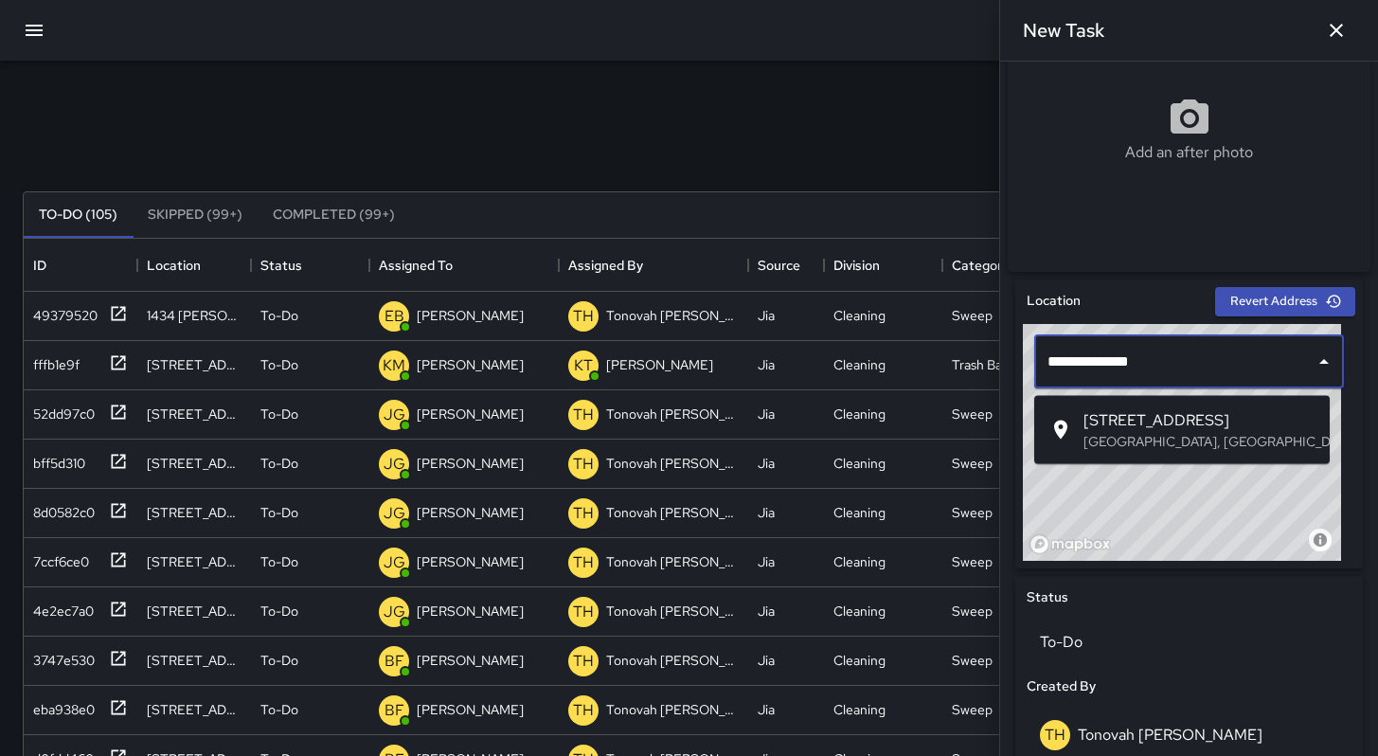
click at [1163, 437] on p "[GEOGRAPHIC_DATA], [GEOGRAPHIC_DATA], [GEOGRAPHIC_DATA]" at bounding box center [1198, 441] width 231 height 19
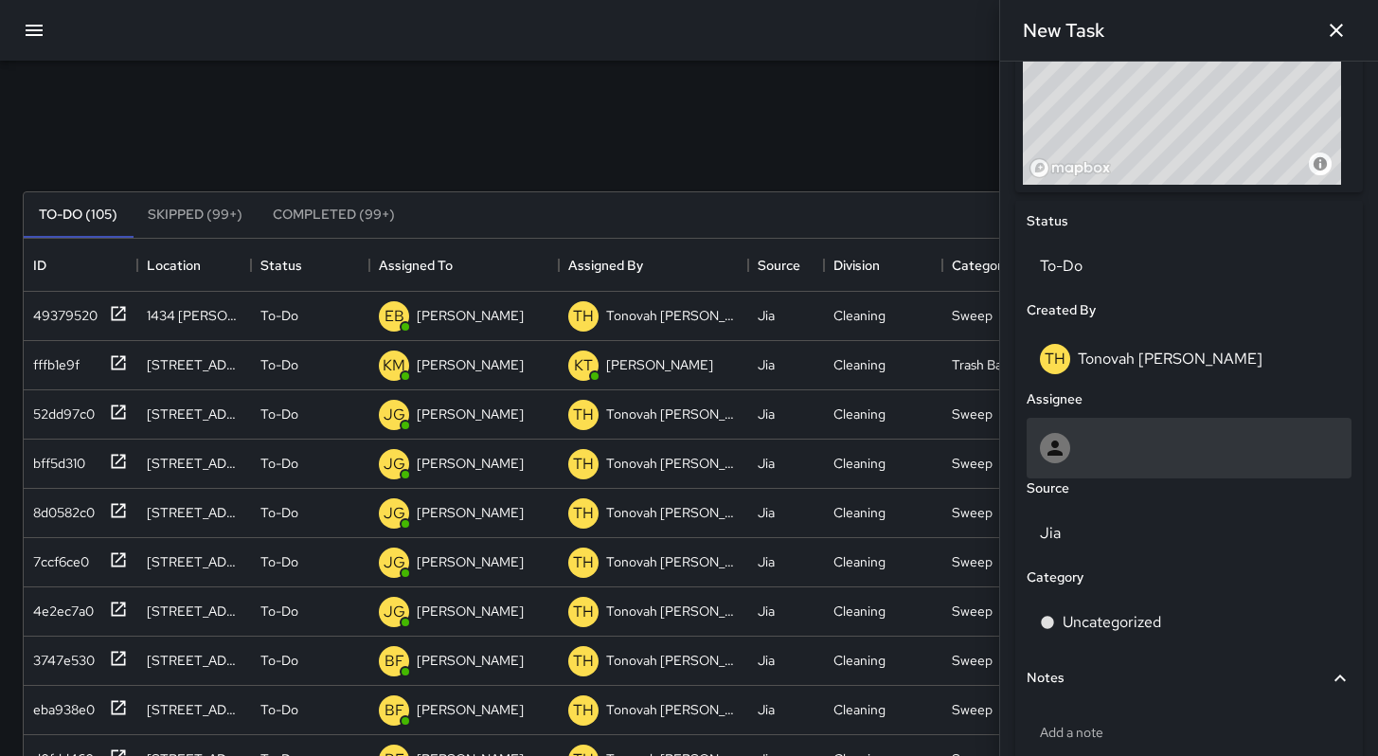
scroll to position [847, 0]
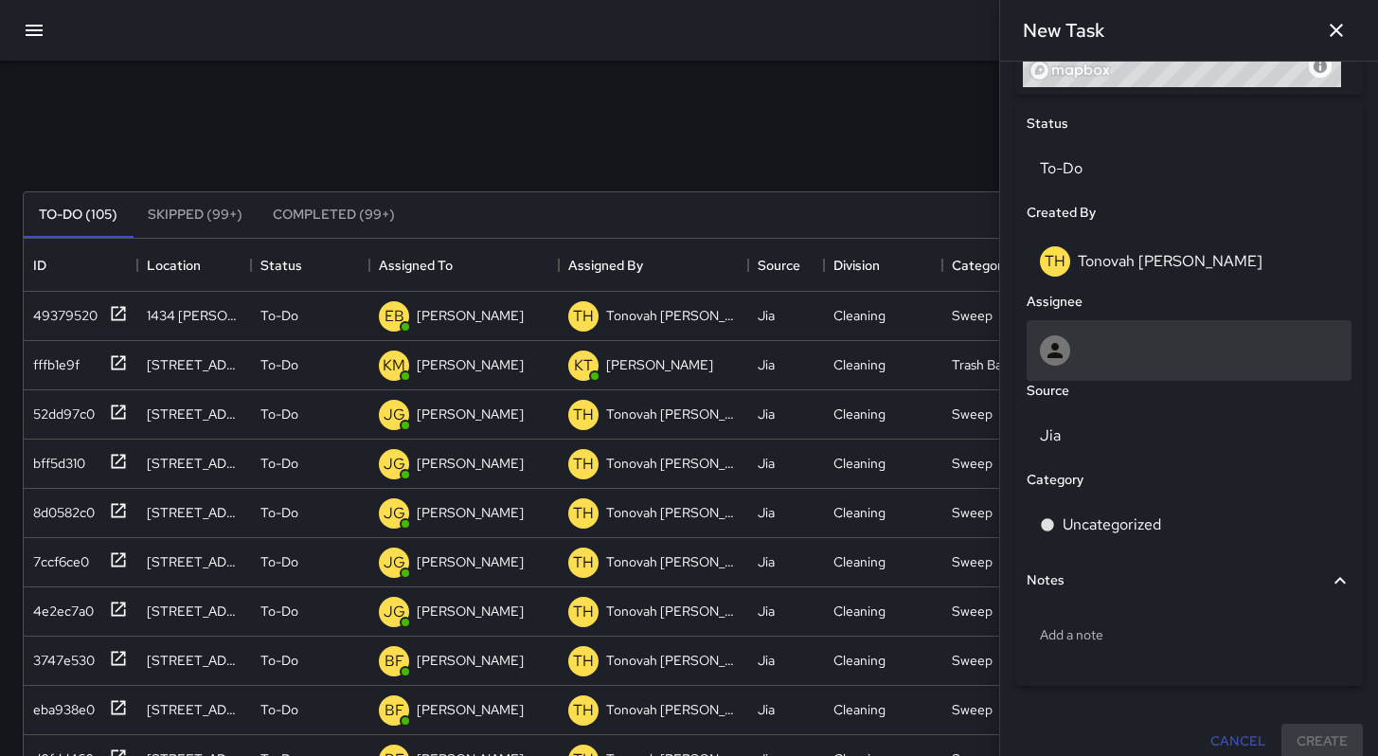
type input "**********"
click at [1127, 353] on div at bounding box center [1189, 350] width 298 height 30
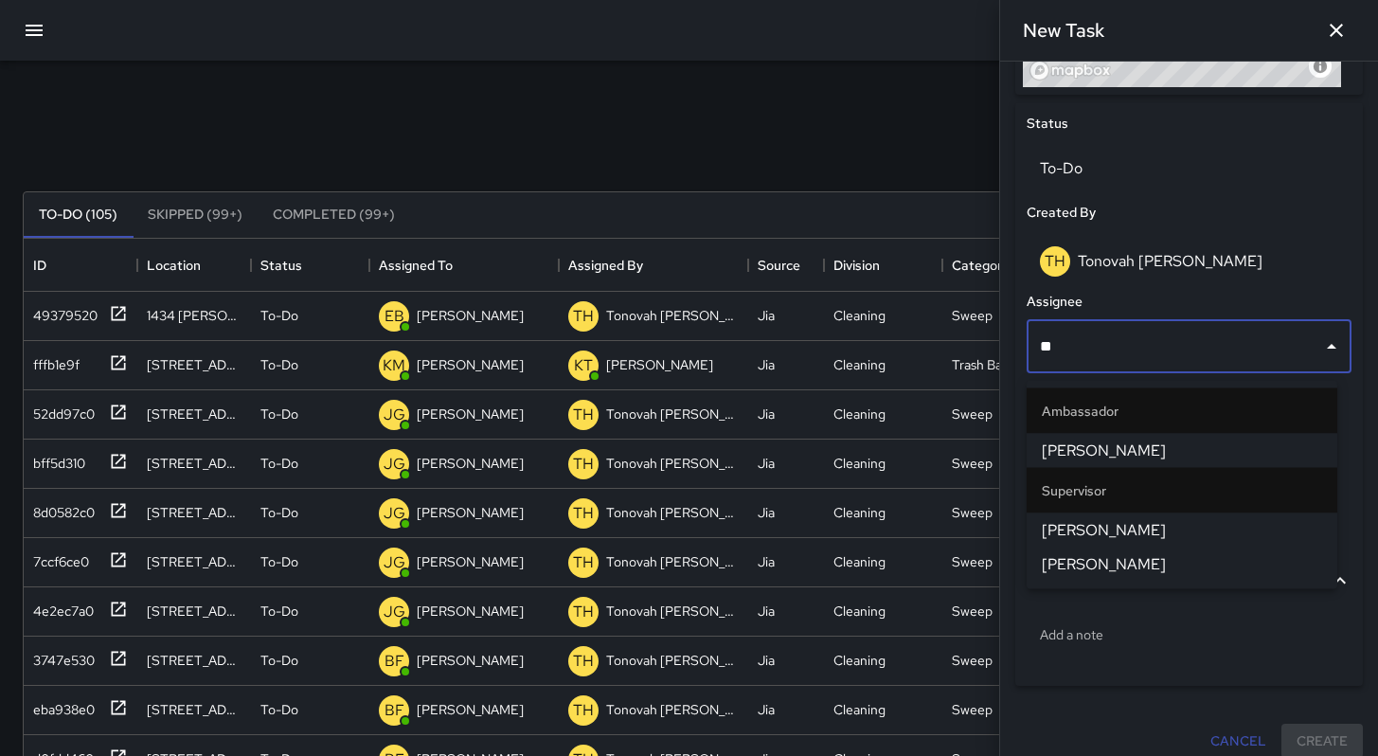
type input "*"
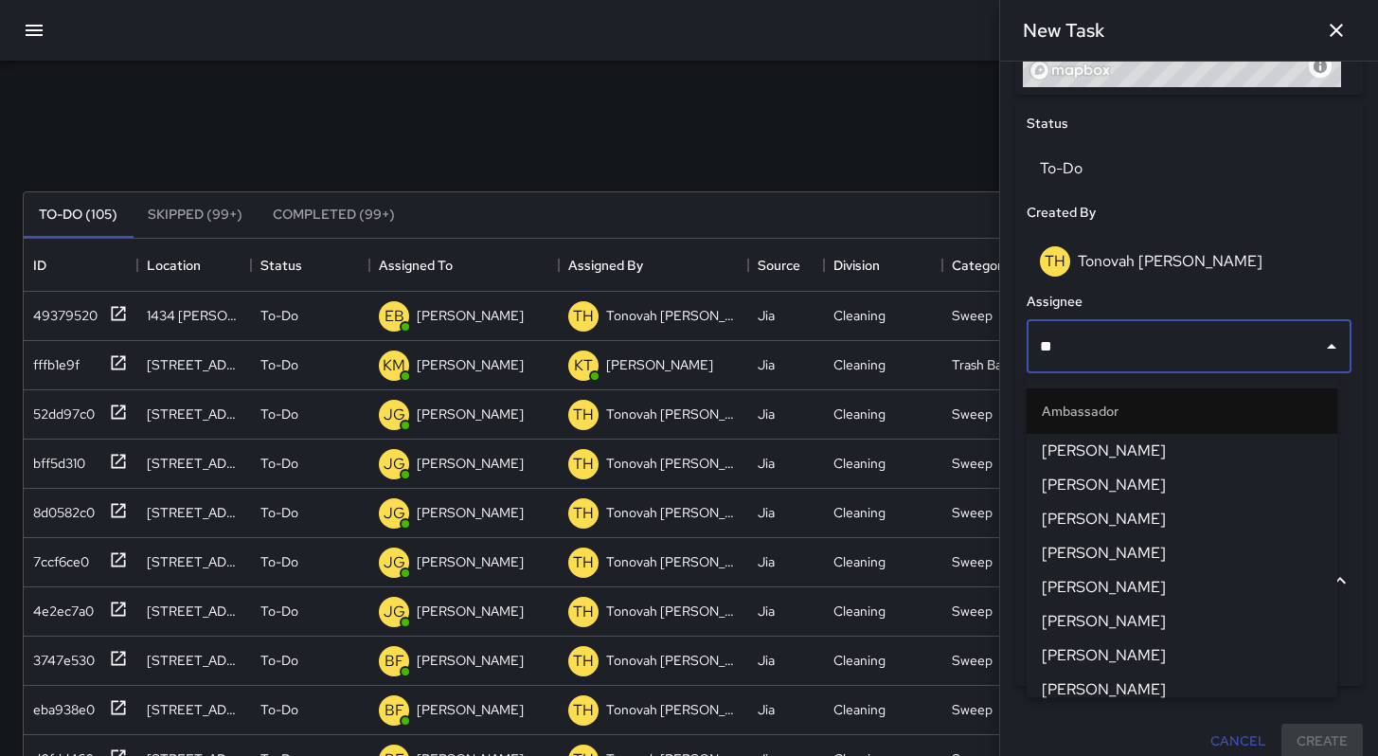
type input "***"
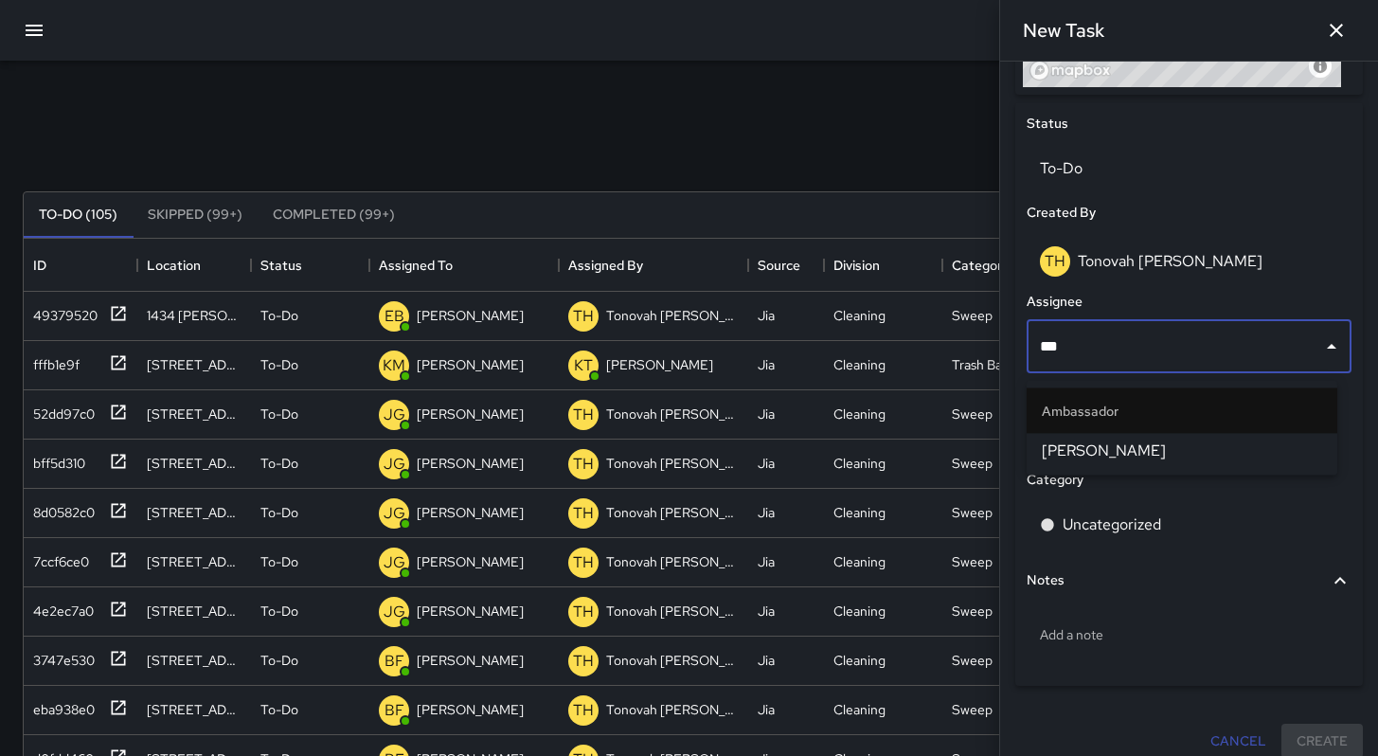
click at [1148, 457] on span "[PERSON_NAME]" at bounding box center [1182, 450] width 280 height 23
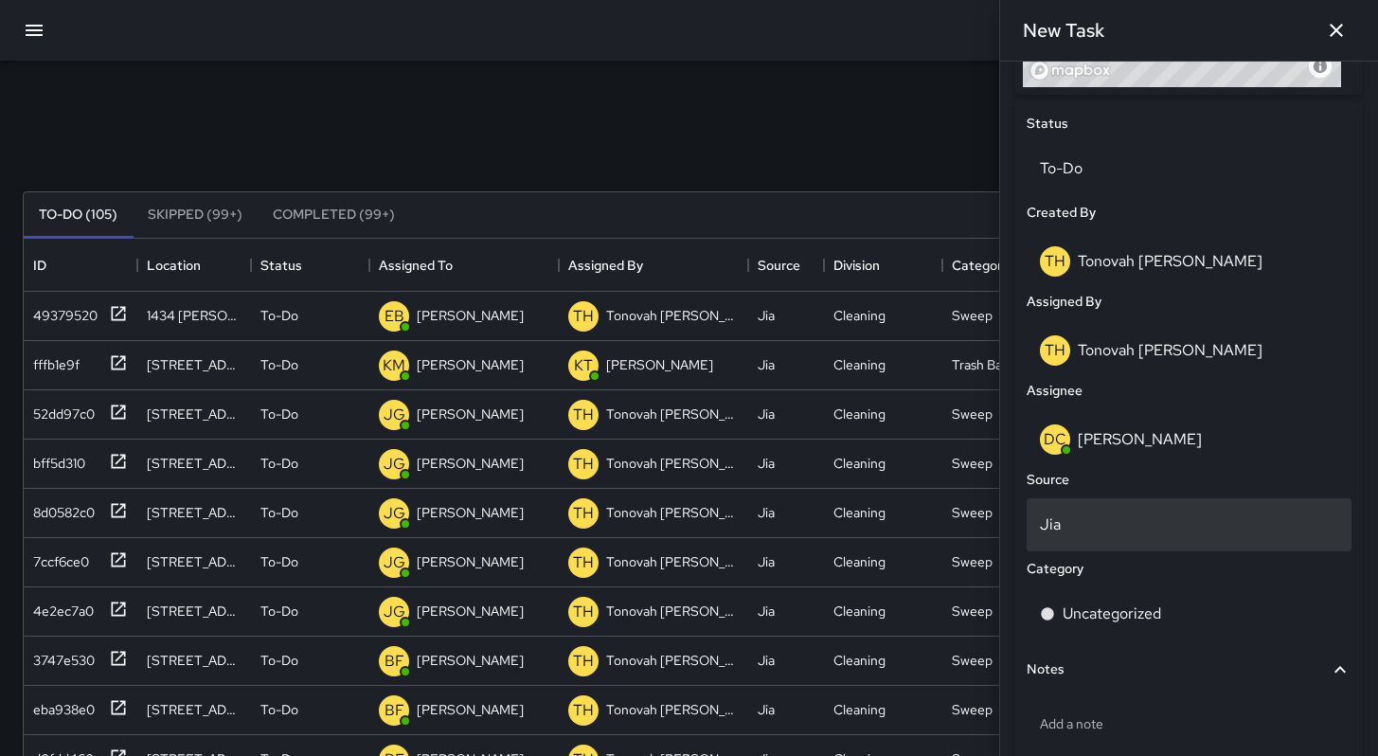
click at [1088, 545] on div "Jia" at bounding box center [1189, 524] width 325 height 53
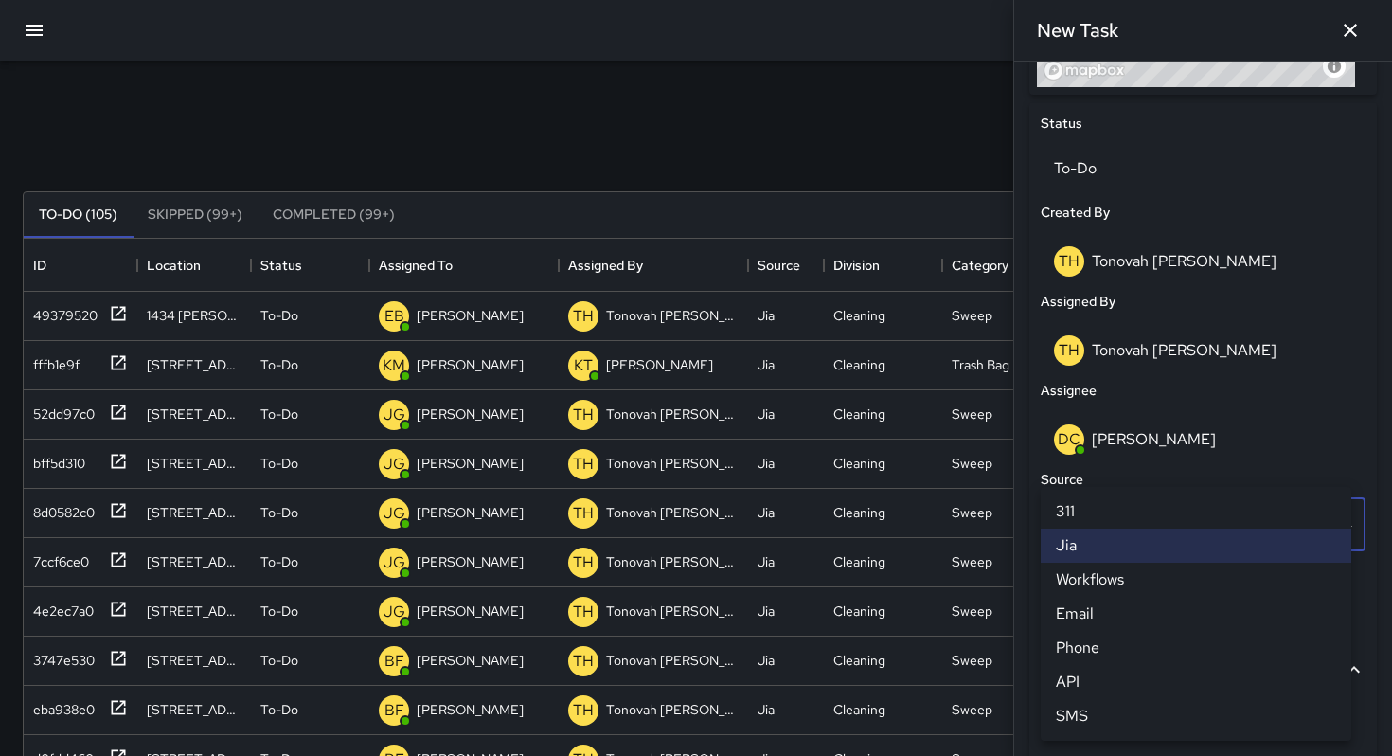
click at [1104, 616] on li "Email" at bounding box center [1196, 614] width 311 height 34
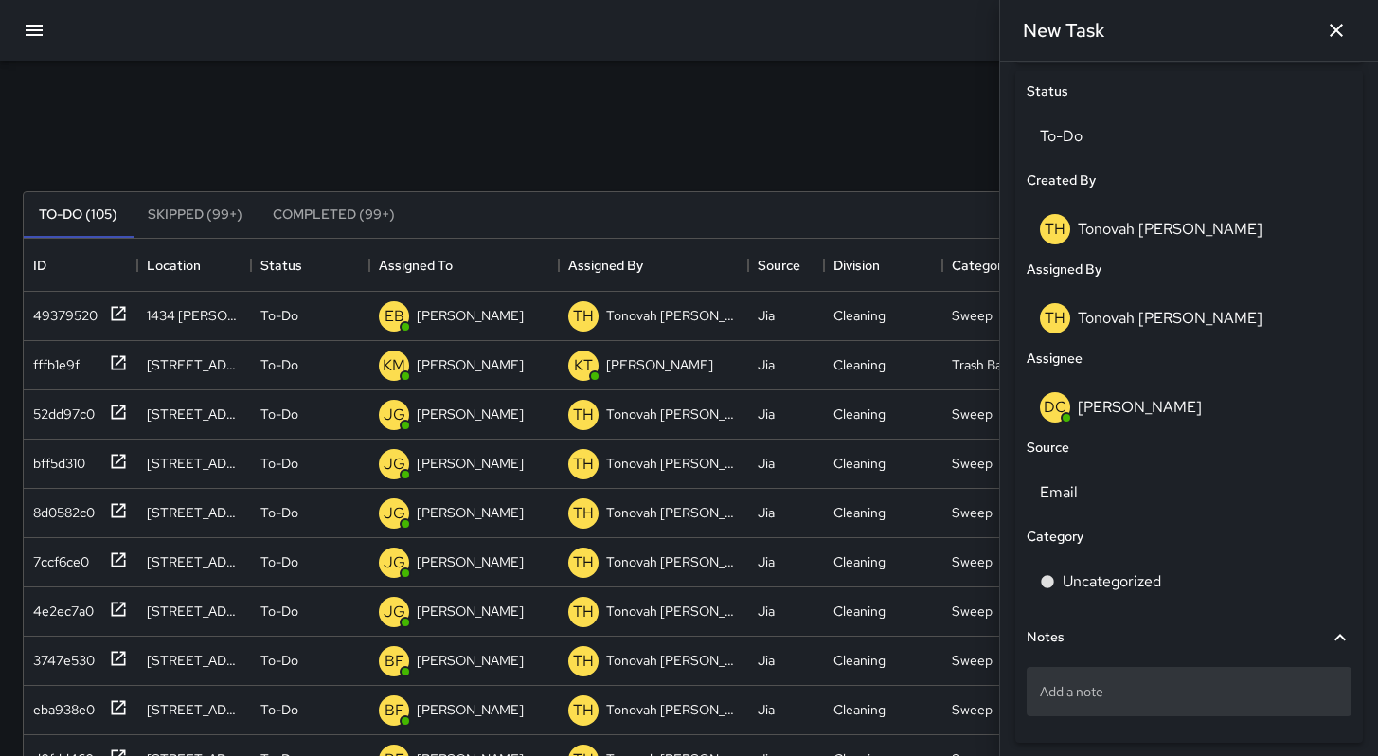
scroll to position [960, 0]
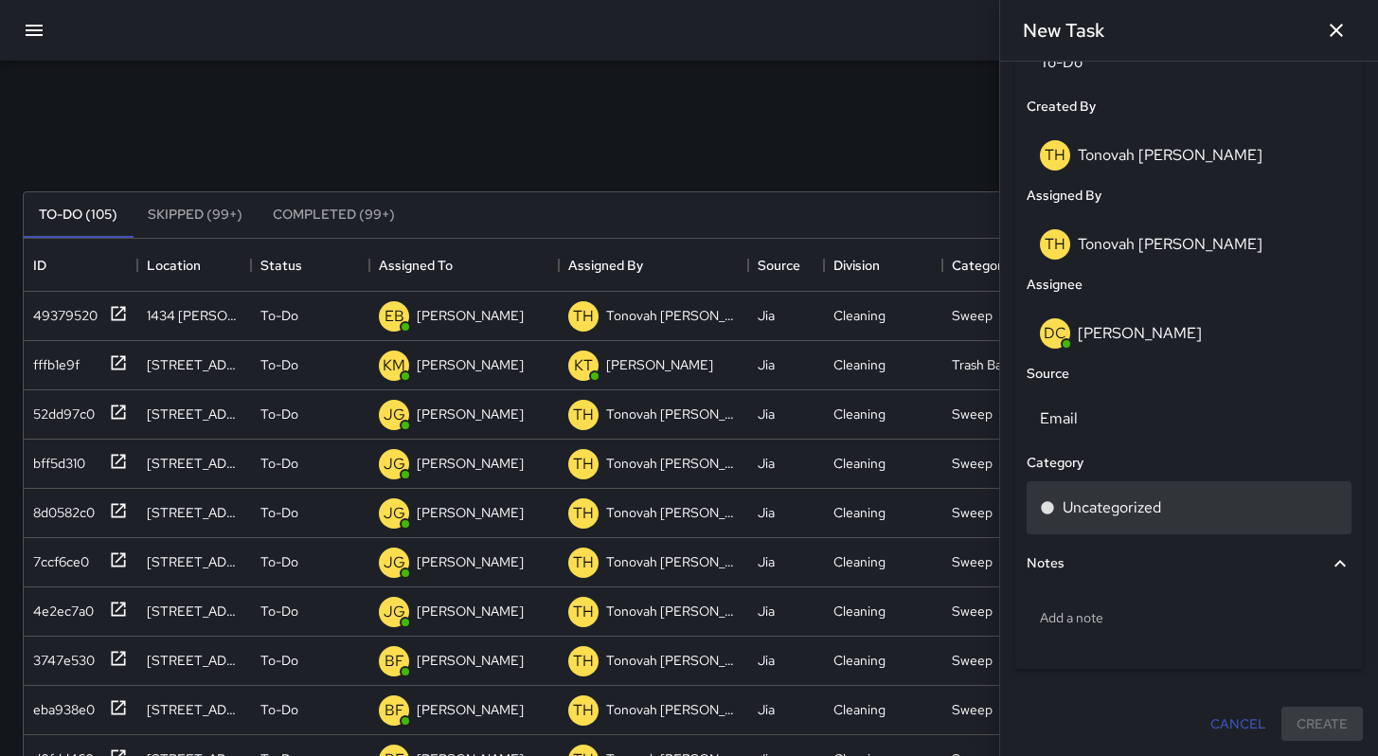
click at [1107, 491] on div "Uncategorized" at bounding box center [1189, 507] width 325 height 53
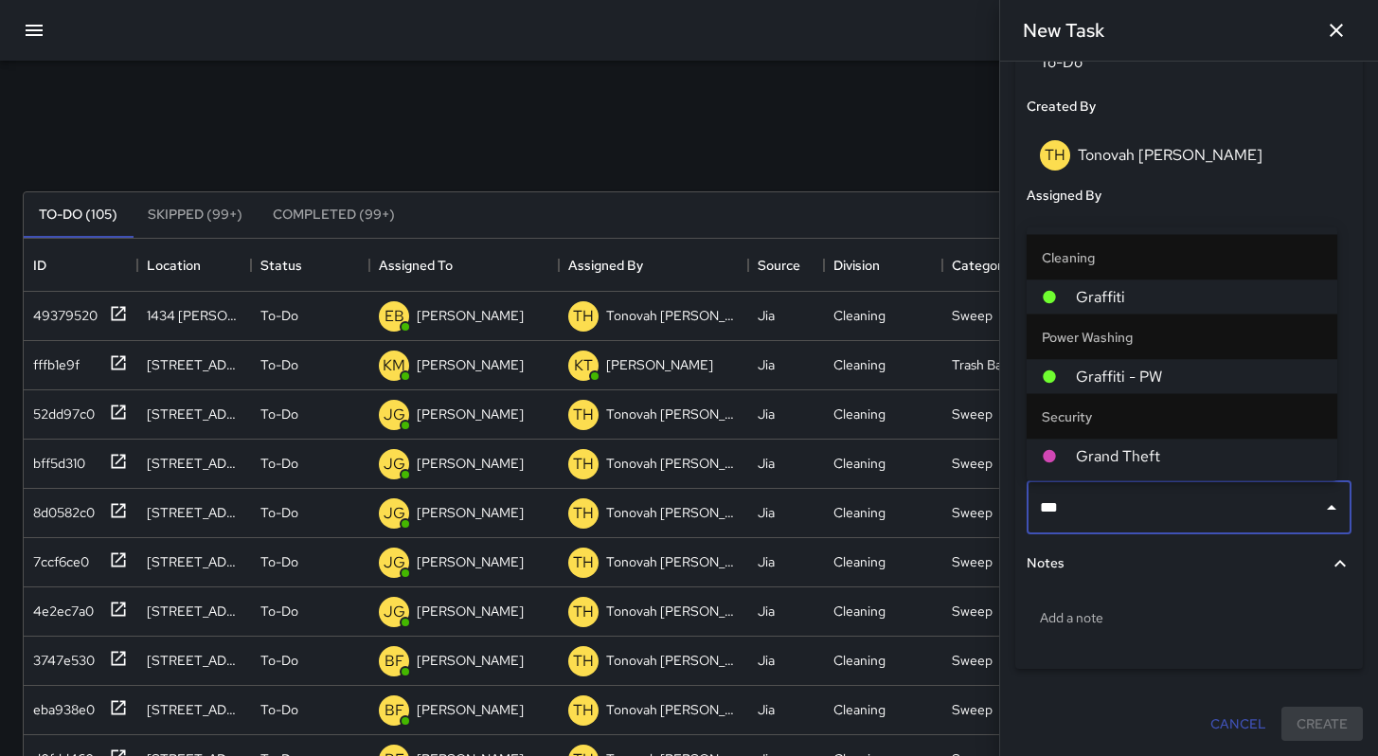
type input "****"
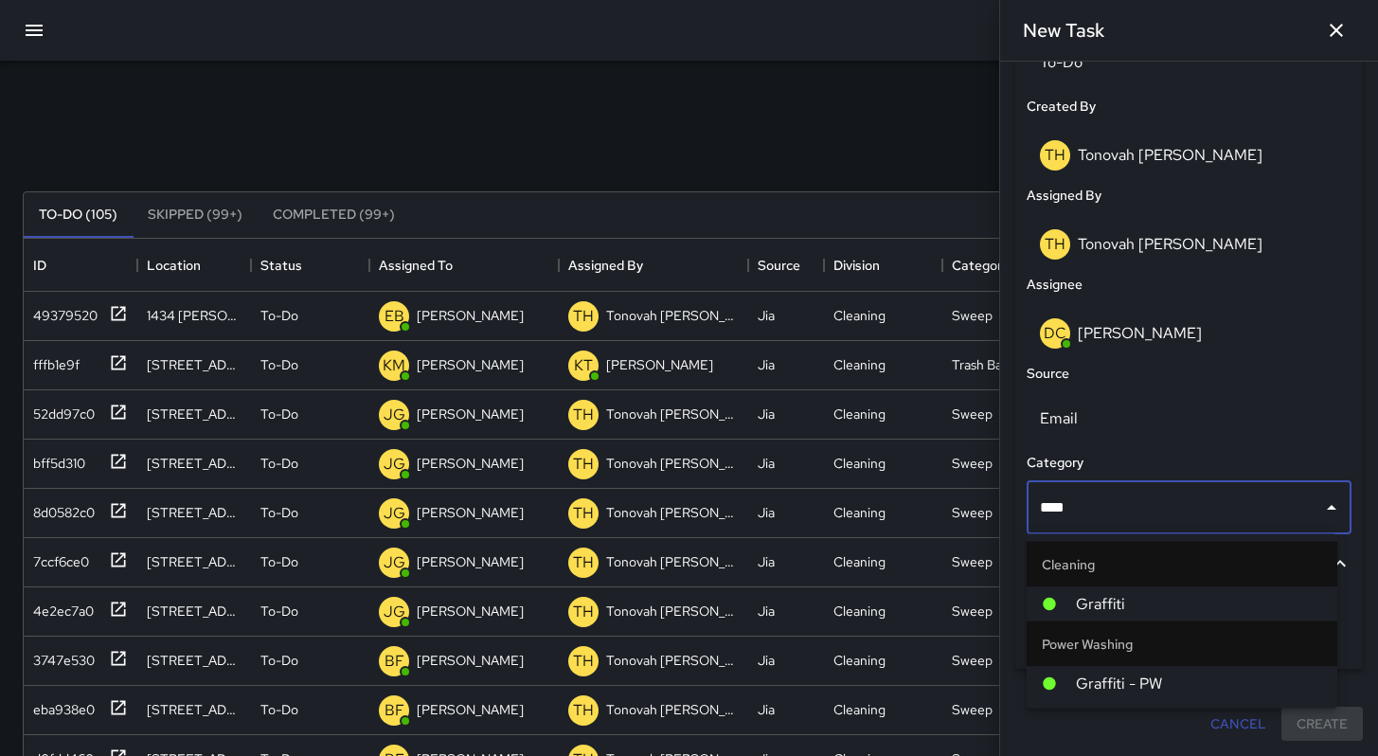
click at [1097, 598] on span "Graffiti" at bounding box center [1199, 604] width 246 height 23
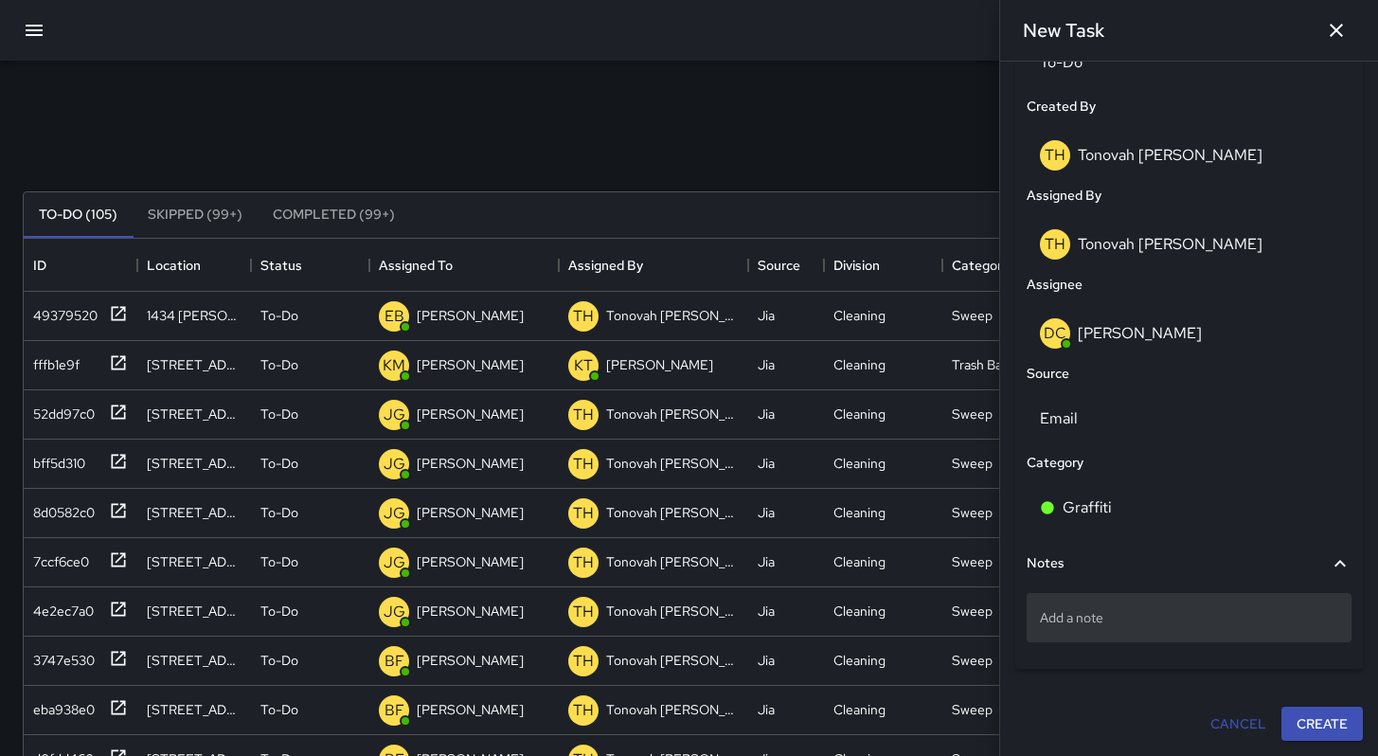
click at [1227, 630] on div "Add a note" at bounding box center [1189, 617] width 325 height 49
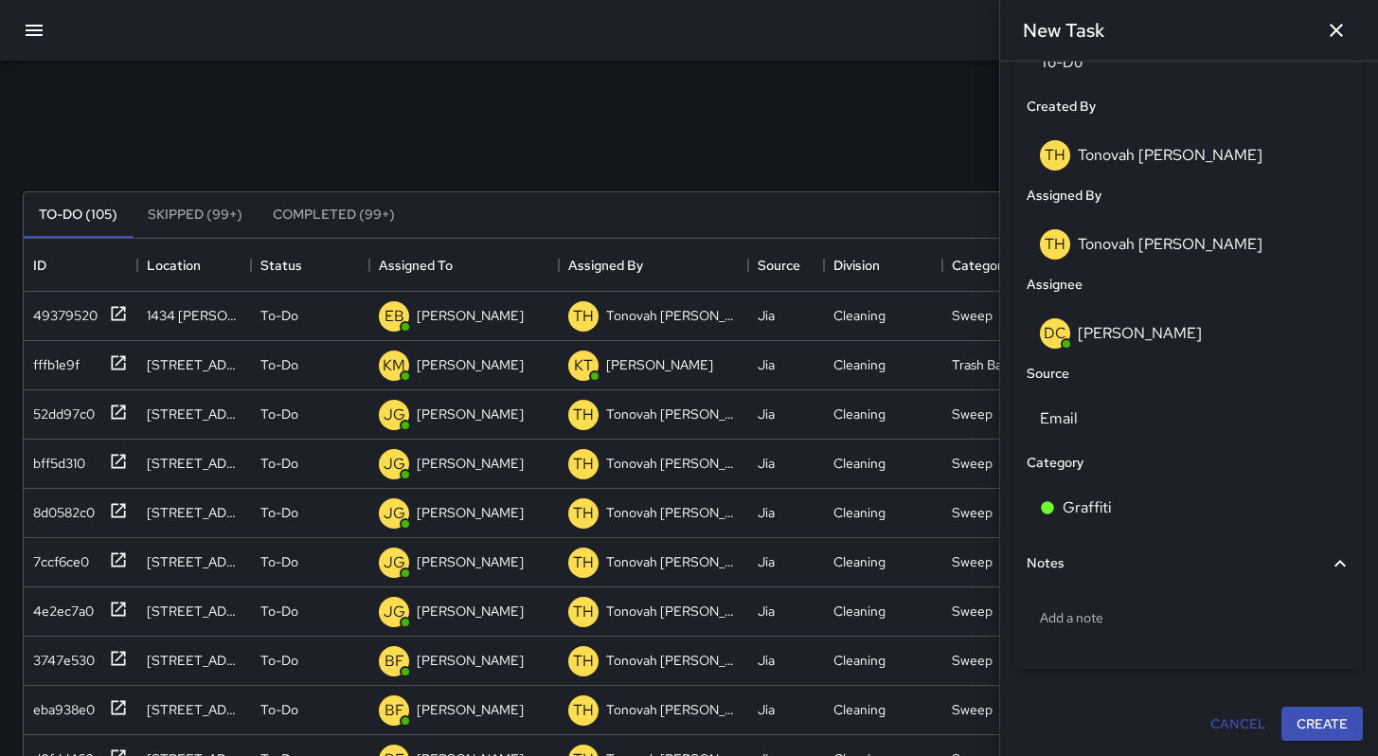
click at [1227, 630] on div "Add a note" at bounding box center [1189, 617] width 325 height 49
type textarea "**********"
click at [1296, 728] on button "Create" at bounding box center [1321, 724] width 81 height 35
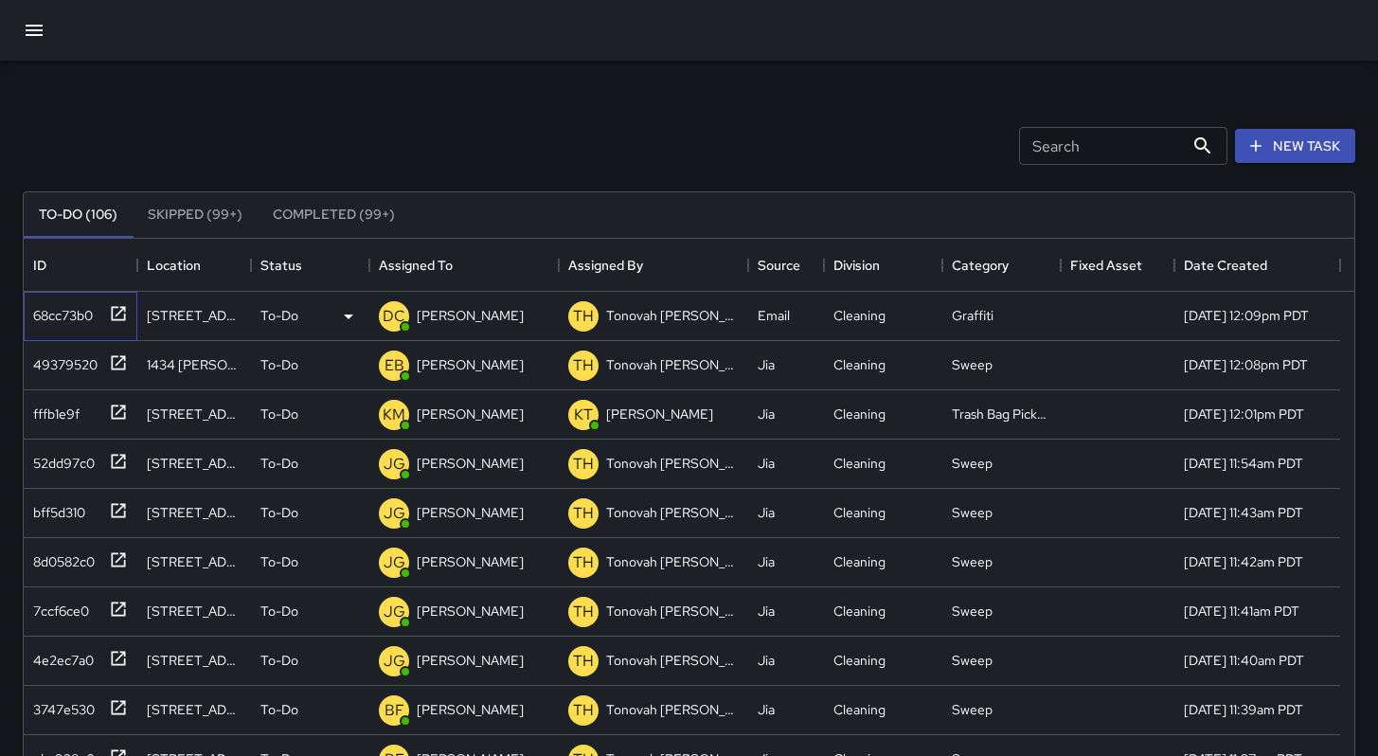
click at [81, 326] on div "68cc73b0" at bounding box center [77, 311] width 102 height 31
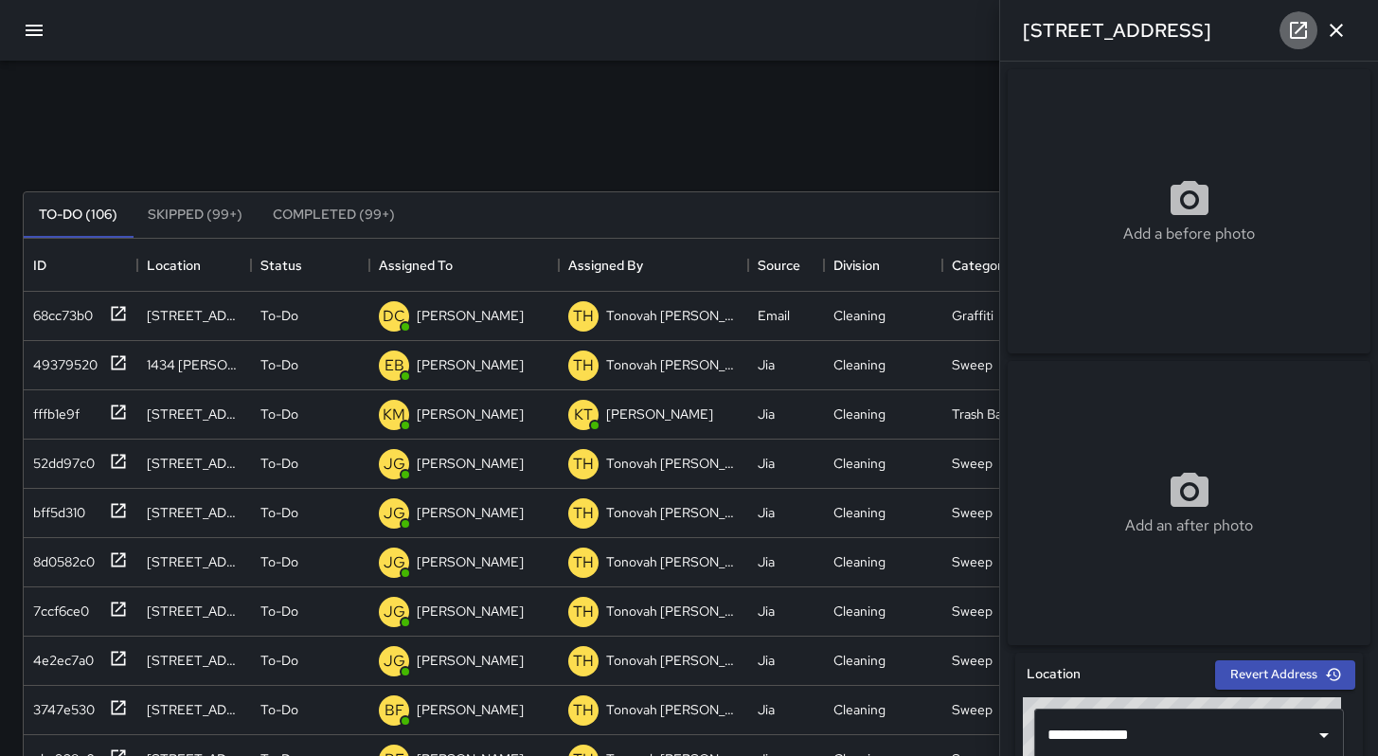
click at [1303, 35] on icon at bounding box center [1298, 30] width 23 height 23
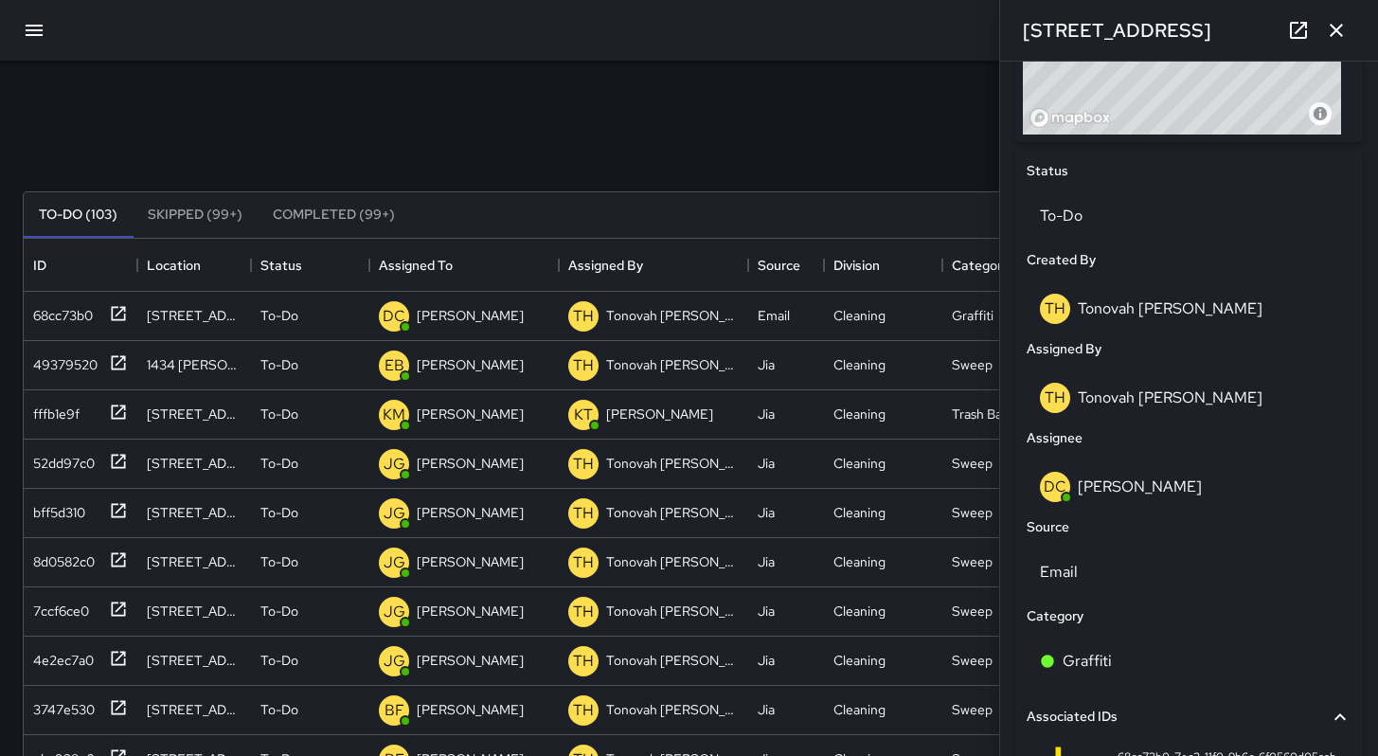
scroll to position [586, 0]
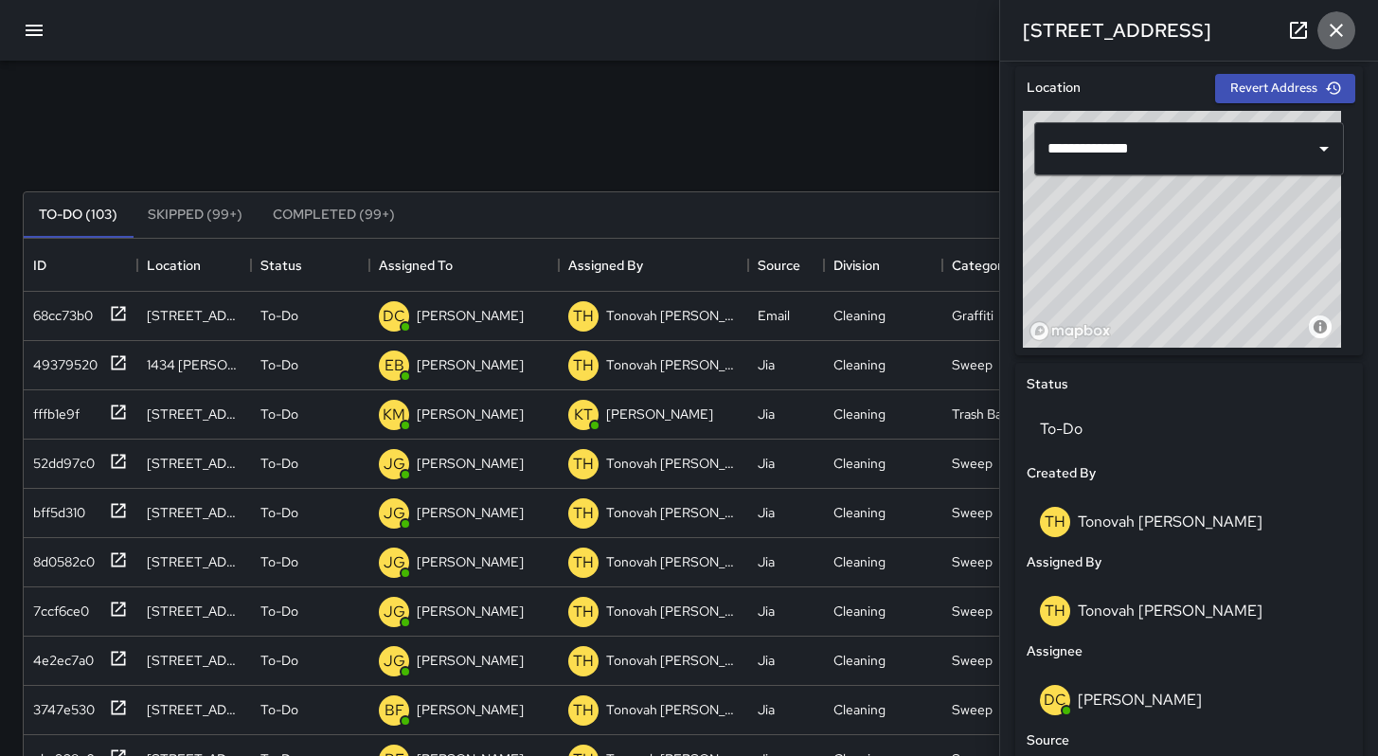
click at [1342, 36] on icon "button" at bounding box center [1336, 30] width 13 height 13
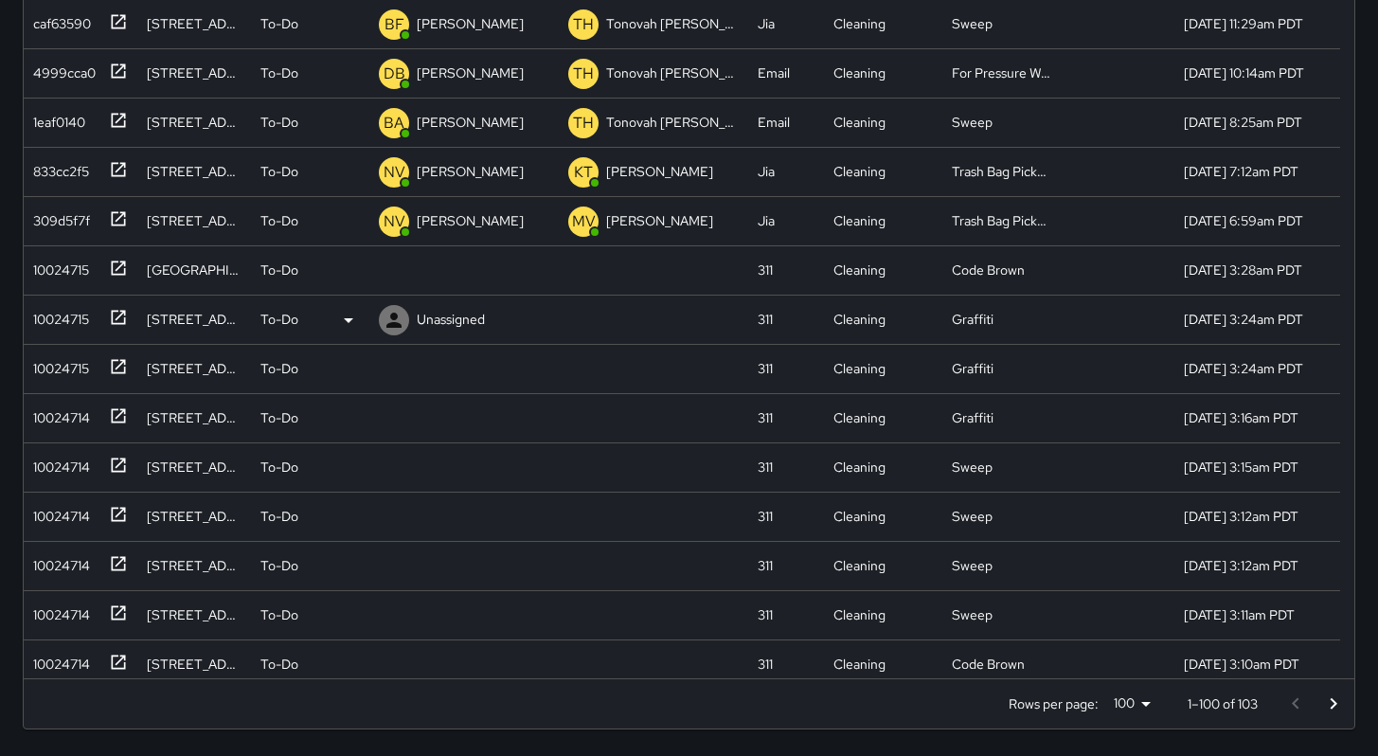
scroll to position [656, 0]
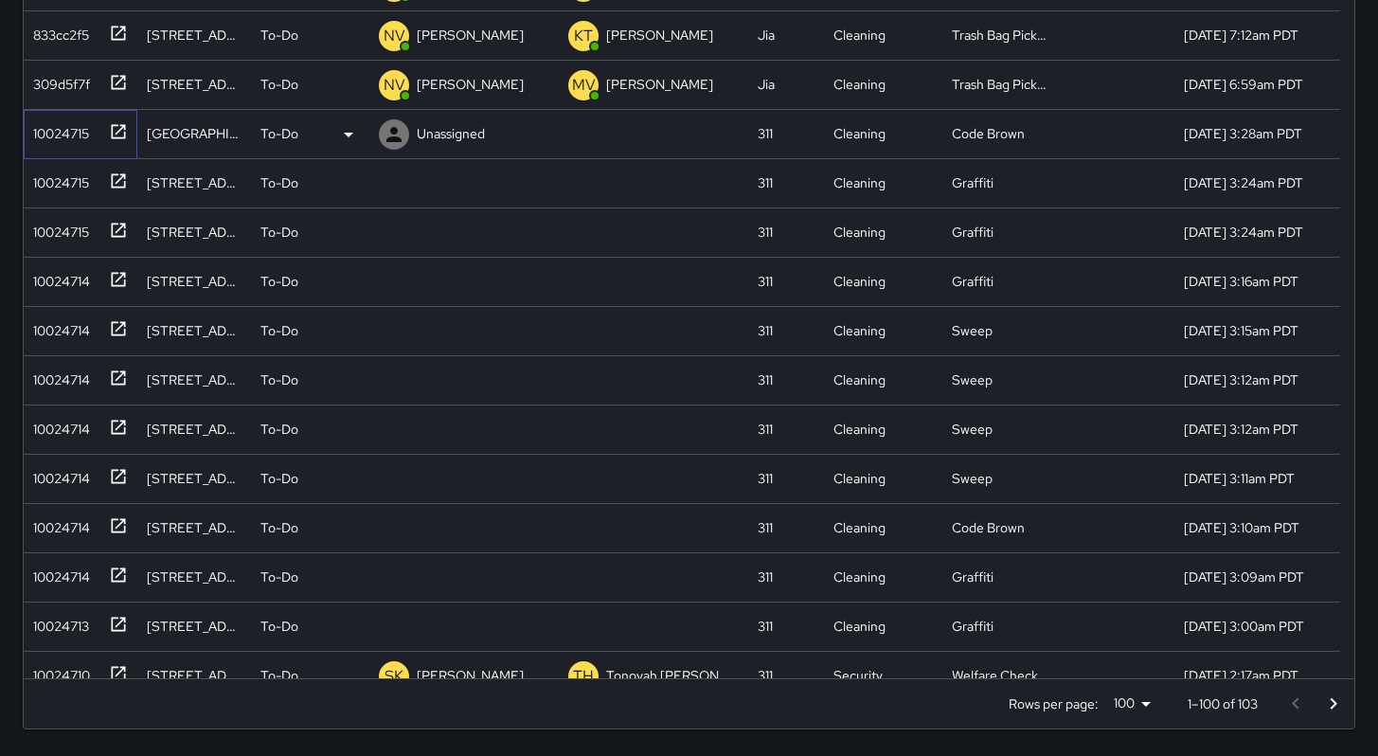
click at [50, 135] on div "10024715" at bounding box center [57, 129] width 63 height 27
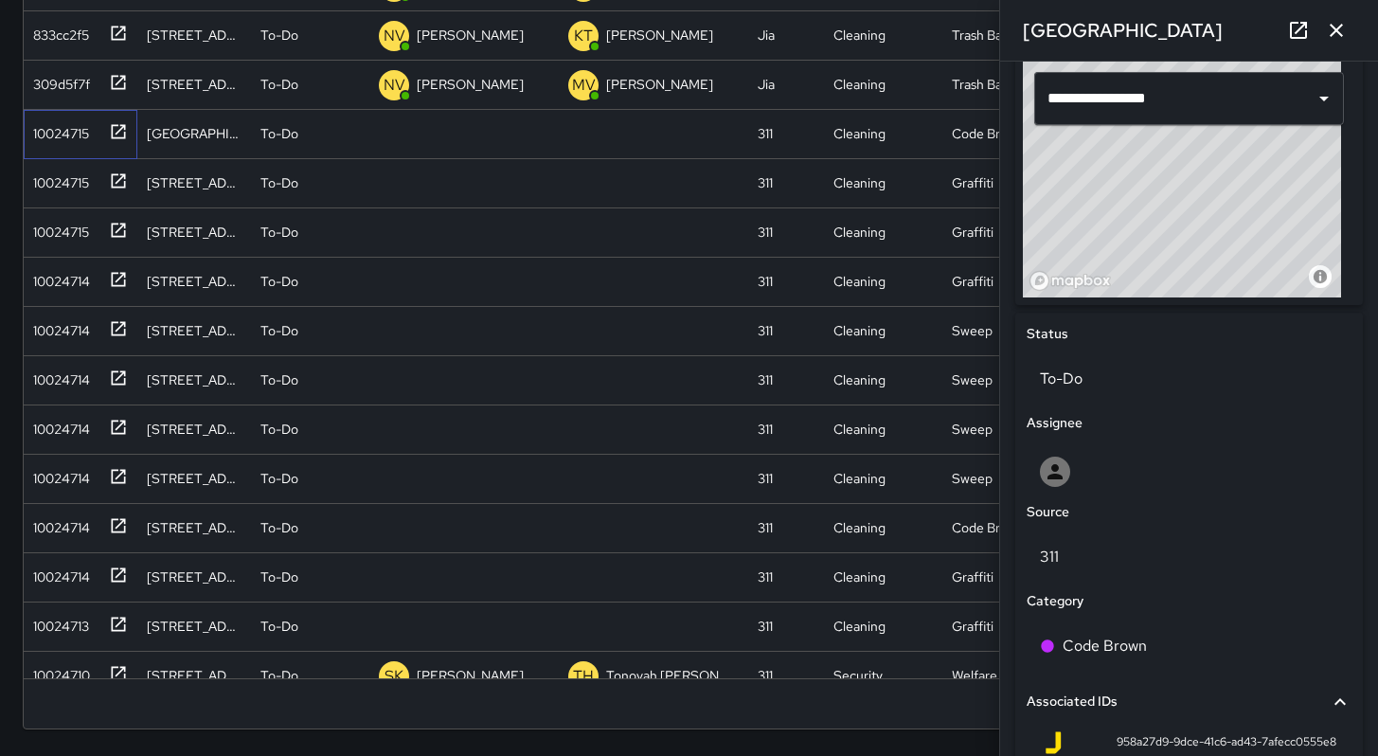
scroll to position [602, 0]
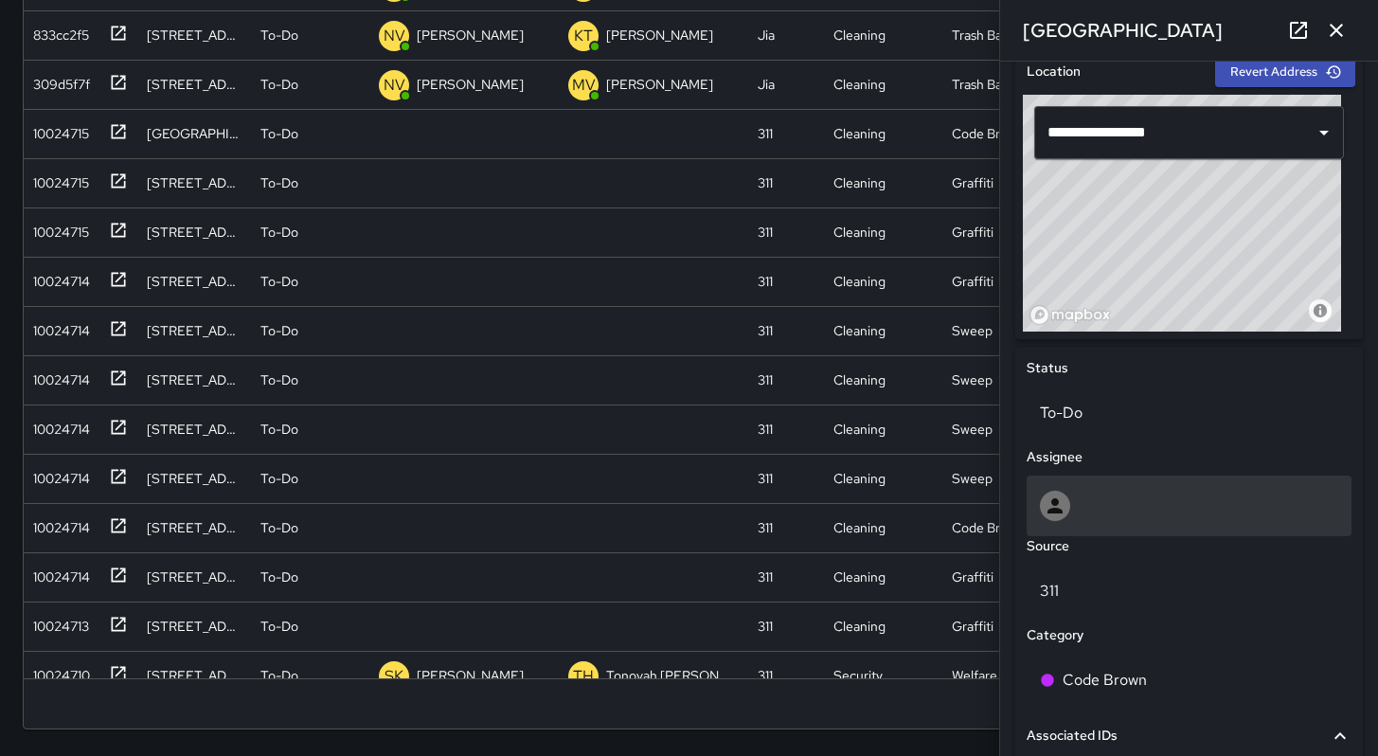
click at [1082, 521] on div at bounding box center [1189, 506] width 298 height 30
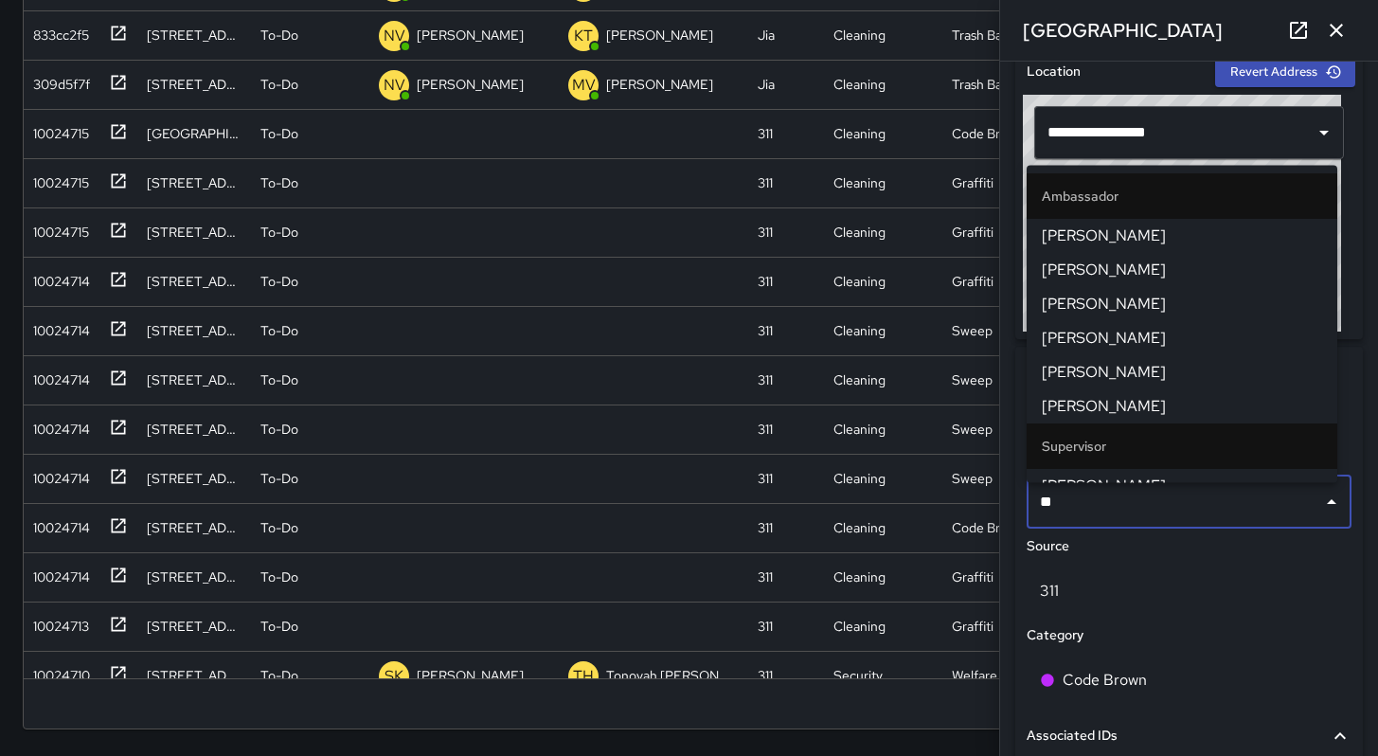
type input "***"
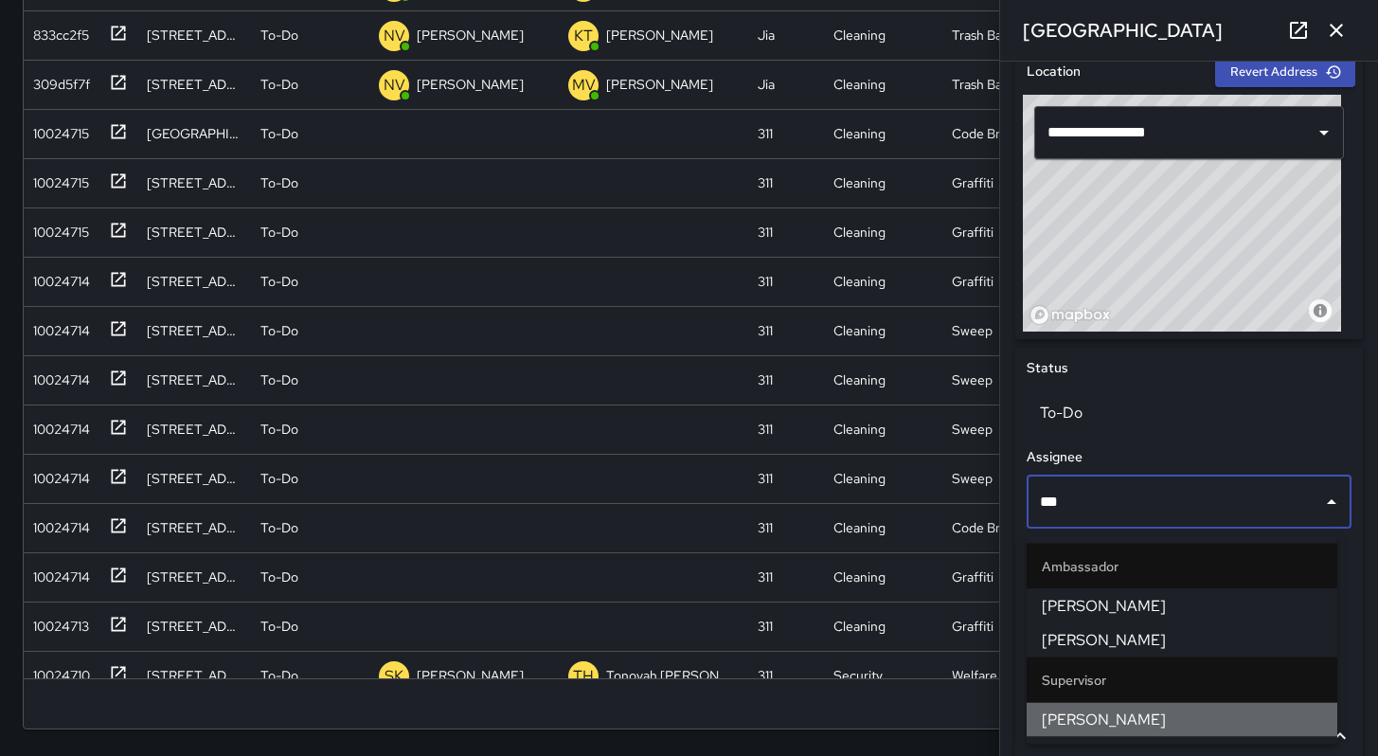
click at [1085, 714] on span "[PERSON_NAME]" at bounding box center [1182, 719] width 280 height 23
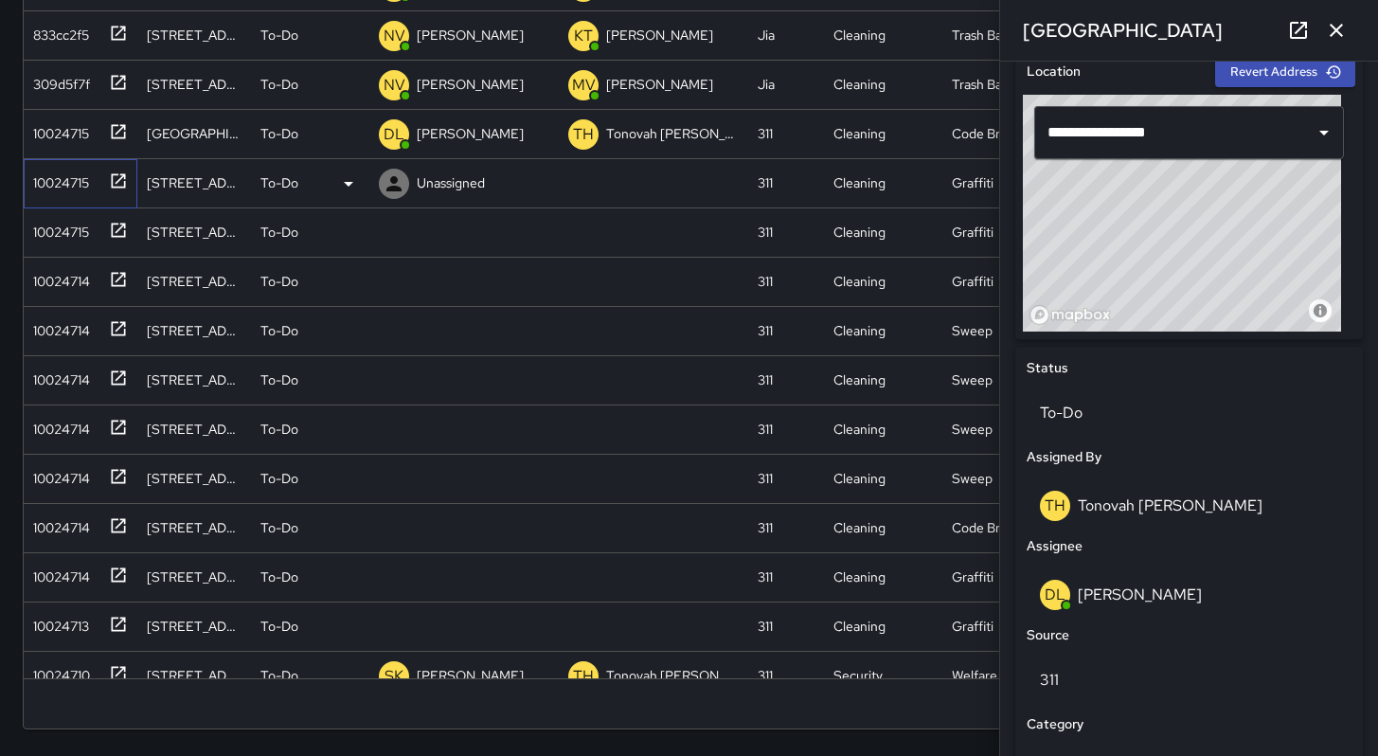
click at [45, 190] on div "10024715" at bounding box center [57, 179] width 63 height 27
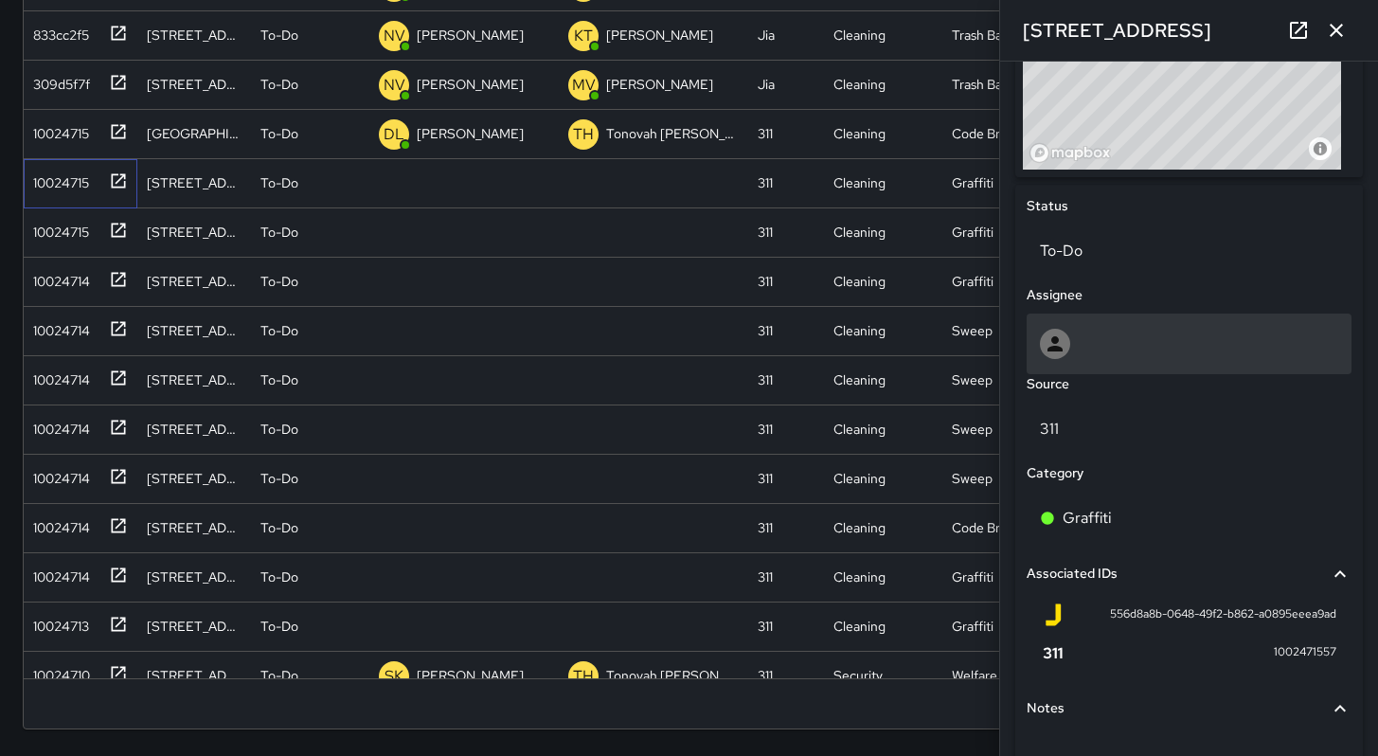
scroll to position [614, 0]
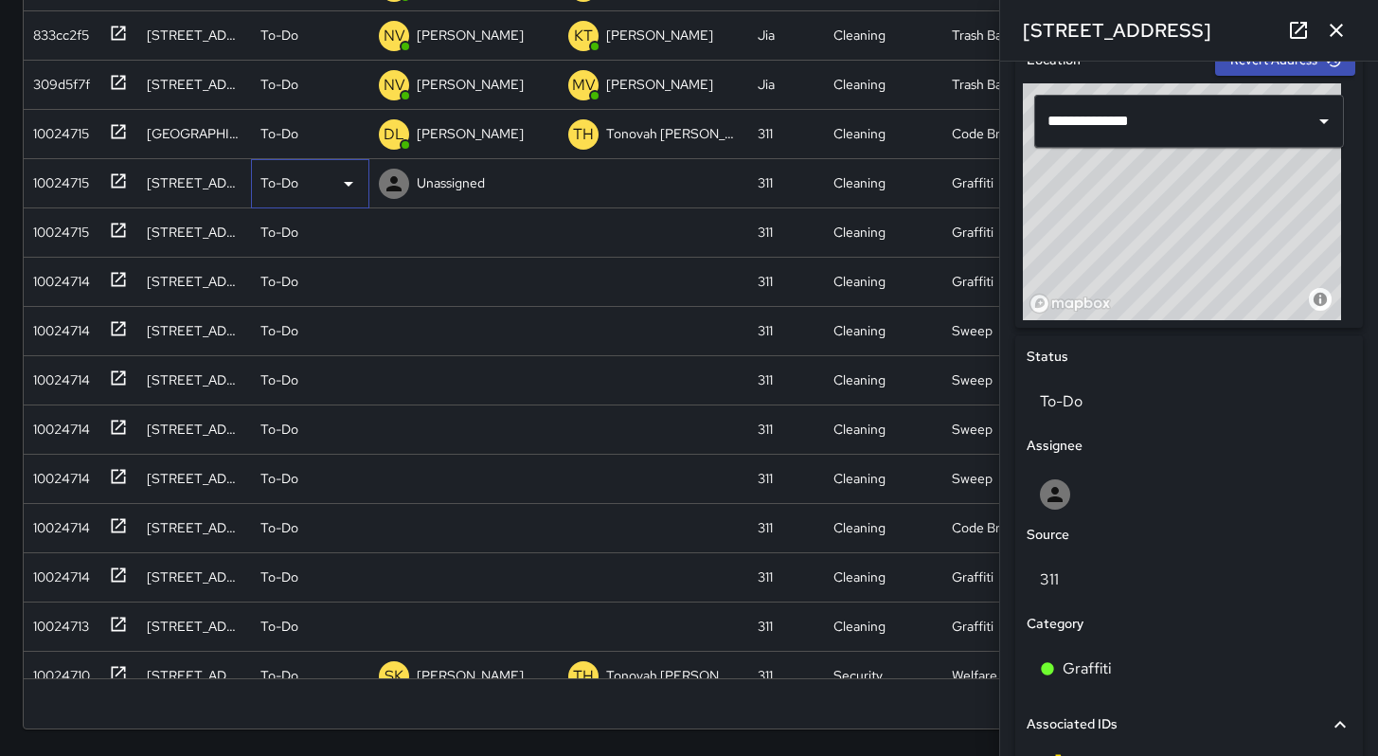
click at [277, 181] on p "To-Do" at bounding box center [279, 182] width 38 height 19
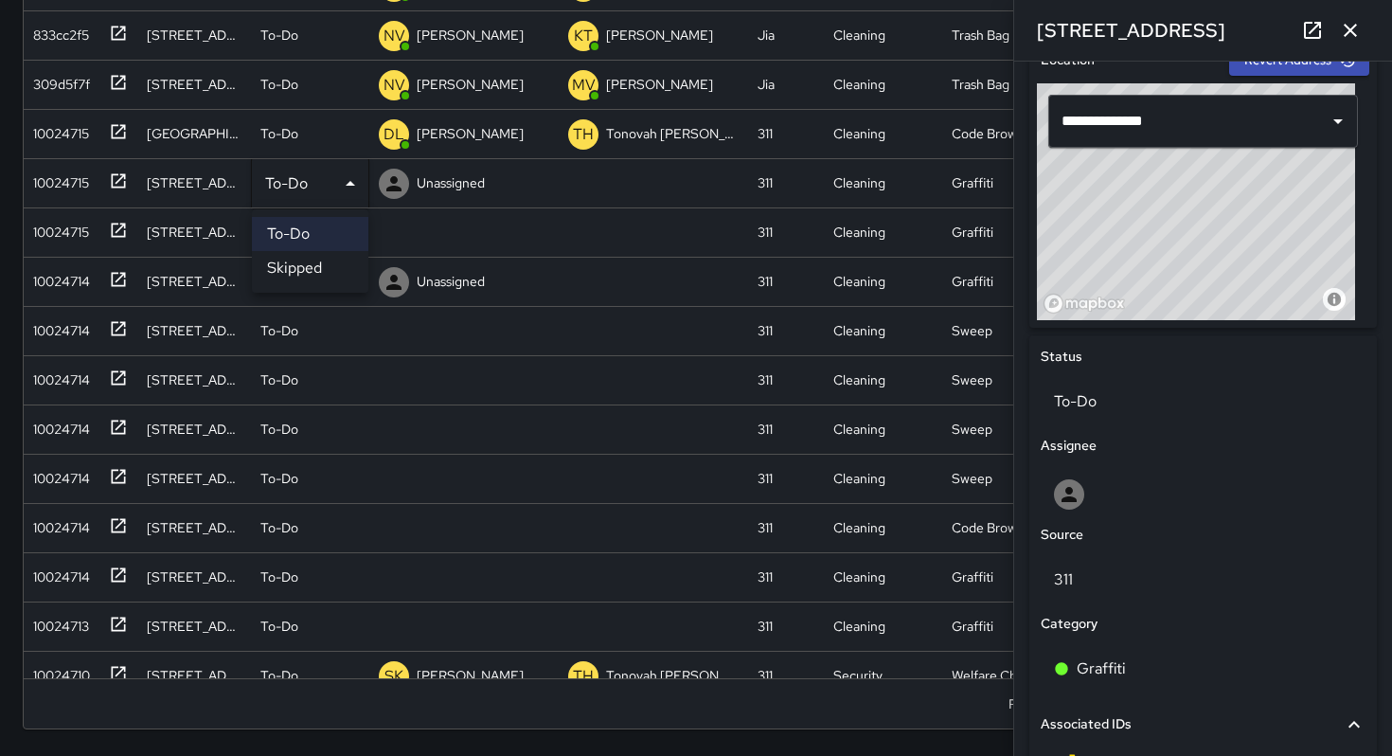
click at [289, 266] on li "Skipped" at bounding box center [310, 268] width 116 height 34
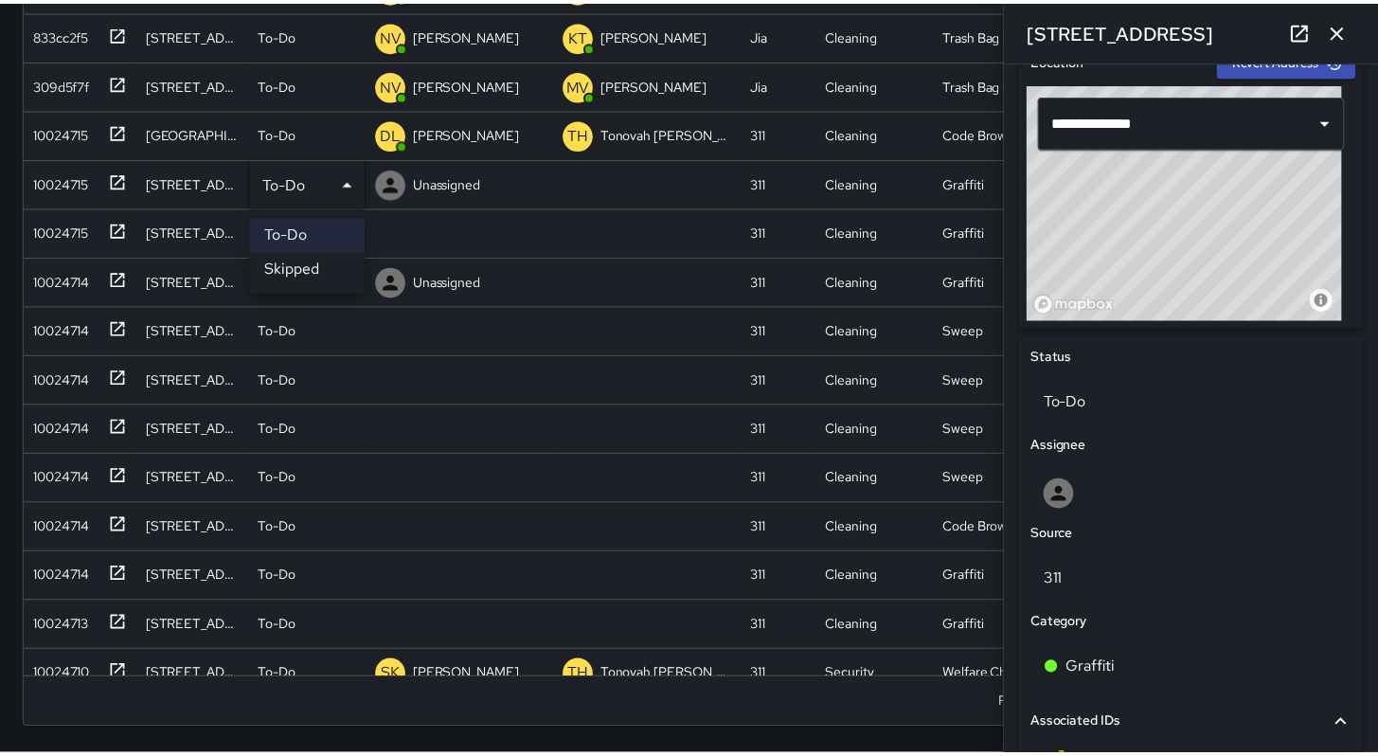
scroll to position [15, 15]
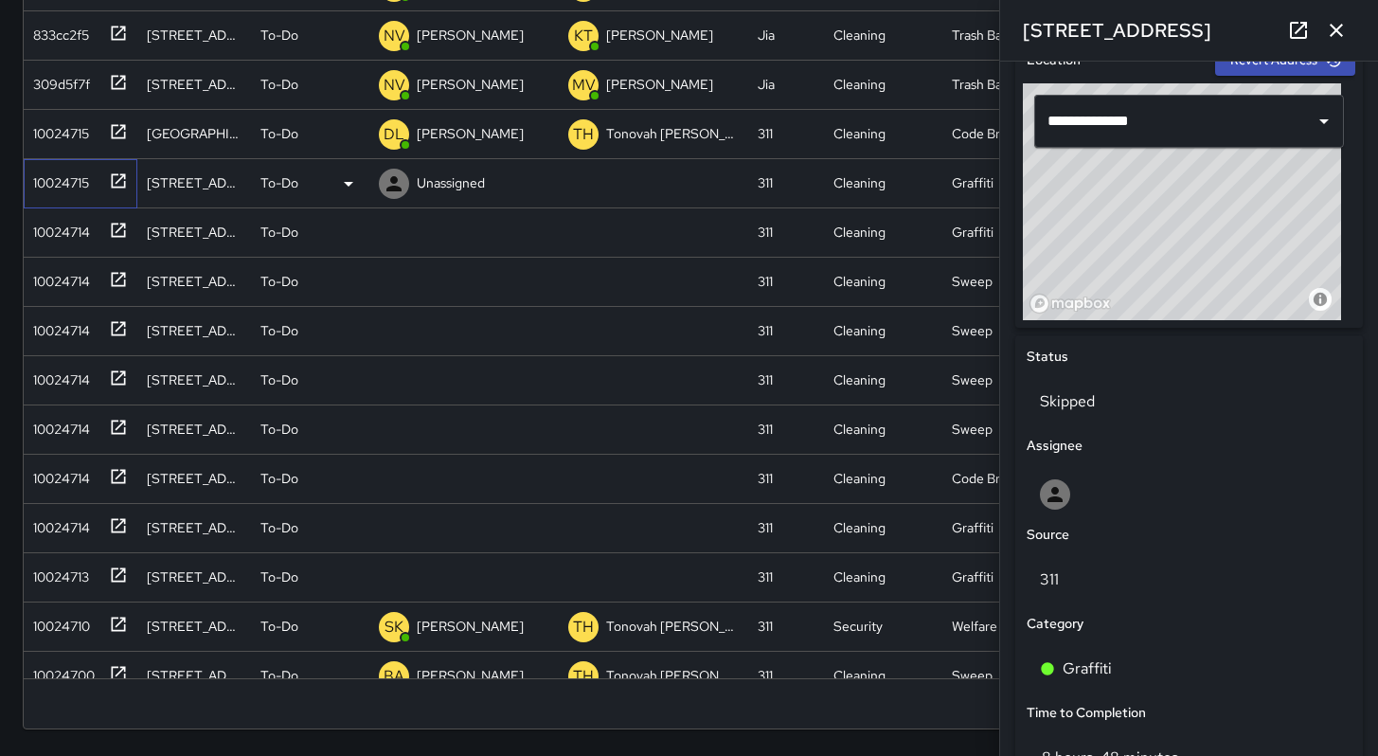
click at [50, 179] on div "10024715" at bounding box center [57, 179] width 63 height 27
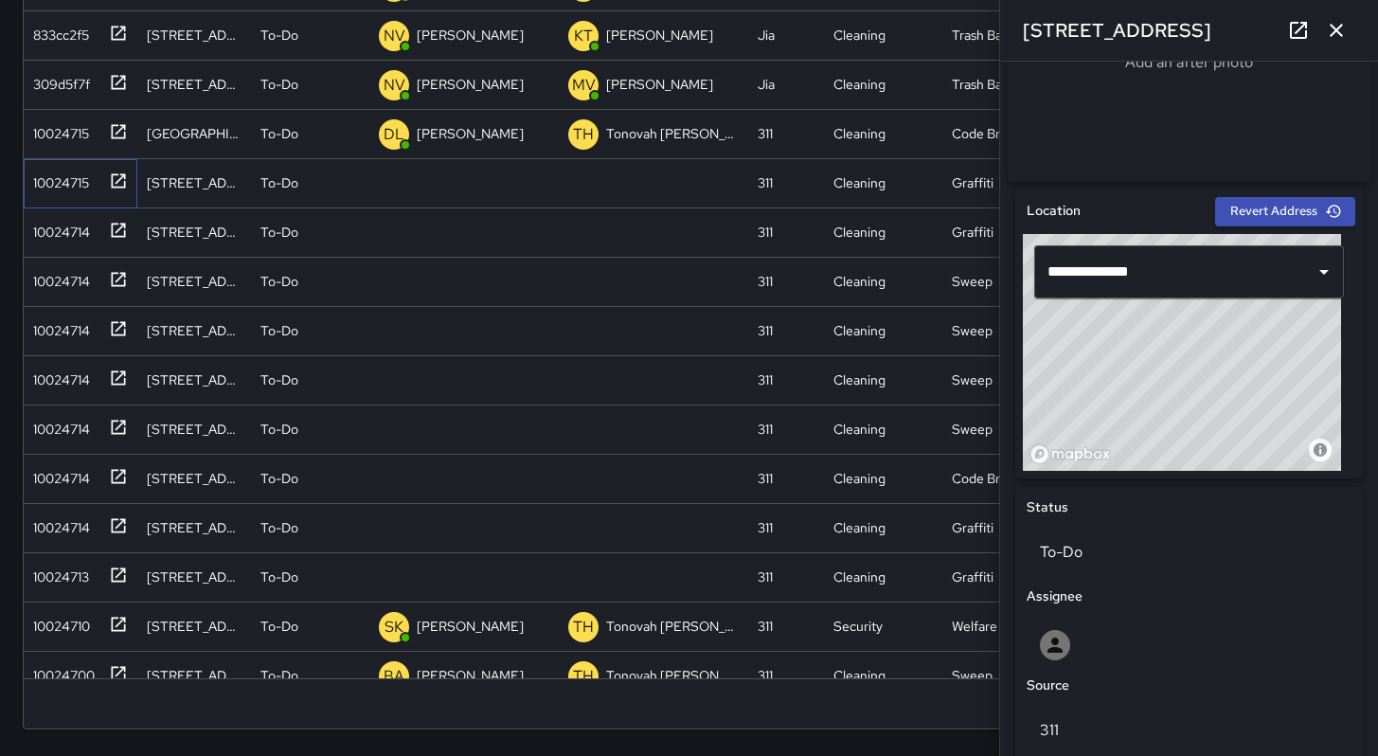
scroll to position [918, 0]
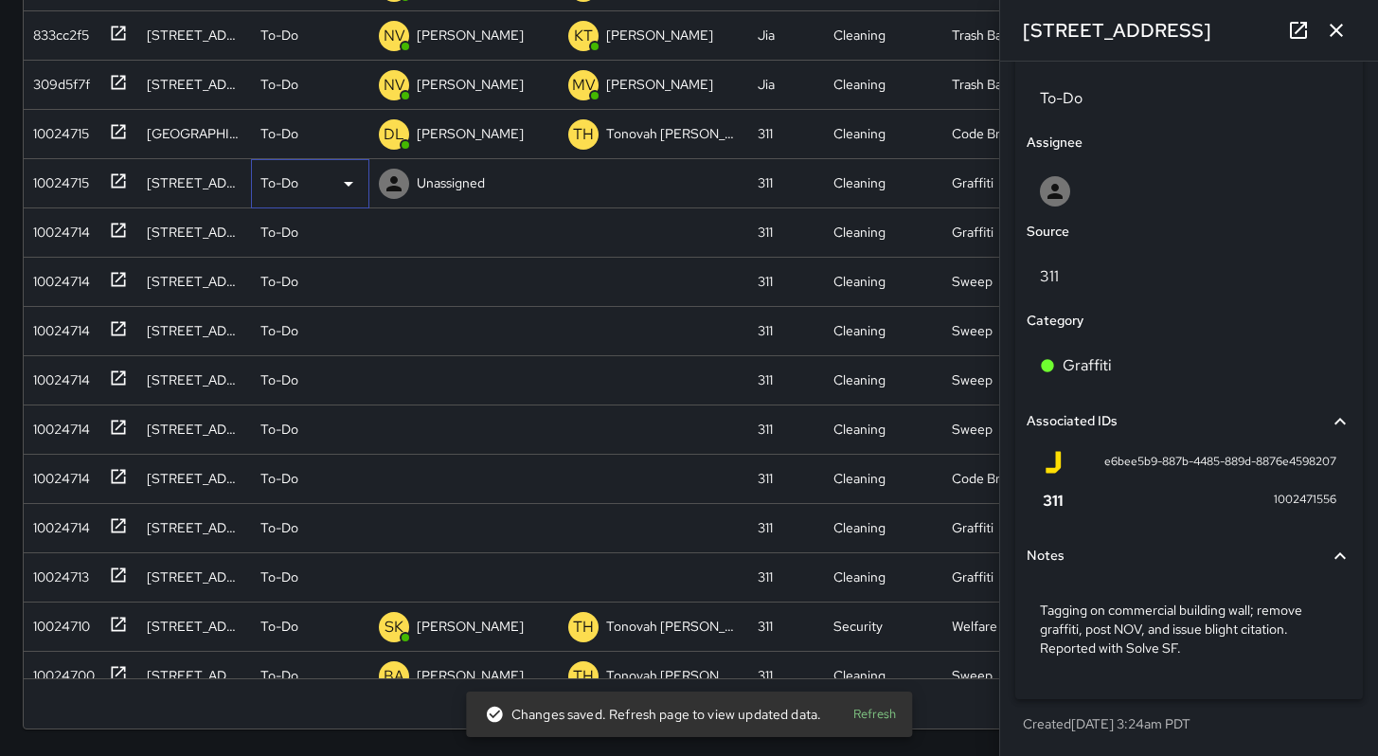
click at [266, 178] on p "To-Do" at bounding box center [279, 182] width 38 height 19
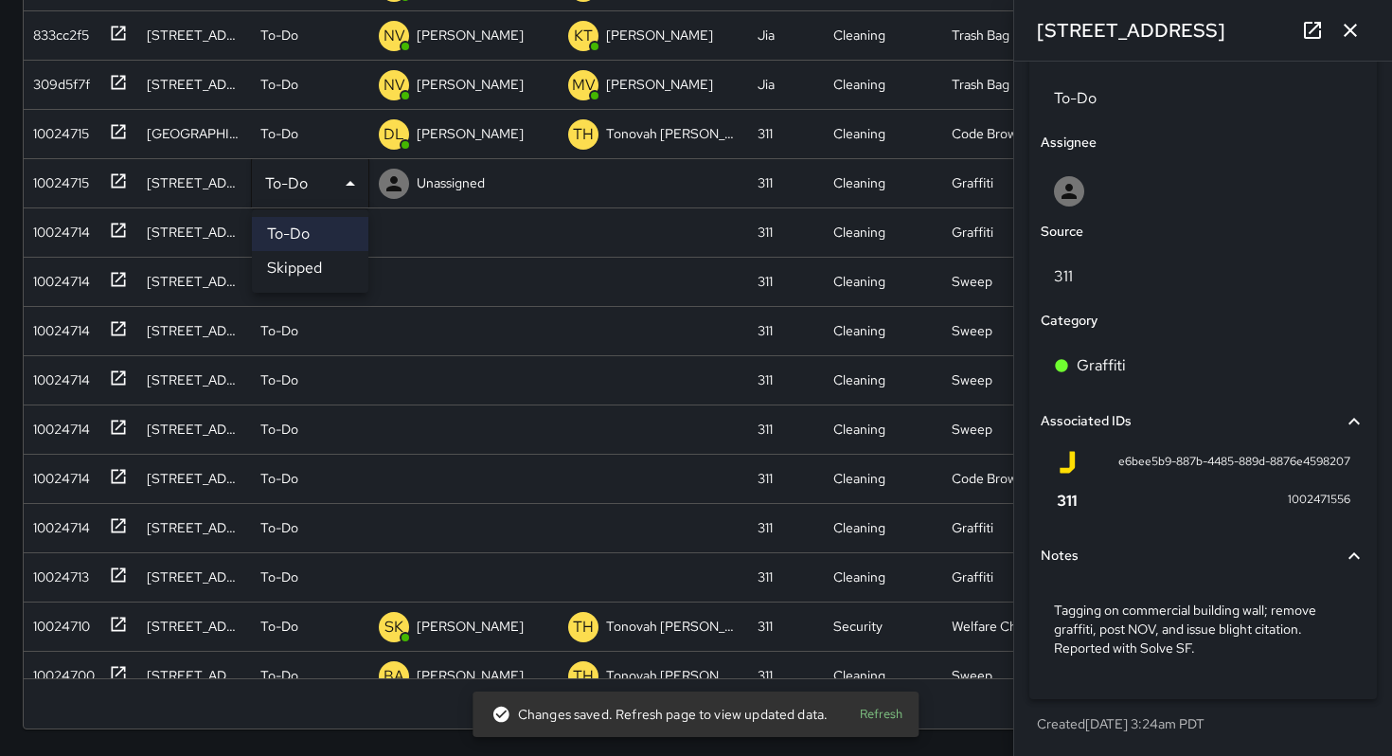
click at [295, 273] on li "Skipped" at bounding box center [310, 268] width 116 height 34
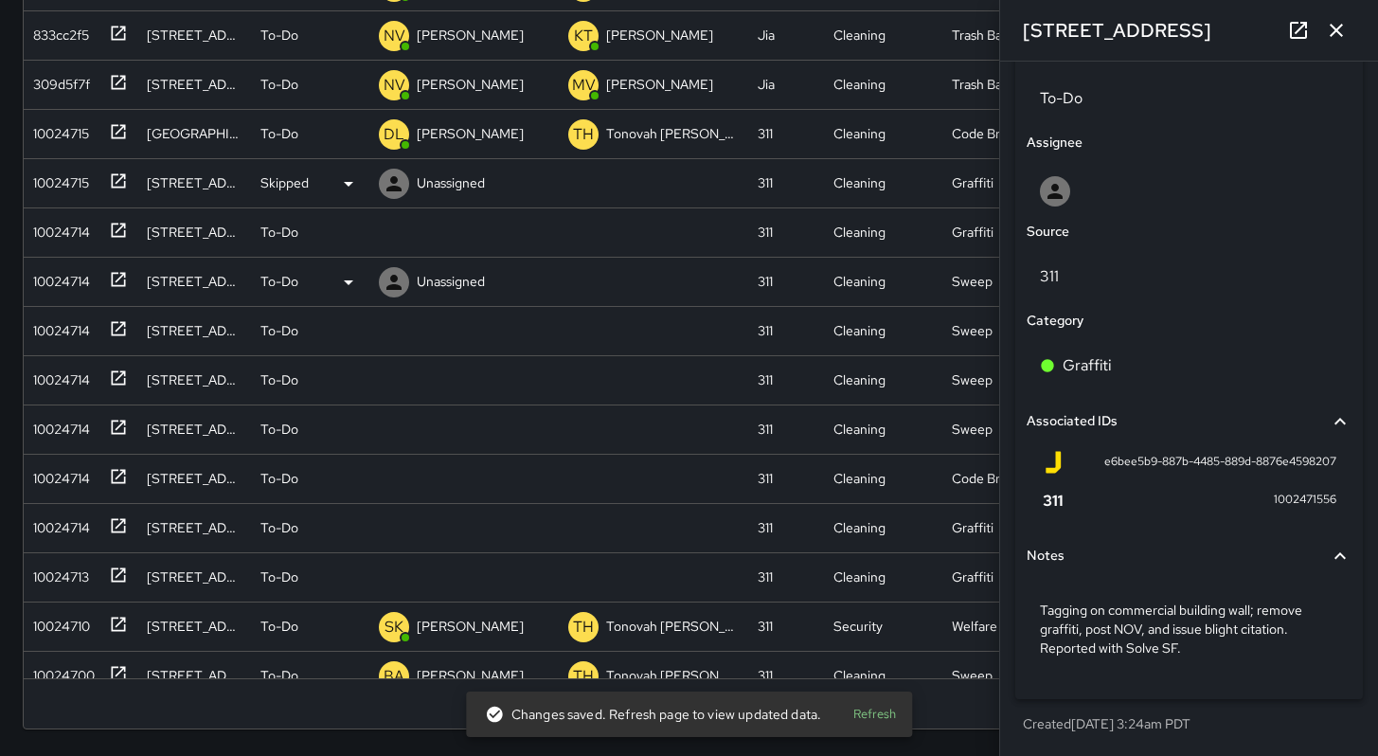
scroll to position [15, 15]
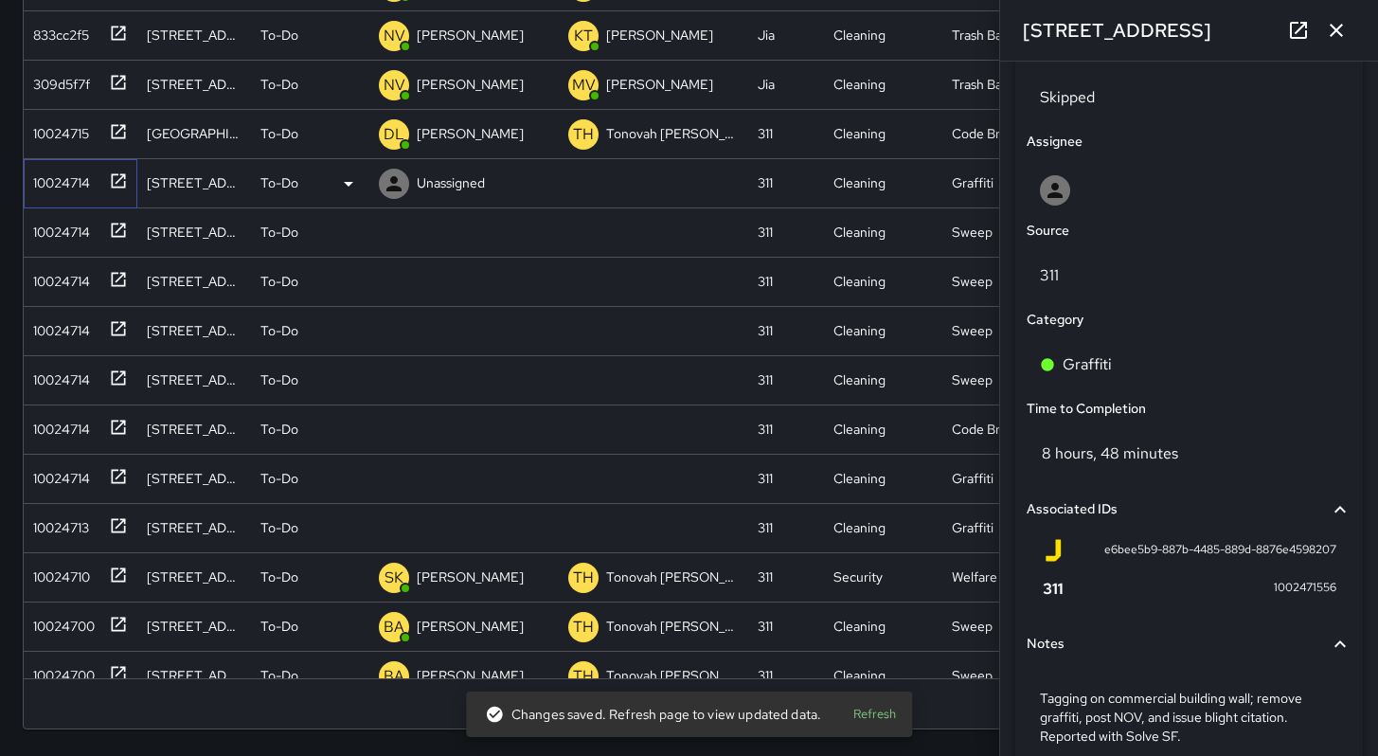
click at [36, 189] on div "10024714" at bounding box center [58, 179] width 64 height 27
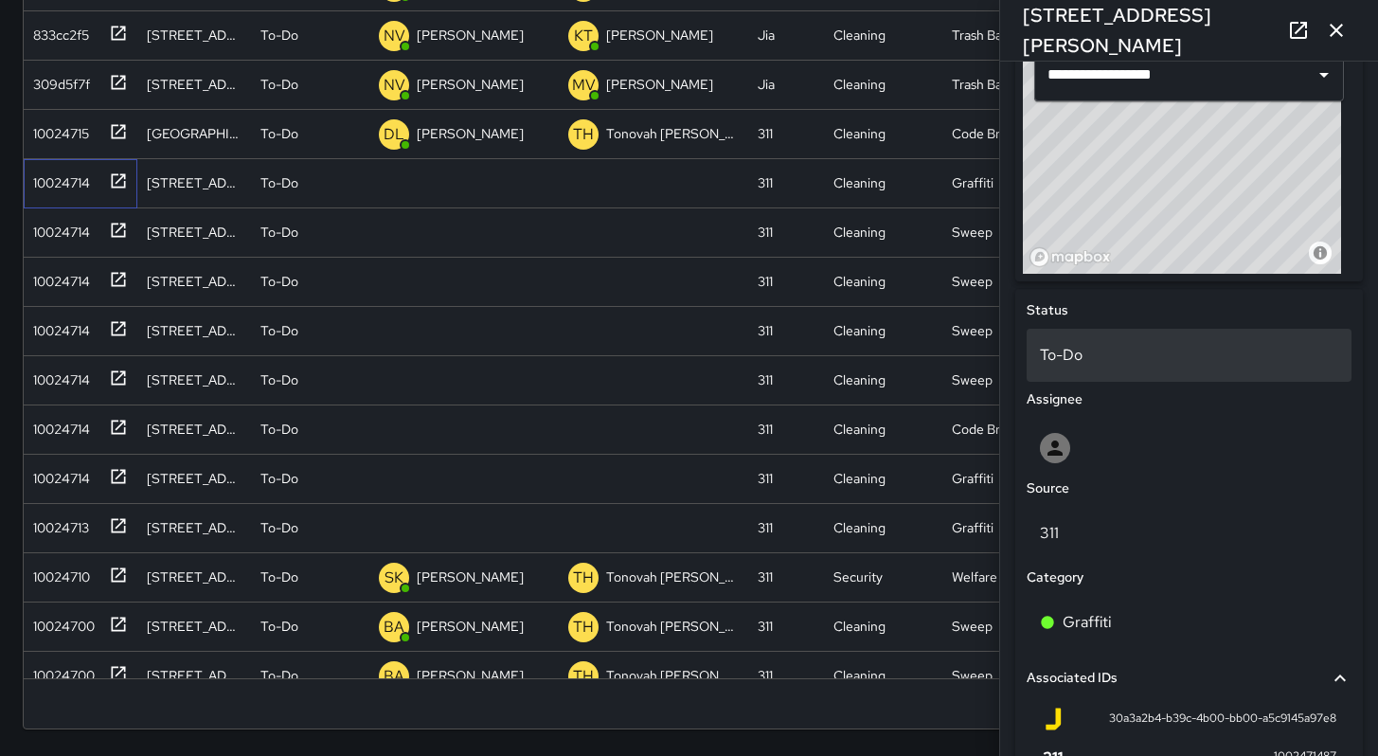
scroll to position [492, 0]
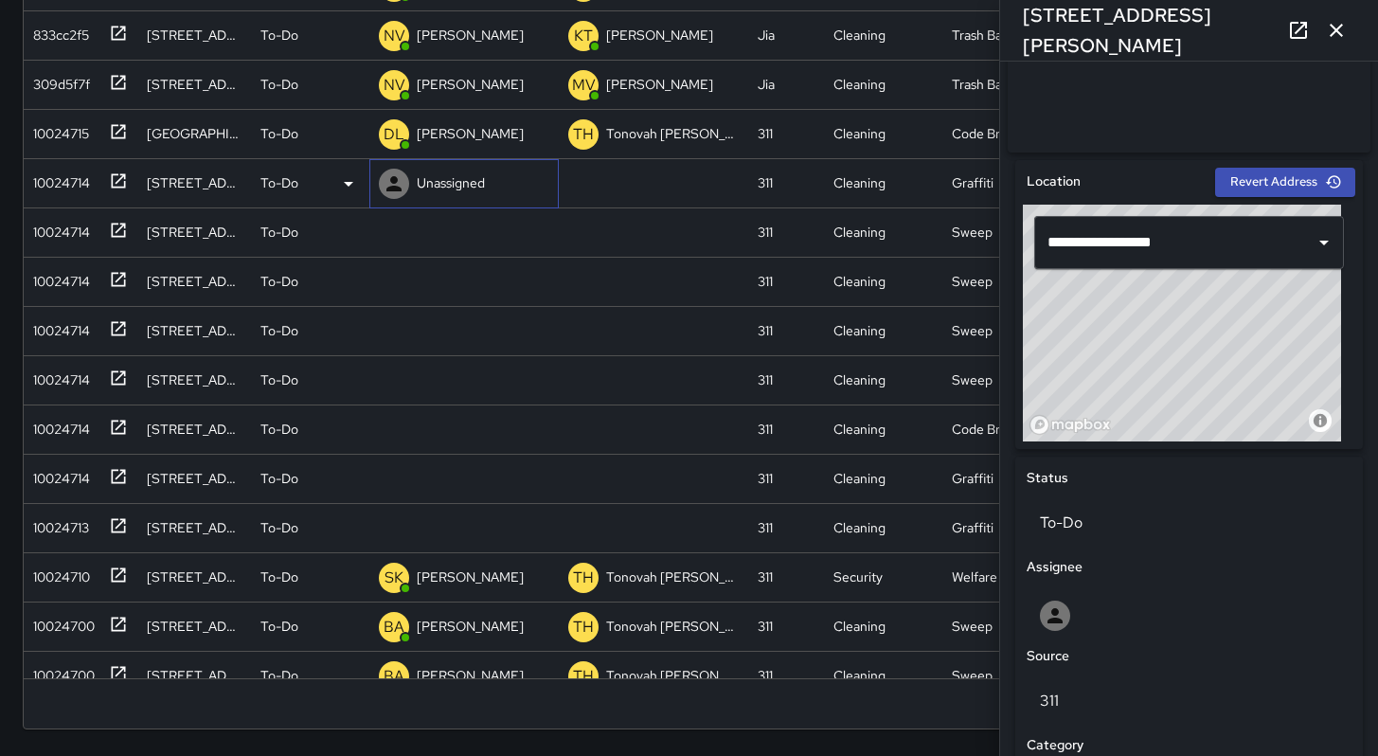
click at [435, 176] on p "Unassigned" at bounding box center [451, 182] width 68 height 19
type input "****"
click at [433, 244] on p "[PERSON_NAME]" at bounding box center [482, 237] width 119 height 23
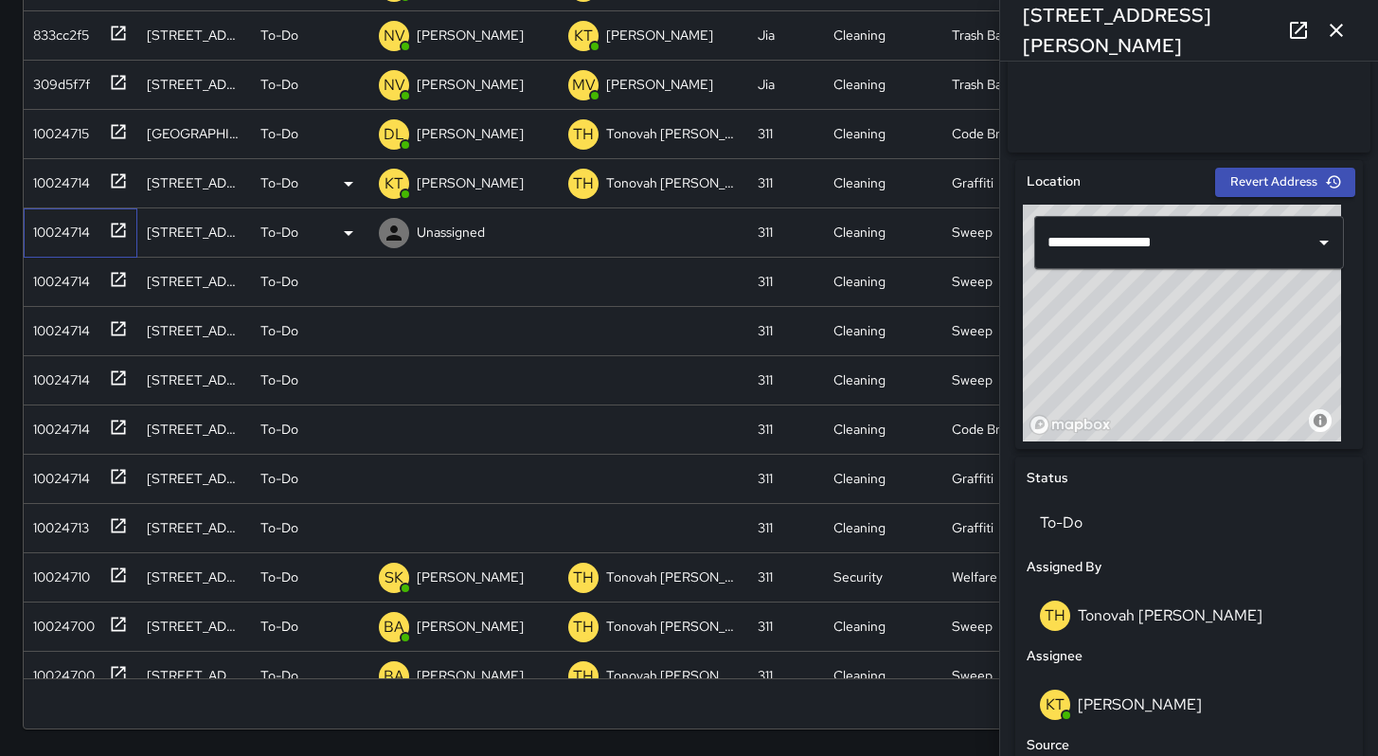
click at [44, 238] on div "10024714" at bounding box center [58, 228] width 64 height 27
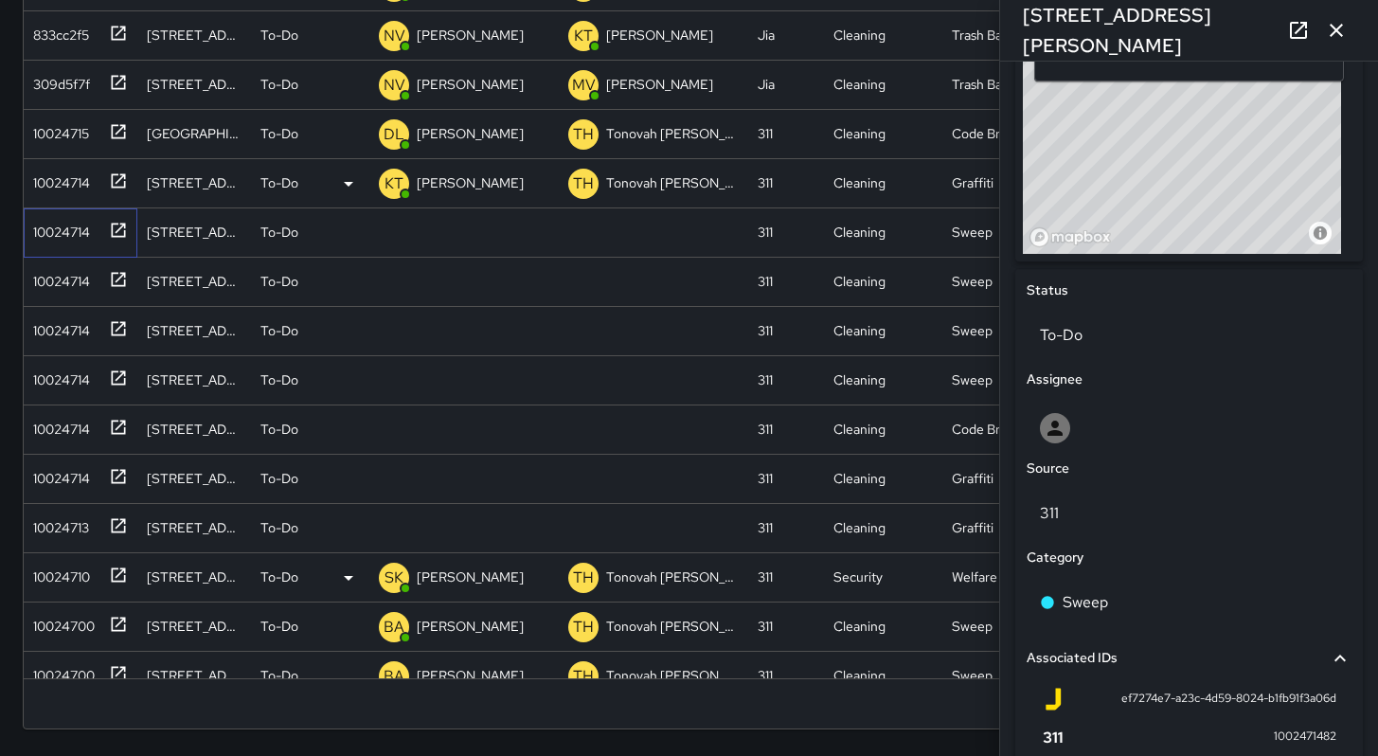
scroll to position [342, 0]
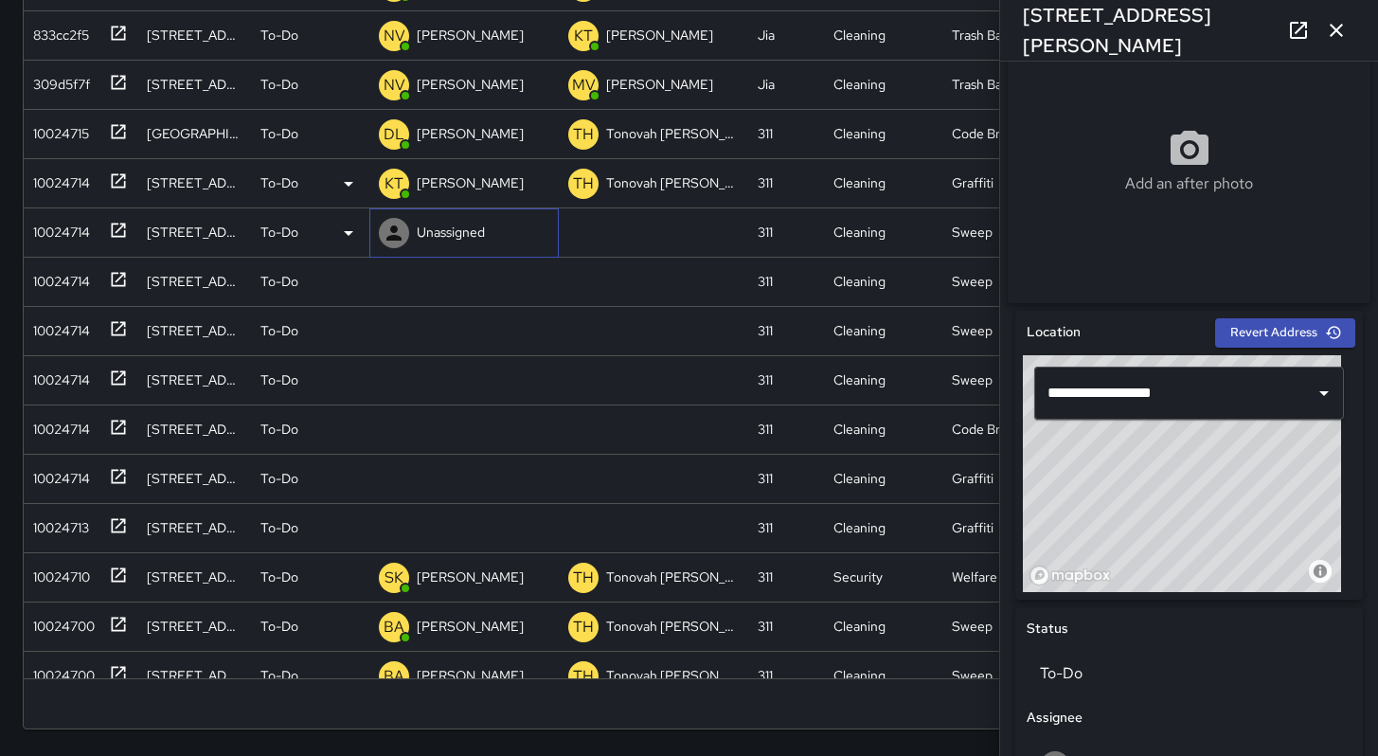
click at [385, 229] on icon at bounding box center [394, 233] width 23 height 23
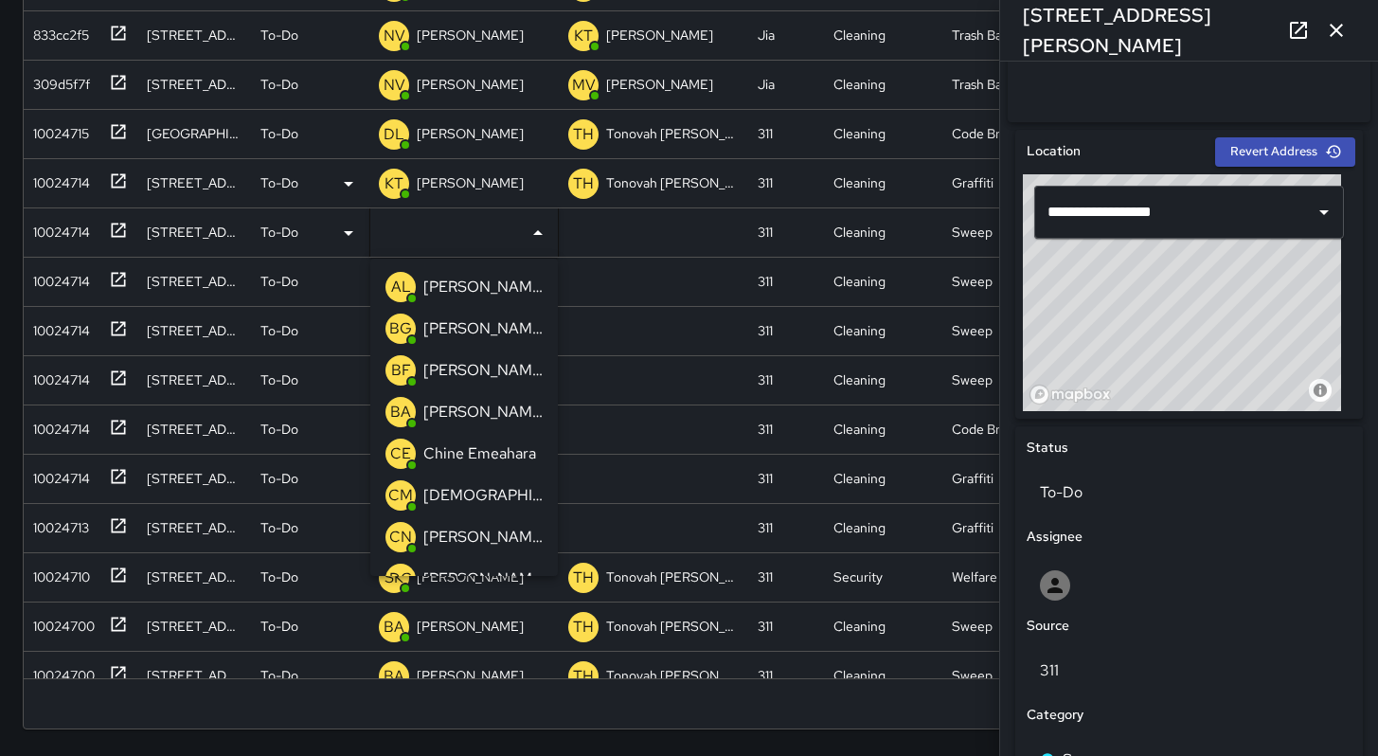
scroll to position [942, 0]
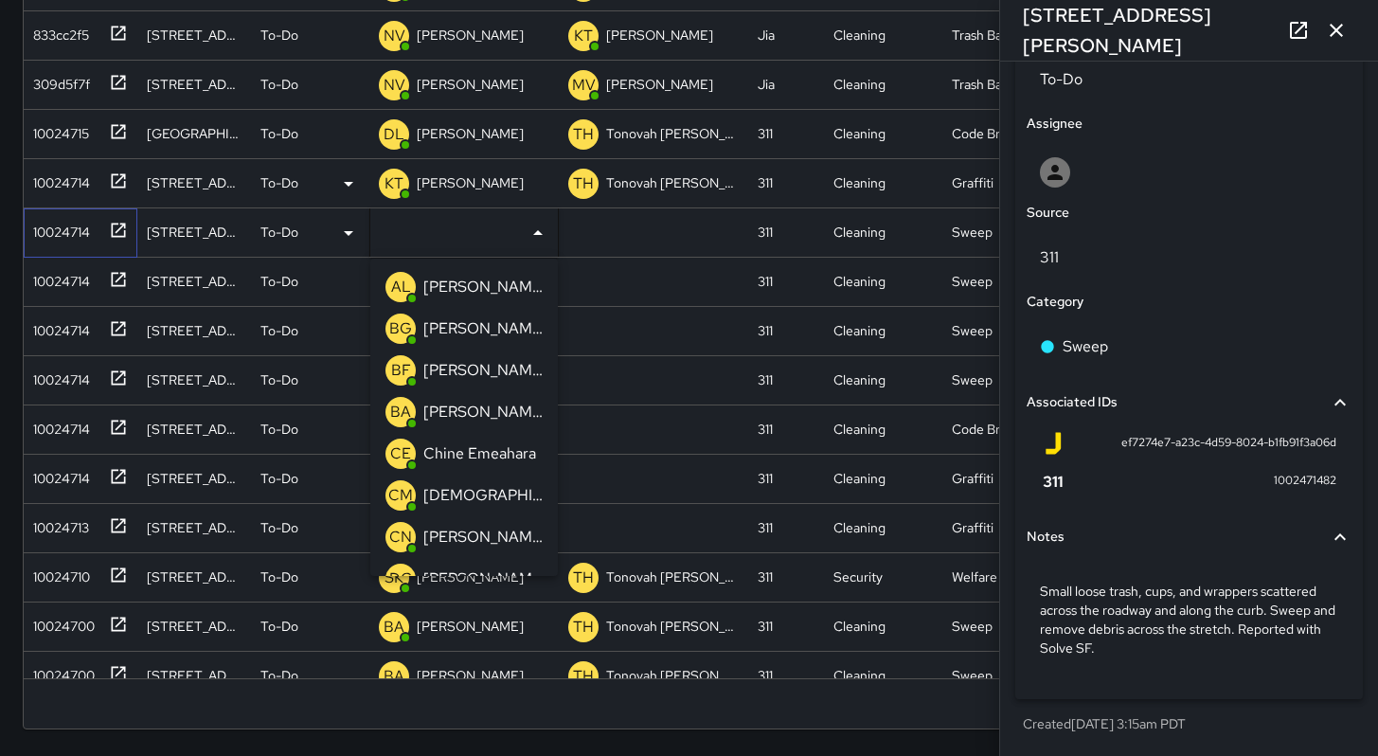
click at [46, 224] on div "10024714" at bounding box center [58, 228] width 64 height 27
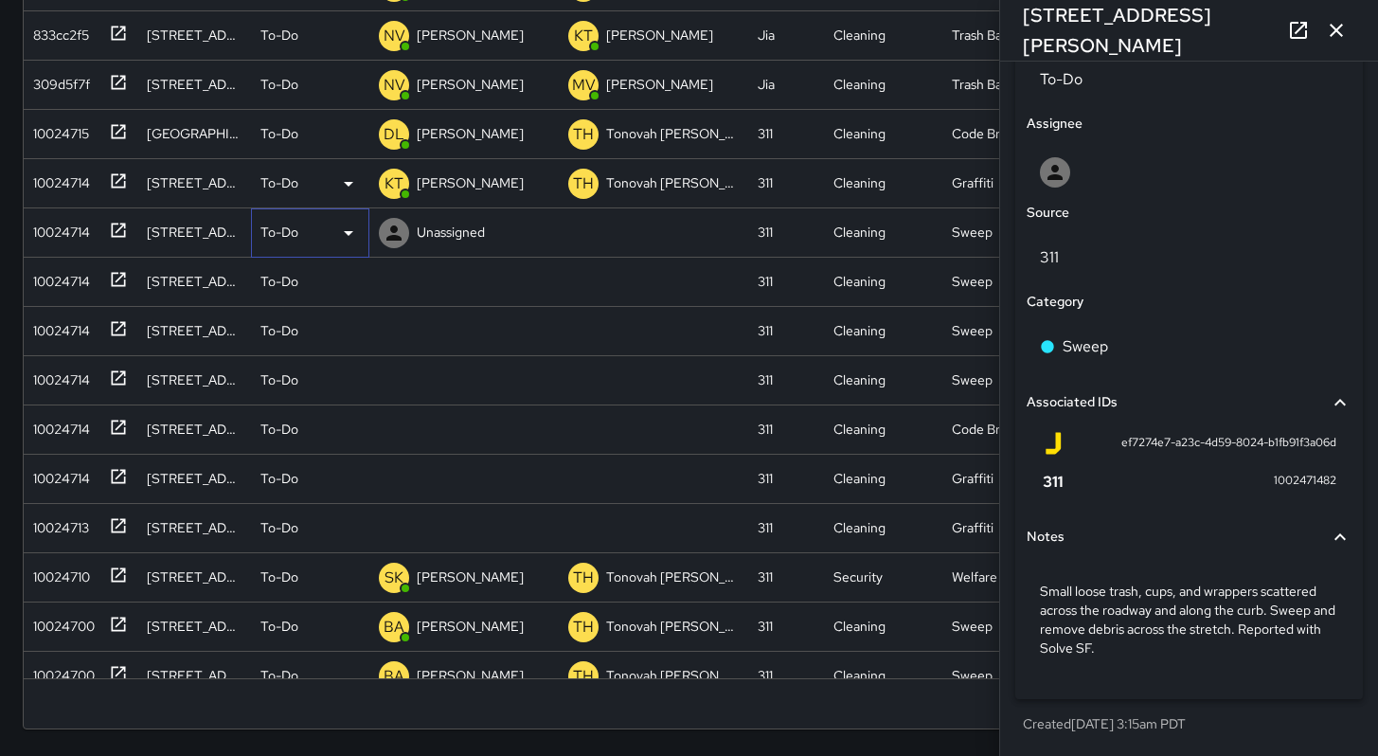
click at [284, 232] on p "To-Do" at bounding box center [279, 232] width 38 height 19
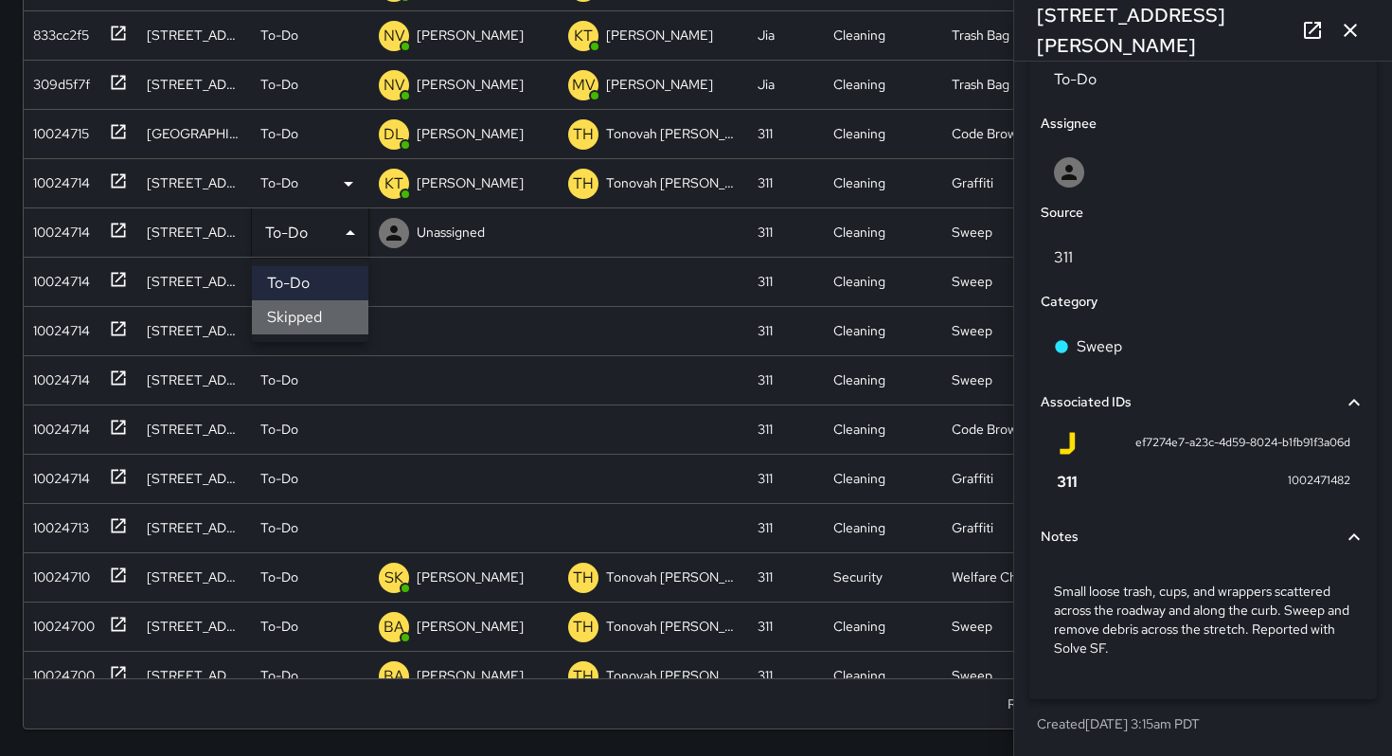
click at [291, 320] on li "Skipped" at bounding box center [310, 317] width 116 height 34
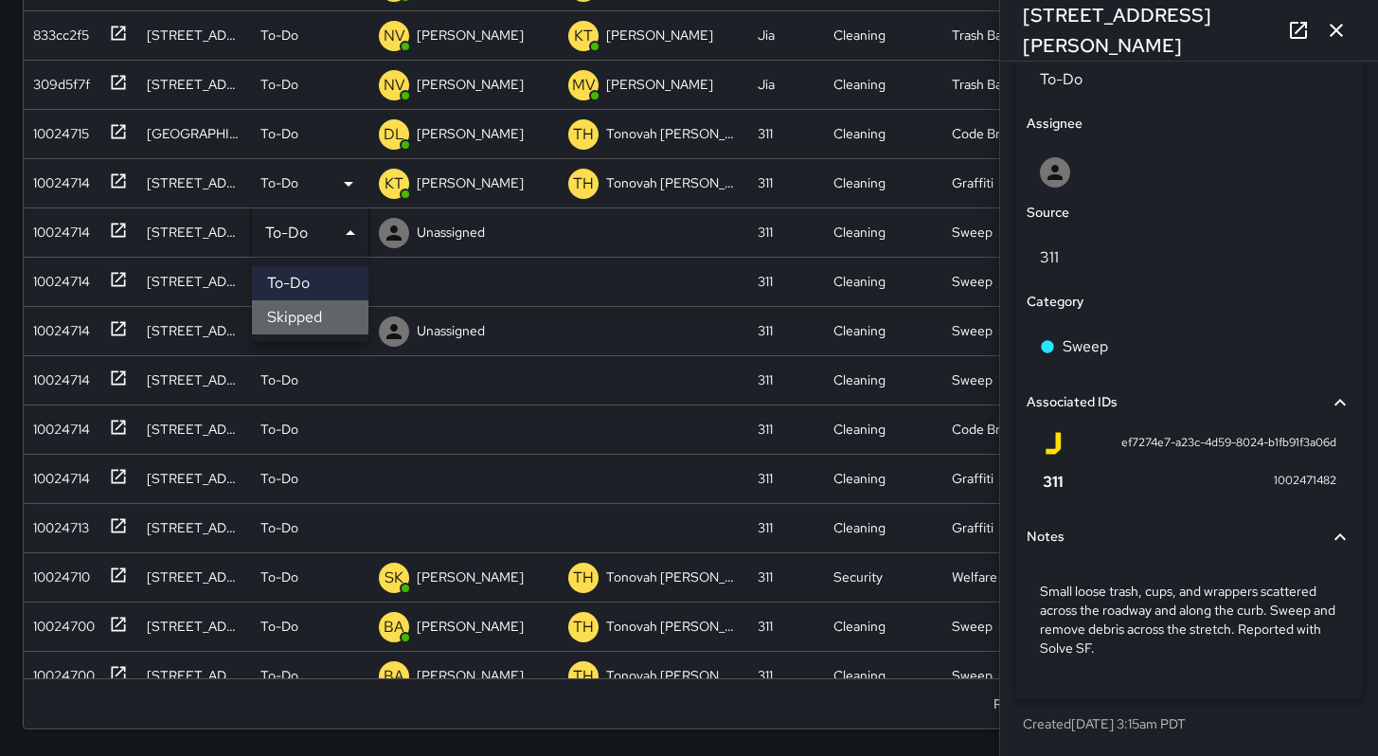
scroll to position [15, 15]
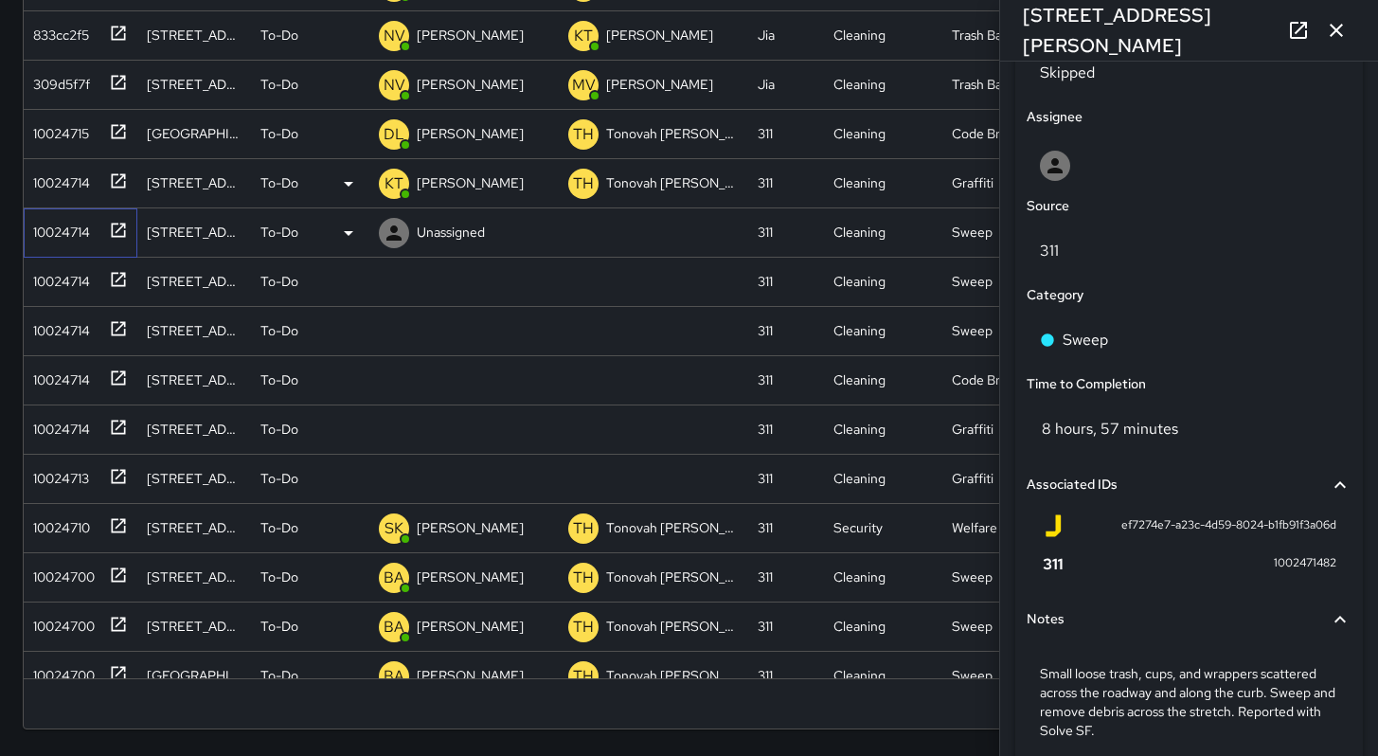
click at [37, 234] on div "10024714" at bounding box center [58, 228] width 64 height 27
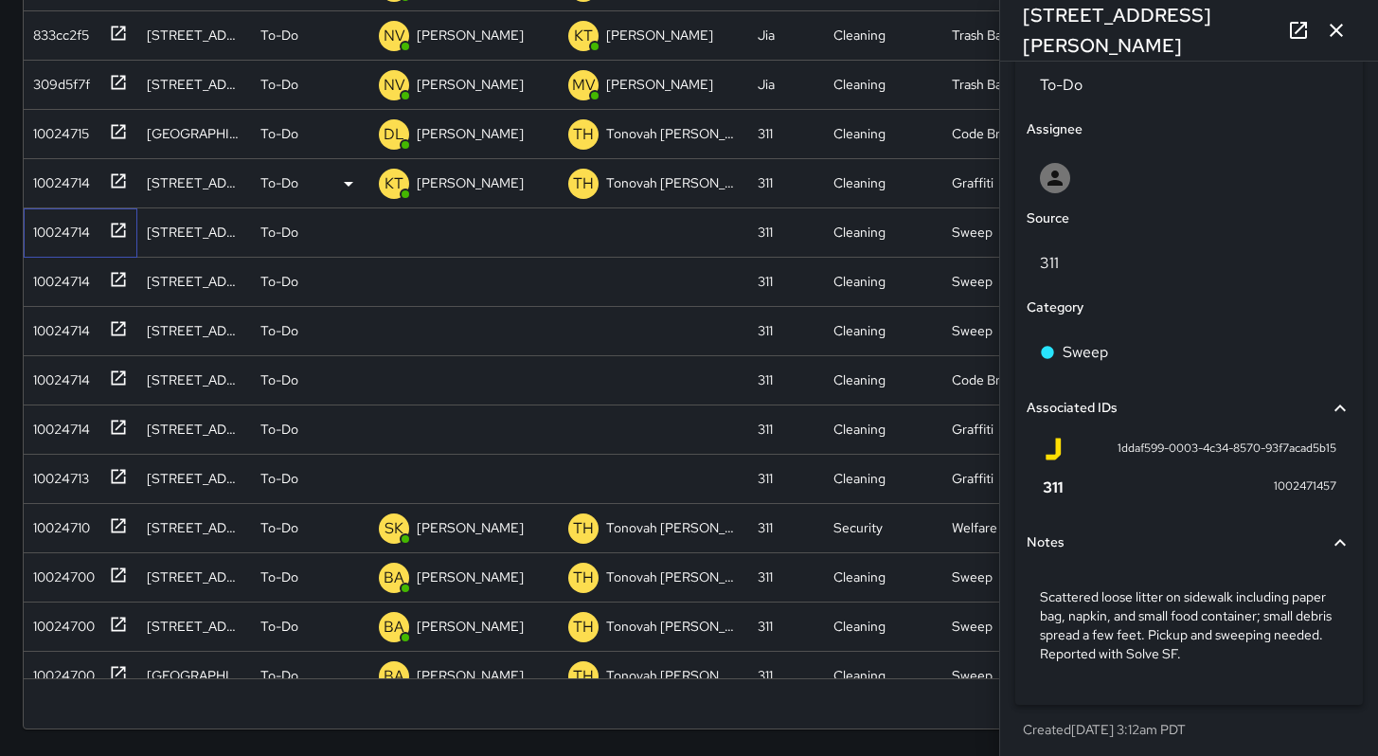
scroll to position [942, 0]
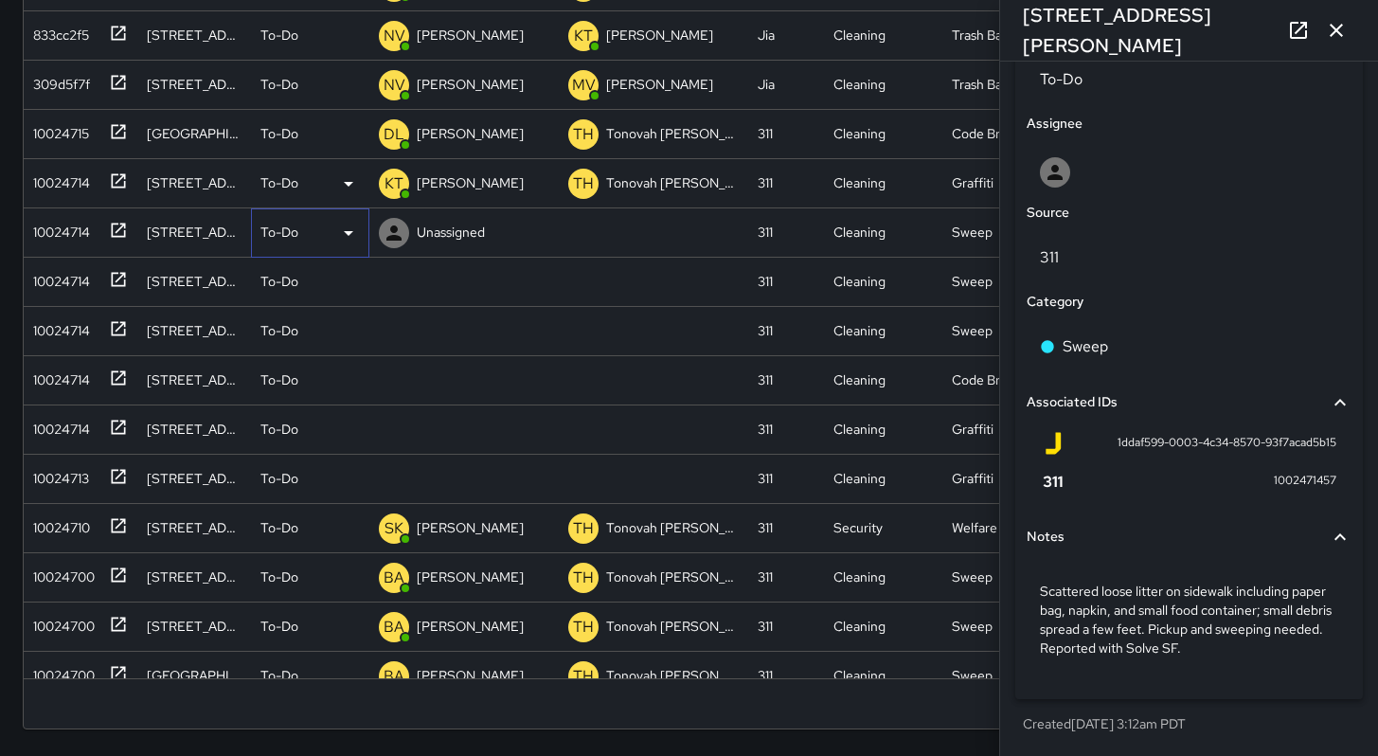
click at [286, 227] on p "To-Do" at bounding box center [279, 232] width 38 height 19
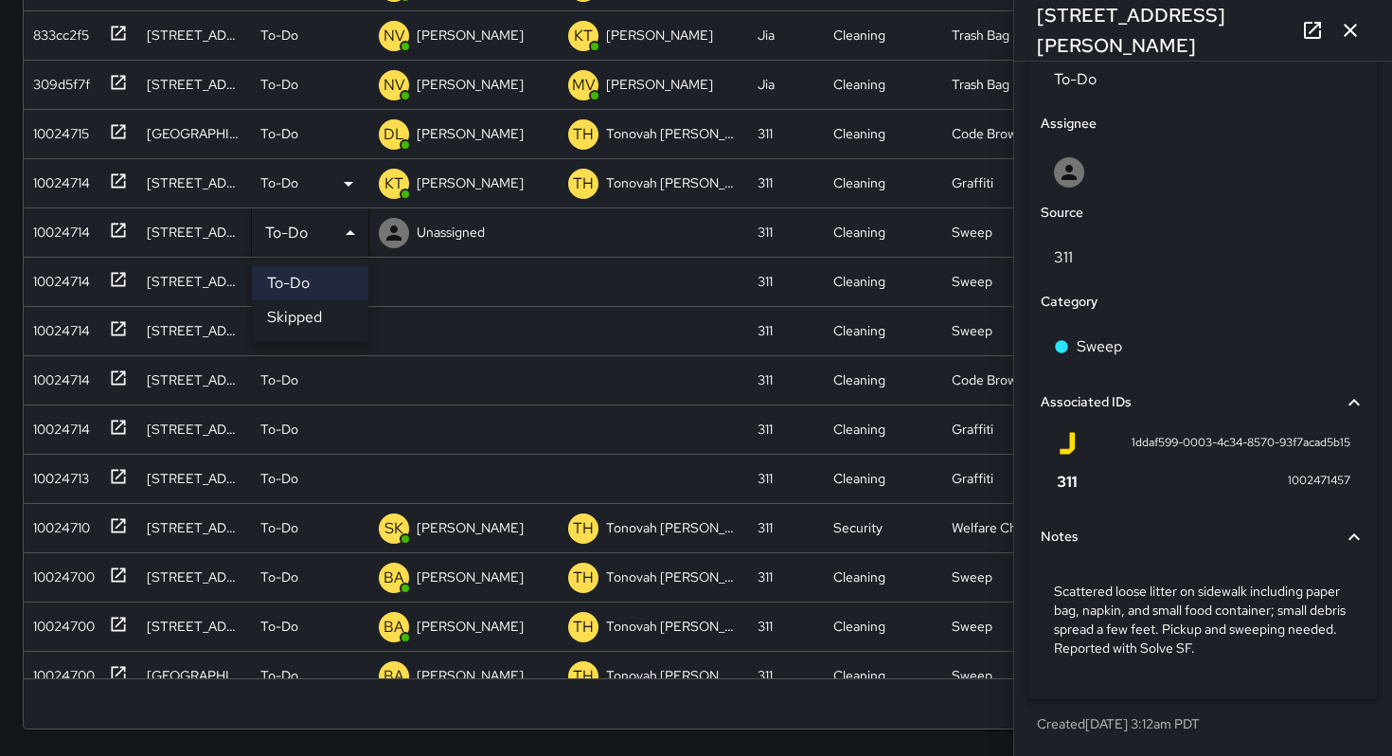
click at [294, 315] on li "Skipped" at bounding box center [310, 317] width 116 height 34
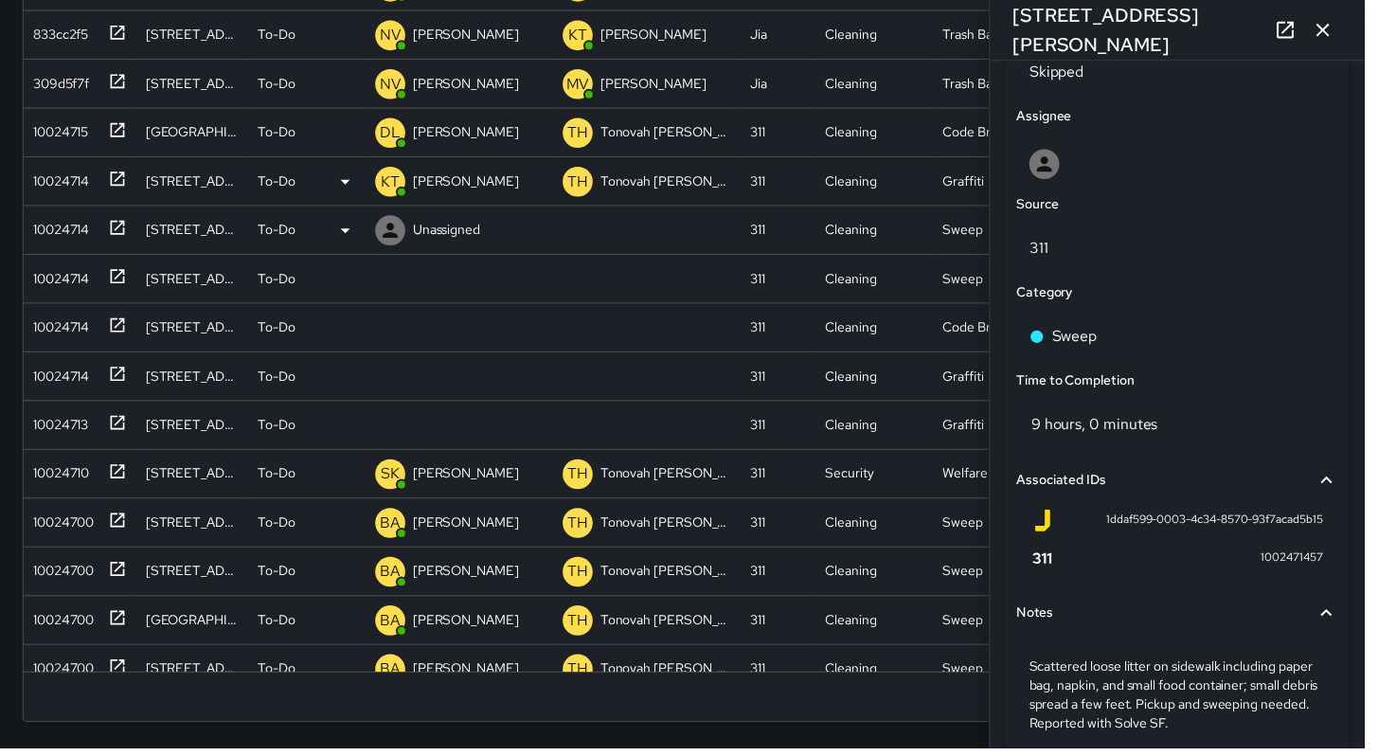
scroll to position [15, 15]
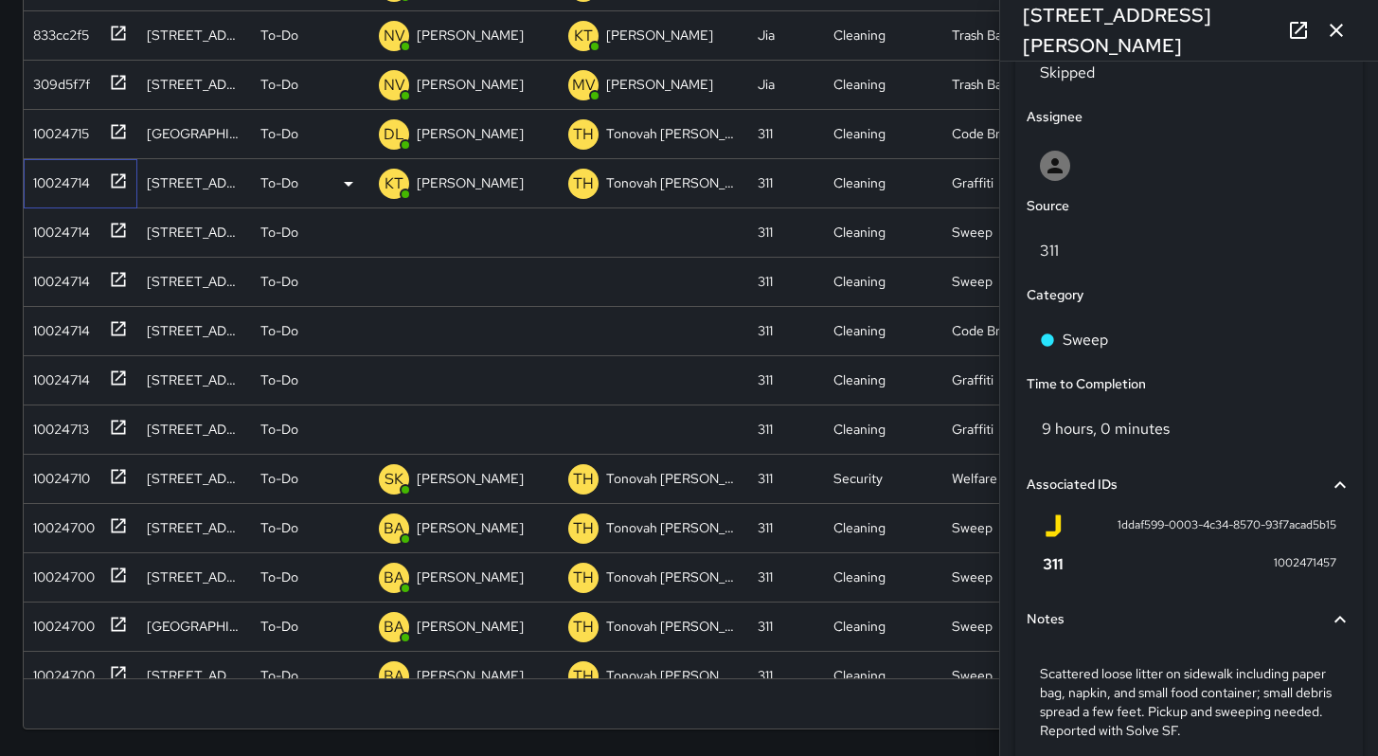
click at [74, 180] on div "10024714" at bounding box center [58, 179] width 64 height 27
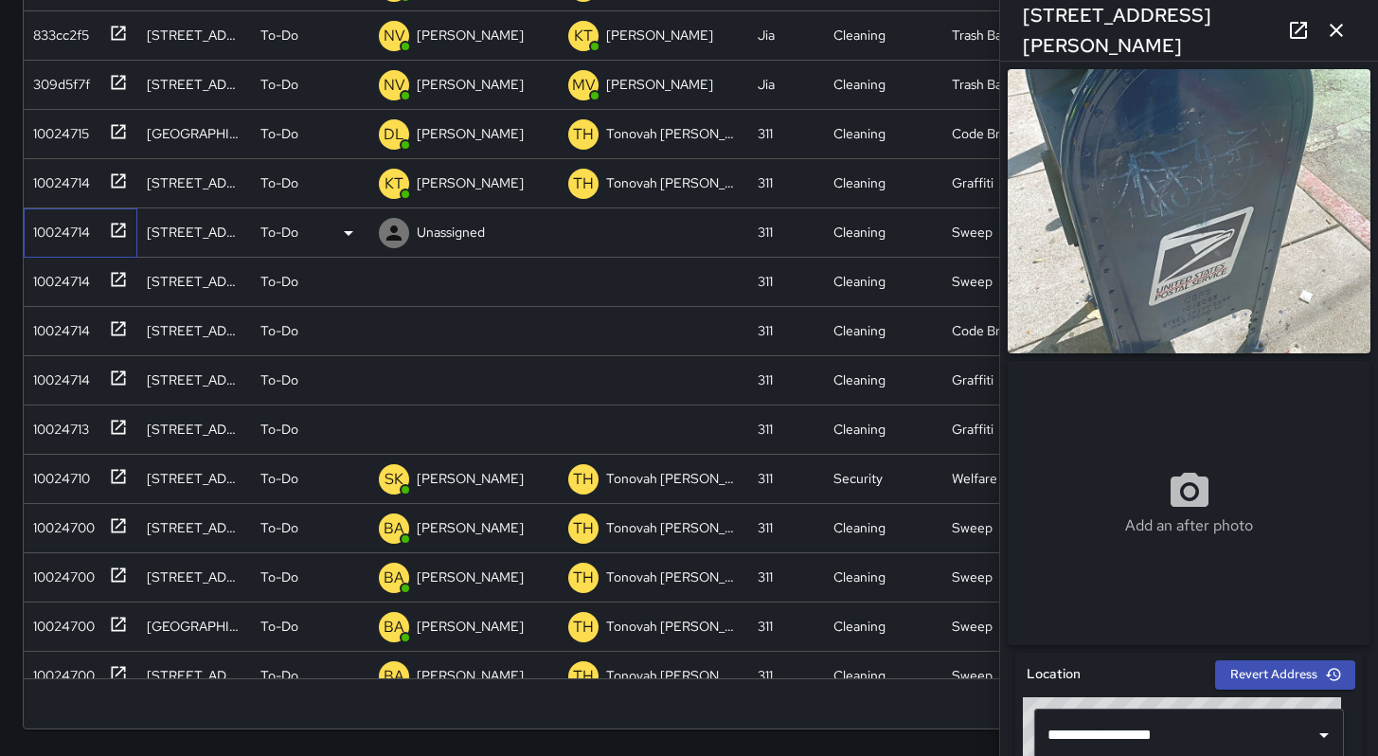
click at [48, 229] on div "10024714" at bounding box center [58, 228] width 64 height 27
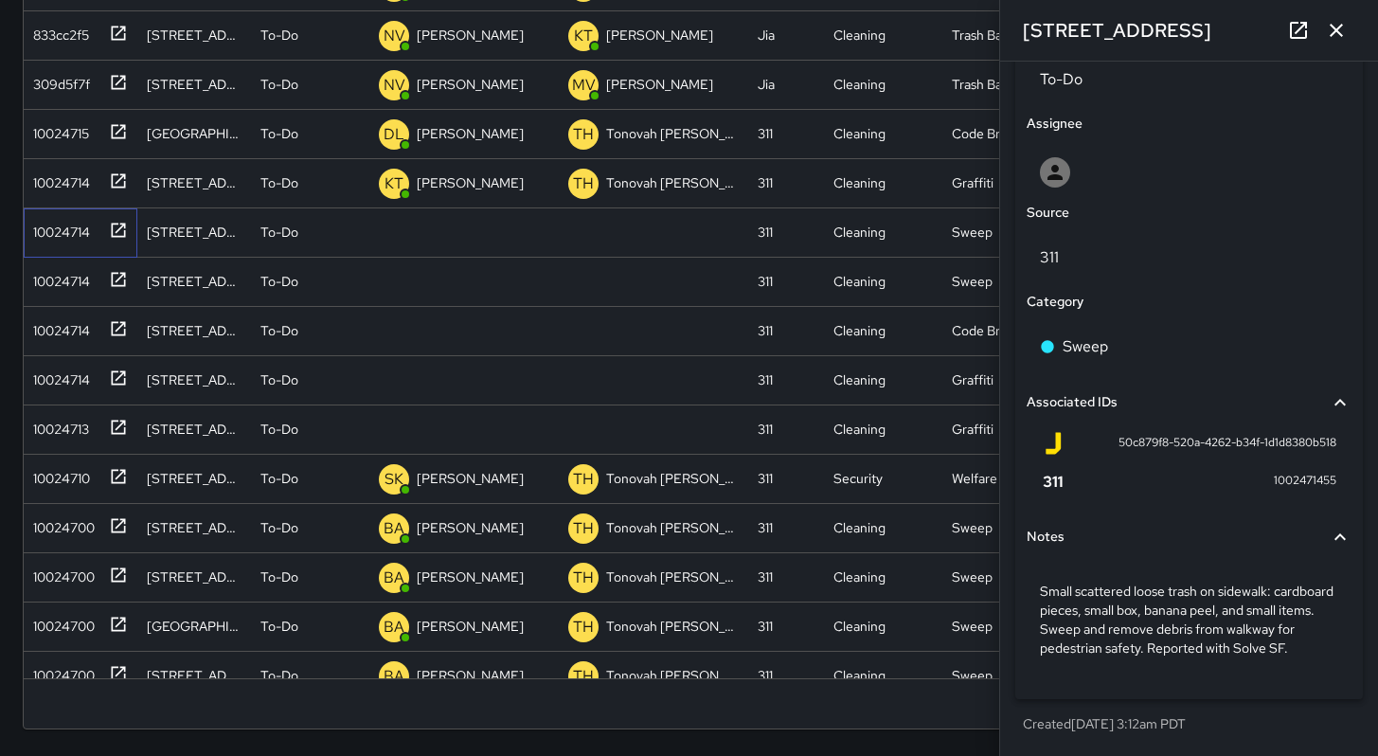
scroll to position [961, 0]
click at [295, 233] on p "To-Do" at bounding box center [279, 232] width 38 height 19
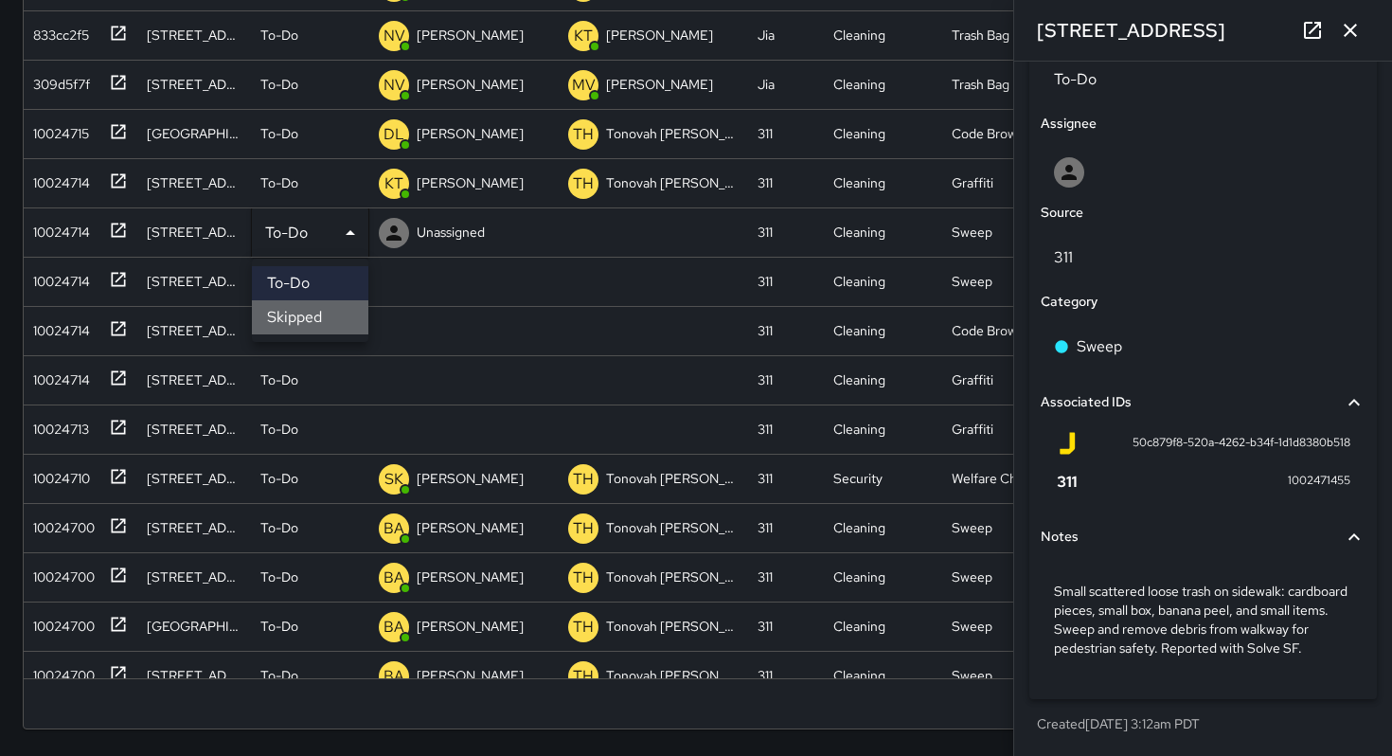
click at [314, 320] on li "Skipped" at bounding box center [310, 317] width 116 height 34
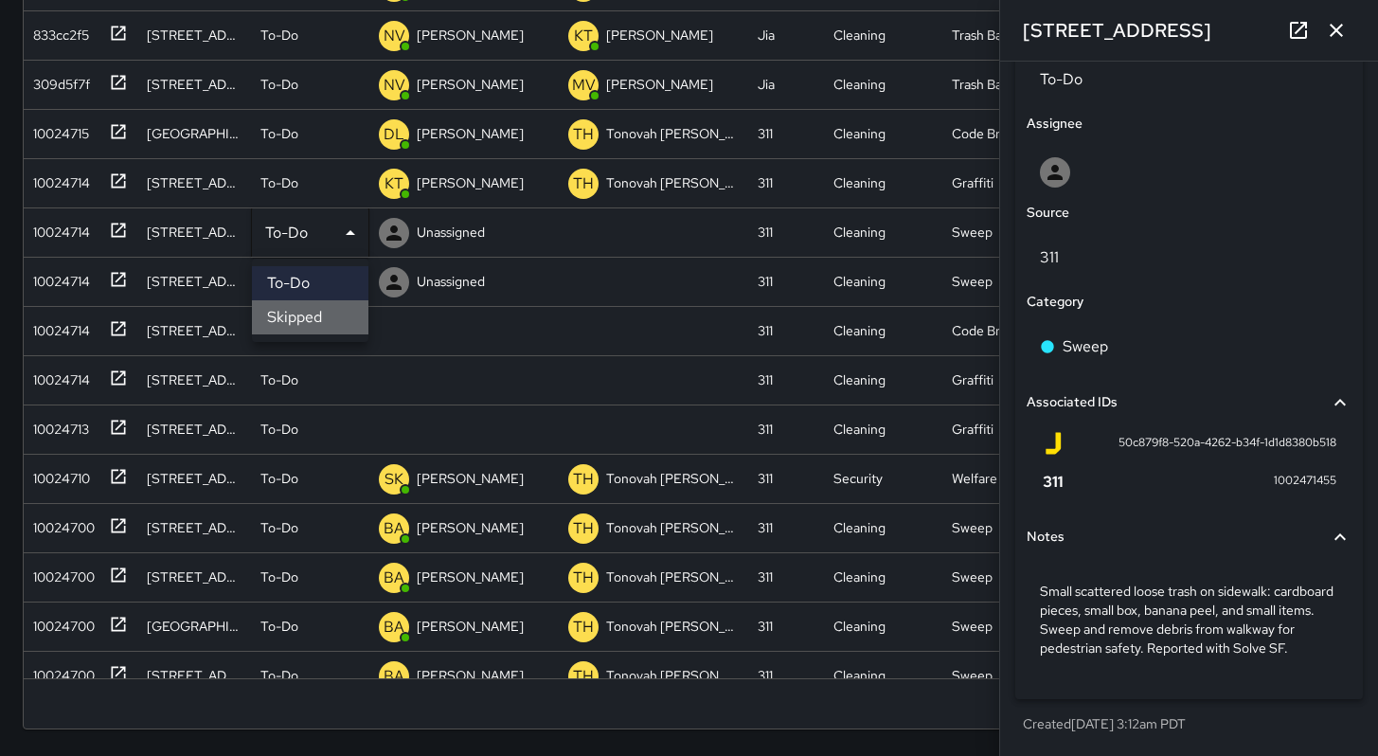
scroll to position [15, 15]
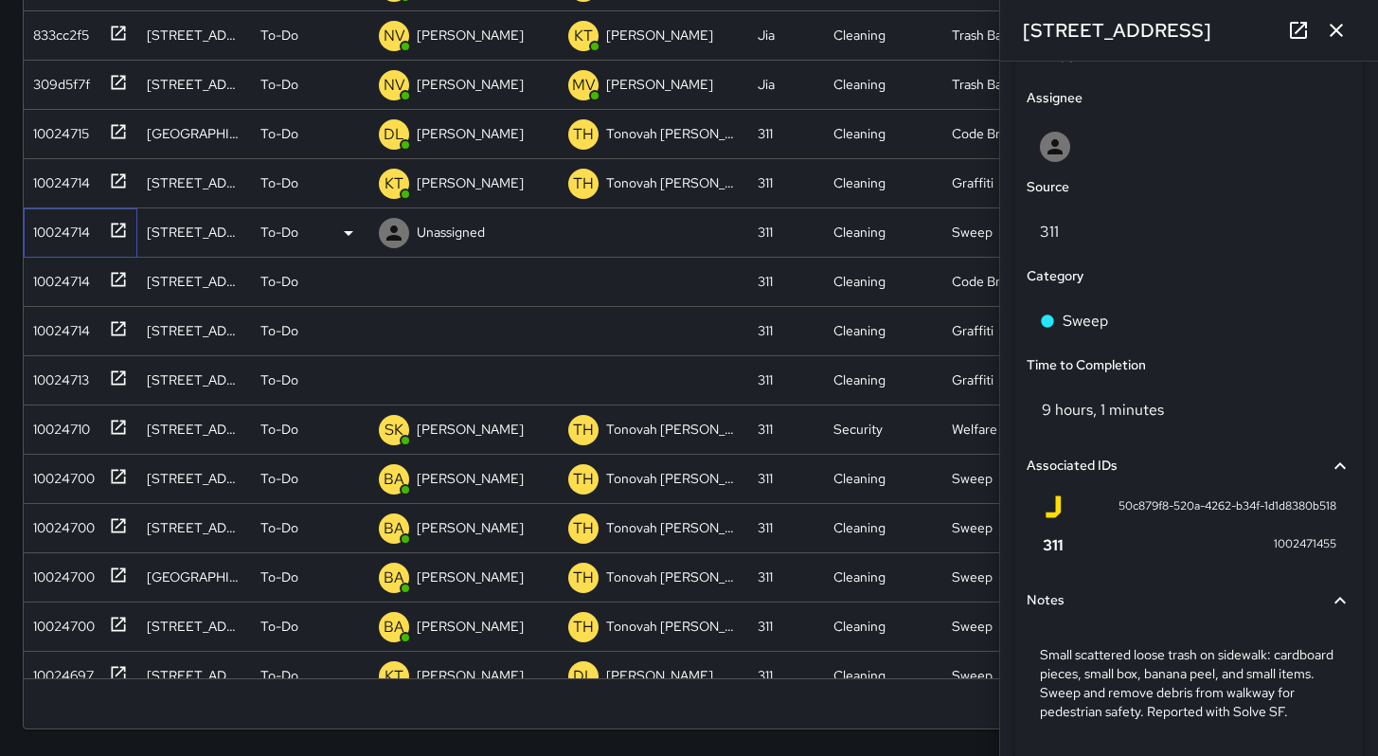
click at [25, 234] on div "10024714" at bounding box center [81, 232] width 114 height 49
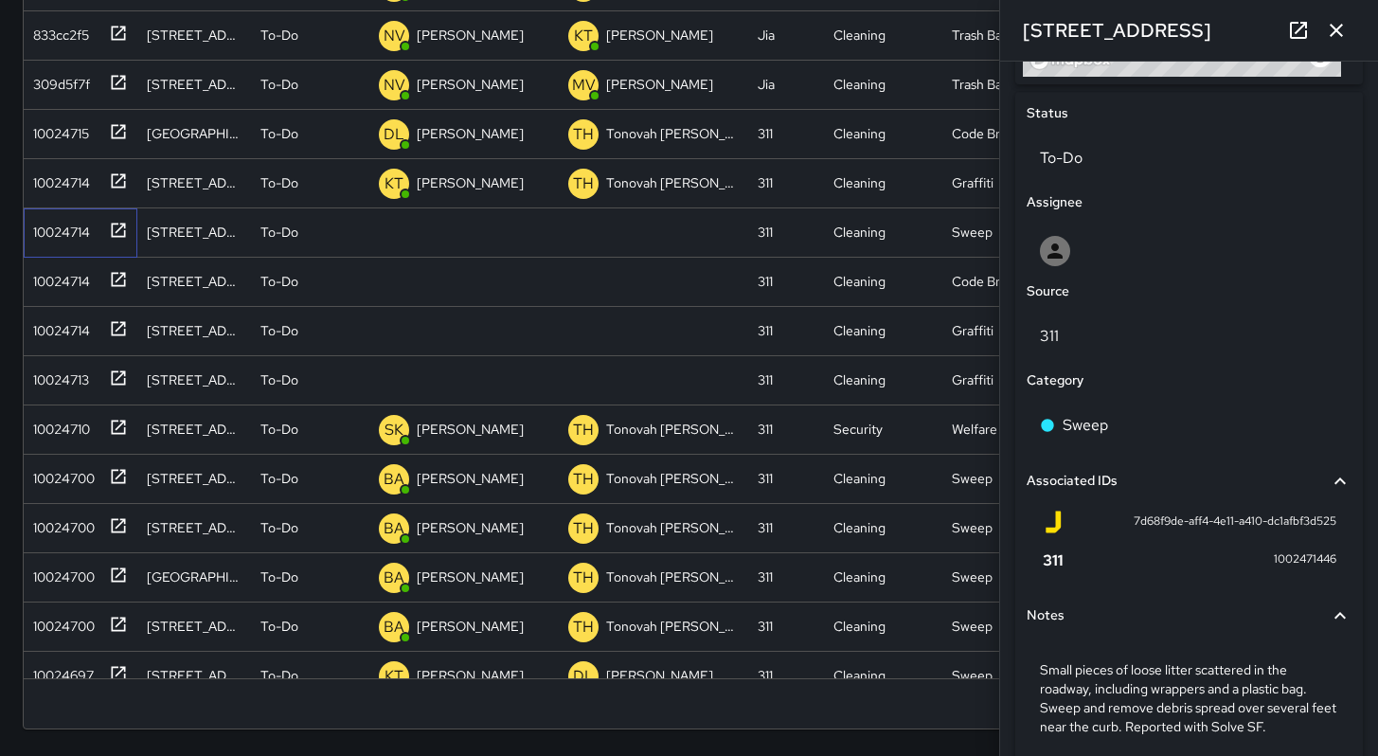
scroll to position [942, 0]
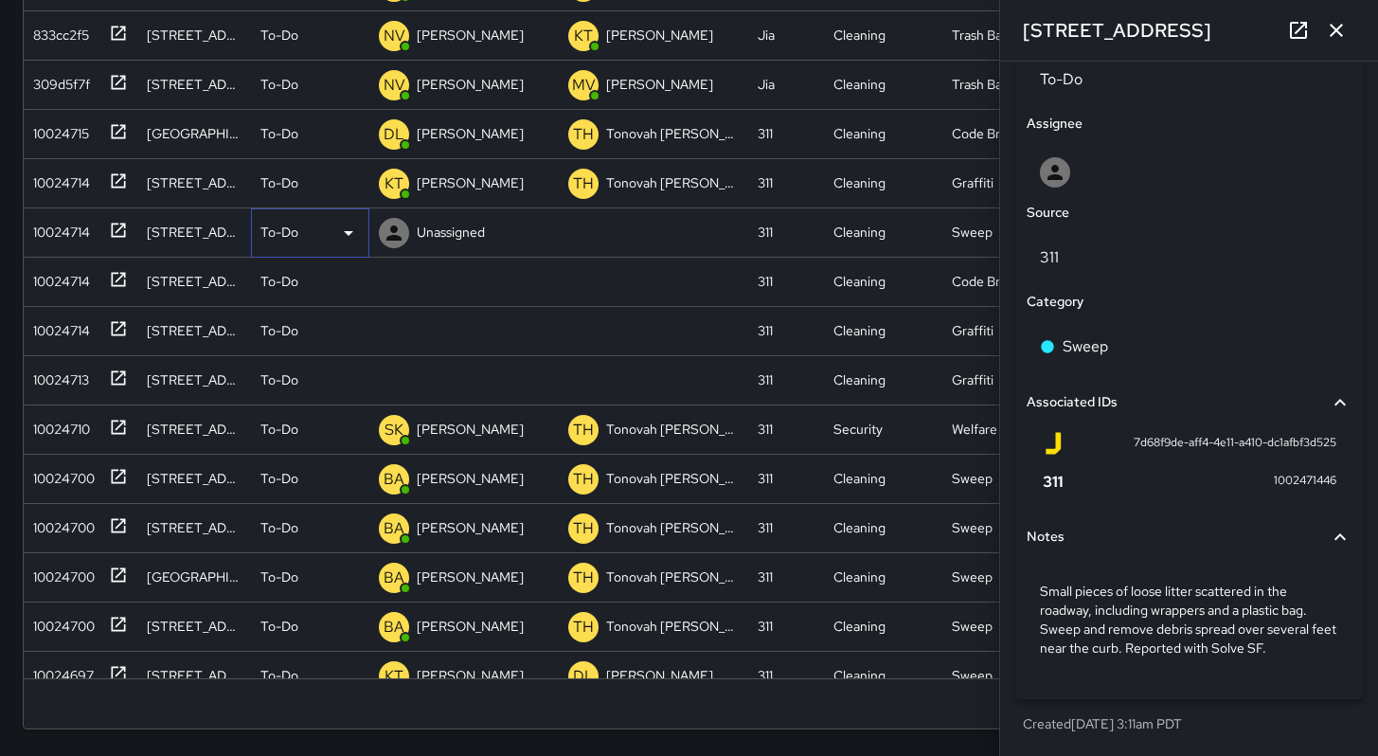
click at [288, 236] on p "To-Do" at bounding box center [279, 232] width 38 height 19
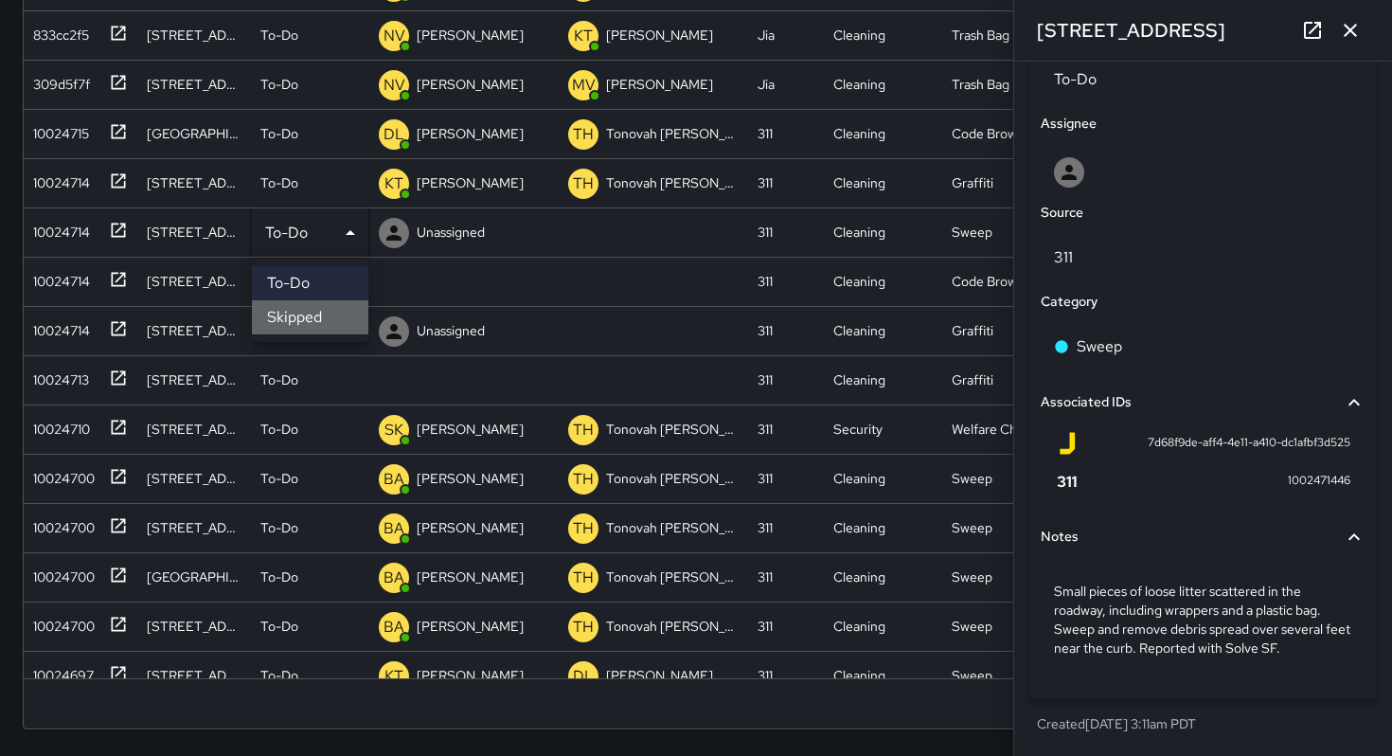
drag, startPoint x: 300, startPoint y: 311, endPoint x: 263, endPoint y: 290, distance: 42.4
click at [299, 311] on li "Skipped" at bounding box center [310, 317] width 116 height 34
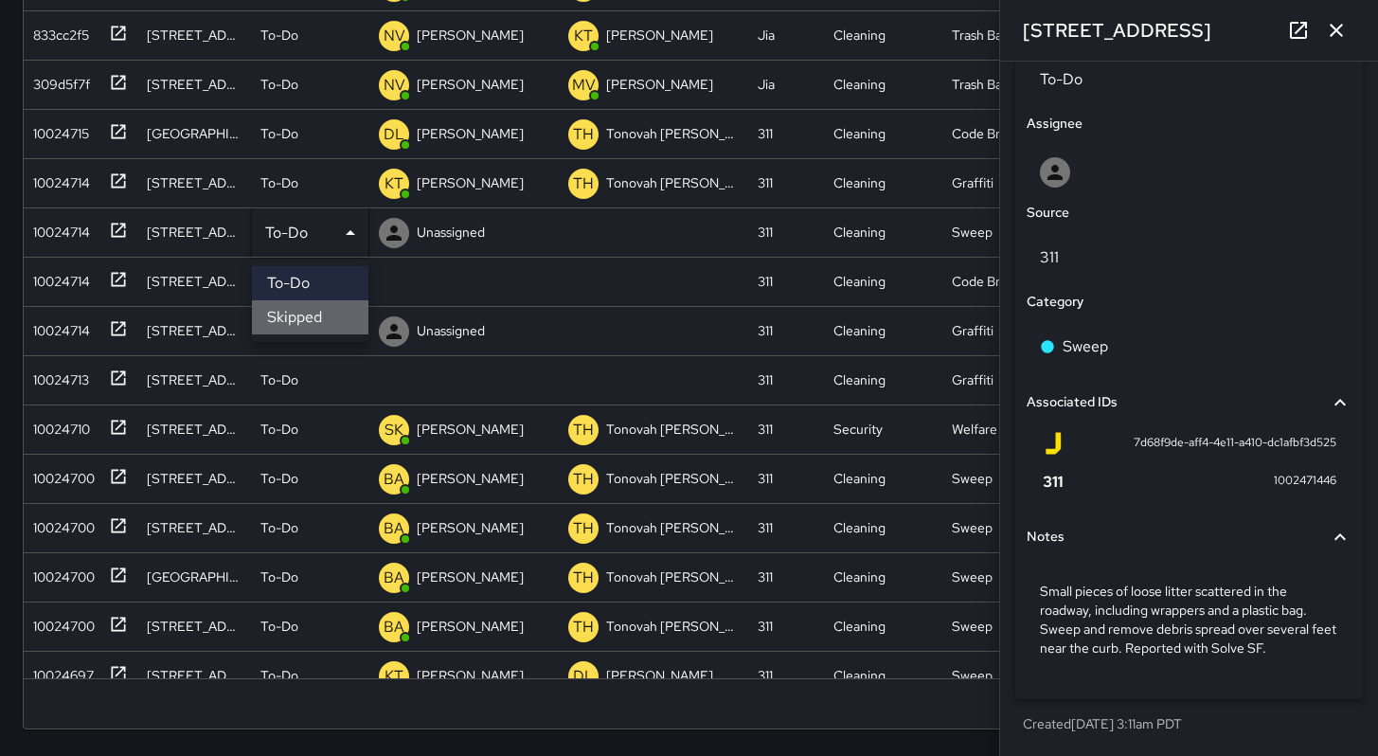
scroll to position [15, 15]
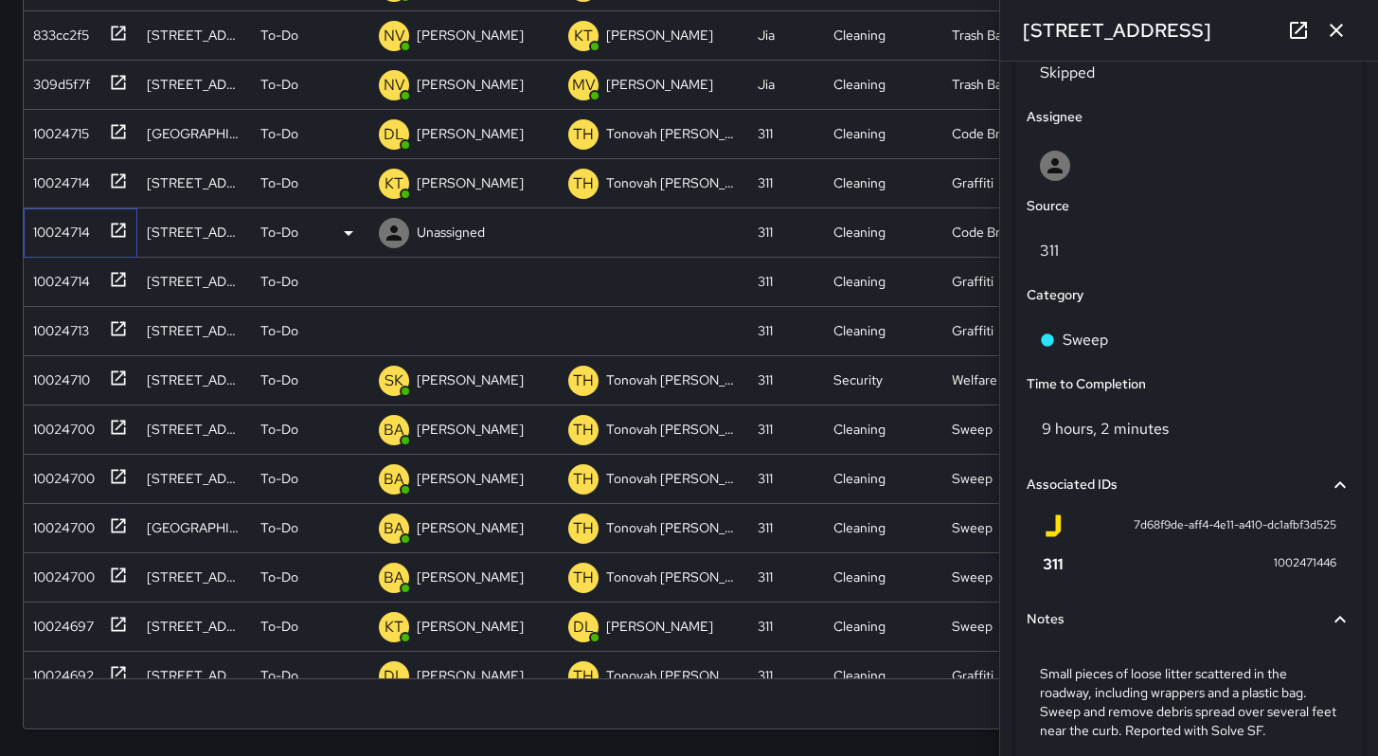
click at [39, 229] on div "10024714" at bounding box center [58, 228] width 64 height 27
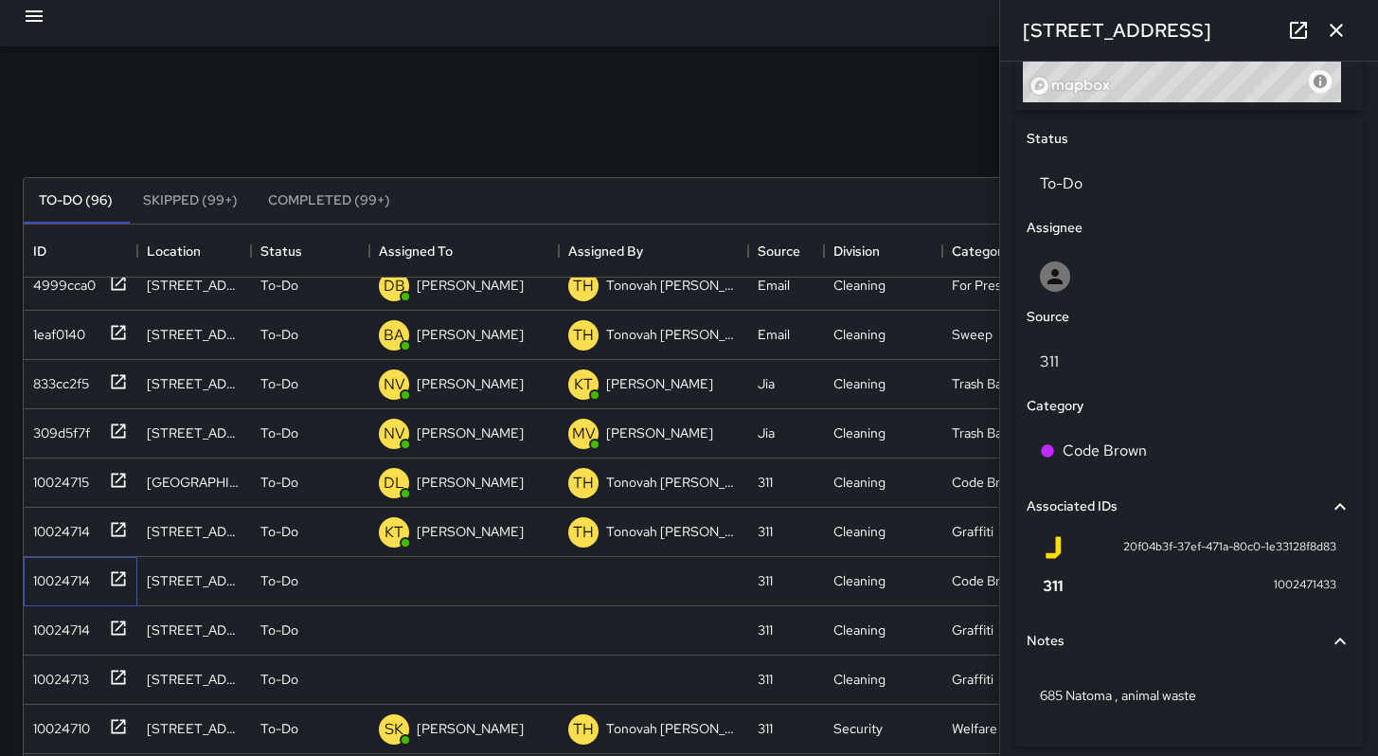
scroll to position [886, 0]
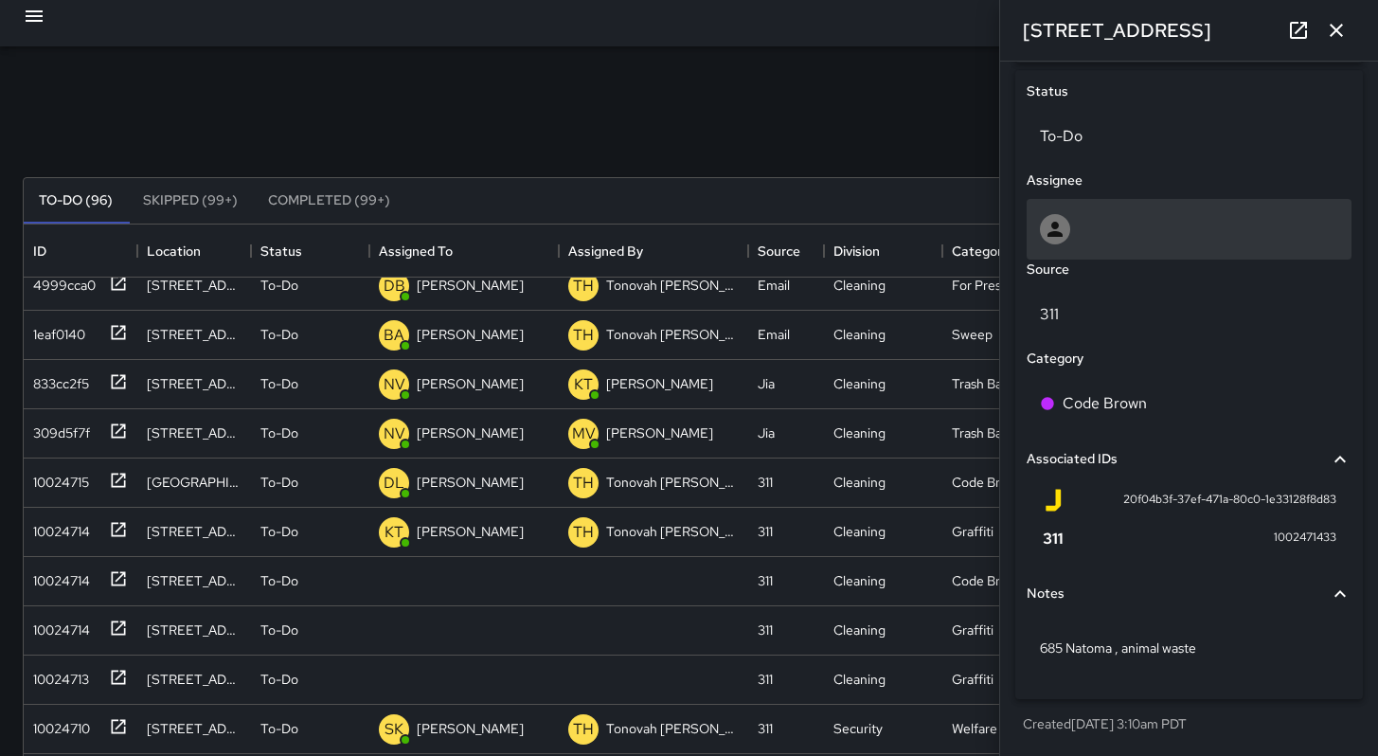
click at [1091, 245] on div at bounding box center [1189, 229] width 325 height 61
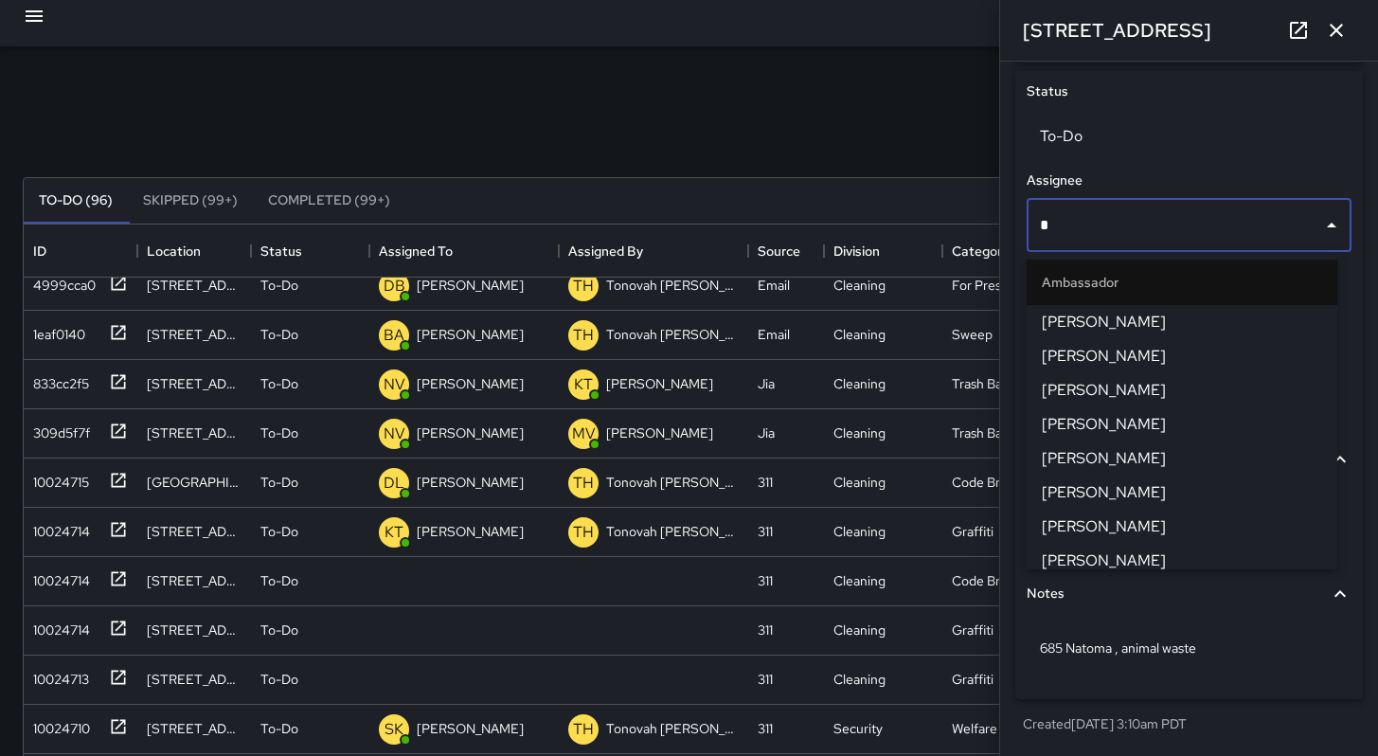
type input "**"
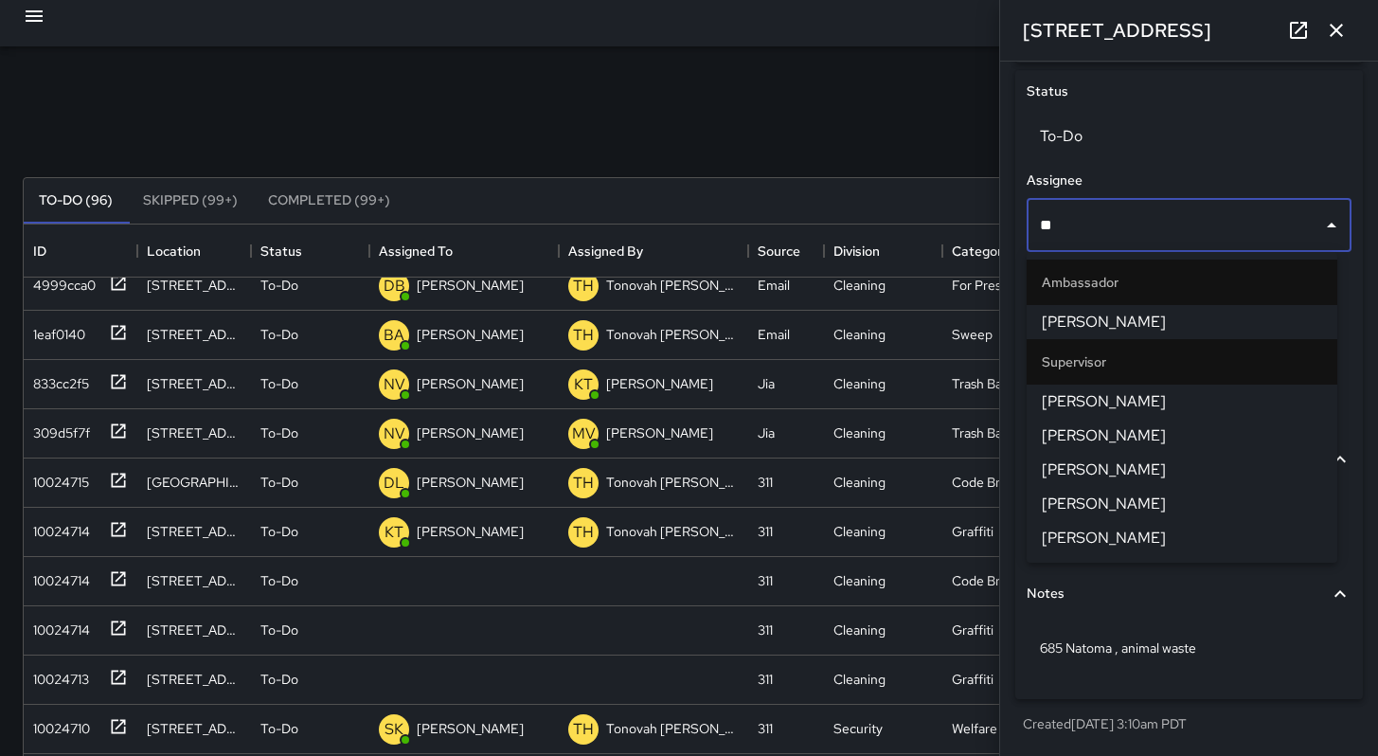
click at [1099, 416] on li "[PERSON_NAME]" at bounding box center [1182, 402] width 311 height 34
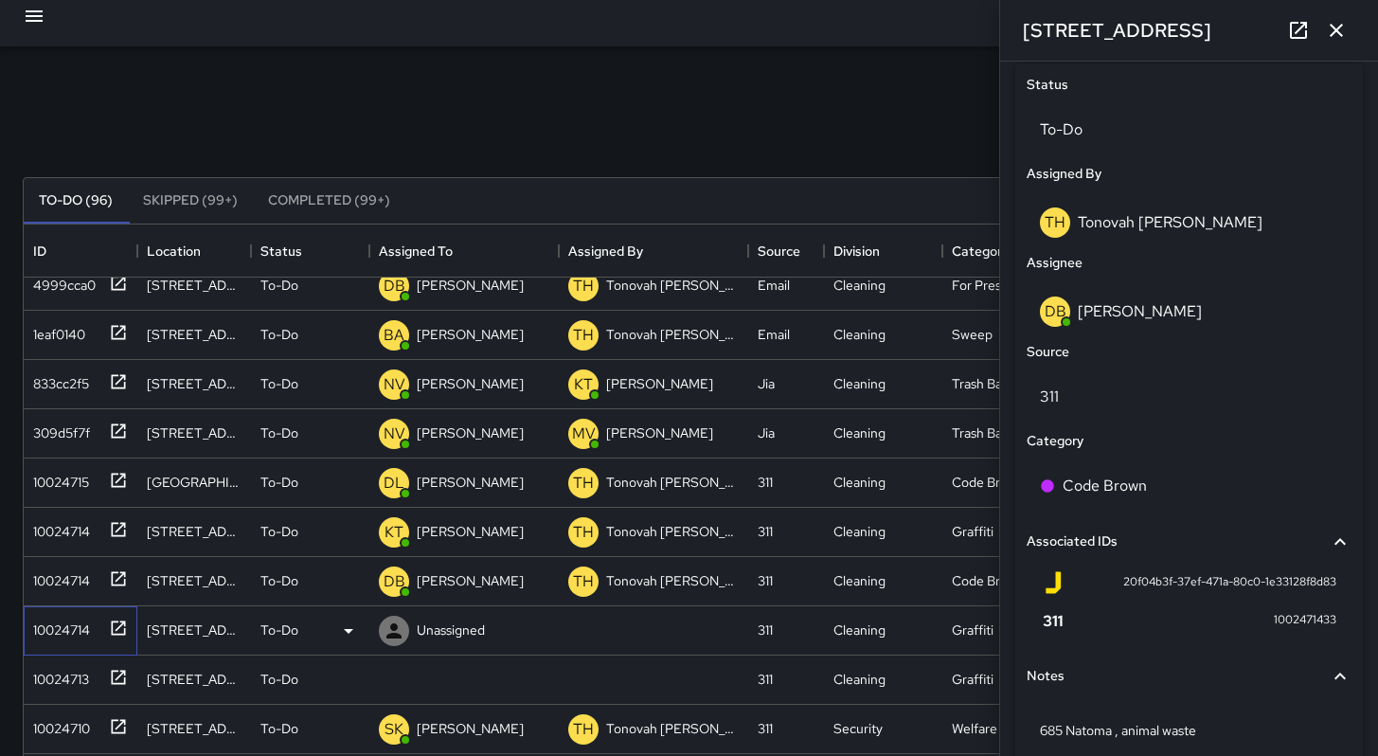
click at [57, 634] on div "10024714" at bounding box center [58, 626] width 64 height 27
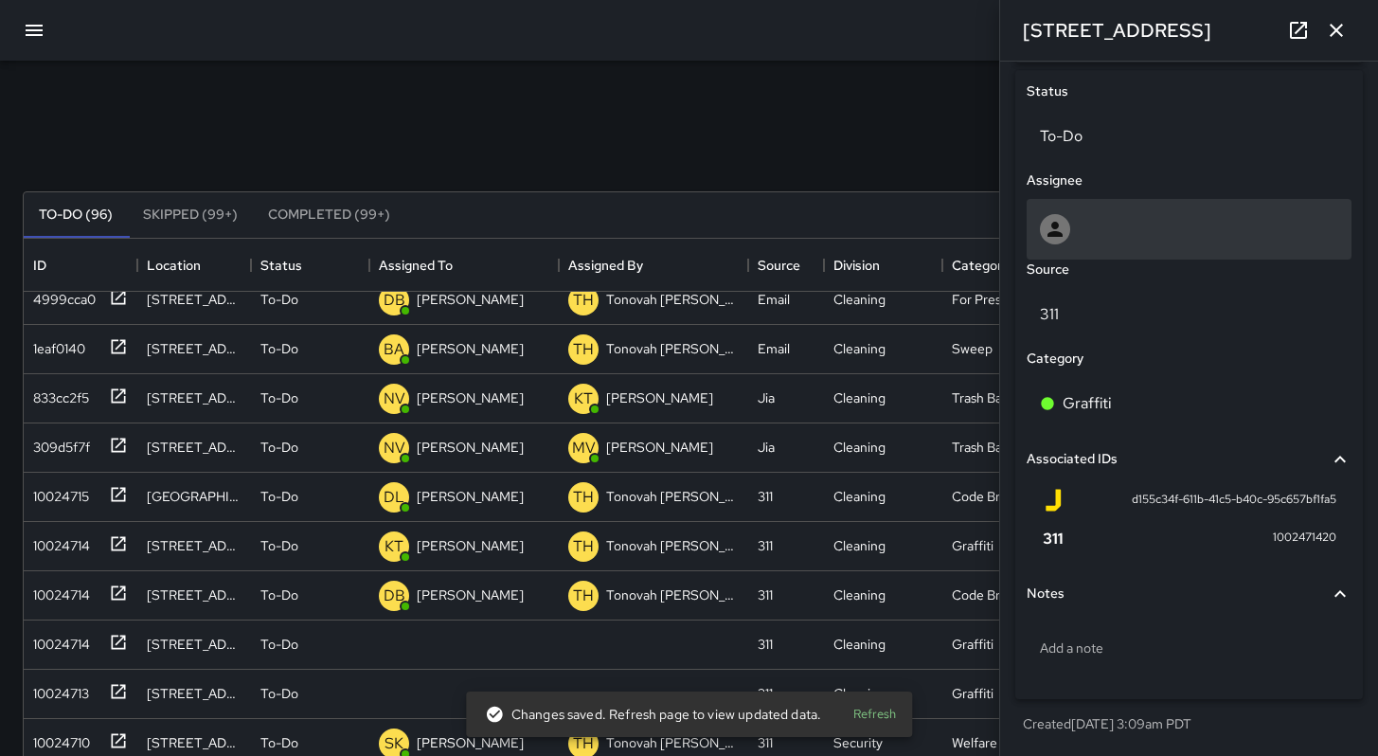
click at [1113, 252] on div at bounding box center [1189, 229] width 325 height 61
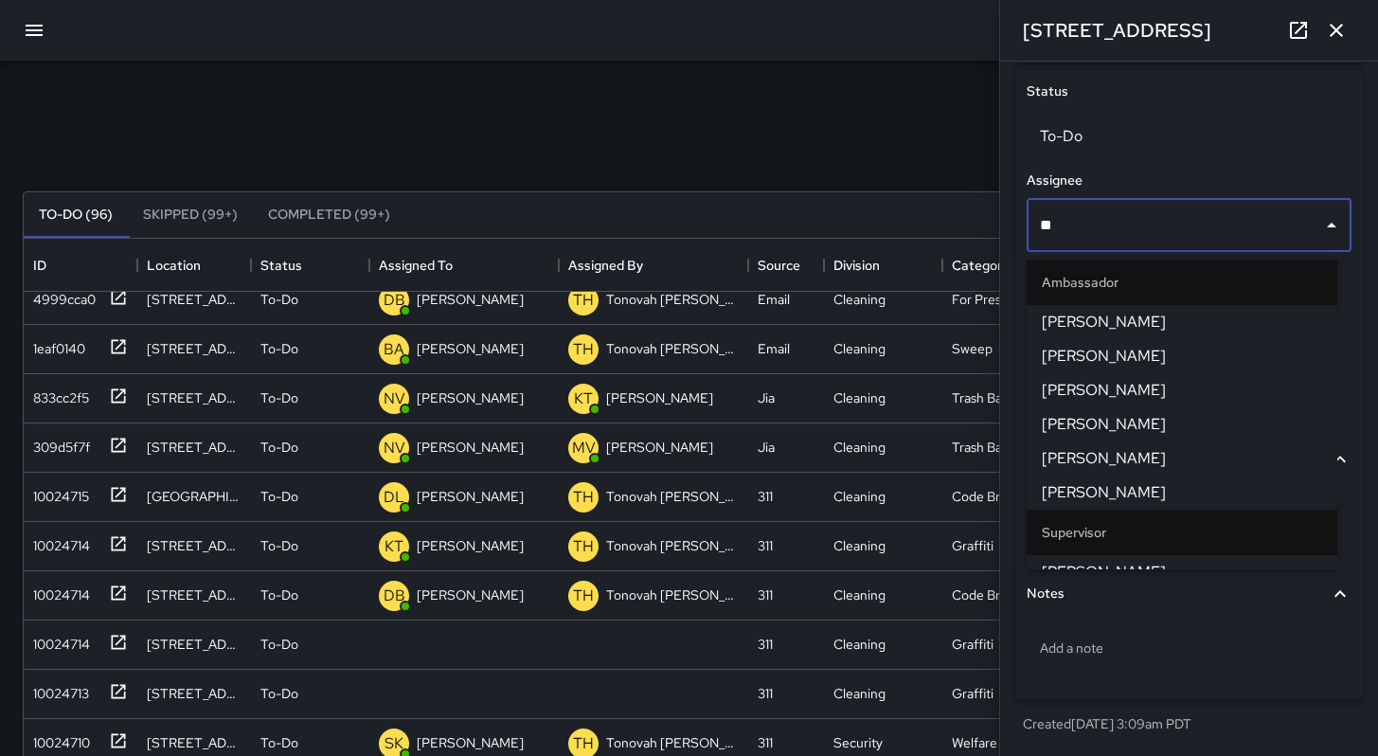
type input "***"
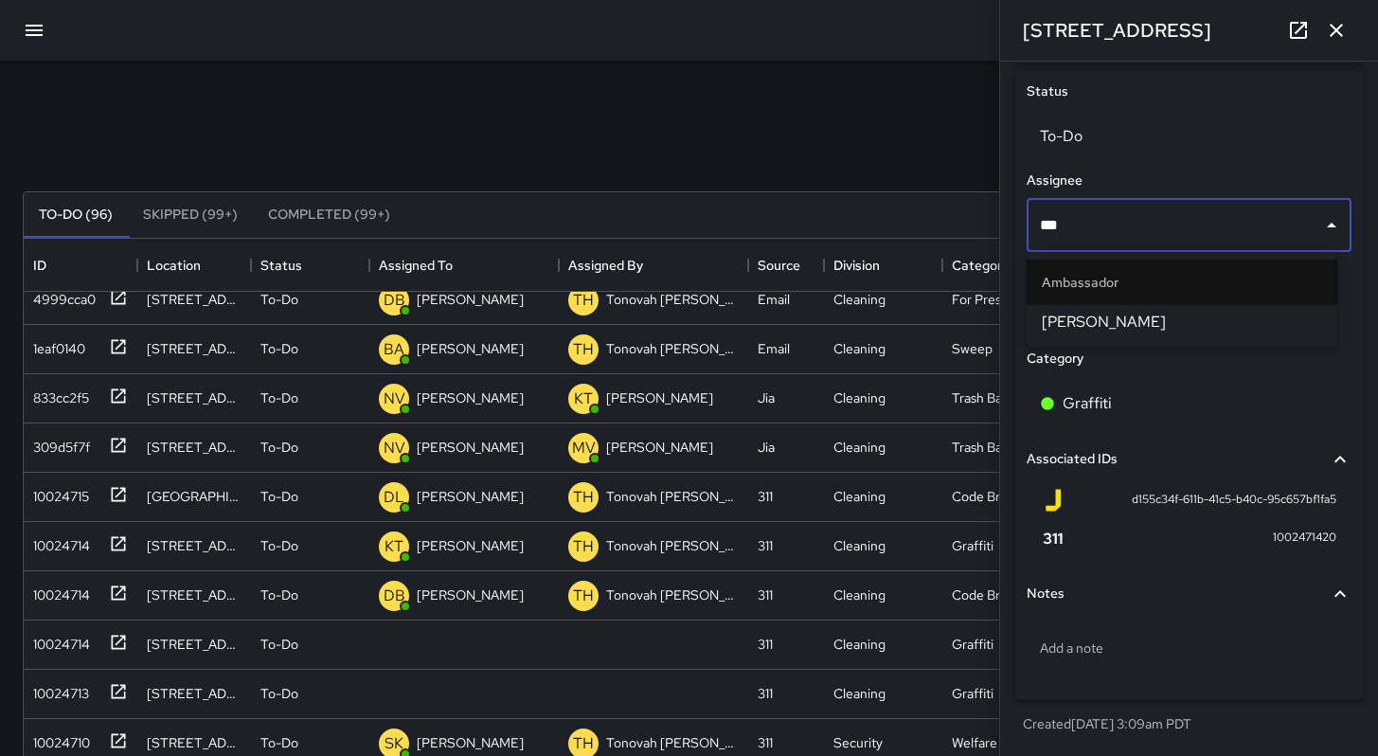
click at [1107, 323] on span "[PERSON_NAME]" at bounding box center [1182, 322] width 280 height 23
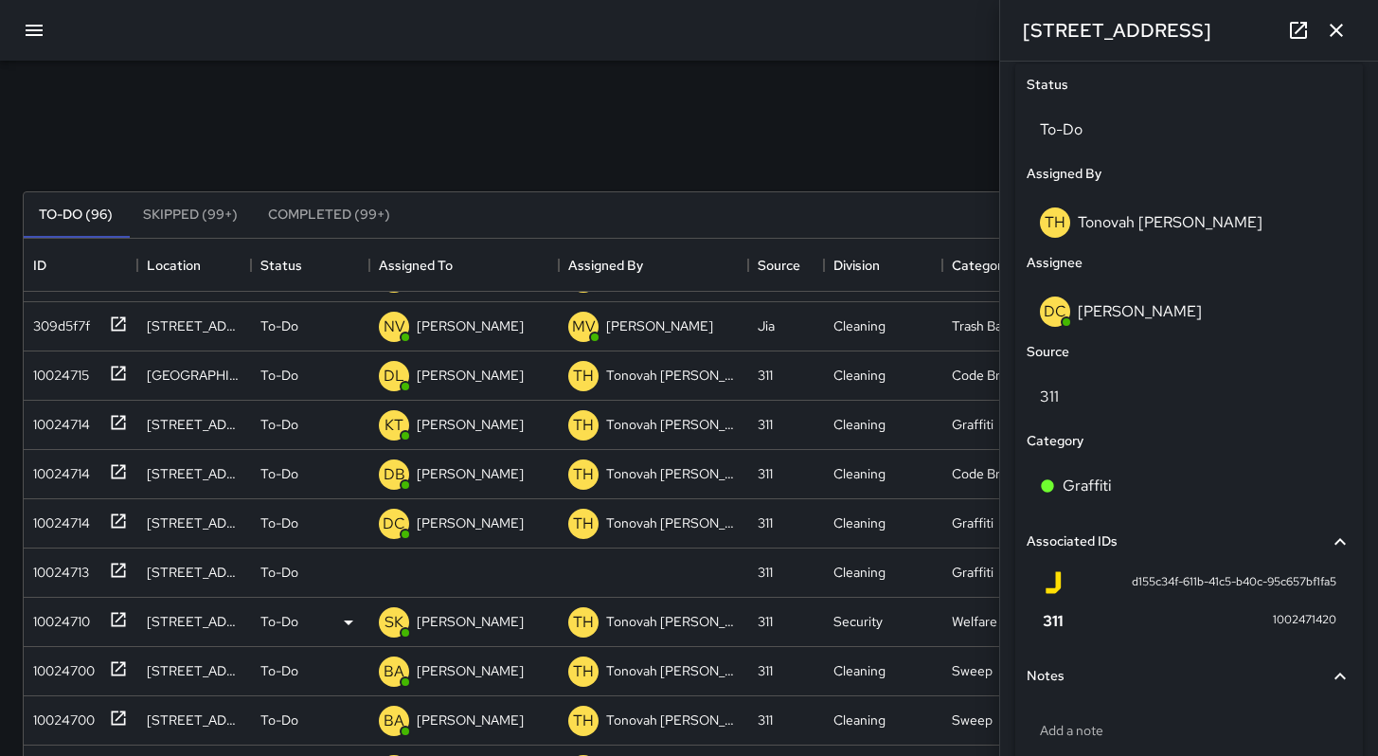
scroll to position [741, 0]
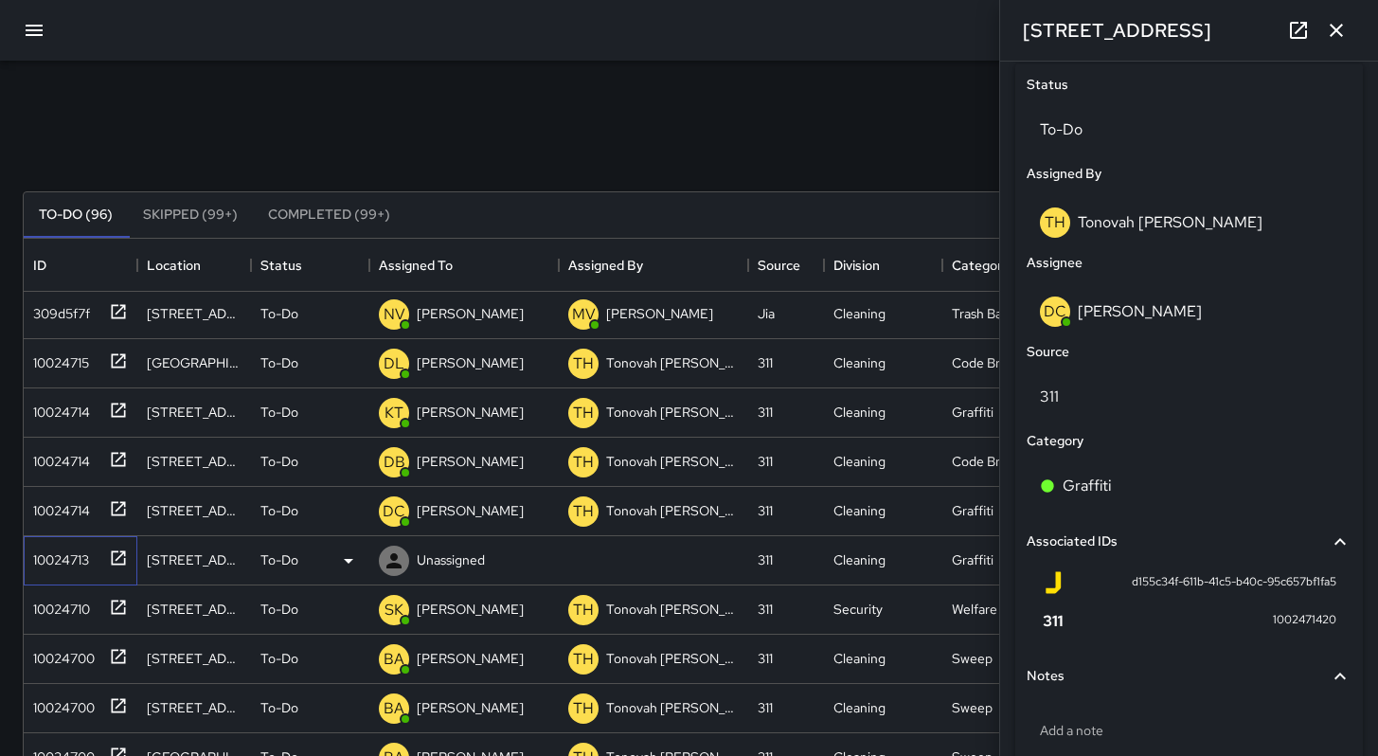
click at [27, 562] on div "10024713" at bounding box center [57, 556] width 63 height 27
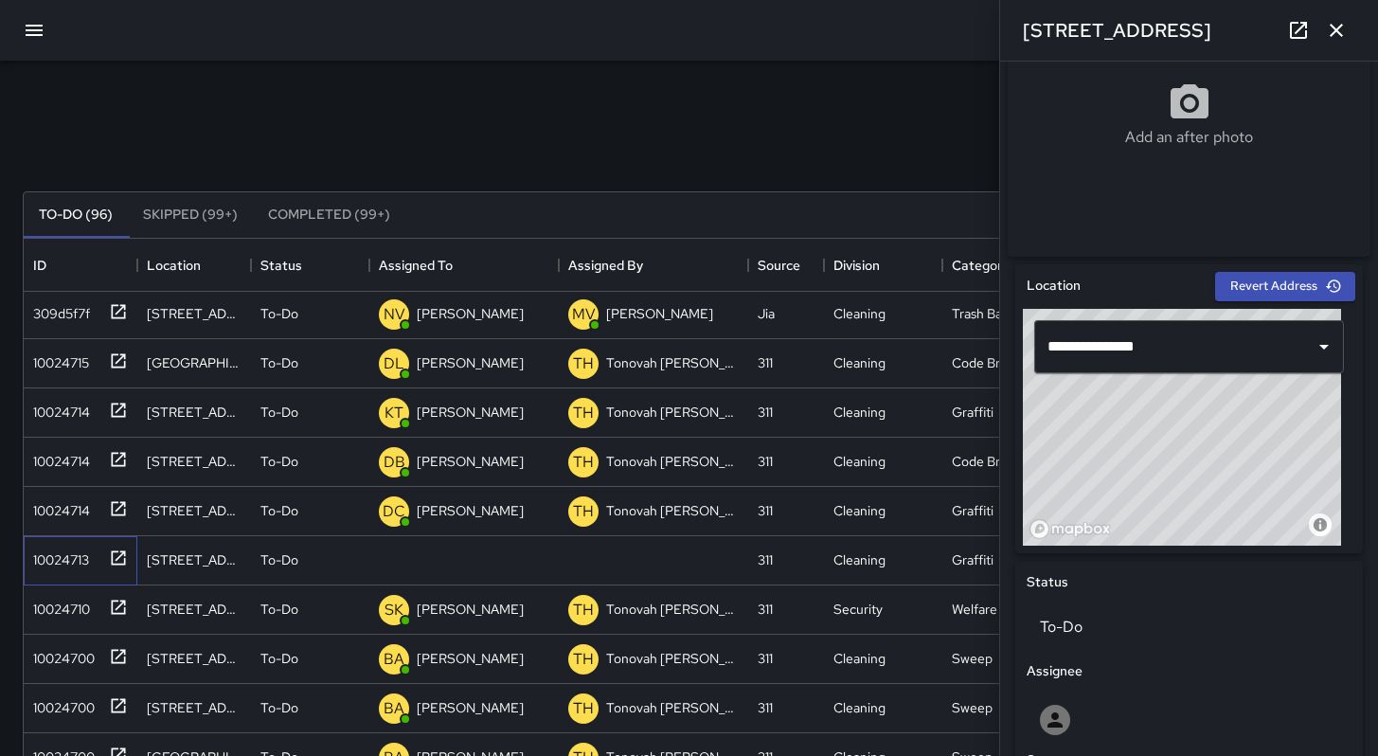
scroll to position [760, 0]
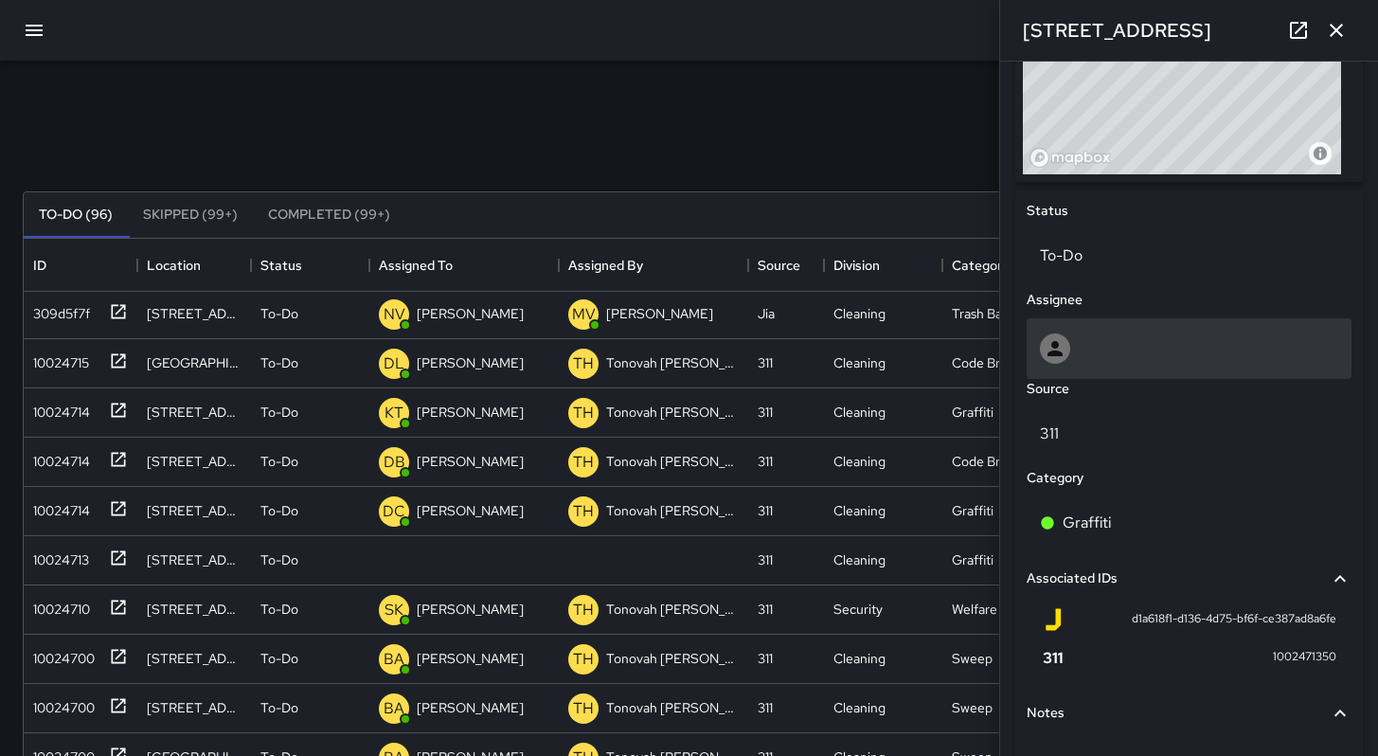
click at [1099, 349] on div at bounding box center [1189, 348] width 298 height 30
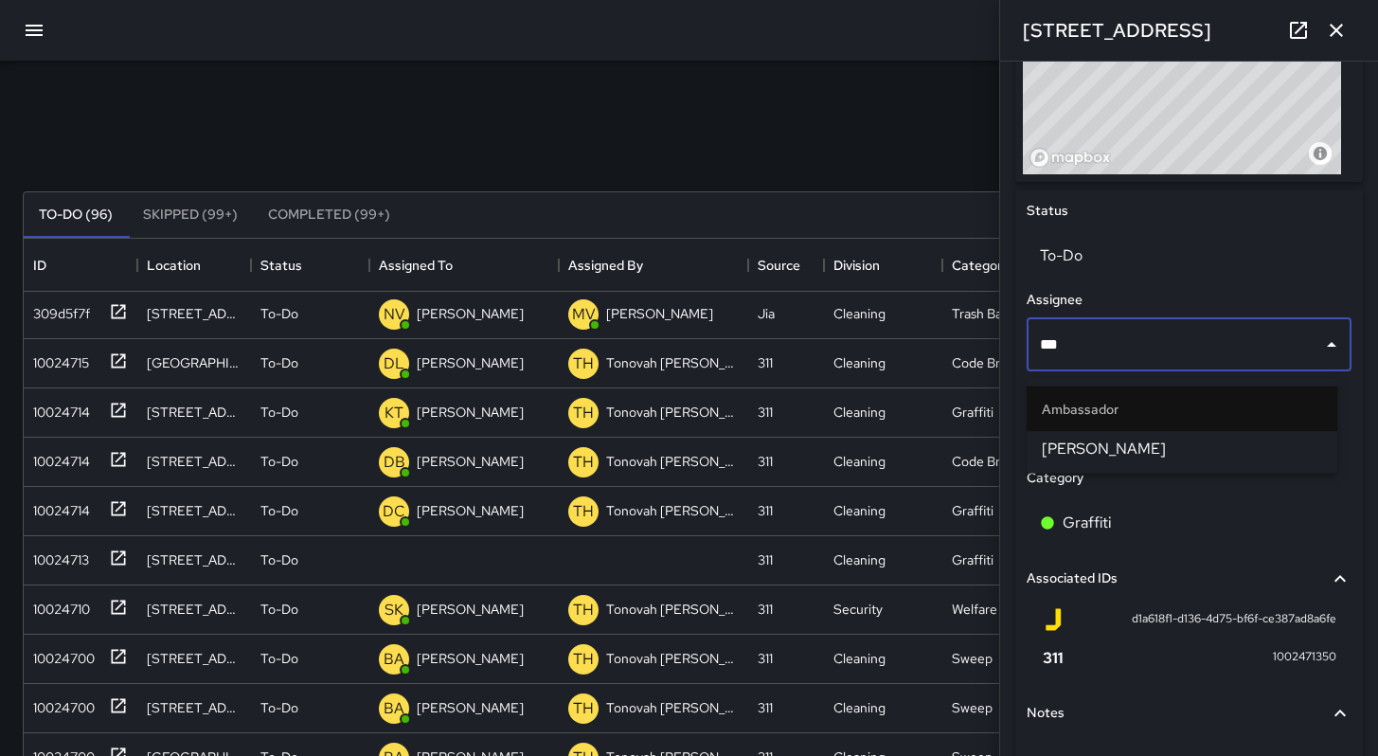
type input "****"
click at [1100, 441] on span "[PERSON_NAME]" at bounding box center [1182, 449] width 280 height 23
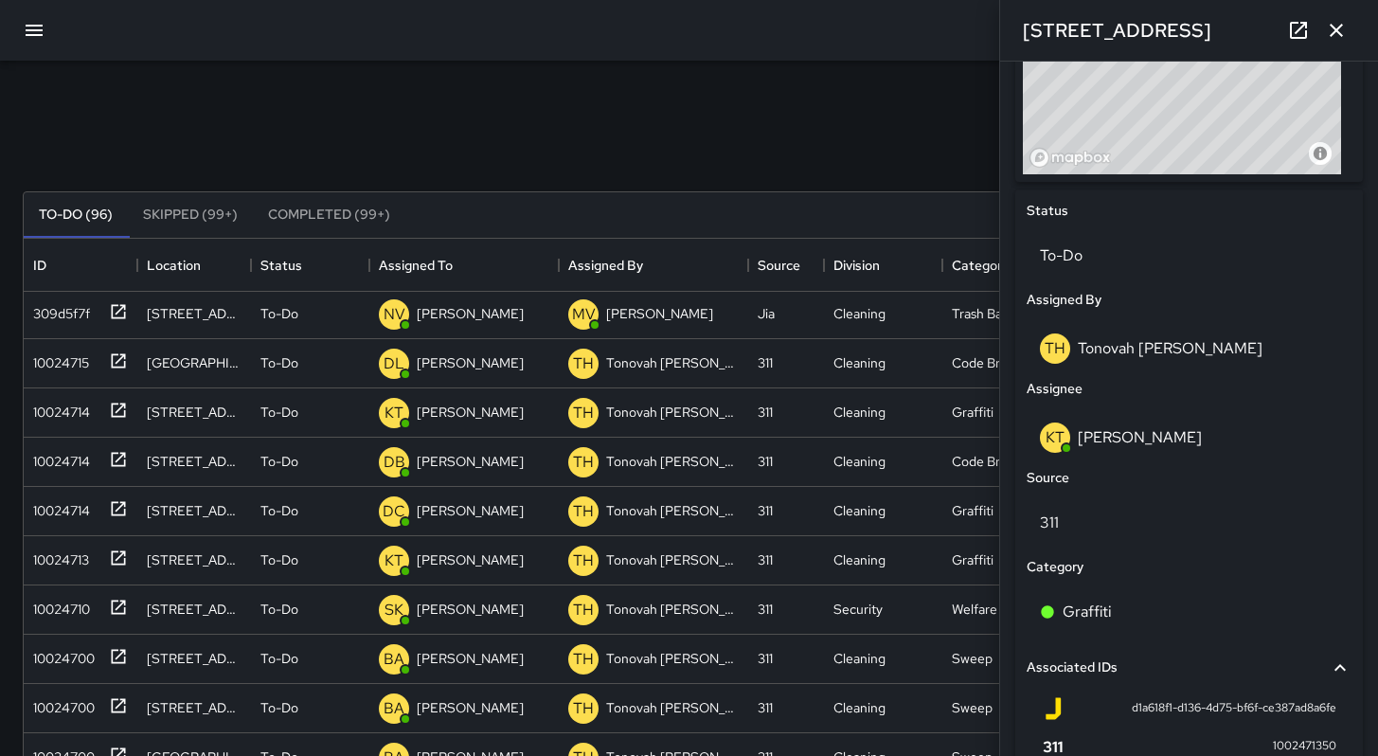
drag, startPoint x: 737, startPoint y: 127, endPoint x: 744, endPoint y: 120, distance: 10.1
click at [736, 127] on div "Search Search New Task" at bounding box center [689, 146] width 1340 height 98
click at [1324, 31] on button "button" at bounding box center [1336, 30] width 38 height 38
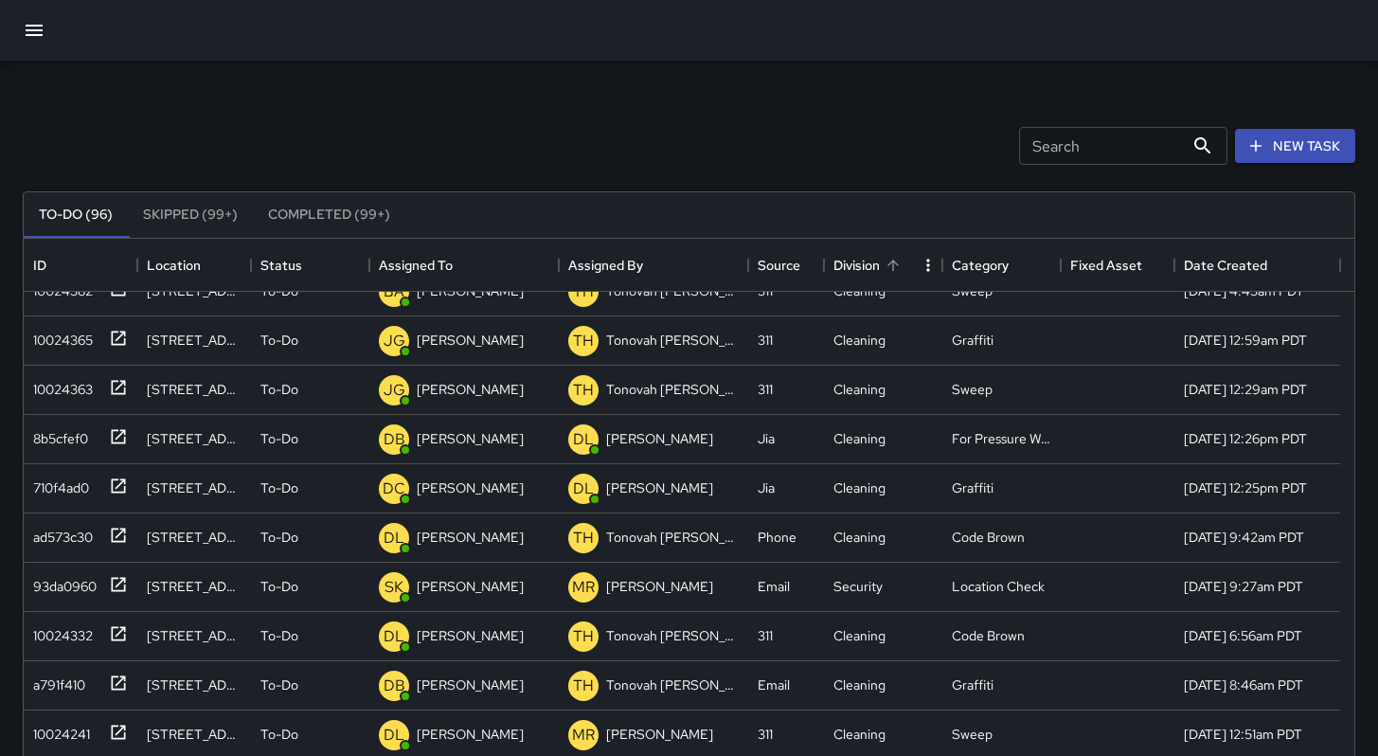
scroll to position [2652, 0]
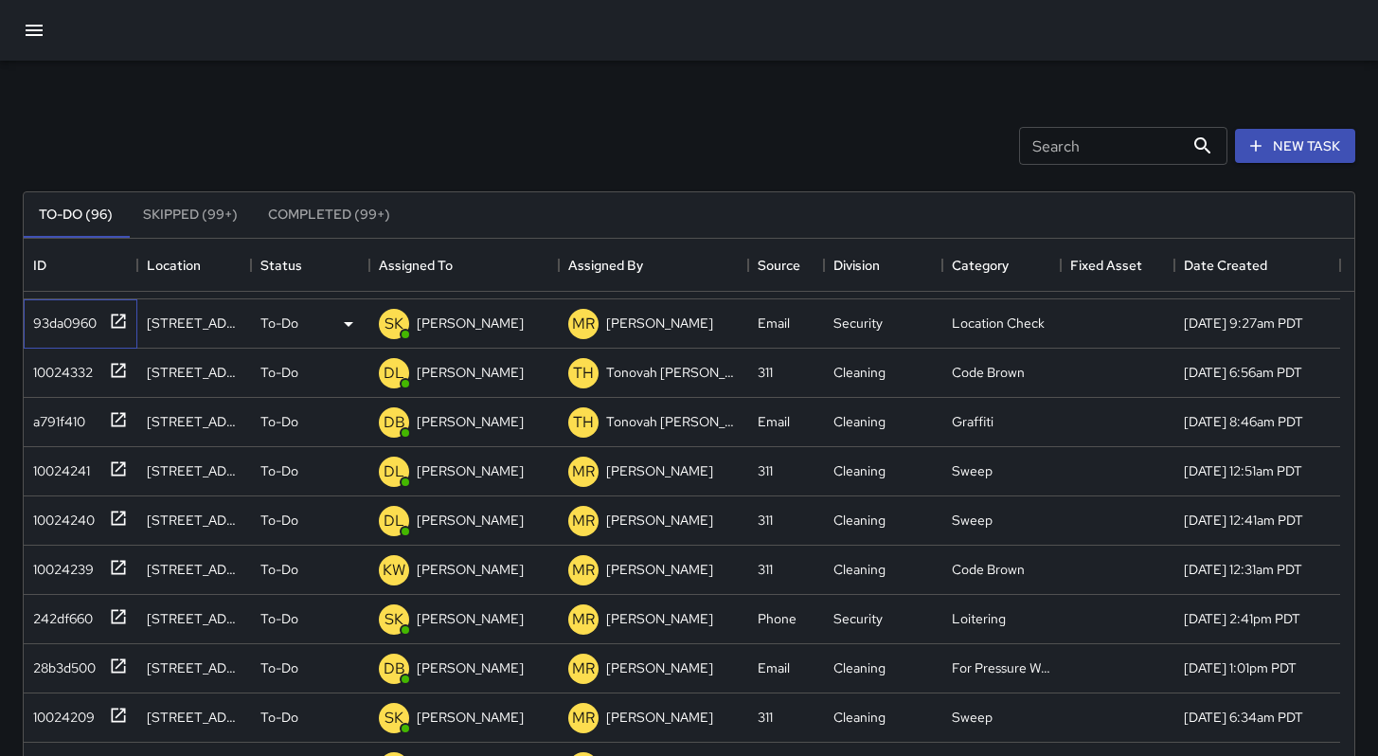
click at [76, 328] on div "93da0960" at bounding box center [61, 319] width 71 height 27
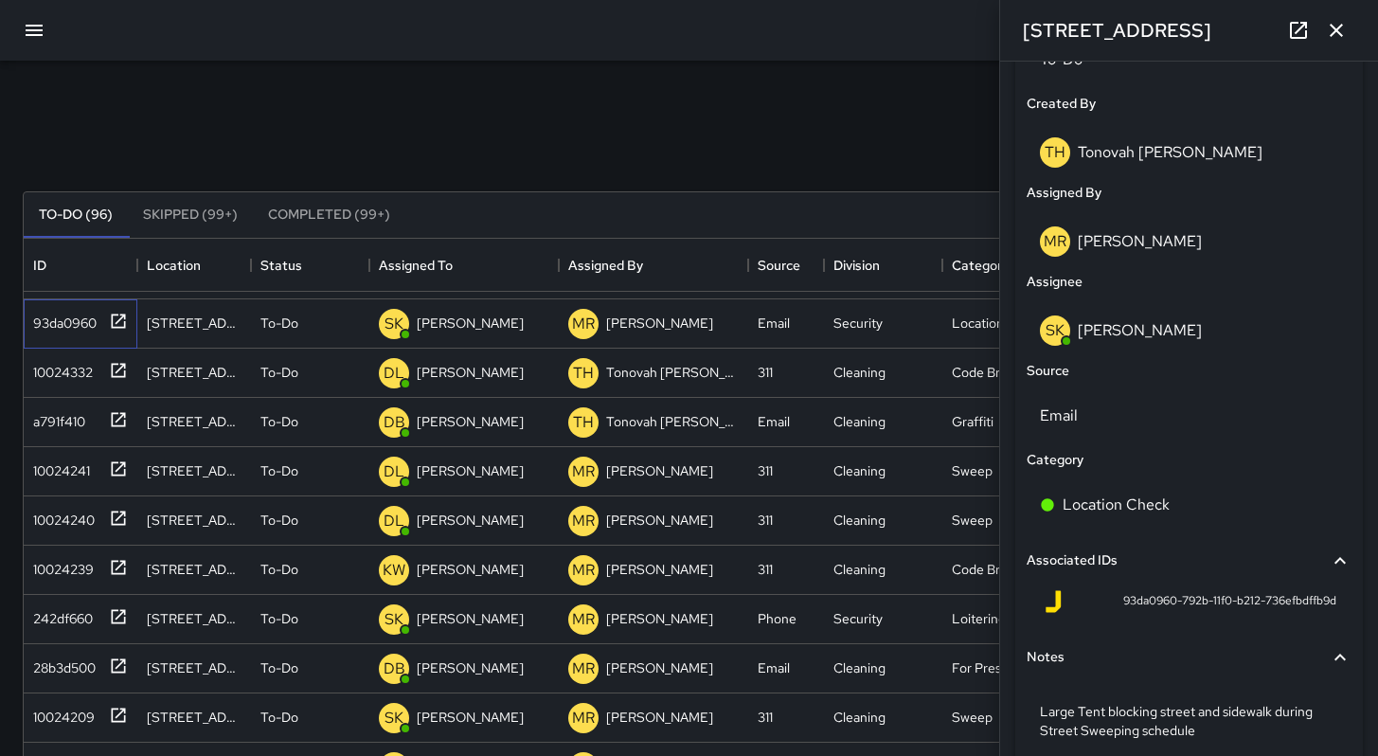
scroll to position [678, 0]
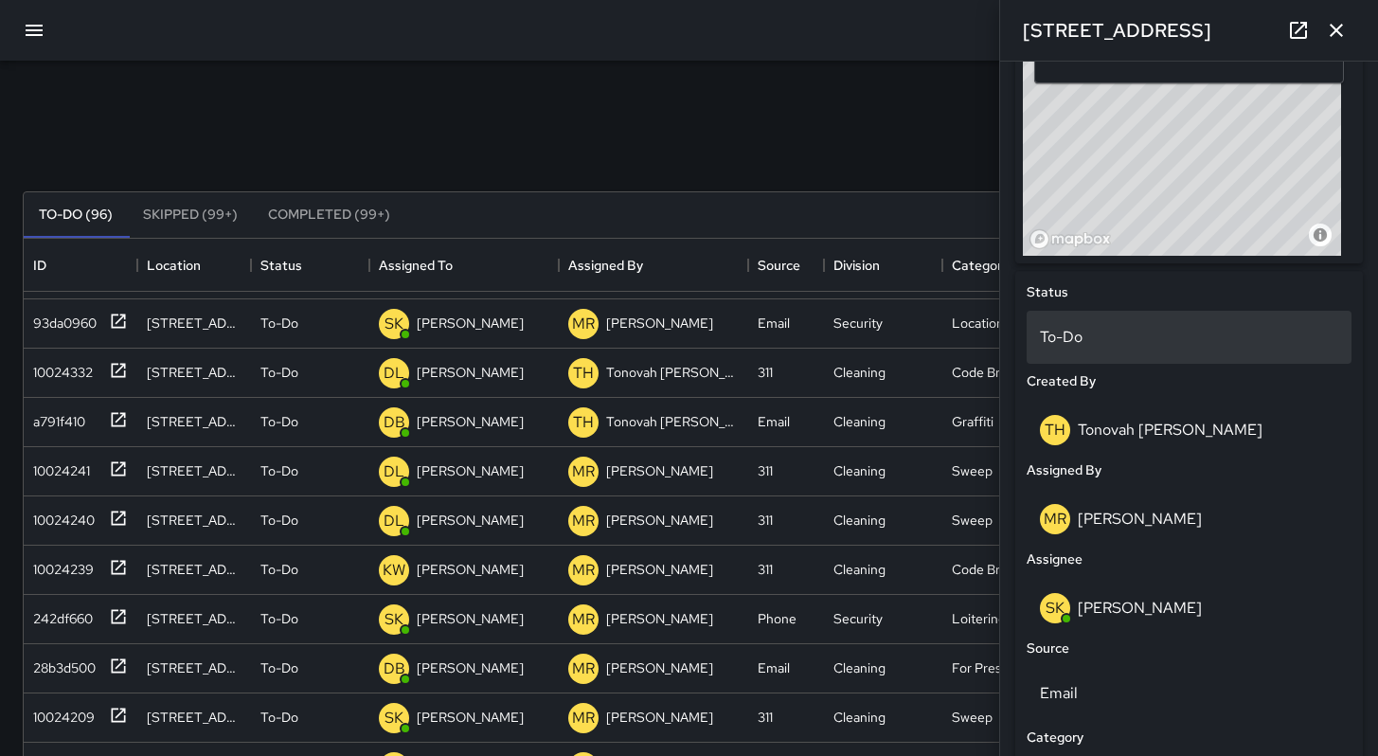
click at [1083, 355] on div "To-Do" at bounding box center [1189, 337] width 325 height 53
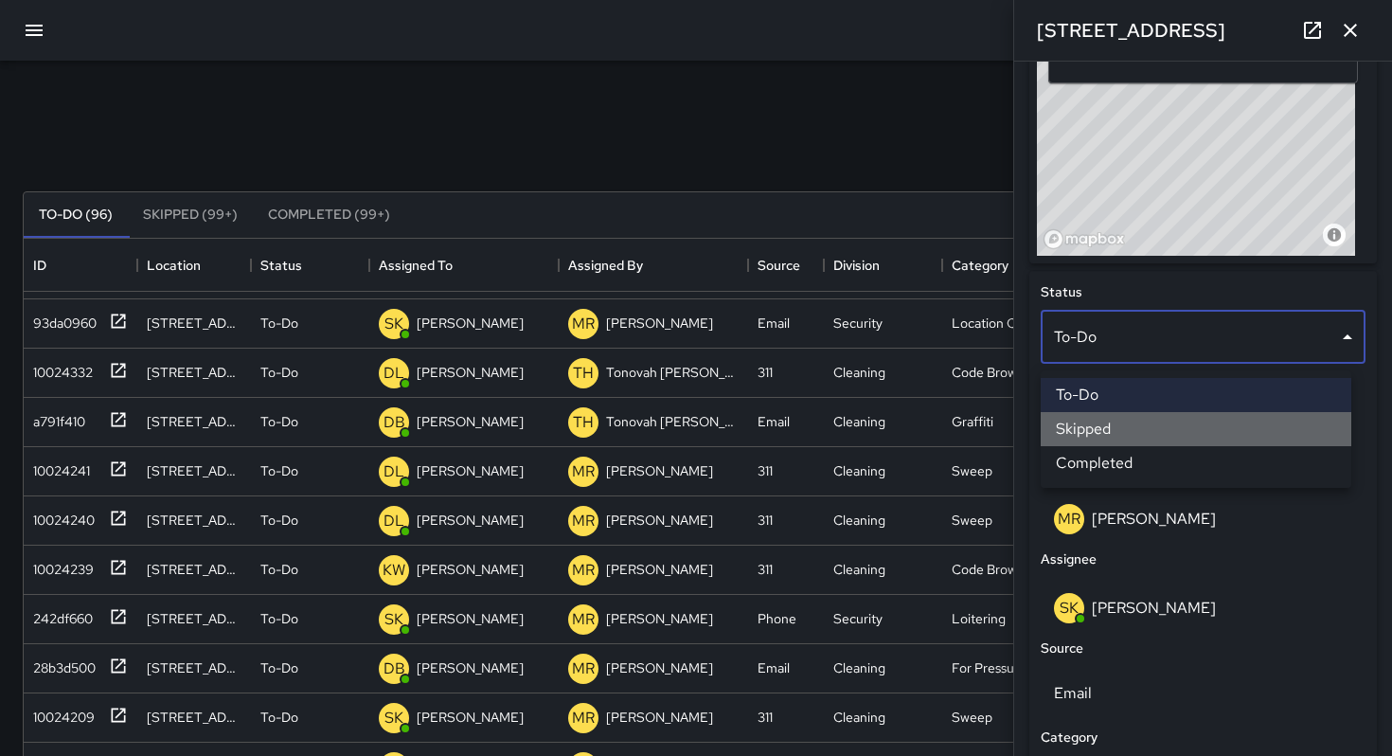
click at [1105, 427] on li "Skipped" at bounding box center [1196, 429] width 311 height 34
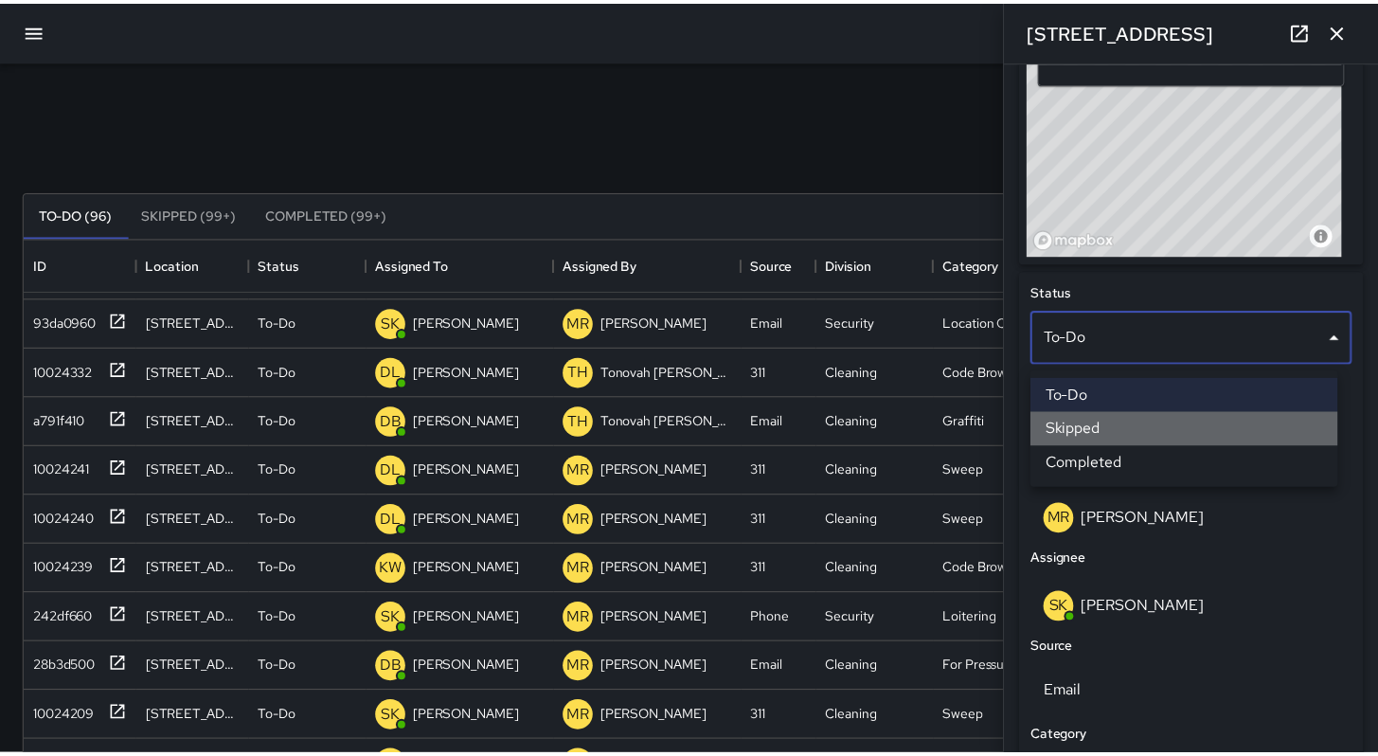
scroll to position [15, 15]
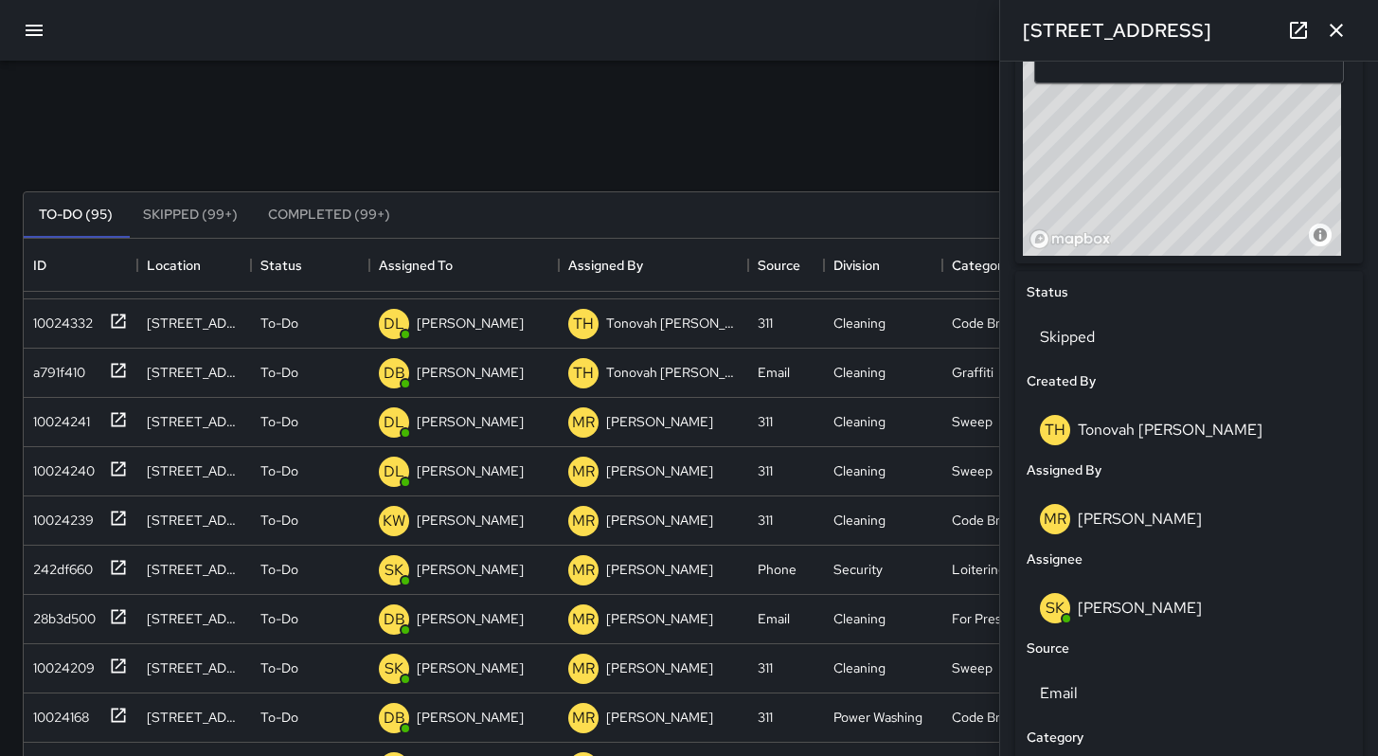
click at [744, 149] on div "Search Search New Task" at bounding box center [689, 146] width 1340 height 98
click at [1343, 36] on icon "button" at bounding box center [1336, 30] width 23 height 23
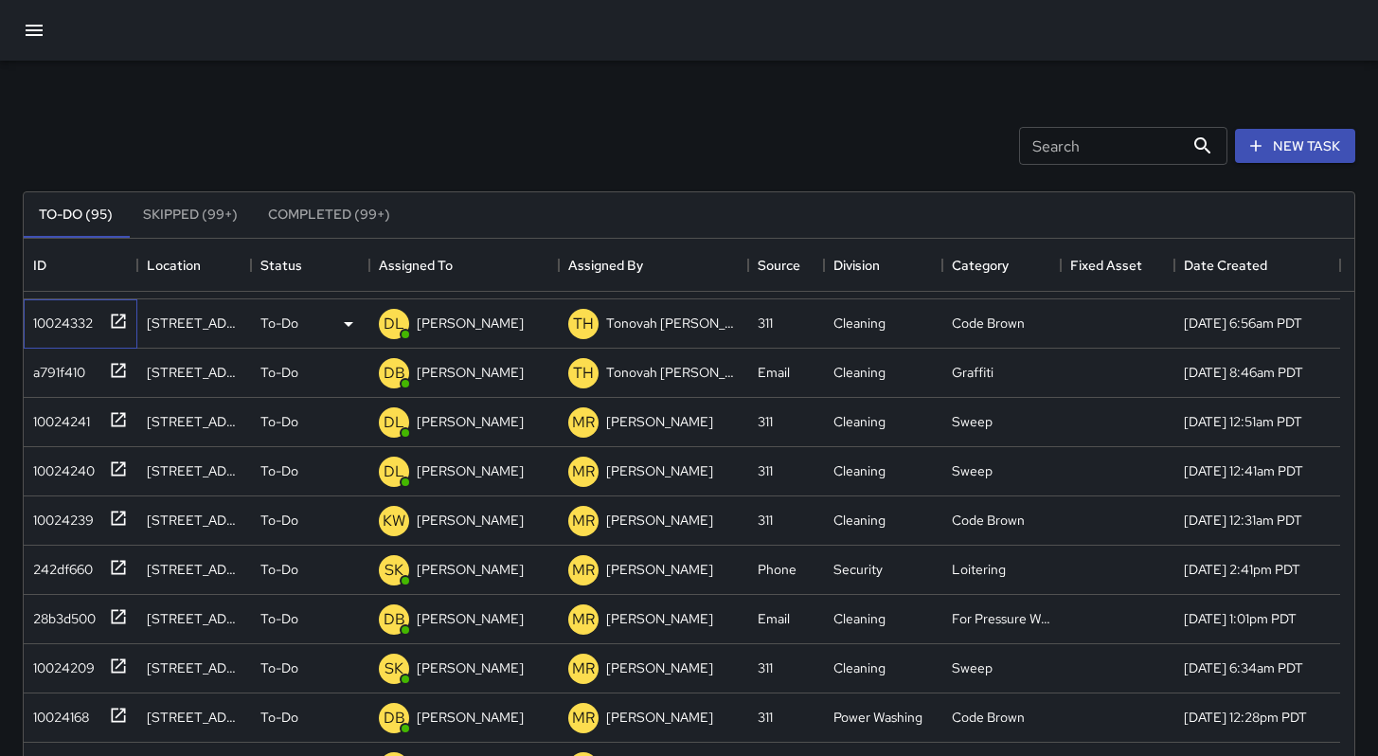
click at [78, 326] on div "10024332" at bounding box center [59, 319] width 67 height 27
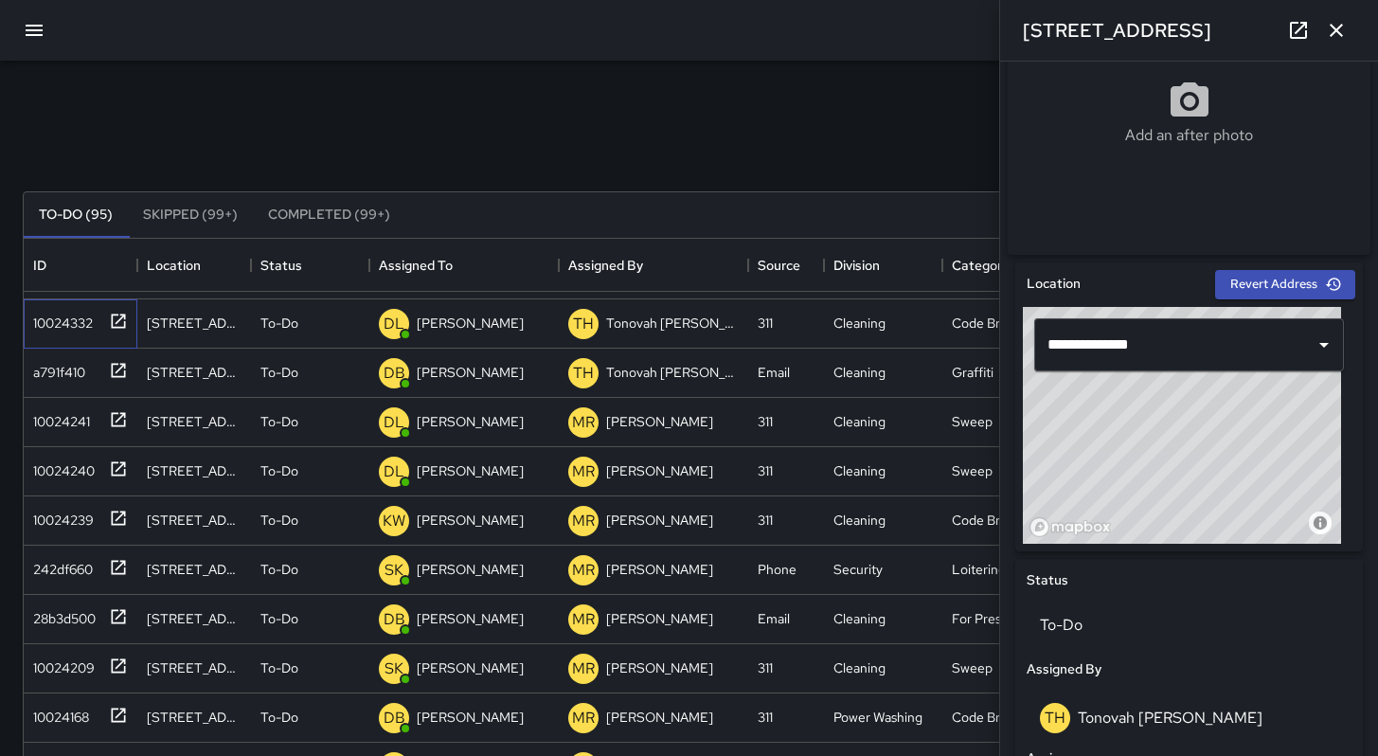
scroll to position [638, 0]
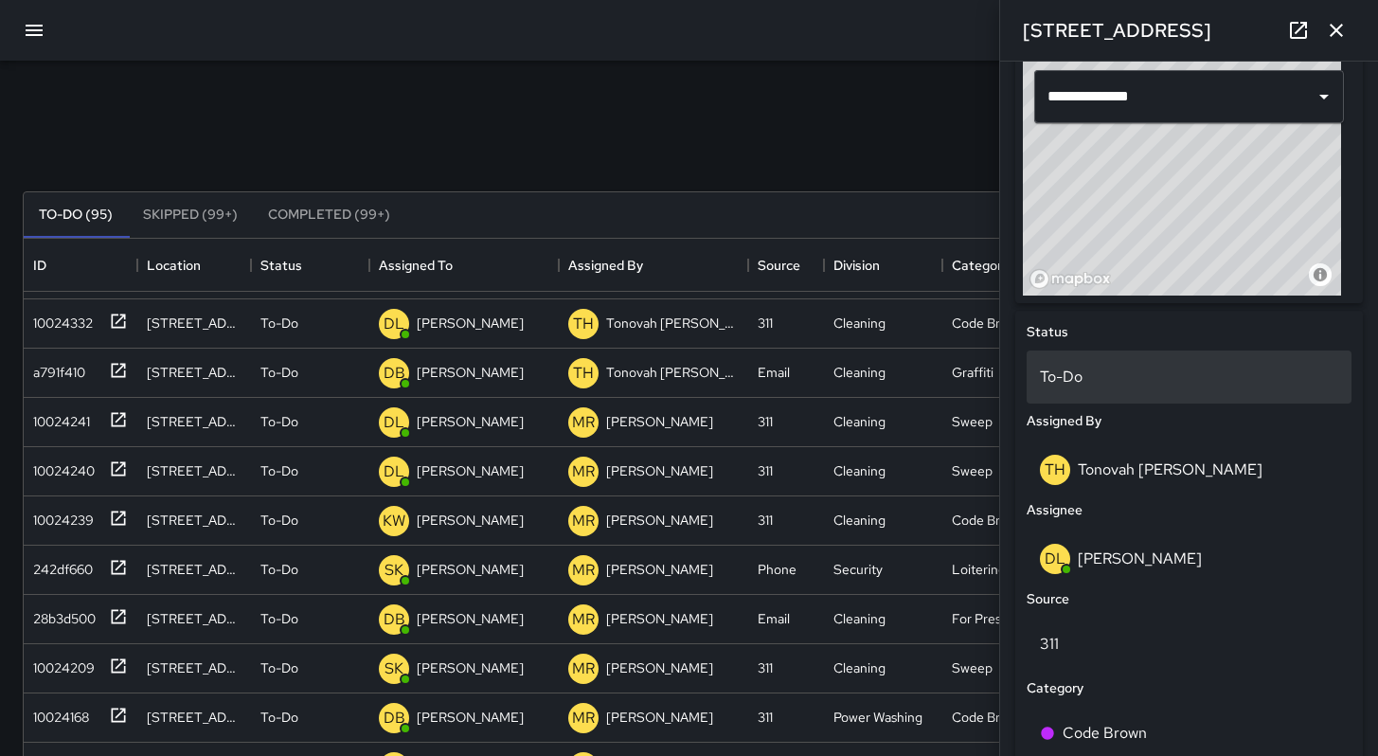
click at [1118, 379] on p "To-Do" at bounding box center [1189, 377] width 298 height 23
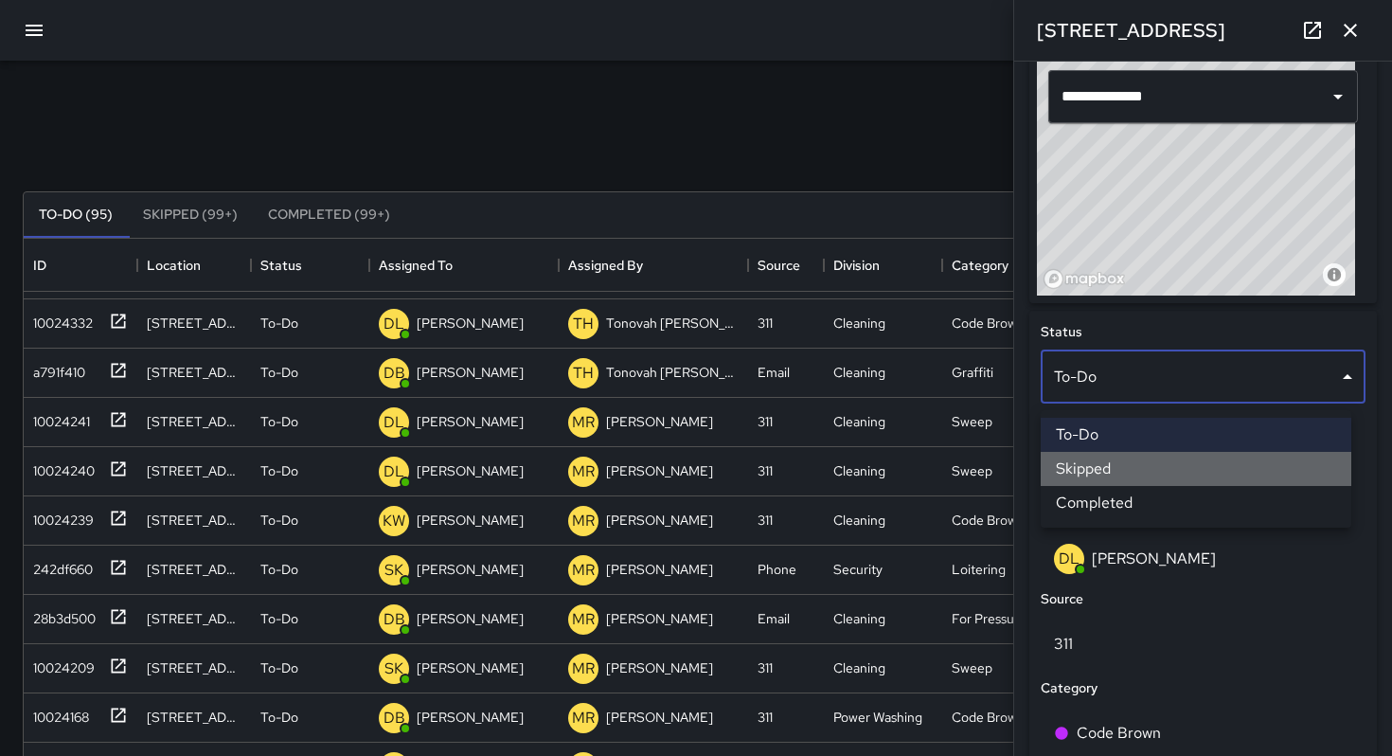
click at [1109, 463] on li "Skipped" at bounding box center [1196, 469] width 311 height 34
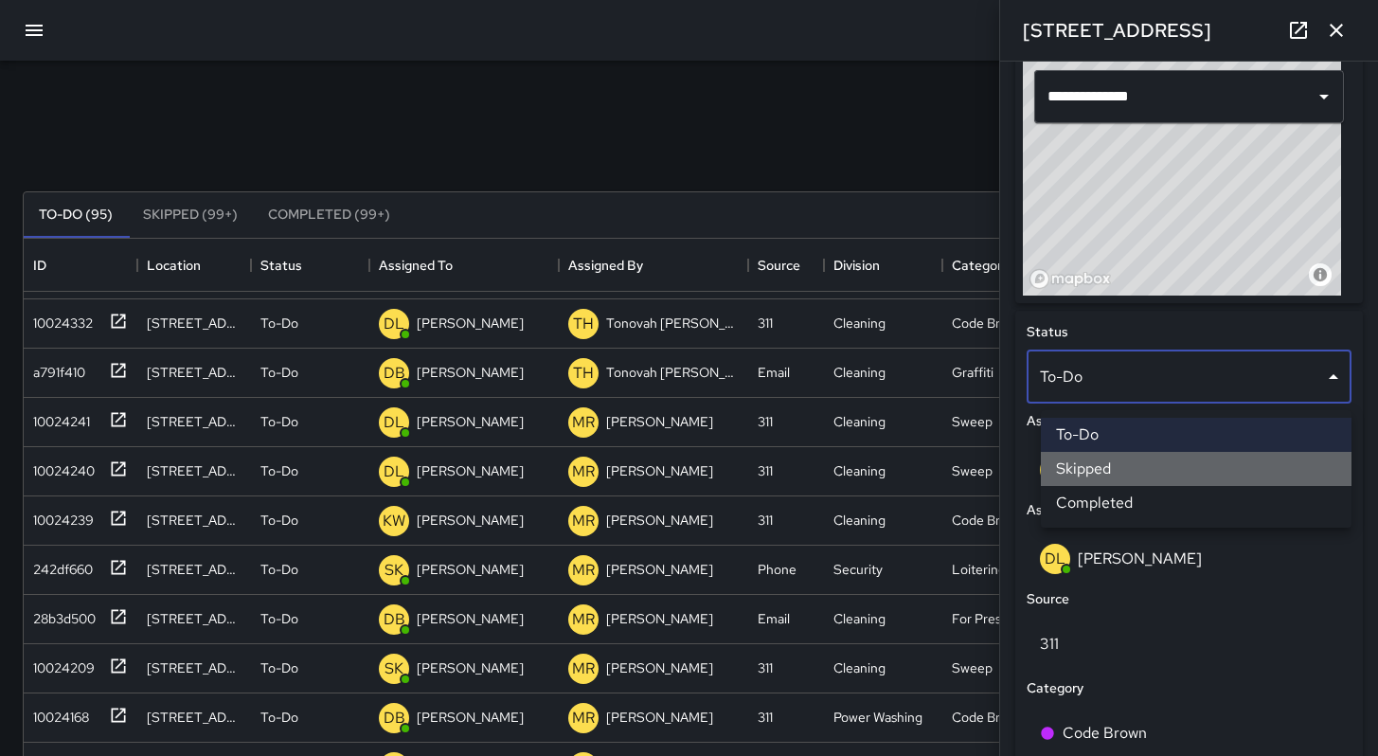
scroll to position [15, 15]
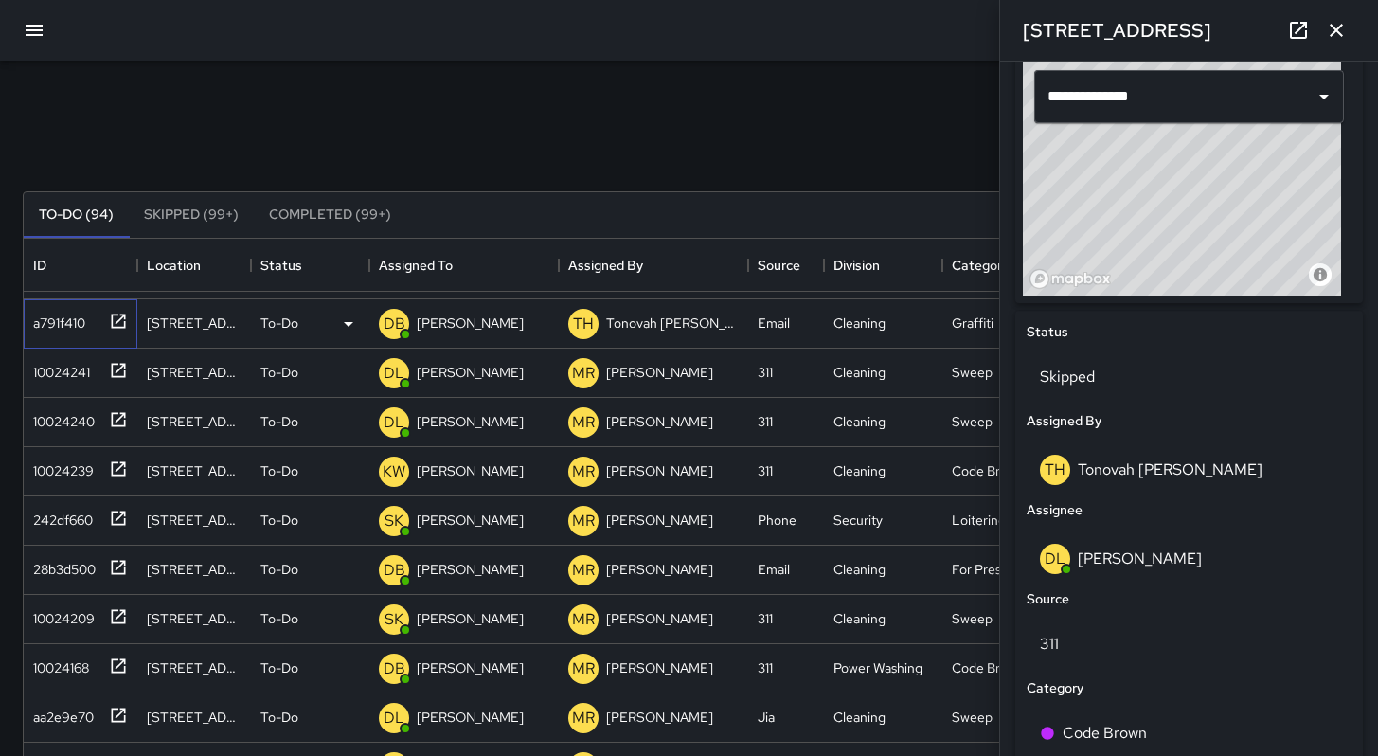
click at [81, 337] on div "a791f410" at bounding box center [81, 323] width 114 height 49
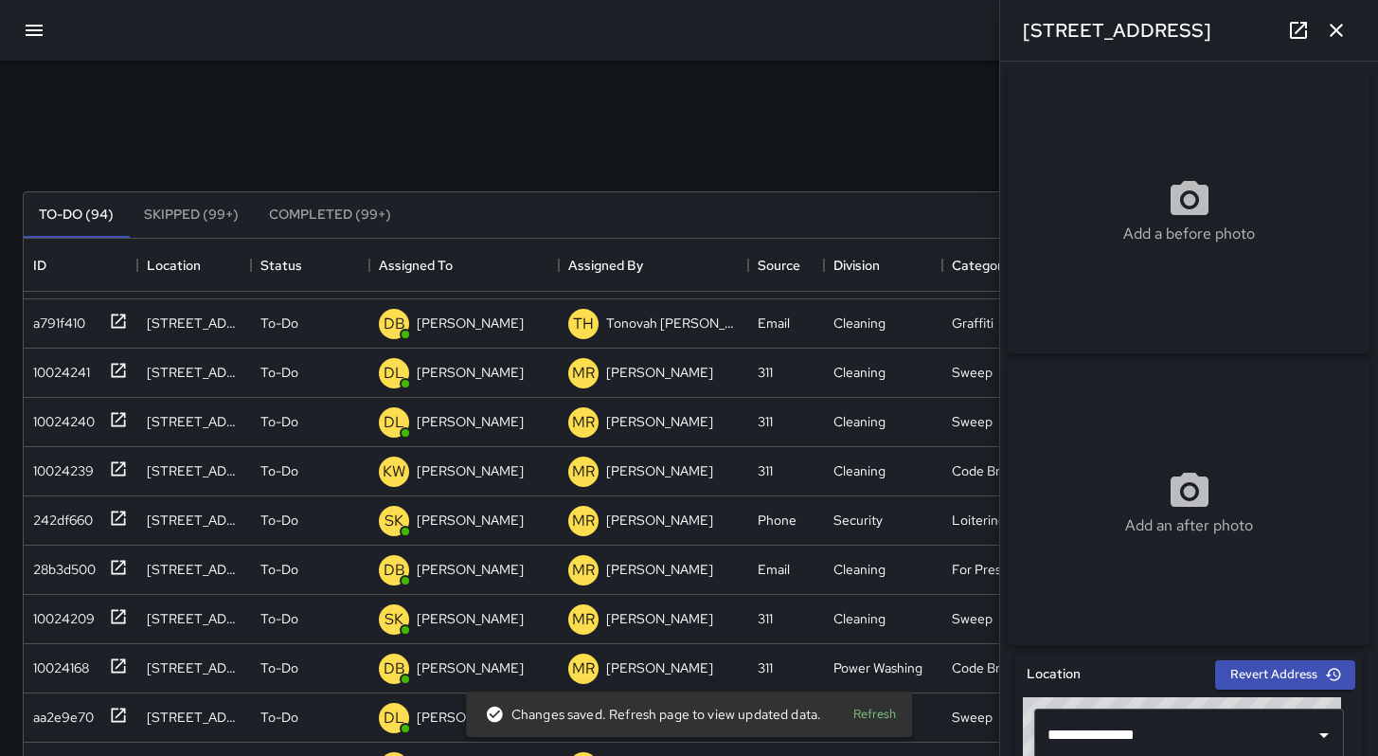
click at [1336, 36] on icon "button" at bounding box center [1336, 30] width 23 height 23
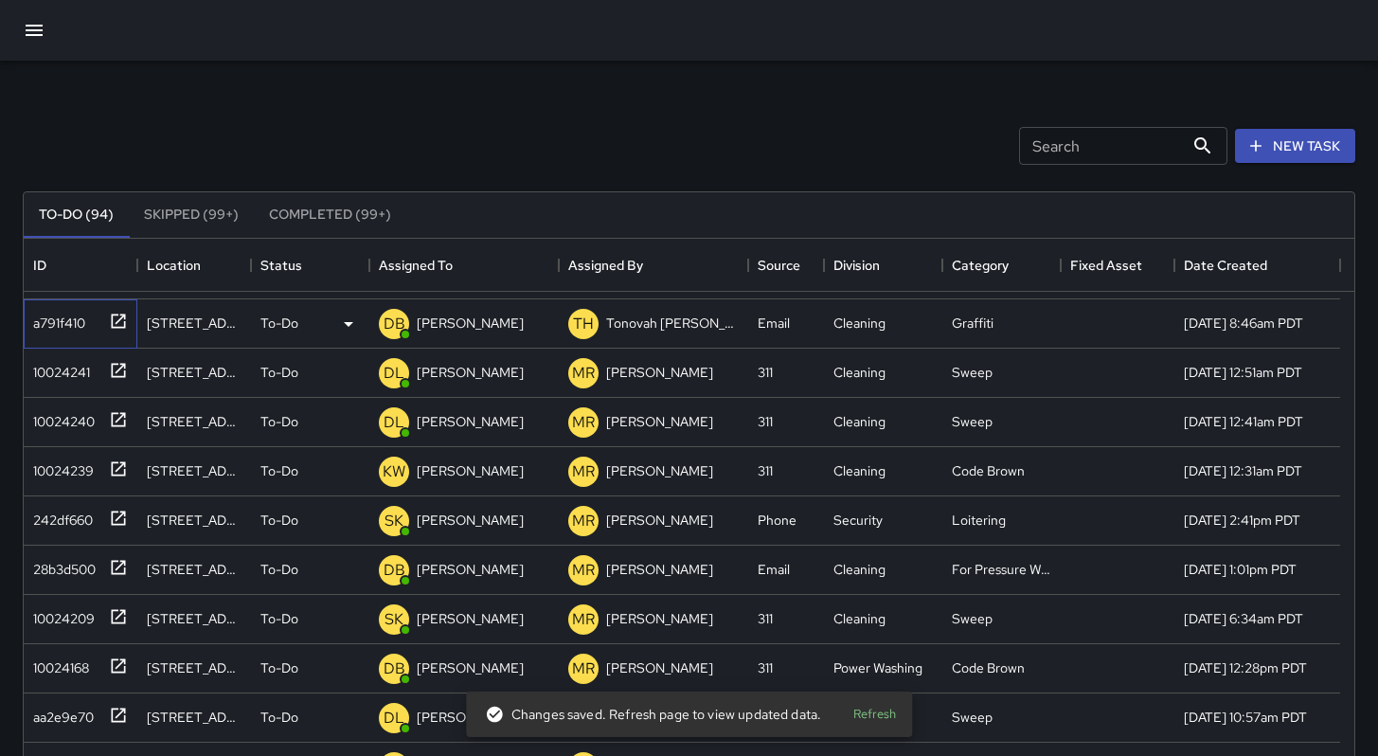
click at [29, 322] on div "a791f410" at bounding box center [56, 319] width 60 height 27
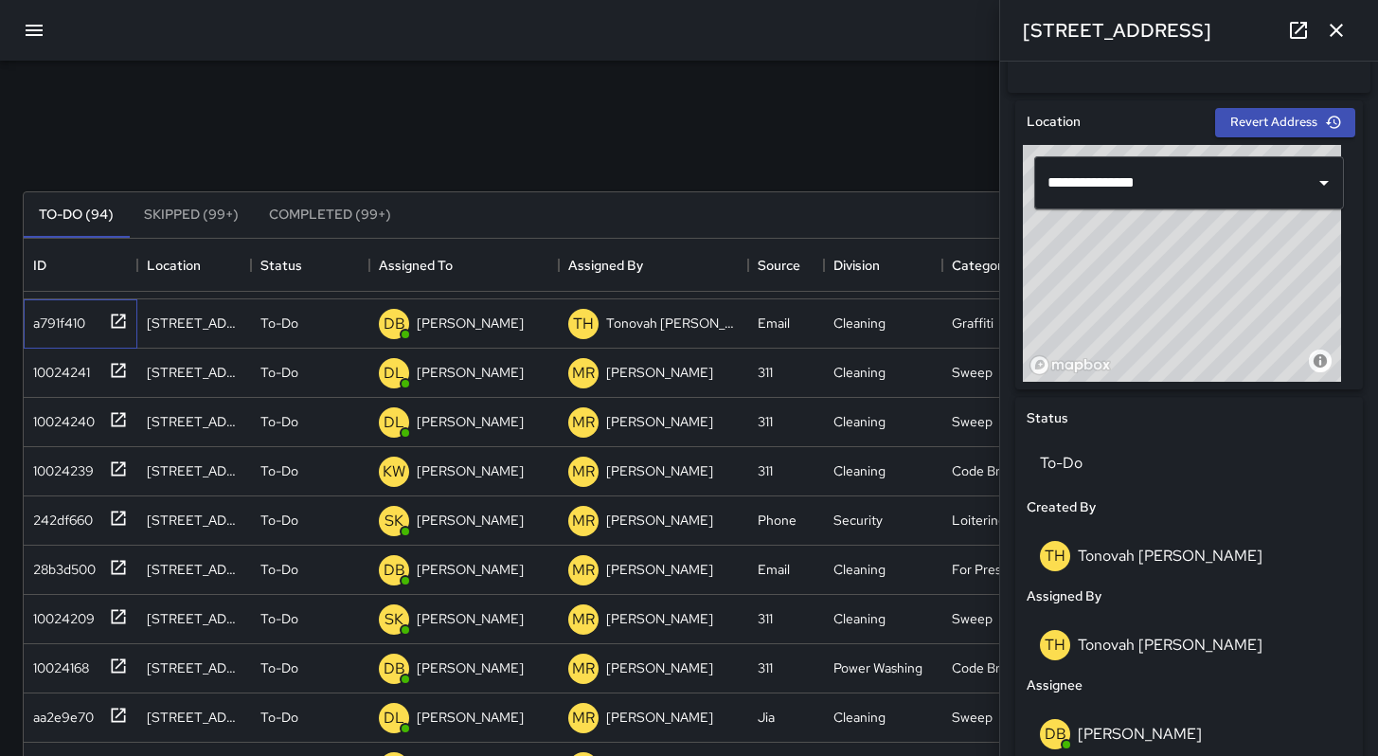
scroll to position [303, 0]
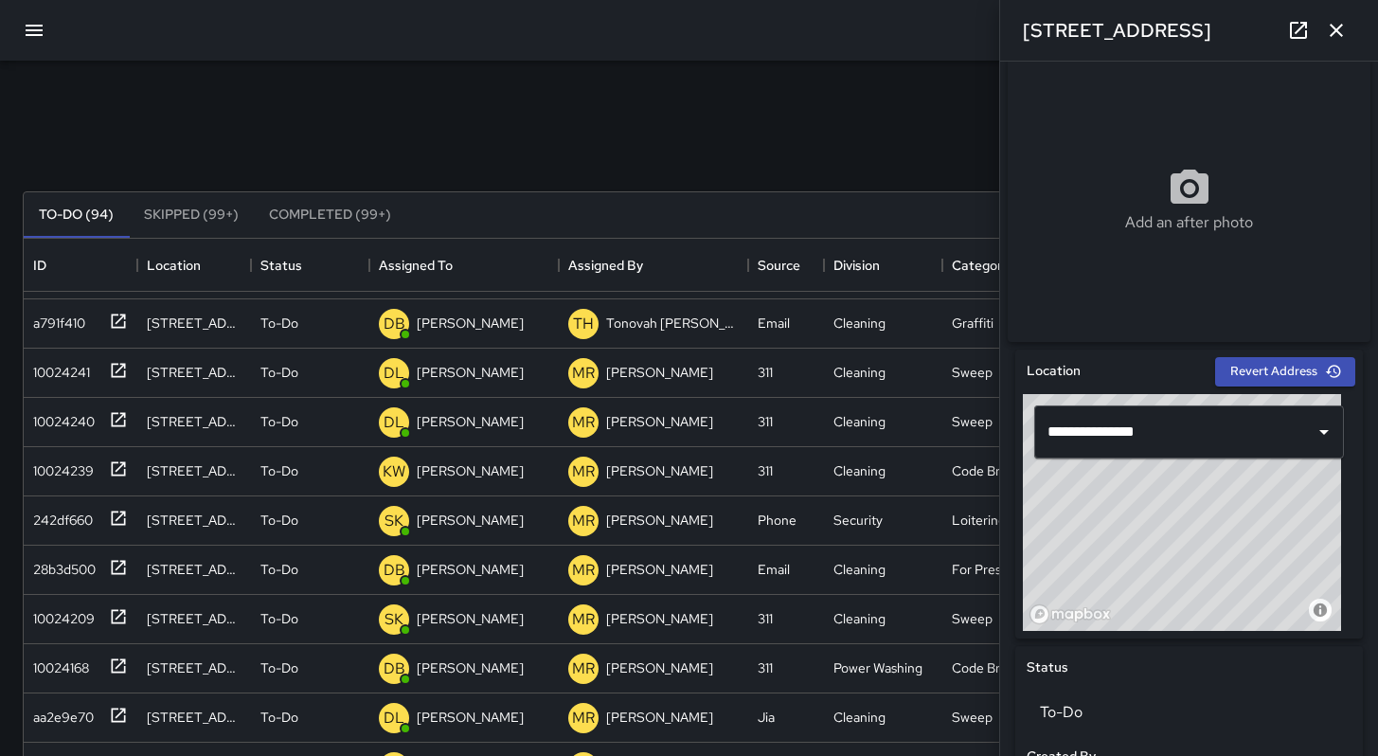
click at [1352, 35] on button "button" at bounding box center [1336, 30] width 38 height 38
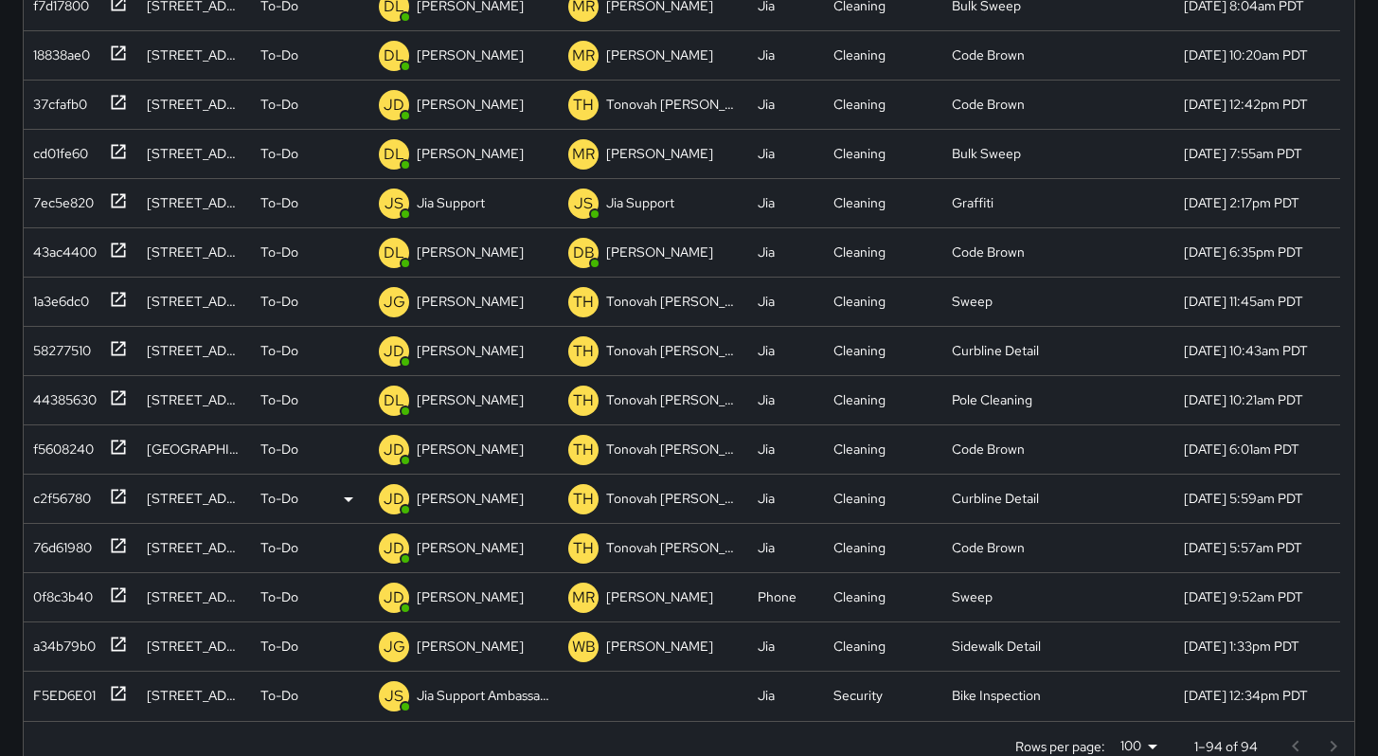
scroll to position [363, 0]
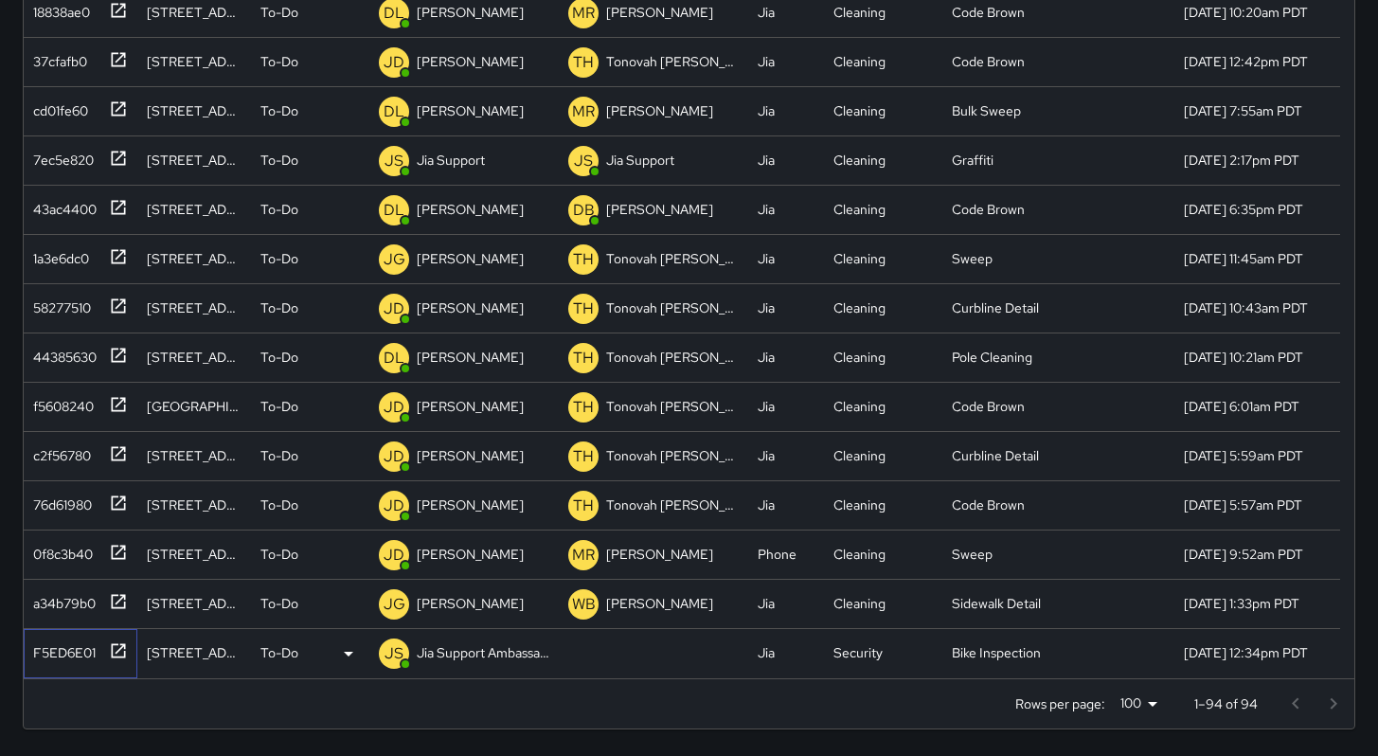
click at [66, 651] on div "F5ED6E01" at bounding box center [61, 649] width 70 height 27
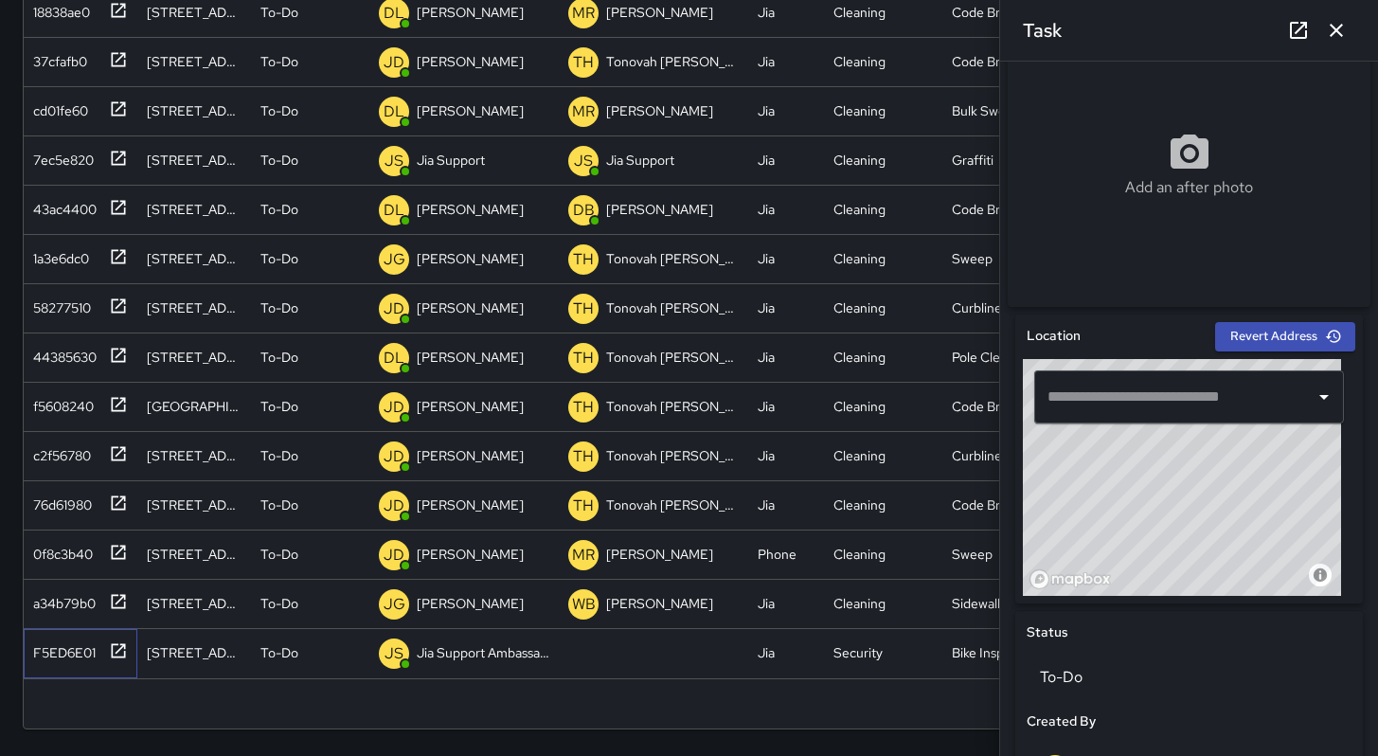
scroll to position [396, 0]
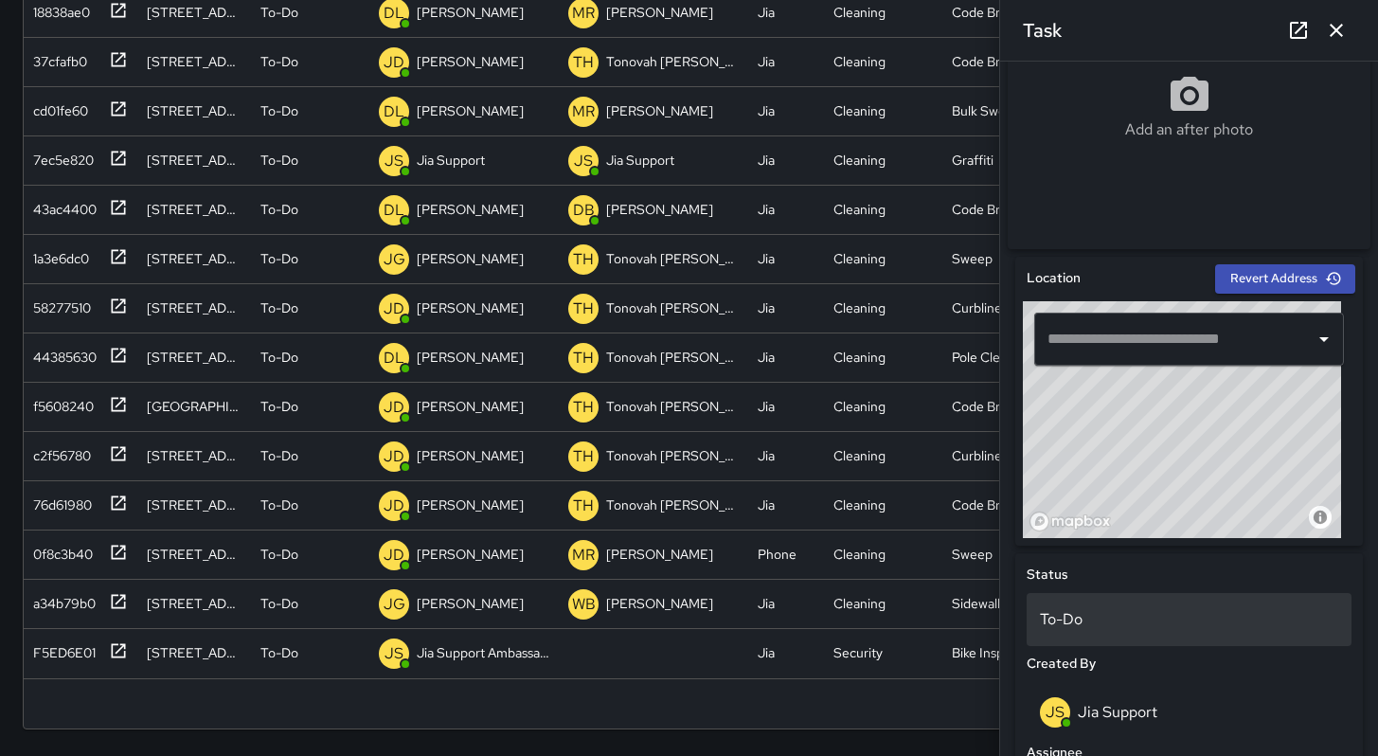
click at [1057, 621] on p "To-Do" at bounding box center [1189, 619] width 298 height 23
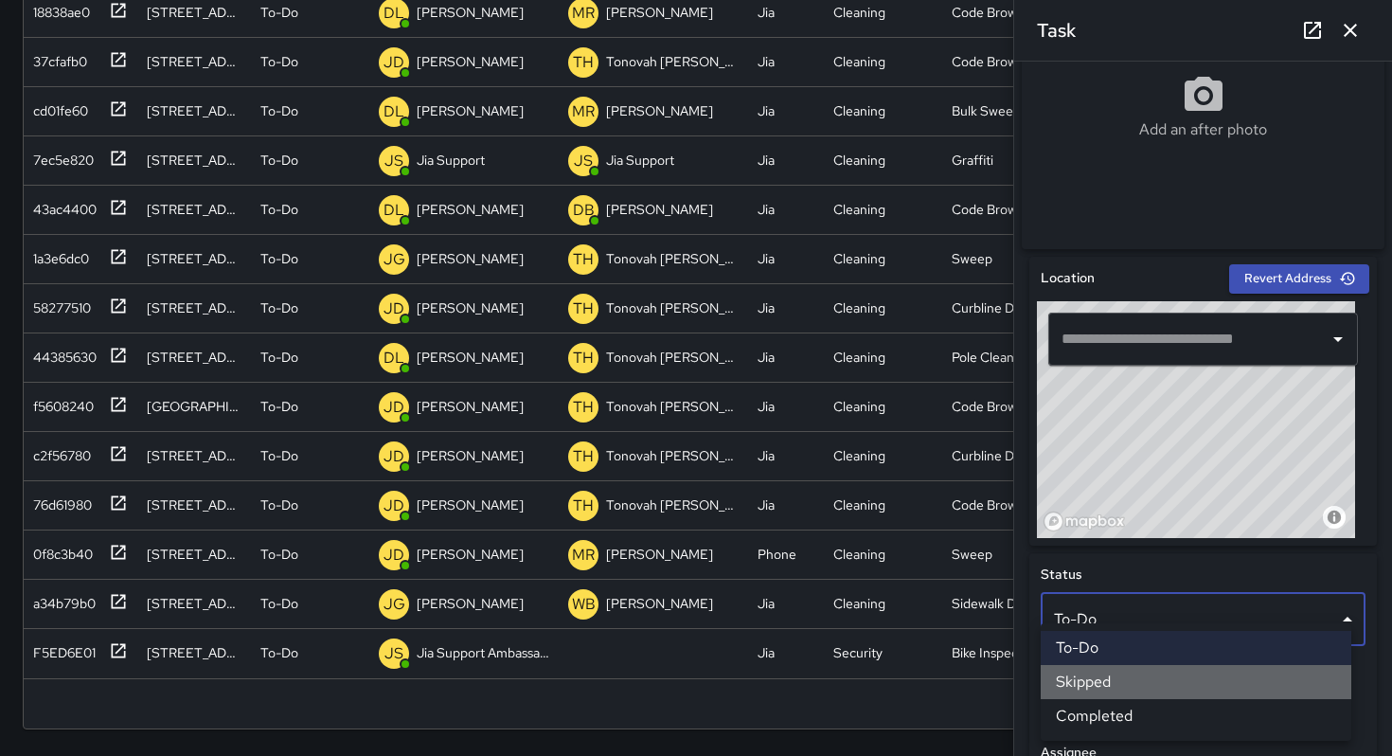
click at [1079, 674] on li "Skipped" at bounding box center [1196, 682] width 311 height 34
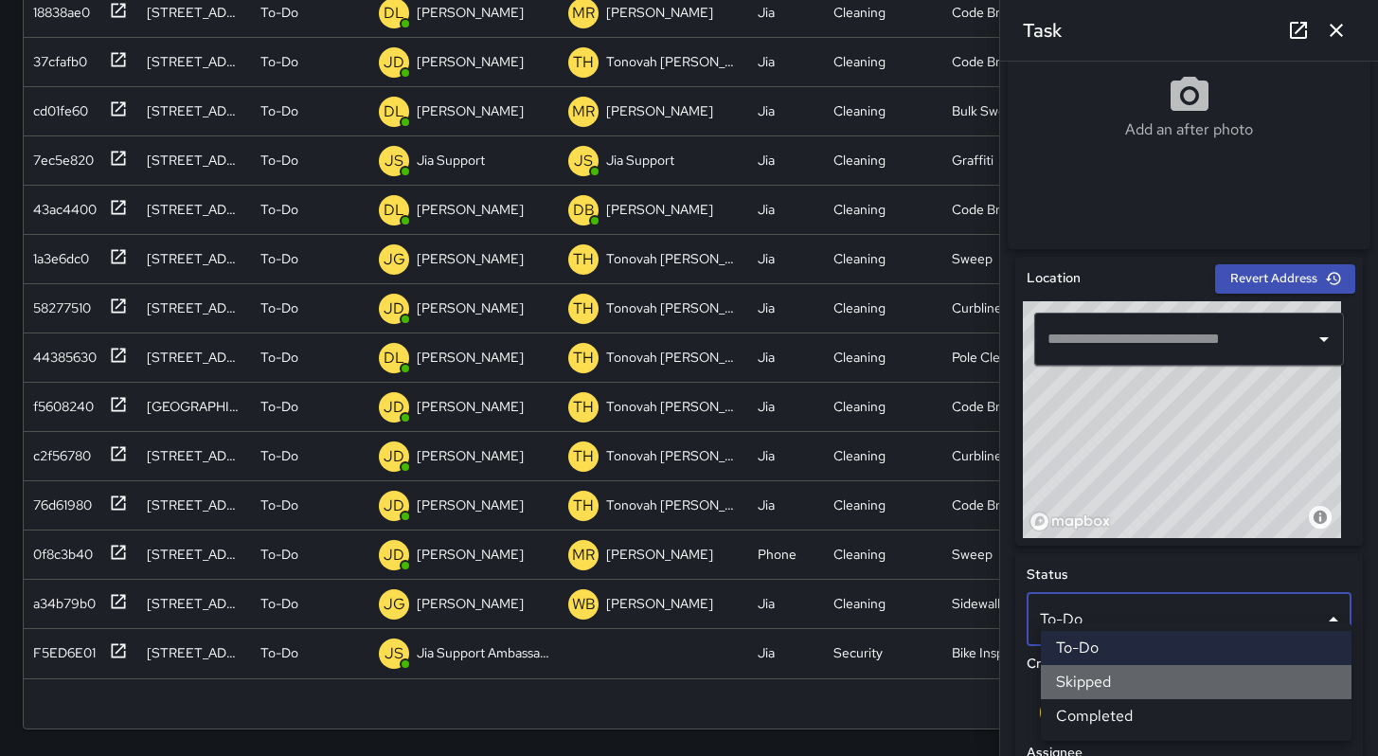
scroll to position [3831, 0]
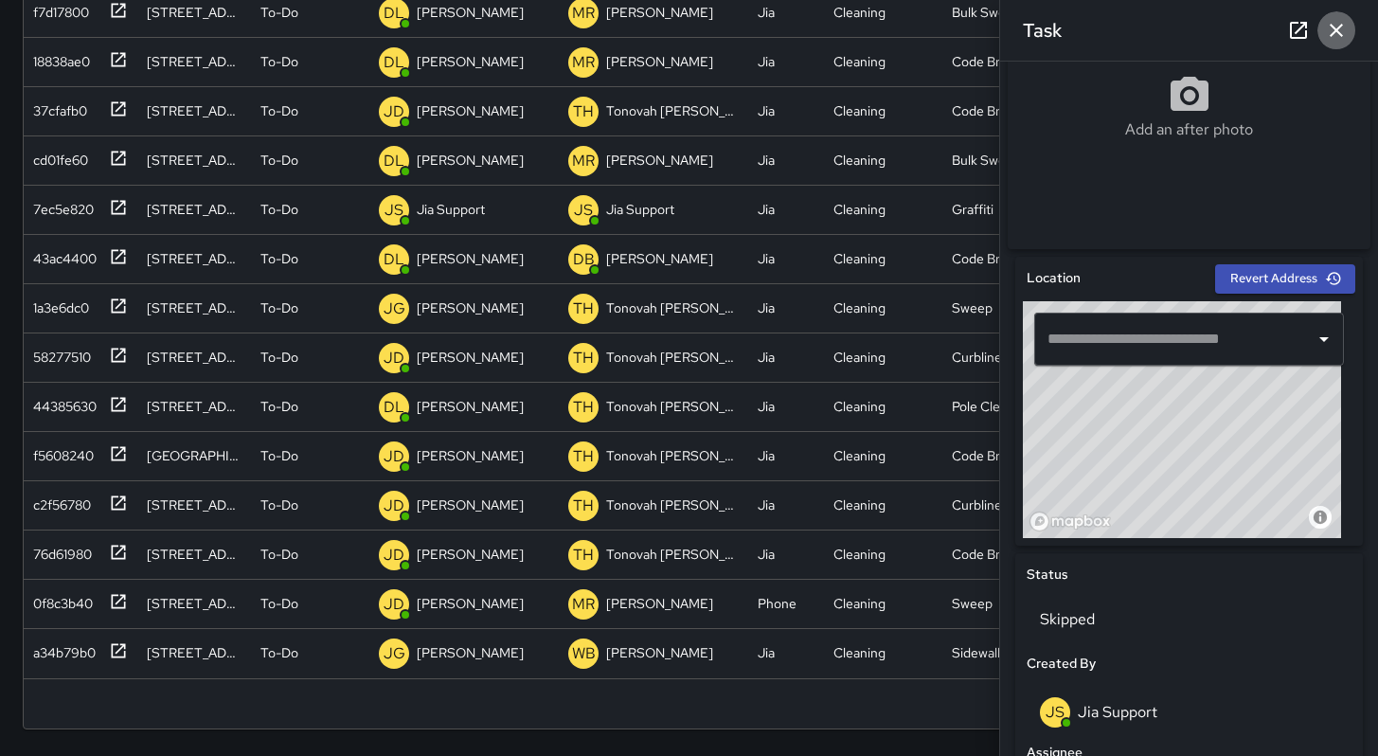
click at [1351, 32] on button "button" at bounding box center [1336, 30] width 38 height 38
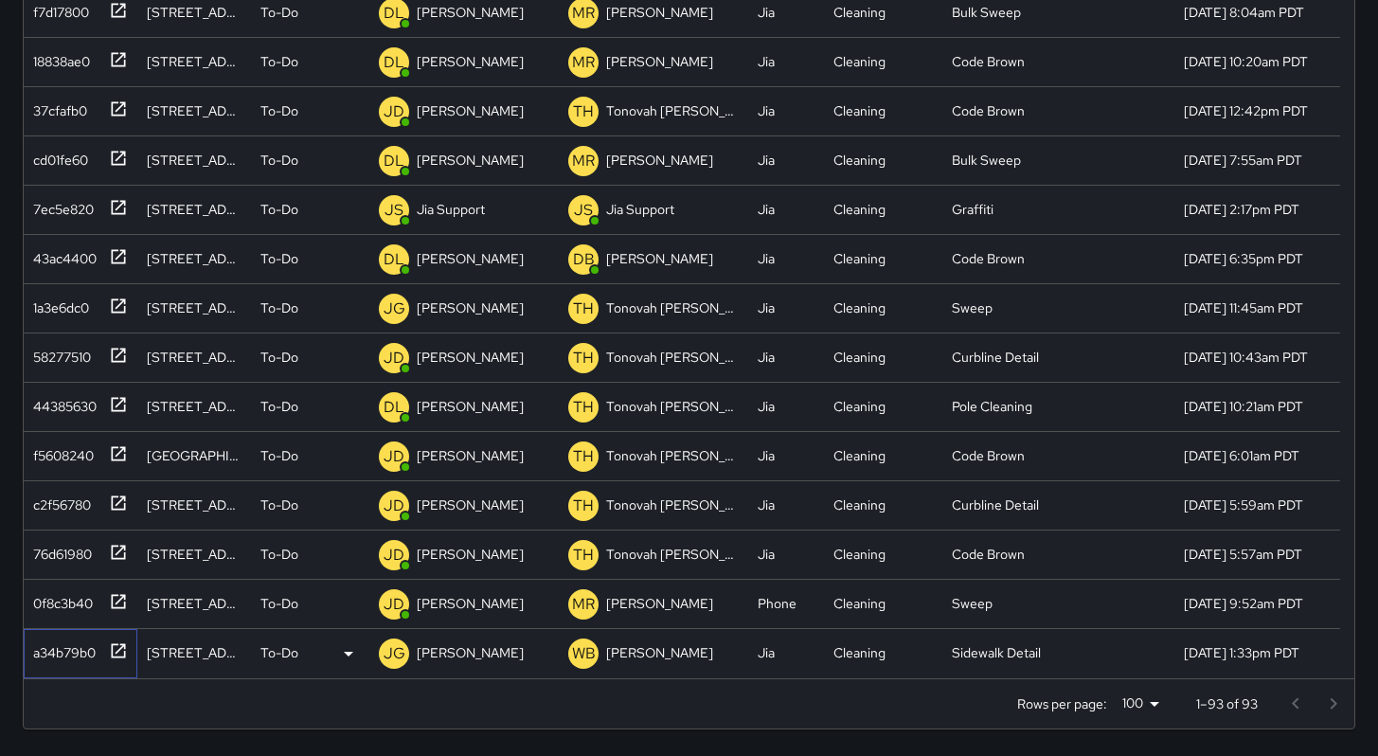
click at [82, 654] on div "a34b79b0" at bounding box center [61, 649] width 70 height 27
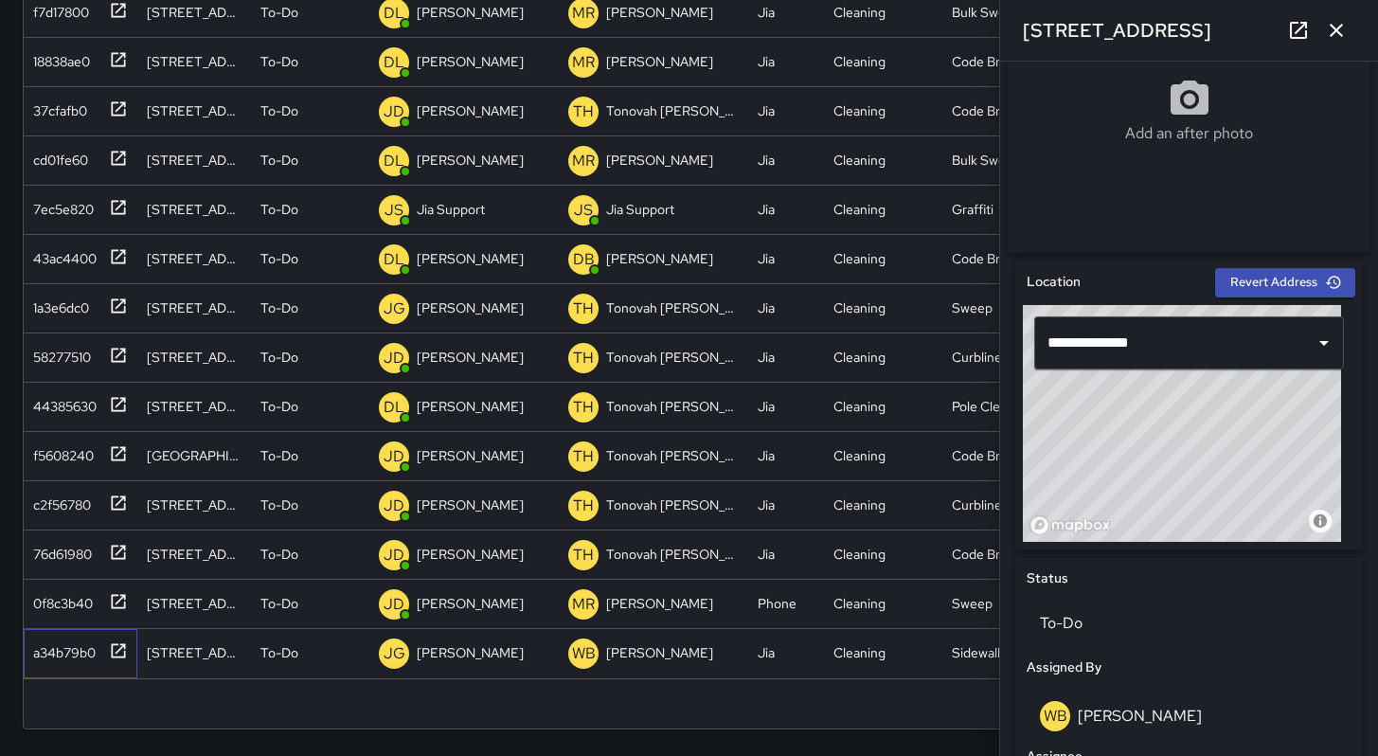
scroll to position [487, 0]
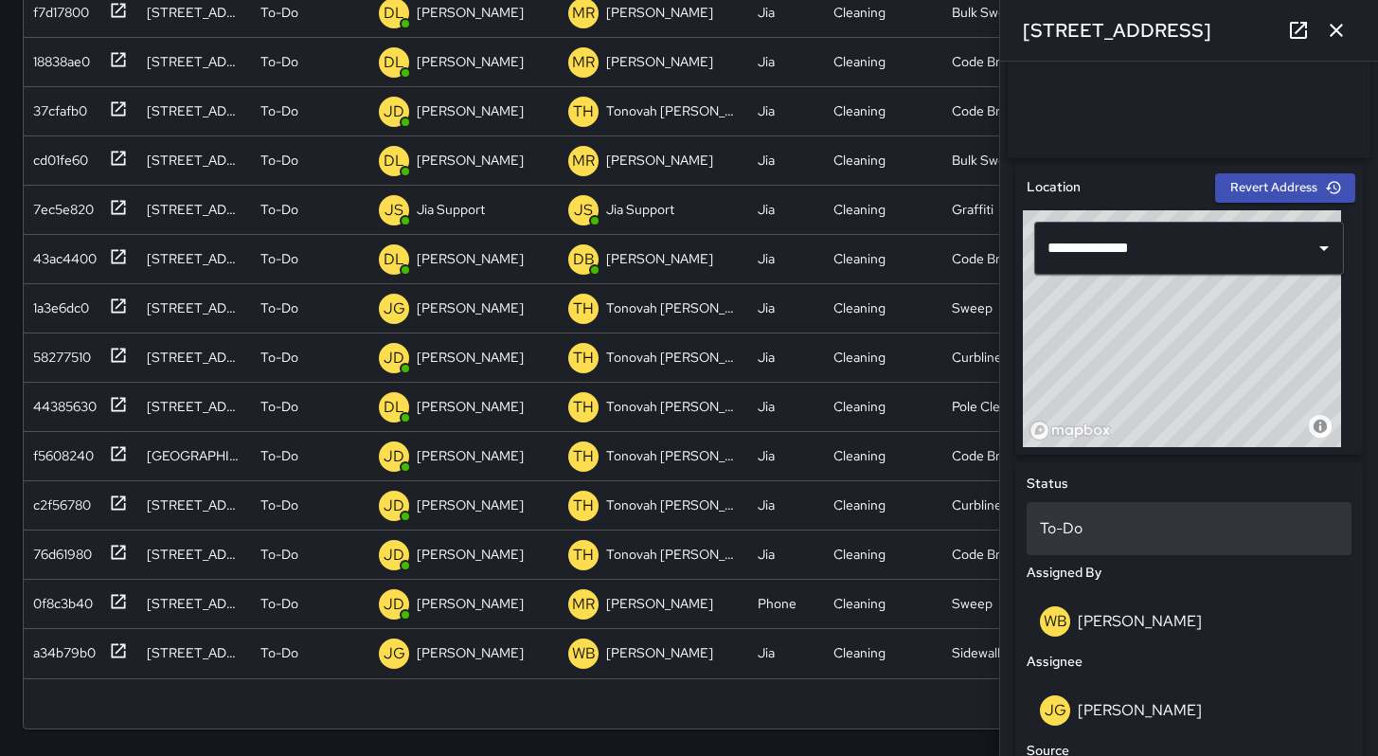
click at [1075, 525] on p "To-Do" at bounding box center [1189, 528] width 298 height 23
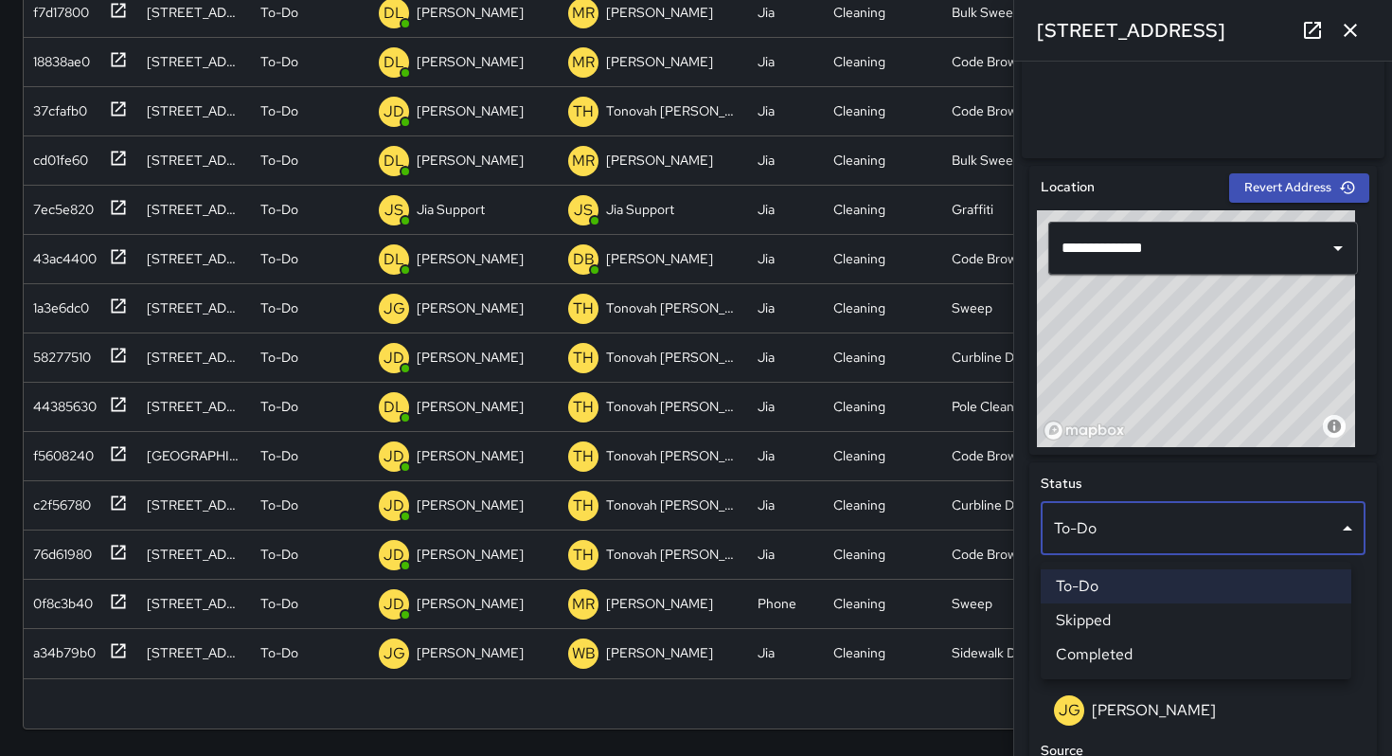
click at [1093, 625] on li "Skipped" at bounding box center [1196, 620] width 311 height 34
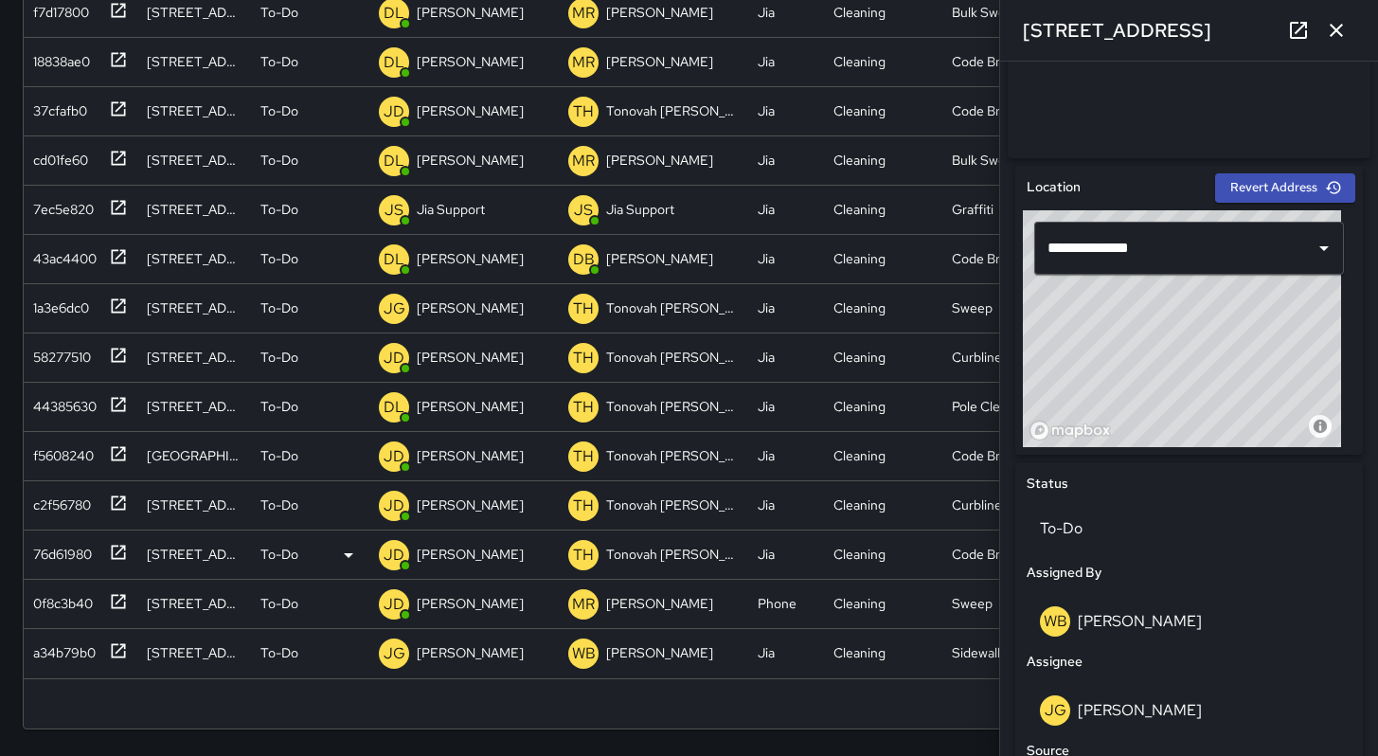
scroll to position [3782, 0]
click at [62, 656] on div "0f8c3b40" at bounding box center [59, 649] width 67 height 27
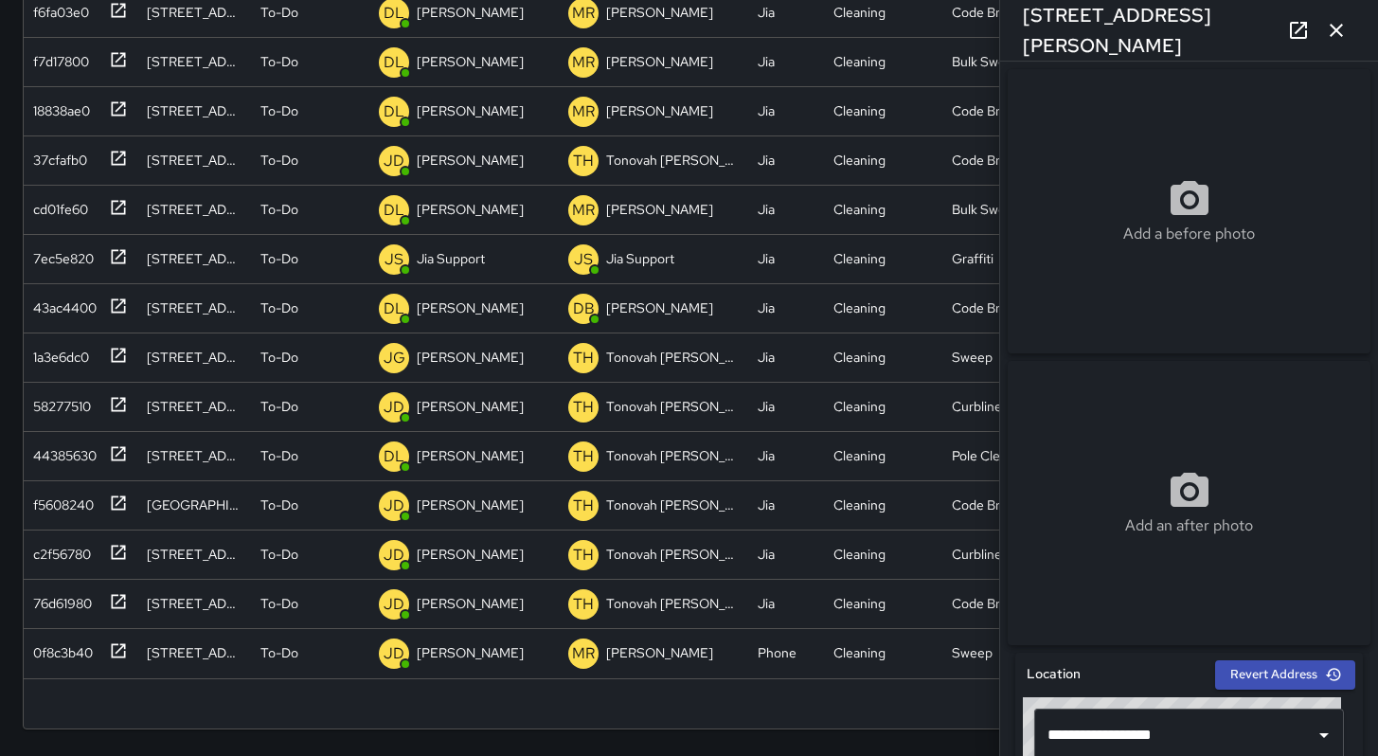
click at [1338, 28] on icon "button" at bounding box center [1336, 30] width 23 height 23
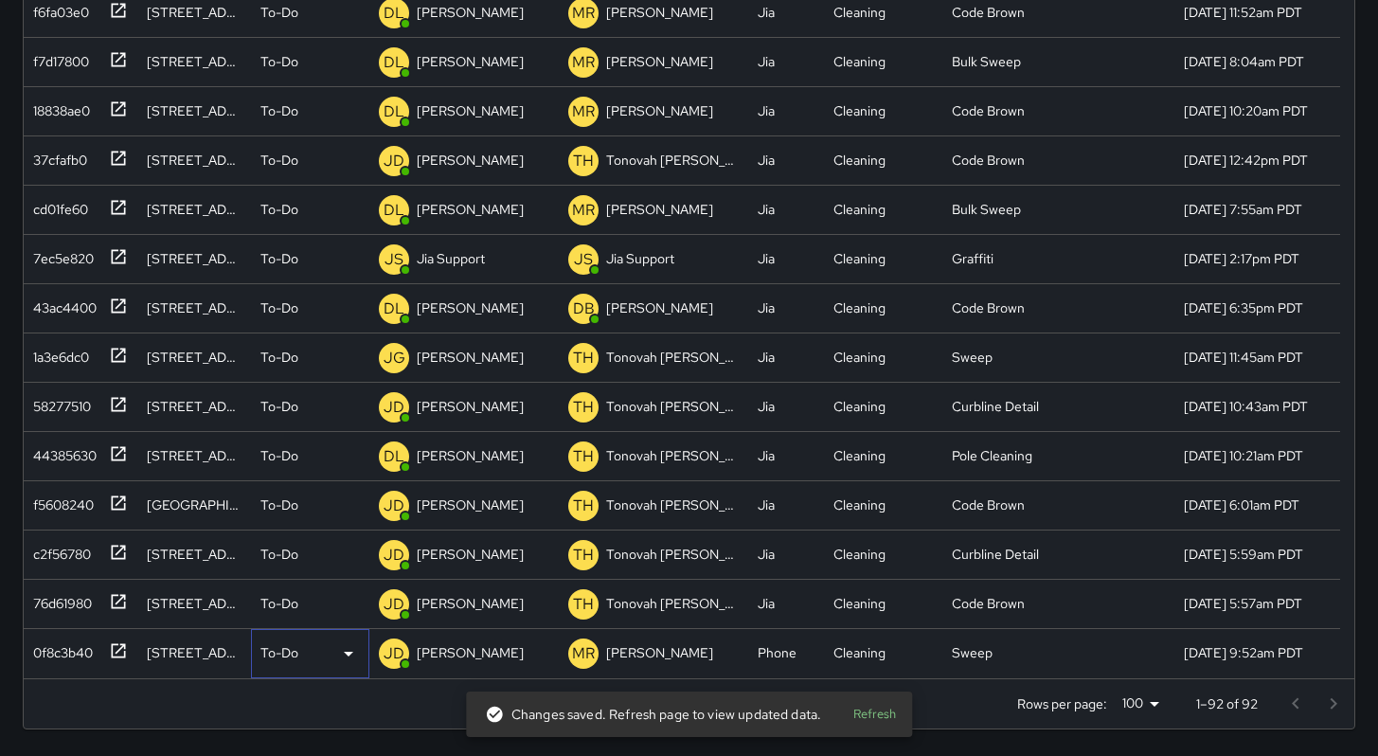
click at [276, 659] on p "To-Do" at bounding box center [279, 652] width 38 height 19
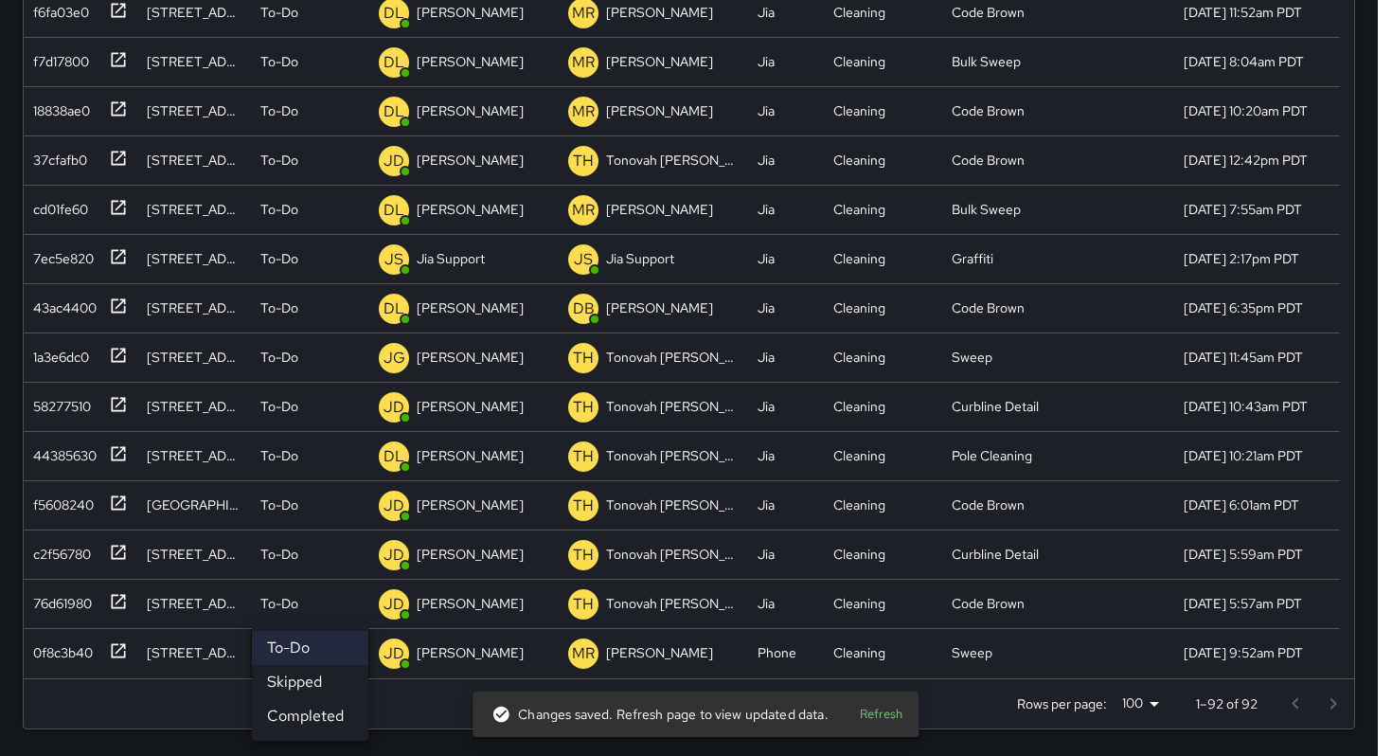
click at [279, 699] on li "Completed" at bounding box center [310, 716] width 116 height 34
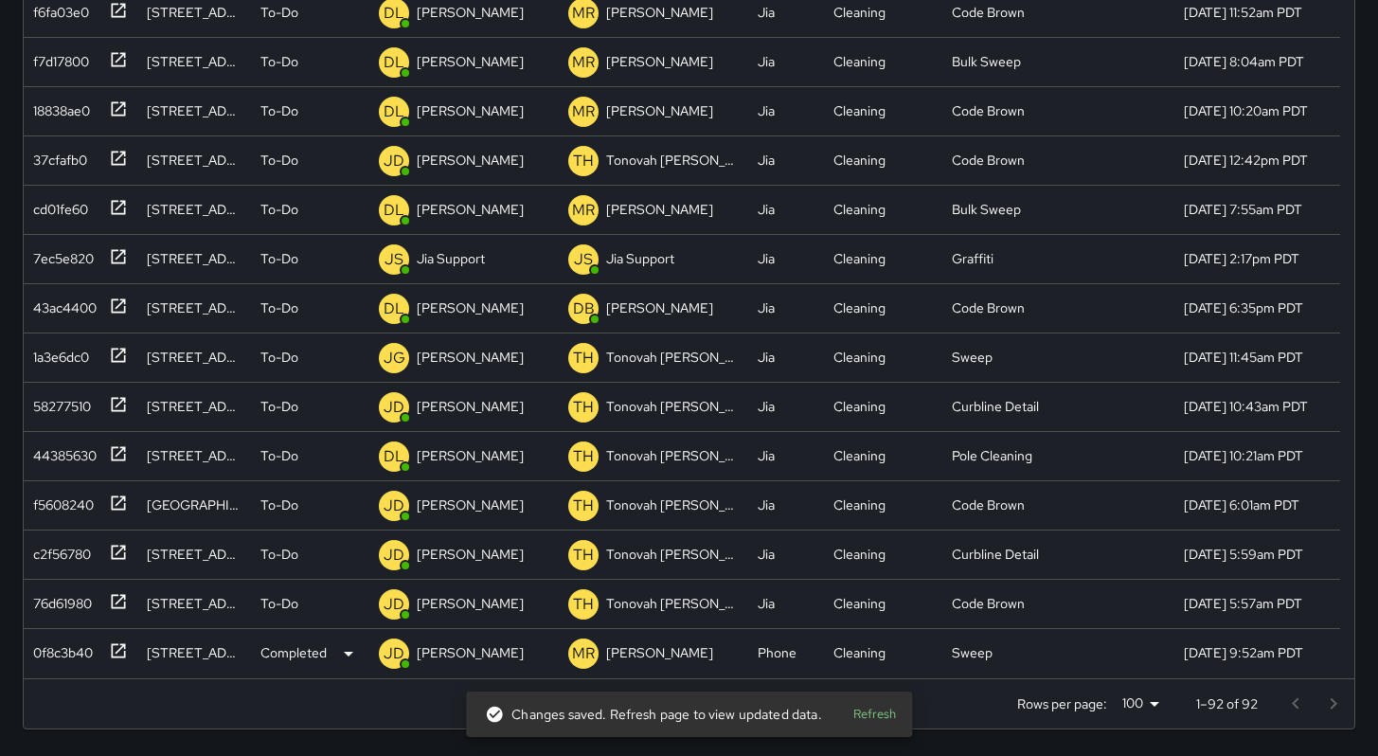
scroll to position [3732, 0]
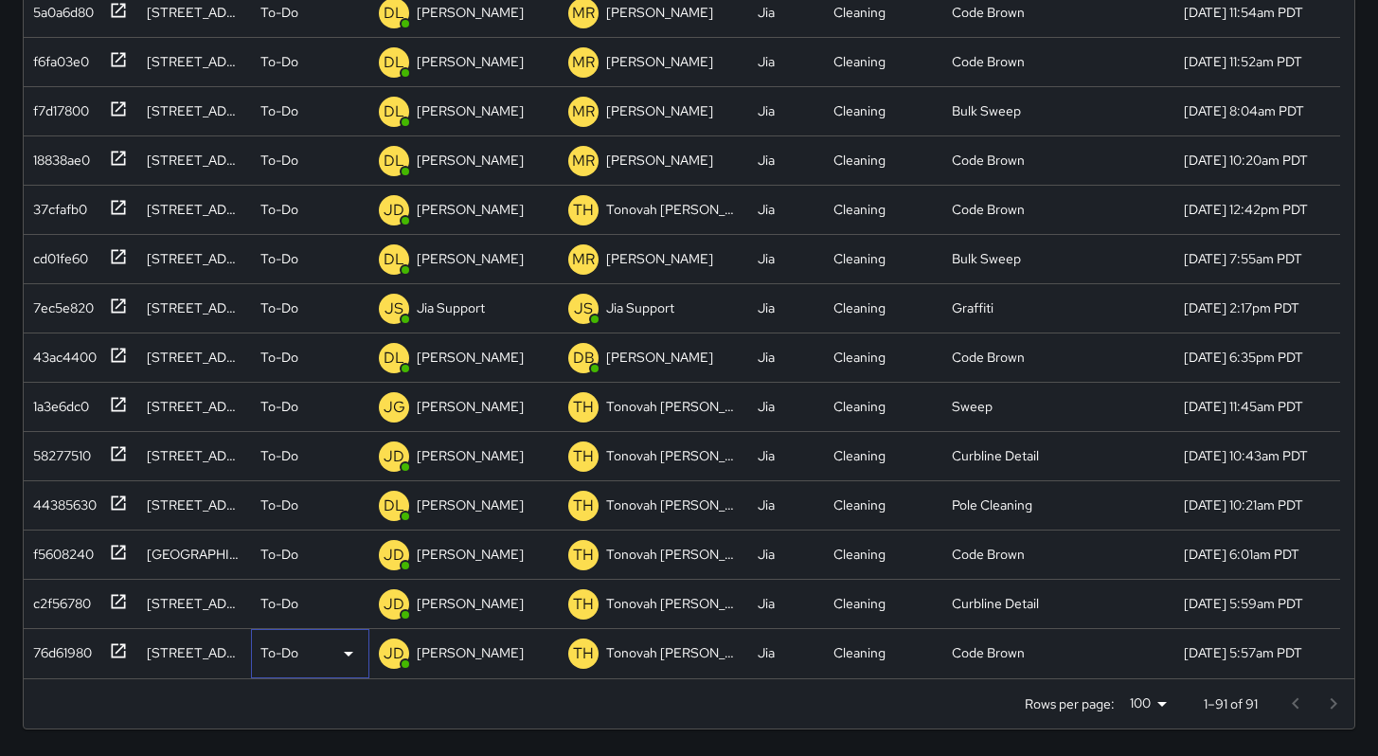
click at [279, 654] on p "To-Do" at bounding box center [279, 652] width 38 height 19
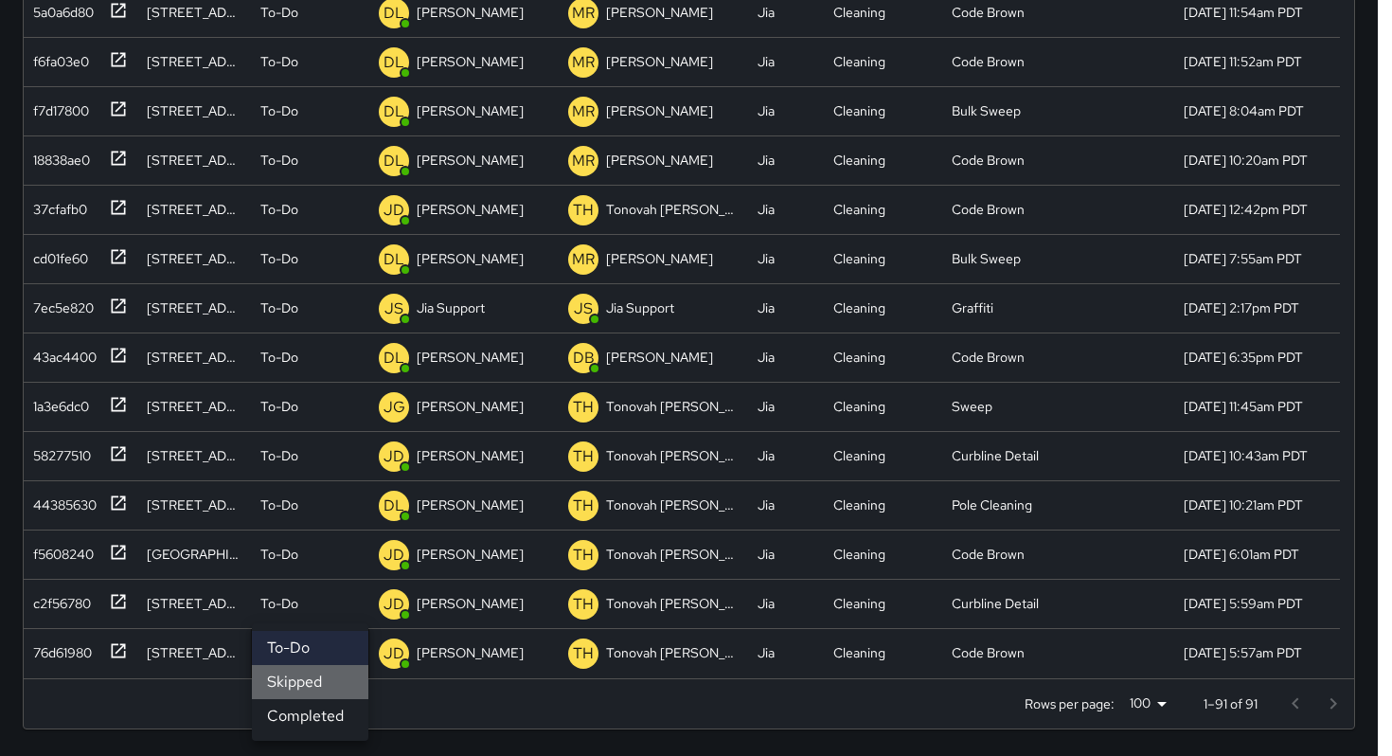
click at [294, 696] on li "Skipped" at bounding box center [310, 682] width 116 height 34
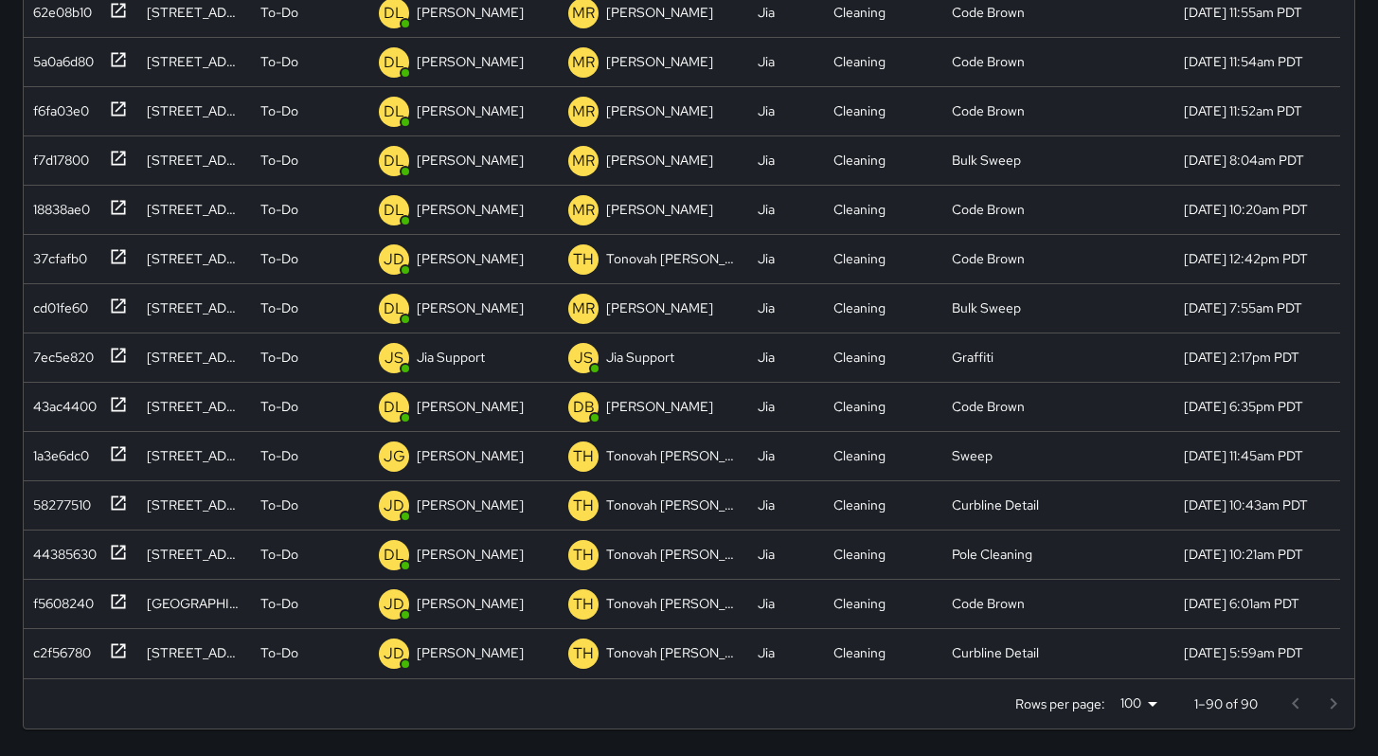
scroll to position [3683, 0]
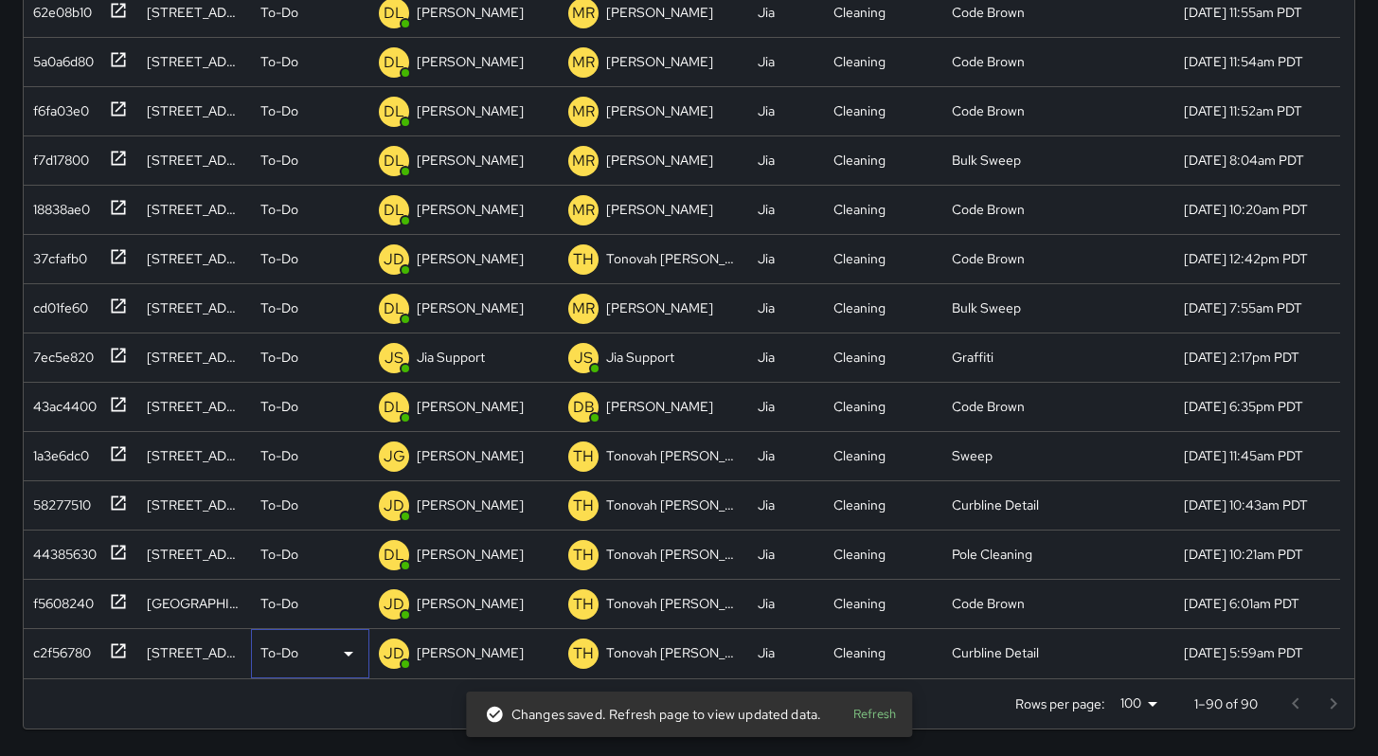
click at [291, 649] on p "To-Do" at bounding box center [279, 652] width 38 height 19
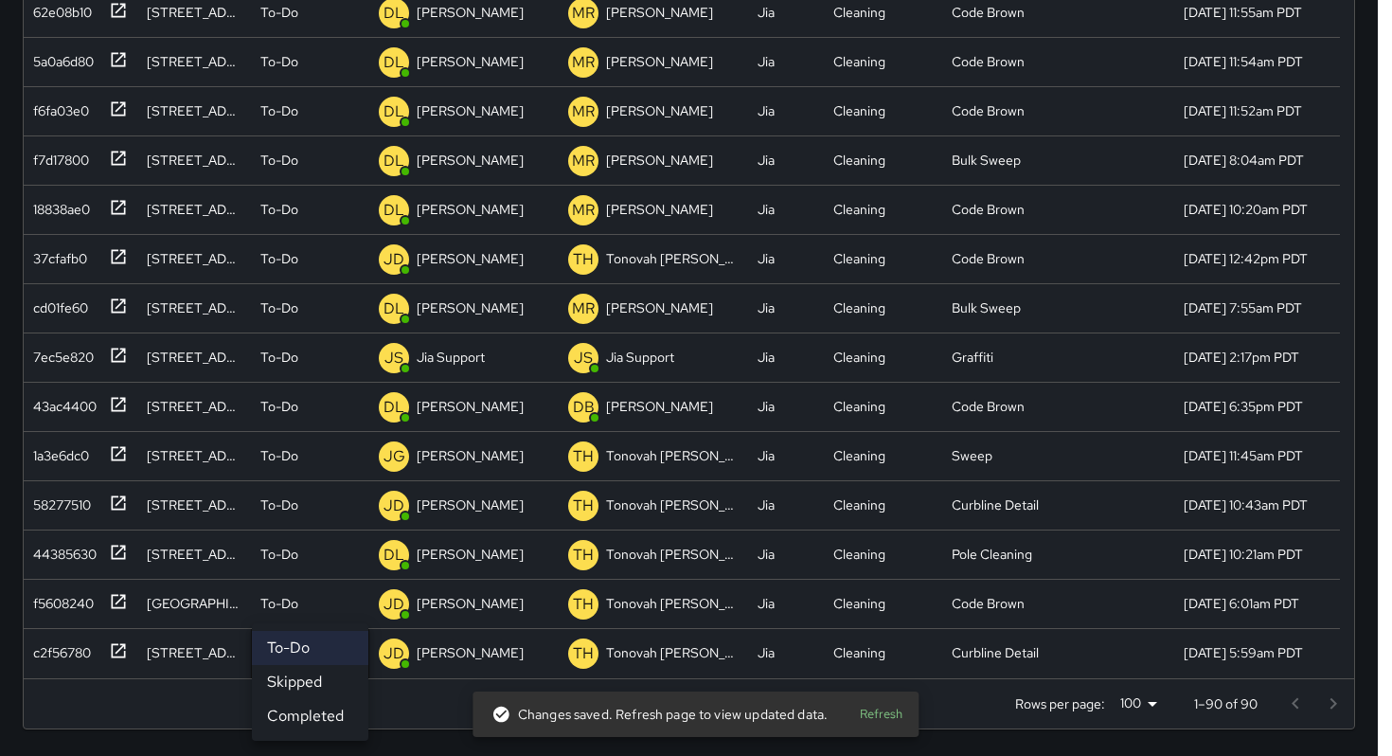
click at [303, 686] on li "Skipped" at bounding box center [310, 682] width 116 height 34
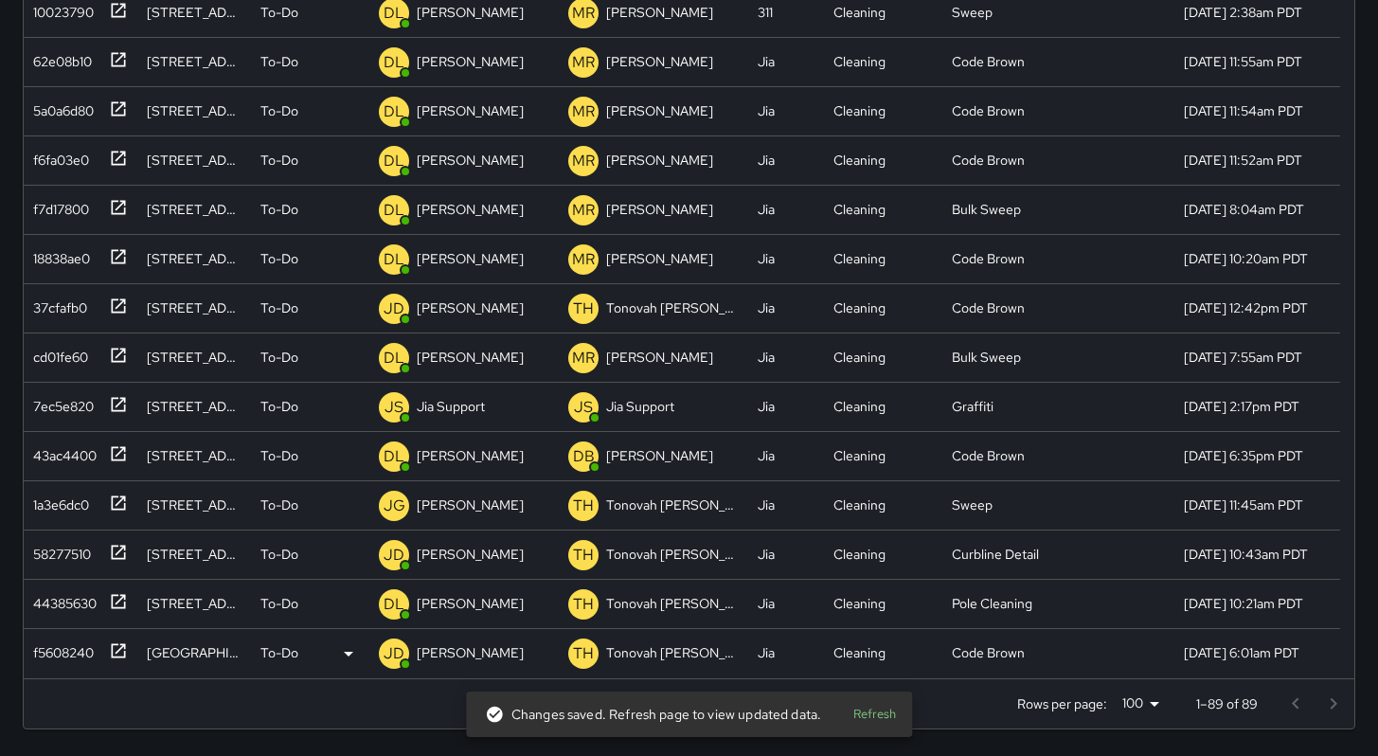
scroll to position [3634, 0]
click at [285, 649] on p "To-Do" at bounding box center [279, 652] width 38 height 19
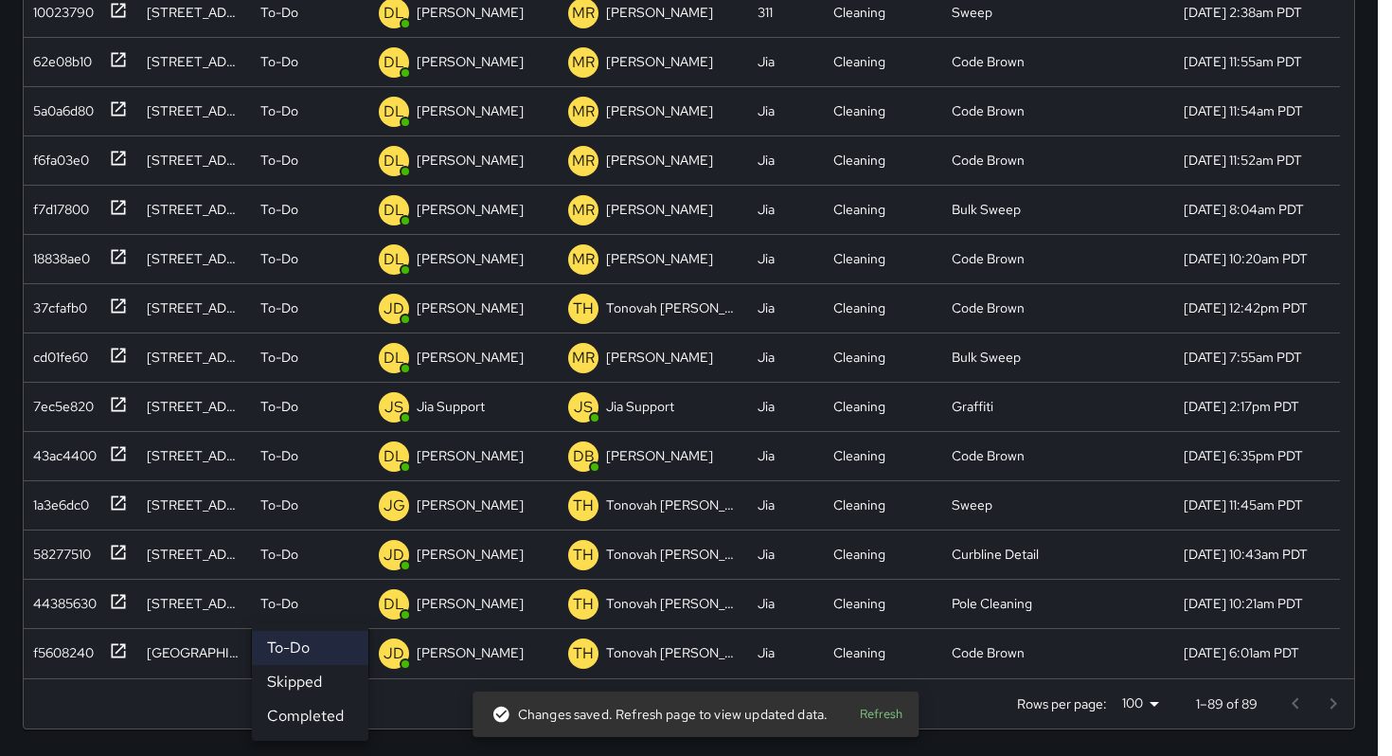
click at [297, 681] on li "Skipped" at bounding box center [310, 682] width 116 height 34
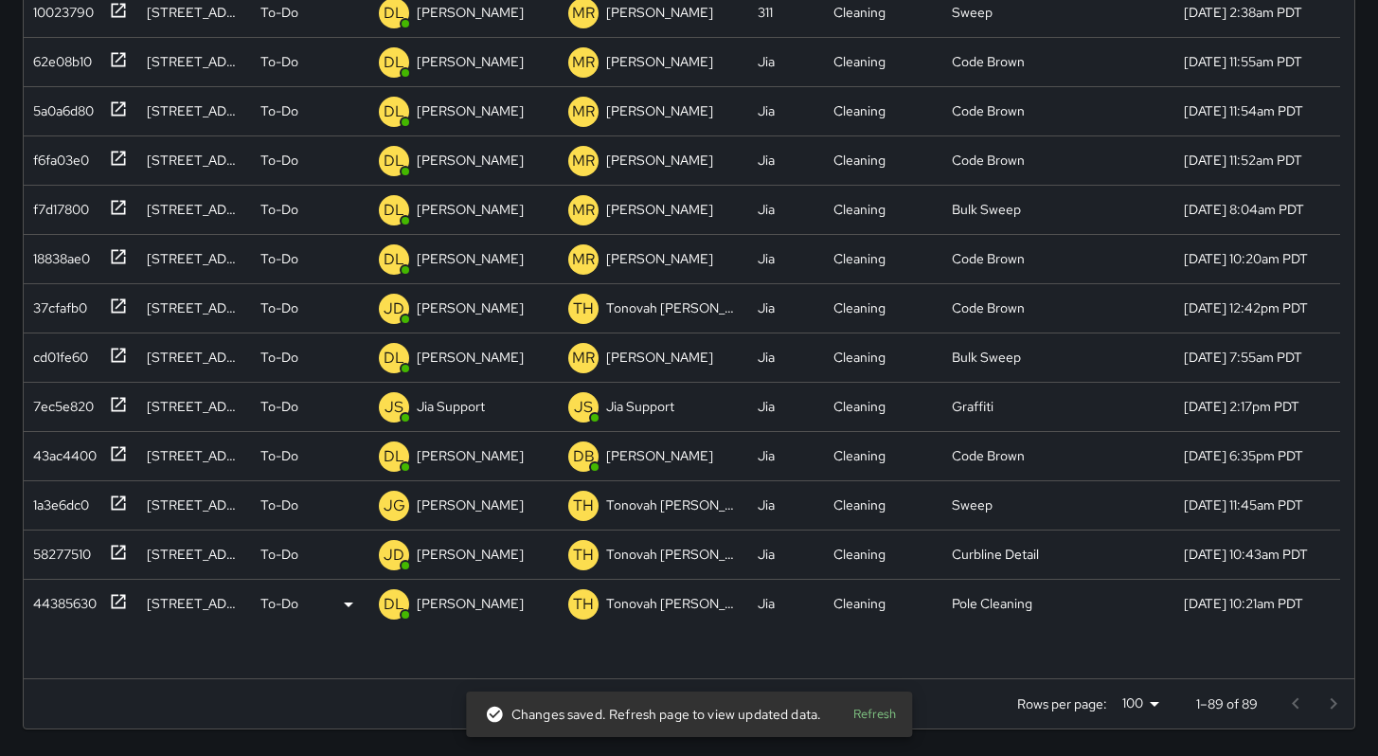
scroll to position [3585, 0]
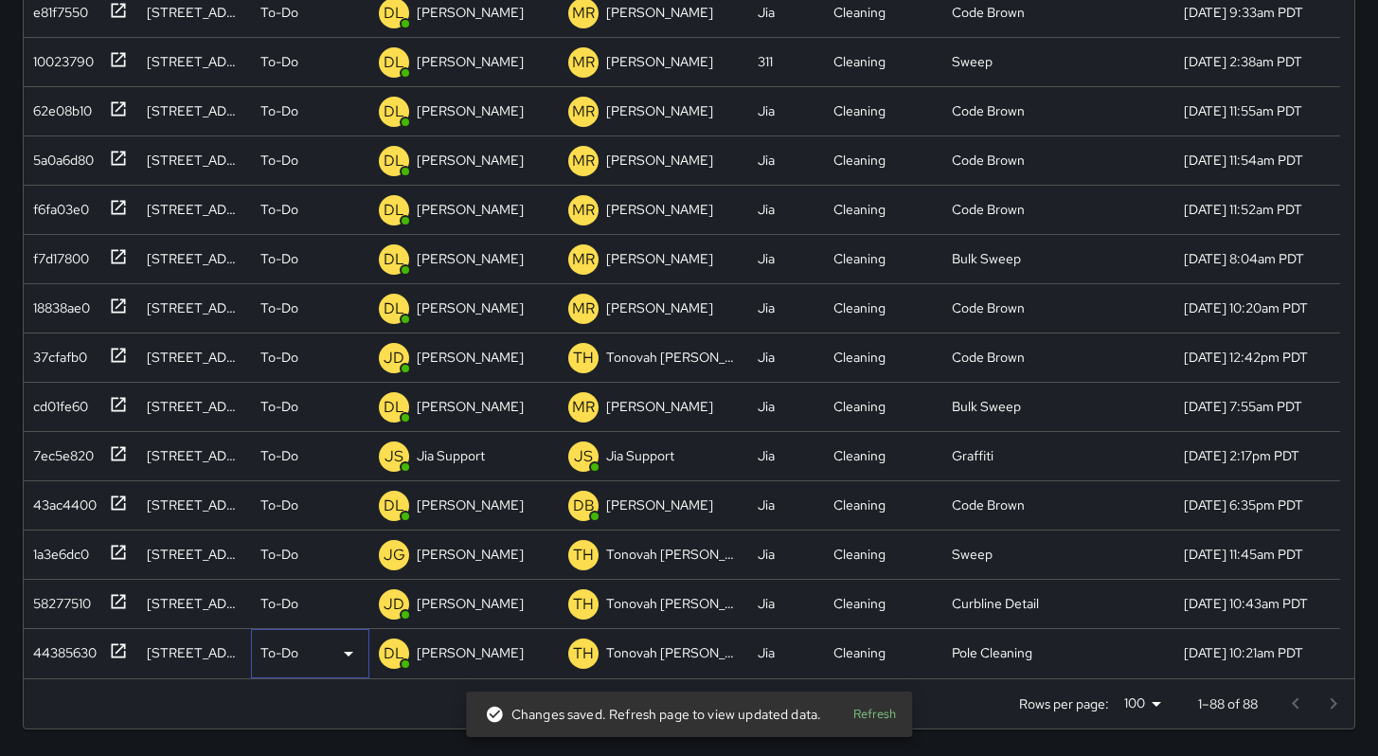
click at [280, 644] on p "To-Do" at bounding box center [279, 652] width 38 height 19
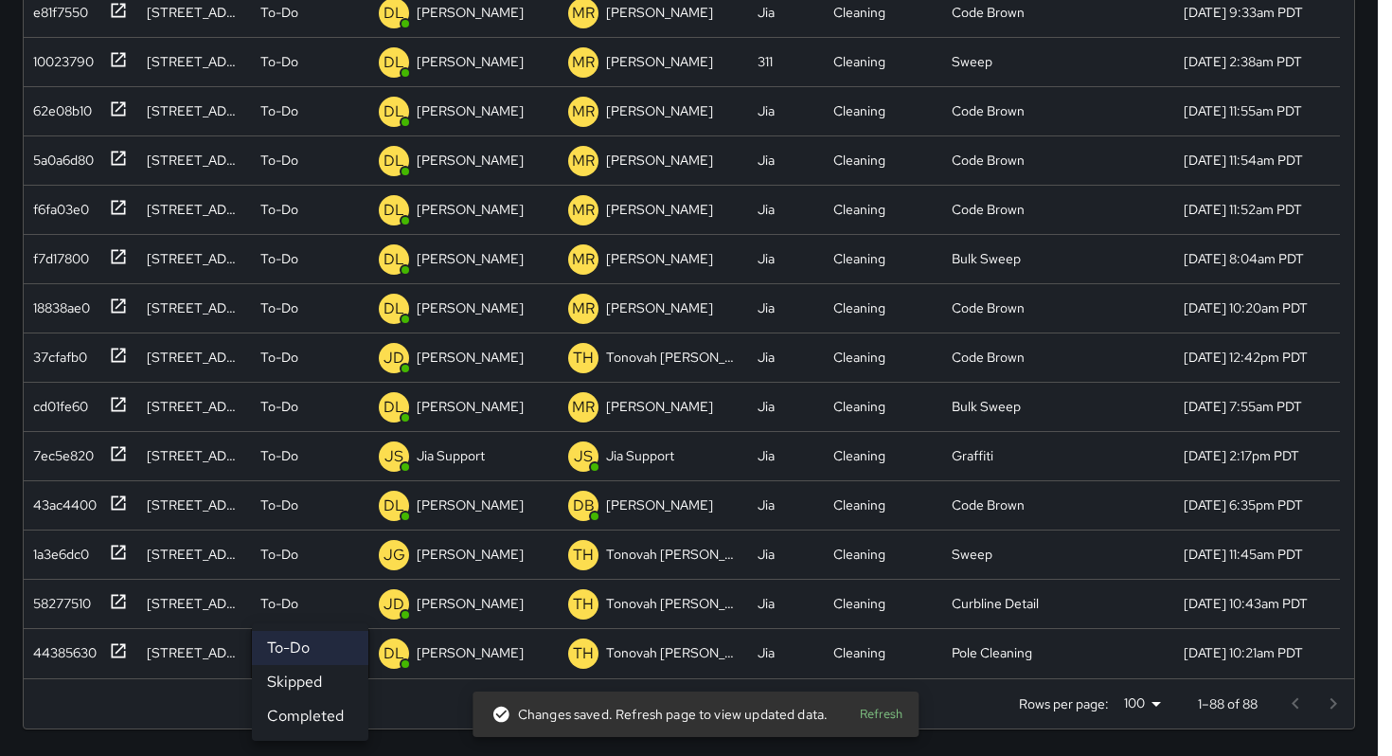
click at [297, 688] on li "Skipped" at bounding box center [310, 682] width 116 height 34
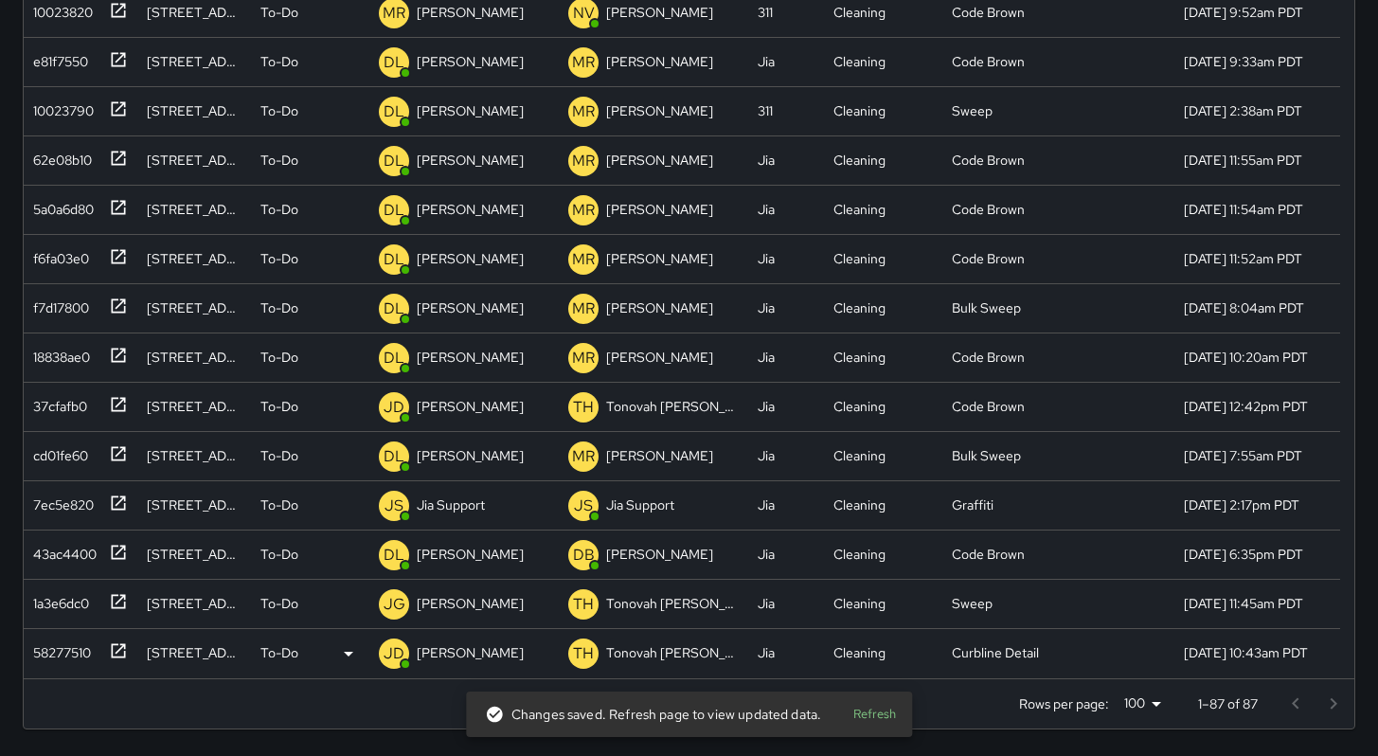
scroll to position [3536, 0]
click at [285, 642] on div "To-Do" at bounding box center [309, 653] width 99 height 23
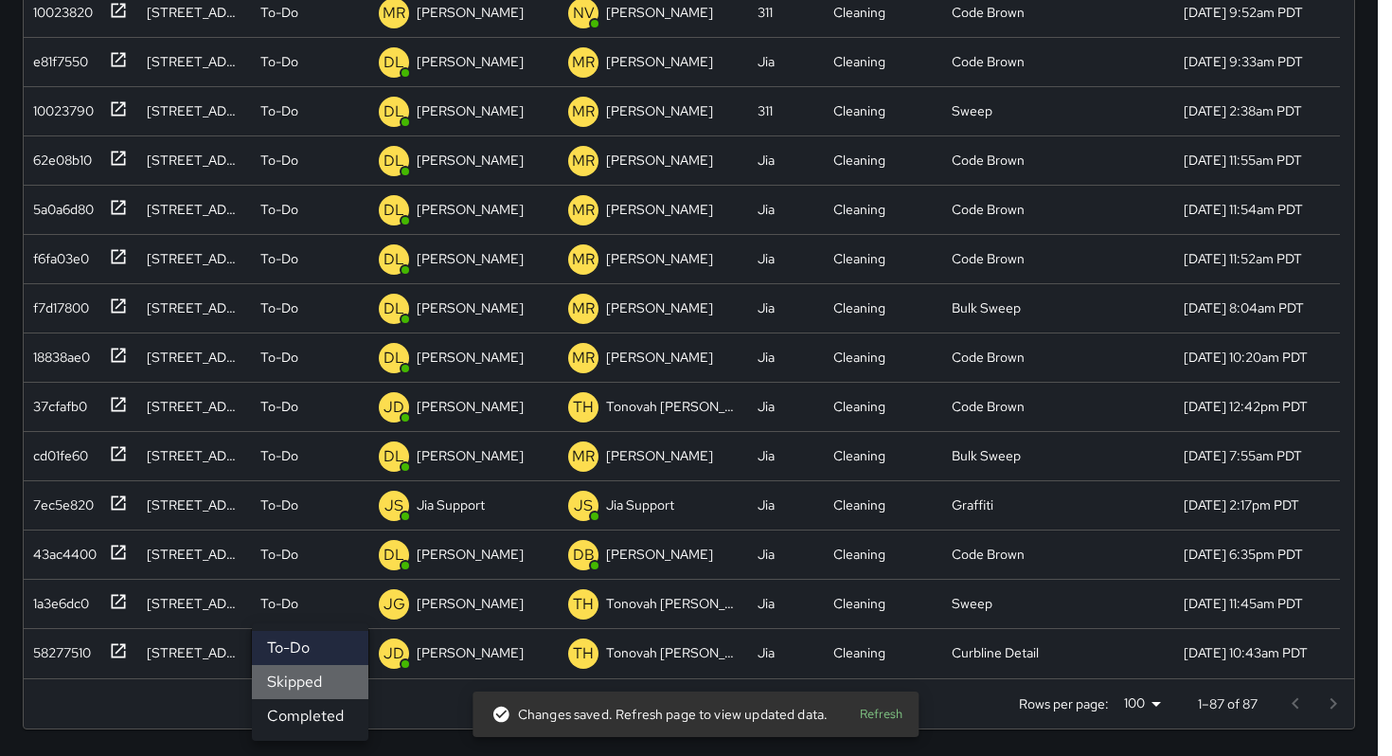
click at [298, 679] on li "Skipped" at bounding box center [310, 682] width 116 height 34
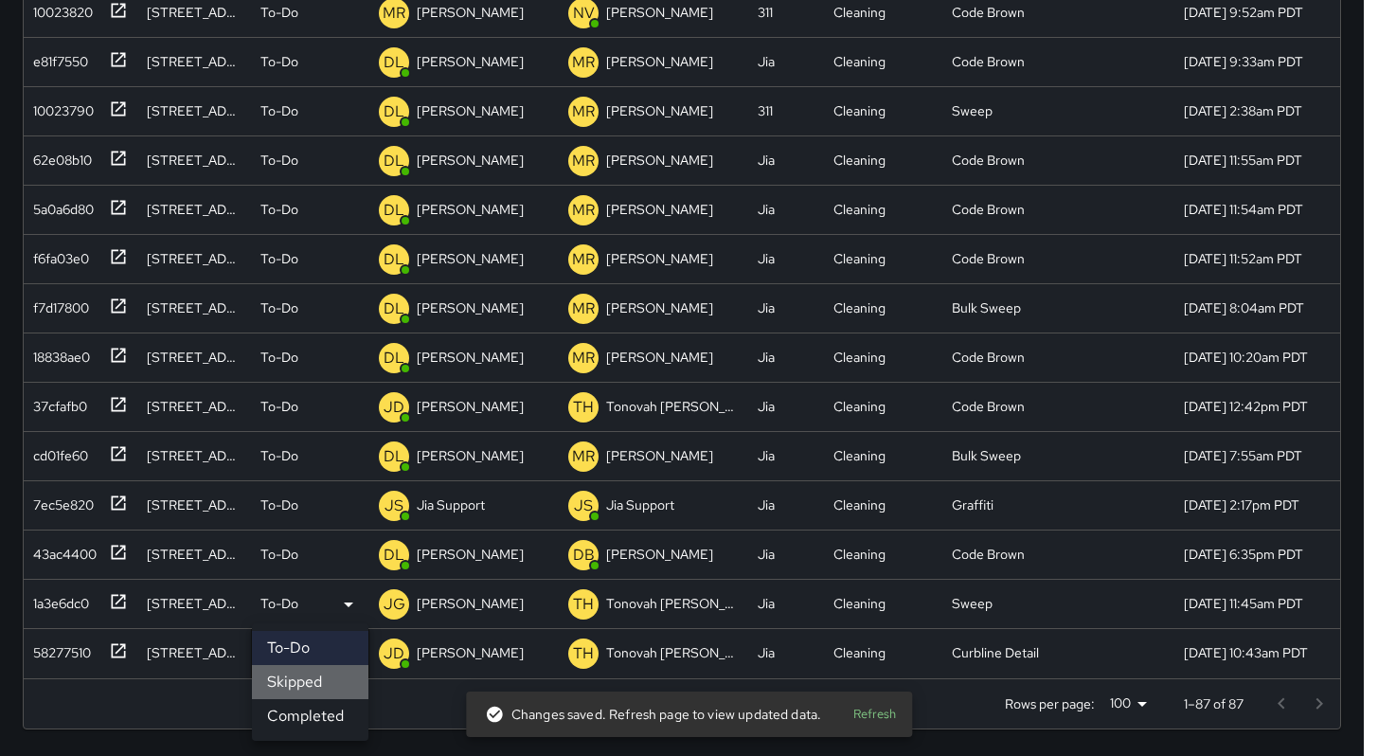
scroll to position [3486, 0]
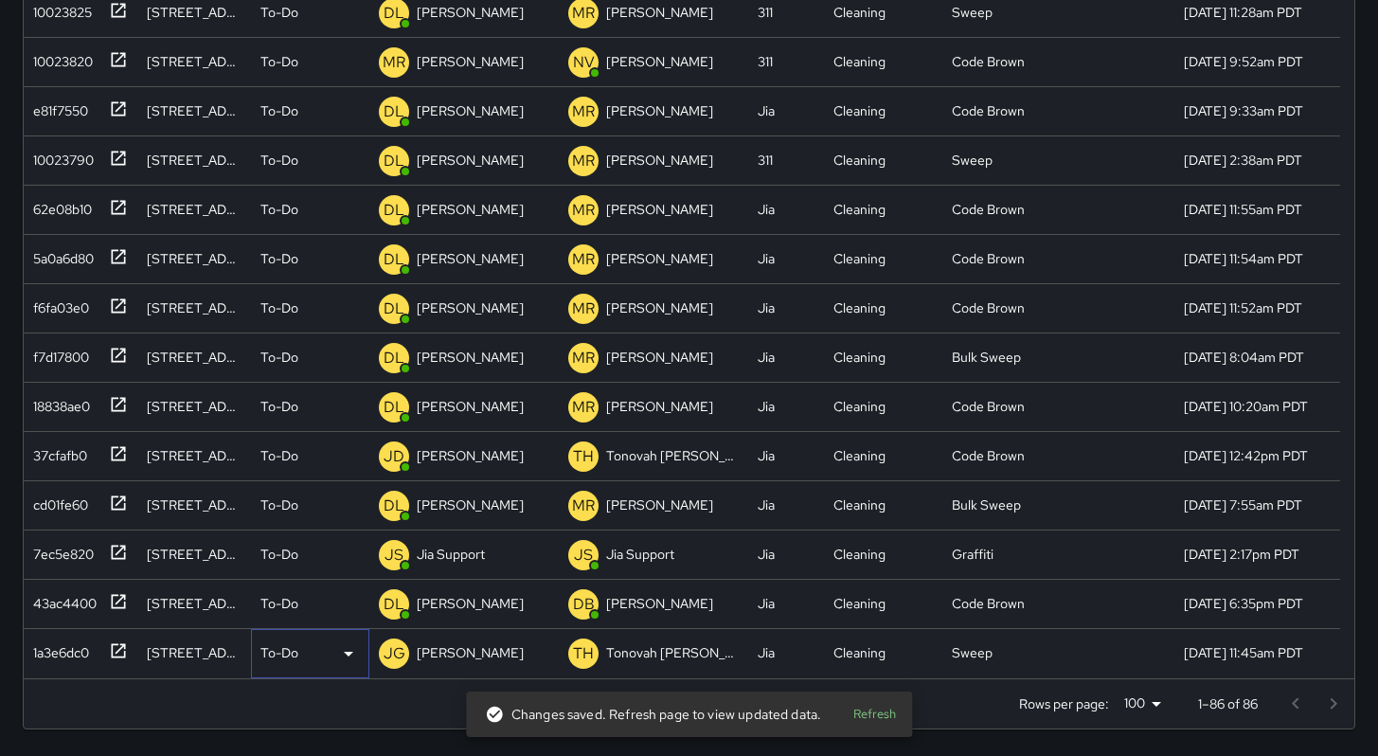
click at [290, 646] on p "To-Do" at bounding box center [279, 652] width 38 height 19
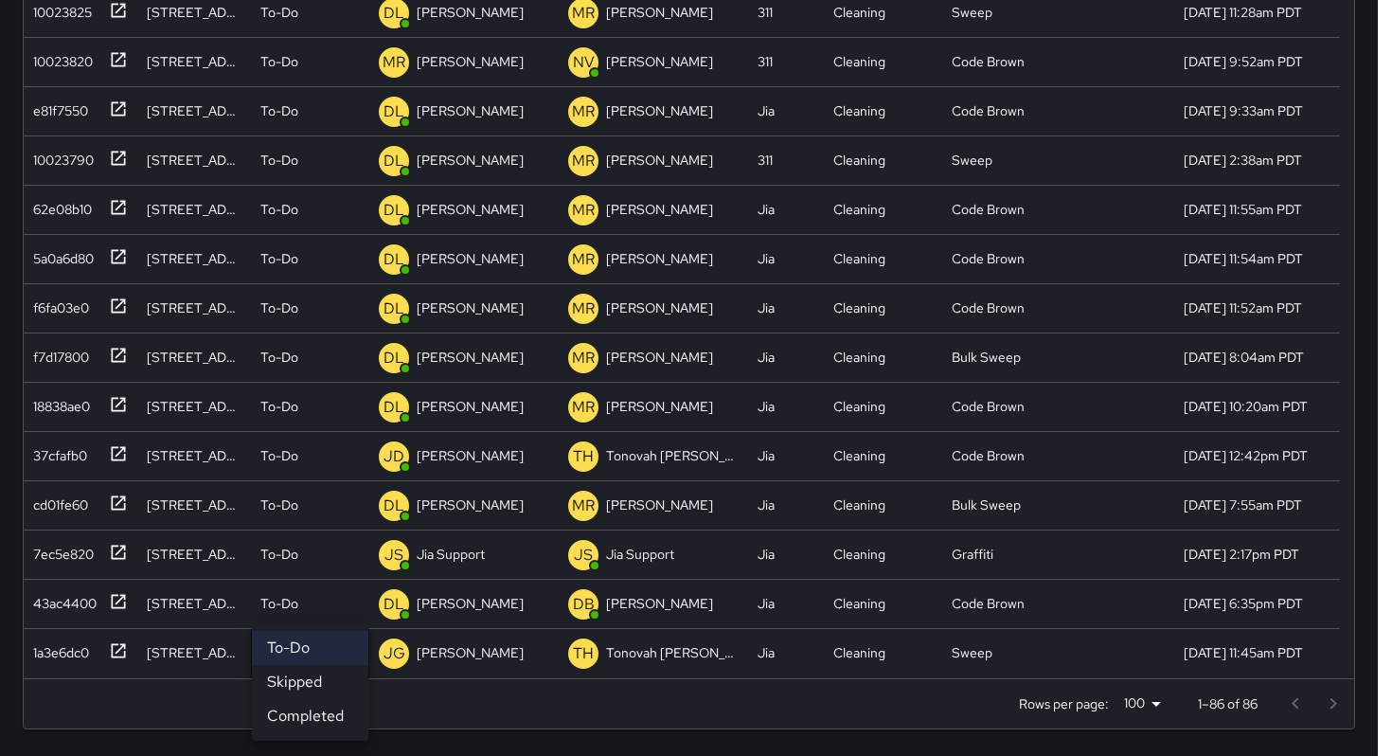
click at [305, 684] on li "Skipped" at bounding box center [310, 682] width 116 height 34
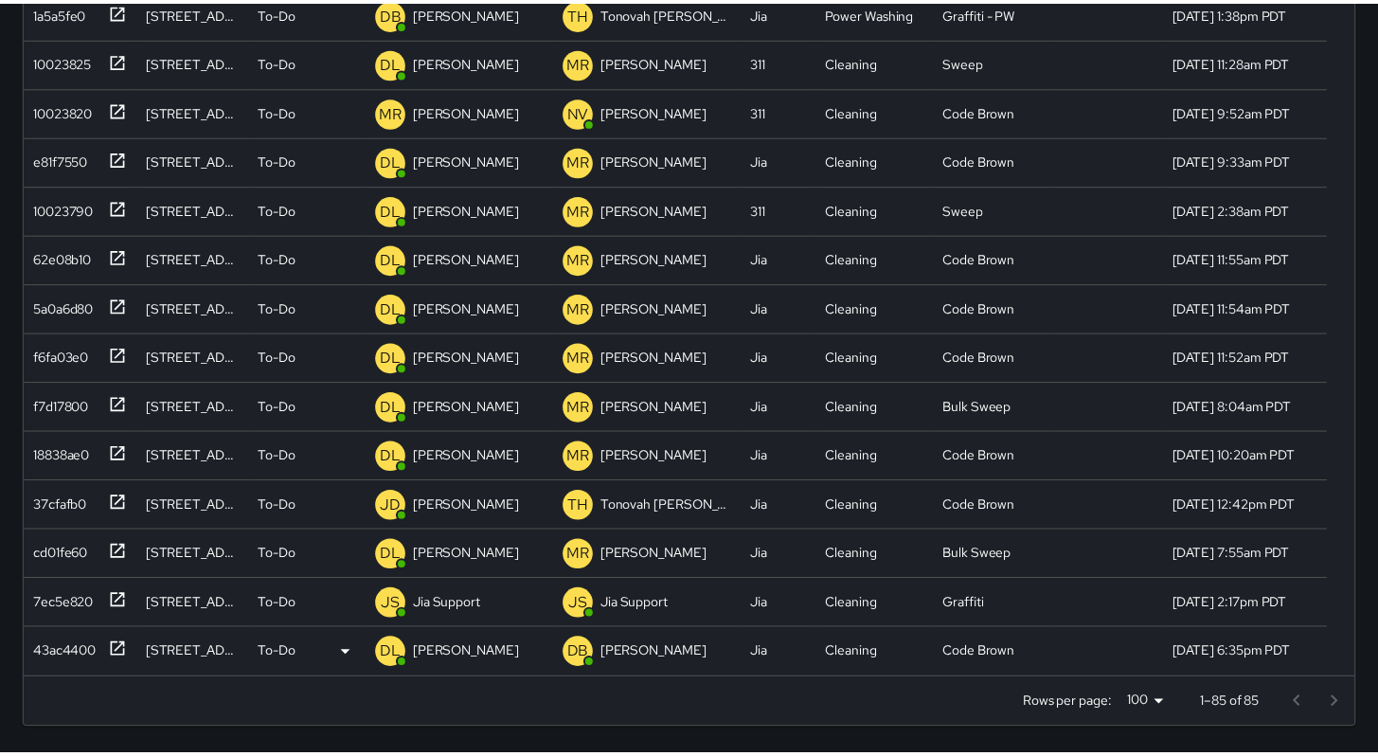
scroll to position [3437, 0]
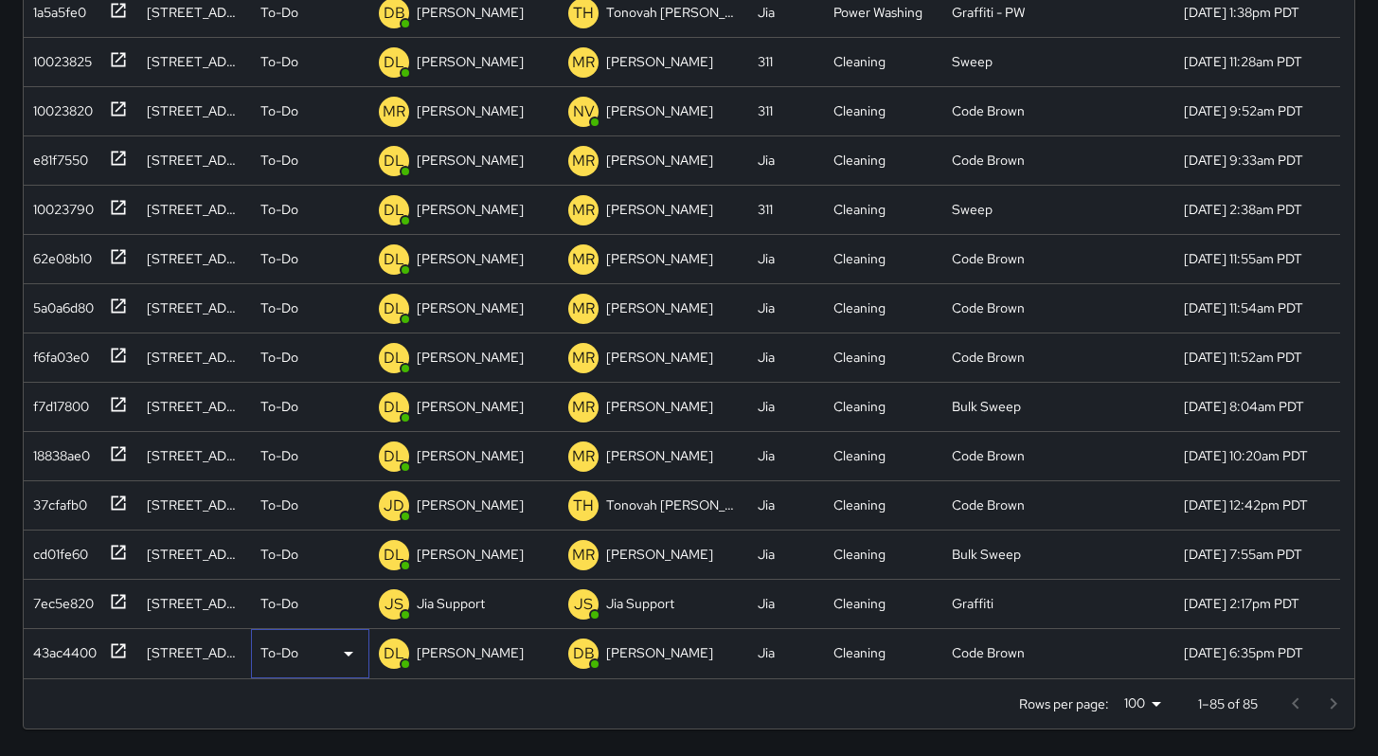
click at [298, 645] on div "To-Do" at bounding box center [309, 653] width 99 height 23
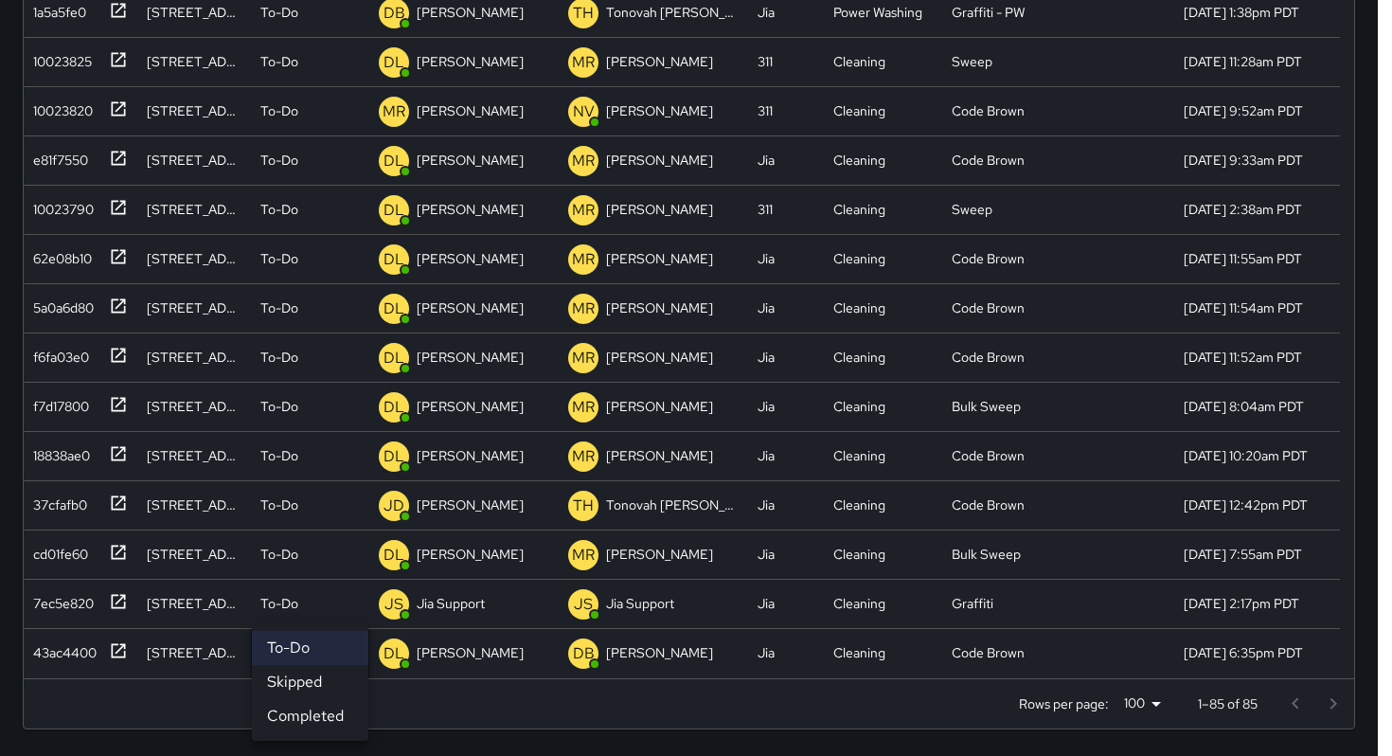
click at [309, 682] on li "Skipped" at bounding box center [310, 682] width 116 height 34
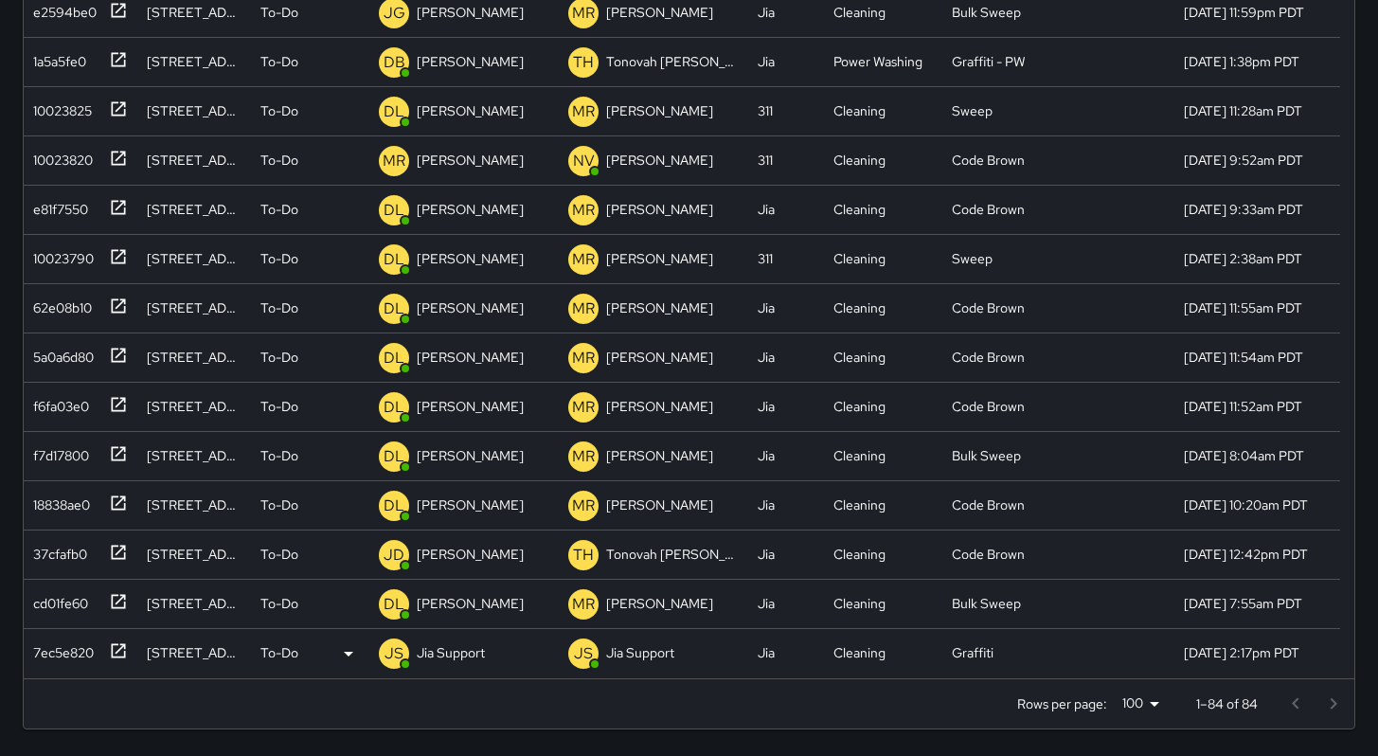
scroll to position [3388, 0]
click at [303, 654] on div "To-Do" at bounding box center [309, 653] width 99 height 23
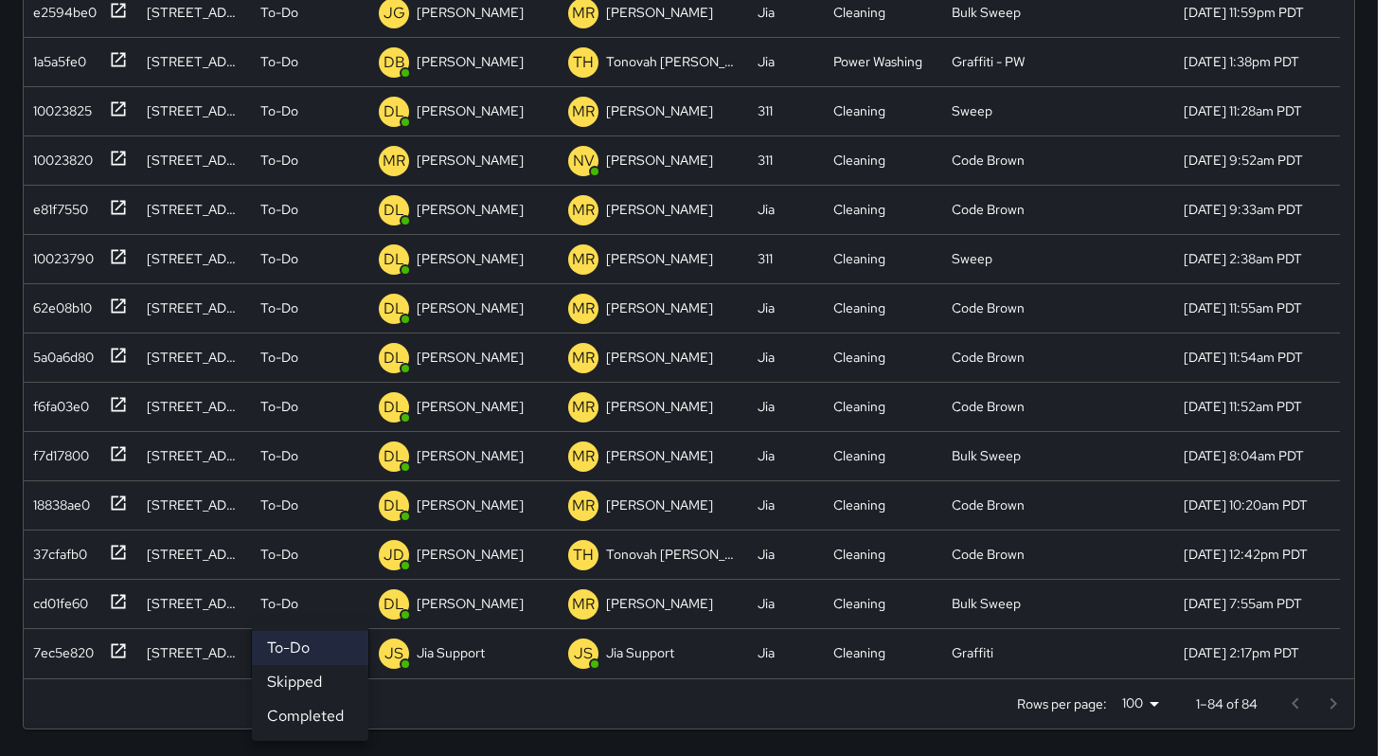
click at [314, 685] on li "Skipped" at bounding box center [310, 682] width 116 height 34
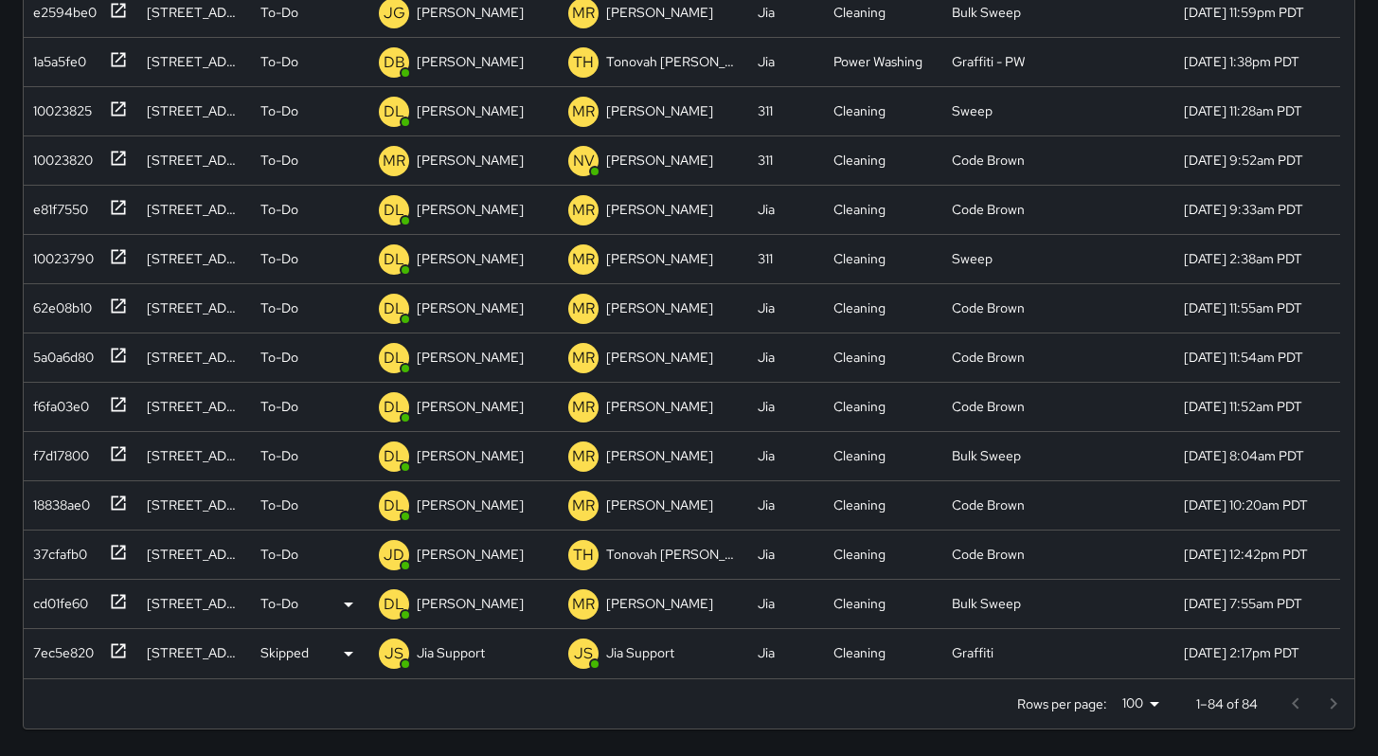
scroll to position [3339, 0]
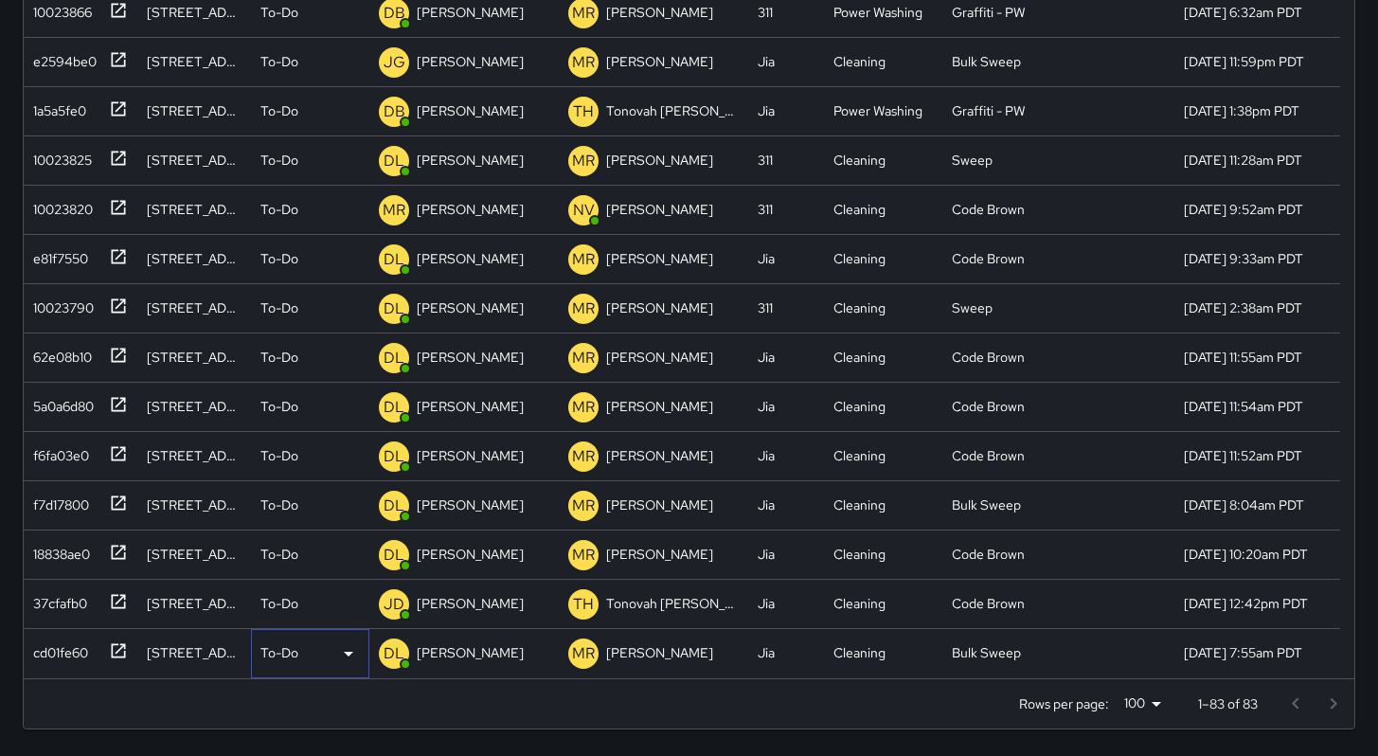
click at [303, 655] on div "To-Do" at bounding box center [309, 653] width 99 height 23
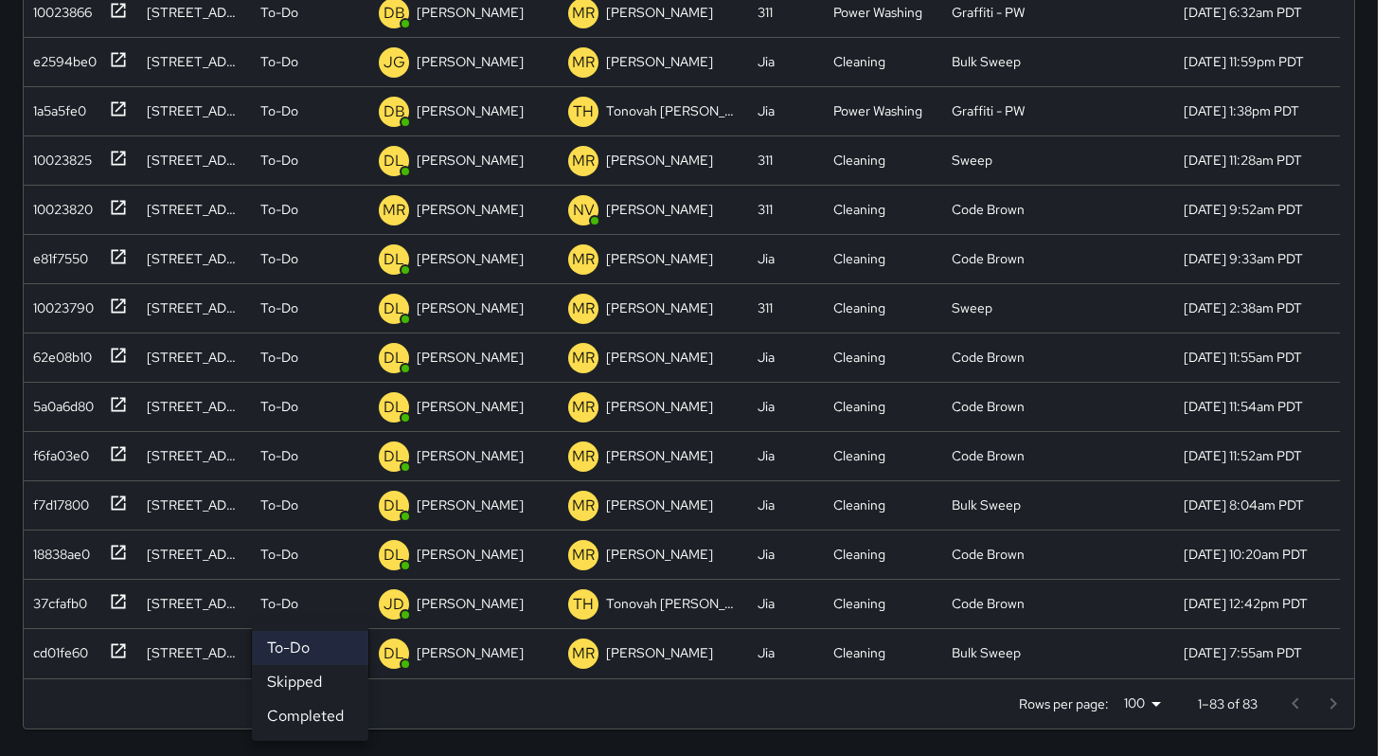
click at [313, 687] on li "Skipped" at bounding box center [310, 682] width 116 height 34
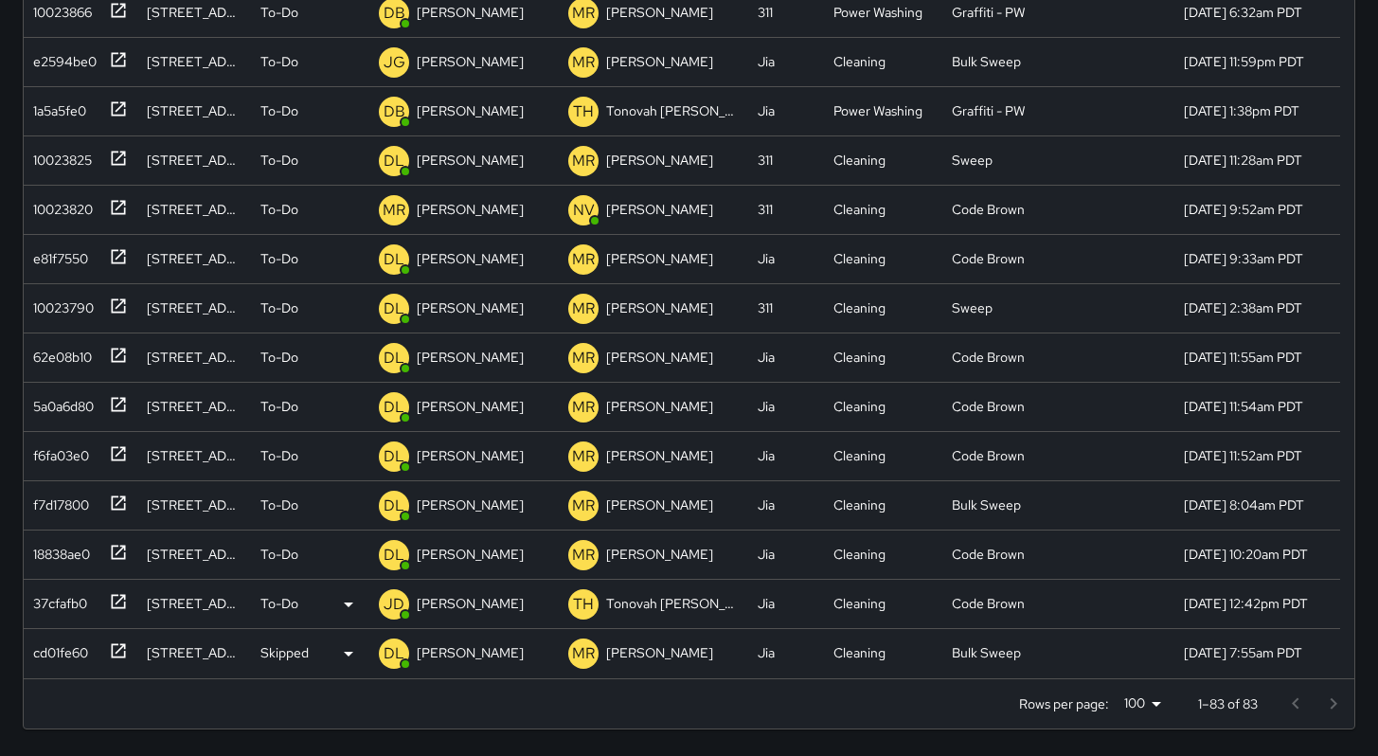
scroll to position [3289, 0]
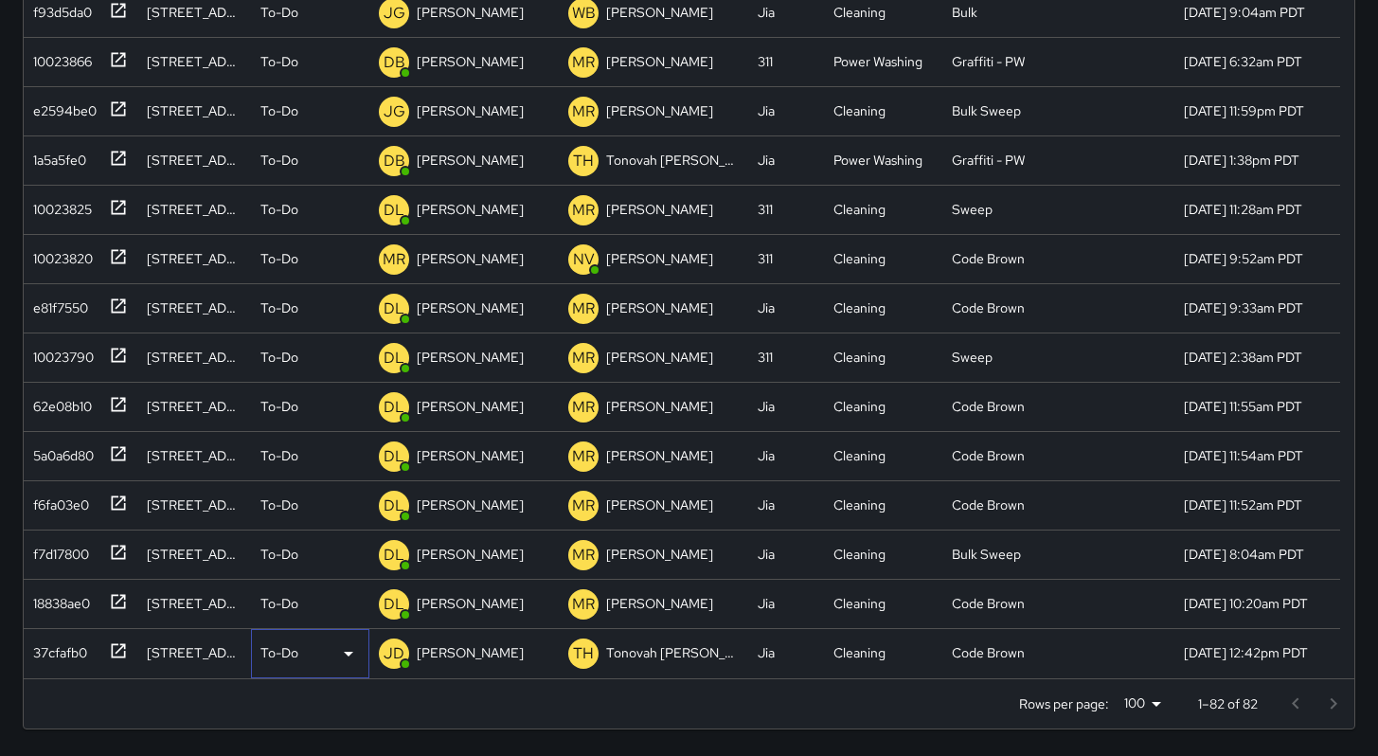
click at [302, 661] on div "To-Do" at bounding box center [309, 653] width 99 height 23
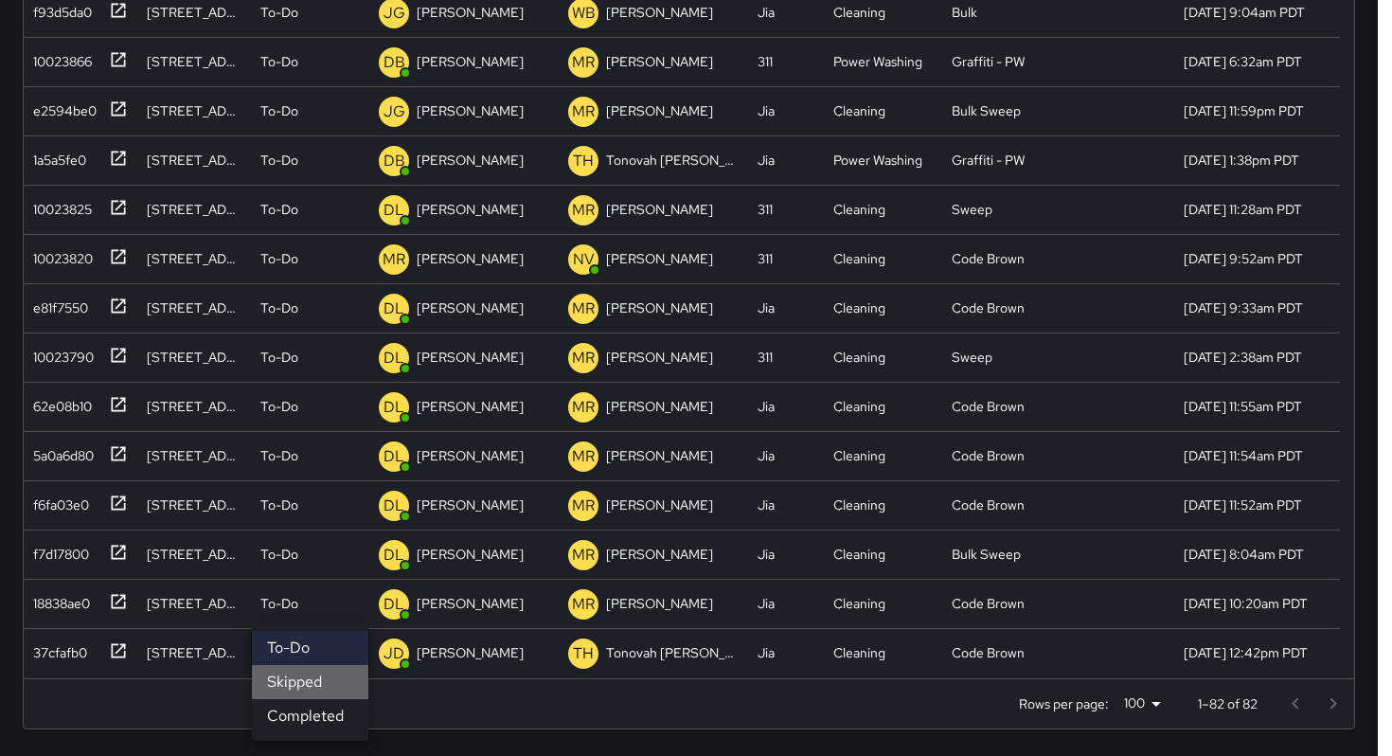
click at [305, 686] on li "Skipped" at bounding box center [310, 682] width 116 height 34
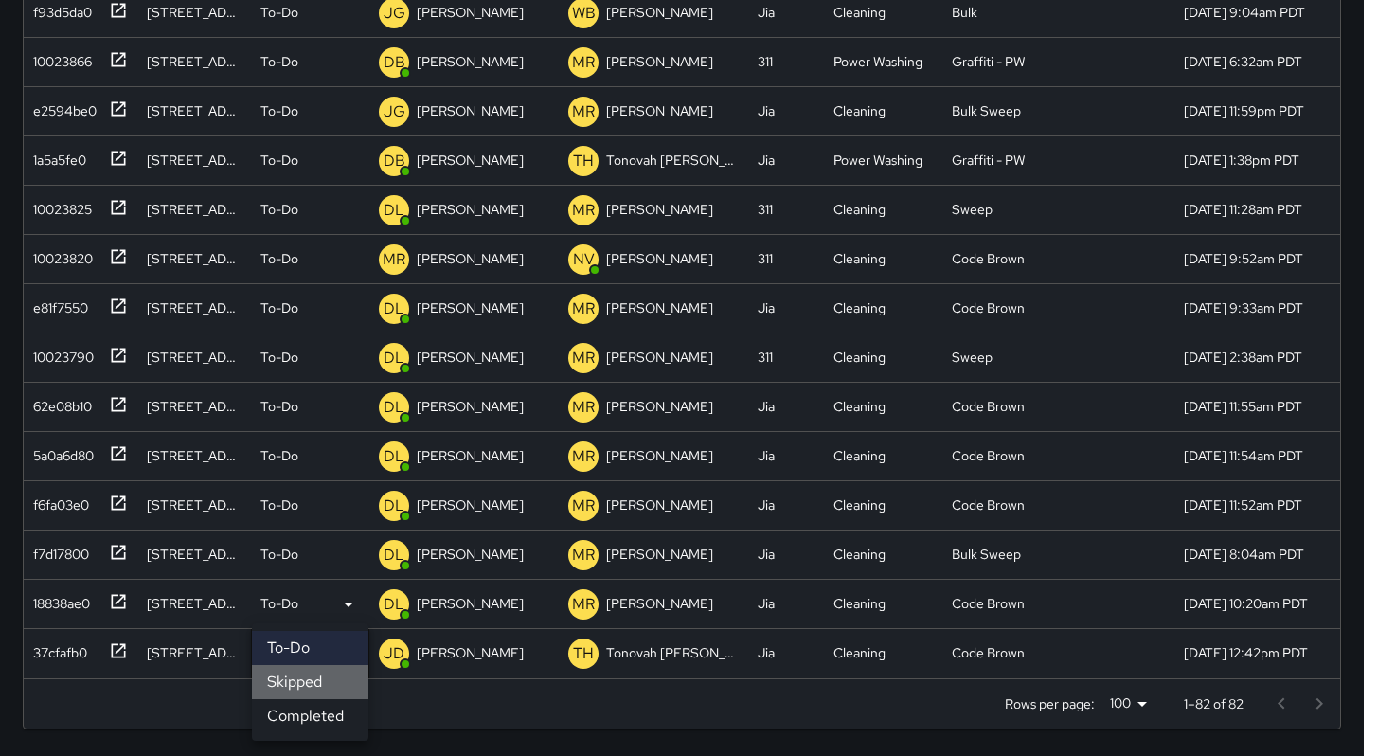
scroll to position [3240, 0]
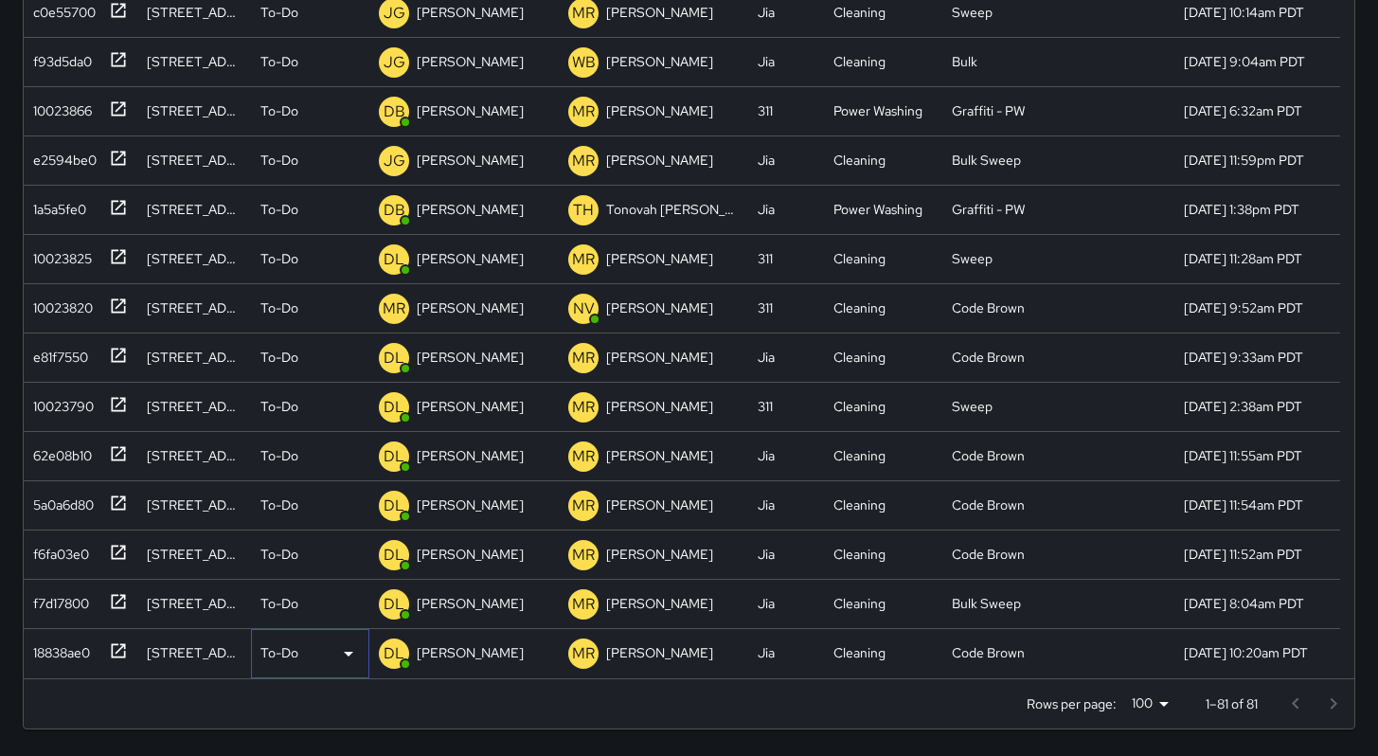
click at [297, 656] on p "To-Do" at bounding box center [279, 652] width 38 height 19
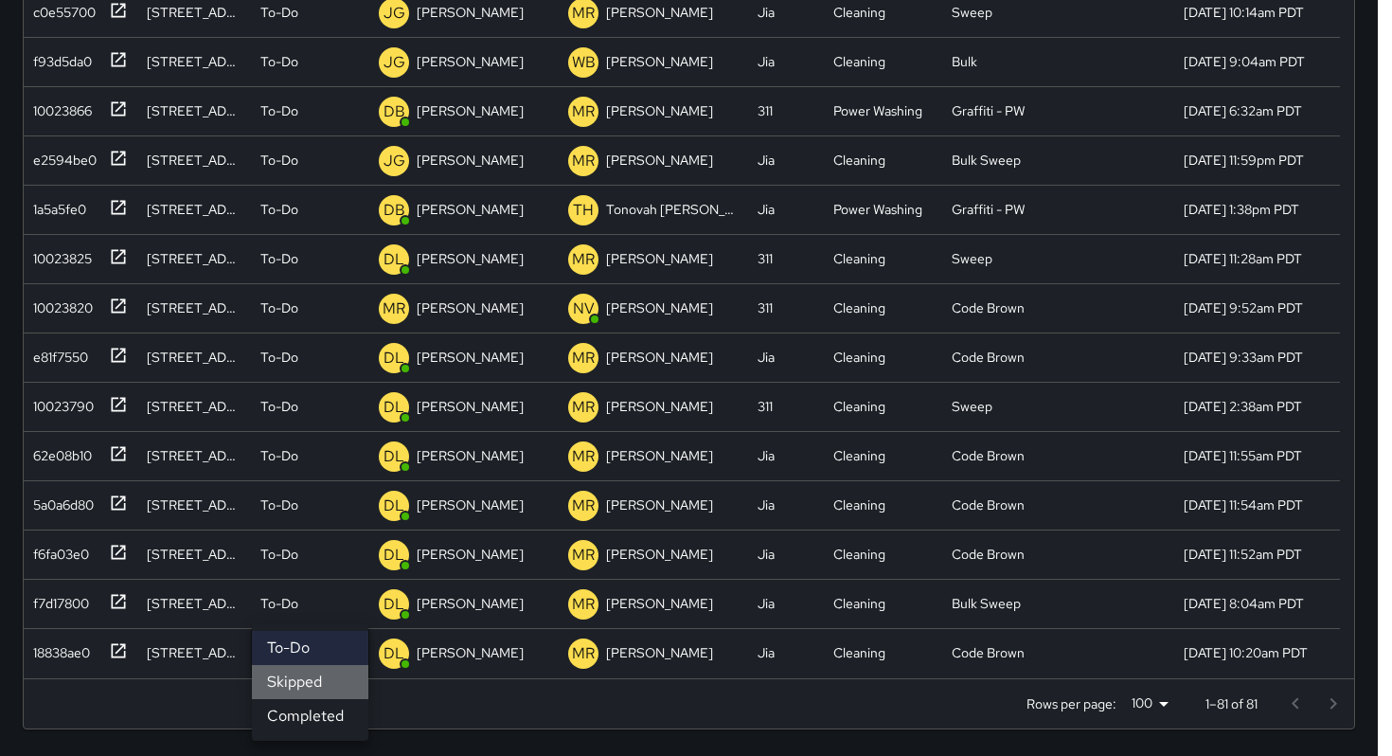
click at [306, 695] on li "Skipped" at bounding box center [310, 682] width 116 height 34
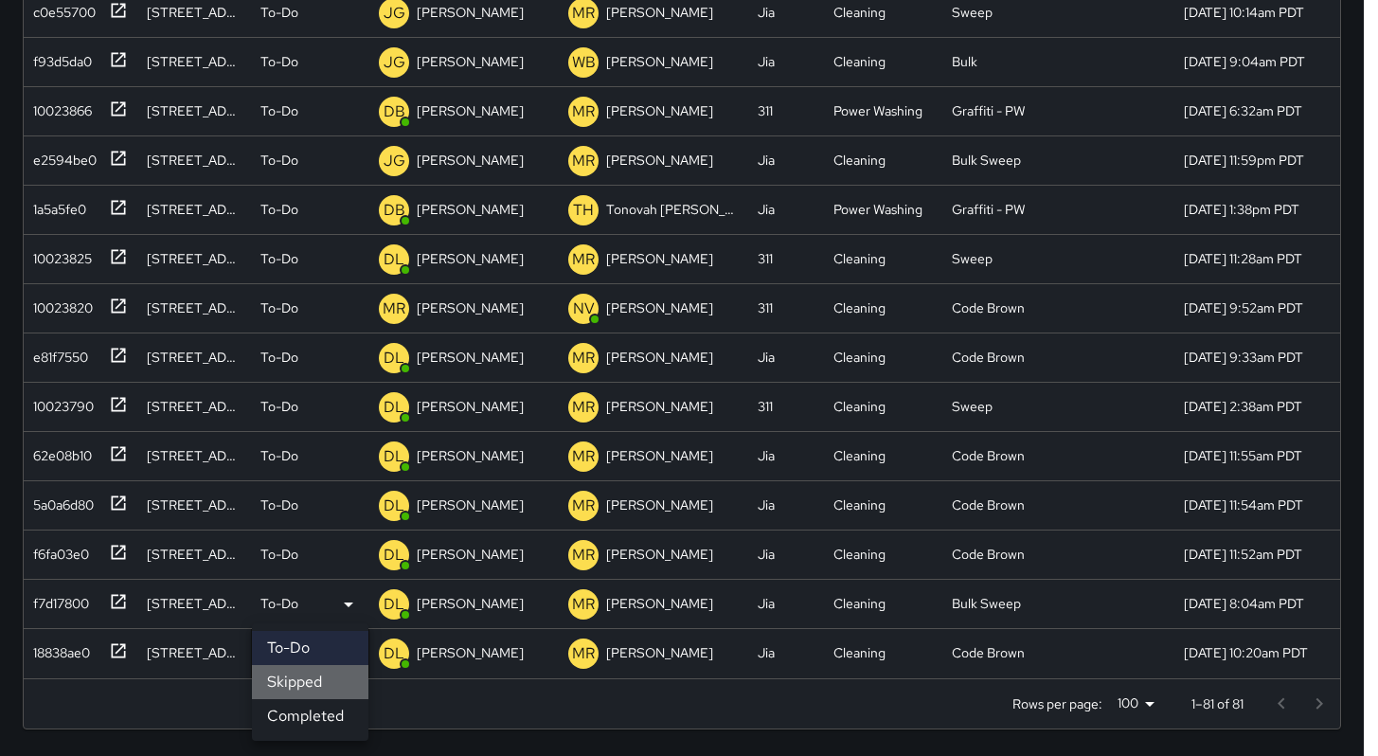
scroll to position [0, 0]
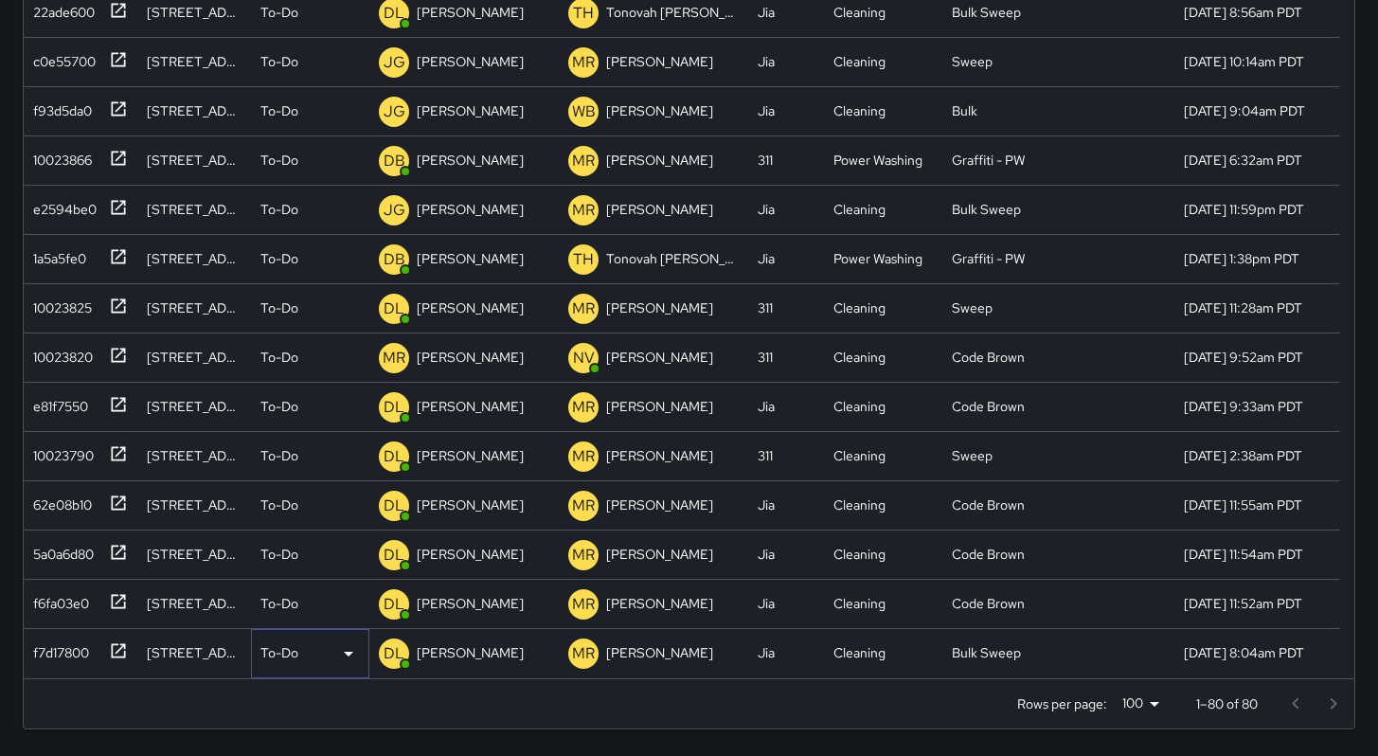
click at [298, 664] on div "To-Do" at bounding box center [309, 653] width 99 height 23
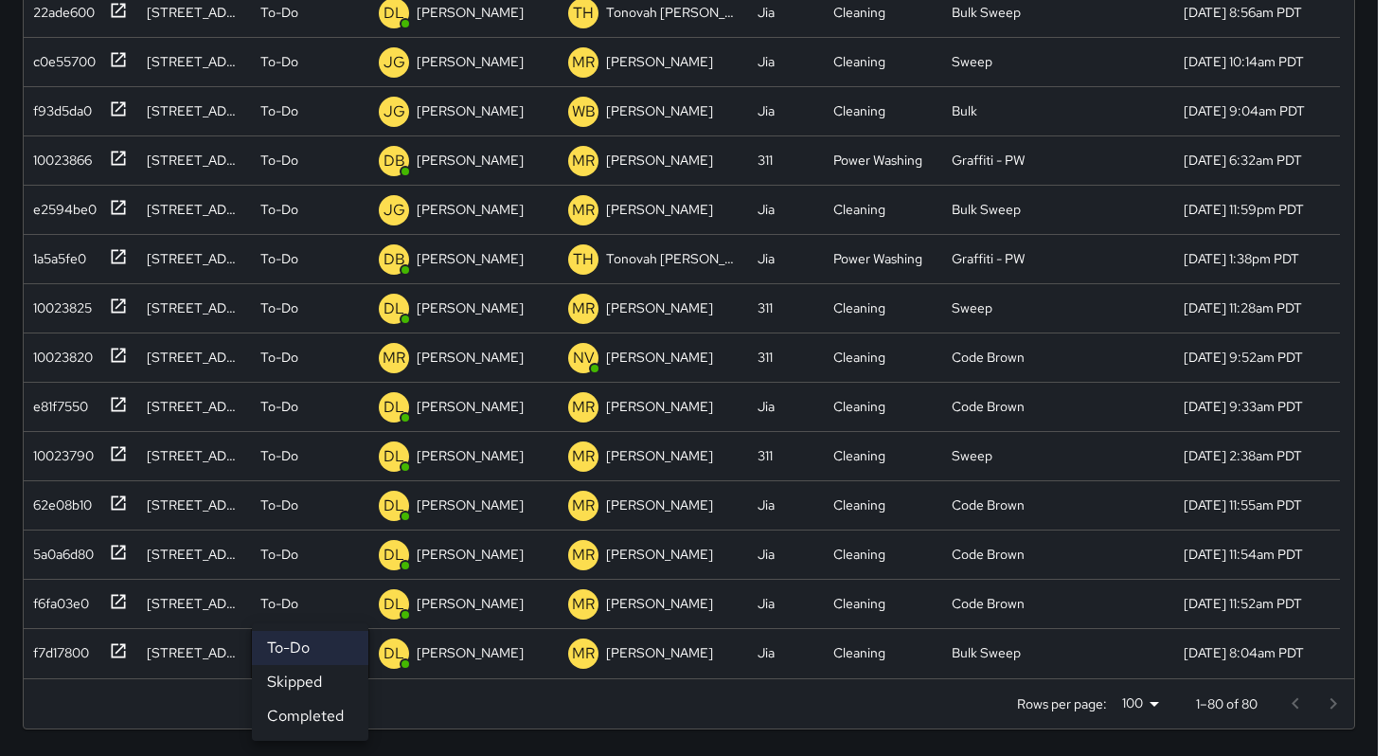
click at [58, 644] on div at bounding box center [696, 378] width 1392 height 756
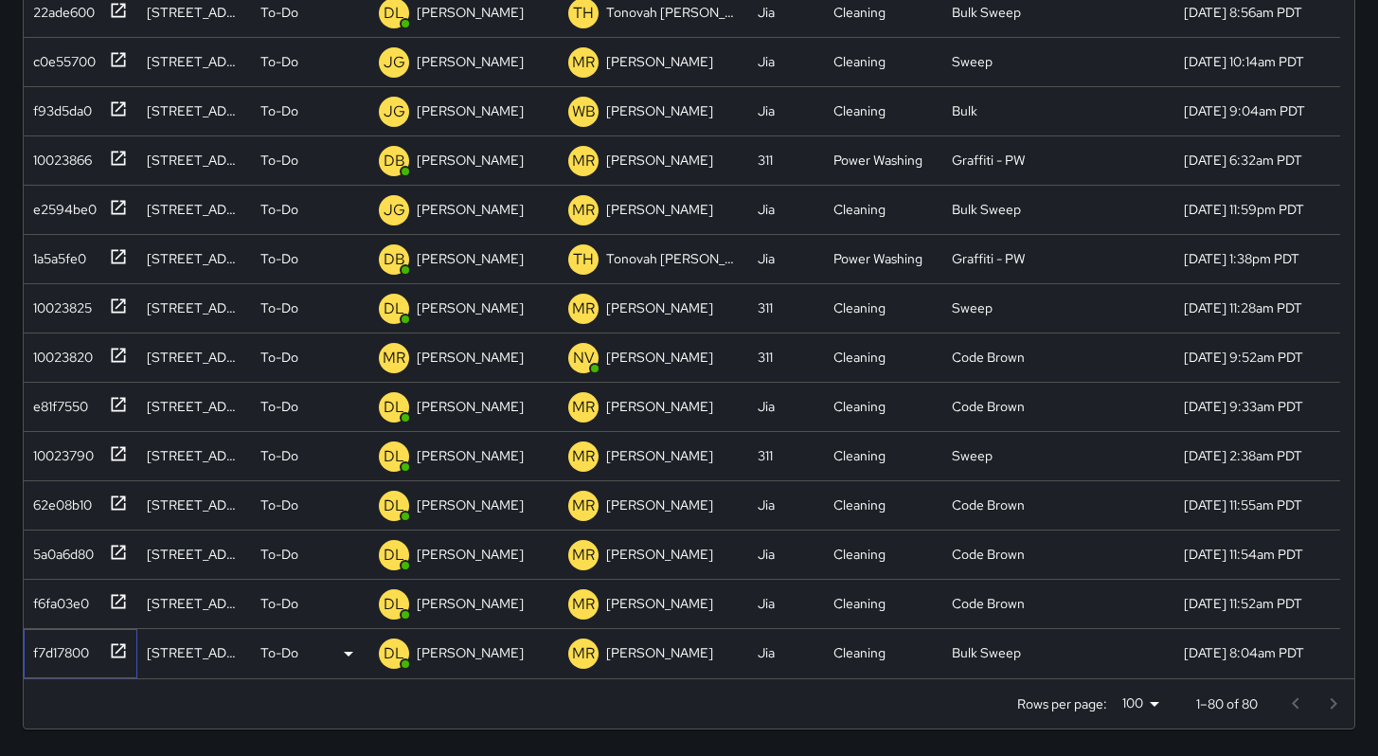
click at [57, 652] on div "f7d17800" at bounding box center [57, 649] width 63 height 27
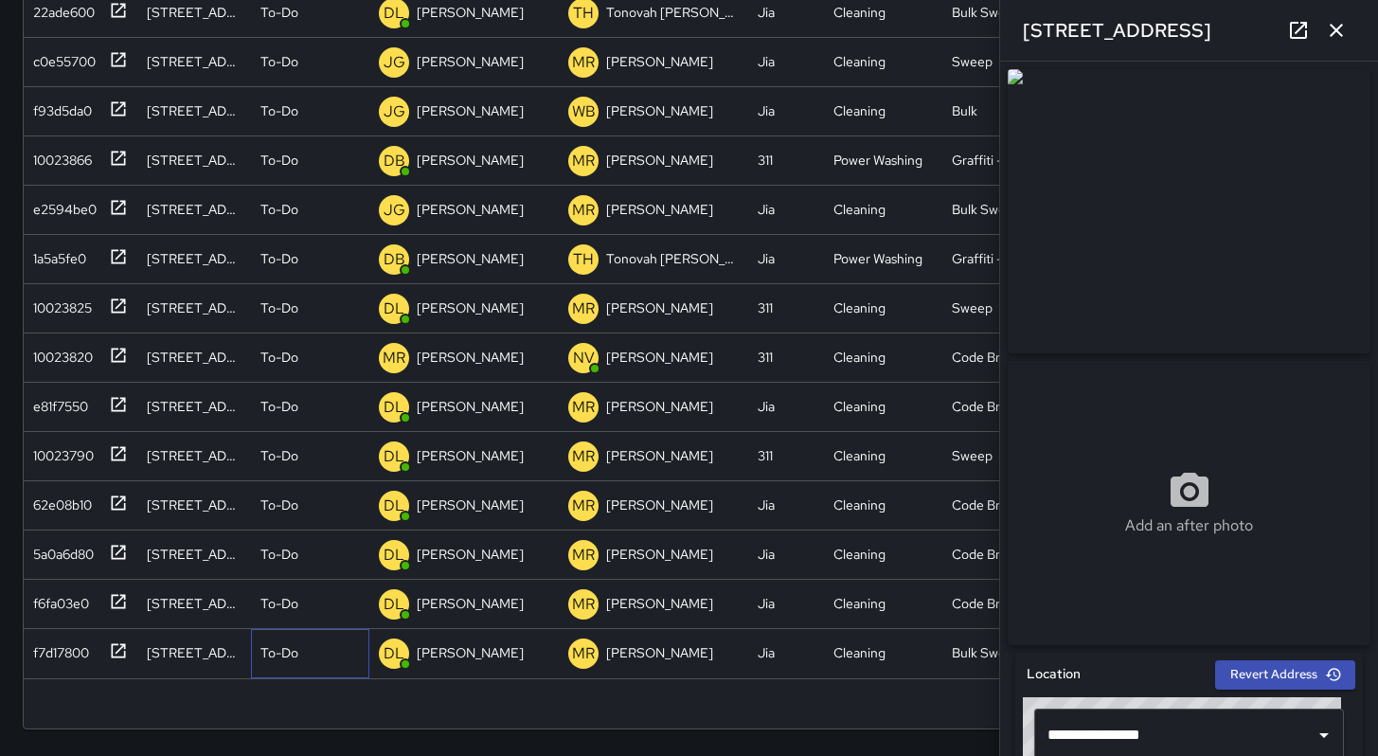
click at [265, 653] on p "To-Do" at bounding box center [279, 652] width 38 height 19
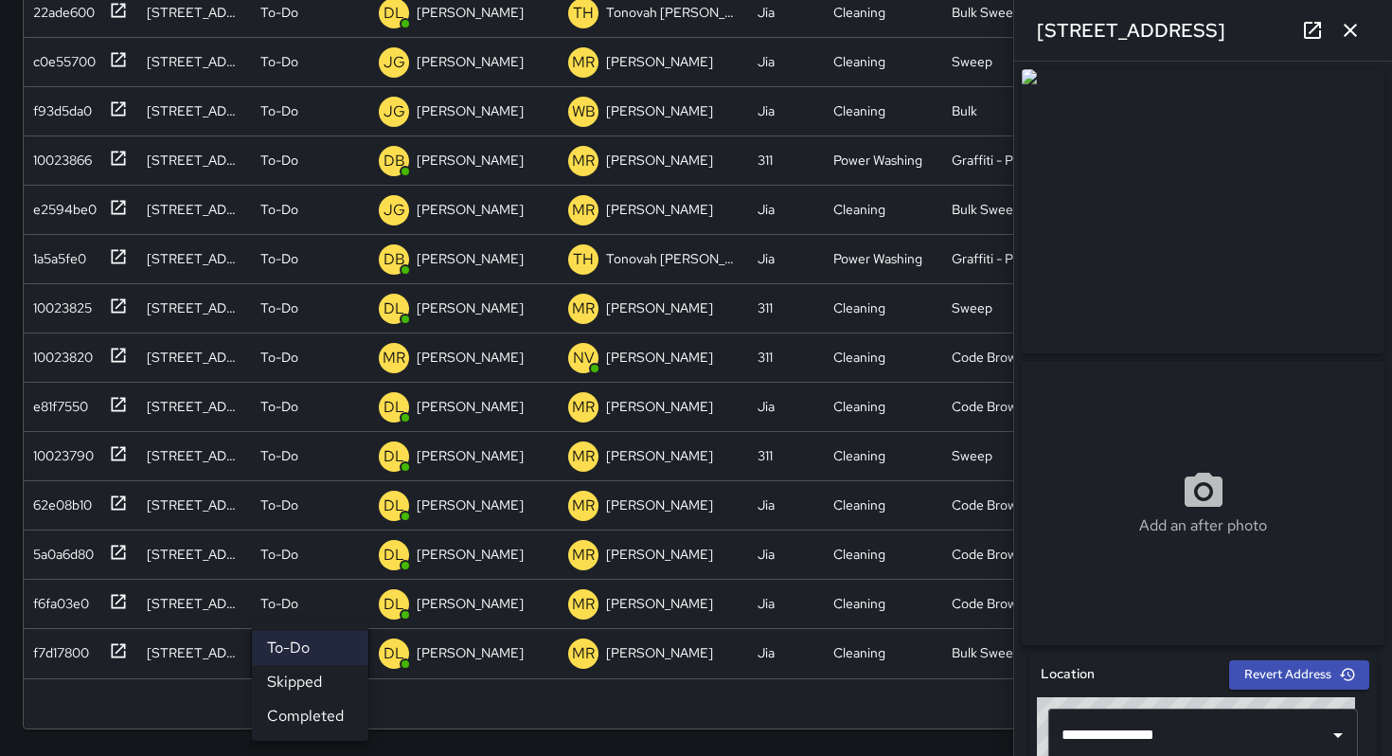
click at [277, 692] on li "Skipped" at bounding box center [310, 682] width 116 height 34
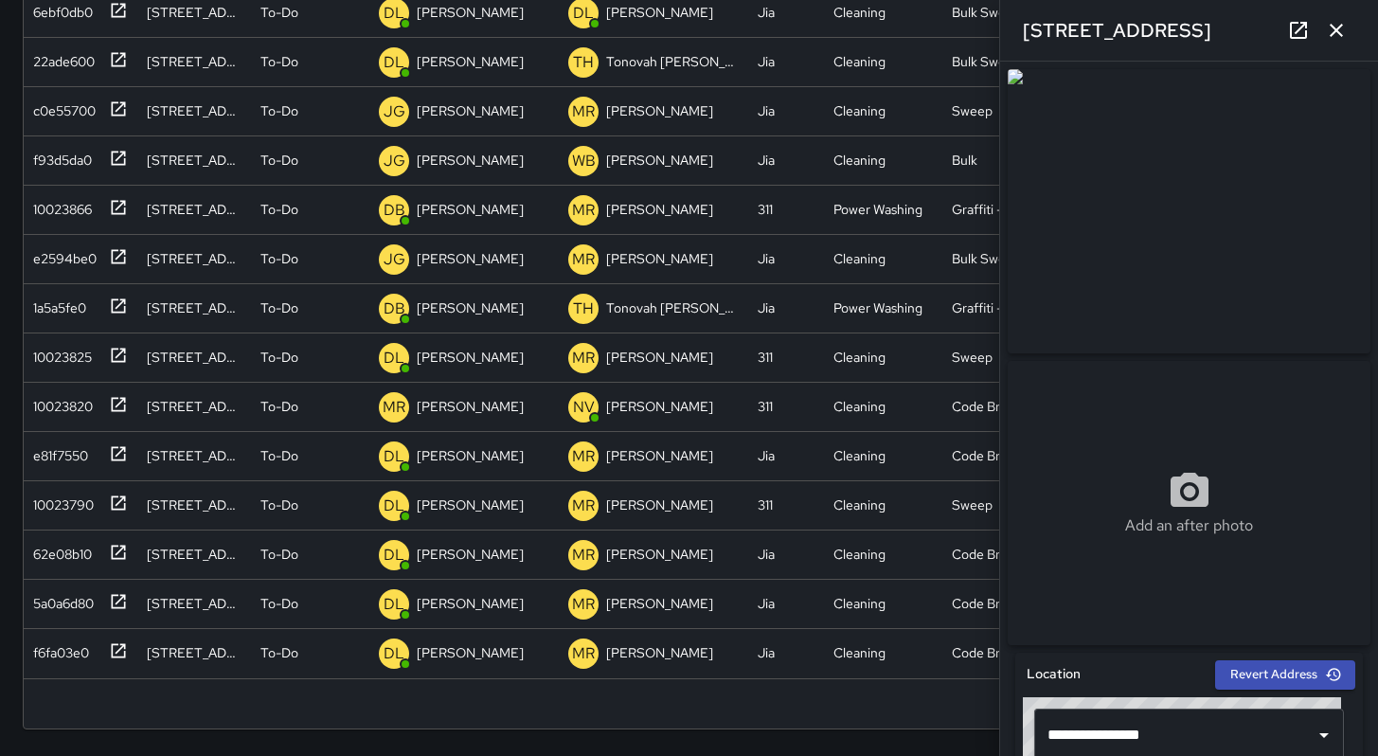
click at [1344, 27] on icon "button" at bounding box center [1336, 30] width 23 height 23
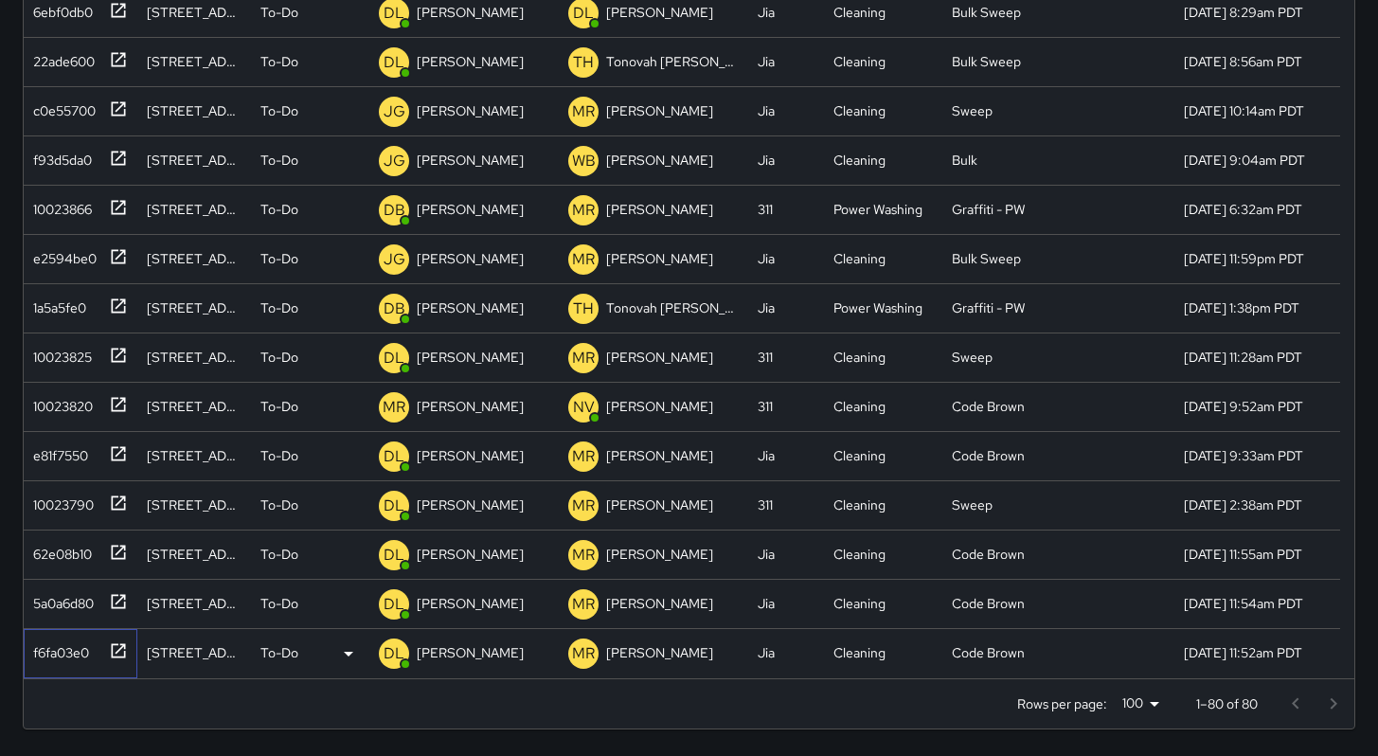
click at [48, 639] on div "f6fa03e0" at bounding box center [57, 649] width 63 height 27
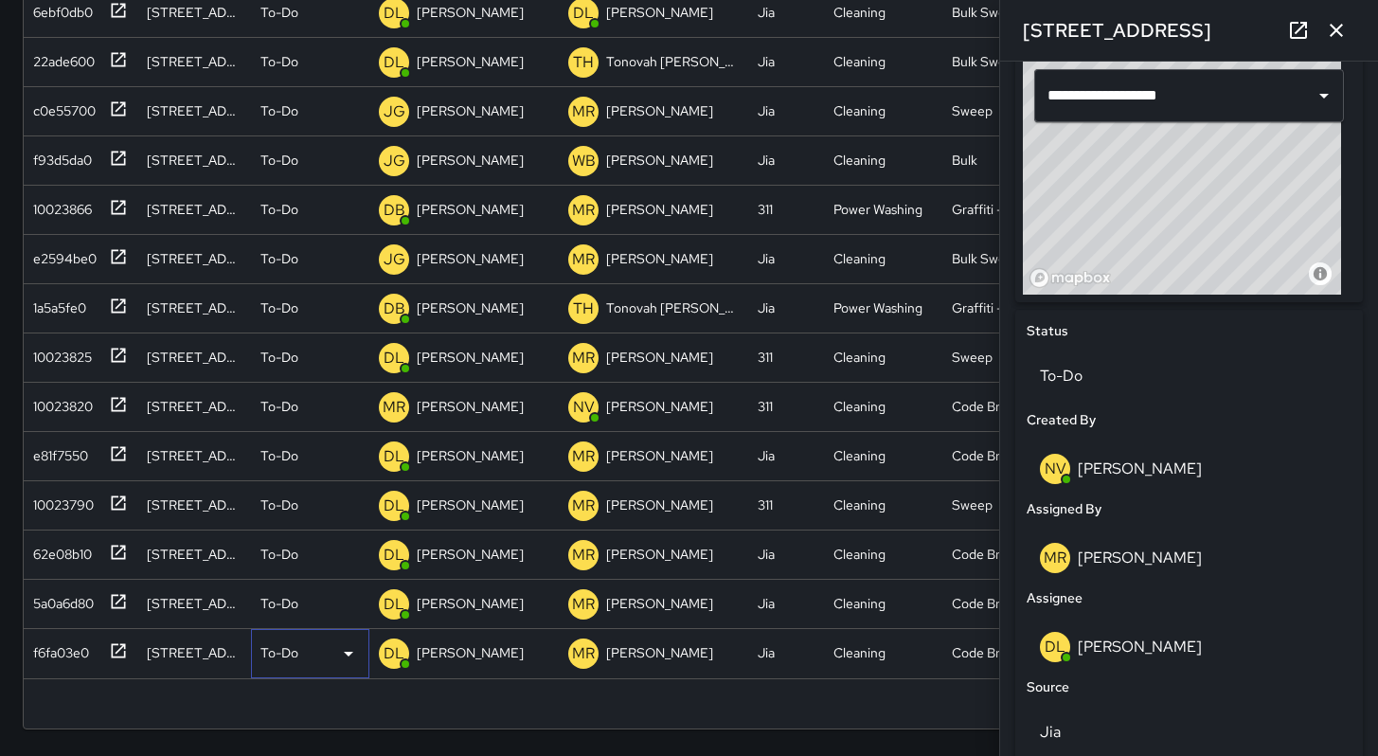
click at [268, 659] on p "To-Do" at bounding box center [279, 652] width 38 height 19
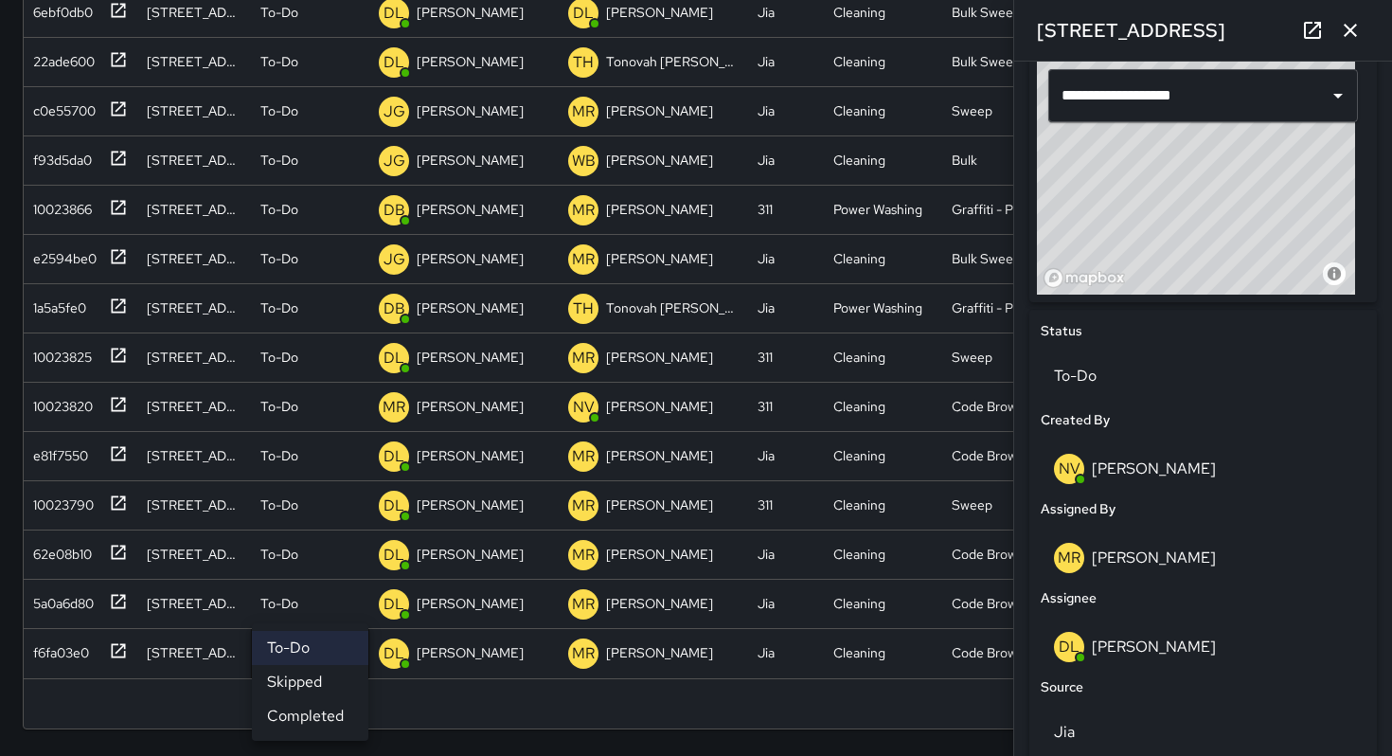
click at [291, 699] on li "Completed" at bounding box center [310, 716] width 116 height 34
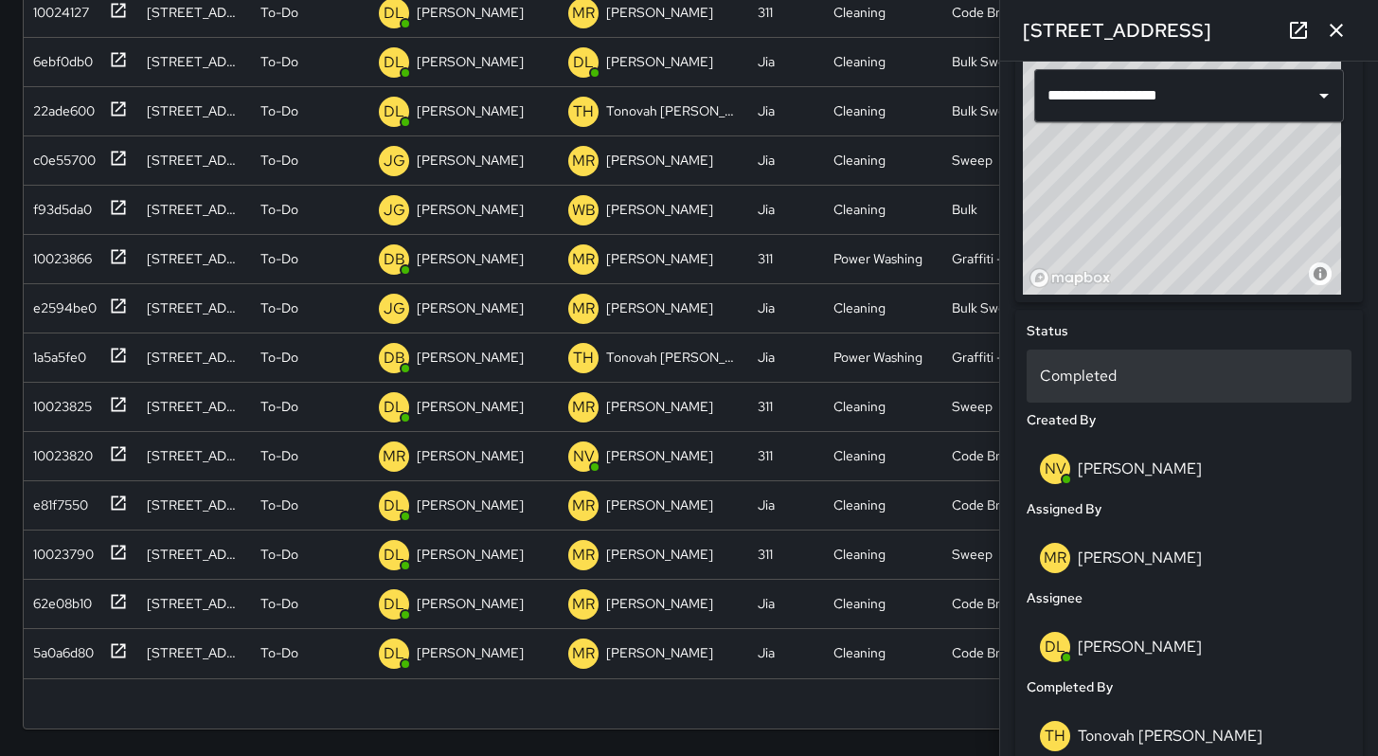
click at [1093, 387] on p "Completed" at bounding box center [1189, 376] width 298 height 23
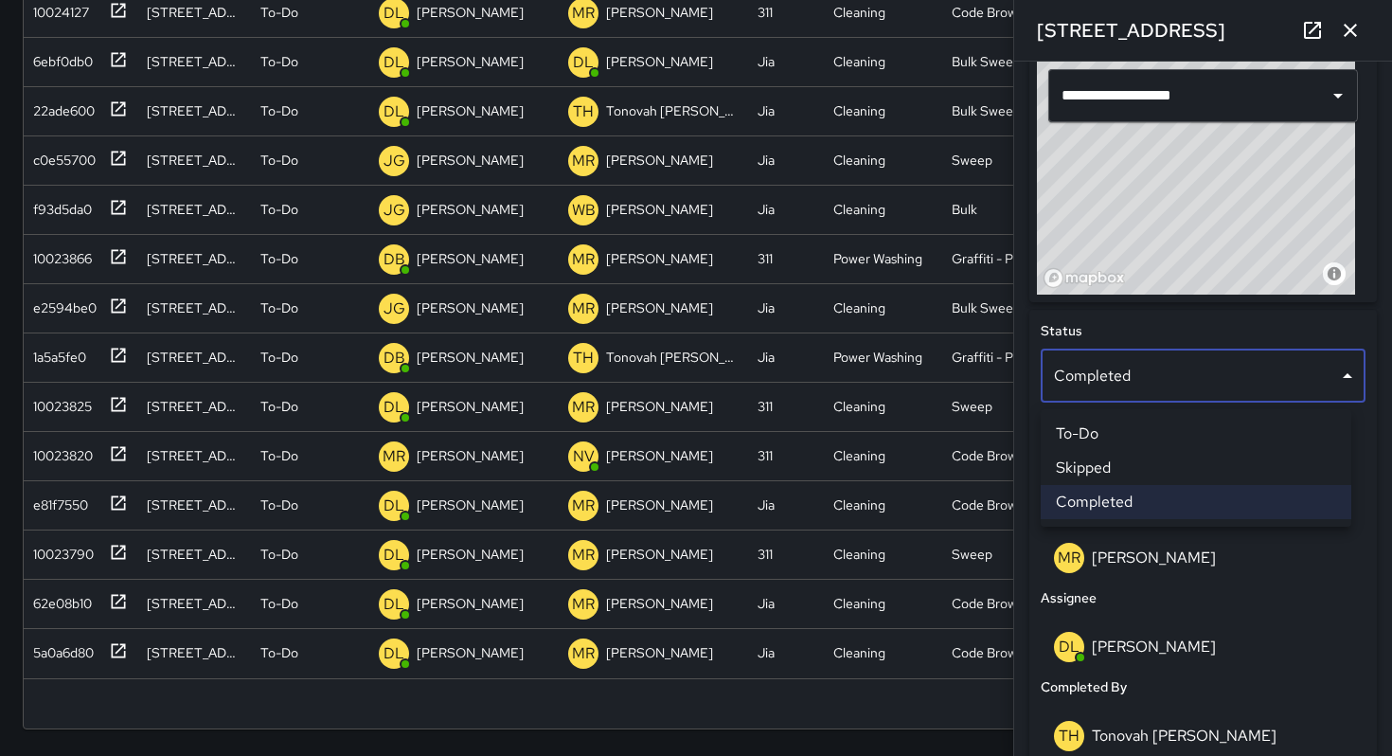
click at [1098, 474] on li "Skipped" at bounding box center [1196, 468] width 311 height 34
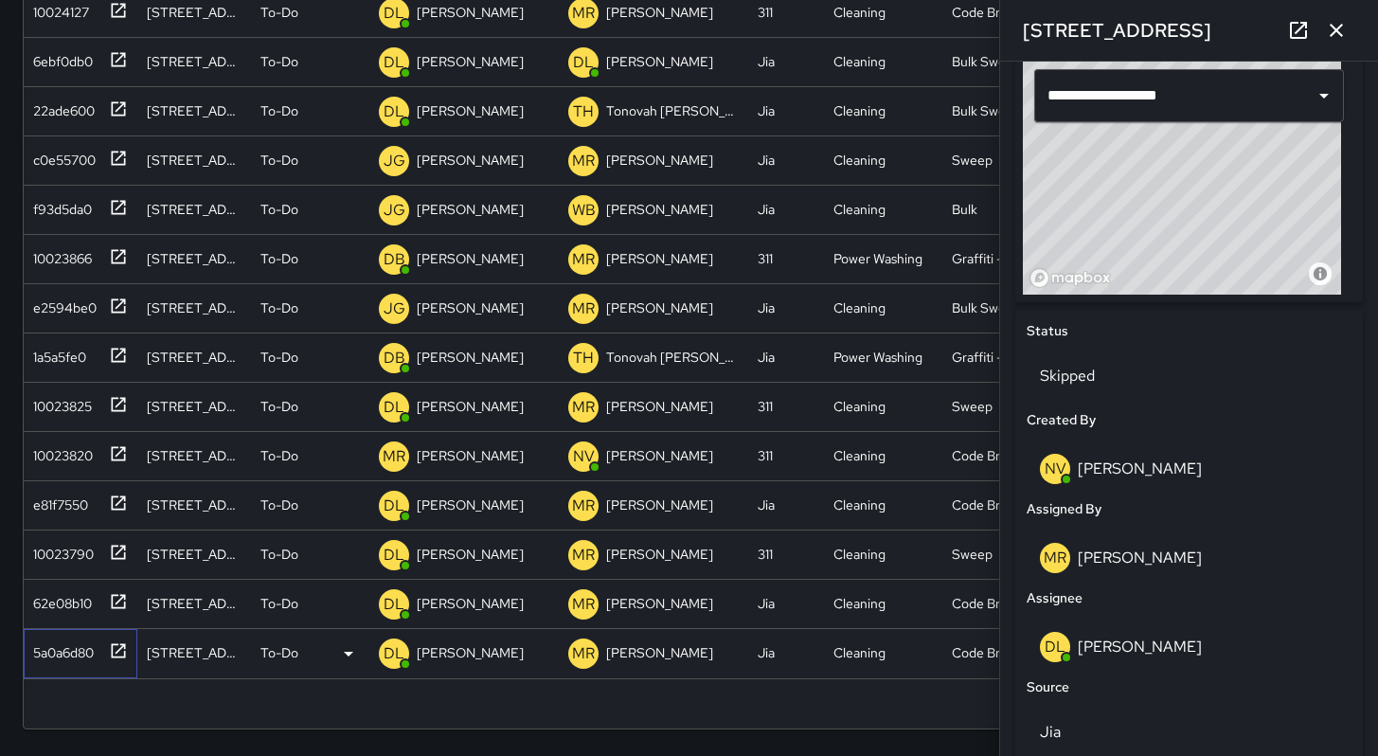
click at [52, 663] on div "5a0a6d80" at bounding box center [77, 649] width 102 height 31
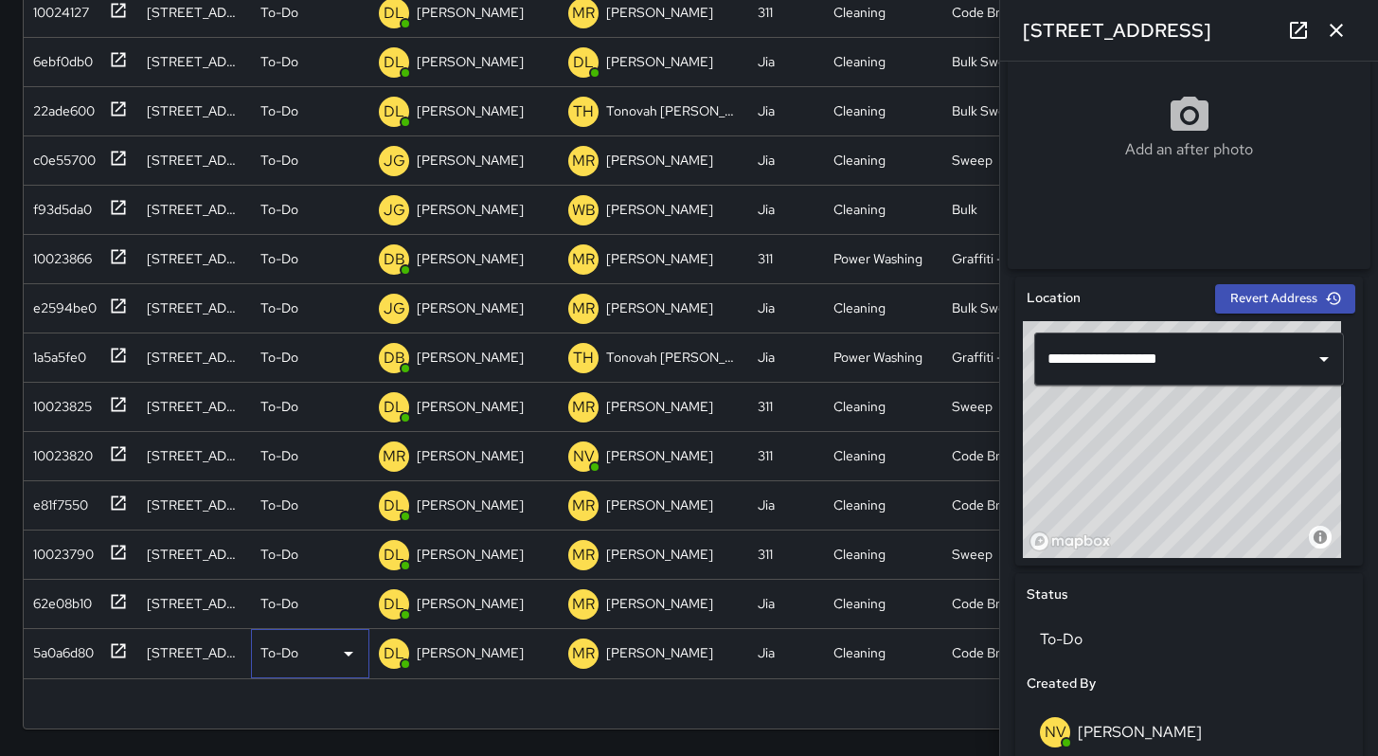
click at [277, 653] on p "To-Do" at bounding box center [279, 652] width 38 height 19
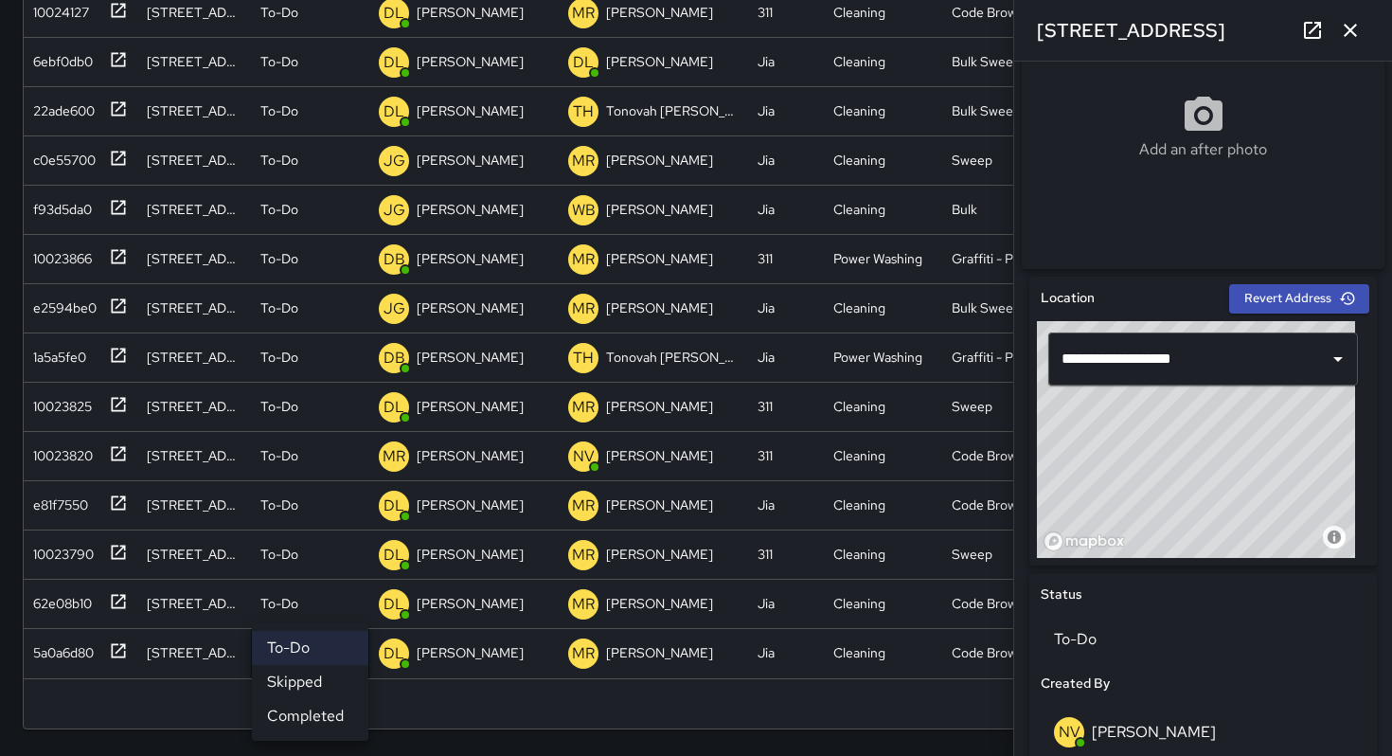
click at [300, 691] on li "Skipped" at bounding box center [310, 682] width 116 height 34
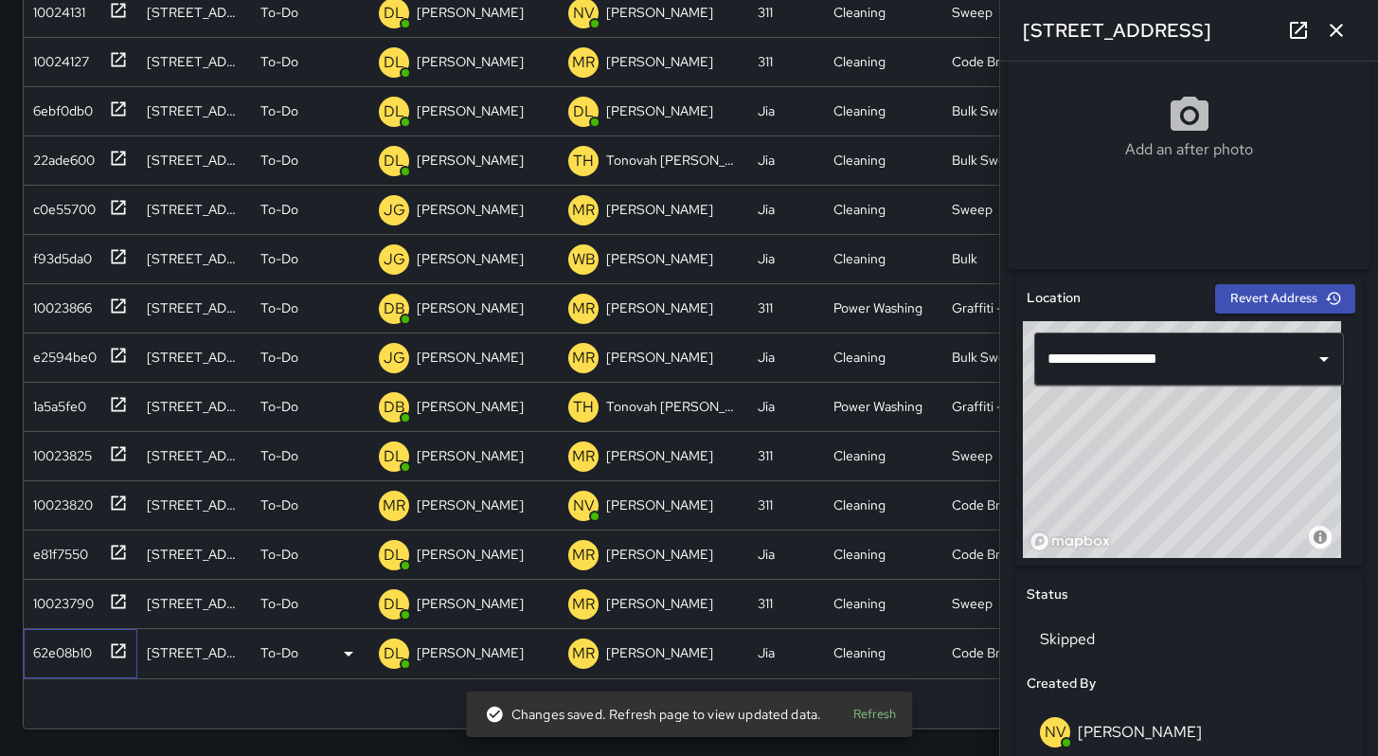
click at [72, 655] on div "62e08b10" at bounding box center [59, 649] width 66 height 27
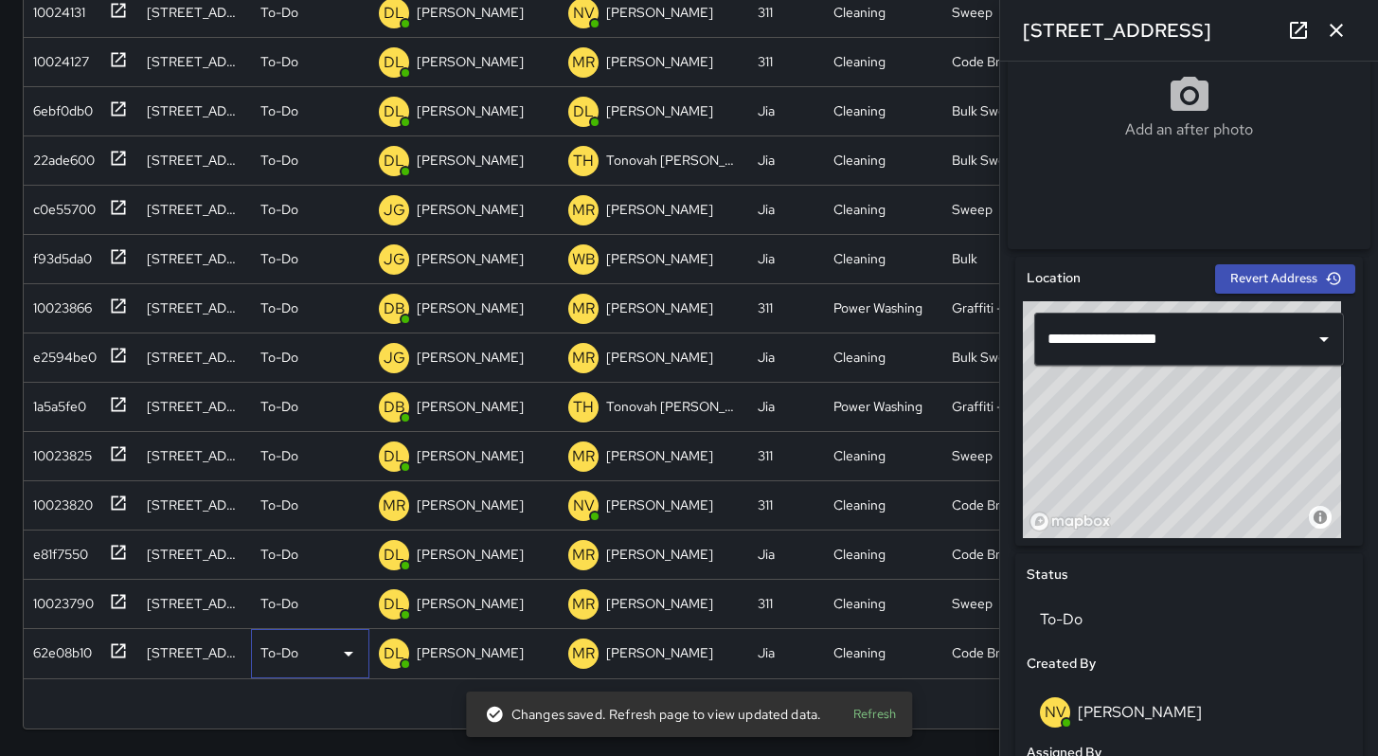
click at [263, 658] on p "To-Do" at bounding box center [279, 652] width 38 height 19
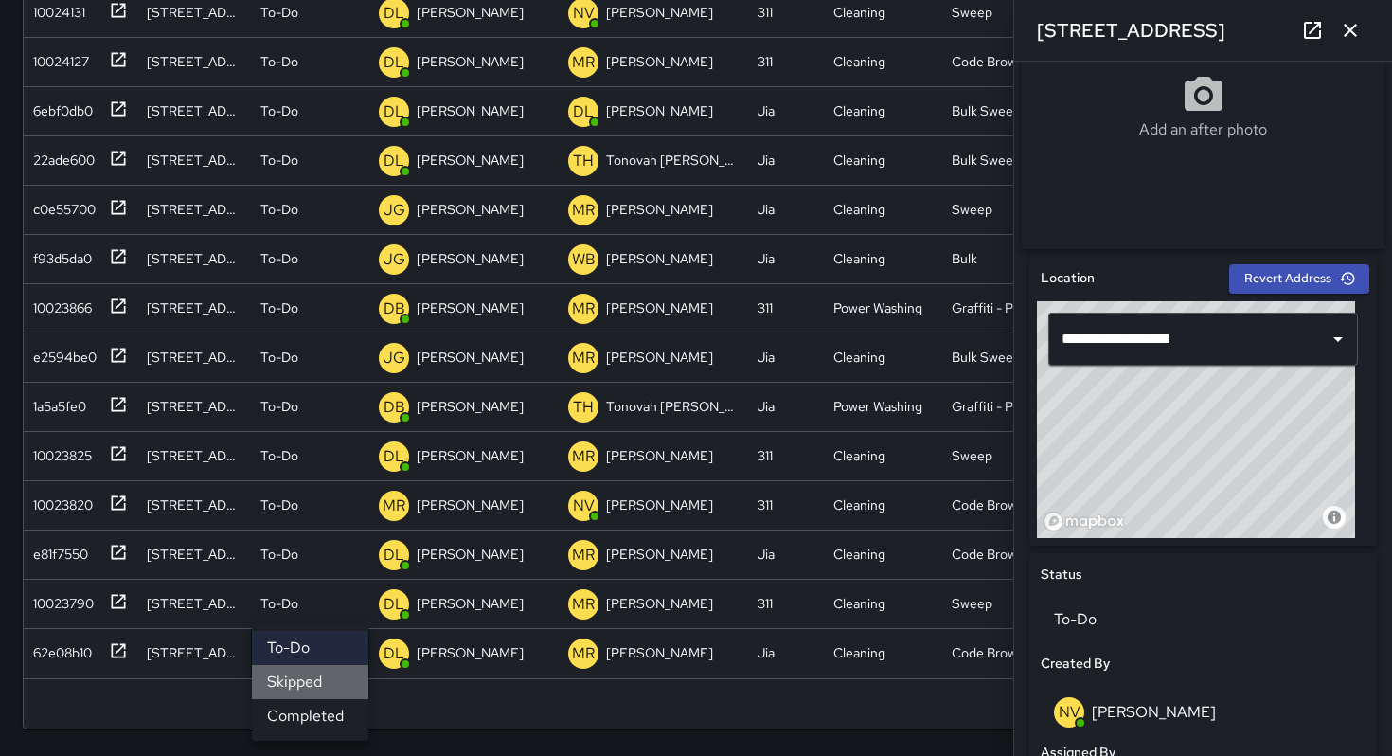
click at [308, 679] on li "Skipped" at bounding box center [310, 682] width 116 height 34
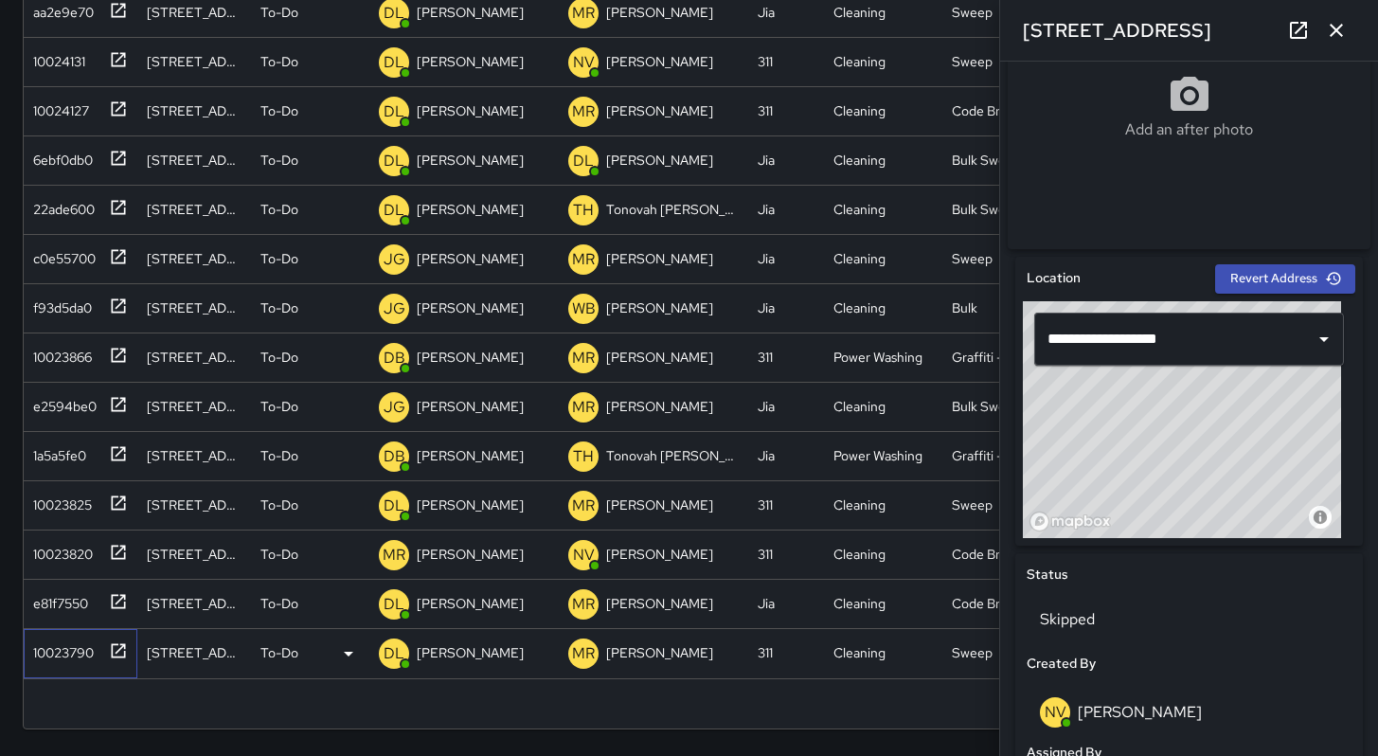
click at [80, 656] on div "10023790" at bounding box center [60, 649] width 68 height 27
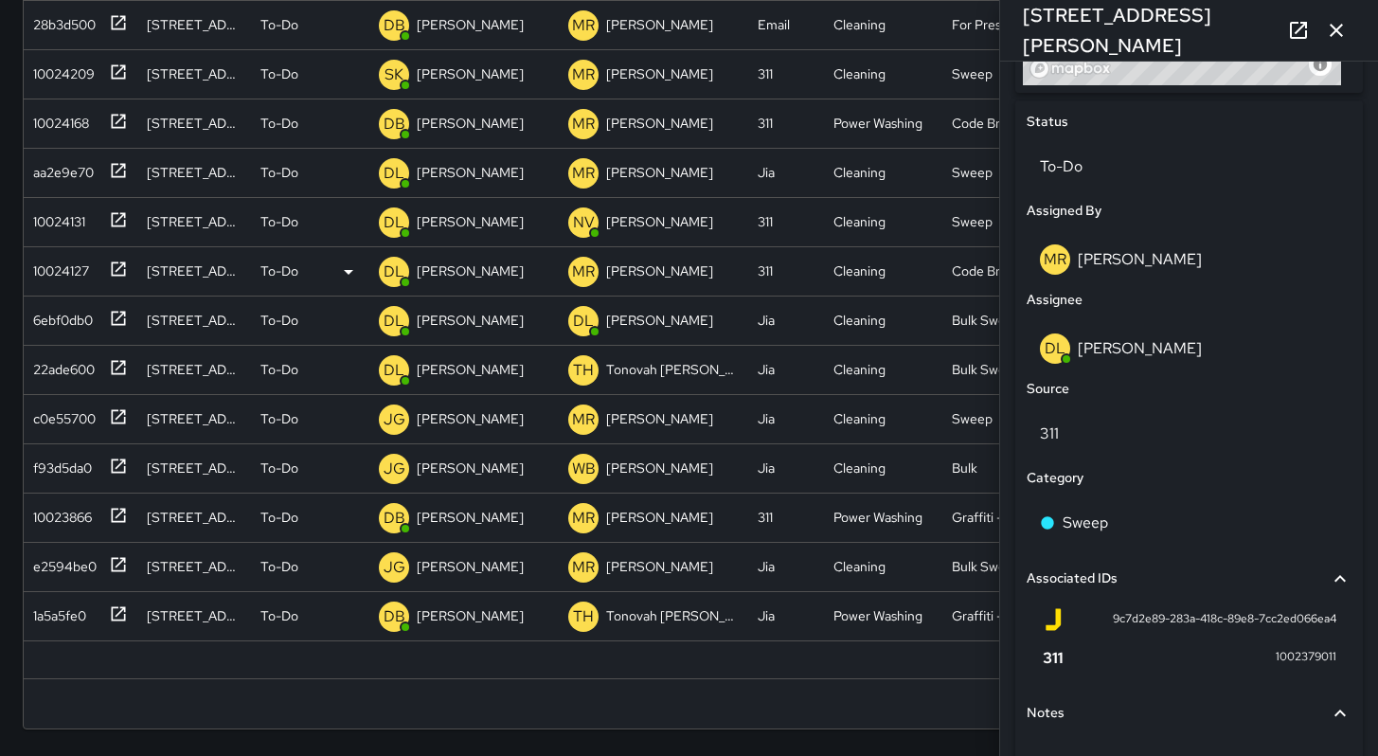
scroll to position [2625, 0]
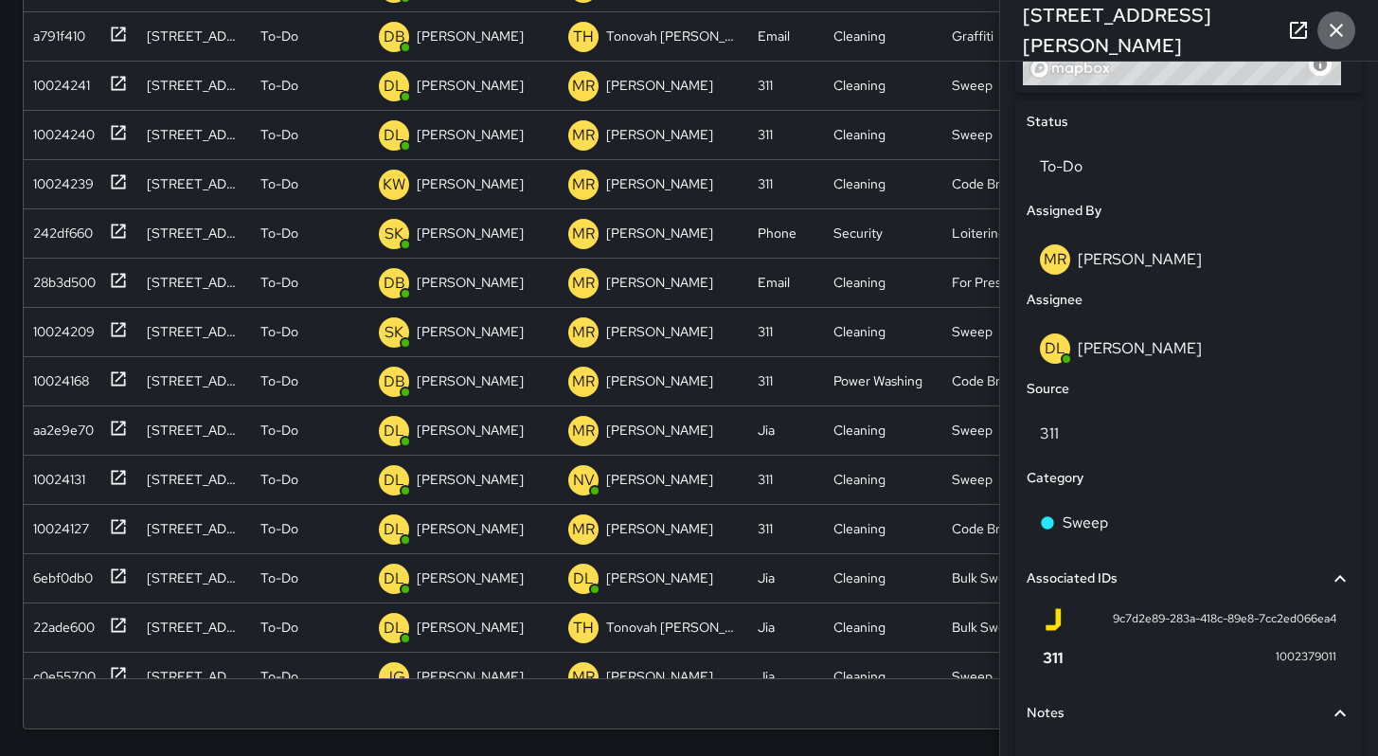
click at [1330, 41] on icon "button" at bounding box center [1336, 30] width 23 height 23
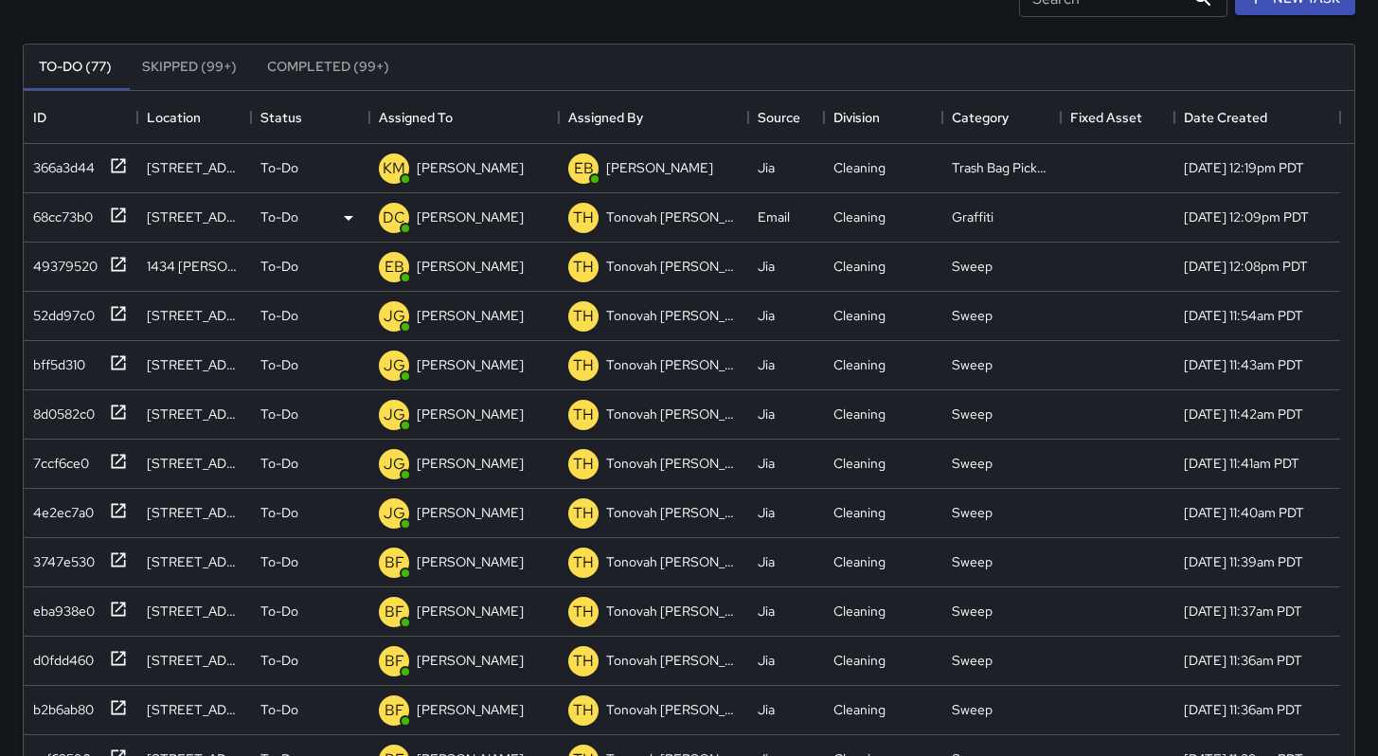
scroll to position [0, 0]
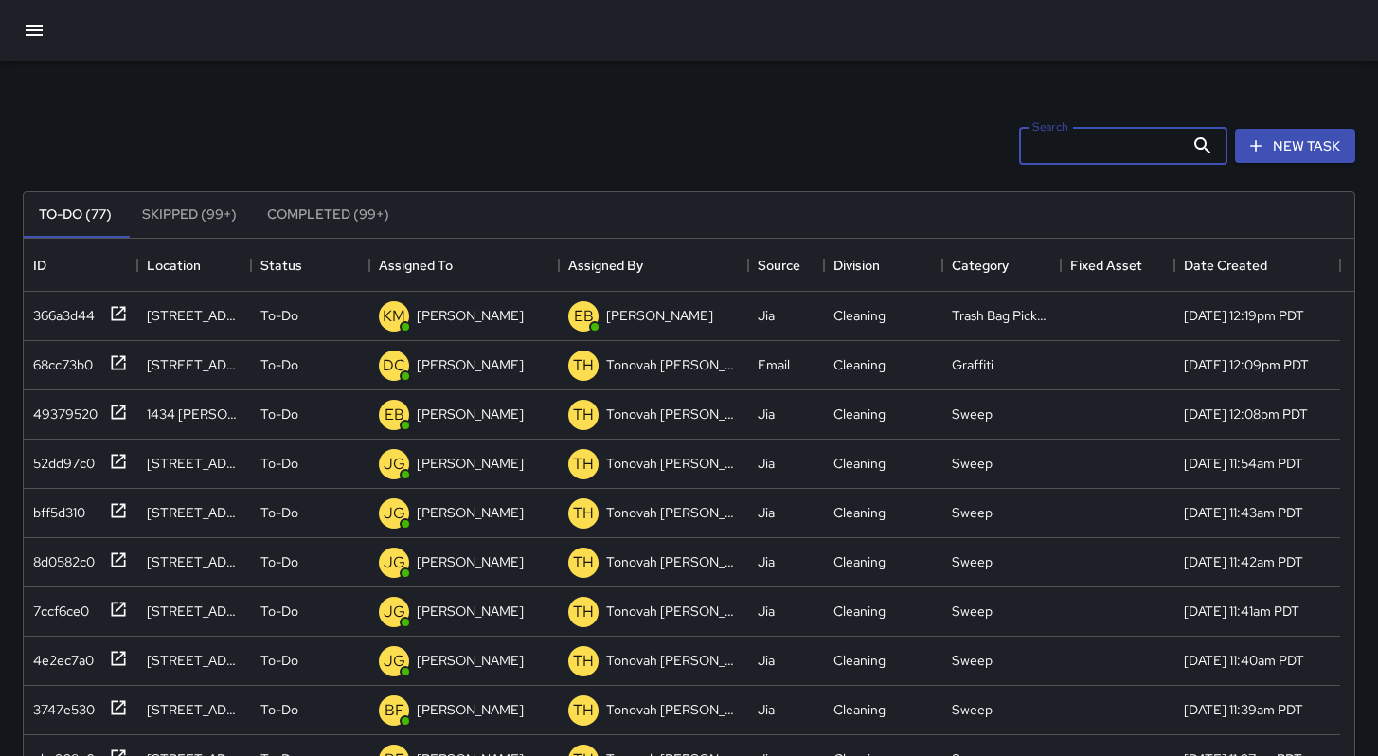
click at [1030, 151] on input "Search" at bounding box center [1101, 146] width 165 height 38
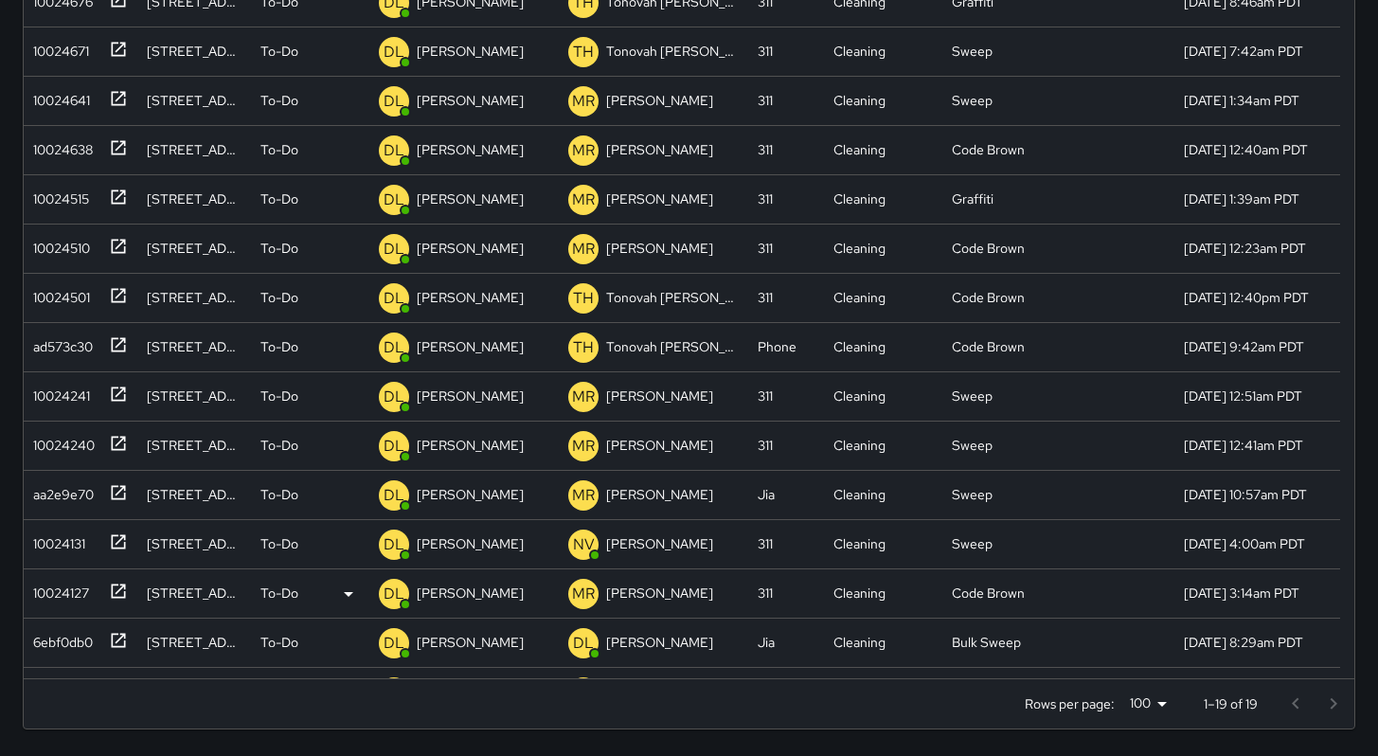
scroll to position [187, 0]
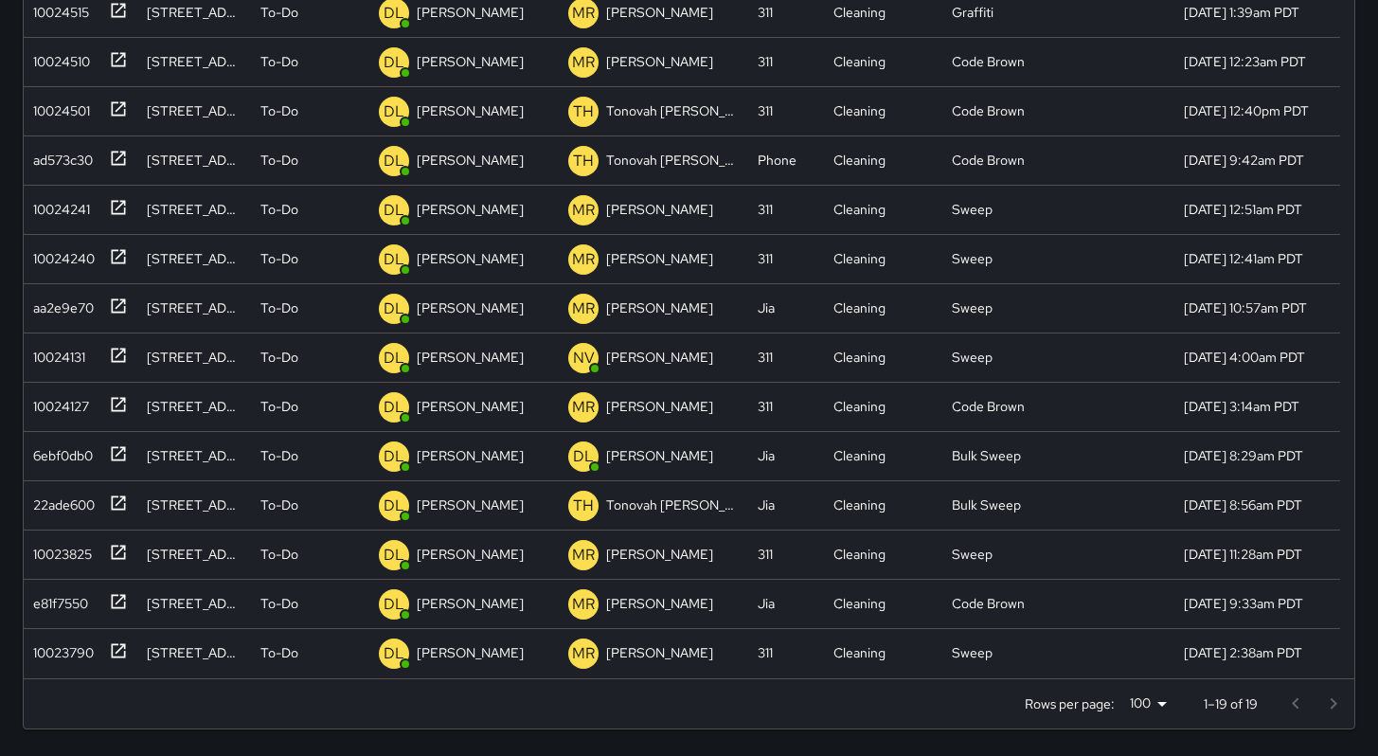
type input "*******"
click at [1337, 708] on div at bounding box center [1315, 704] width 76 height 38
click at [38, 653] on div "10023790" at bounding box center [60, 649] width 68 height 27
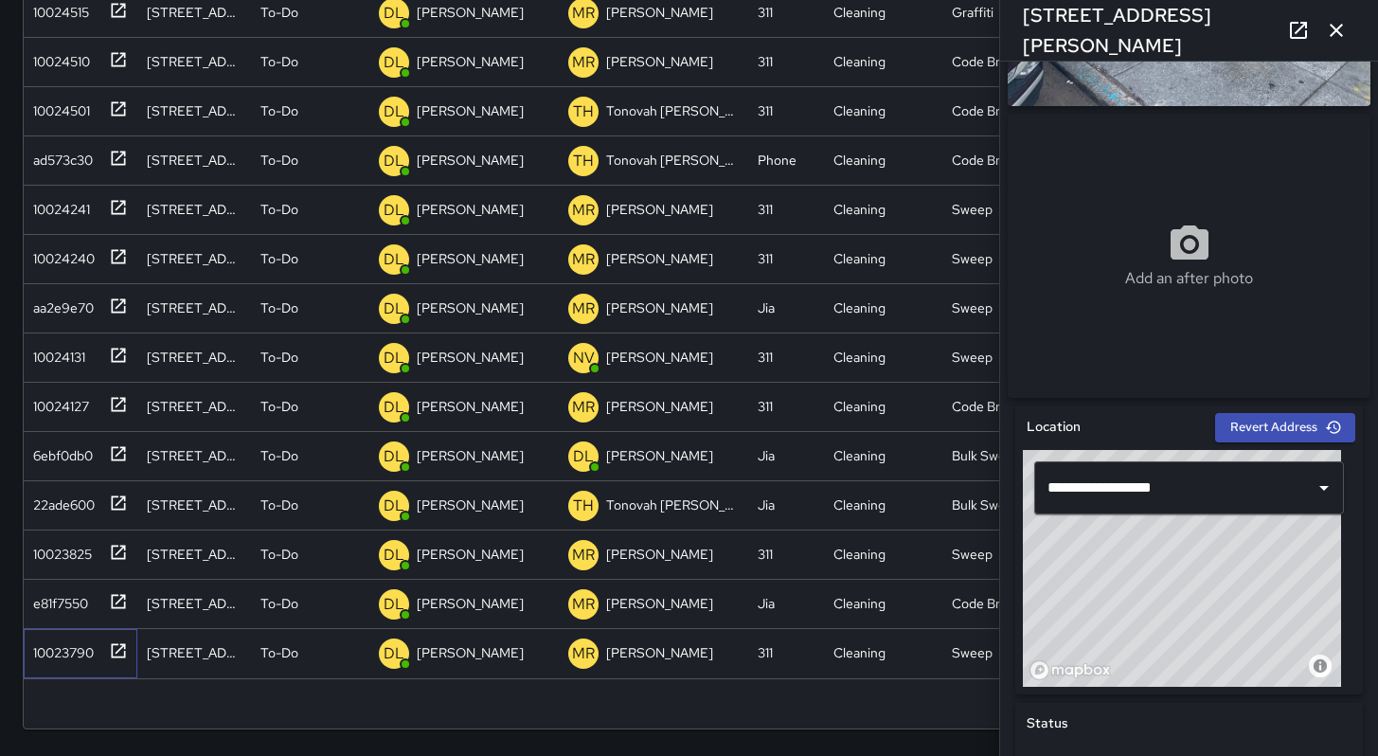
scroll to position [627, 0]
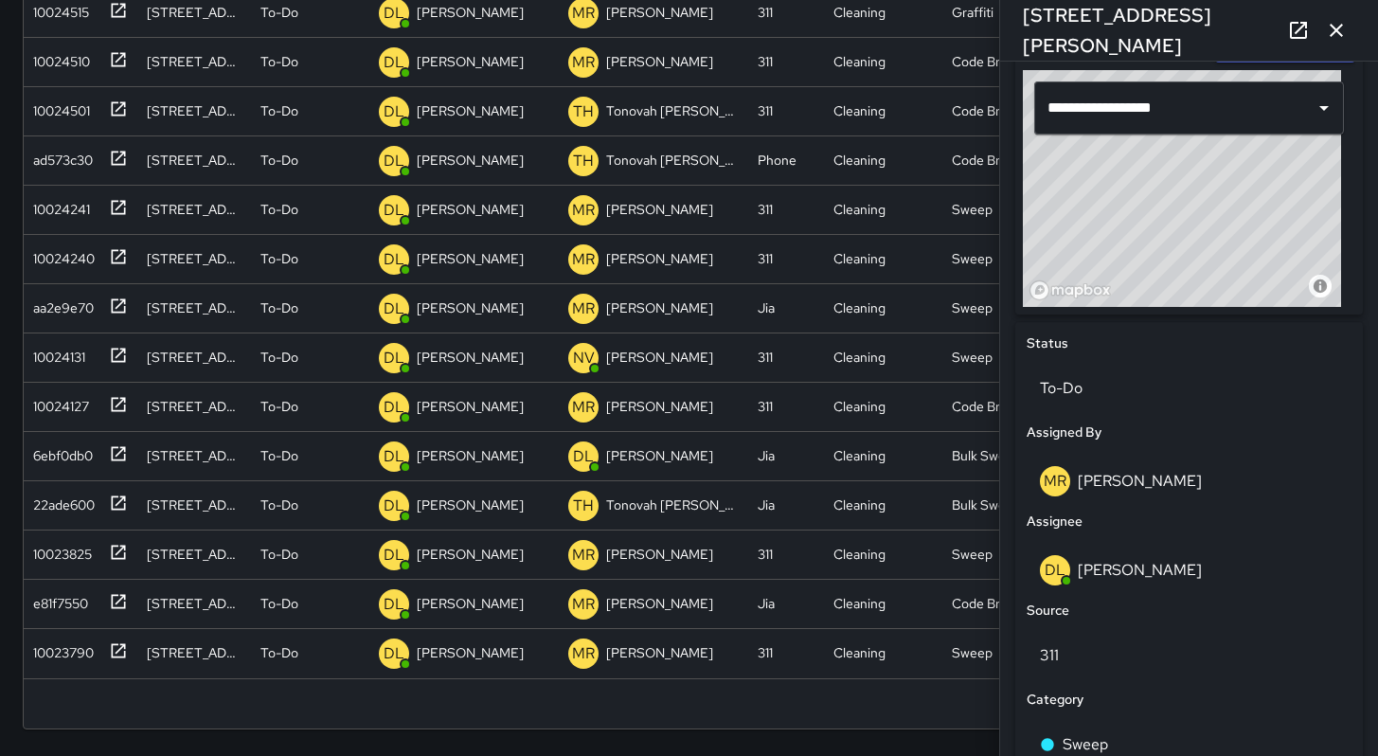
click at [1338, 22] on icon "button" at bounding box center [1336, 30] width 23 height 23
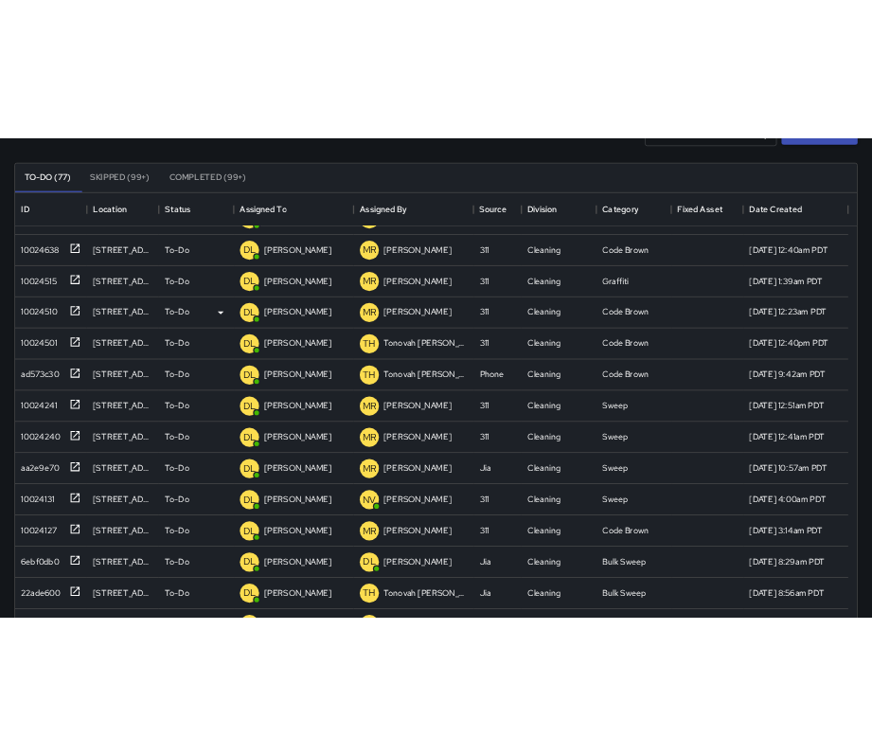
scroll to position [187, 0]
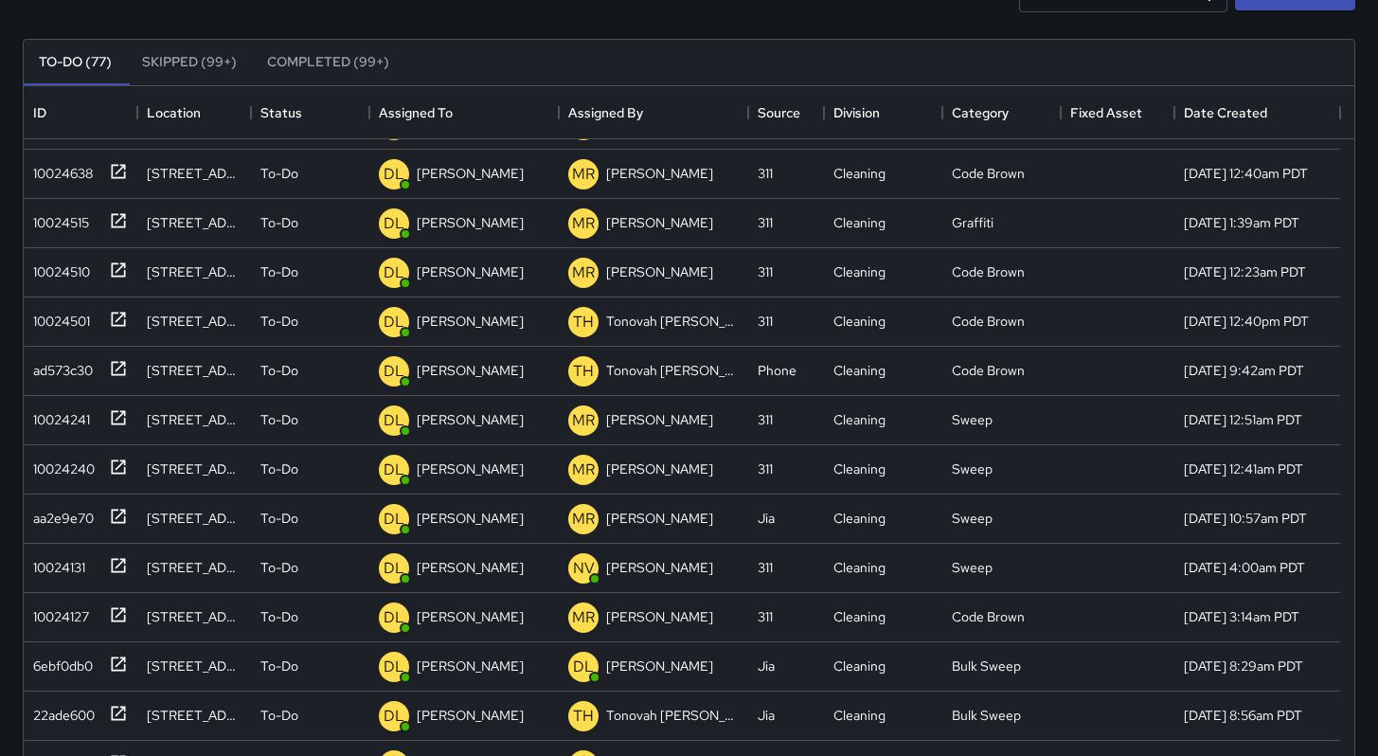
click at [866, 25] on div "To-Do (77) Skipped (99+) Completed (99+) ID Location Status Assigned To Assigne…" at bounding box center [689, 489] width 1333 height 954
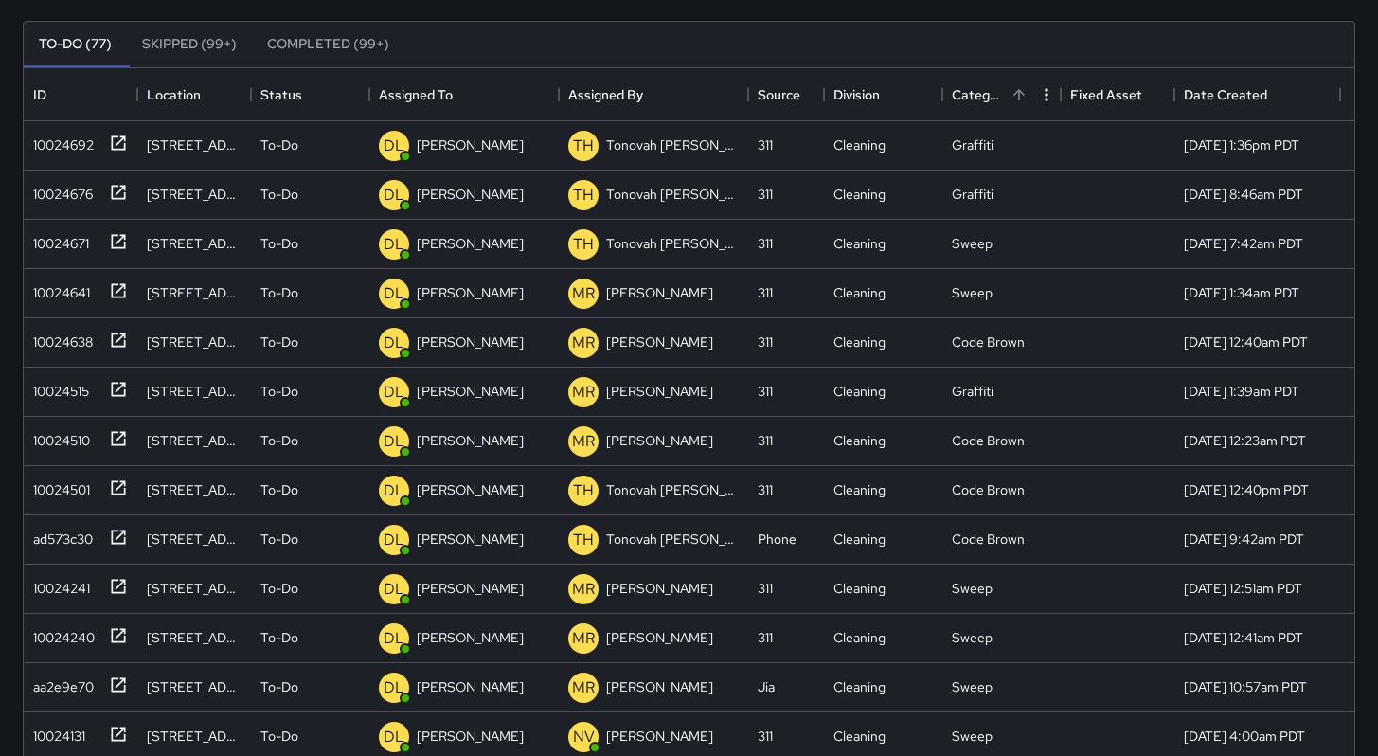
scroll to position [0, 0]
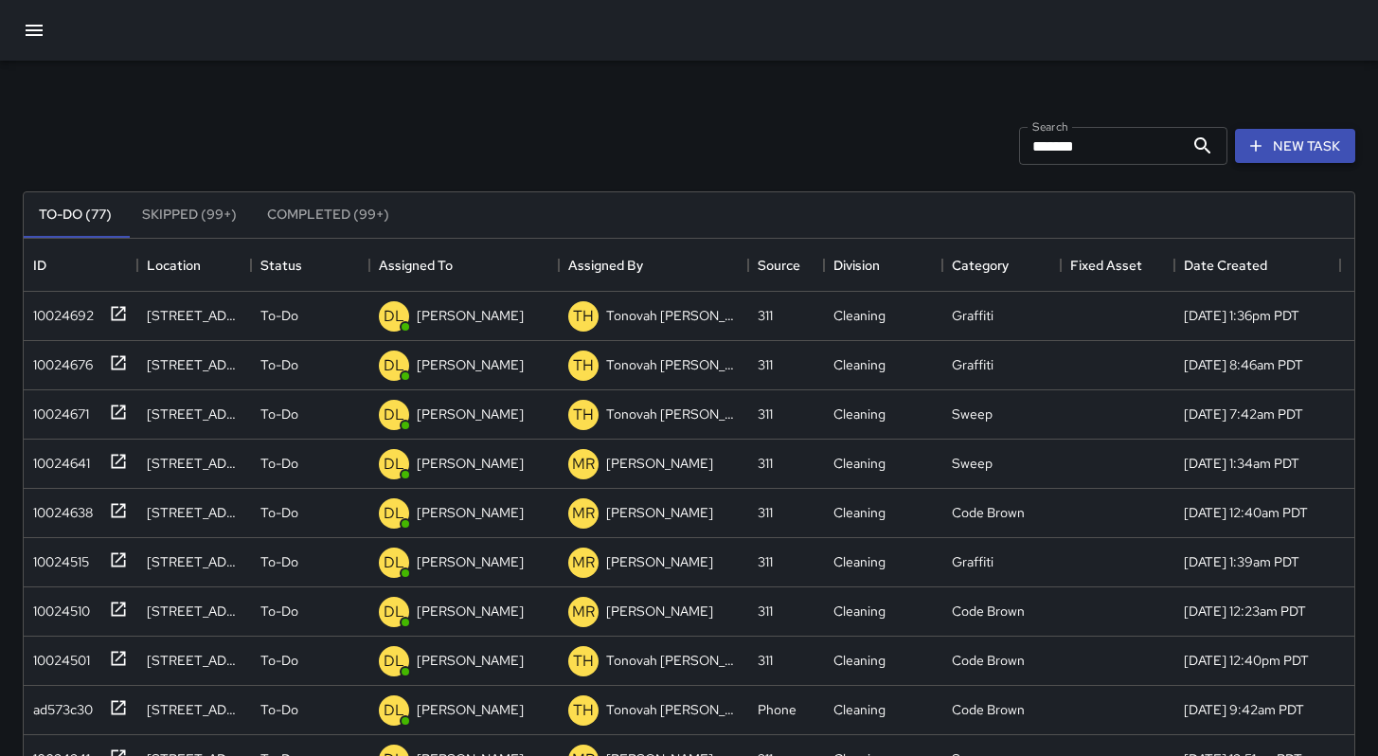
click at [1265, 139] on icon "button" at bounding box center [1255, 145] width 19 height 19
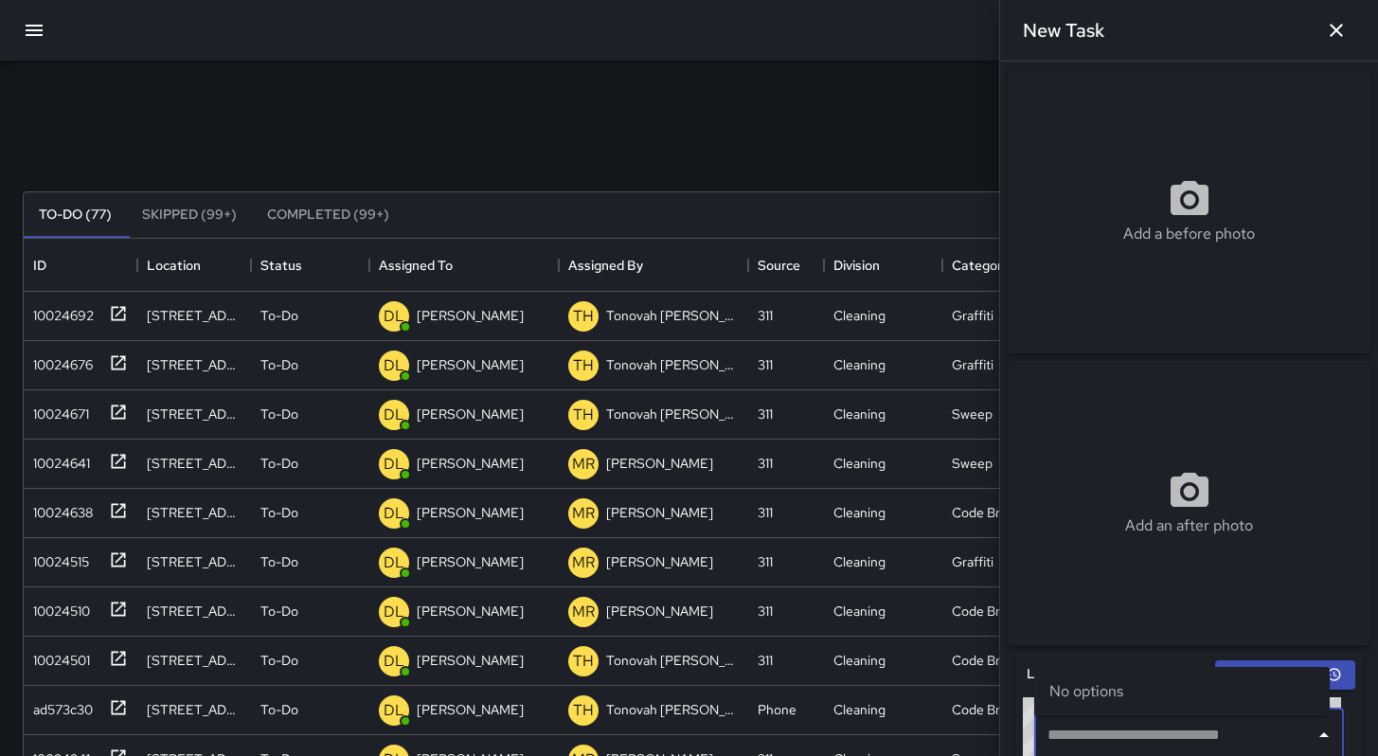
click at [1107, 728] on input "text" at bounding box center [1175, 735] width 264 height 36
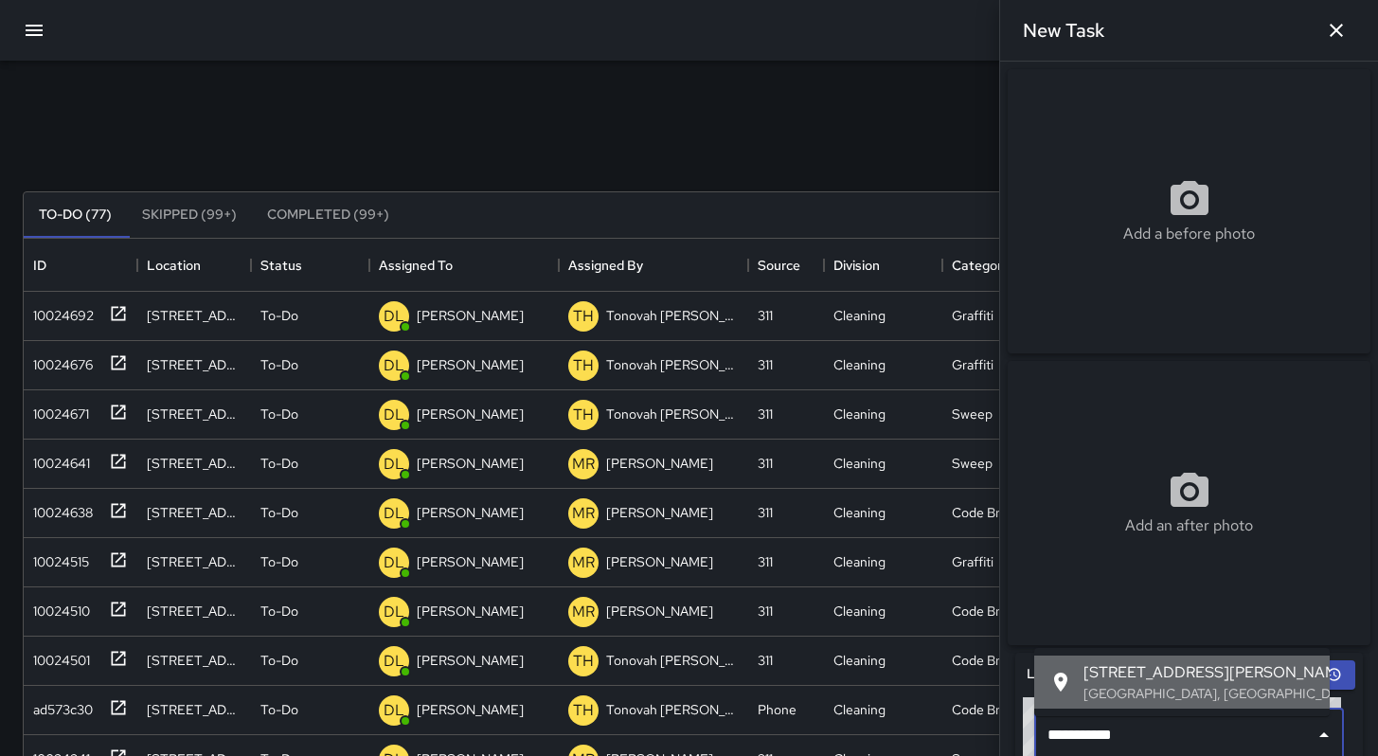
click at [1154, 704] on li "[STREET_ADDRESS][PERSON_NAME]" at bounding box center [1181, 681] width 295 height 53
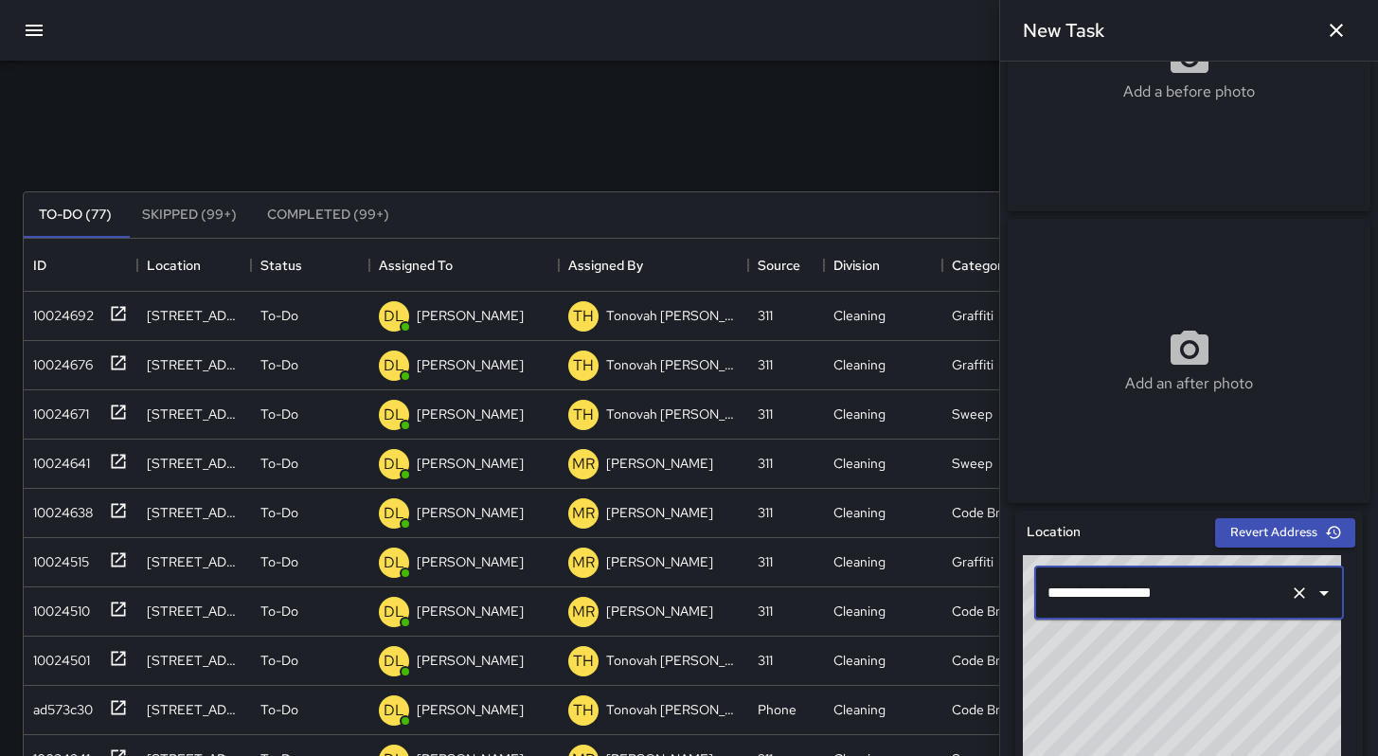
scroll to position [177, 0]
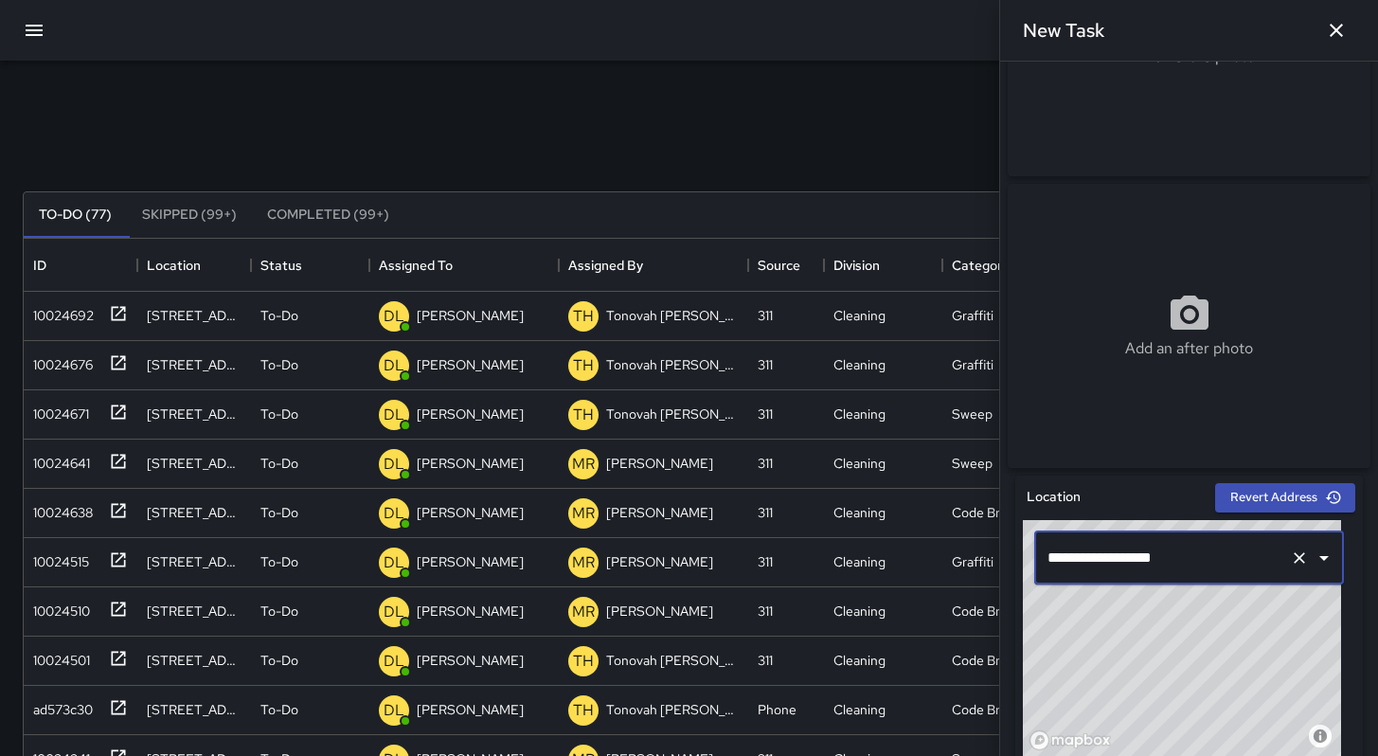
type input "**********"
click at [1337, 30] on icon "button" at bounding box center [1336, 30] width 13 height 13
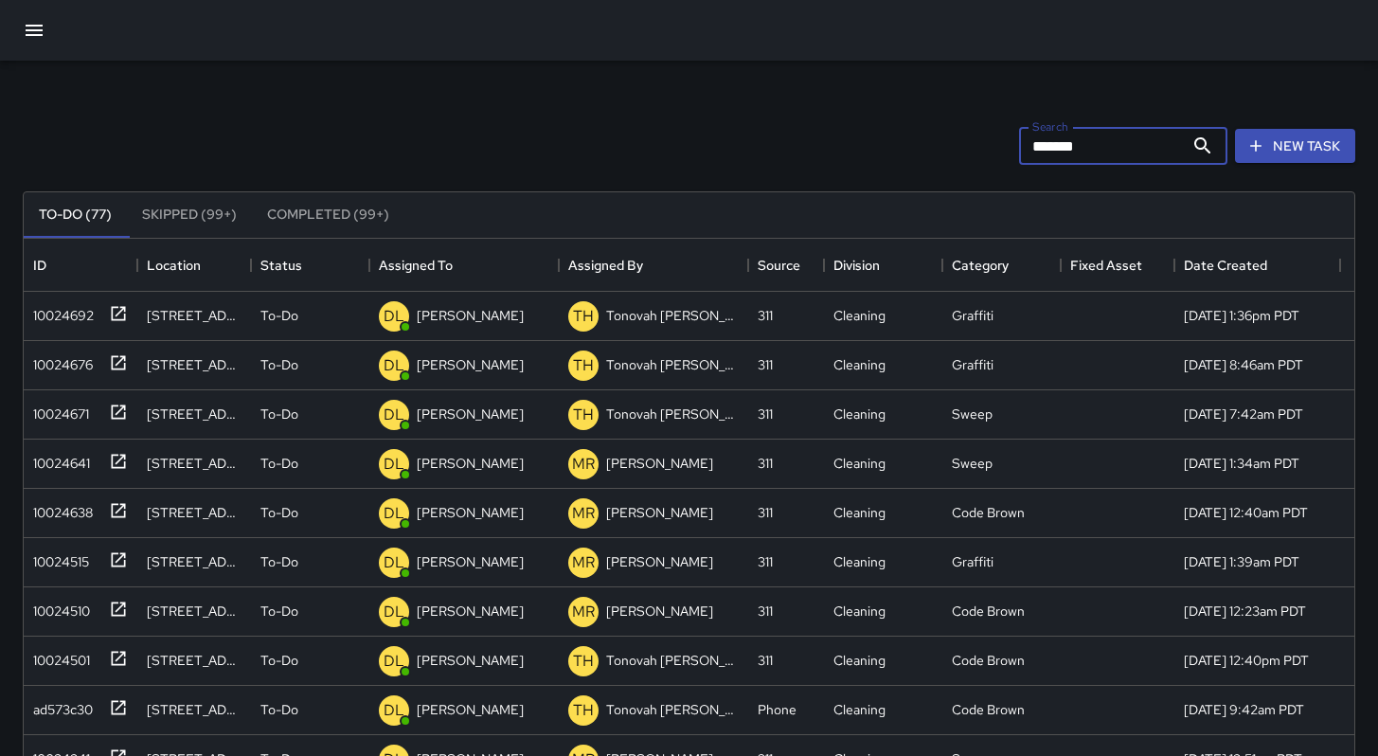
drag, startPoint x: 1105, startPoint y: 152, endPoint x: 840, endPoint y: 156, distance: 265.2
click at [865, 153] on div "Search ******* Search New Task" at bounding box center [689, 146] width 1340 height 98
type input "****"
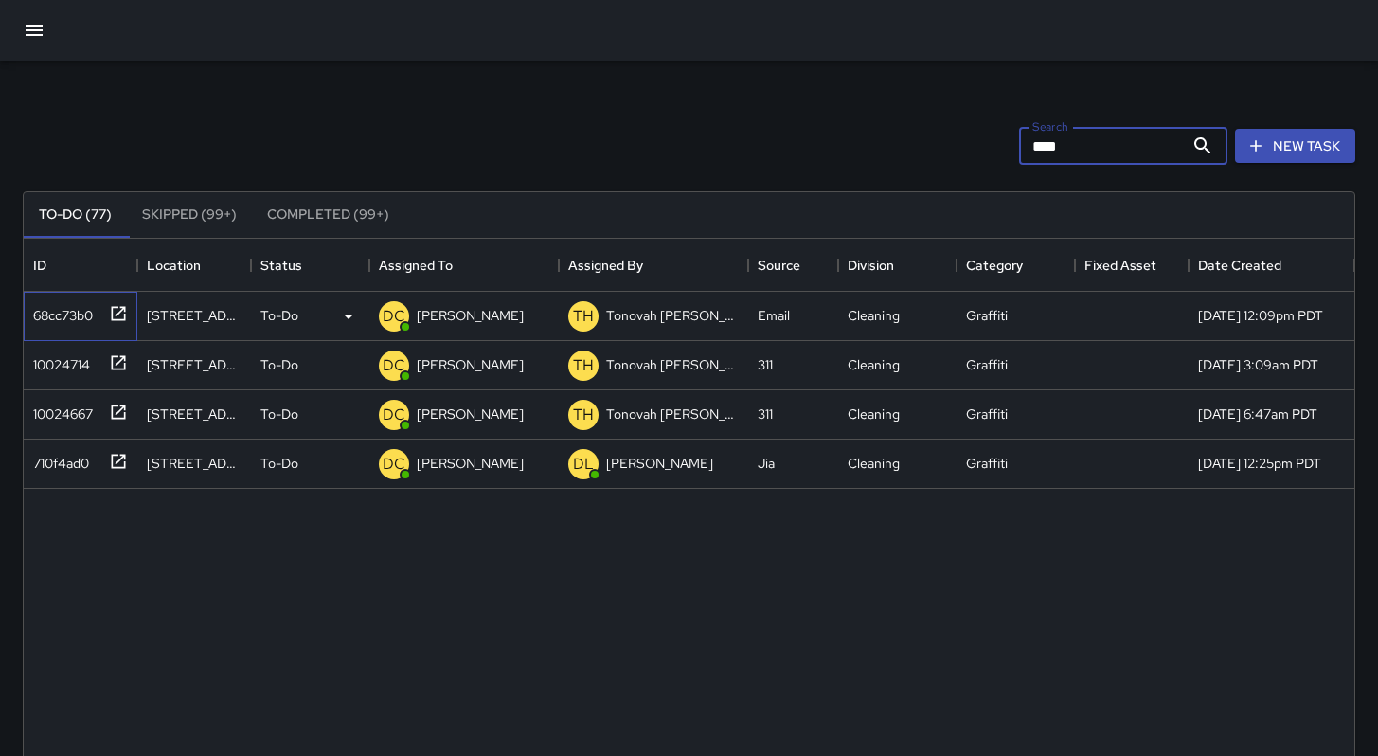
click at [67, 314] on div "68cc73b0" at bounding box center [59, 311] width 67 height 27
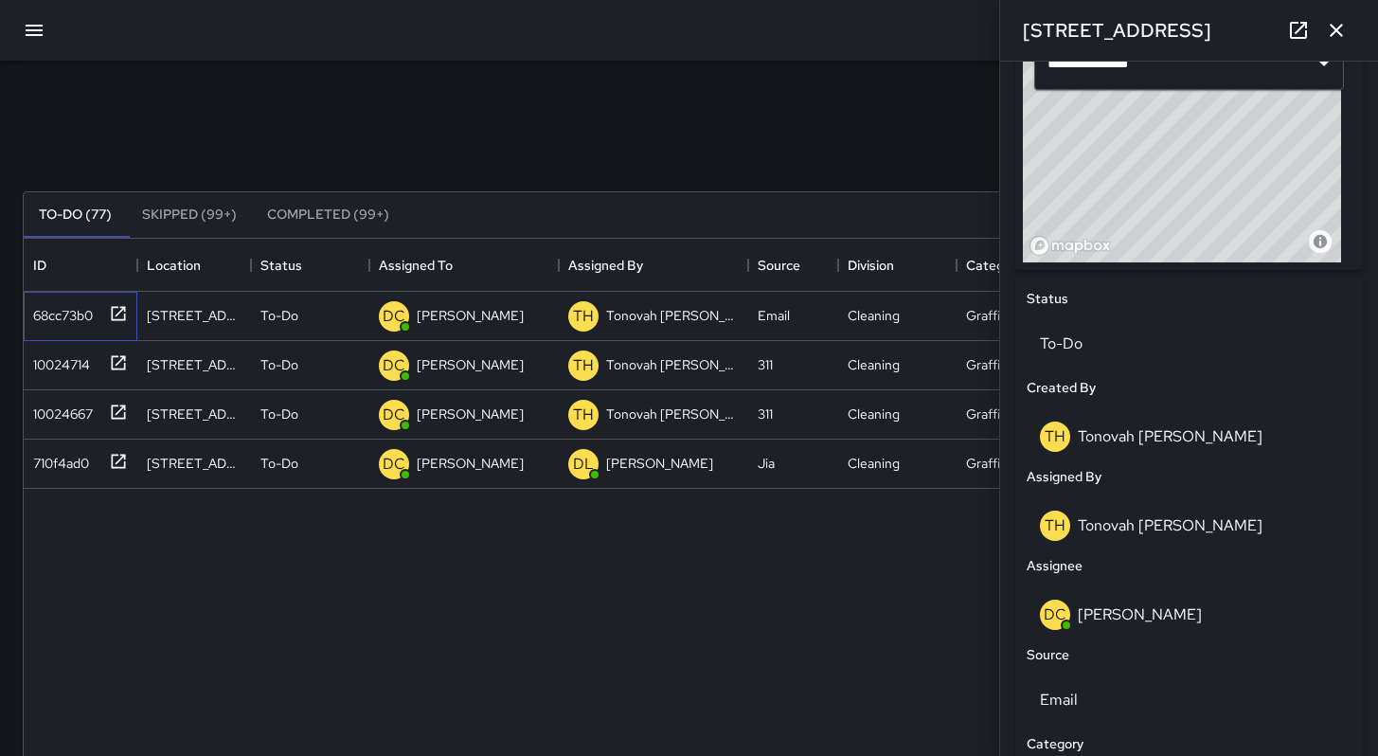
scroll to position [603, 0]
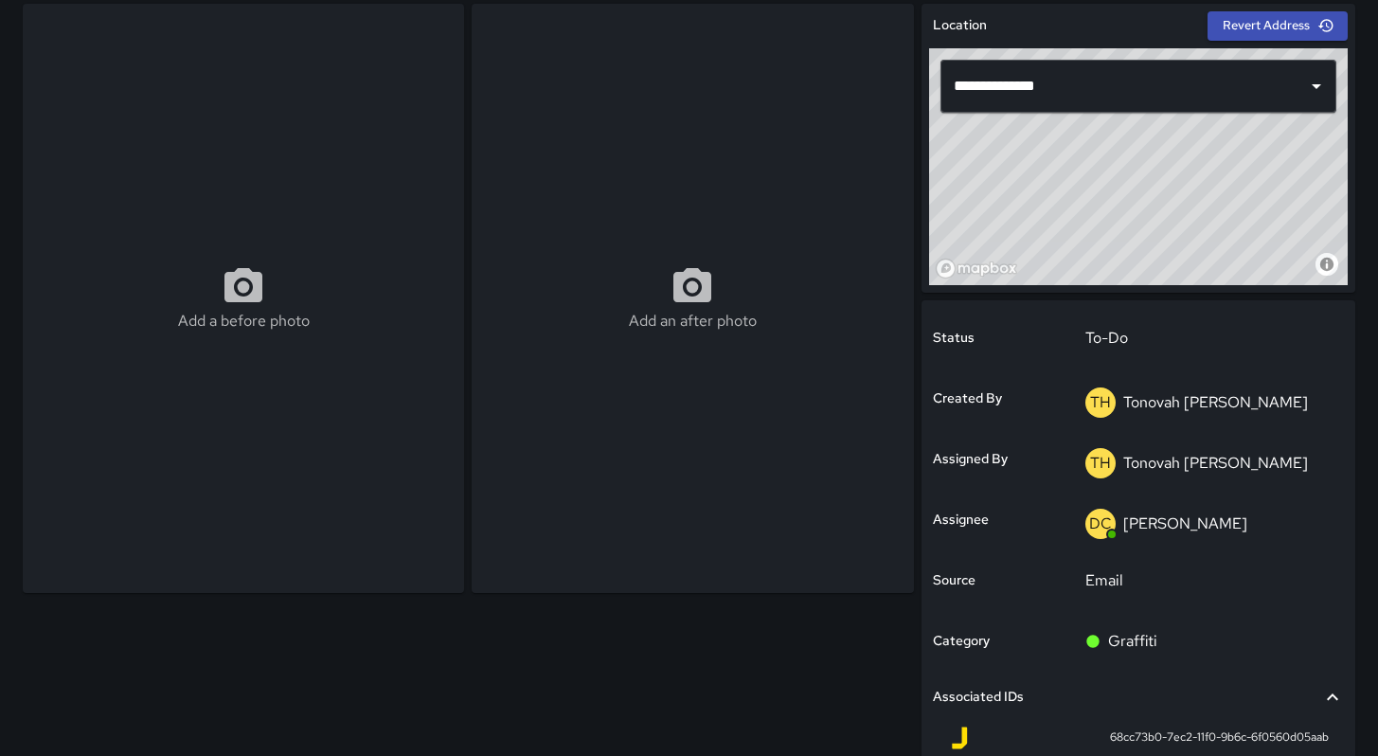
scroll to position [126, 0]
